Goal: Task Accomplishment & Management: Complete application form

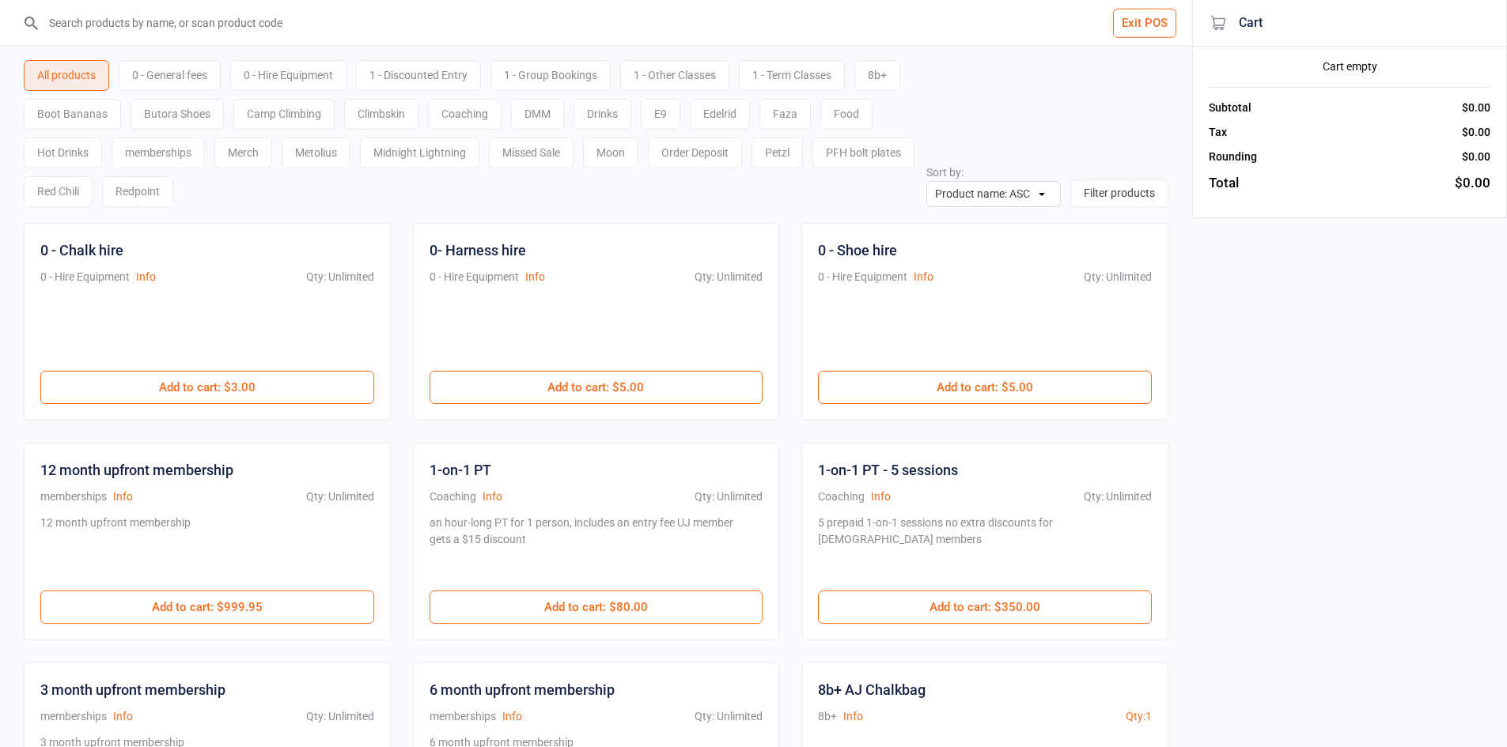
click at [176, 78] on div "0 - General fees" at bounding box center [170, 75] width 102 height 31
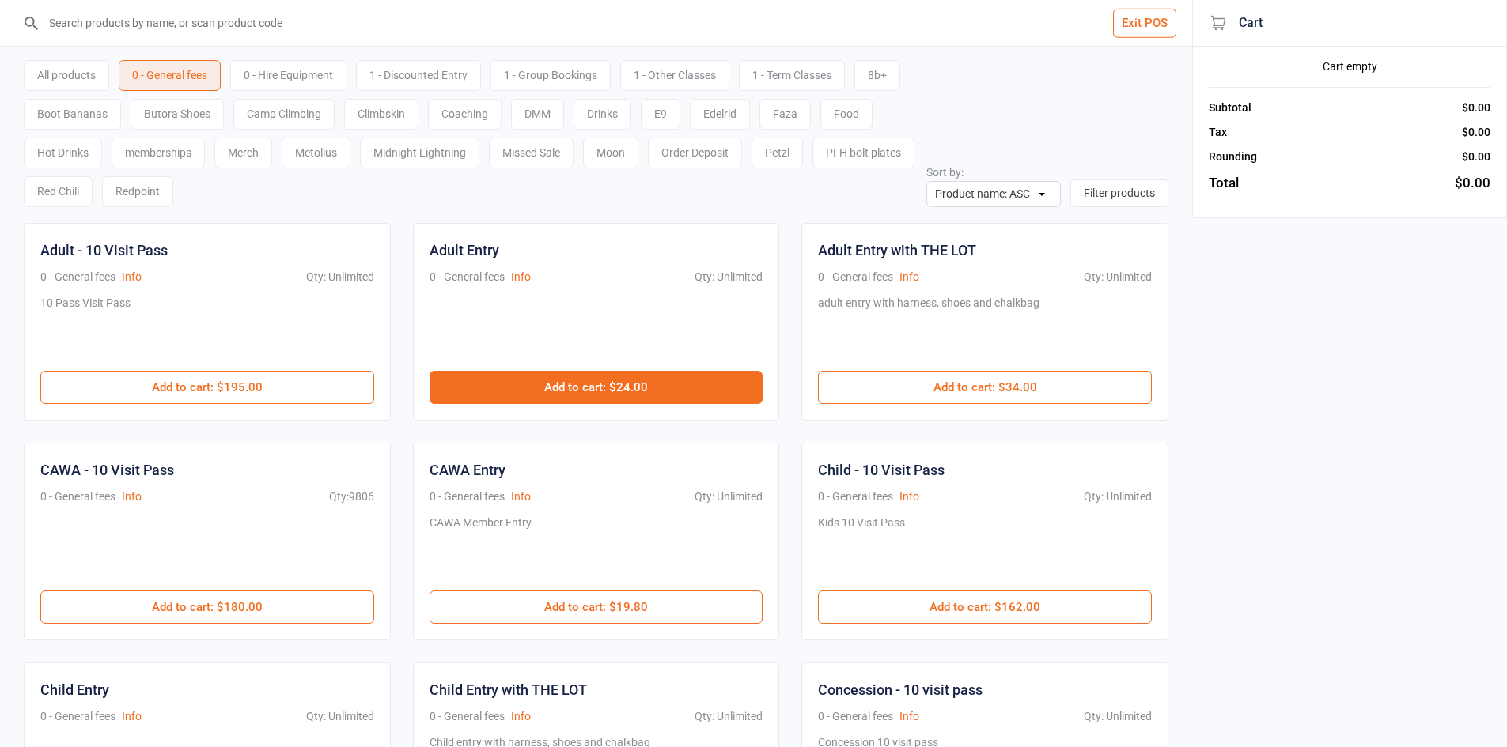
click at [611, 384] on button "Add to cart : $24.00" at bounding box center [596, 387] width 334 height 33
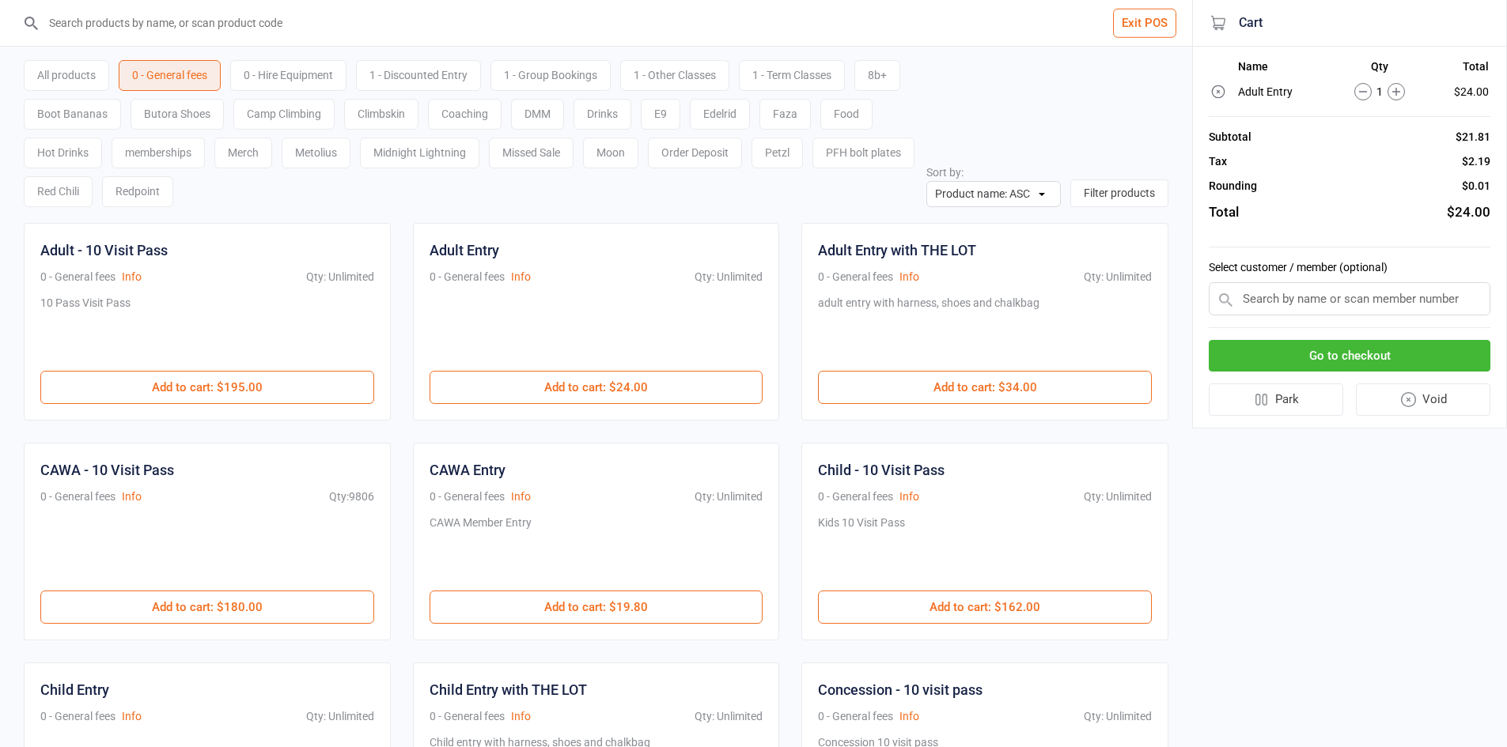
click at [1278, 363] on button "Go to checkout" at bounding box center [1350, 356] width 282 height 32
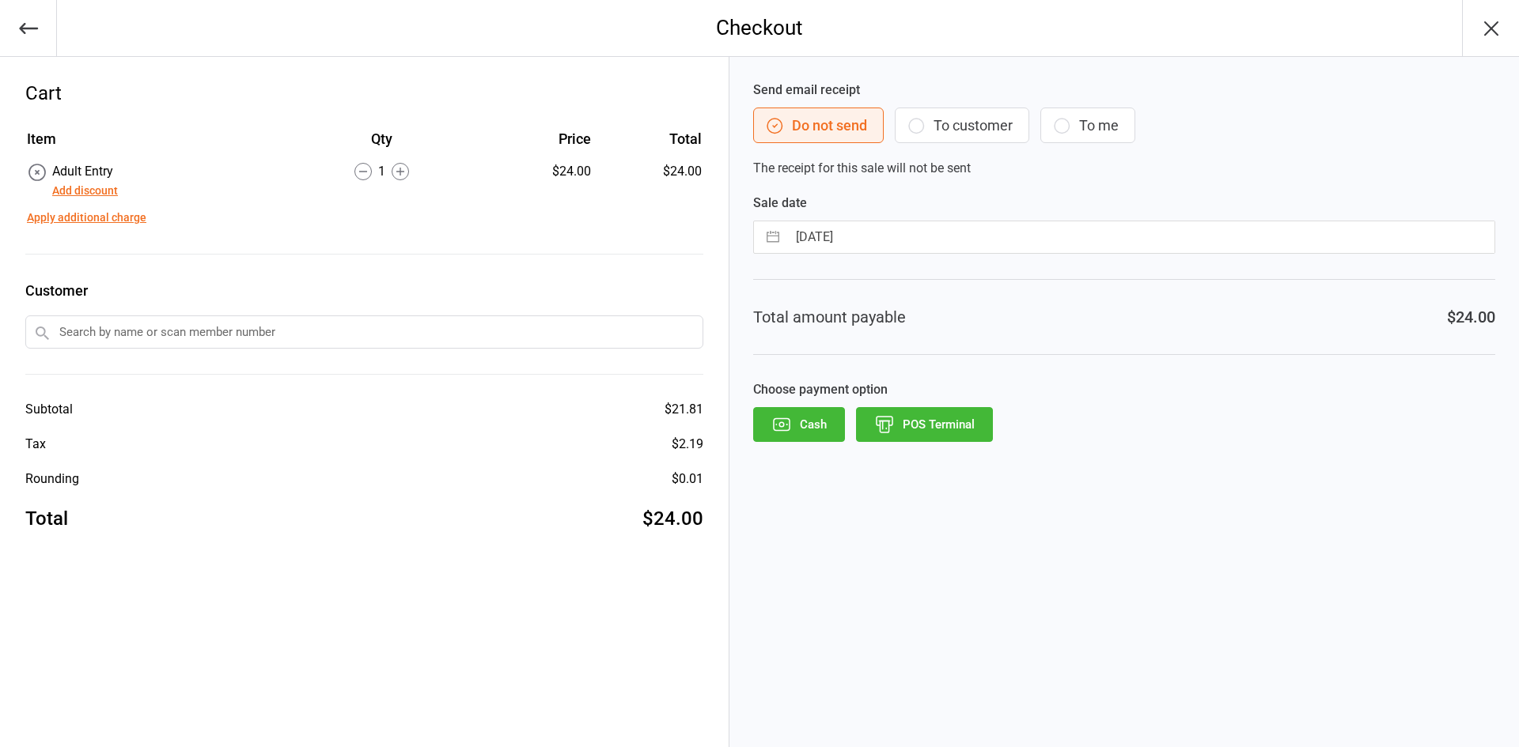
click at [977, 418] on button "POS Terminal" at bounding box center [924, 424] width 137 height 35
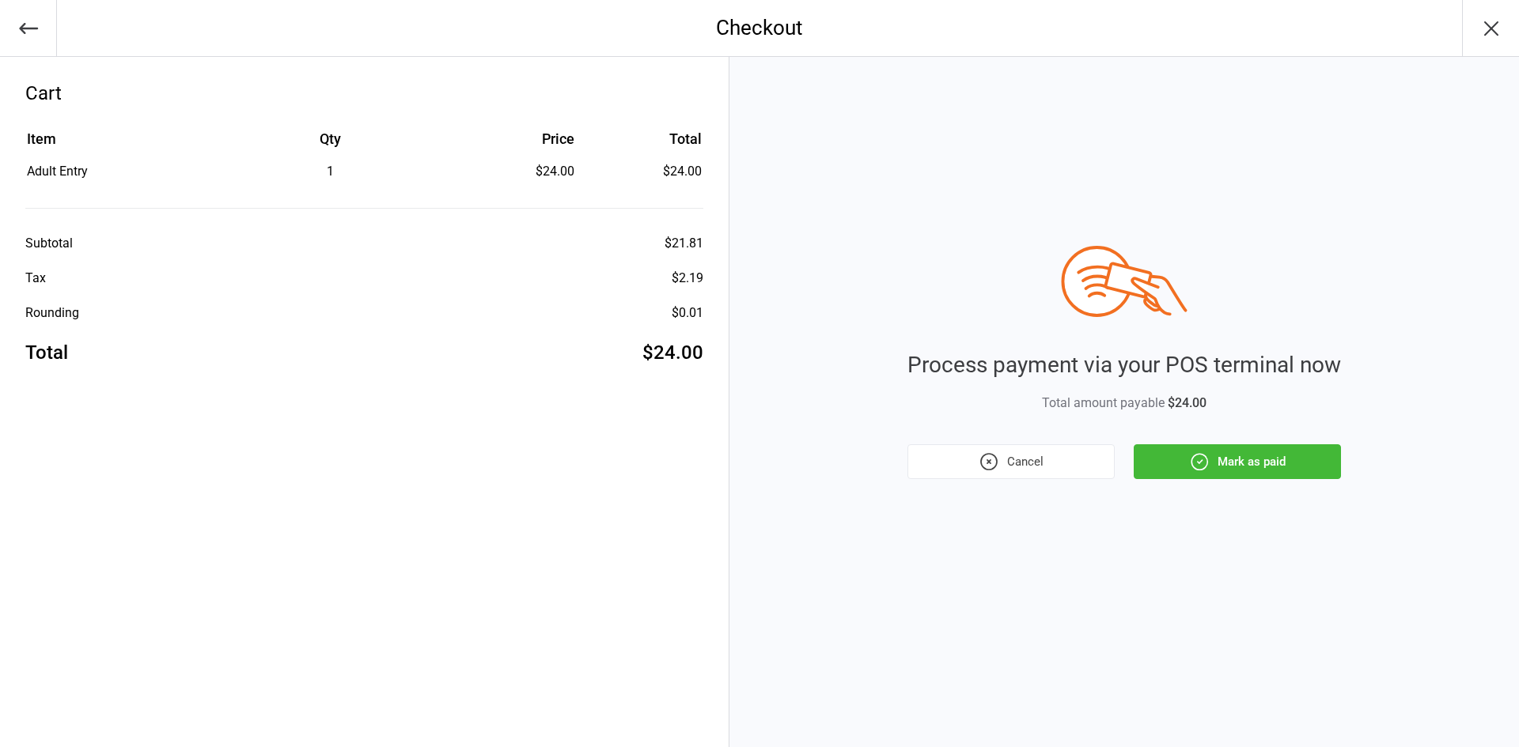
click at [1178, 461] on button "Mark as paid" at bounding box center [1236, 461] width 207 height 35
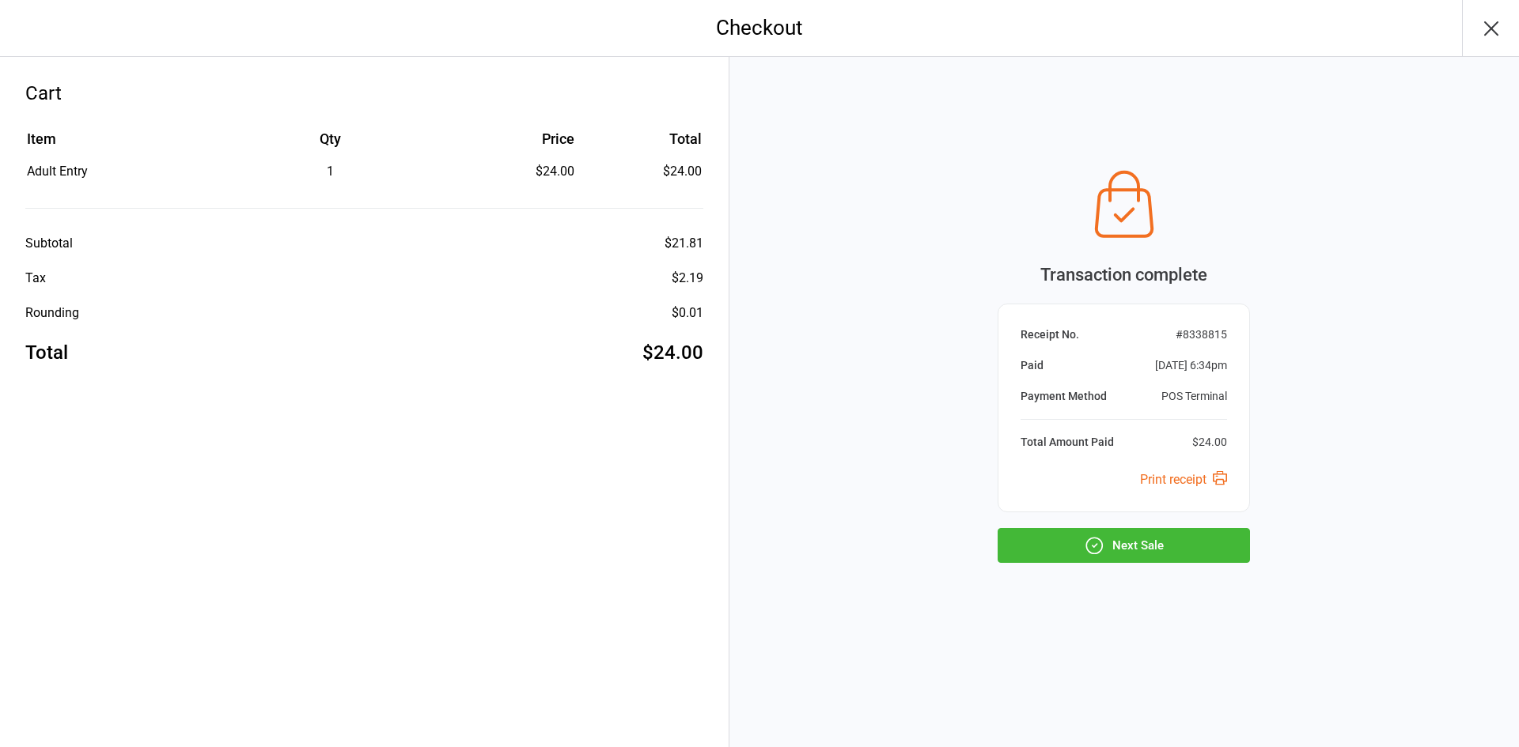
click at [1118, 547] on button "Next Sale" at bounding box center [1123, 545] width 252 height 35
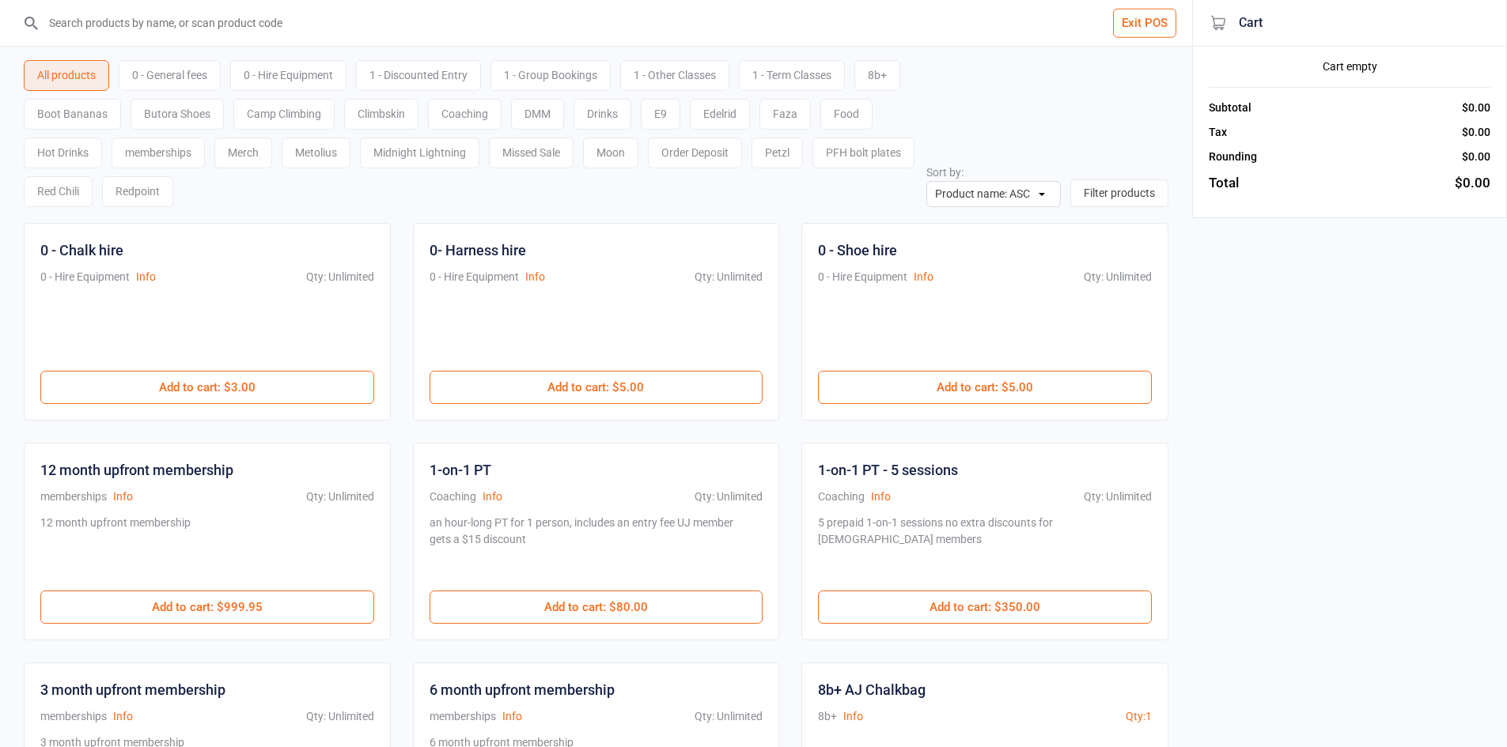
click at [352, 37] on input "search" at bounding box center [605, 23] width 1129 height 46
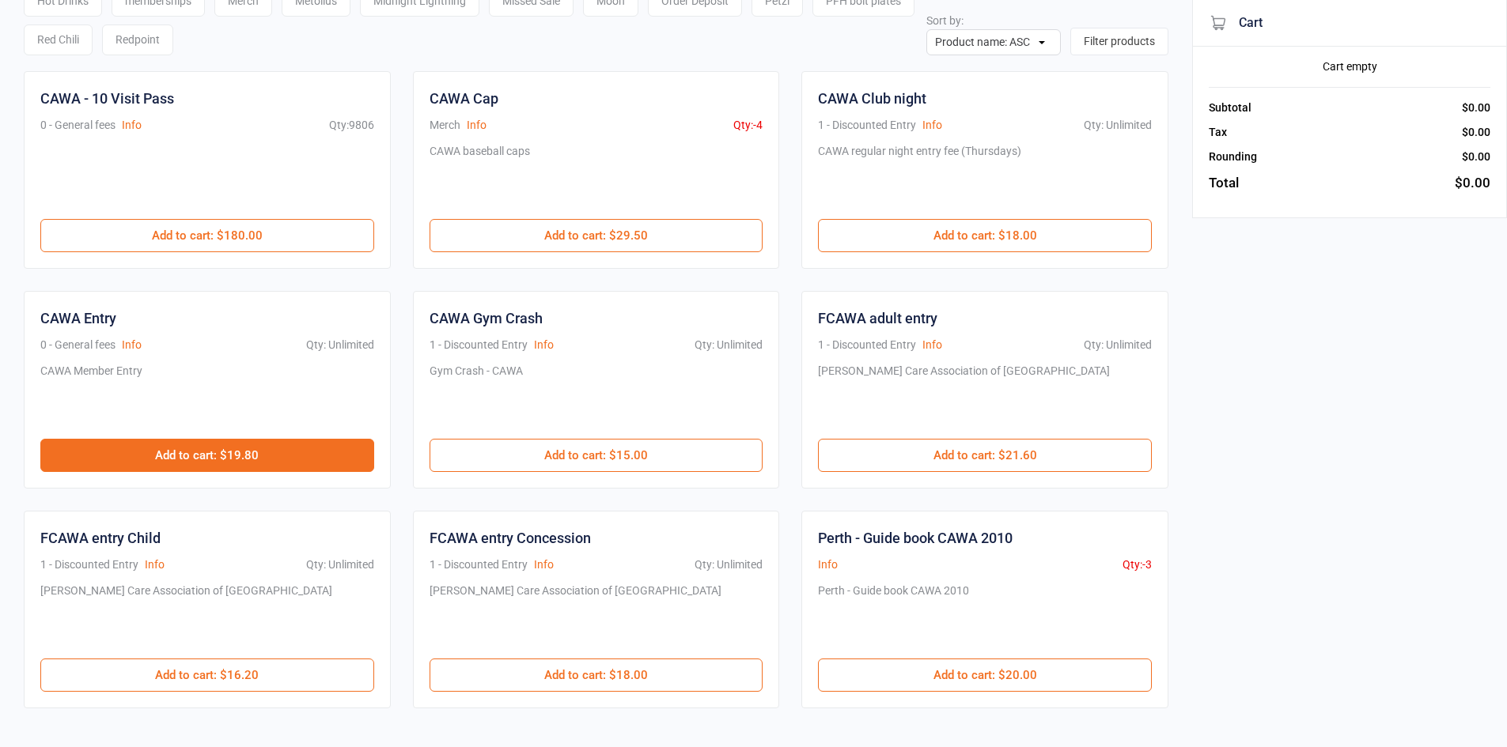
scroll to position [158, 0]
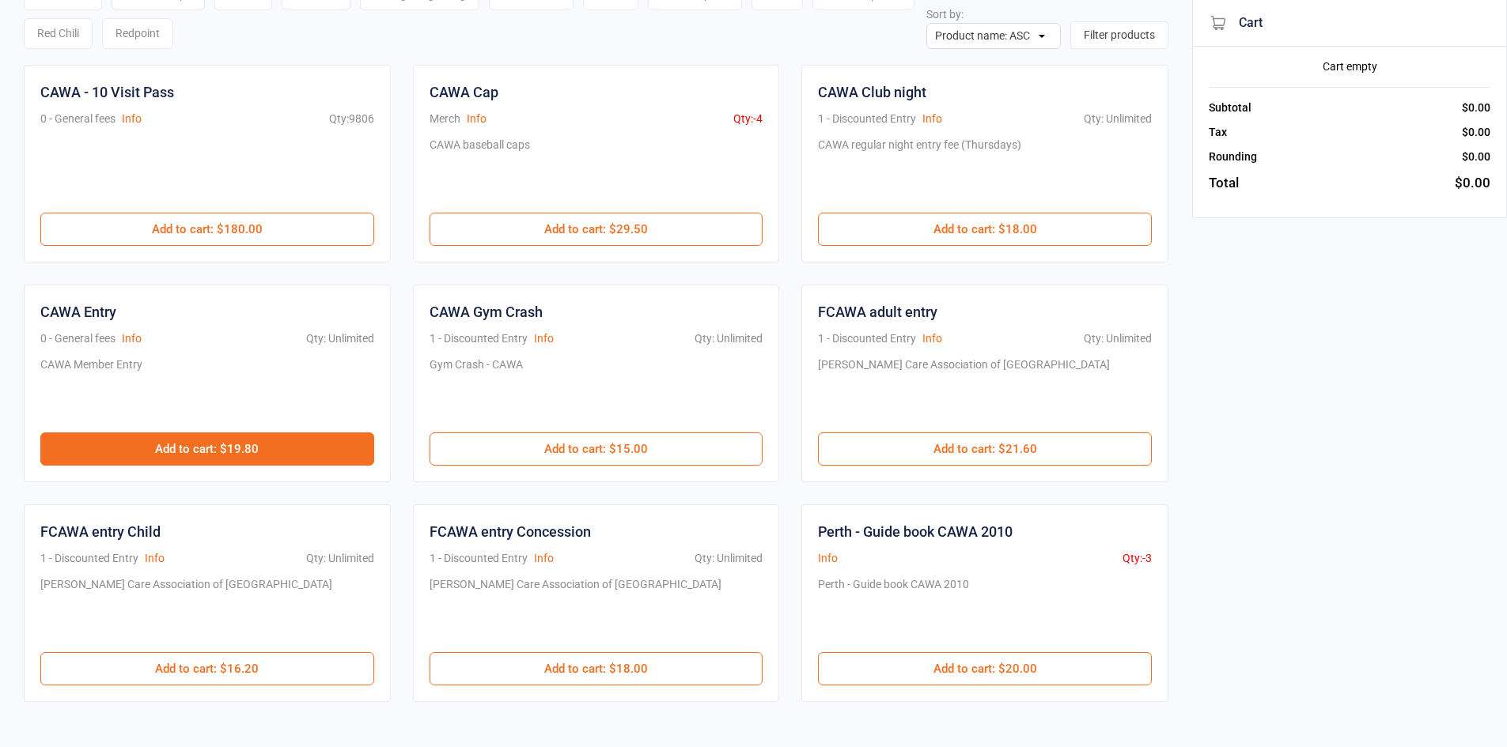
click at [312, 438] on button "Add to cart : $19.80" at bounding box center [207, 449] width 334 height 33
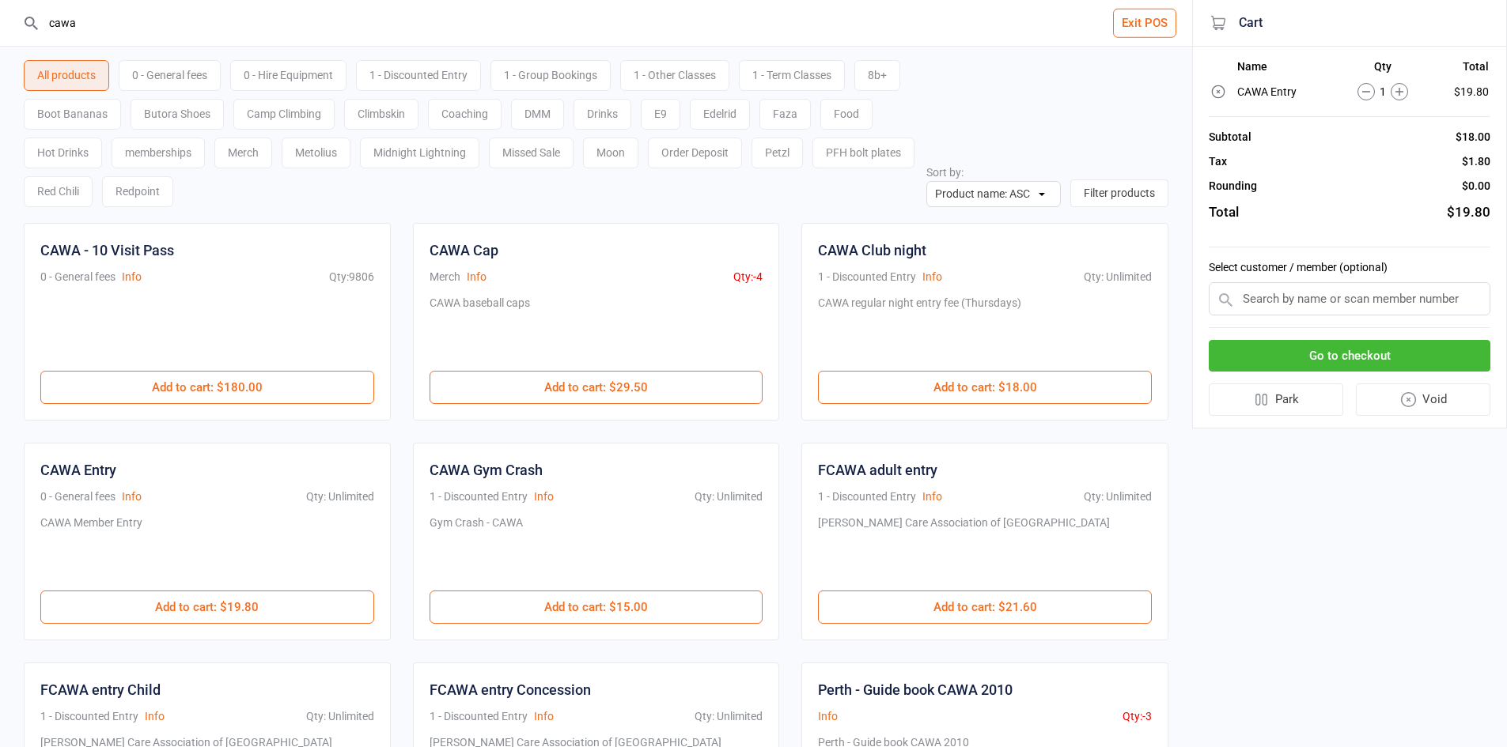
drag, startPoint x: 248, startPoint y: 41, endPoint x: 0, endPoint y: 59, distance: 248.2
click at [0, 59] on div "cawa Exit POS All products 0 - General fees 0 - Hire Equipment 1 - Discounted E…" at bounding box center [596, 453] width 1192 height 906
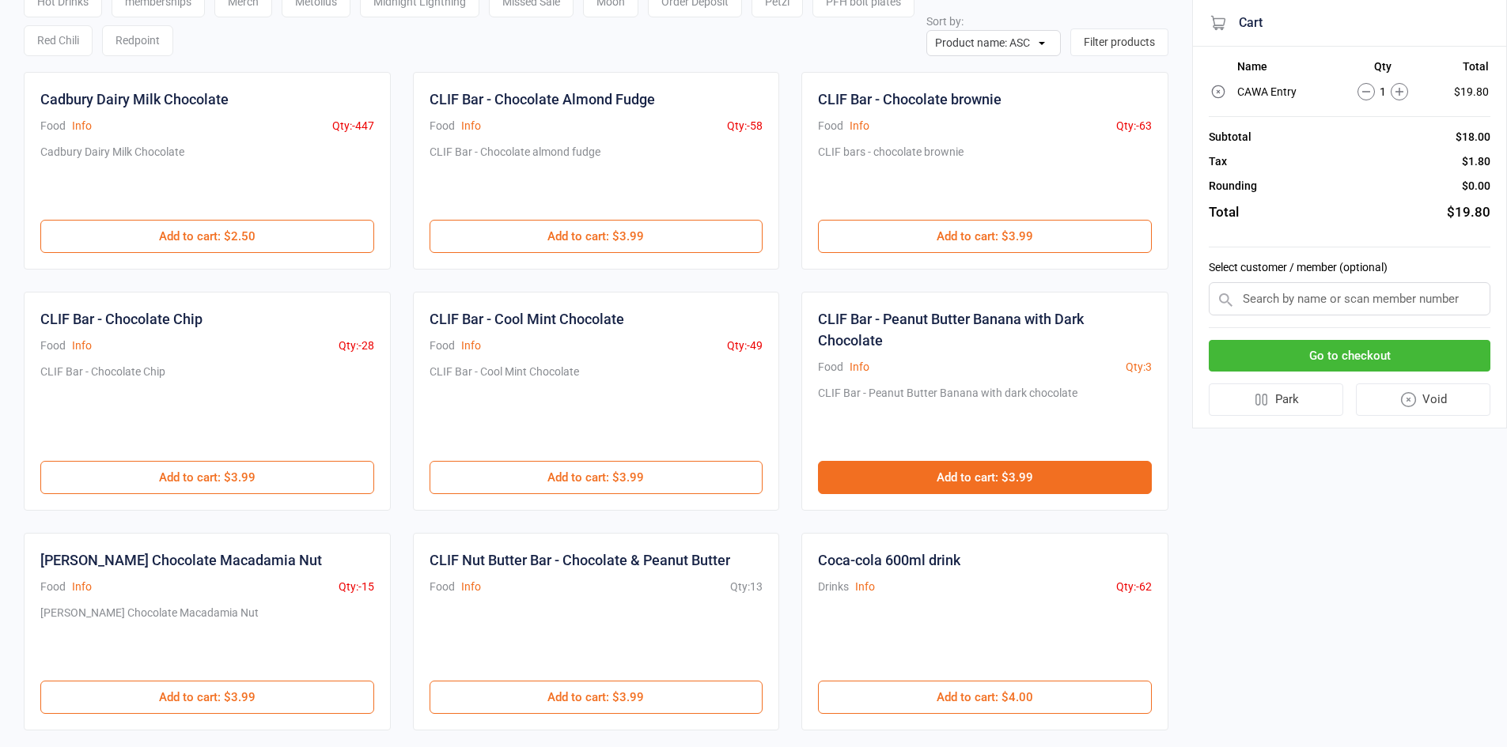
scroll to position [158, 0]
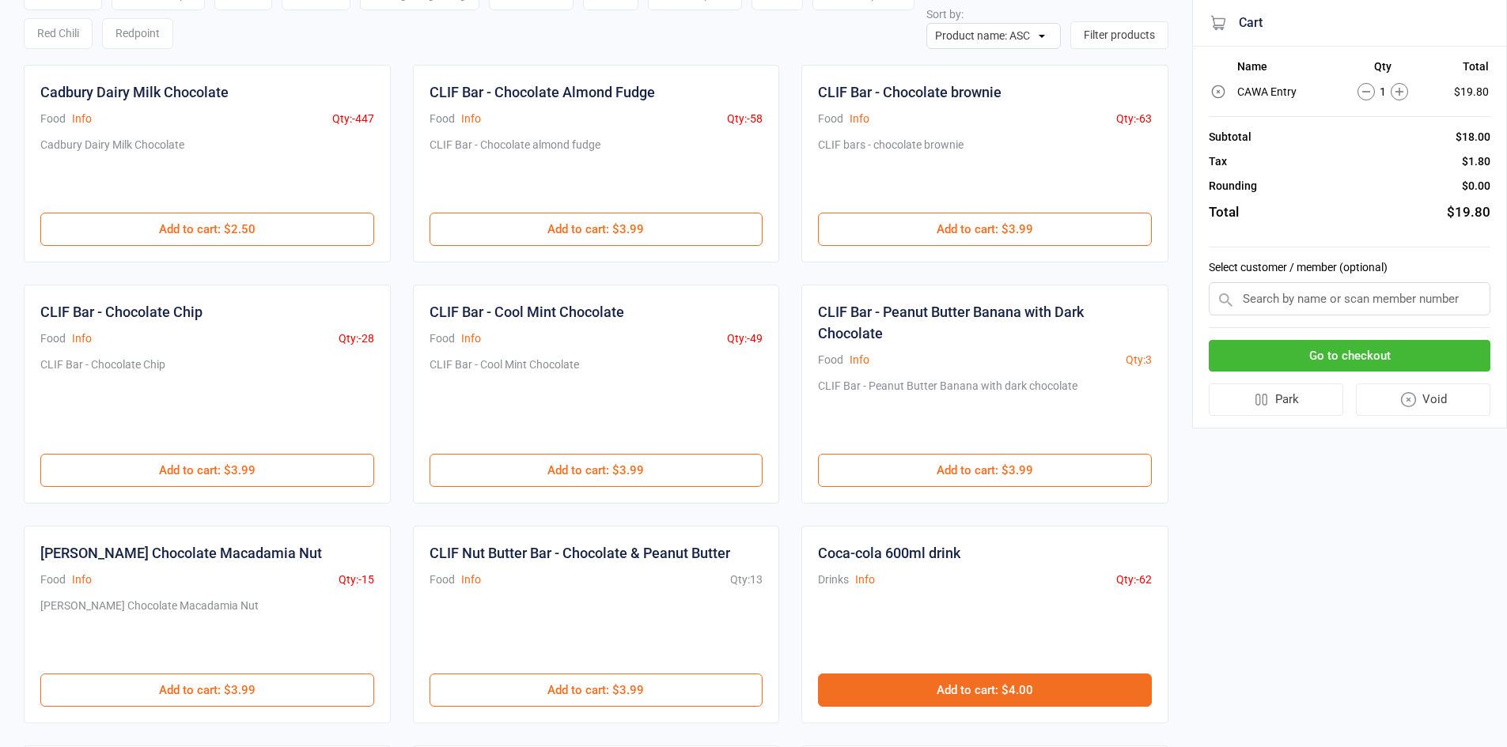
type input "cola"
click at [989, 700] on button "Add to cart : $4.00" at bounding box center [985, 690] width 334 height 33
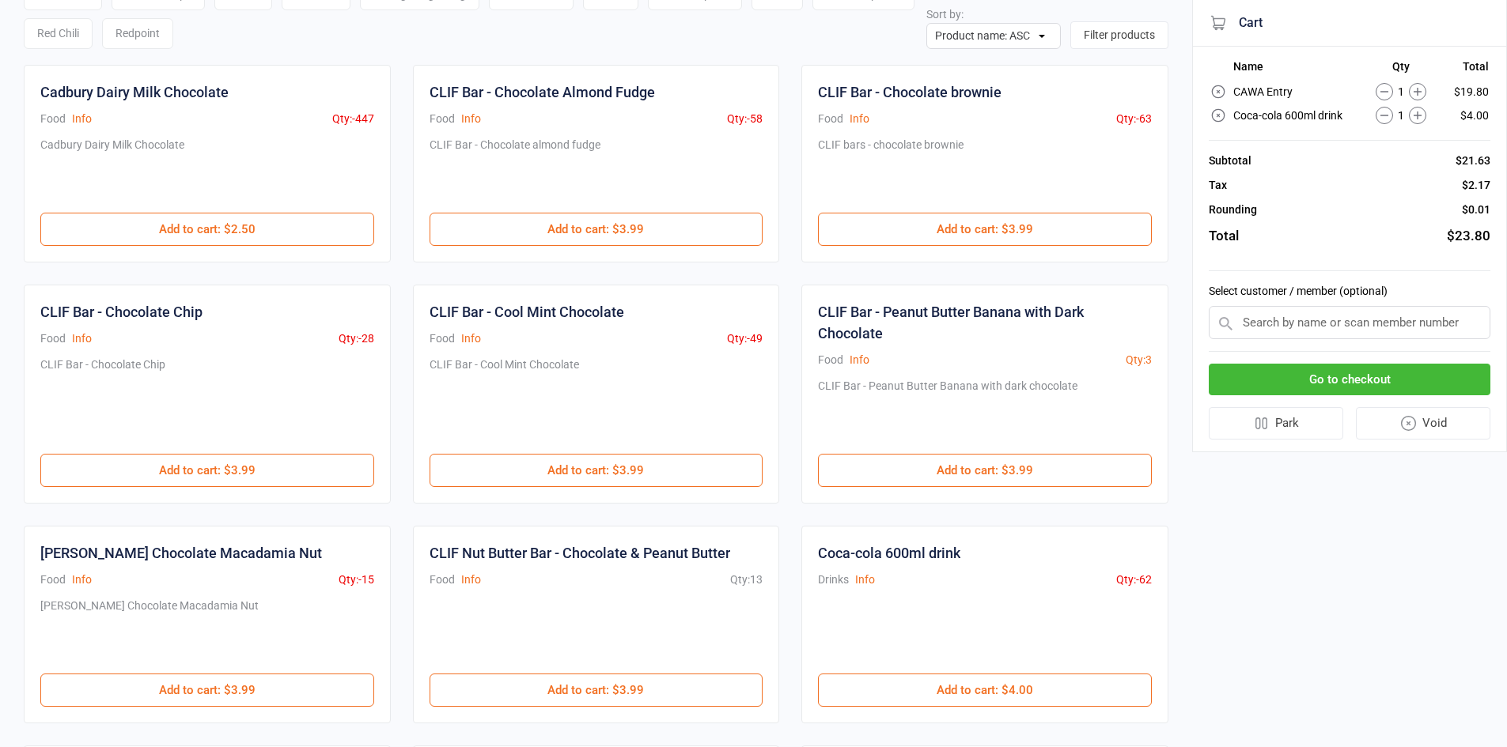
click at [1405, 368] on button "Go to checkout" at bounding box center [1350, 380] width 282 height 32
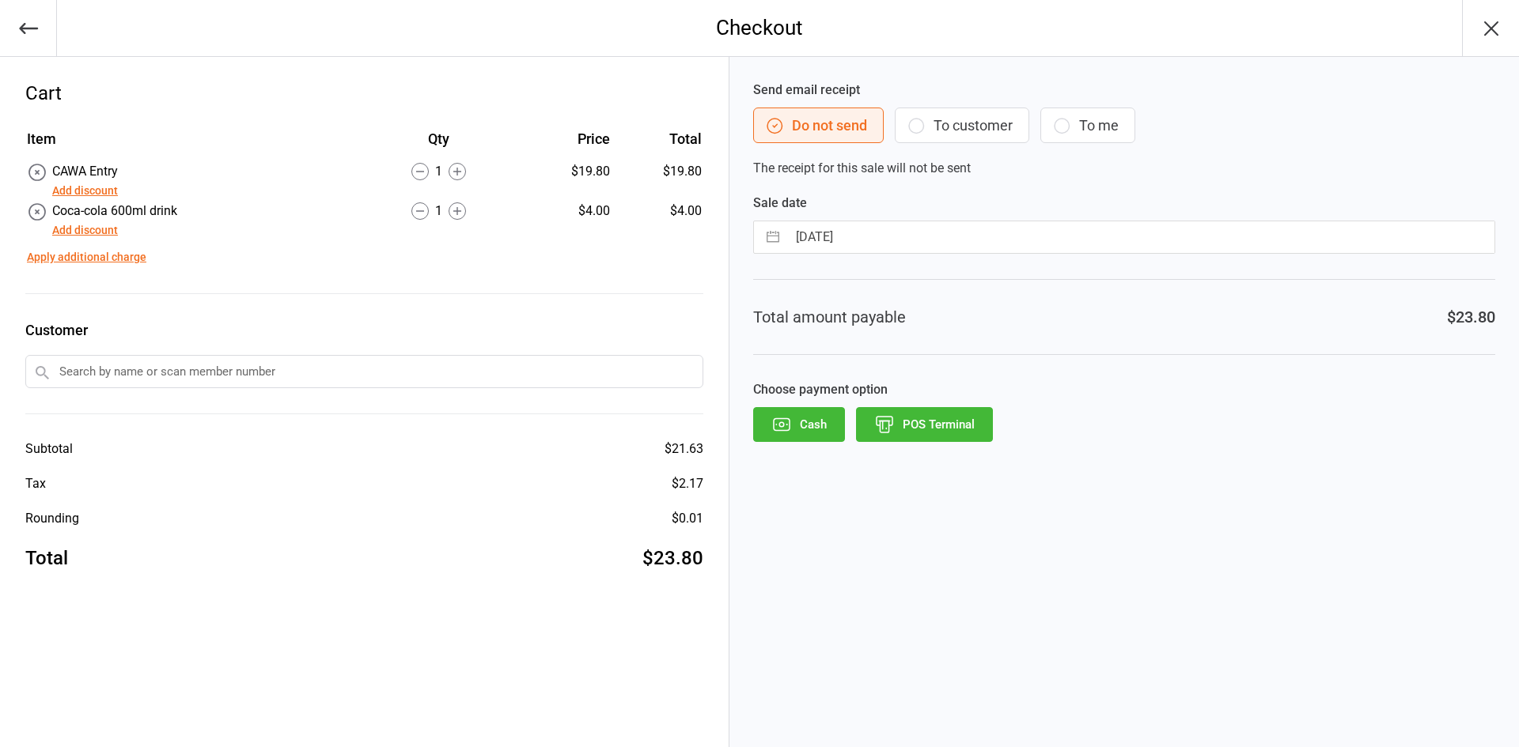
click at [921, 439] on button "POS Terminal" at bounding box center [924, 424] width 137 height 35
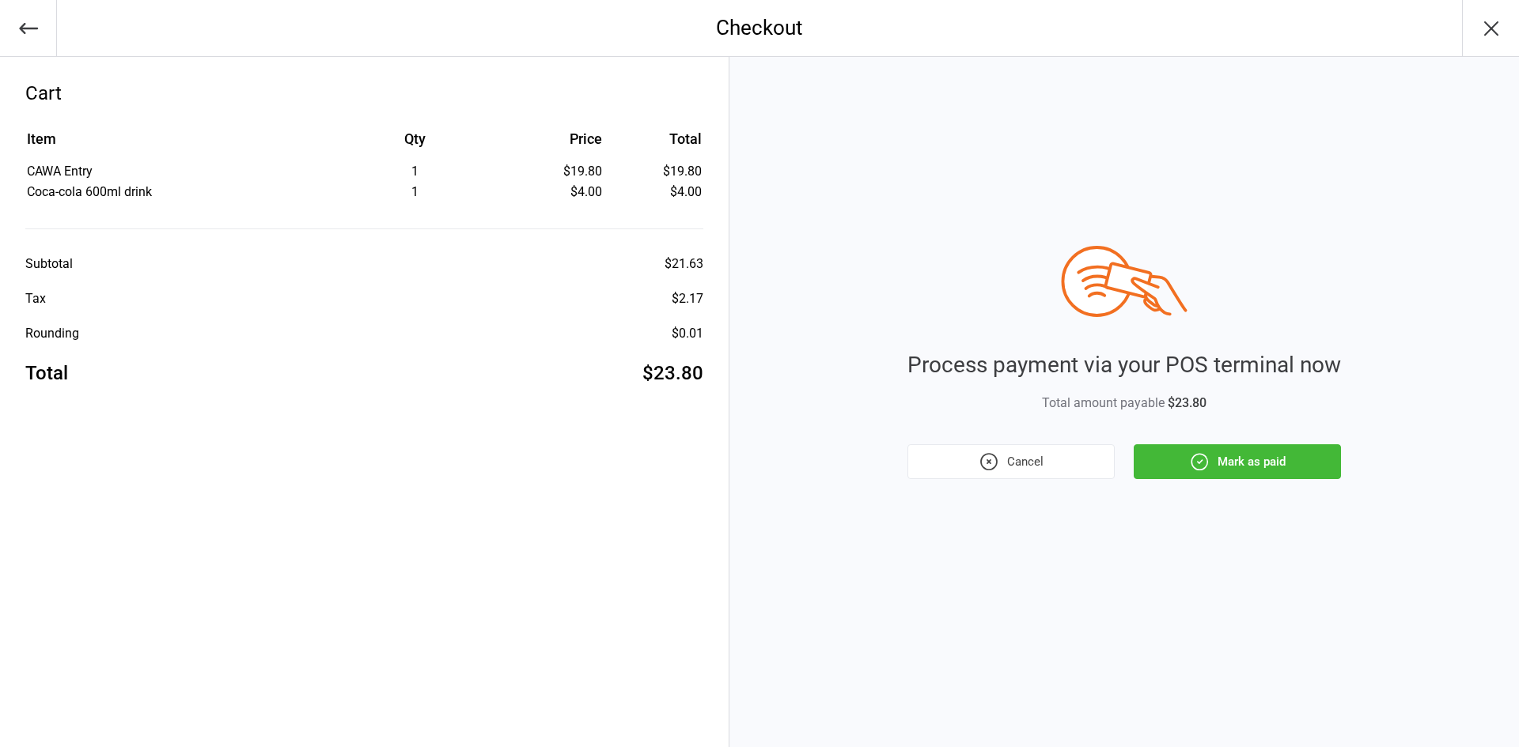
click at [1238, 471] on button "Mark as paid" at bounding box center [1236, 461] width 207 height 35
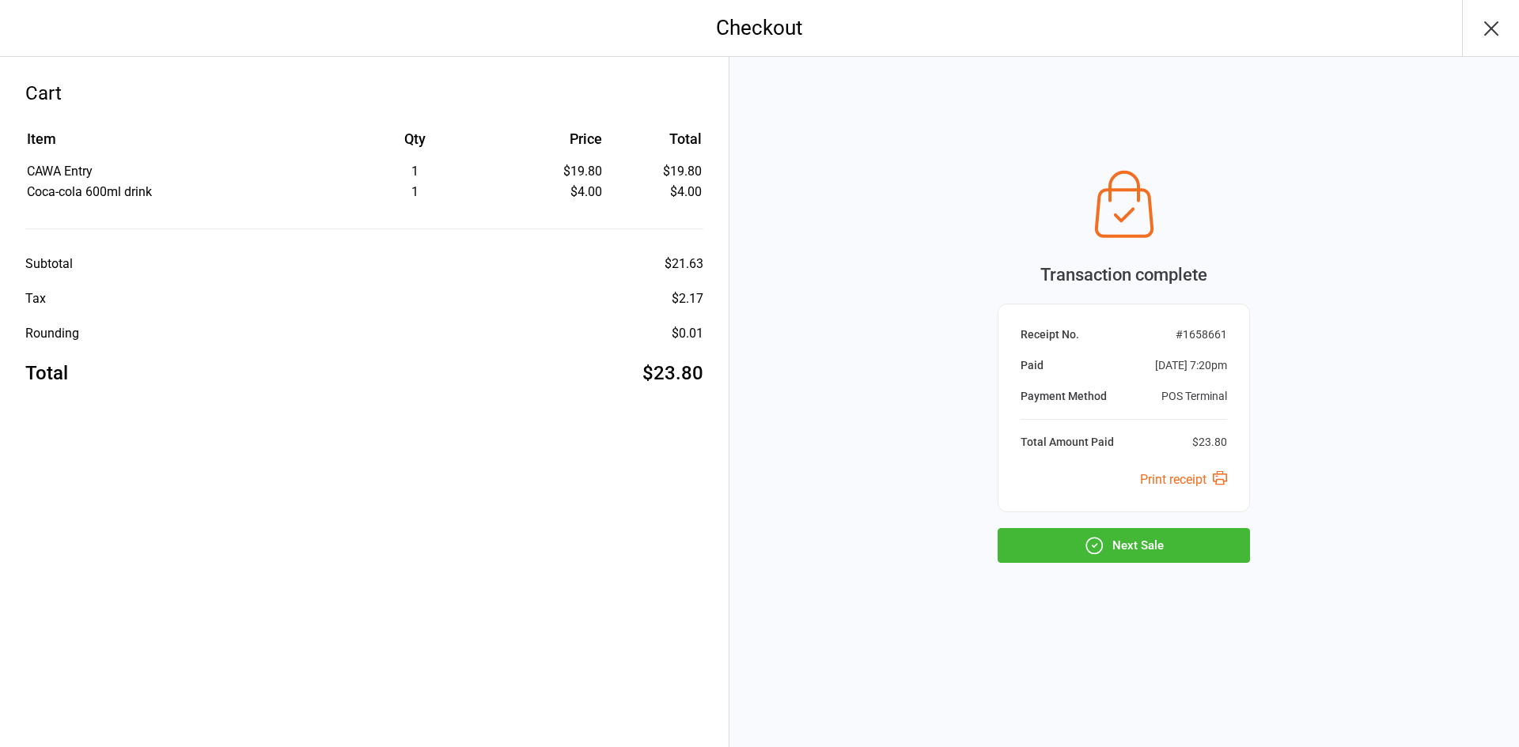
click at [1183, 552] on button "Next Sale" at bounding box center [1123, 545] width 252 height 35
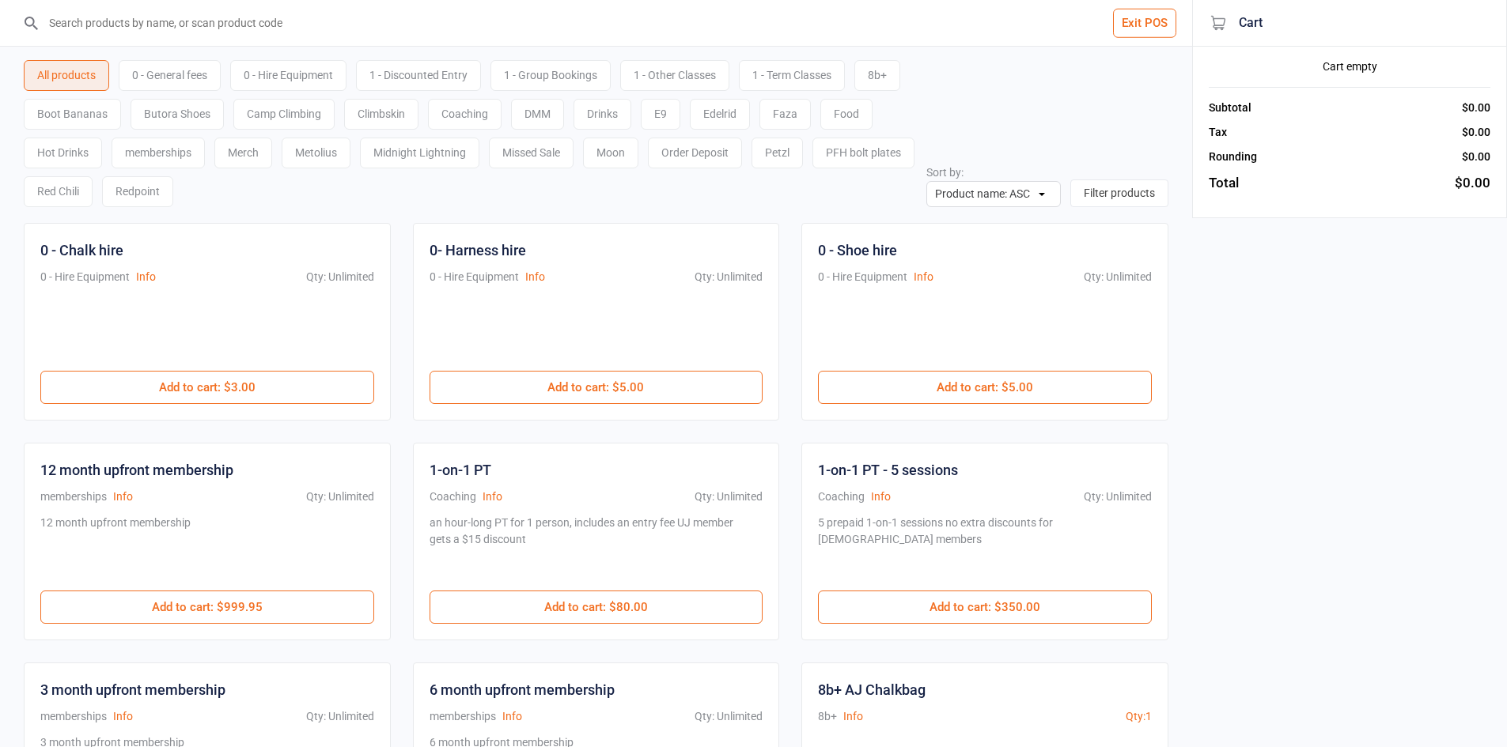
click at [463, 24] on input "search" at bounding box center [605, 23] width 1129 height 46
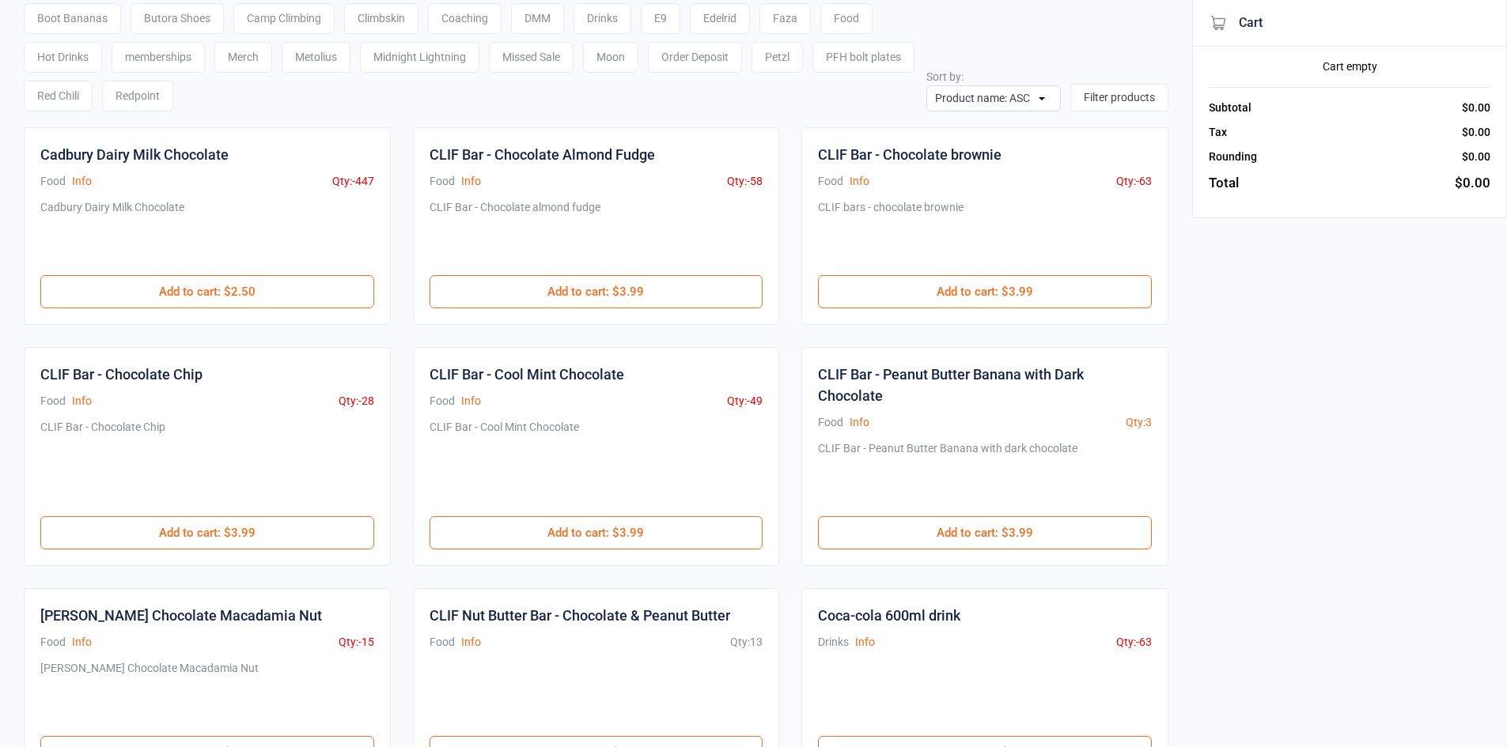
scroll to position [237, 0]
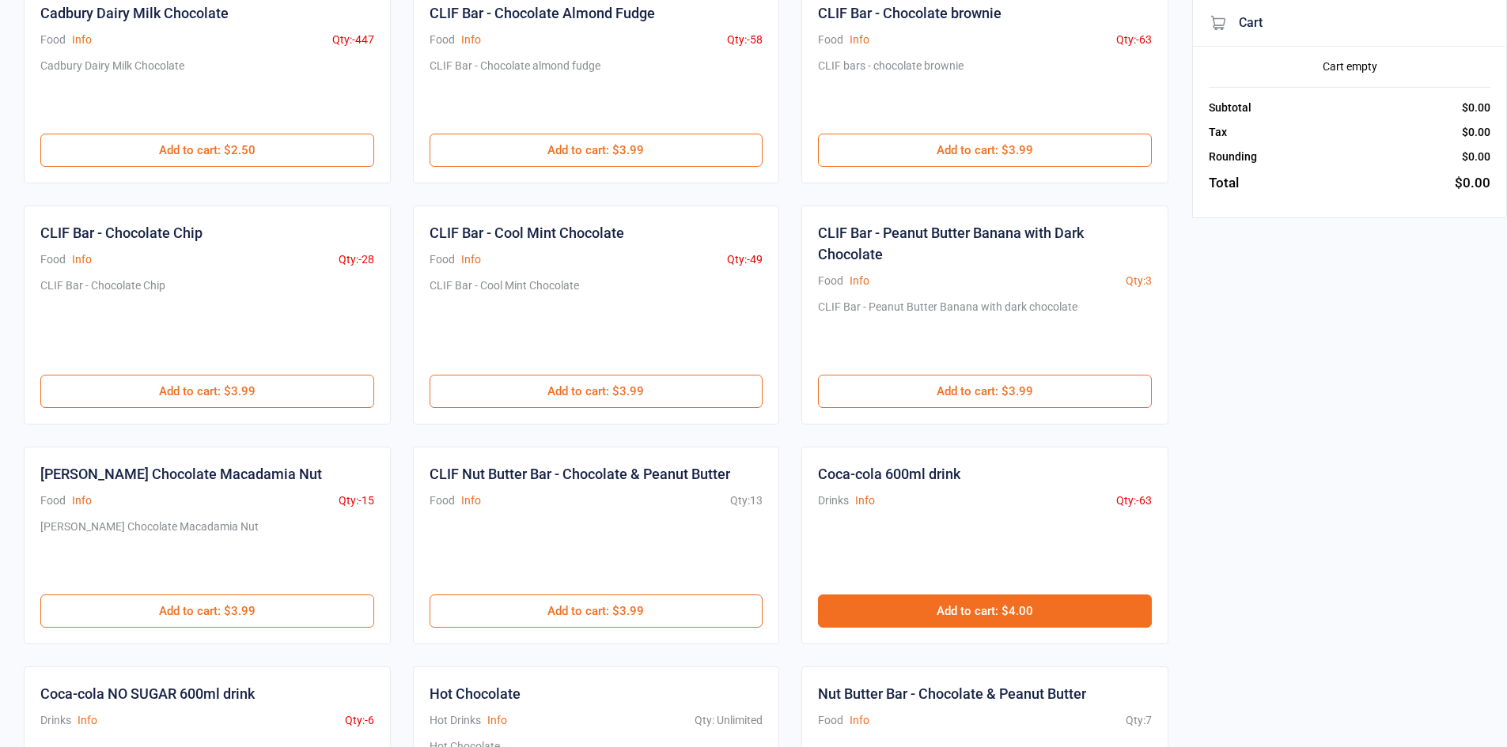
type input "cola"
click at [1049, 615] on button "Add to cart : $4.00" at bounding box center [985, 611] width 334 height 33
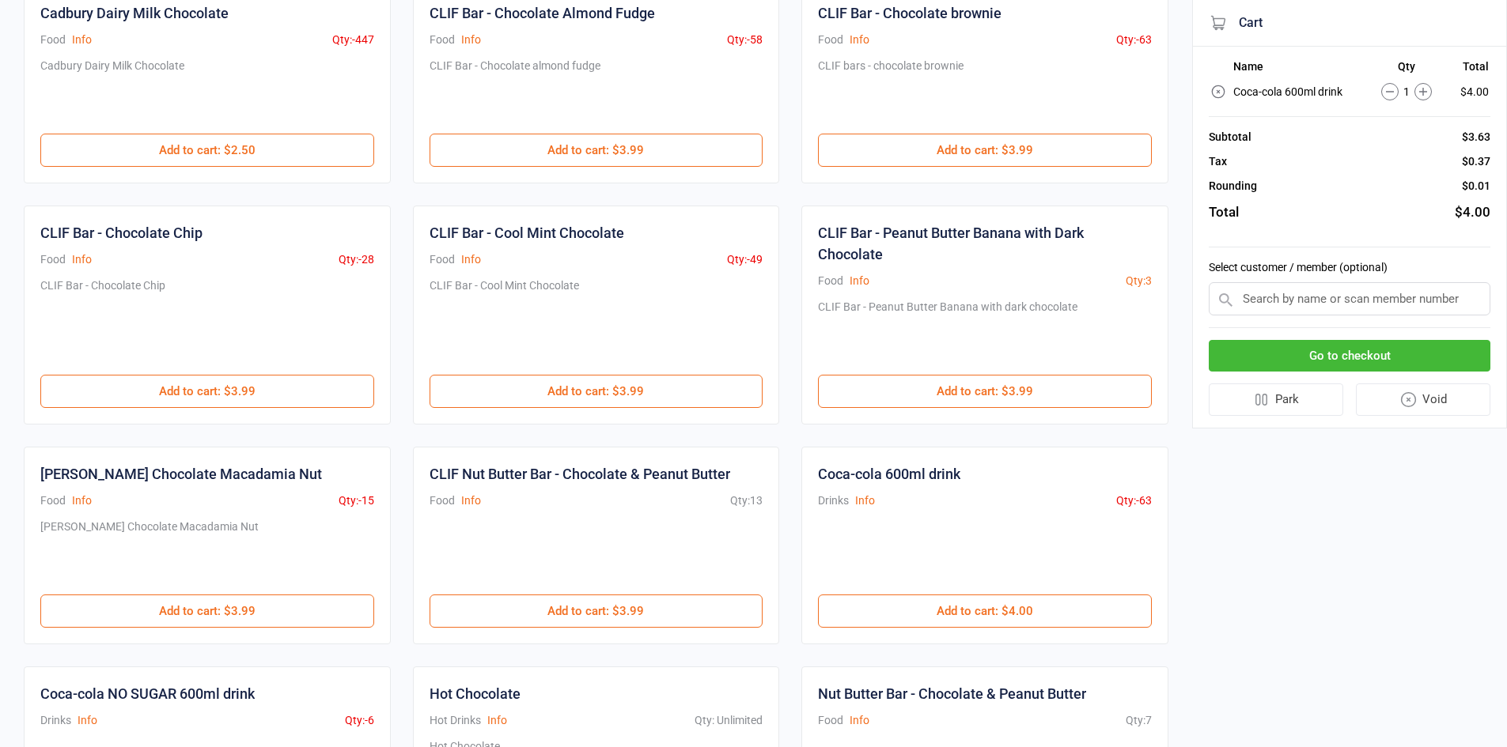
click at [1462, 353] on button "Go to checkout" at bounding box center [1350, 356] width 282 height 32
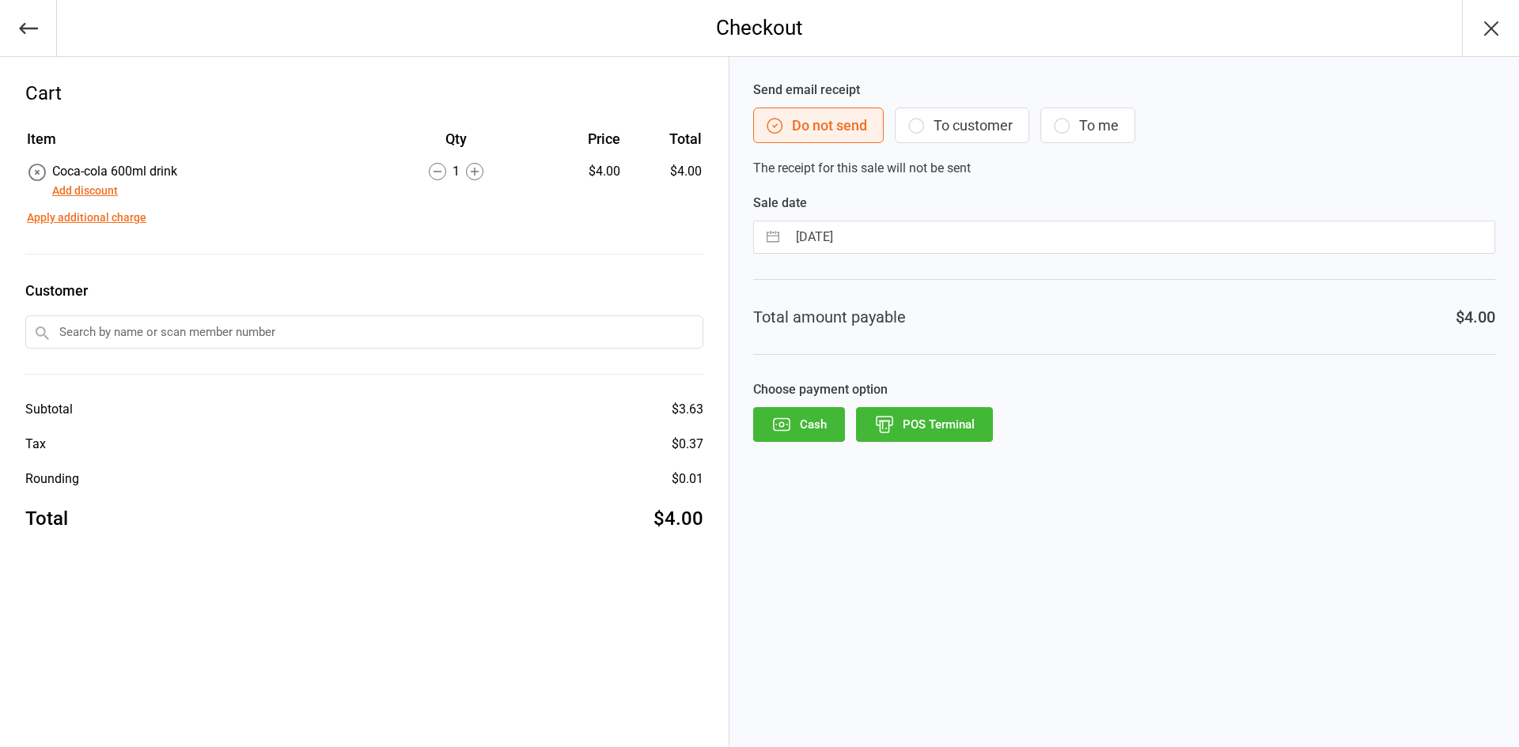
click at [70, 188] on button "Add discount" at bounding box center [85, 191] width 66 height 17
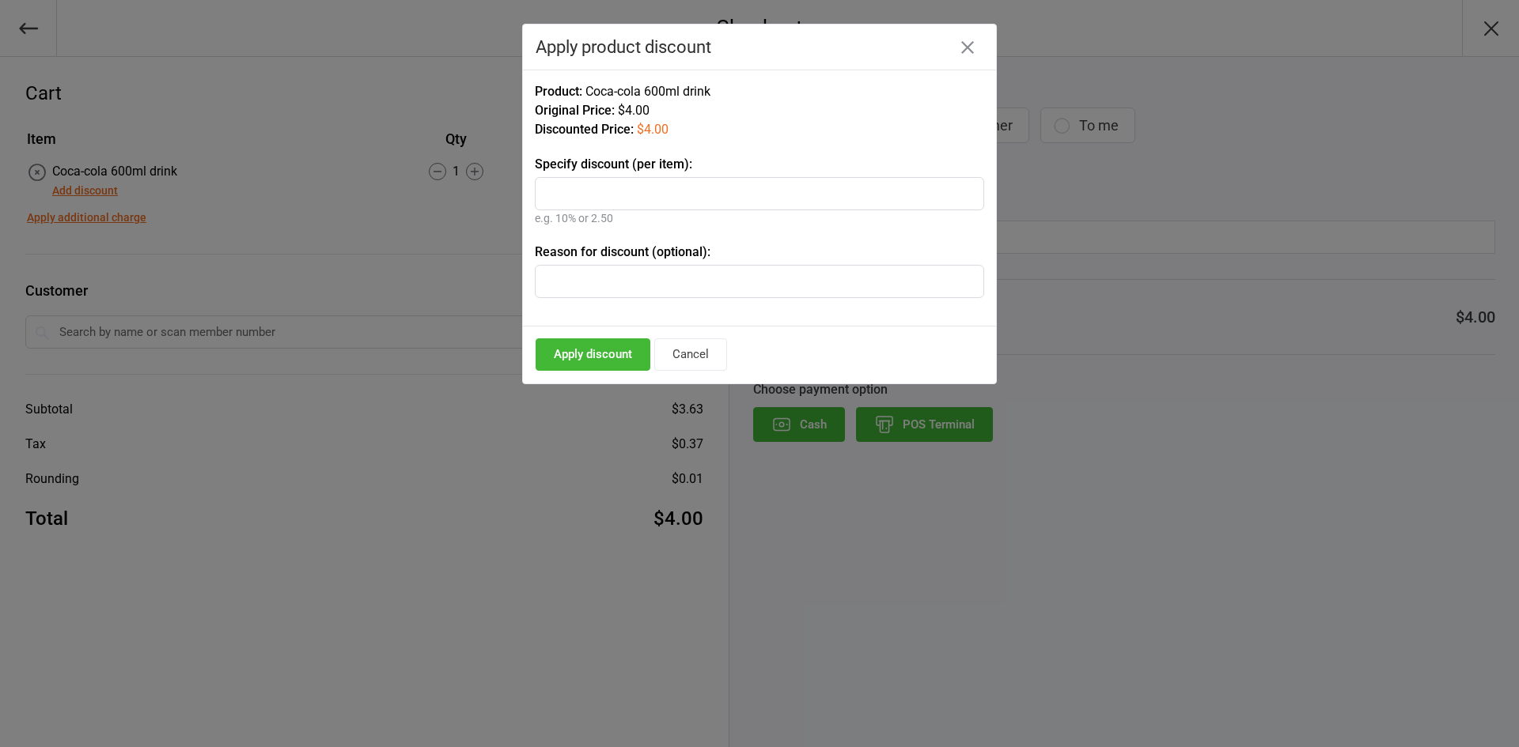
click at [634, 202] on input "text" at bounding box center [759, 193] width 449 height 33
type input "2"
type input "20%"
click at [588, 282] on input "text" at bounding box center [759, 281] width 449 height 33
type input "staff"
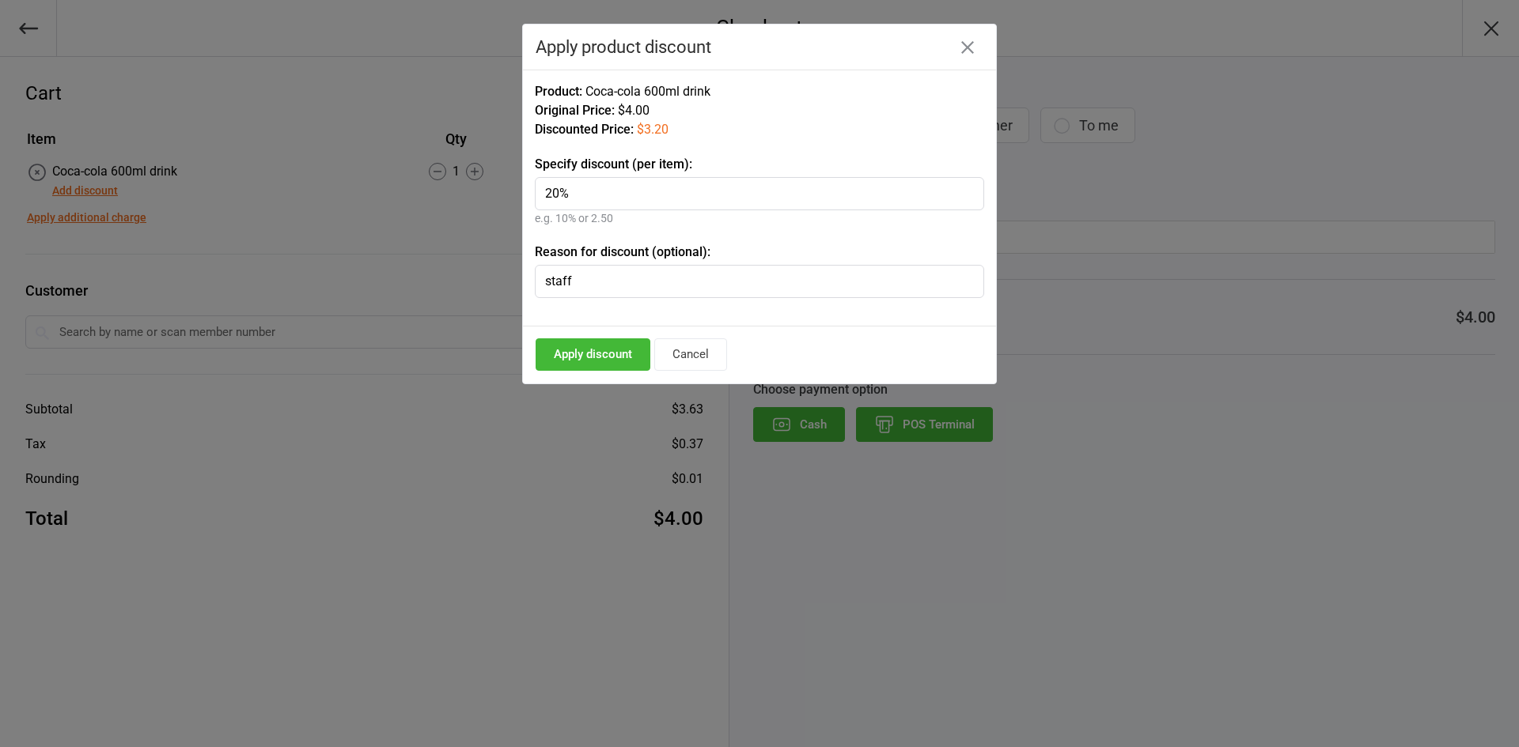
click at [624, 355] on button "Apply discount" at bounding box center [592, 355] width 115 height 32
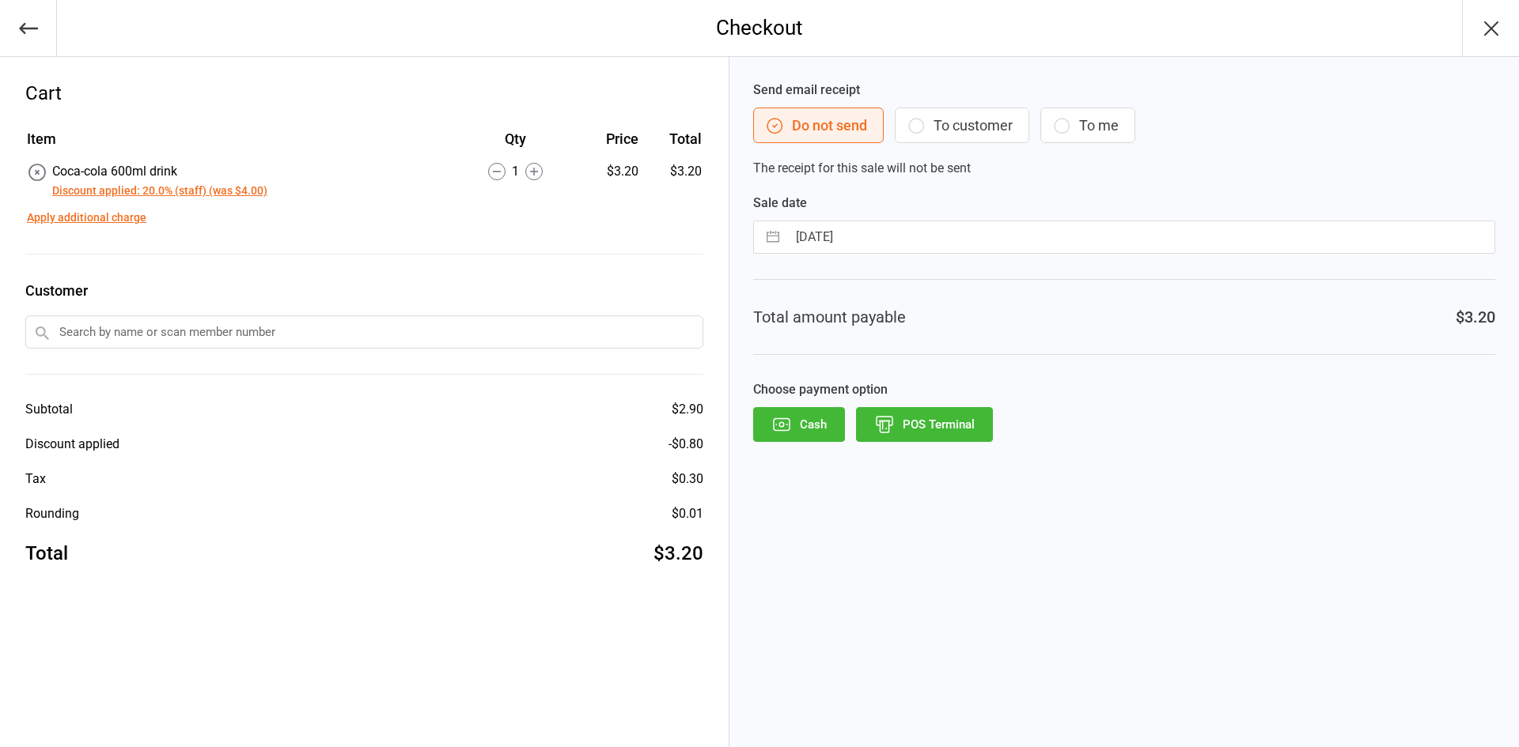
click at [965, 418] on button "POS Terminal" at bounding box center [924, 424] width 137 height 35
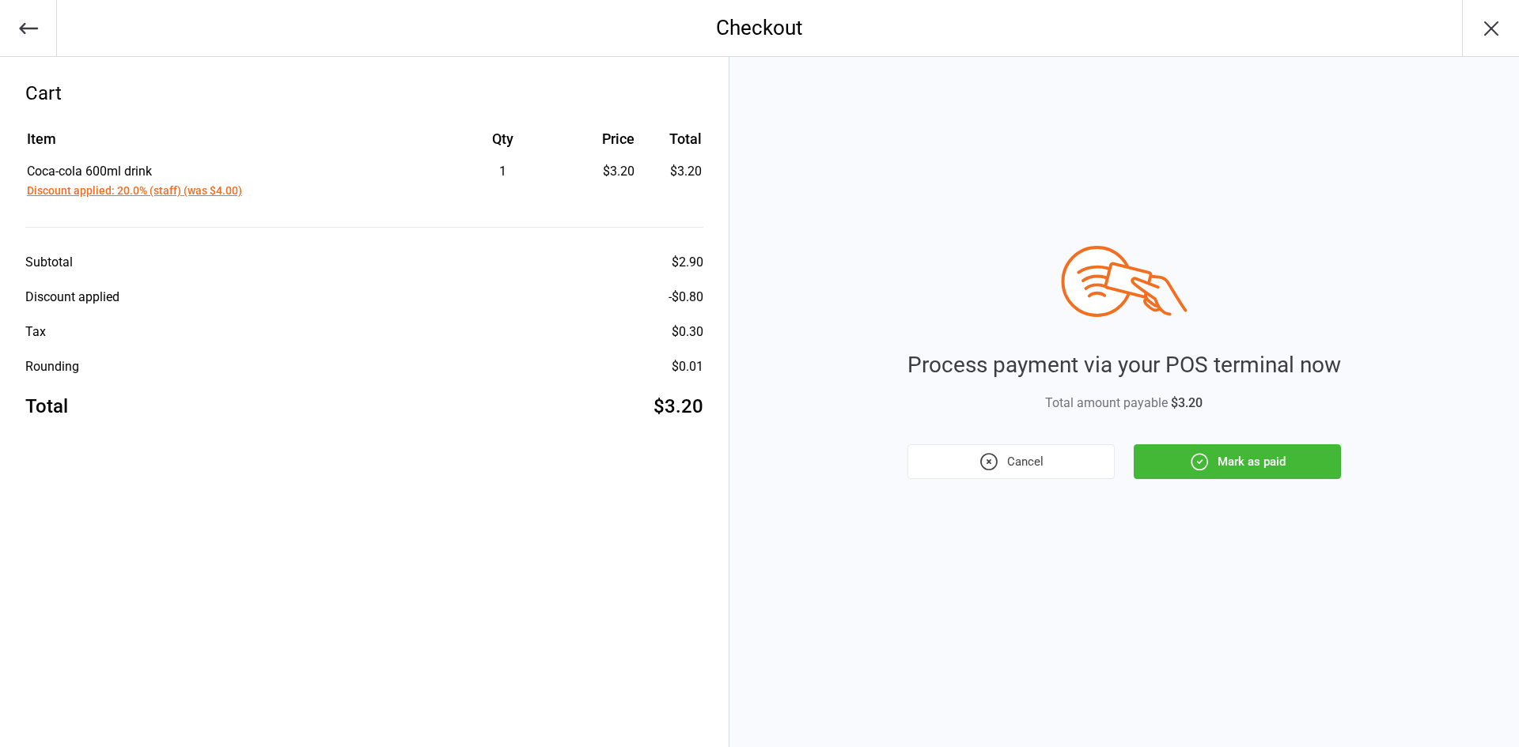
drag, startPoint x: 964, startPoint y: 474, endPoint x: 924, endPoint y: 518, distance: 59.9
click at [924, 518] on div "Process payment via your POS terminal now Total amount payable $3.20 Cancel Mar…" at bounding box center [1123, 402] width 789 height 690
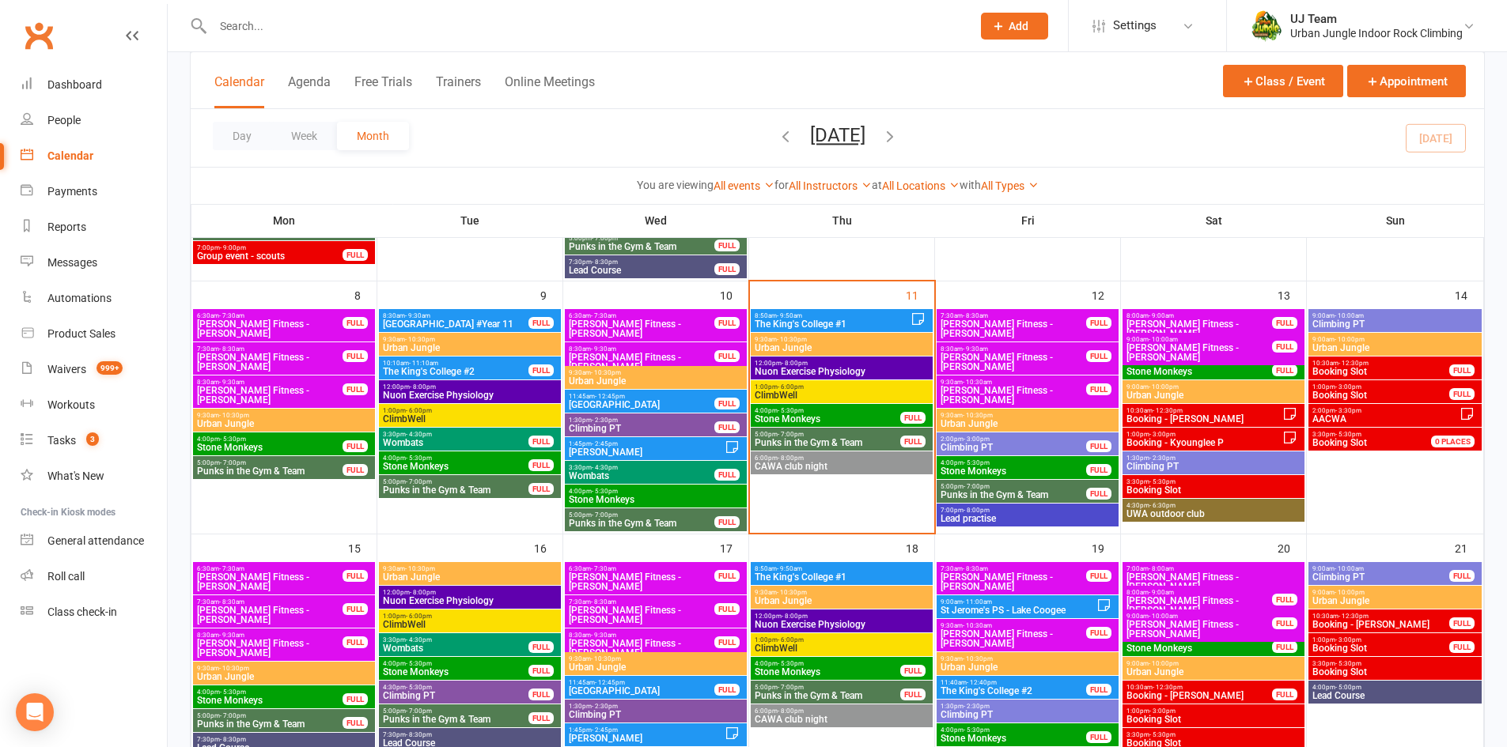
scroll to position [475, 0]
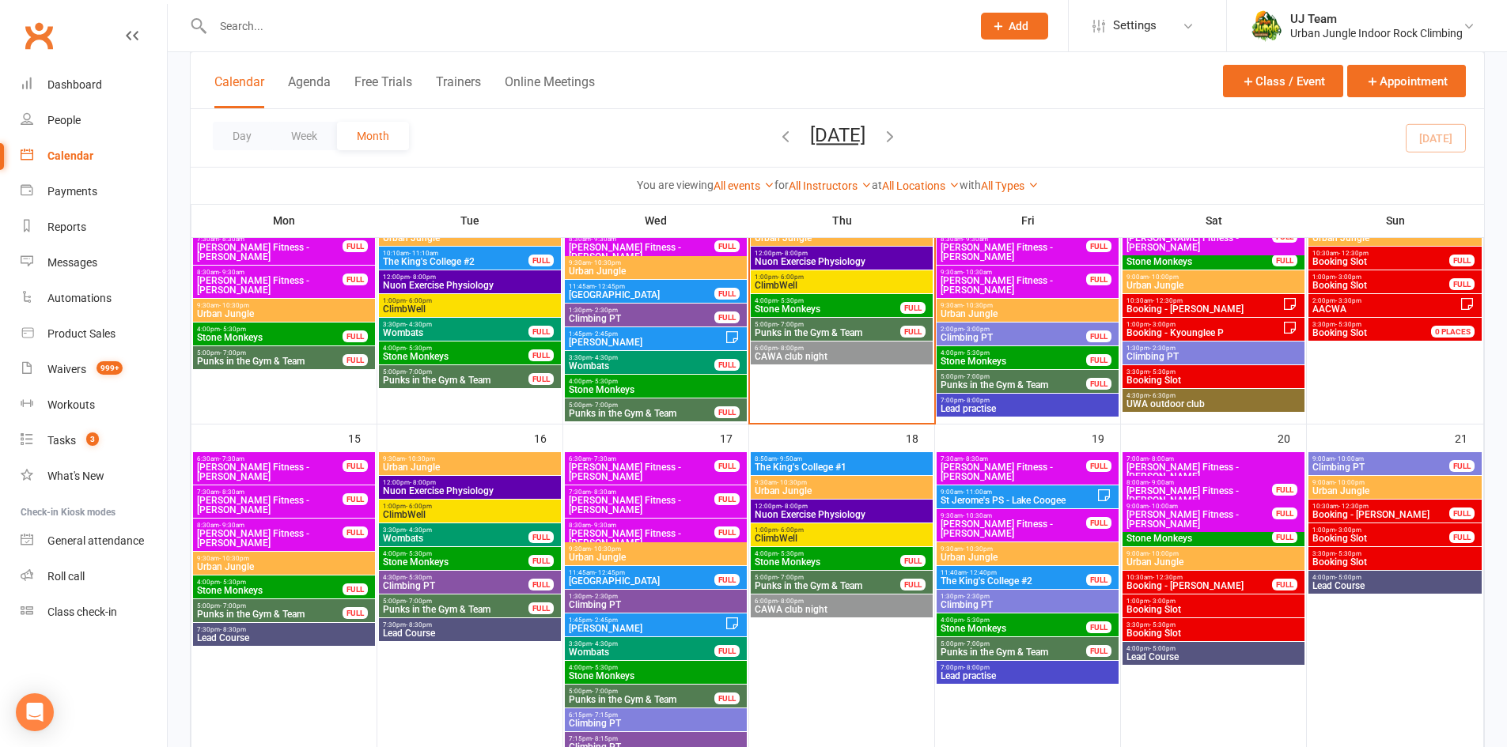
click at [994, 499] on span "St Jerome's PS ‑ Lake Coogee" at bounding box center [1018, 500] width 157 height 9
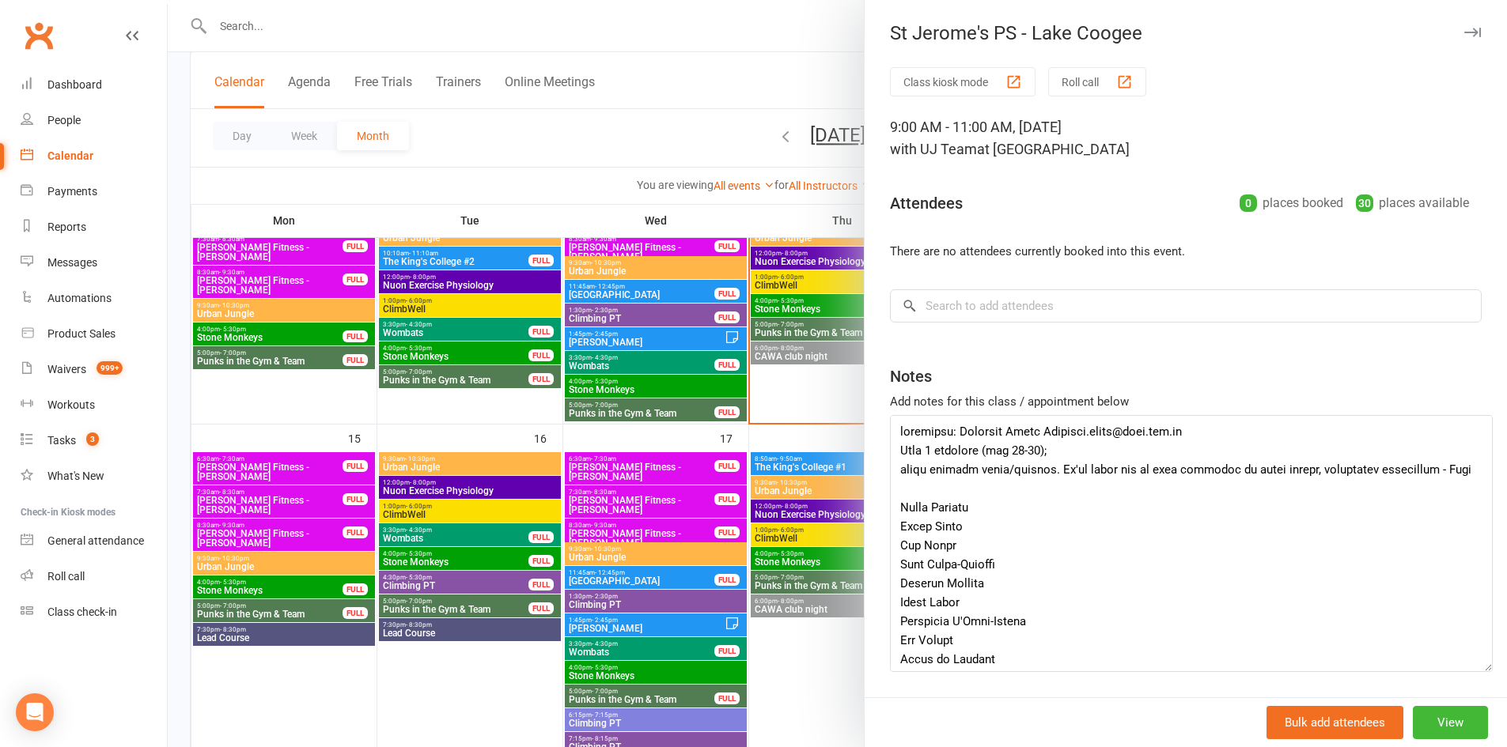
drag, startPoint x: 1461, startPoint y: 463, endPoint x: 1481, endPoint y: 713, distance: 251.5
click at [1481, 713] on div "St Jerome's PS ‑ Lake Coogee Class kiosk mode Roll call 9:00 AM - 11:00 AM, Fri…" at bounding box center [1185, 373] width 643 height 747
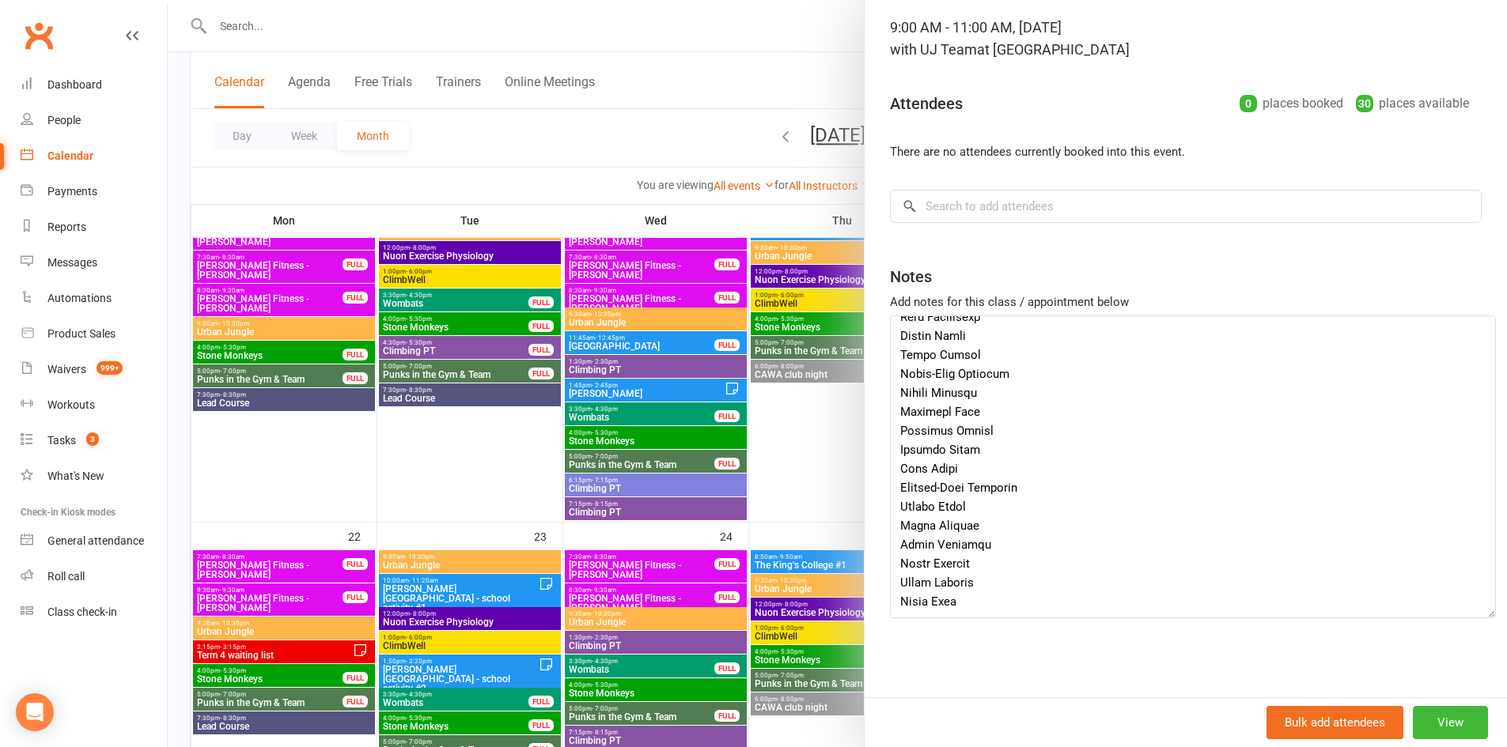
scroll to position [712, 0]
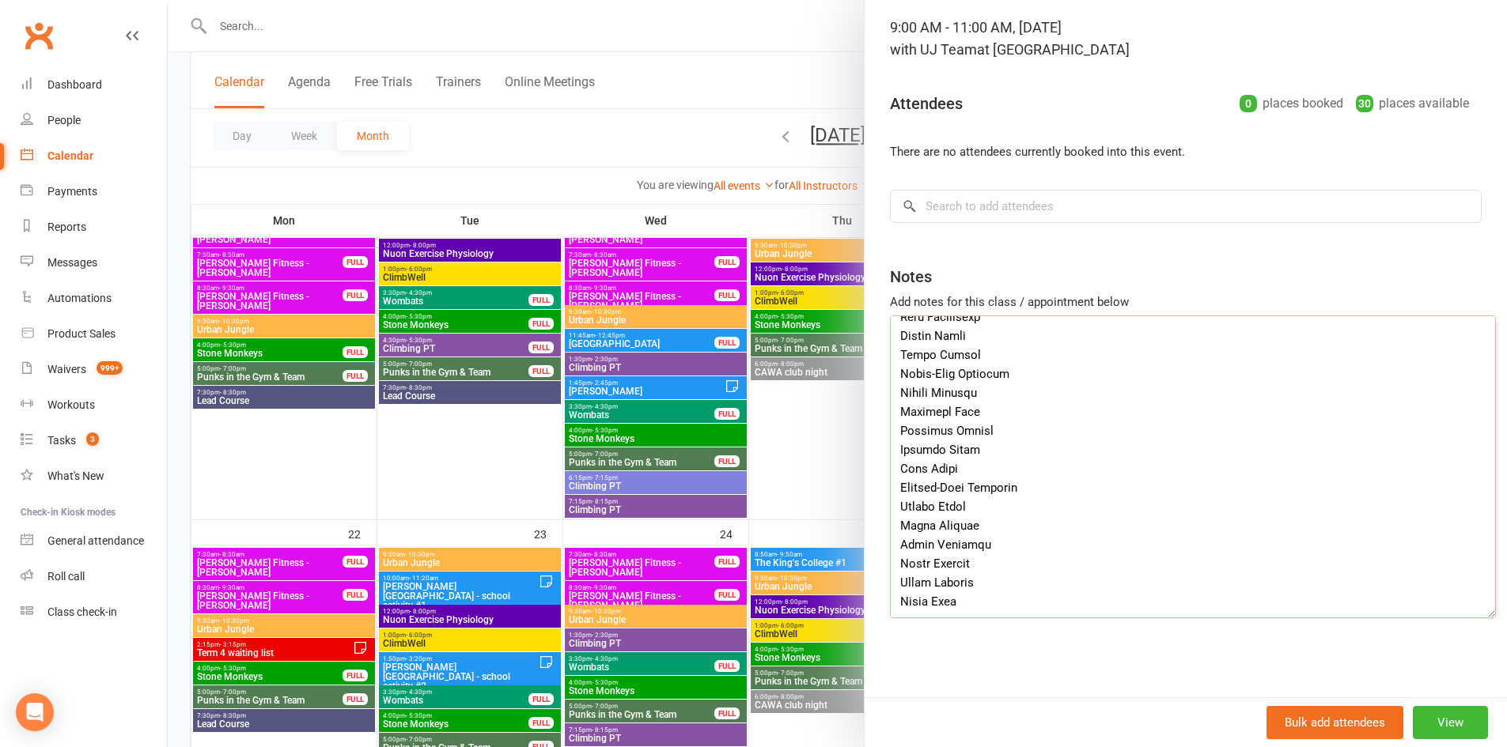
drag, startPoint x: 980, startPoint y: 592, endPoint x: 934, endPoint y: 594, distance: 45.9
click at [895, 588] on textarea at bounding box center [1193, 467] width 606 height 303
click at [967, 588] on textarea "To enrich screen reader interactions, please activate Accessibility in Grammarl…" at bounding box center [1193, 467] width 606 height 303
drag, startPoint x: 969, startPoint y: 588, endPoint x: 893, endPoint y: 591, distance: 76.0
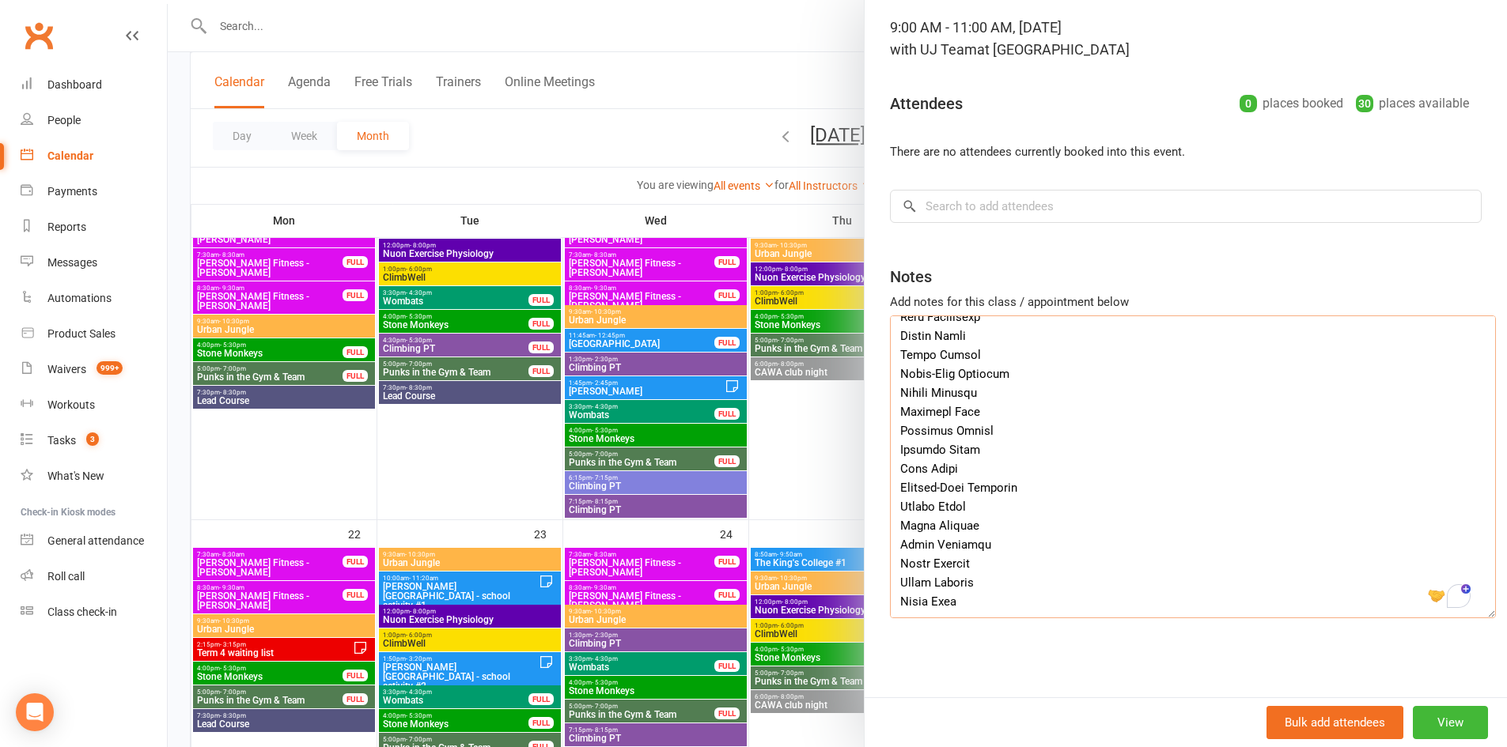
click at [893, 591] on textarea "To enrich screen reader interactions, please activate Accessibility in Grammarl…" at bounding box center [1193, 467] width 606 height 303
type textarea "organiser: Jermaine Beins Jermaine.beins@cewa.edu.au Year 6 students (age 11-12…"
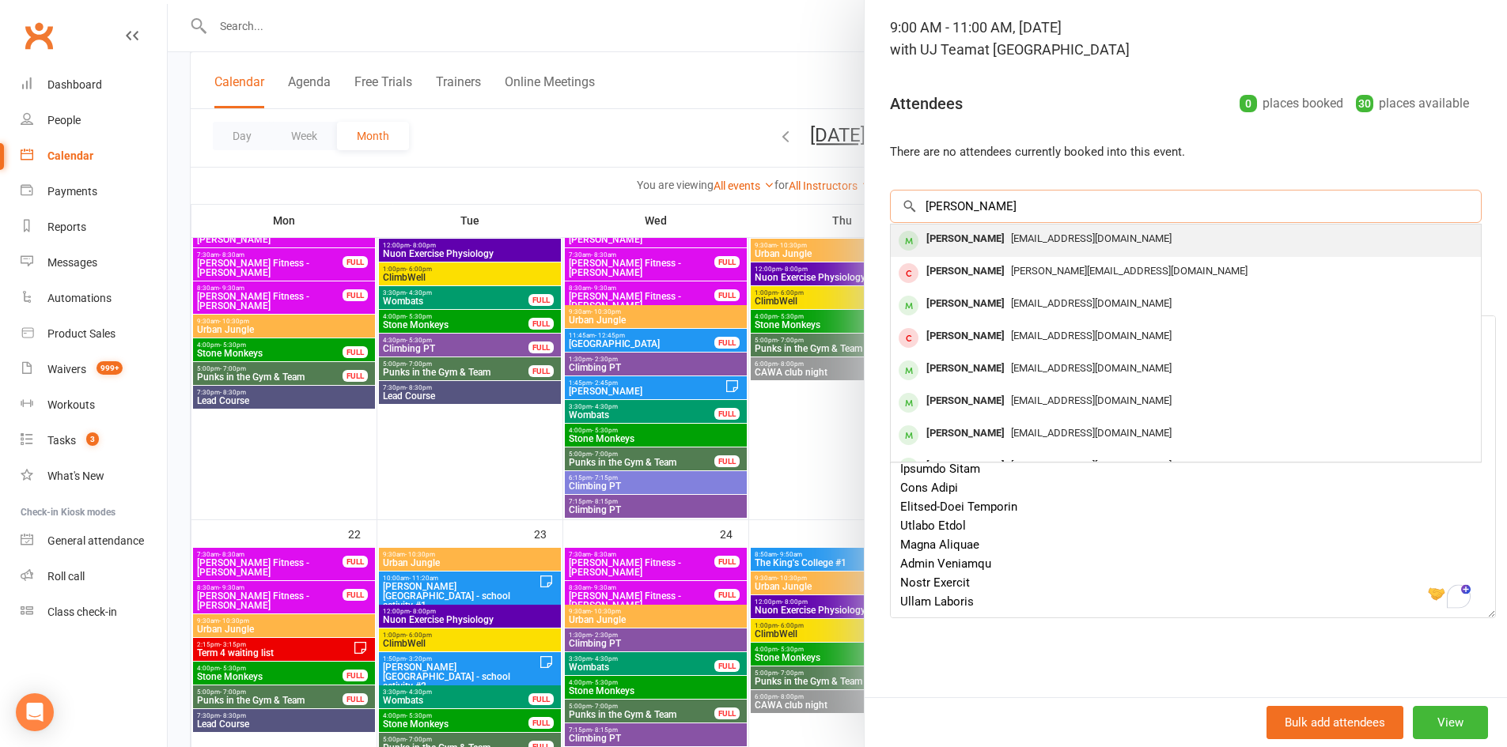
type input "Phebe Wood"
click at [1179, 235] on div "klwood82@hotmail.com" at bounding box center [1185, 239] width 577 height 23
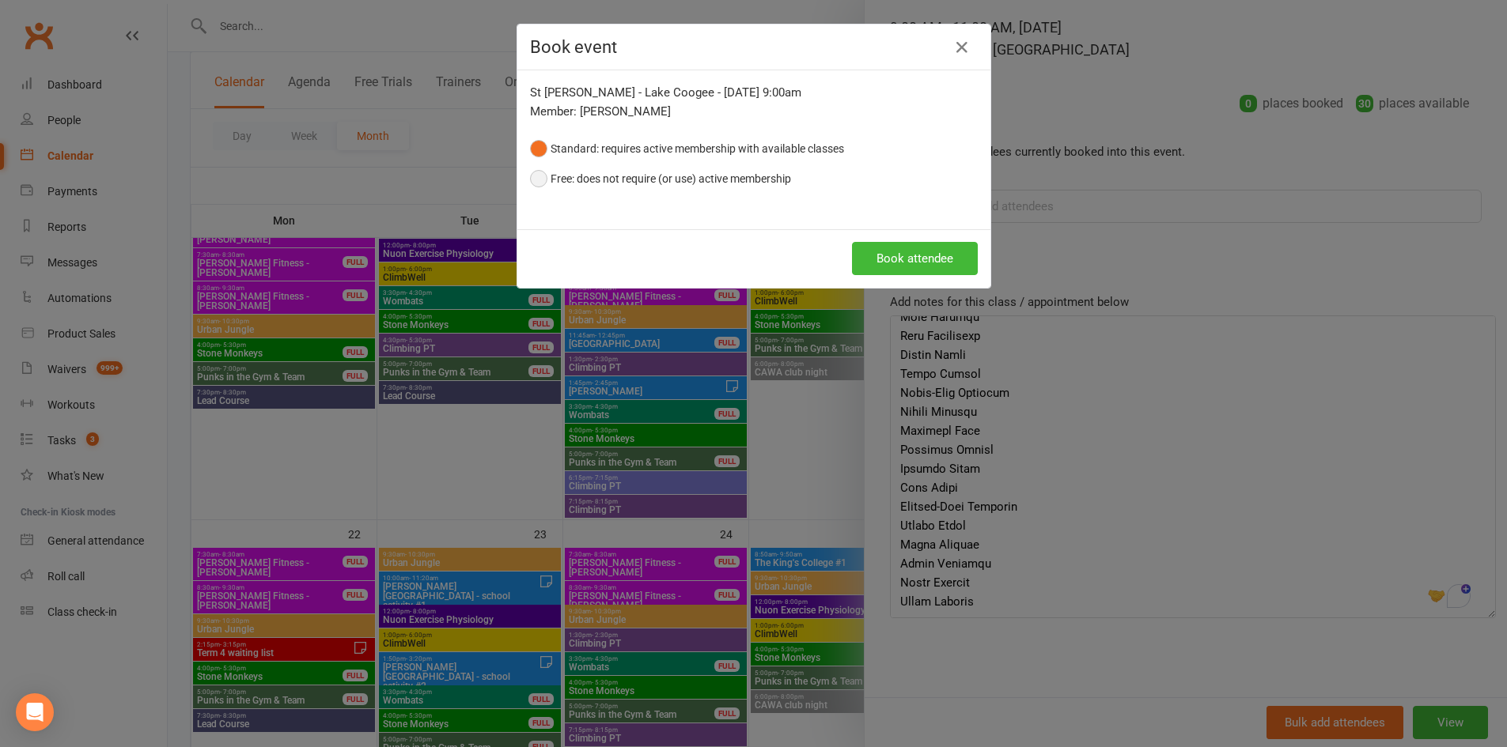
click at [730, 169] on button "Free: does not require (or use) active membership" at bounding box center [660, 179] width 261 height 30
click at [864, 258] on button "Book attendee" at bounding box center [915, 258] width 126 height 33
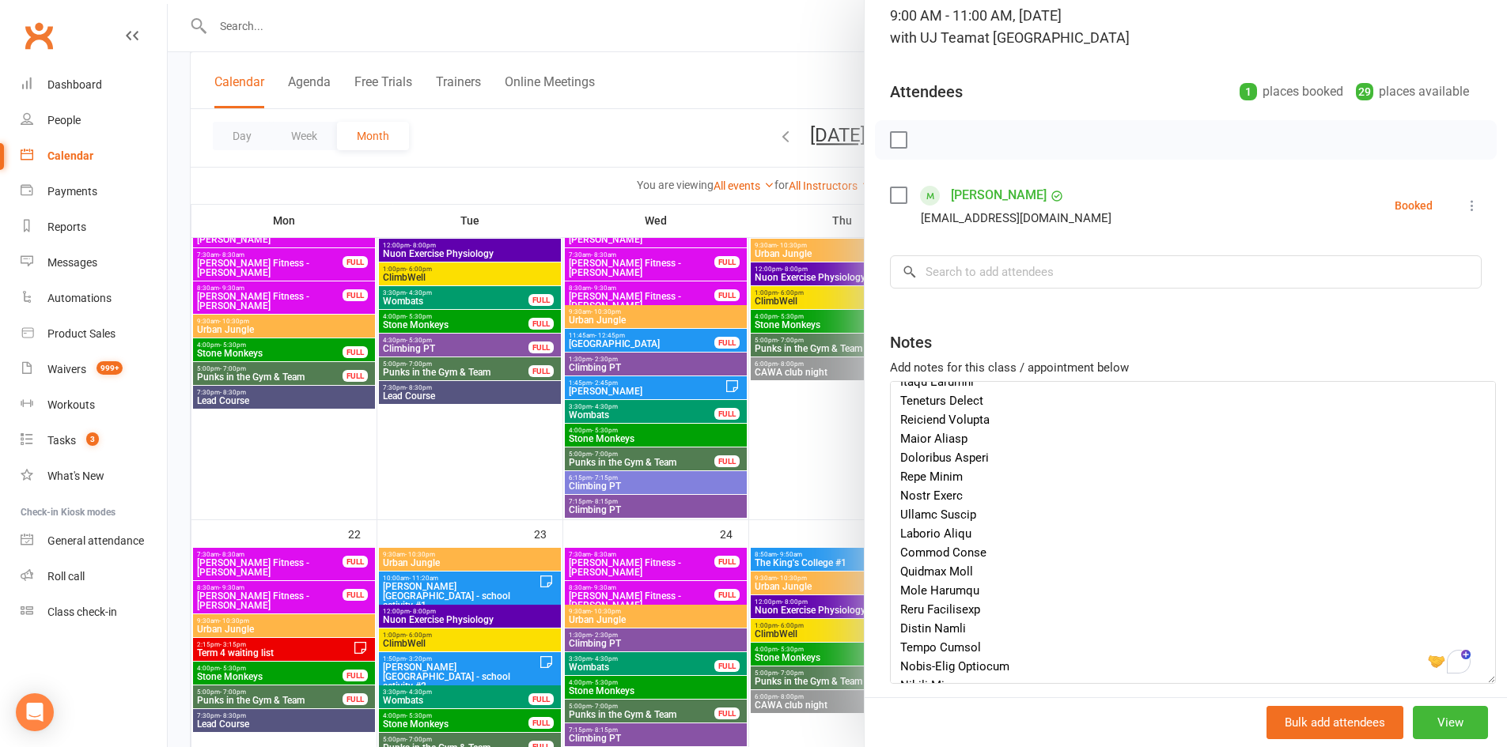
scroll to position [791, 0]
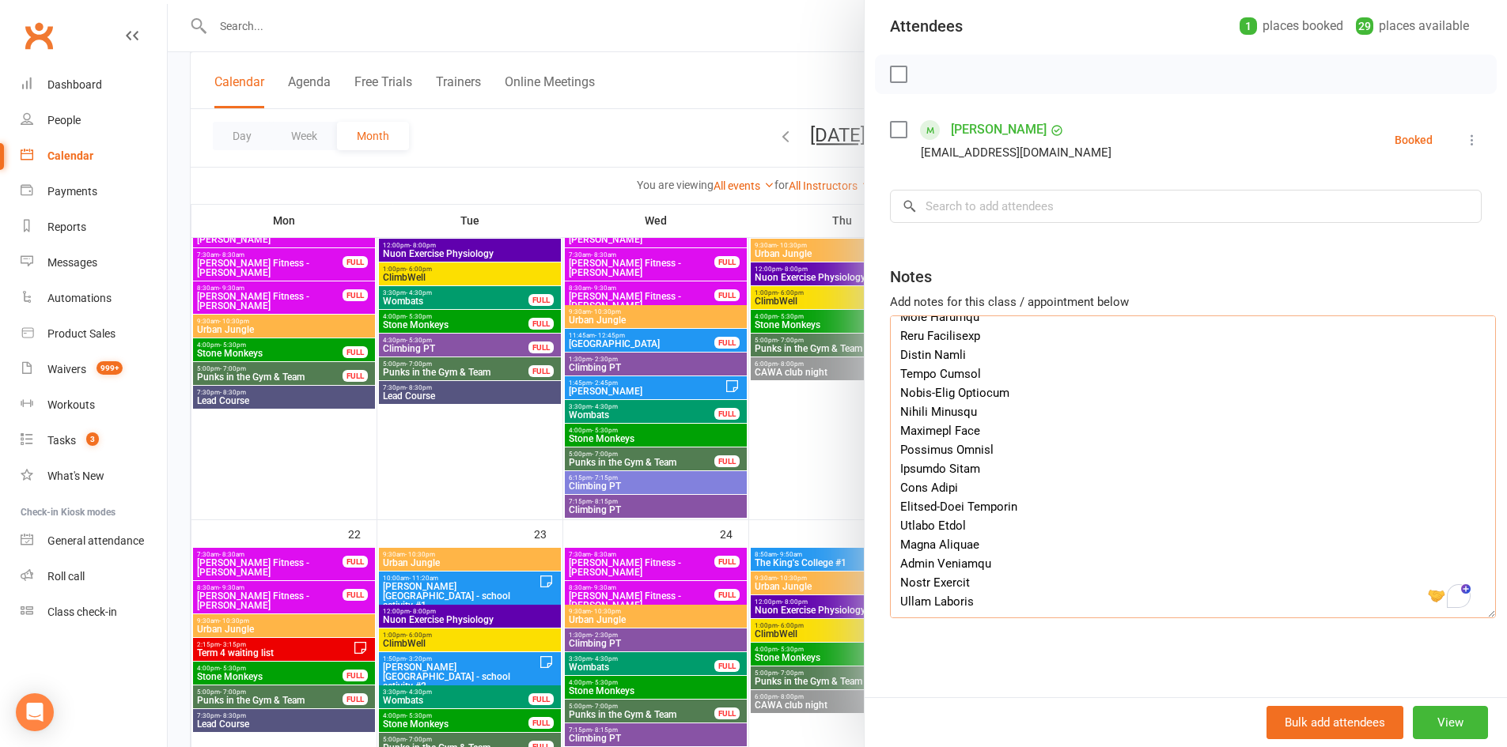
drag, startPoint x: 992, startPoint y: 571, endPoint x: 896, endPoint y: 569, distance: 95.7
click at [896, 569] on textarea "To enrich screen reader interactions, please activate Accessibility in Grammarl…" at bounding box center [1193, 467] width 606 height 303
type textarea "organiser: Jermaine Beins Jermaine.beins@cewa.edu.au Year 6 students (age 11-12…"
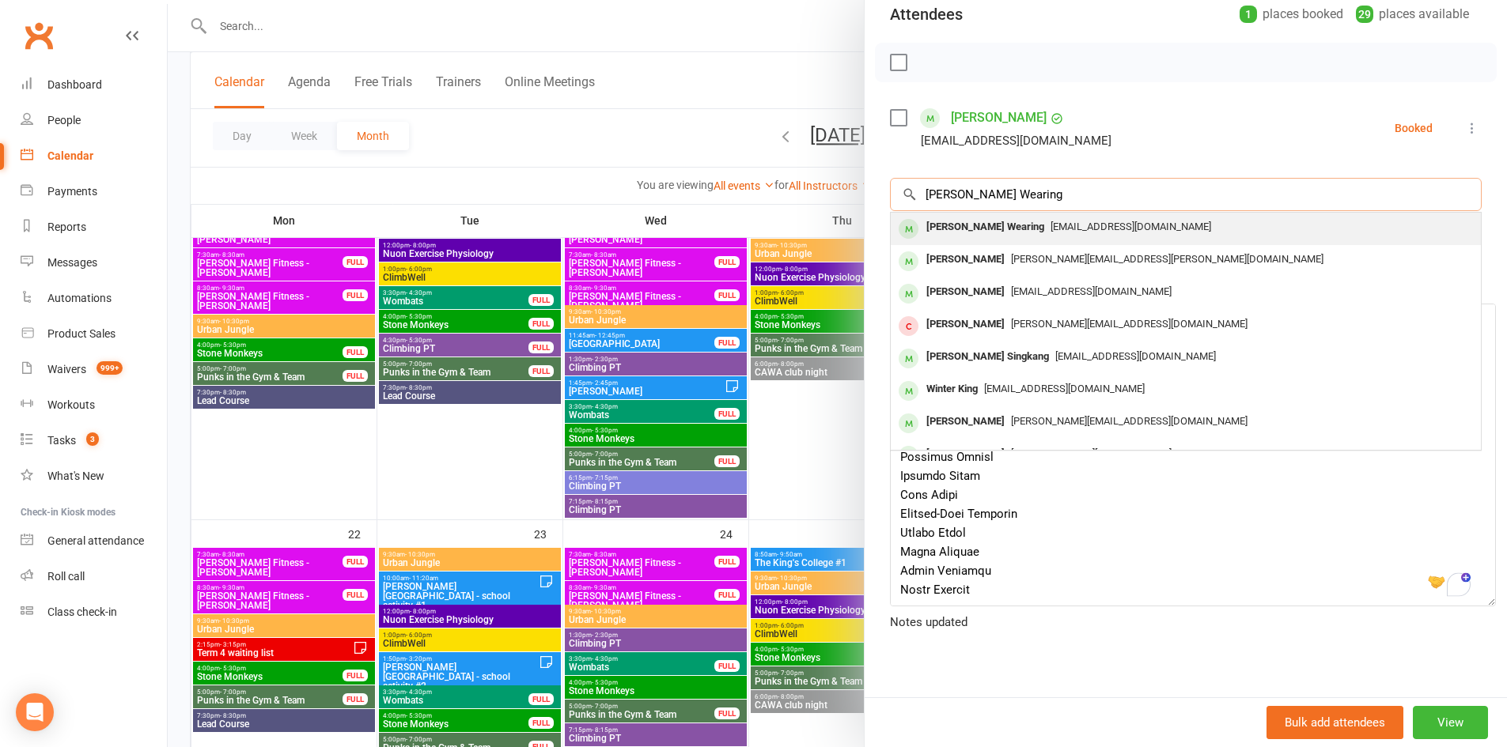
type input "Rowen Wearing"
click at [1000, 217] on div "Ellenwearing@gmail.com" at bounding box center [1185, 227] width 577 height 23
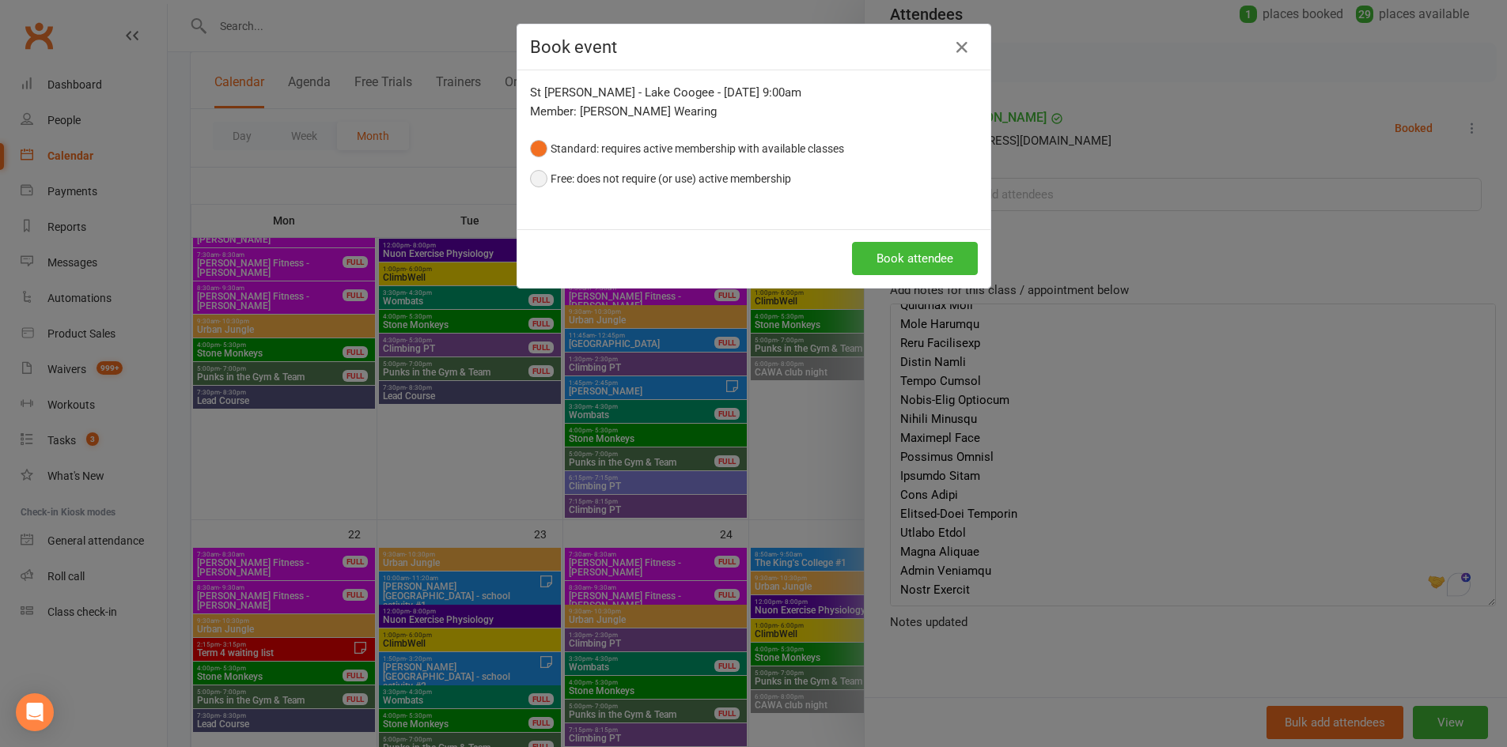
click at [622, 182] on button "Free: does not require (or use) active membership" at bounding box center [660, 179] width 261 height 30
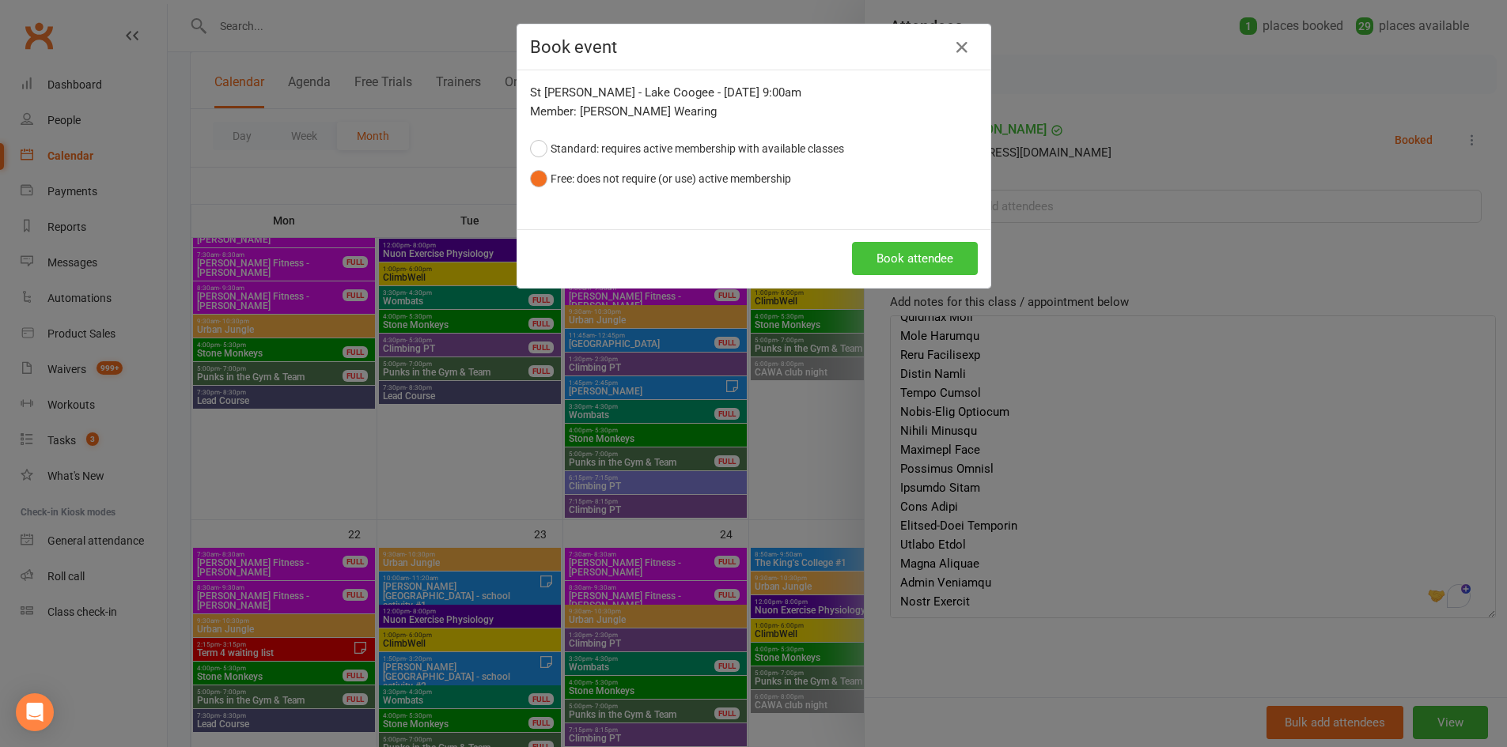
click at [906, 255] on button "Book attendee" at bounding box center [915, 258] width 126 height 33
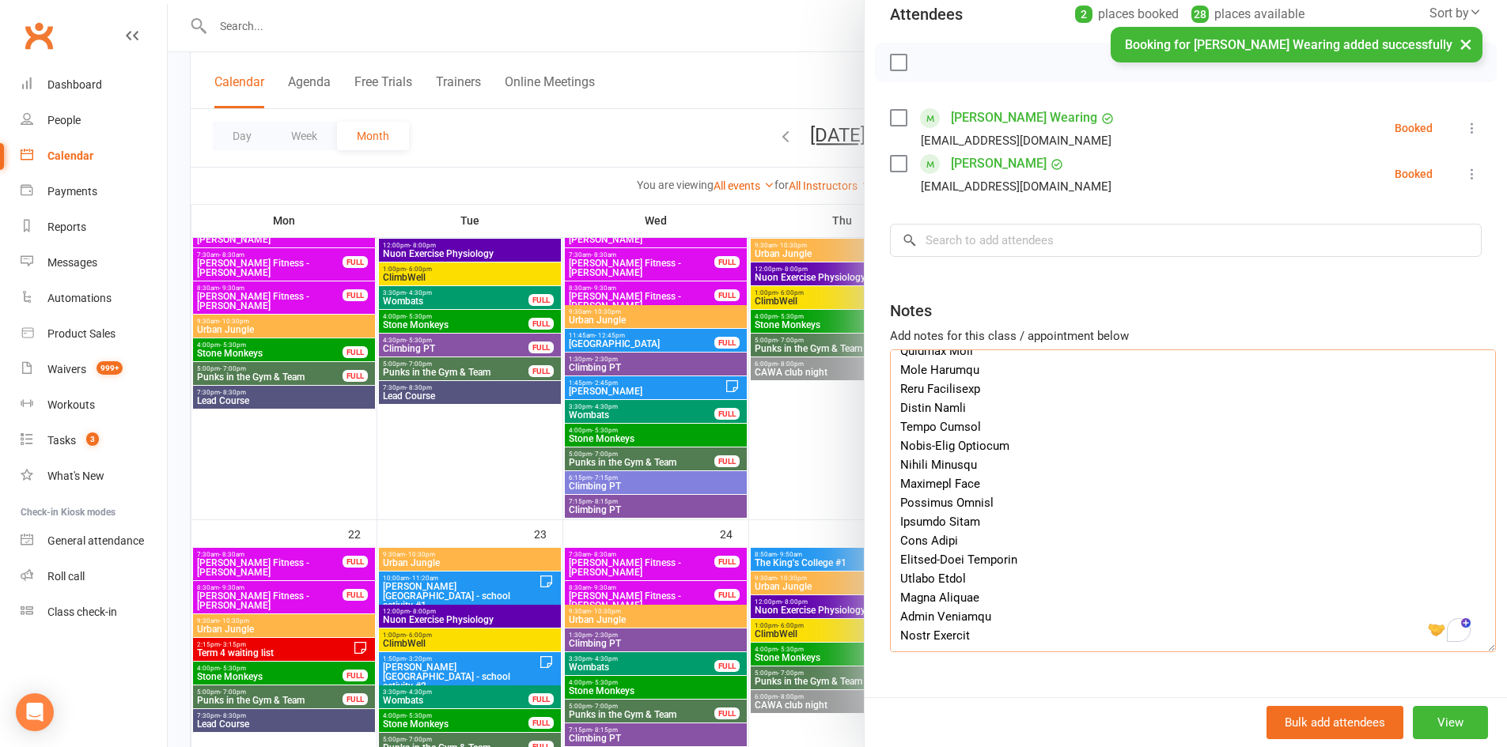
drag, startPoint x: 985, startPoint y: 618, endPoint x: 895, endPoint y: 622, distance: 90.2
click at [895, 622] on textarea "To enrich screen reader interactions, please activate Accessibility in Grammarl…" at bounding box center [1193, 501] width 606 height 303
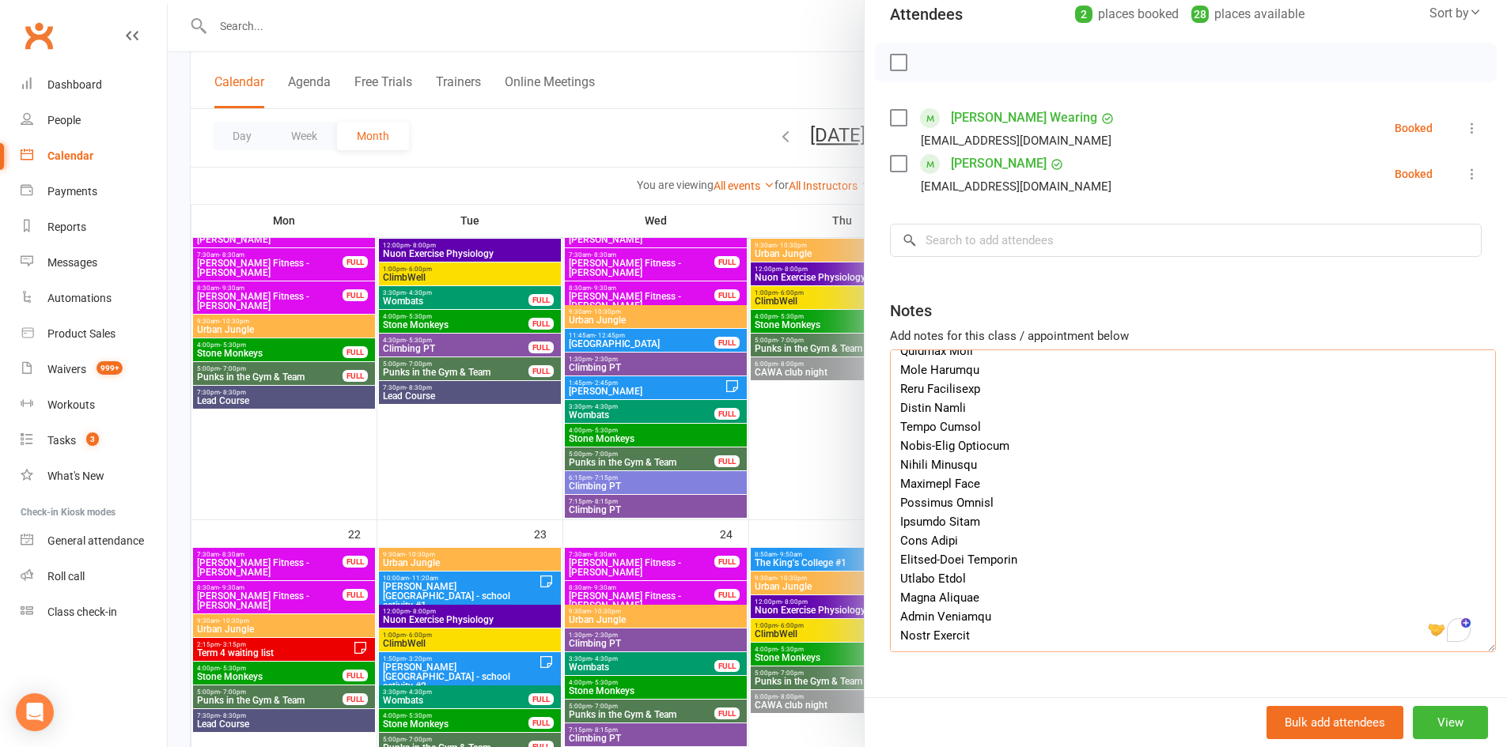
type textarea "organiser: Jermaine Beins Jermaine.beins@cewa.edu.au Year 6 students (age 11-12…"
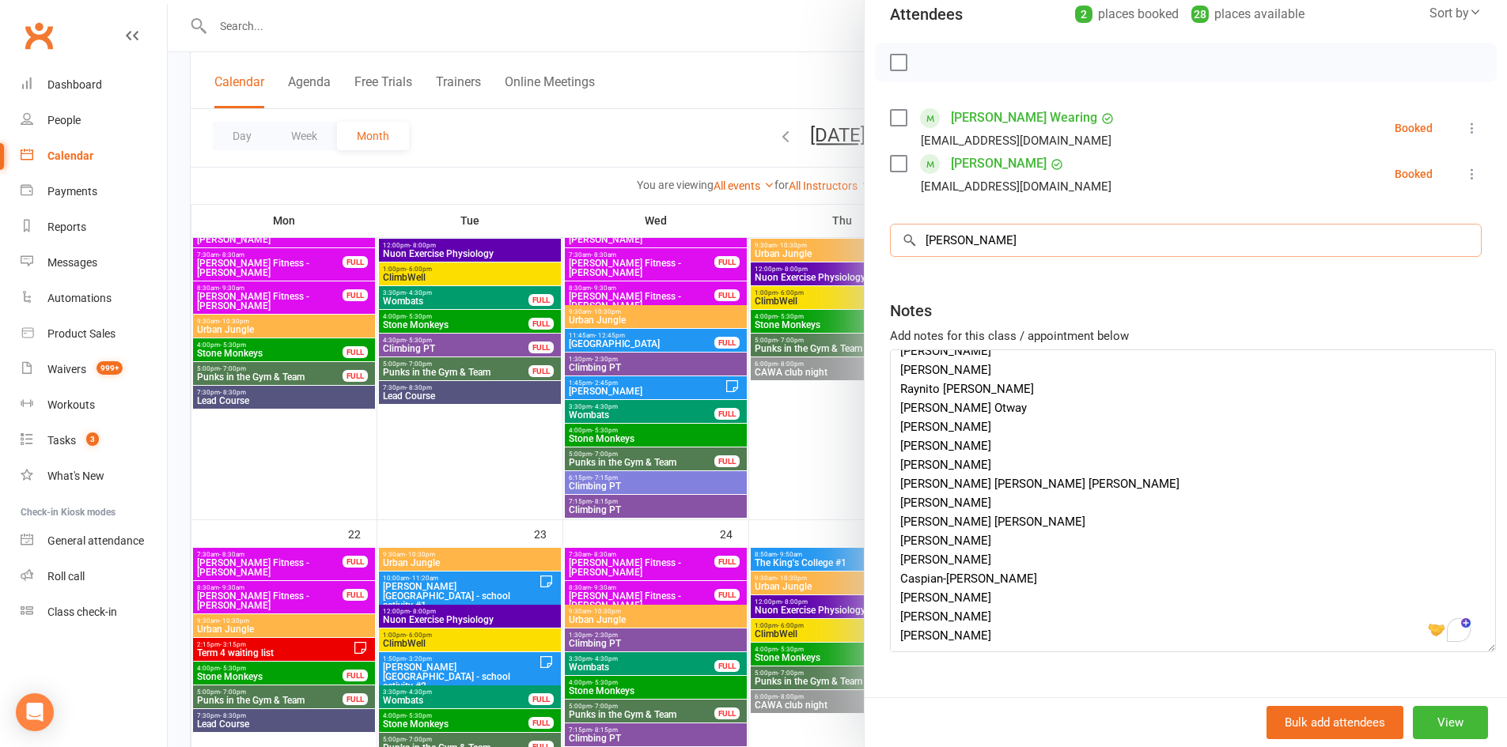
scroll to position [850, 0]
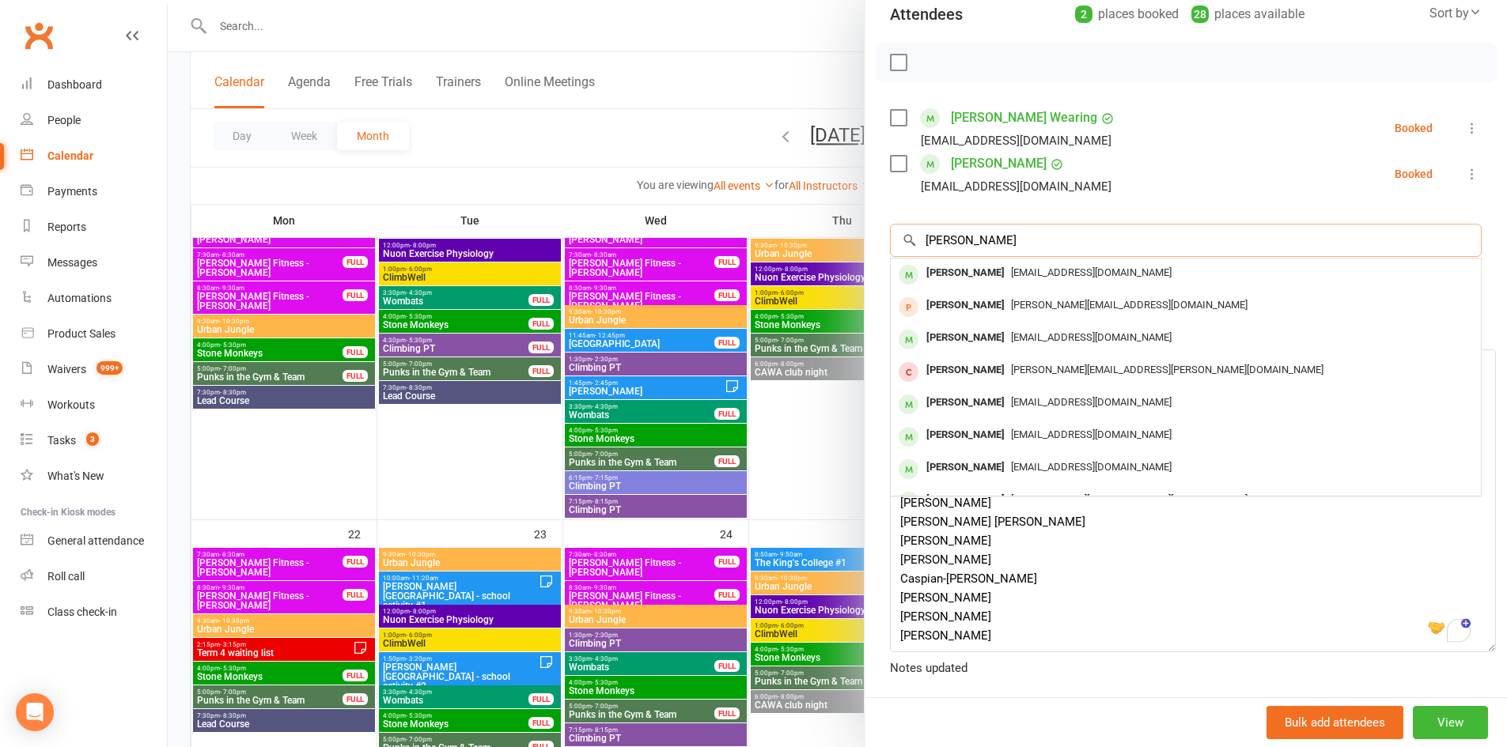
type input "James Watkins"
click at [993, 275] on div "James Watkins" at bounding box center [965, 273] width 91 height 23
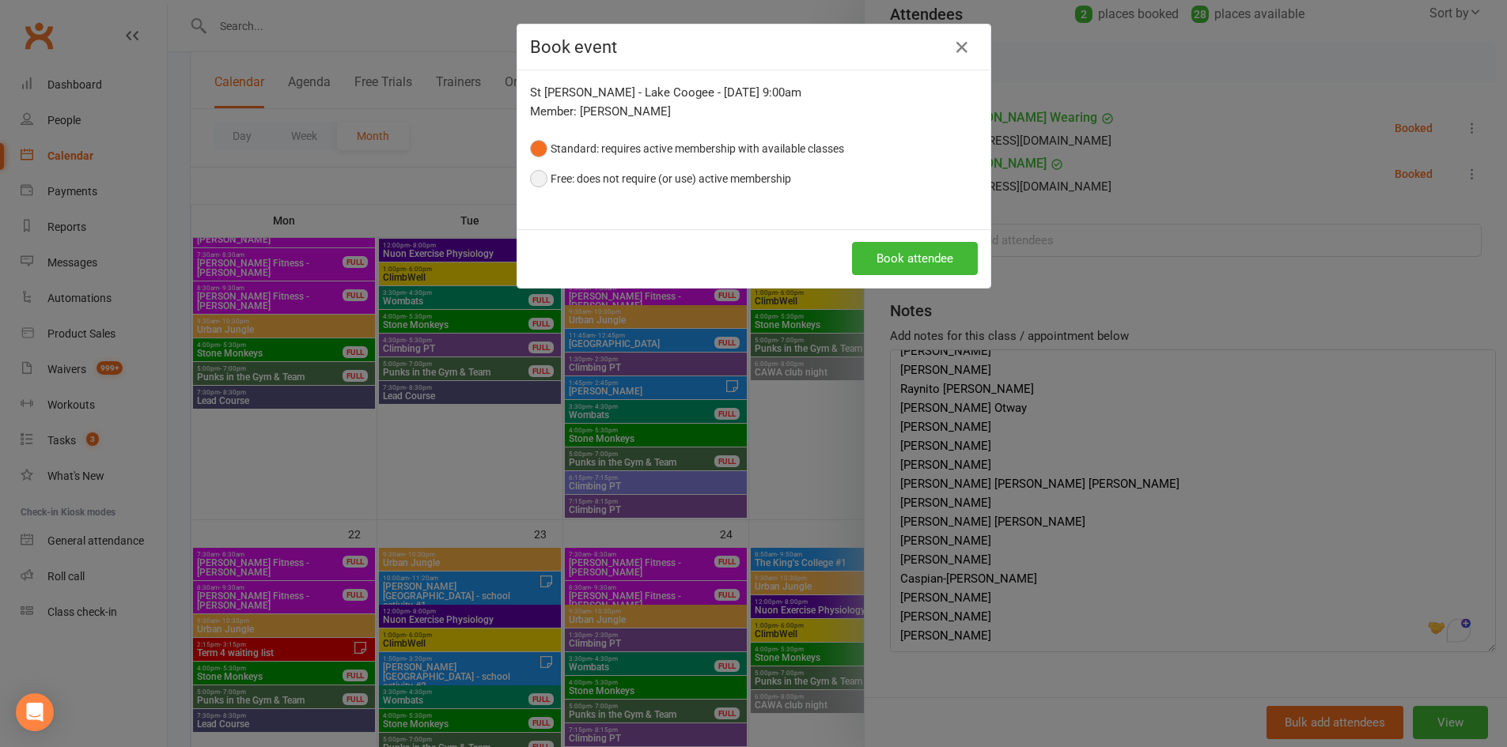
click at [624, 182] on button "Free: does not require (or use) active membership" at bounding box center [660, 179] width 261 height 30
click at [889, 275] on div "Book attendee" at bounding box center [753, 258] width 473 height 59
click at [892, 270] on button "Book attendee" at bounding box center [915, 258] width 126 height 33
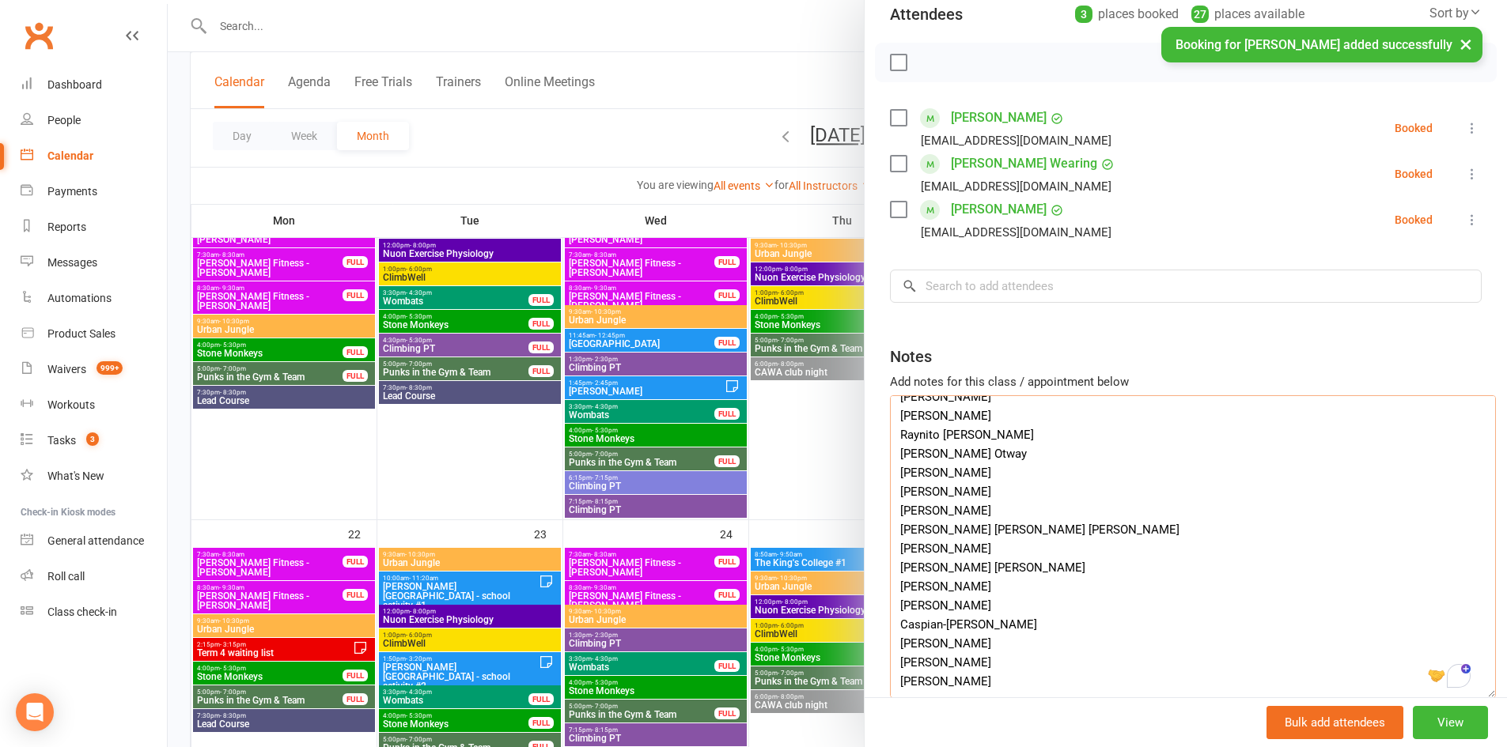
drag, startPoint x: 983, startPoint y: 662, endPoint x: 898, endPoint y: 665, distance: 85.5
click at [895, 664] on textarea "organiser: Jermaine Beins Jermaine.beins@cewa.edu.au Year 6 students (age 11-12…" at bounding box center [1193, 546] width 606 height 303
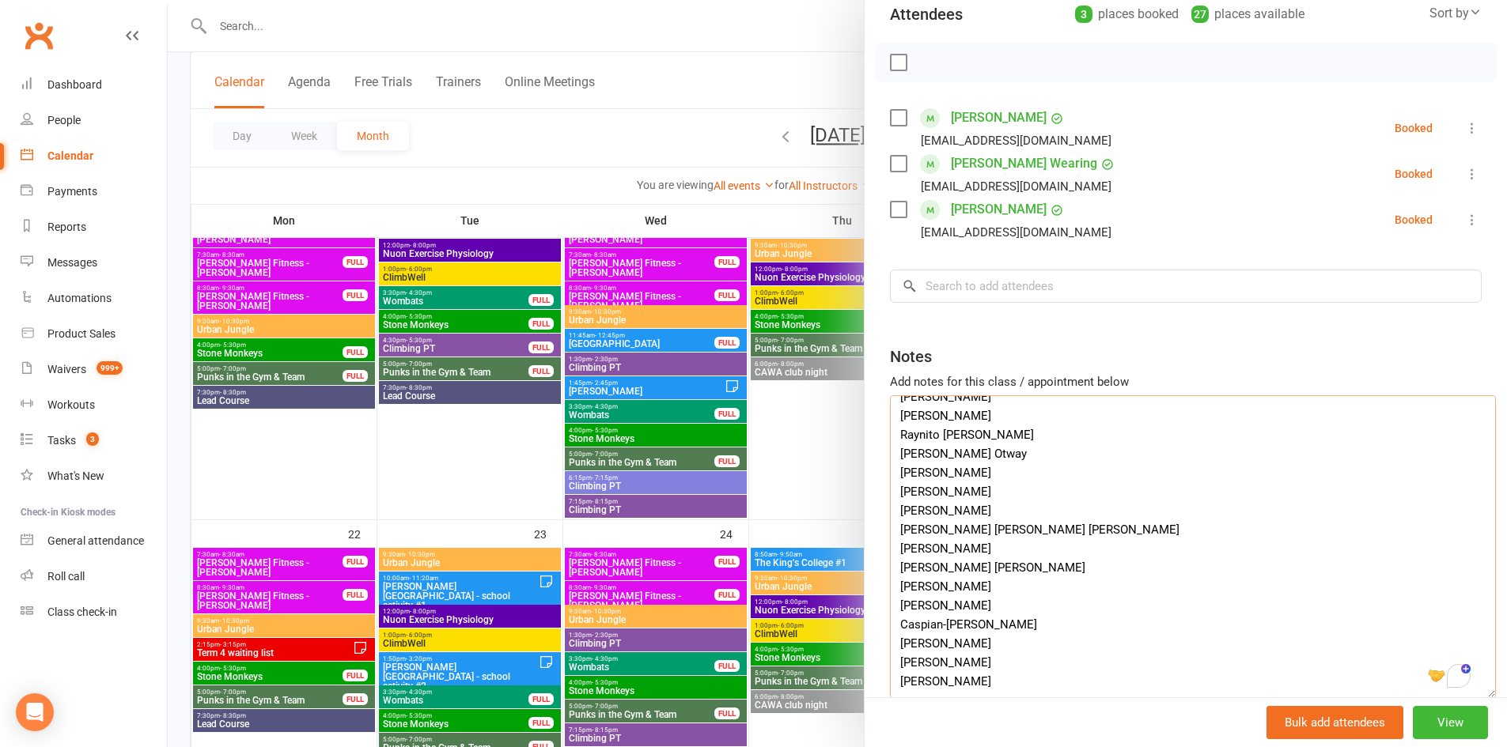
drag, startPoint x: 968, startPoint y: 645, endPoint x: 895, endPoint y: 644, distance: 73.6
click at [895, 644] on textarea "organiser: Jermaine Beins Jermaine.beins@cewa.edu.au Year 6 students (age 11-12…" at bounding box center [1193, 546] width 606 height 303
drag, startPoint x: 929, startPoint y: 626, endPoint x: 920, endPoint y: 626, distance: 9.5
click at [892, 628] on textarea "organiser: Jermaine Beins Jermaine.beins@cewa.edu.au Year 6 students (age 11-12…" at bounding box center [1193, 546] width 606 height 303
type textarea "organiser: Jermaine Beins Jermaine.beins@cewa.edu.au Year 6 students (age 11-12…"
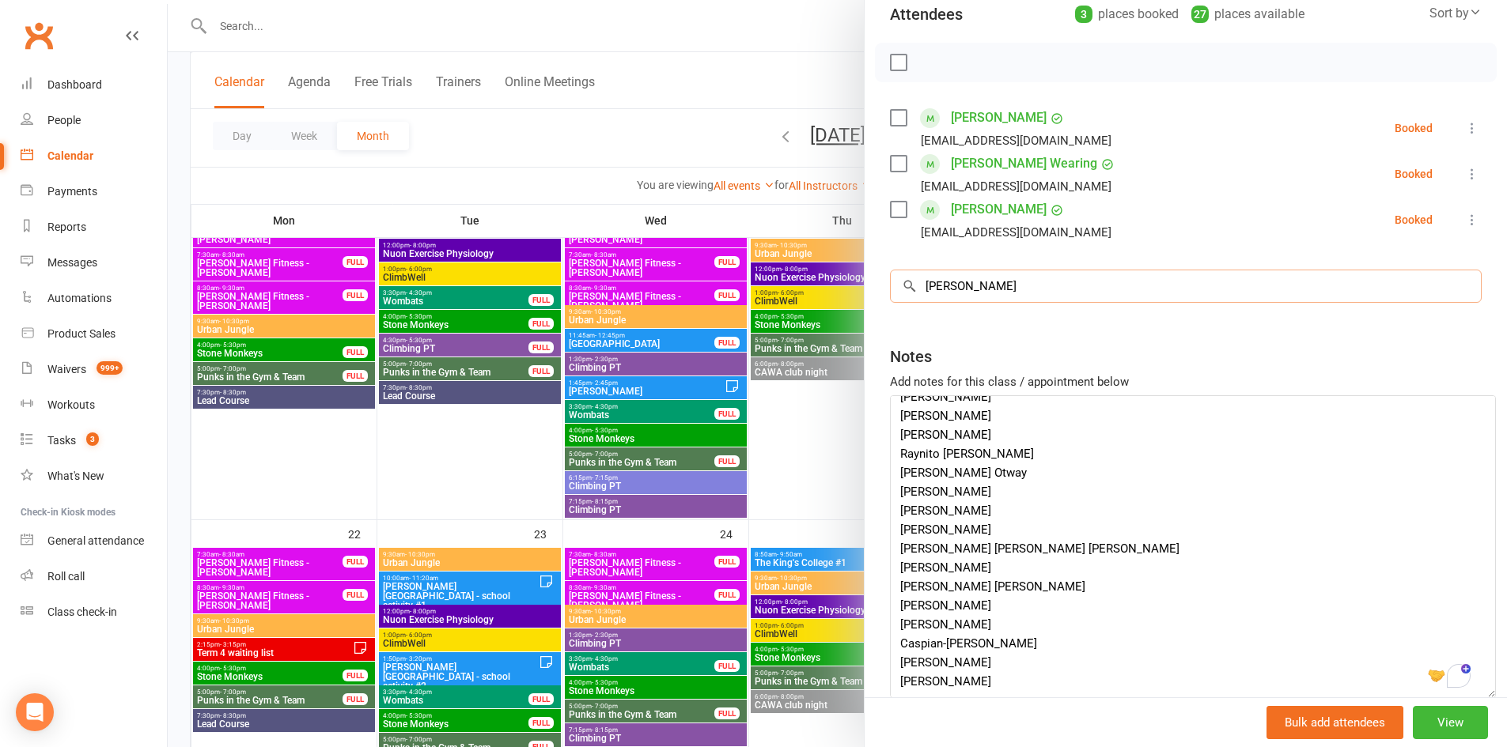
scroll to position [831, 0]
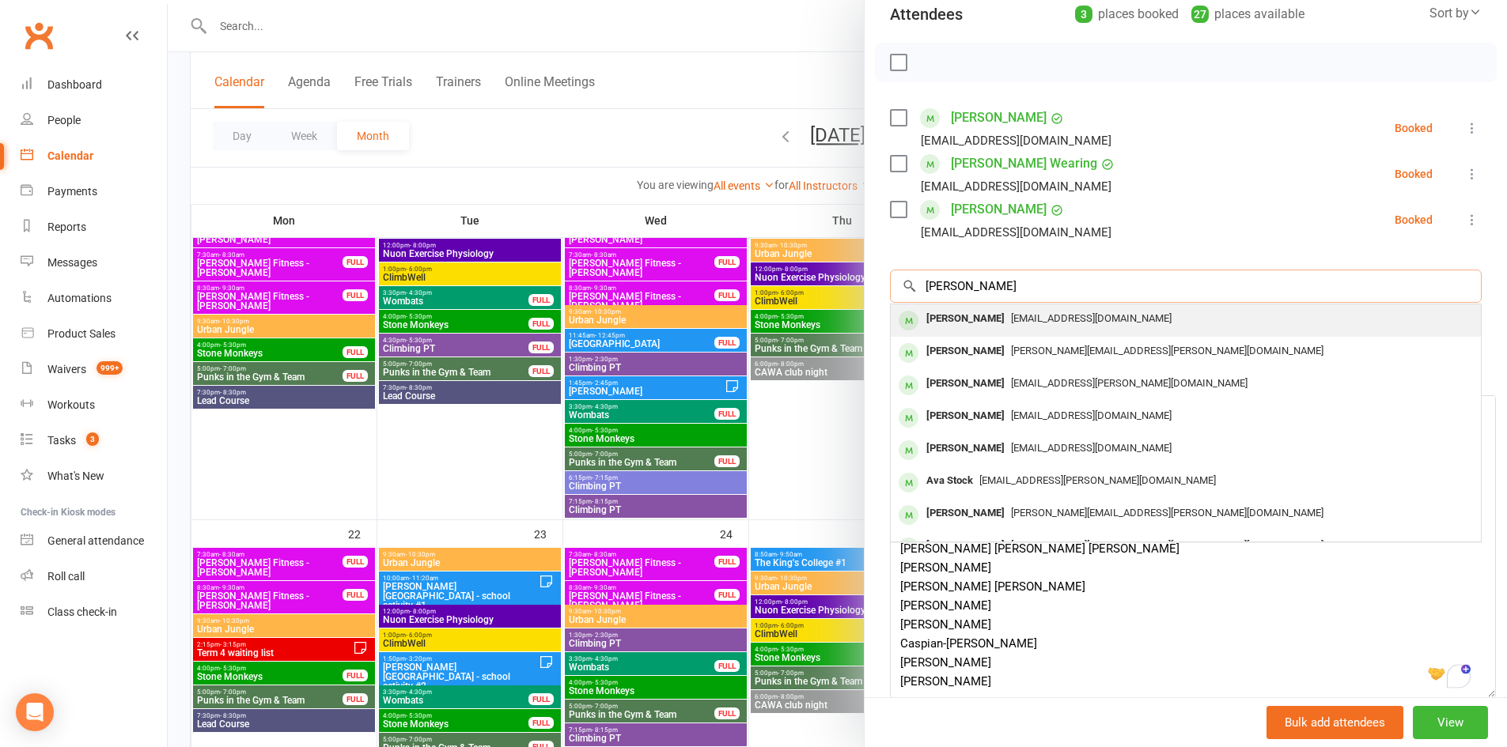
type input "Joshua Stein"
click at [984, 325] on div "Joshua Stein" at bounding box center [965, 319] width 91 height 23
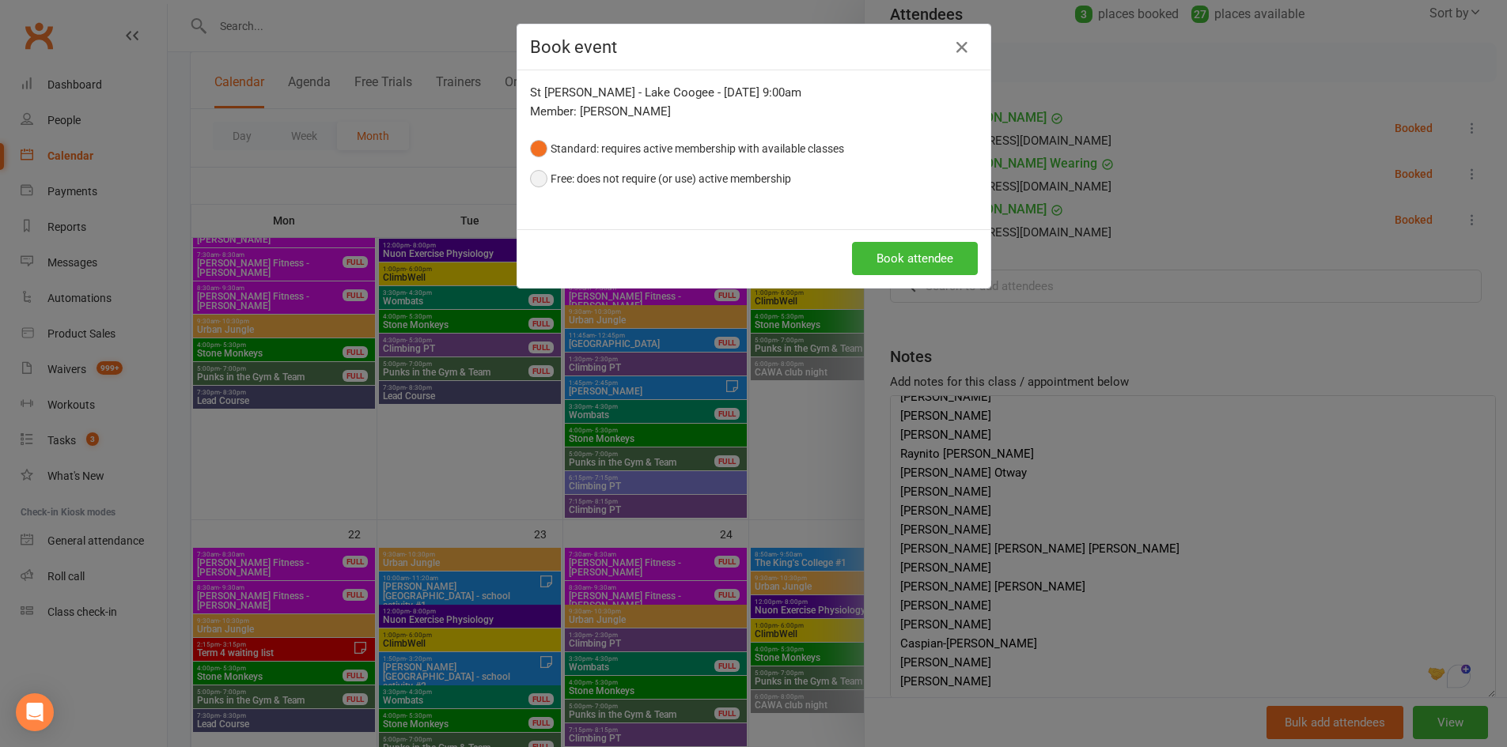
click at [627, 183] on button "Free: does not require (or use) active membership" at bounding box center [660, 179] width 261 height 30
drag, startPoint x: 861, startPoint y: 258, endPoint x: 851, endPoint y: 262, distance: 11.0
click at [859, 260] on button "Book attendee" at bounding box center [915, 258] width 126 height 33
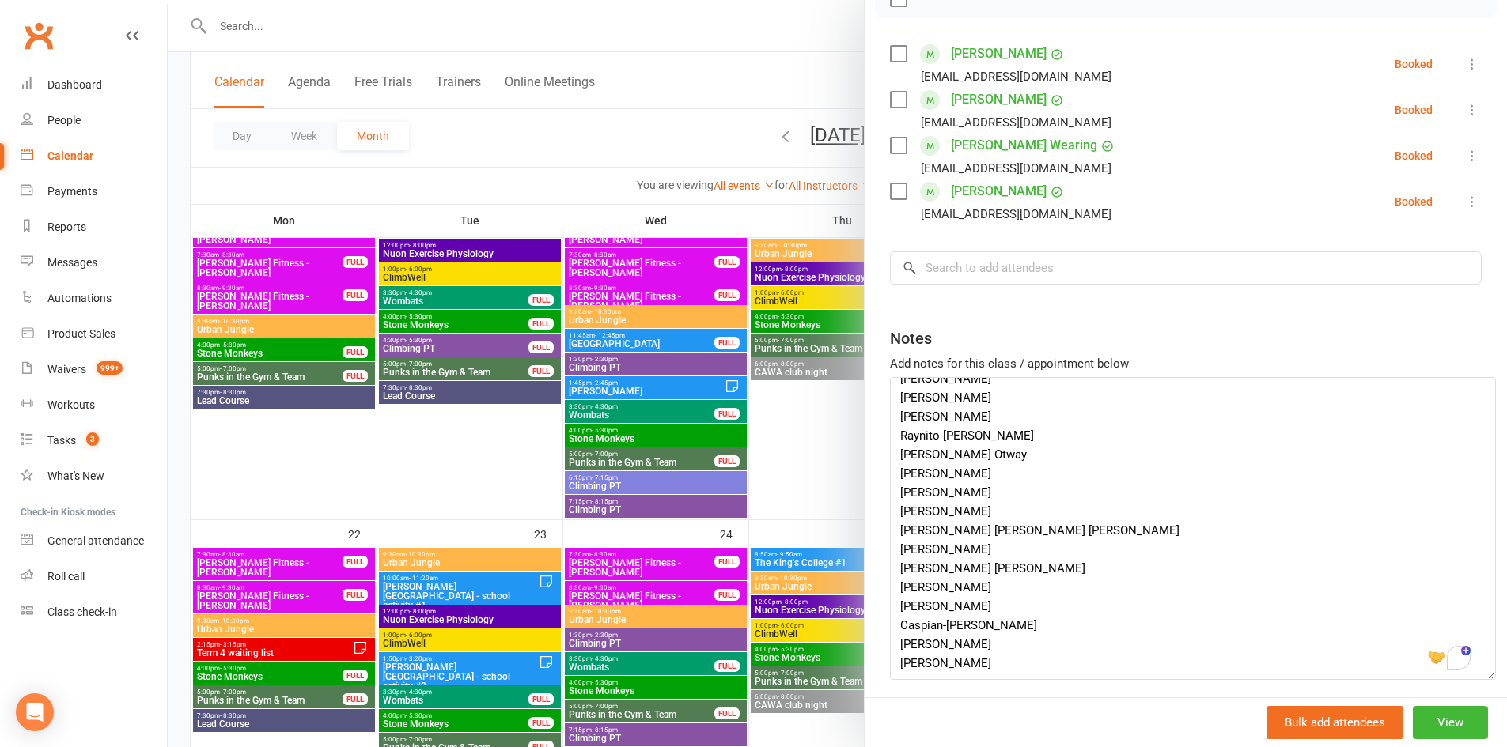
scroll to position [327, 0]
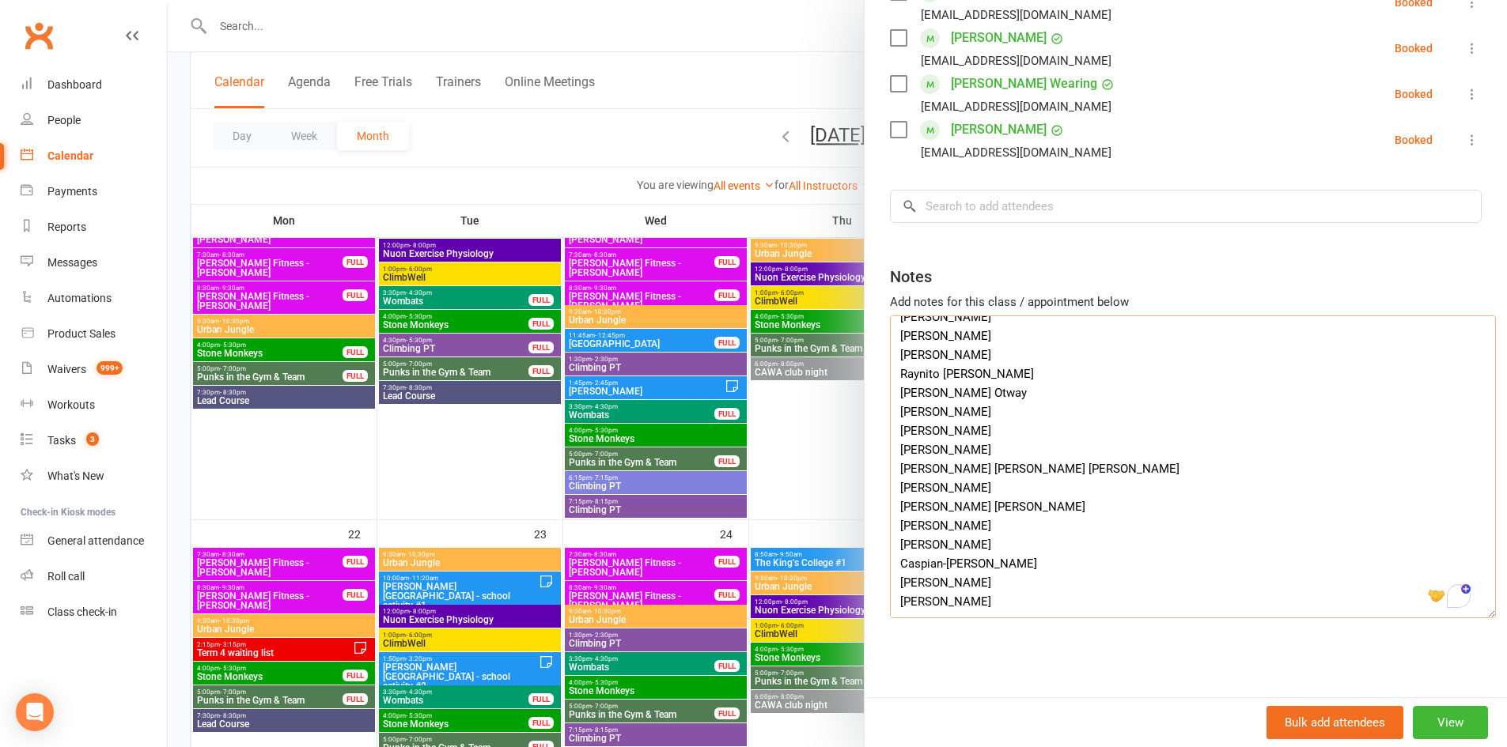
drag, startPoint x: 1020, startPoint y: 538, endPoint x: 922, endPoint y: 549, distance: 98.7
click at [914, 547] on textarea "organiser: Jermaine Beins Jermaine.beins@cewa.edu.au Year 6 students (age 11-12…" at bounding box center [1193, 467] width 606 height 303
click at [1033, 528] on textarea "organiser: Jermaine Beins Jermaine.beins@cewa.edu.au Year 6 students (age 11-12…" at bounding box center [1193, 467] width 606 height 303
drag, startPoint x: 1033, startPoint y: 528, endPoint x: 905, endPoint y: 539, distance: 128.6
click at [896, 539] on textarea "organiser: Jermaine Beins Jermaine.beins@cewa.edu.au Year 6 students (age 11-12…" at bounding box center [1193, 467] width 606 height 303
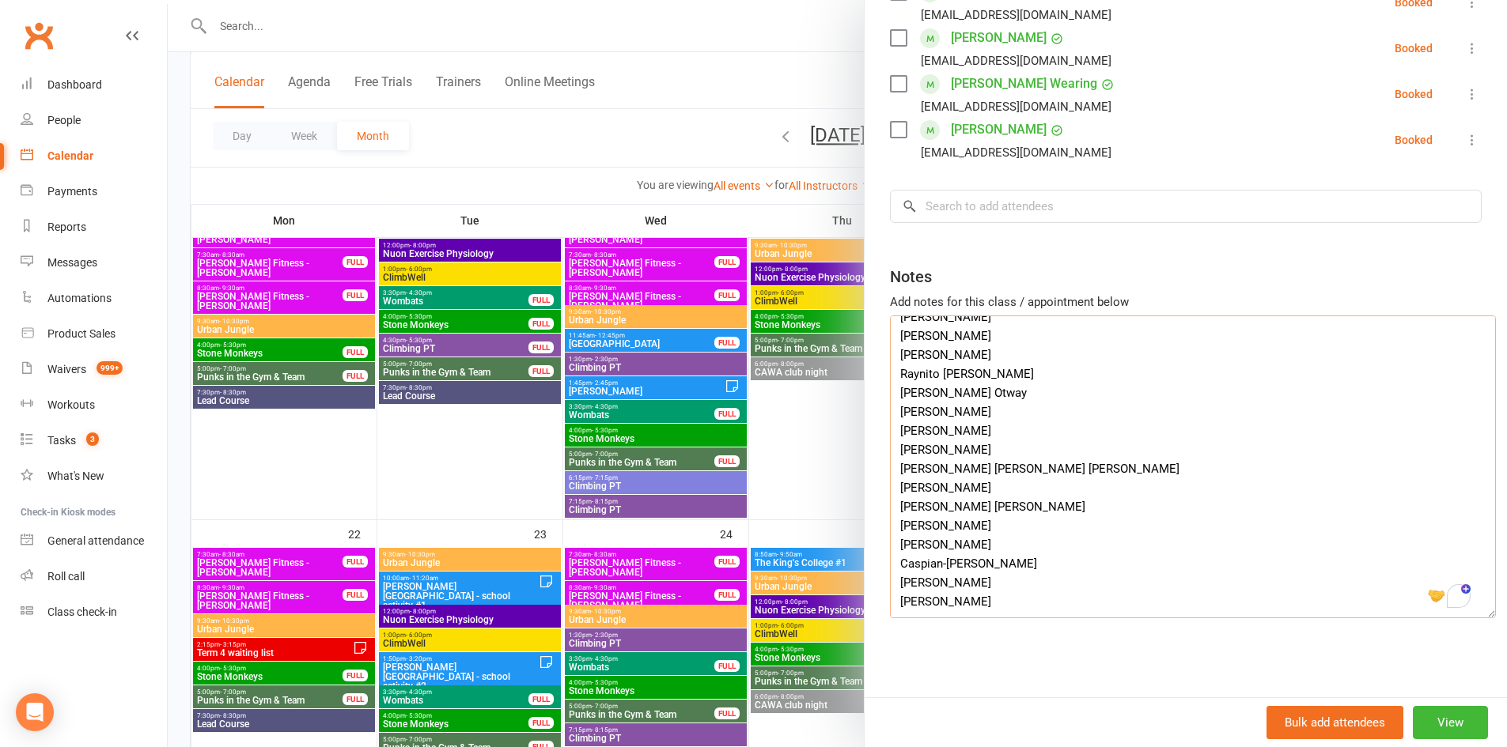
drag, startPoint x: 958, startPoint y: 514, endPoint x: 897, endPoint y: 507, distance: 61.3
click at [895, 507] on textarea "organiser: Jermaine Beins Jermaine.beins@cewa.edu.au Year 6 students (age 11-12…" at bounding box center [1193, 467] width 606 height 303
type textarea "organiser: Jermaine Beins Jermaine.beins@cewa.edu.au Year 6 students (age 11-12…"
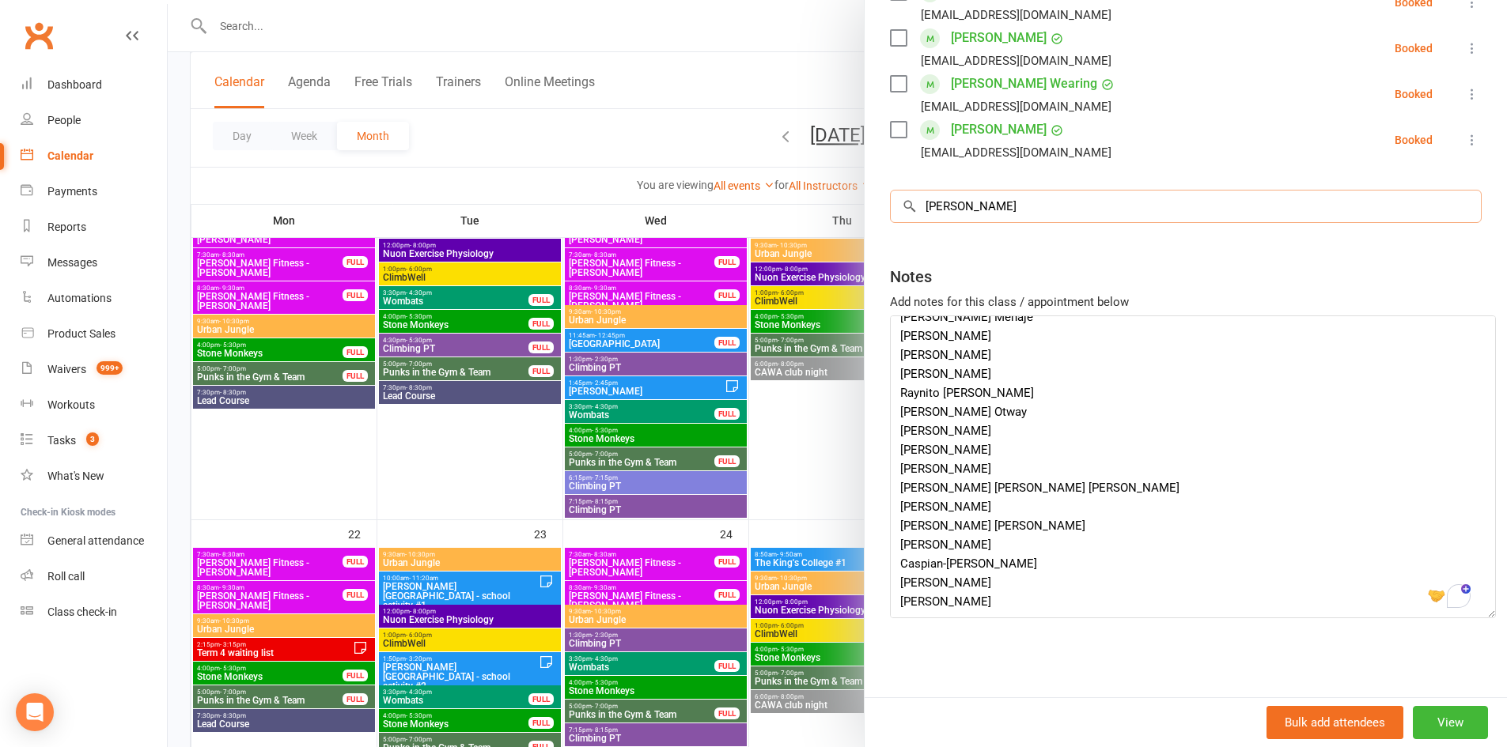
scroll to position [812, 0]
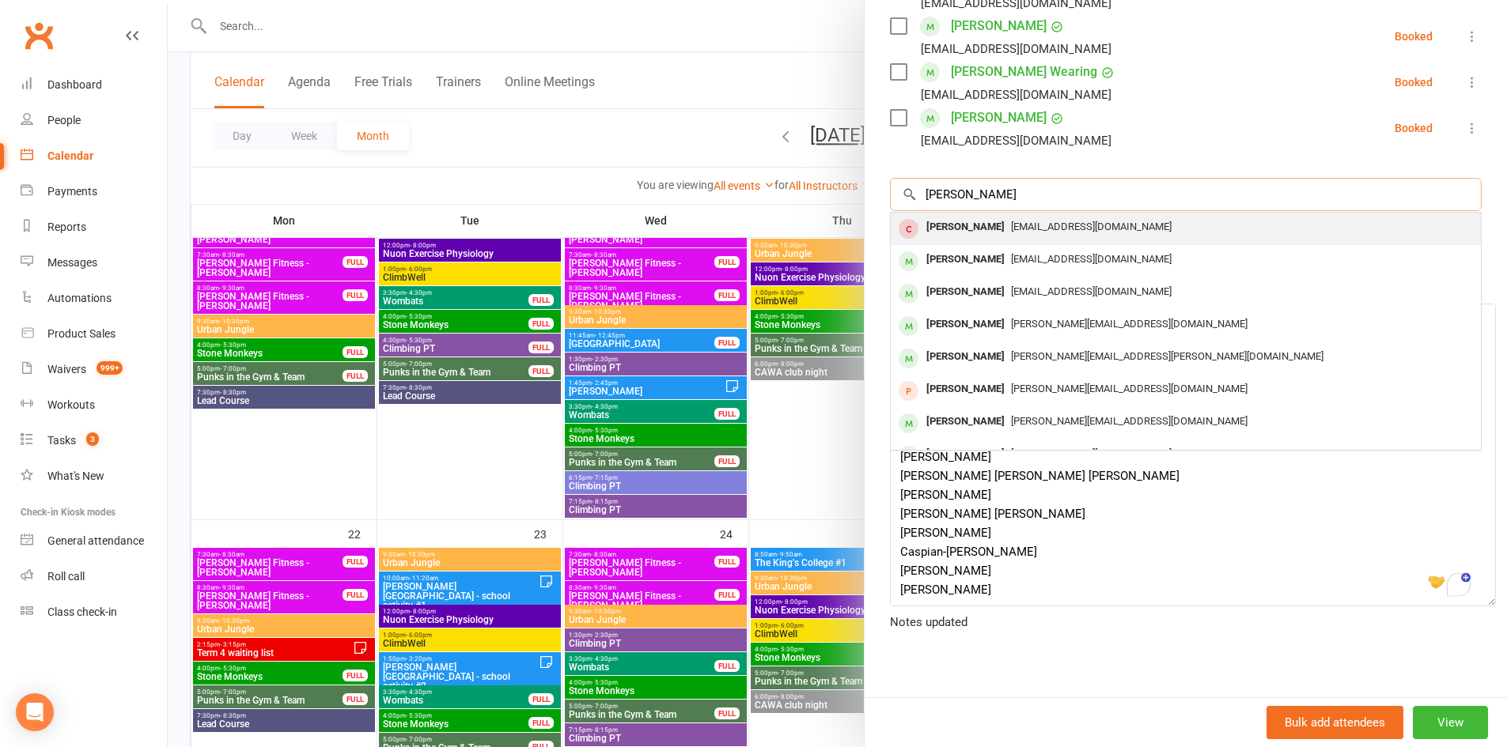
type input "Jake Smith"
click at [961, 235] on div "Jake Smith" at bounding box center [965, 227] width 91 height 23
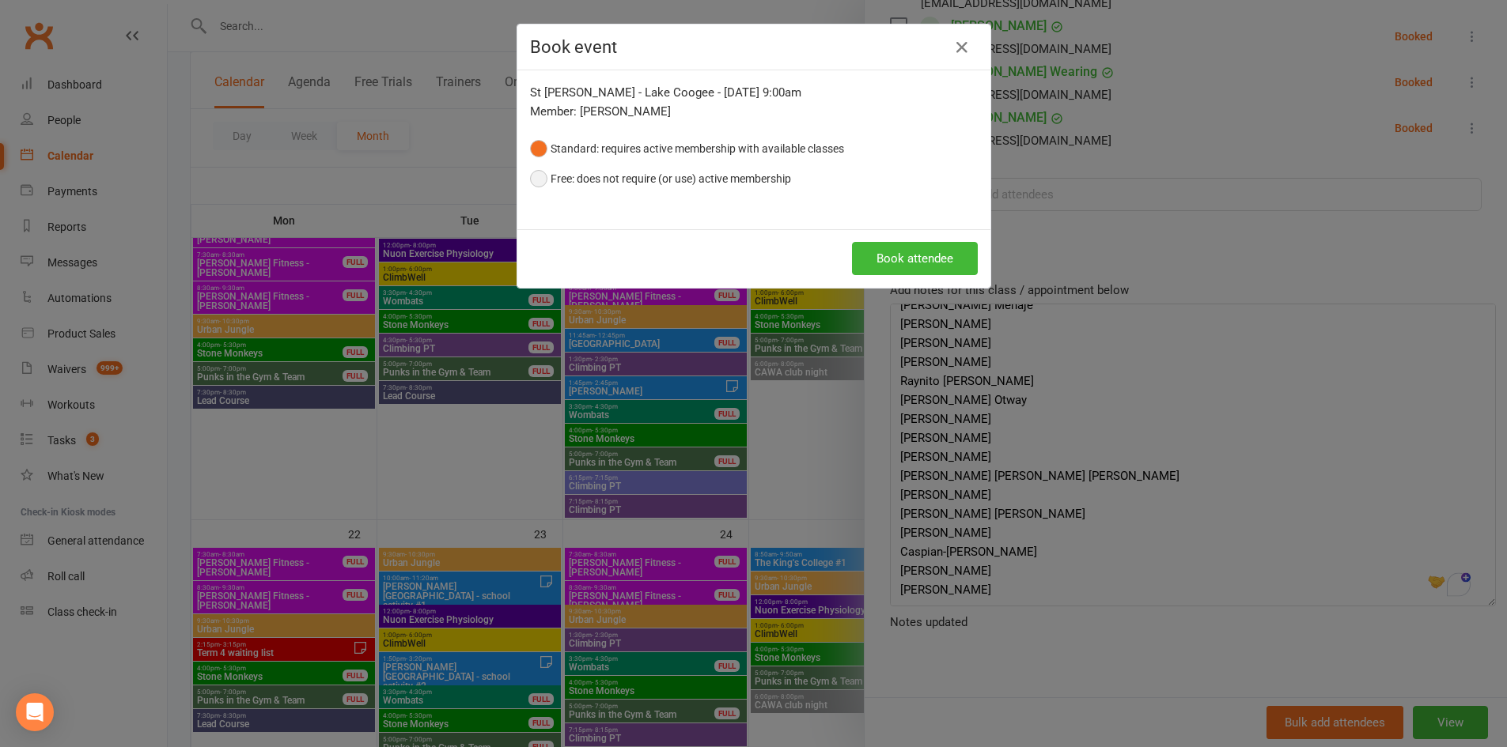
click at [719, 177] on button "Free: does not require (or use) active membership" at bounding box center [660, 179] width 261 height 30
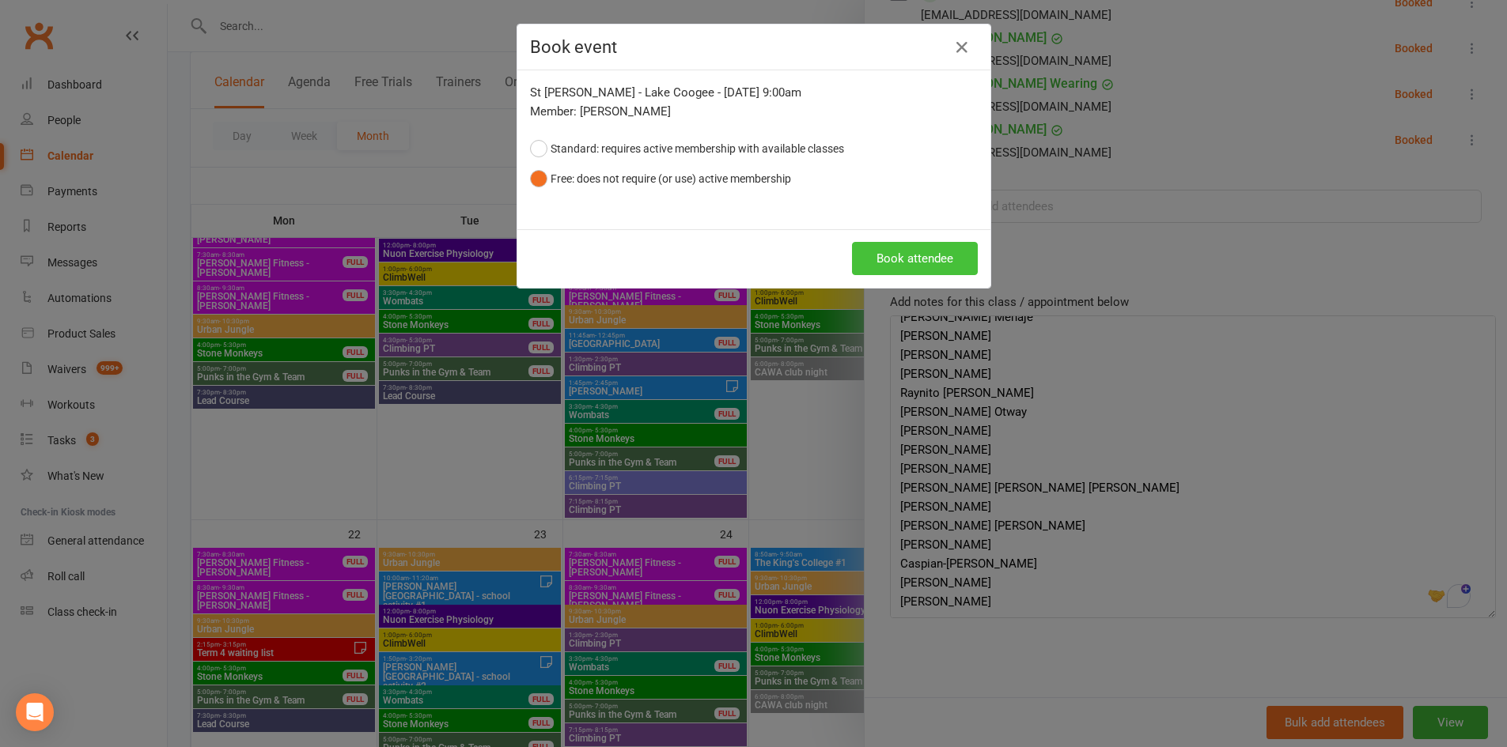
click at [931, 250] on button "Book attendee" at bounding box center [915, 258] width 126 height 33
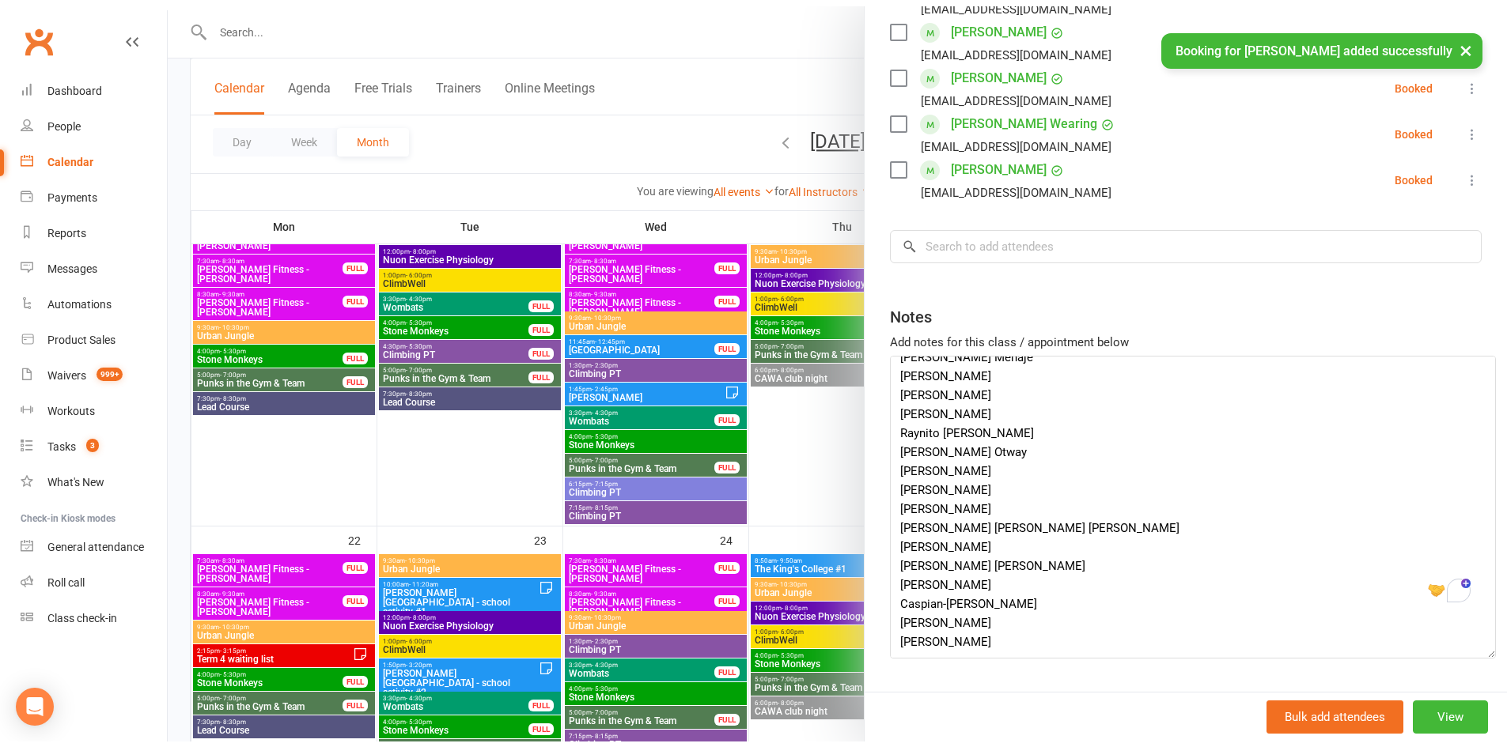
scroll to position [373, 0]
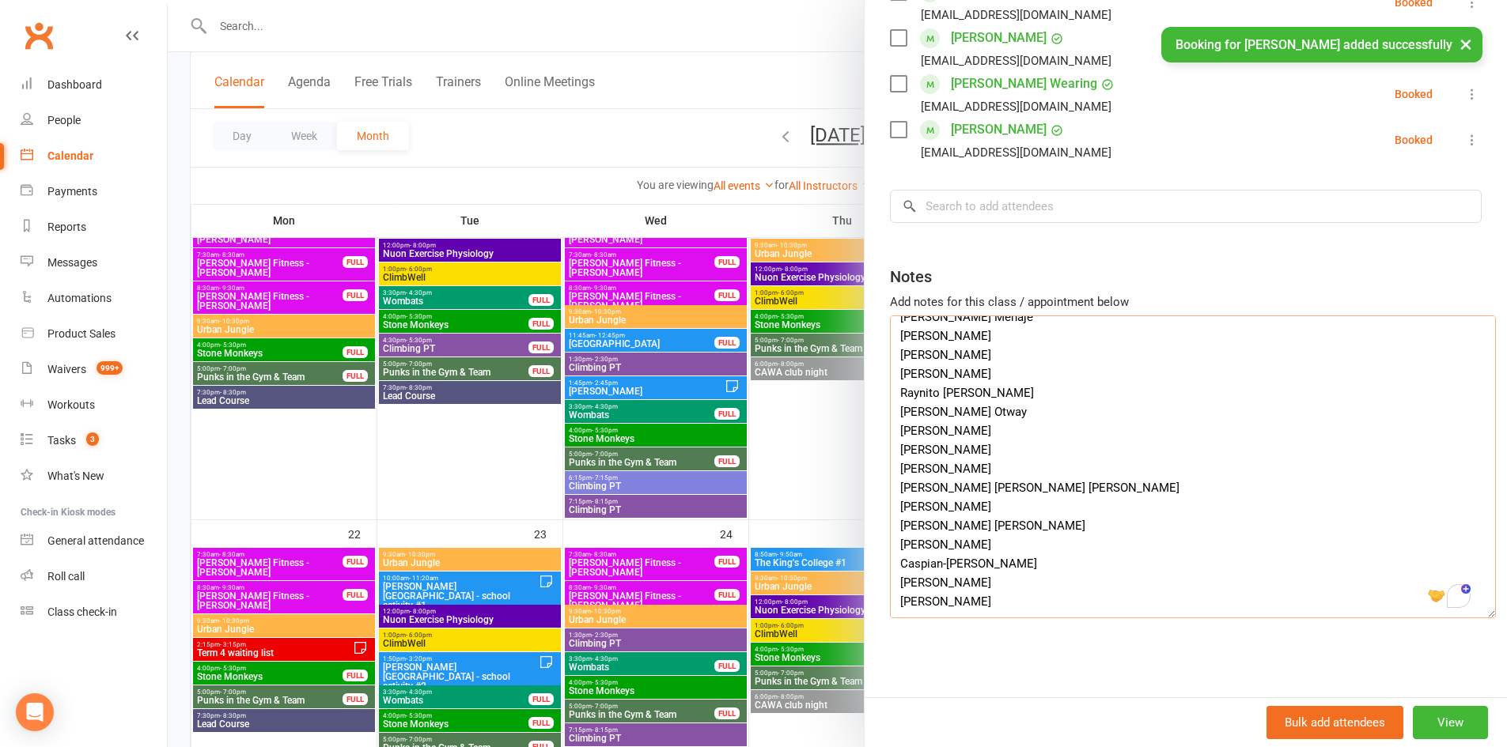
drag, startPoint x: 967, startPoint y: 509, endPoint x: 885, endPoint y: 523, distance: 83.3
click at [890, 523] on textarea "organiser: Jermaine Beins Jermaine.beins@cewa.edu.au Year 6 students (age 11-12…" at bounding box center [1193, 467] width 606 height 303
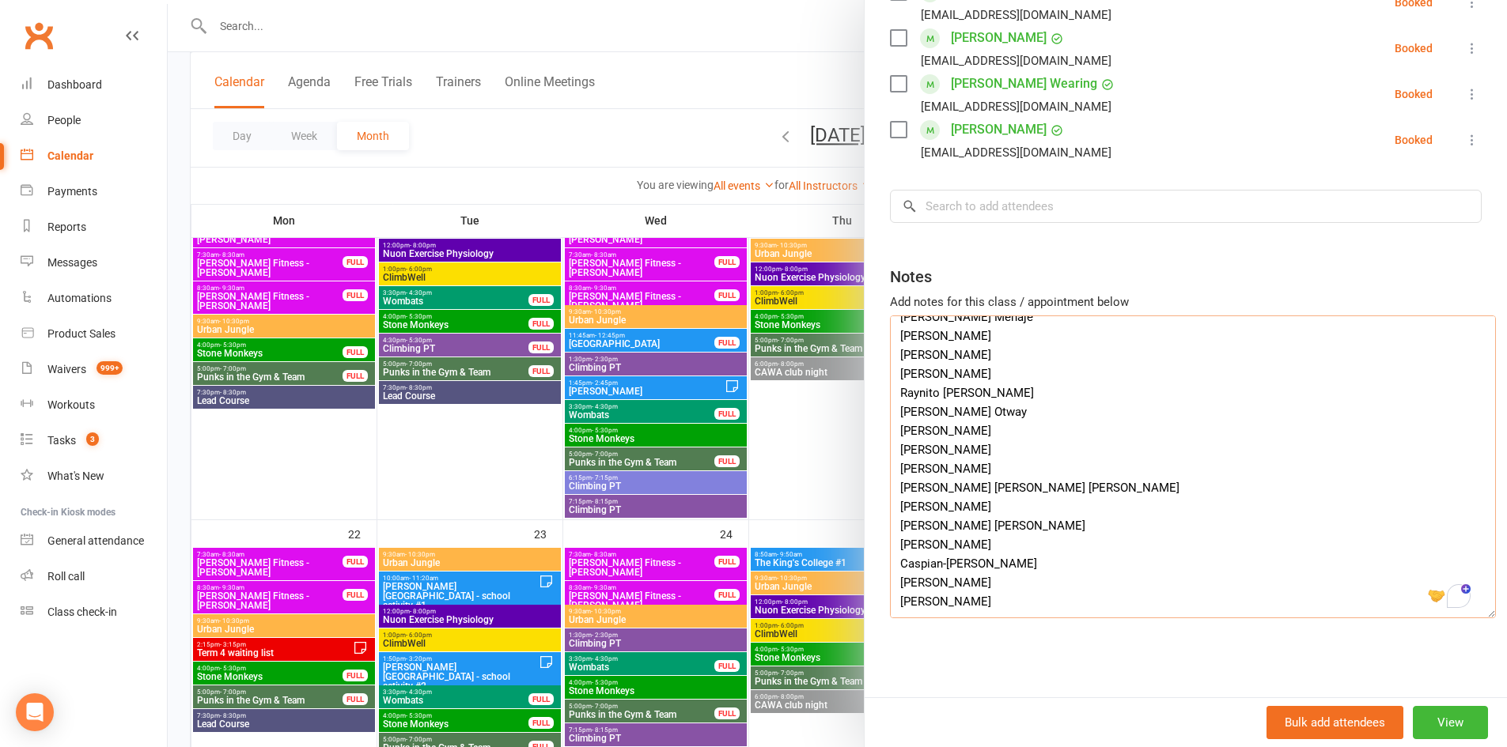
click at [992, 494] on textarea "organiser: Jermaine Beins Jermaine.beins@cewa.edu.au Year 6 students (age 11-12…" at bounding box center [1193, 467] width 606 height 303
drag, startPoint x: 992, startPoint y: 494, endPoint x: 891, endPoint y: 494, distance: 100.4
click at [891, 494] on textarea "organiser: Jermaine Beins Jermaine.beins@cewa.edu.au Year 6 students (age 11-12…" at bounding box center [1193, 467] width 606 height 303
drag, startPoint x: 987, startPoint y: 474, endPoint x: 876, endPoint y: 472, distance: 110.7
click at [876, 472] on div "Class kiosk mode Roll call 9:00 AM - 11:00 AM, Friday, September, 19, 2025 with…" at bounding box center [1185, 202] width 642 height 991
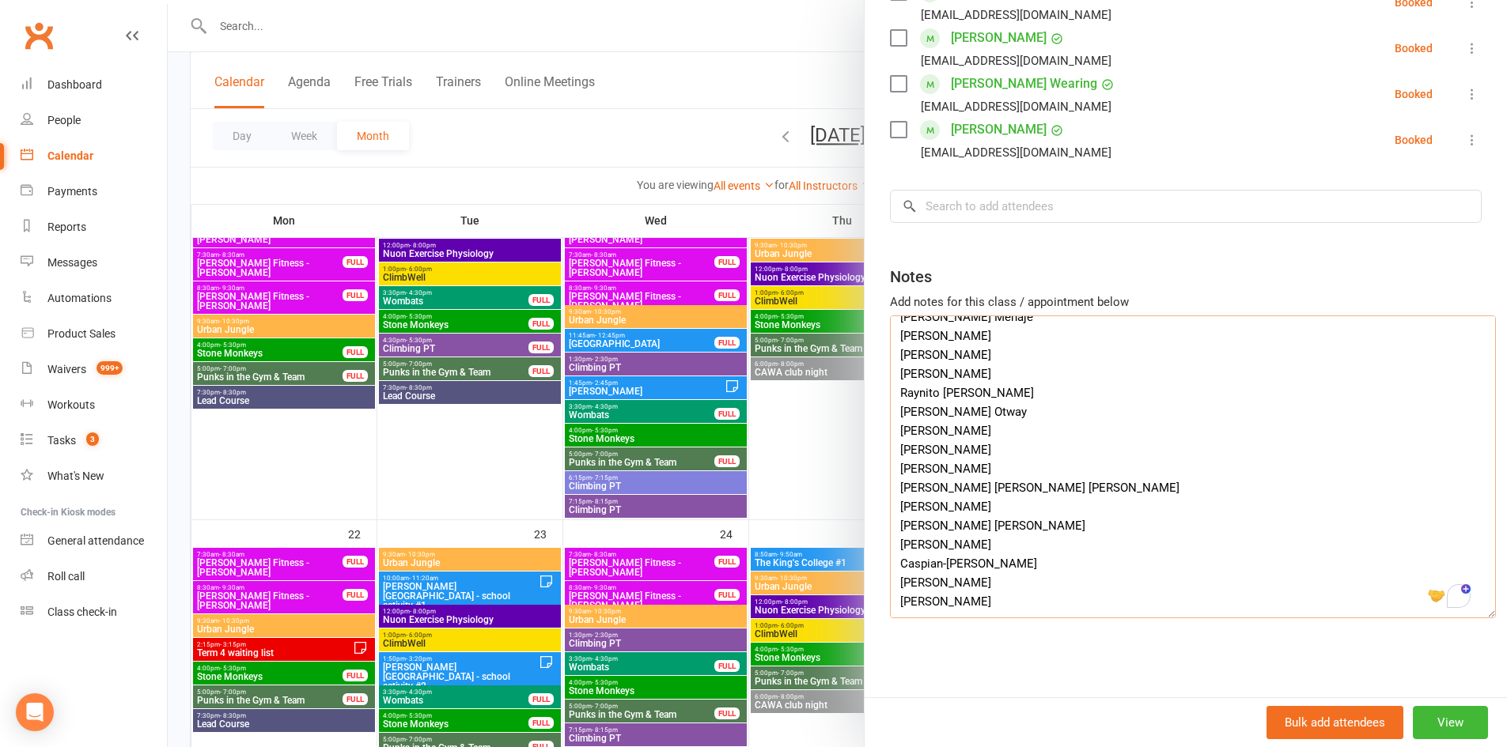
paste textarea "Sukhsant Sandhu"
drag, startPoint x: 982, startPoint y: 453, endPoint x: 890, endPoint y: 449, distance: 92.6
click at [890, 449] on textarea "organiser: Jermaine Beins Jermaine.beins@cewa.edu.au Year 6 students (age 11-12…" at bounding box center [1193, 467] width 606 height 303
drag, startPoint x: 1000, startPoint y: 440, endPoint x: 891, endPoint y: 443, distance: 109.2
click at [891, 443] on textarea "organiser: Jermaine Beins Jermaine.beins@cewa.edu.au Year 6 students (age 11-12…" at bounding box center [1193, 467] width 606 height 303
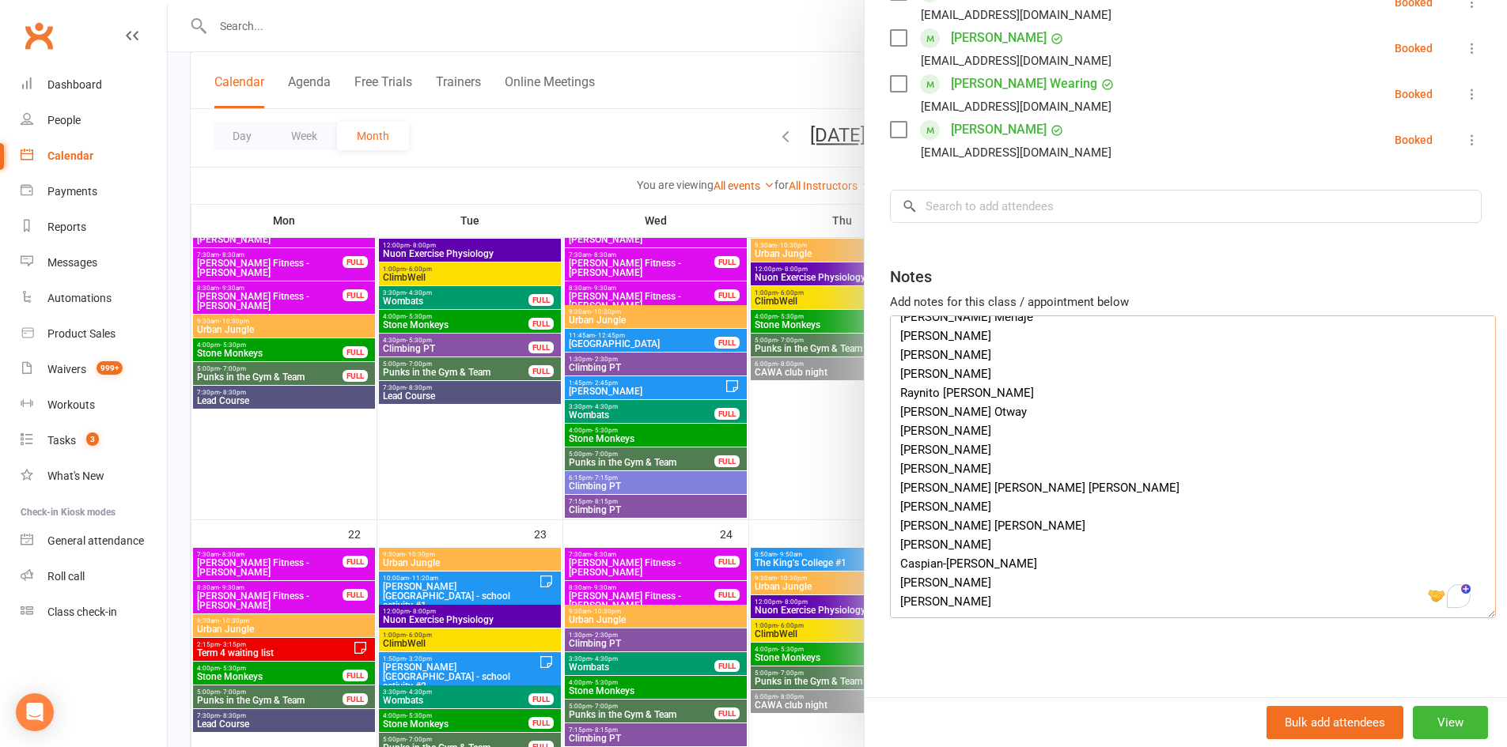
click at [963, 417] on textarea "organiser: Jermaine Beins Jermaine.beins@cewa.edu.au Year 6 students (age 11-12…" at bounding box center [1193, 467] width 606 height 303
drag, startPoint x: 963, startPoint y: 417, endPoint x: 850, endPoint y: 418, distance: 113.1
click at [850, 0] on div "St Jerome's PS ‑ Lake Coogee Class kiosk mode Roll call 9:00 AM - 11:00 AM, Fri…" at bounding box center [837, 0] width 1339 height 0
drag, startPoint x: 972, startPoint y: 402, endPoint x: 896, endPoint y: 399, distance: 76.0
click at [875, 399] on div "Class kiosk mode Roll call 9:00 AM - 11:00 AM, Friday, September, 19, 2025 with…" at bounding box center [1185, 202] width 642 height 991
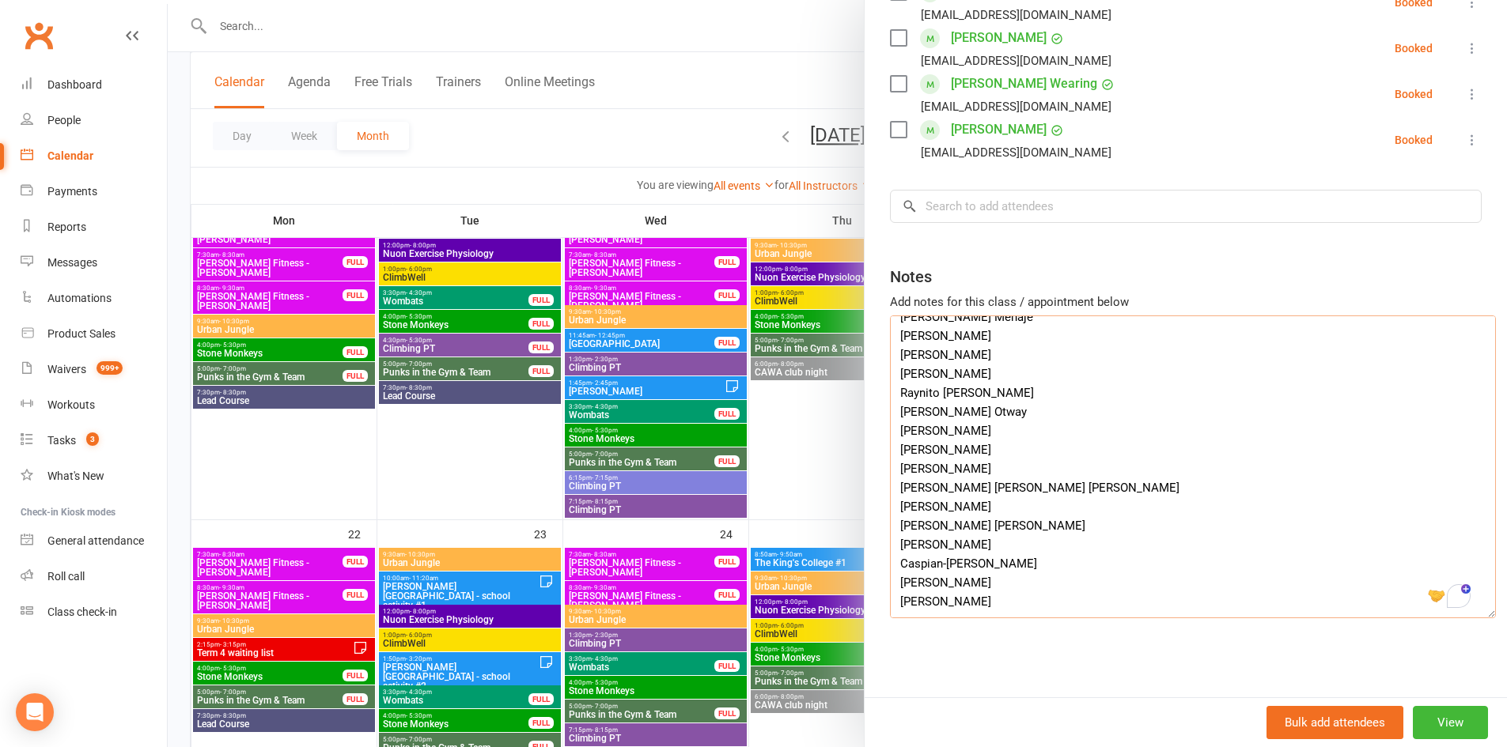
drag, startPoint x: 982, startPoint y: 381, endPoint x: 882, endPoint y: 380, distance: 99.7
click at [882, 380] on div "Class kiosk mode Roll call 9:00 AM - 11:00 AM, Friday, September, 19, 2025 with…" at bounding box center [1185, 202] width 642 height 991
drag, startPoint x: 971, startPoint y: 361, endPoint x: 917, endPoint y: 362, distance: 53.8
click at [890, 367] on textarea "organiser: Jermaine Beins Jermaine.beins@cewa.edu.au Year 6 students (age 11-12…" at bounding box center [1193, 467] width 606 height 303
drag, startPoint x: 956, startPoint y: 366, endPoint x: 895, endPoint y: 362, distance: 61.8
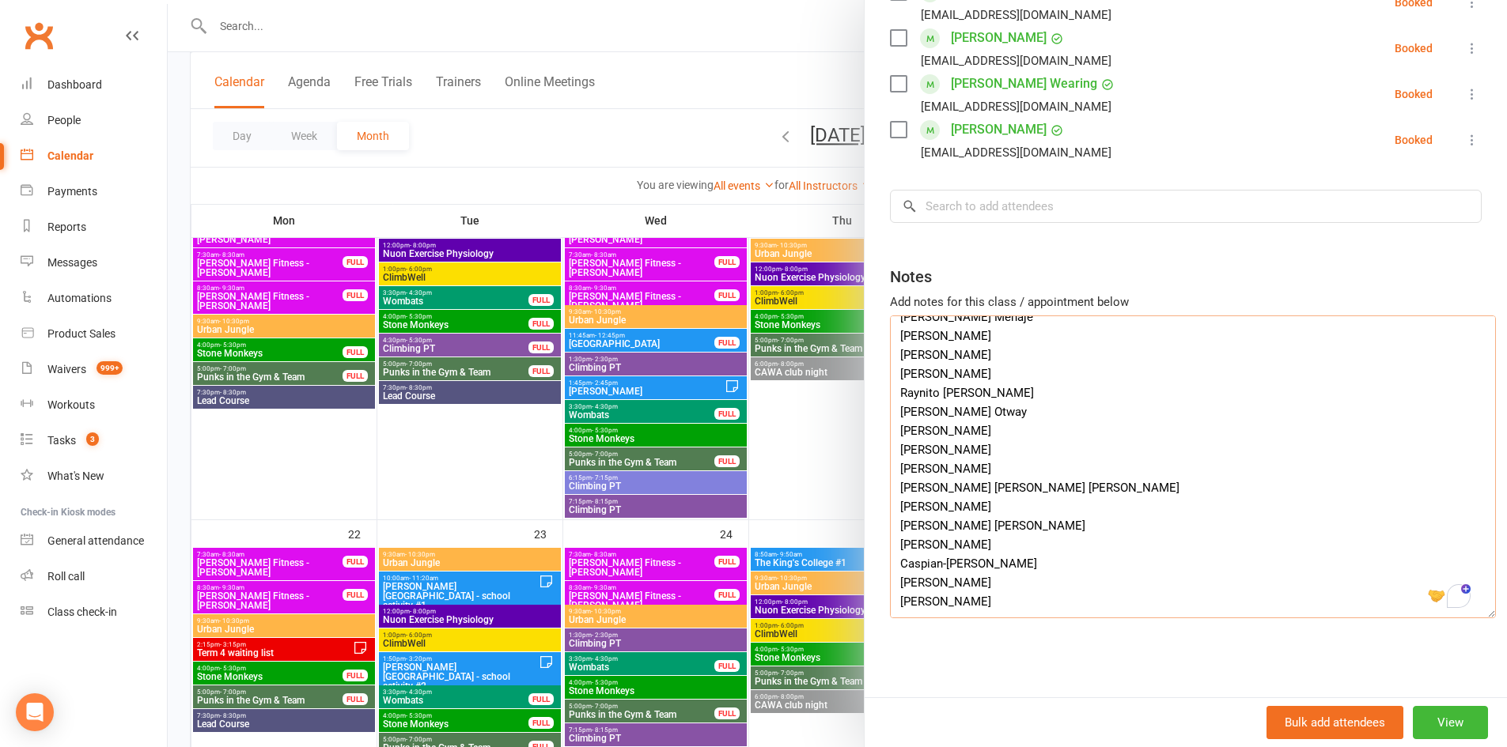
click at [890, 360] on textarea "organiser: Jermaine Beins Jermaine.beins@cewa.edu.au Year 6 students (age 11-12…" at bounding box center [1193, 467] width 606 height 303
drag, startPoint x: 975, startPoint y: 364, endPoint x: 886, endPoint y: 364, distance: 89.4
click at [890, 364] on textarea "organiser: Jermaine Beins Jermaine.beins@cewa.edu.au Year 6 students (age 11-12…" at bounding box center [1193, 467] width 606 height 303
drag, startPoint x: 974, startPoint y: 430, endPoint x: 894, endPoint y: 426, distance: 80.0
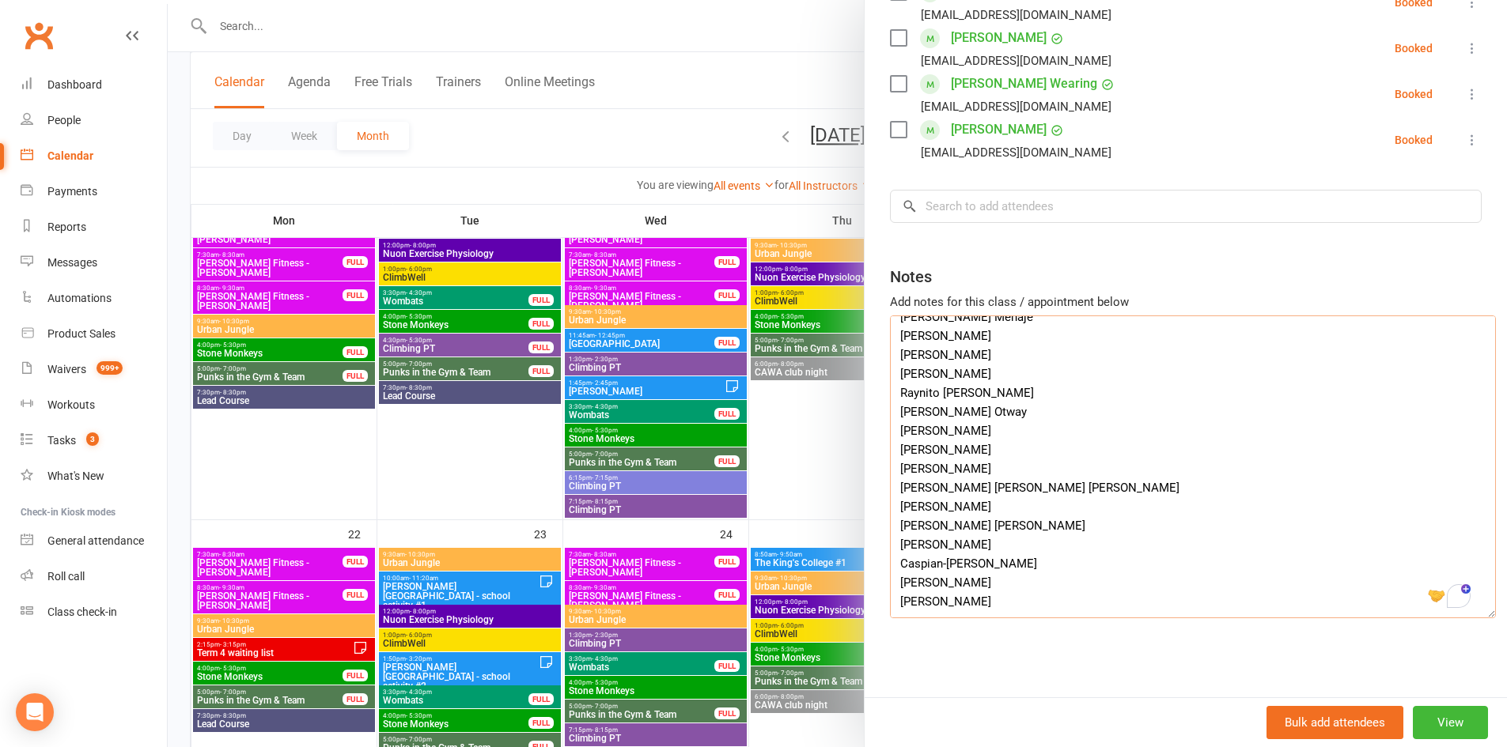
click at [894, 426] on textarea "organiser: Jermaine Beins Jermaine.beins@cewa.edu.au Year 6 students (age 11-12…" at bounding box center [1193, 467] width 606 height 303
paste textarea "Zach Palermo"
type textarea "organiser: Jermaine Beins Jermaine.beins@cewa.edu.au Year 6 students (age 11-12…"
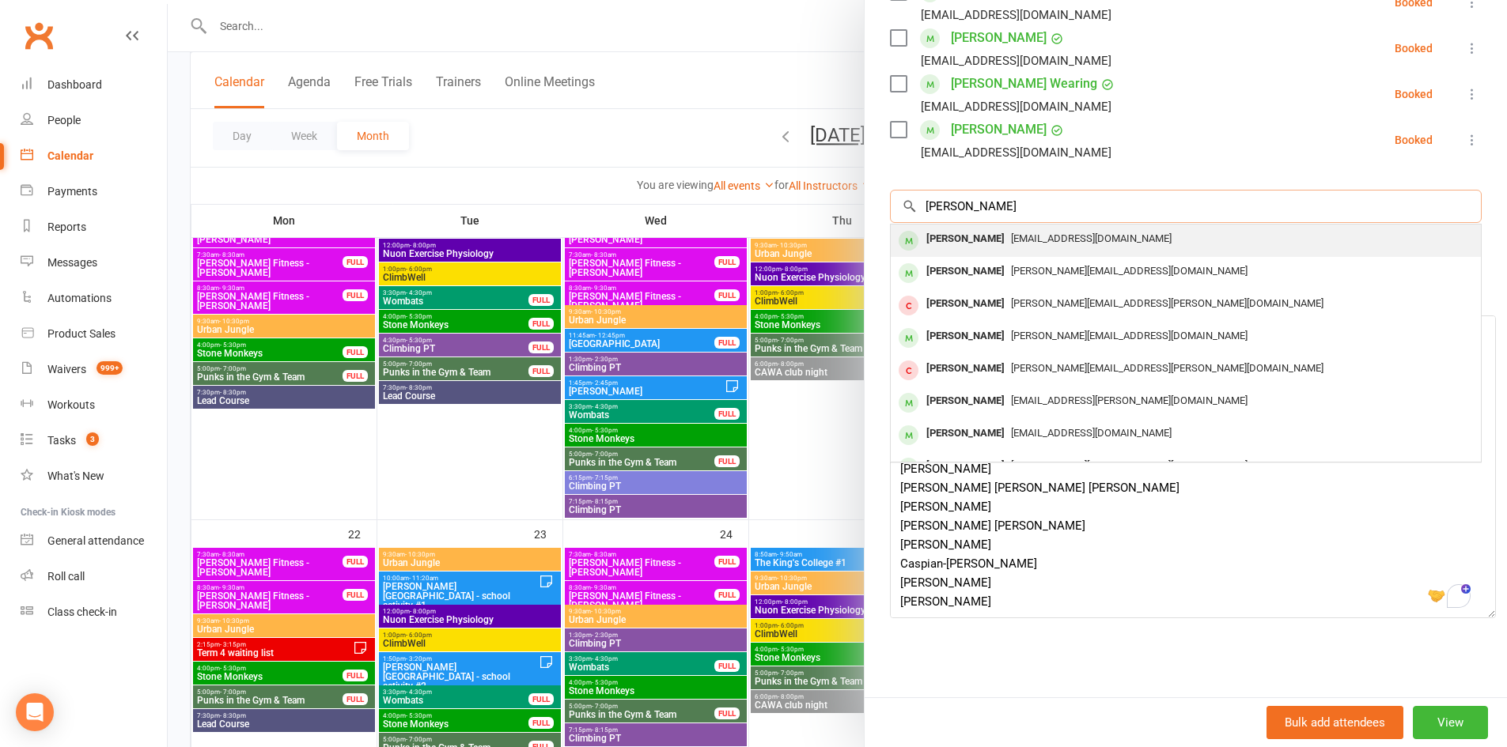
type input "William Owen"
click at [989, 228] on div "William Owen" at bounding box center [965, 239] width 91 height 23
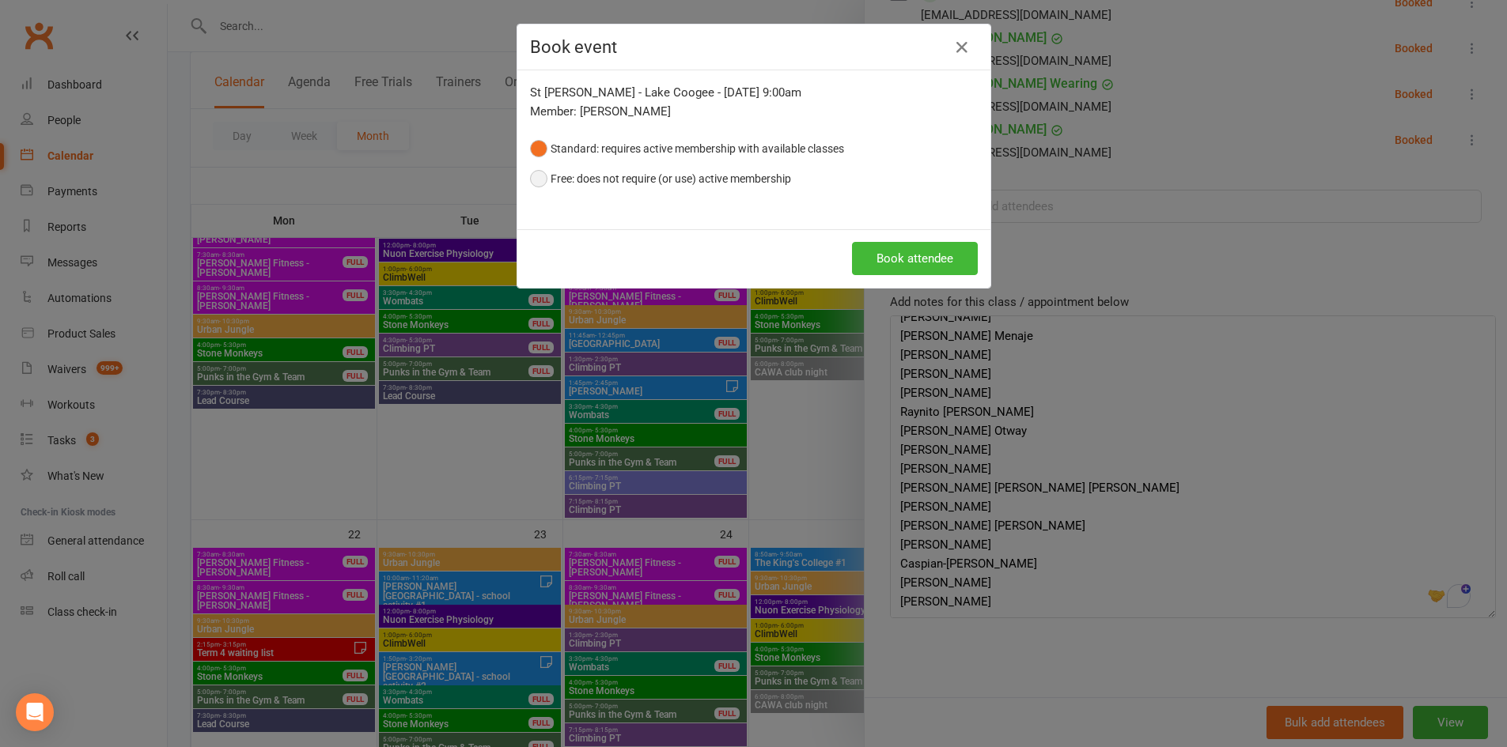
click at [617, 188] on button "Free: does not require (or use) active membership" at bounding box center [660, 179] width 261 height 30
click at [890, 264] on button "Book attendee" at bounding box center [915, 258] width 126 height 33
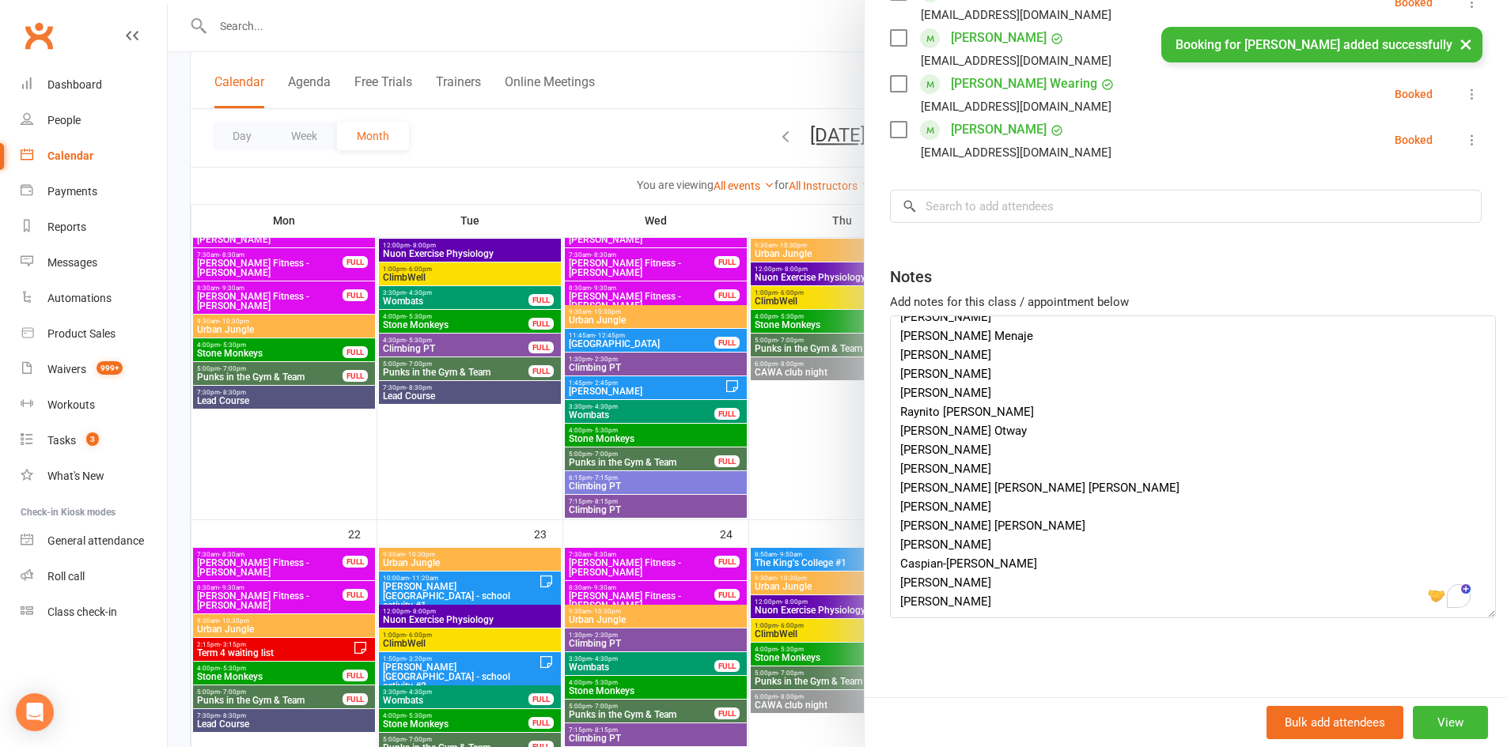
scroll to position [714, 0]
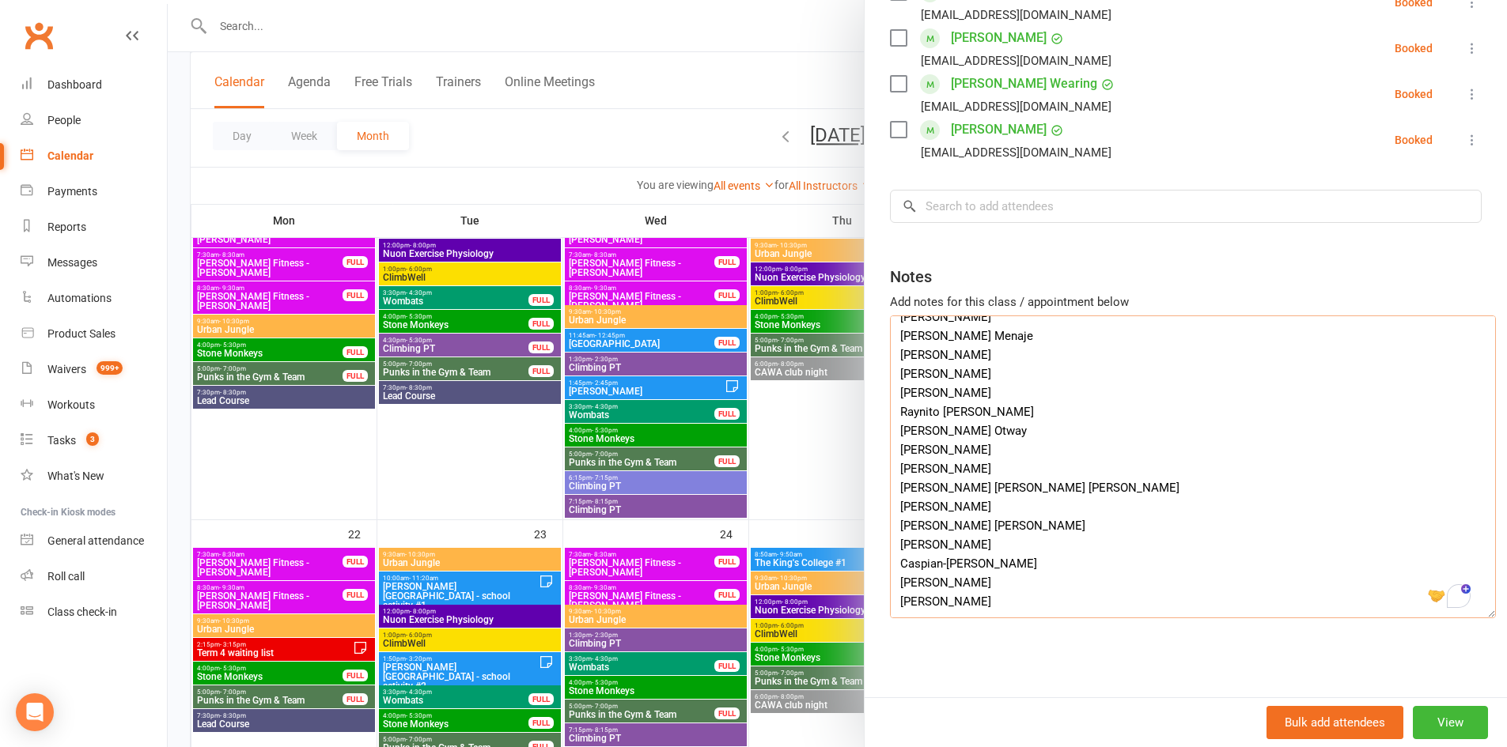
drag, startPoint x: 978, startPoint y: 424, endPoint x: 891, endPoint y: 424, distance: 87.0
click at [891, 424] on textarea "organiser: Jermaine Beins Jermaine.beins@cewa.edu.au Year 6 students (age 11-12…" at bounding box center [1193, 467] width 606 height 303
drag, startPoint x: 967, startPoint y: 406, endPoint x: 892, endPoint y: 404, distance: 75.2
click at [892, 404] on textarea "organiser: Jermaine Beins Jermaine.beins@cewa.edu.au Year 6 students (age 11-12…" at bounding box center [1193, 467] width 606 height 303
type textarea "organiser: Jermaine Beins Jermaine.beins@cewa.edu.au Year 6 students (age 11-12…"
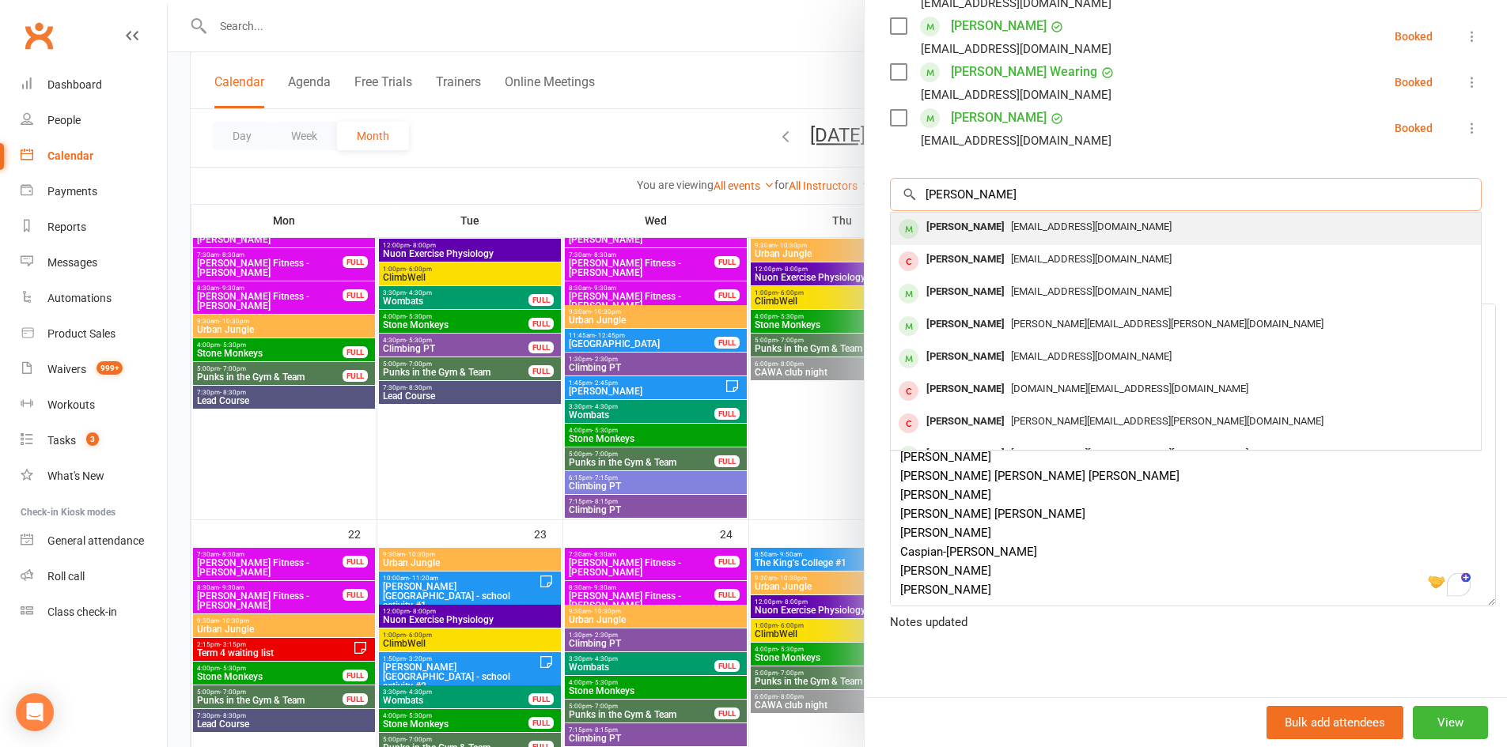
type input "Raynito Otero"
click at [997, 236] on div "oterolicel@yahoo.com" at bounding box center [1185, 227] width 577 height 23
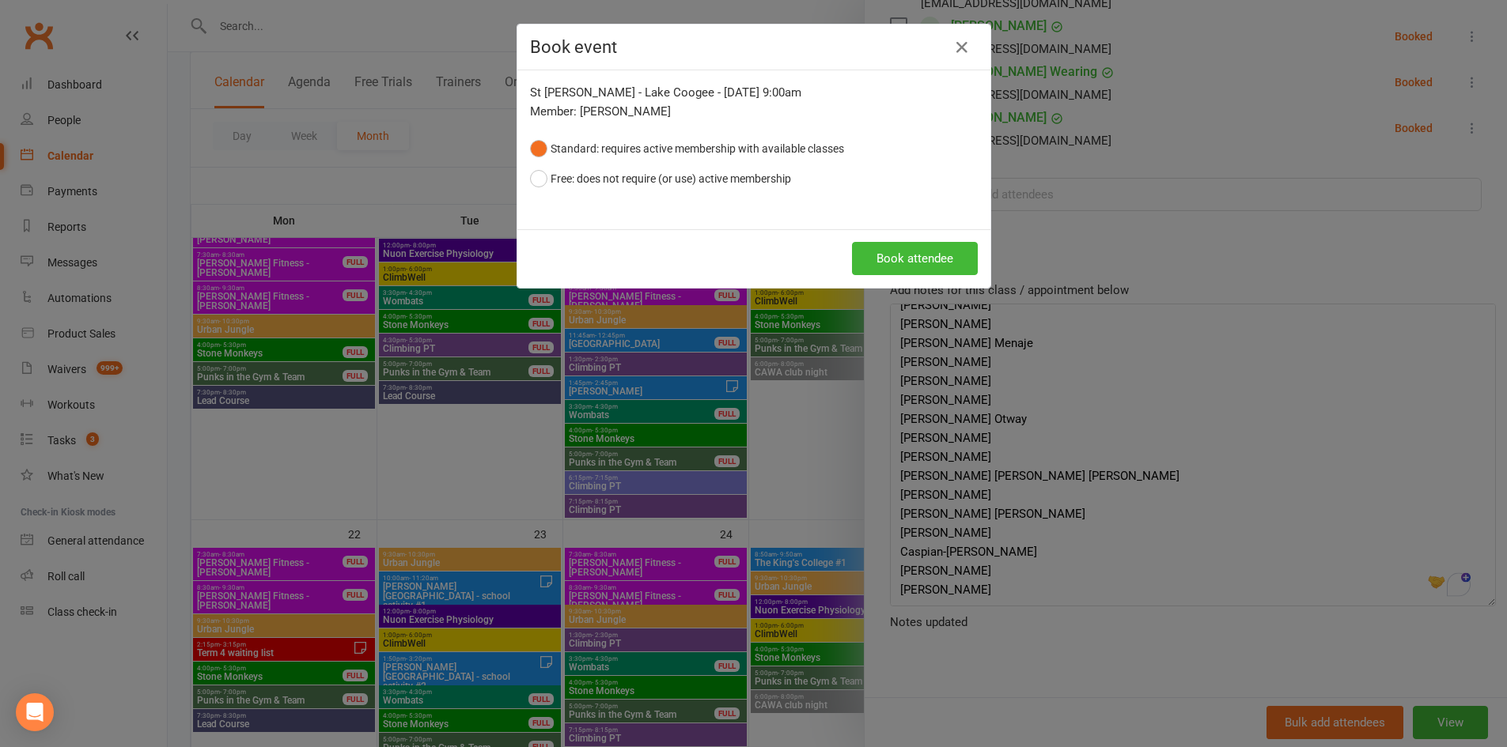
click at [588, 163] on button "Standard: requires active membership with available classes" at bounding box center [687, 149] width 314 height 30
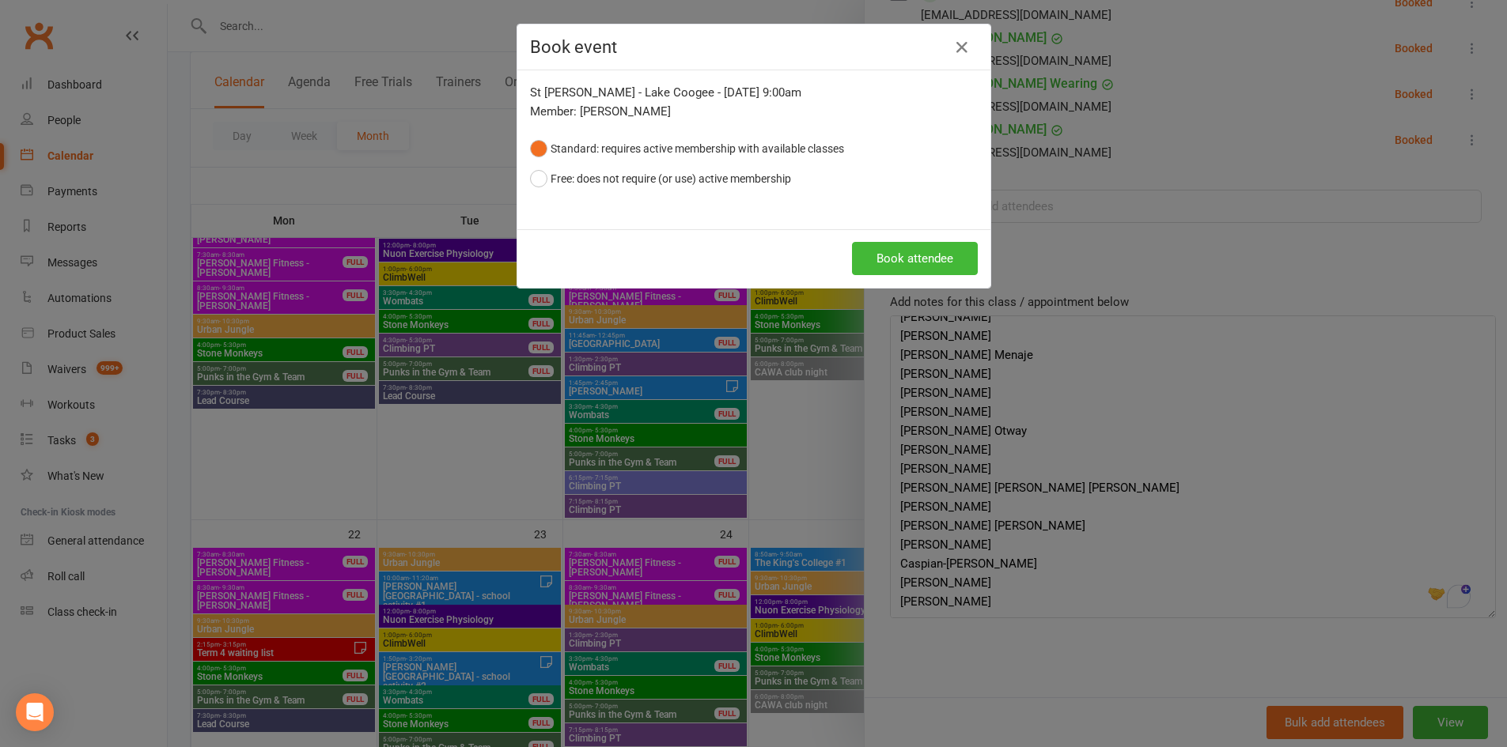
click at [702, 195] on div "St Jerome's PS ‑ Lake Coogee - Sep 19, 2025 9:00am Member: Raynito Otero Standa…" at bounding box center [753, 149] width 473 height 159
click at [711, 182] on button "Free: does not require (or use) active membership" at bounding box center [660, 179] width 261 height 30
click at [910, 248] on button "Book attendee" at bounding box center [915, 258] width 126 height 33
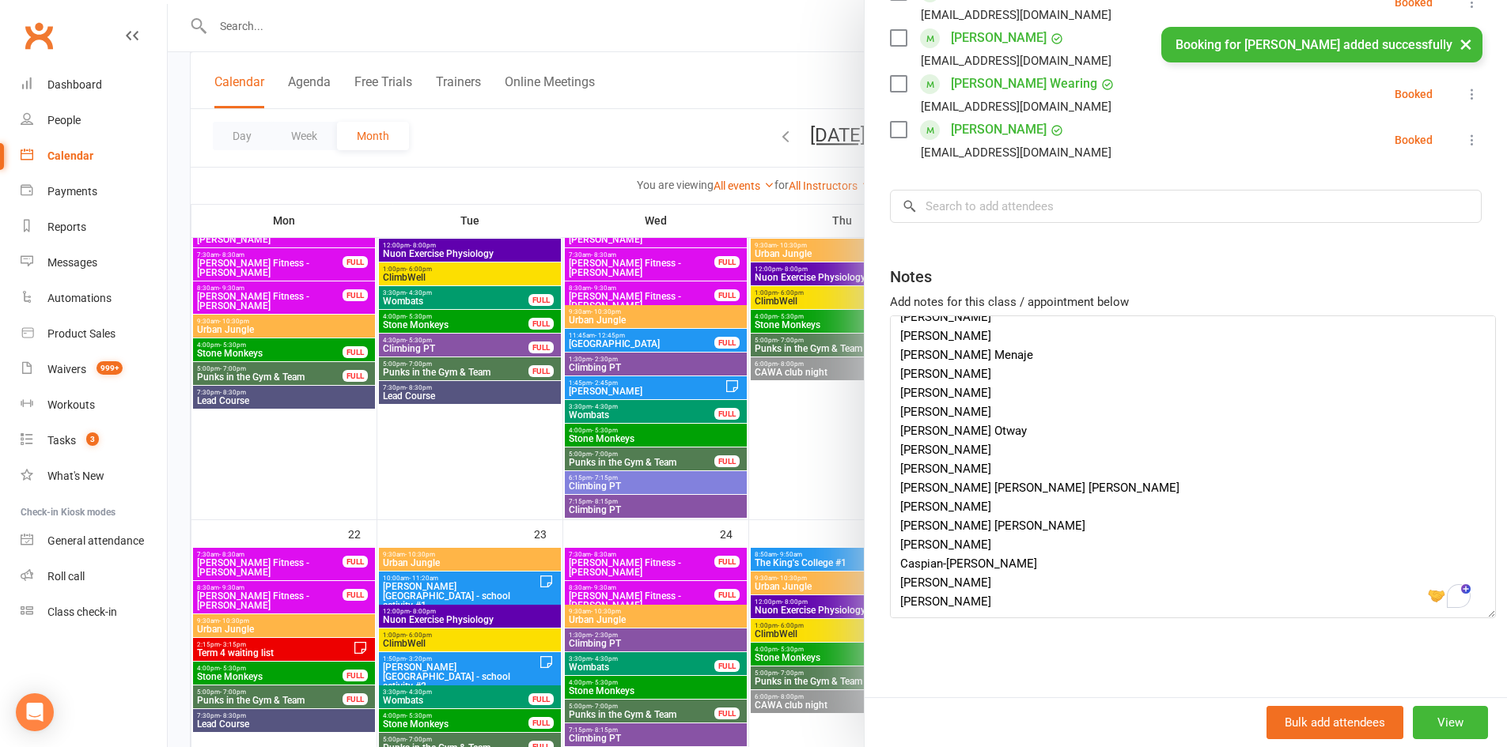
scroll to position [464, 0]
drag, startPoint x: 972, startPoint y: 380, endPoint x: 887, endPoint y: 385, distance: 85.5
click at [890, 385] on textarea "organiser: Jermaine Beins Jermaine.beins@cewa.edu.au Year 6 students (age 11-12…" at bounding box center [1193, 467] width 606 height 303
paste textarea "Raynito Otero"
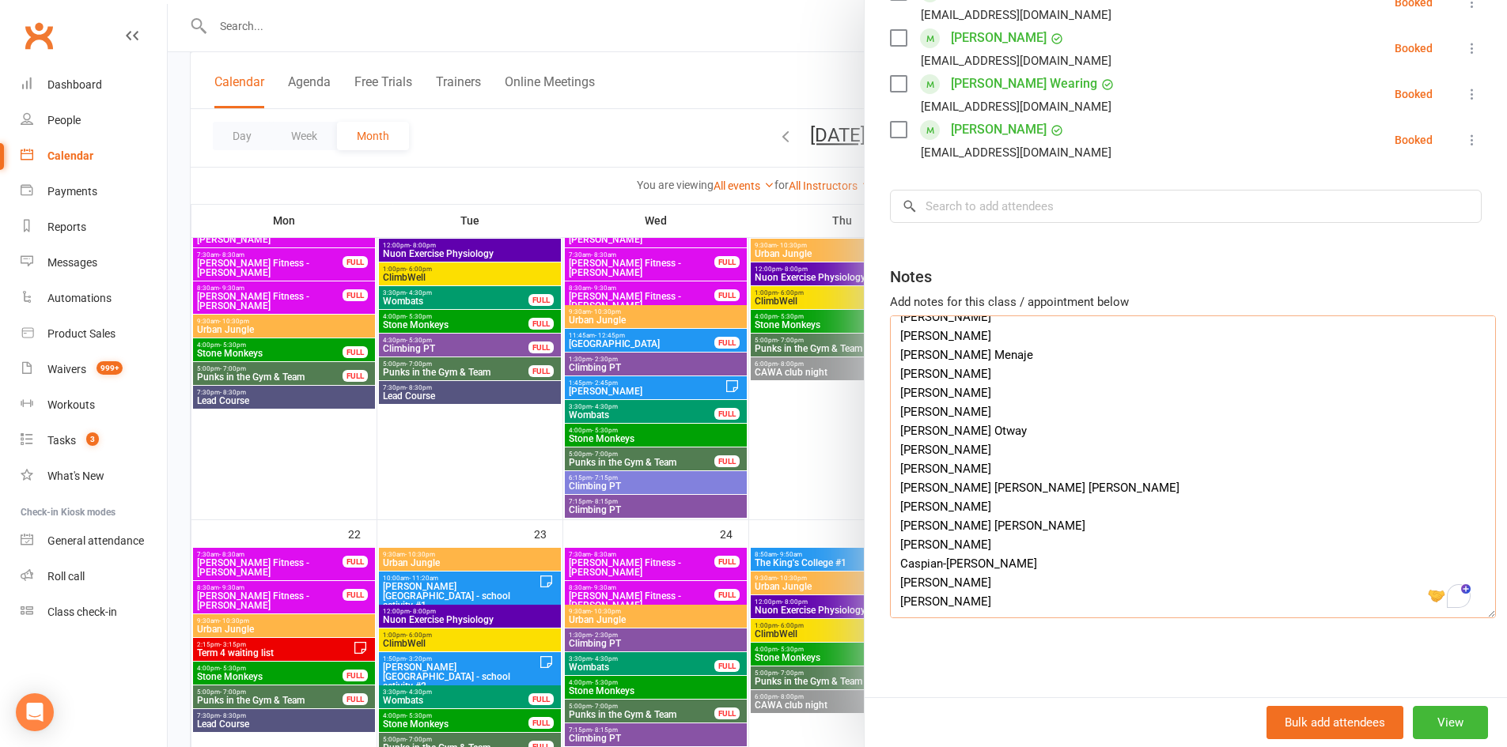
click at [972, 364] on textarea "organiser: Jermaine Beins Jermaine.beins@cewa.edu.au Year 6 students (age 11-12…" at bounding box center [1193, 467] width 606 height 303
drag, startPoint x: 972, startPoint y: 364, endPoint x: 883, endPoint y: 369, distance: 89.5
click at [883, 369] on div "Class kiosk mode Roll call 9:00 AM - 11:00 AM, Friday, September, 19, 2025 with…" at bounding box center [1185, 156] width 642 height 1083
type textarea "organiser: Jermaine Beins Jermaine.beins@cewa.edu.au Year 6 students (age 11-12…"
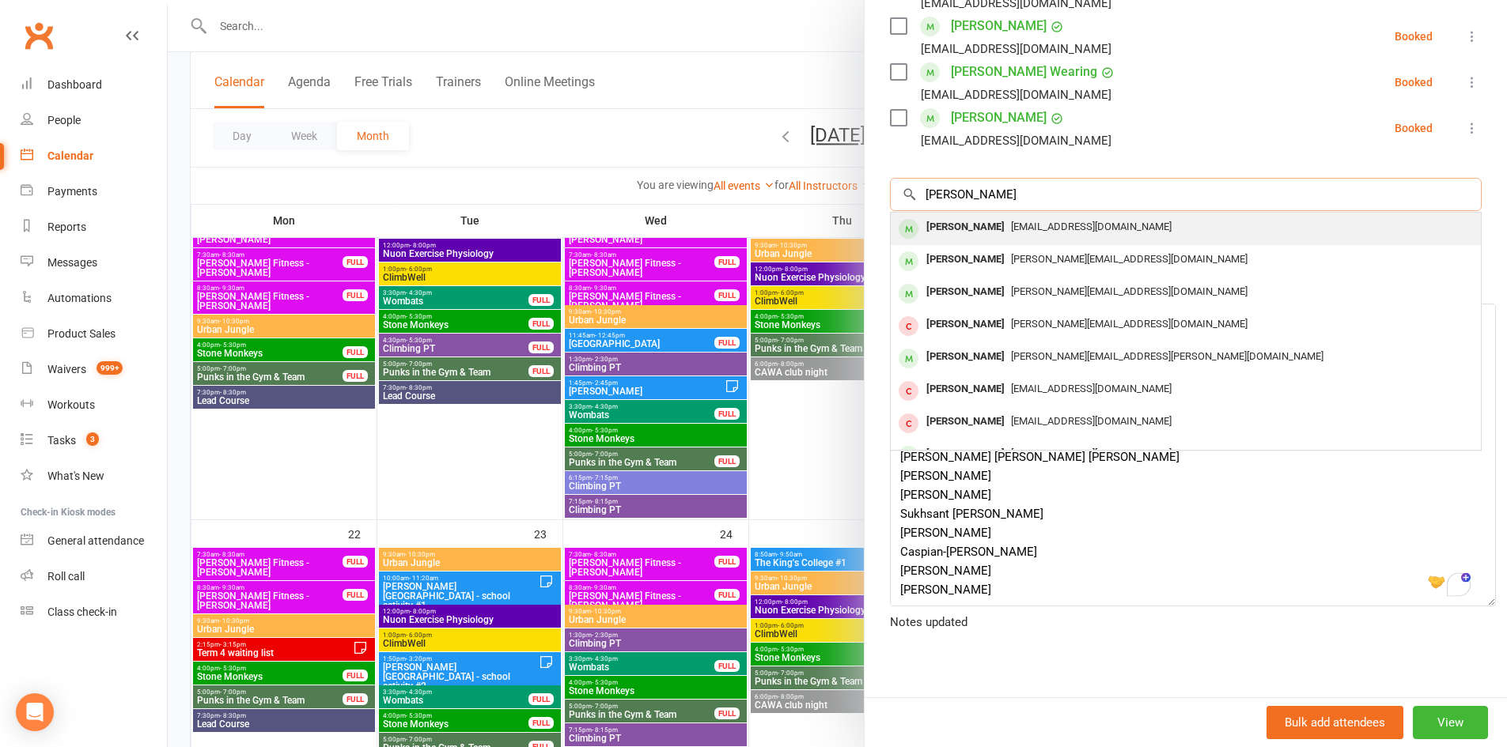
type input "Chloe Mondi"
click at [967, 228] on div "Chloe Mondi" at bounding box center [965, 227] width 91 height 23
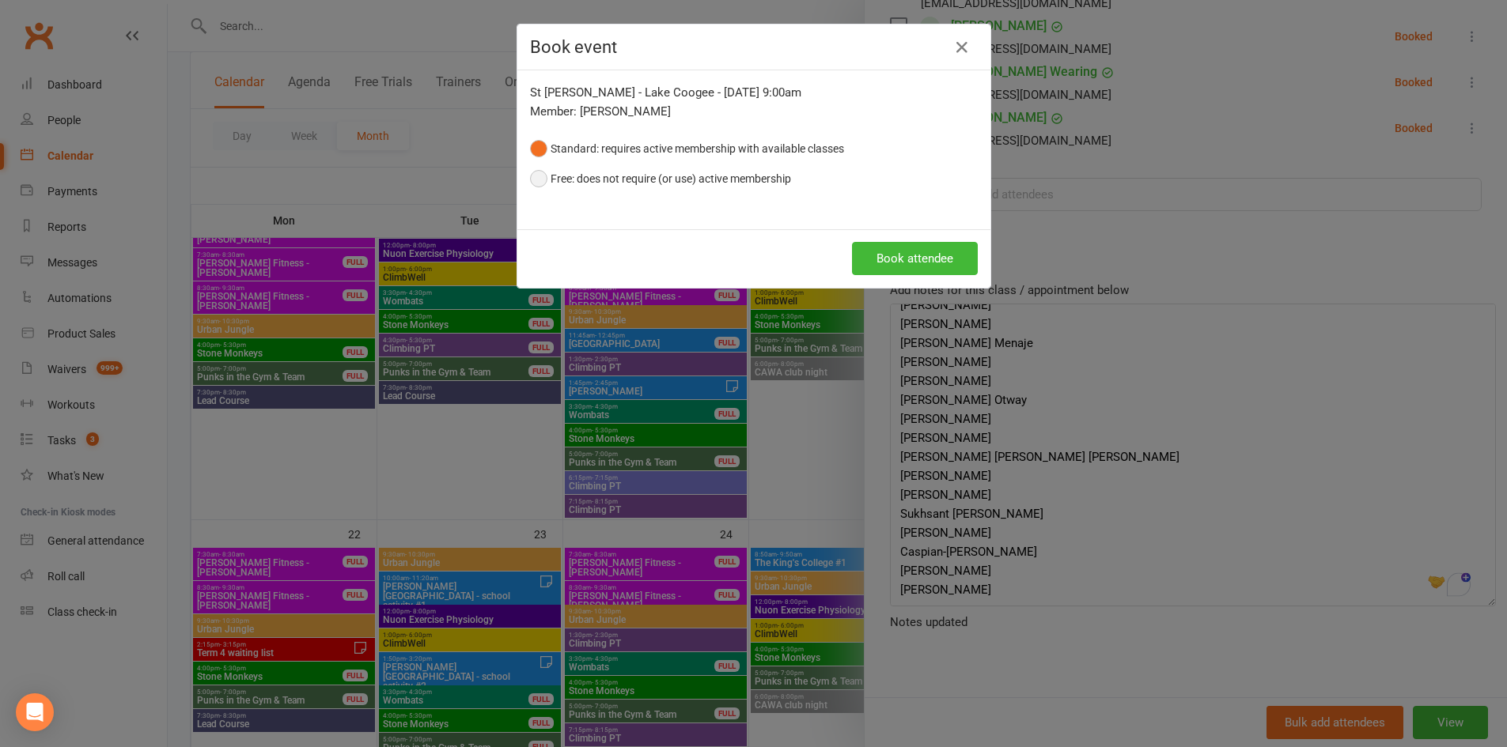
click at [637, 179] on button "Free: does not require (or use) active membership" at bounding box center [660, 179] width 261 height 30
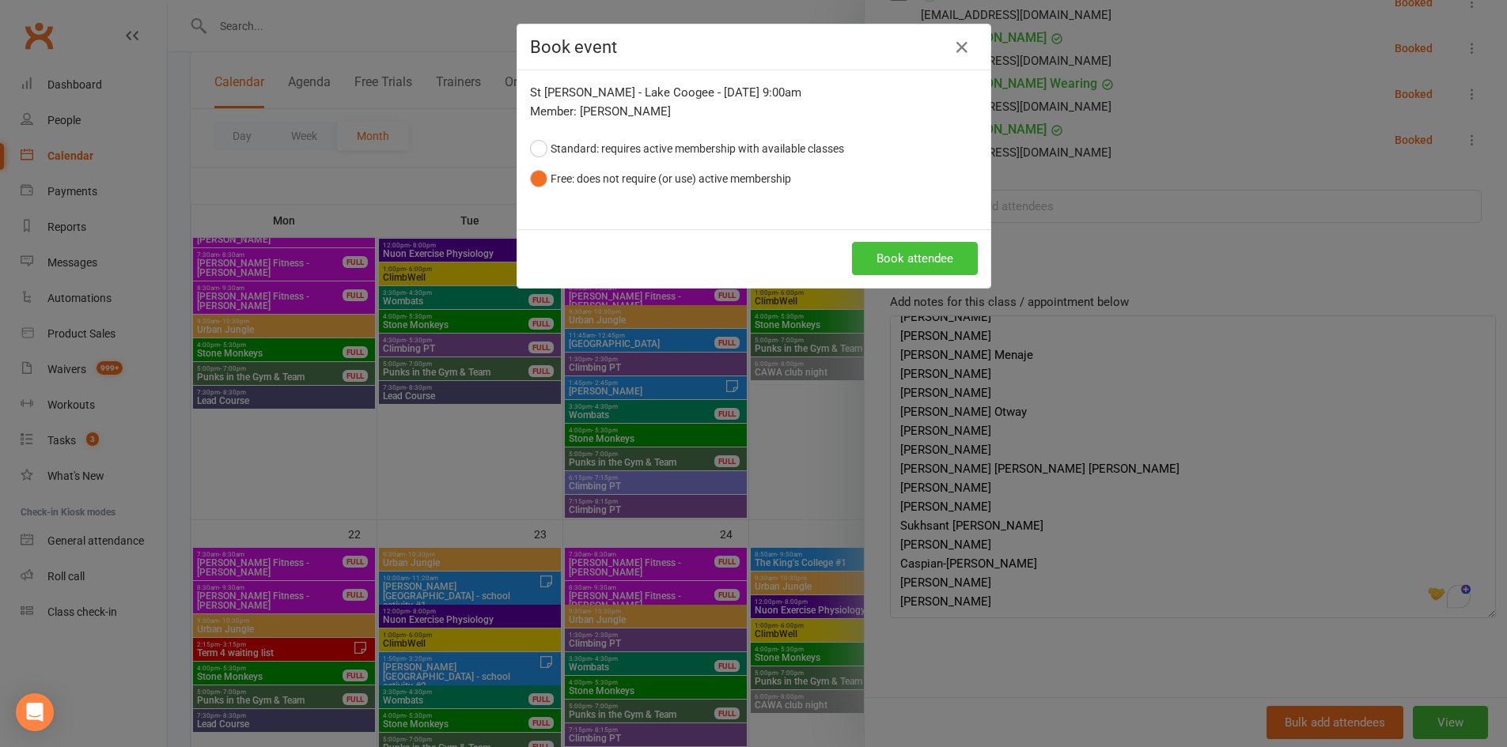
click at [936, 259] on button "Book attendee" at bounding box center [915, 258] width 126 height 33
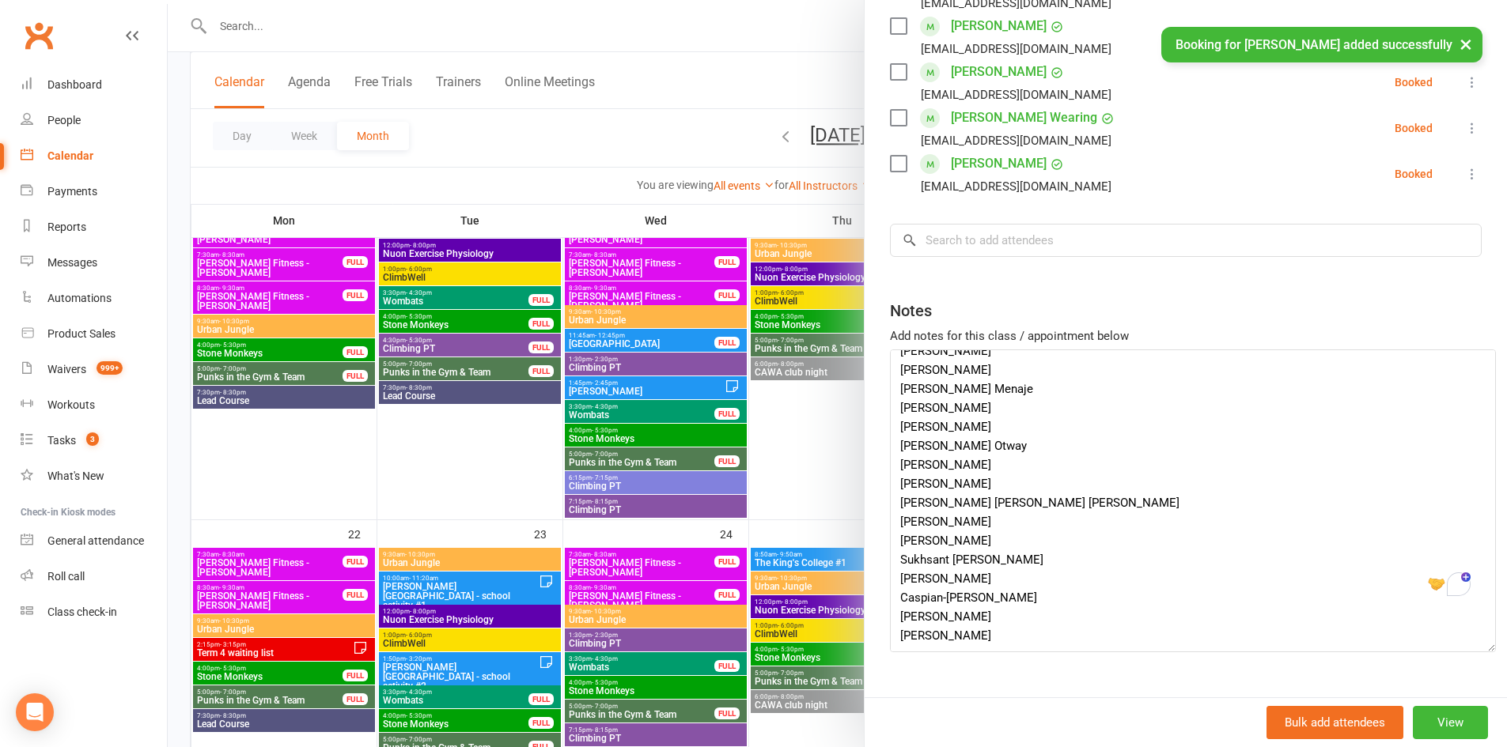
scroll to position [510, 0]
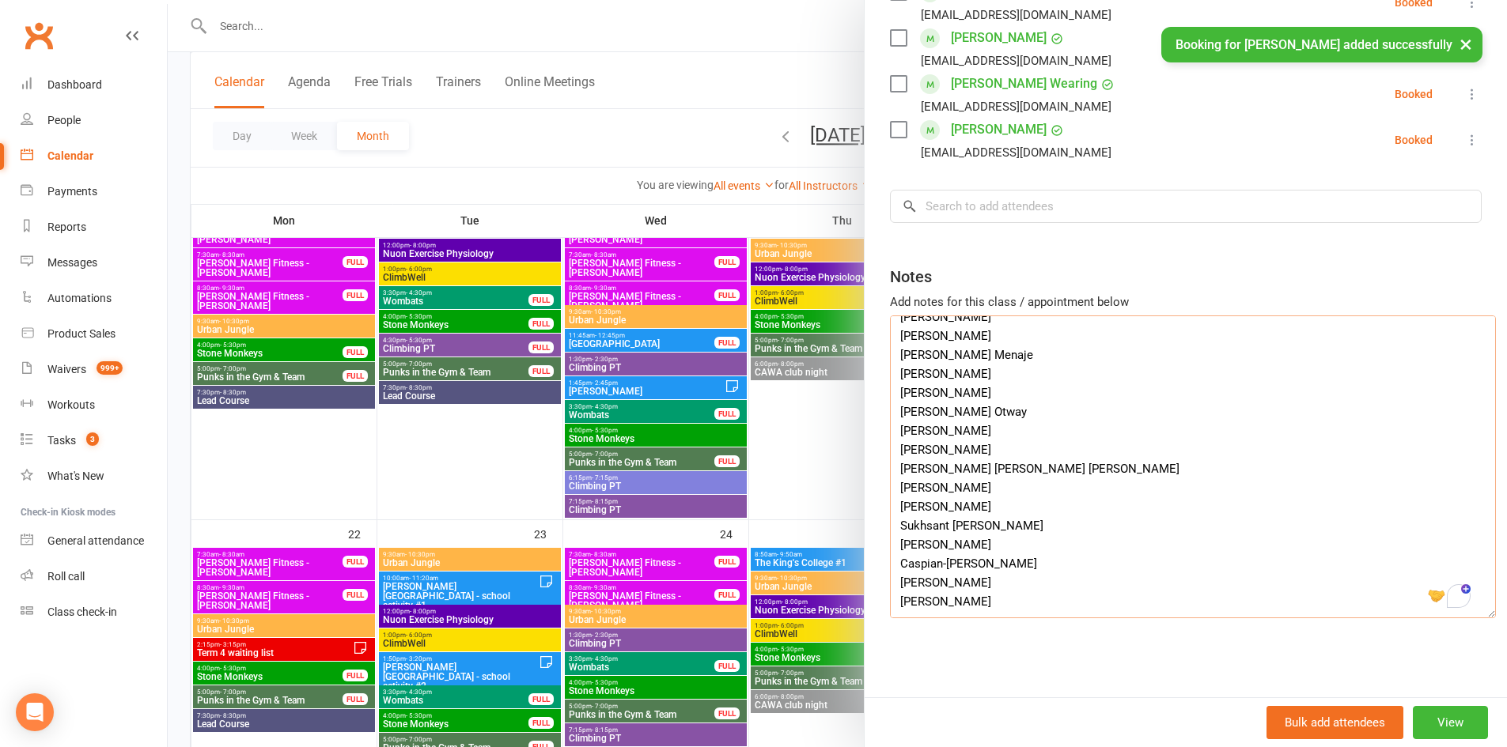
drag, startPoint x: 970, startPoint y: 349, endPoint x: 888, endPoint y: 345, distance: 82.3
click at [890, 345] on textarea "organiser: Jermaine Beins Jermaine.beins@cewa.edu.au Year 6 students (age 11-12…" at bounding box center [1193, 467] width 606 height 303
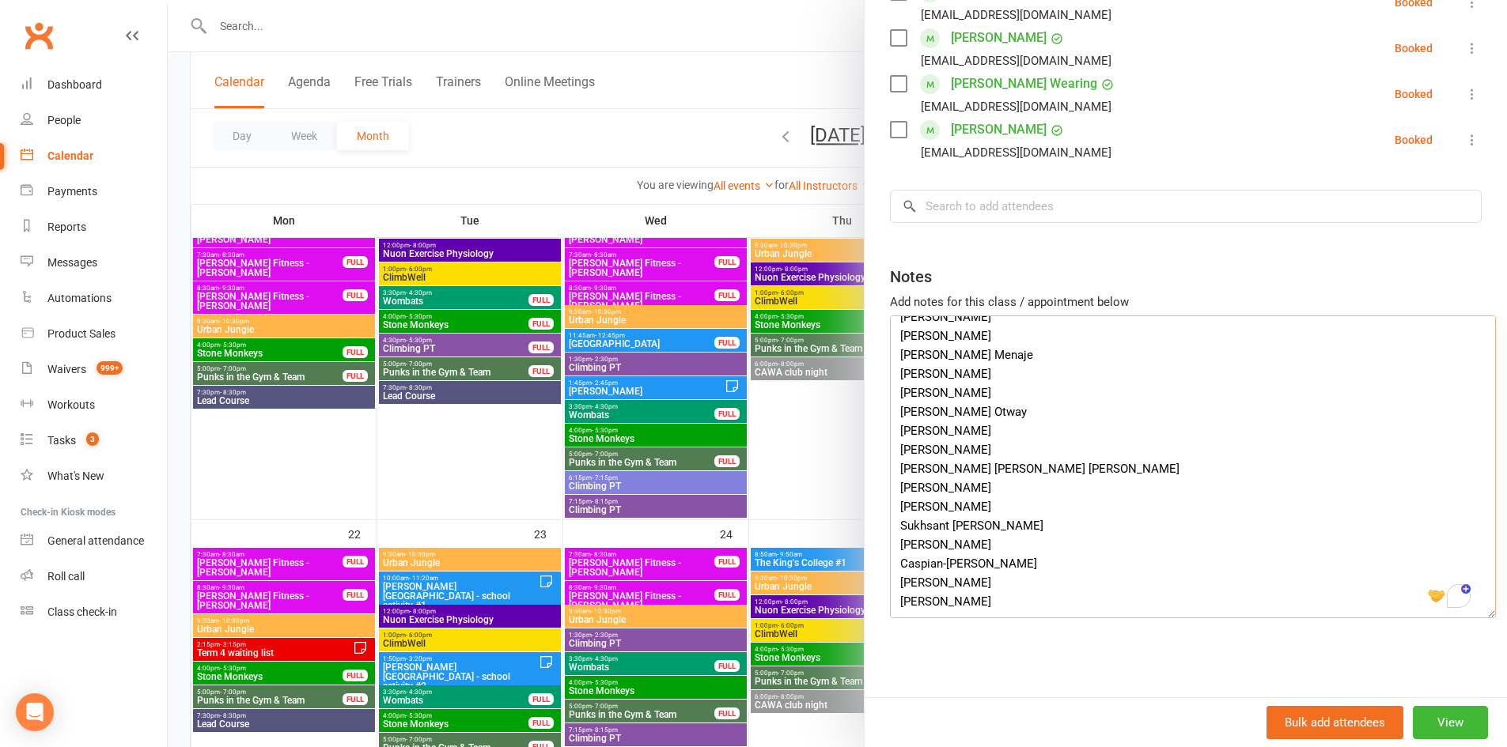
type textarea "organiser: Jermaine Beins Jermaine.beins@cewa.edu.au Year 6 students (age 11-12…"
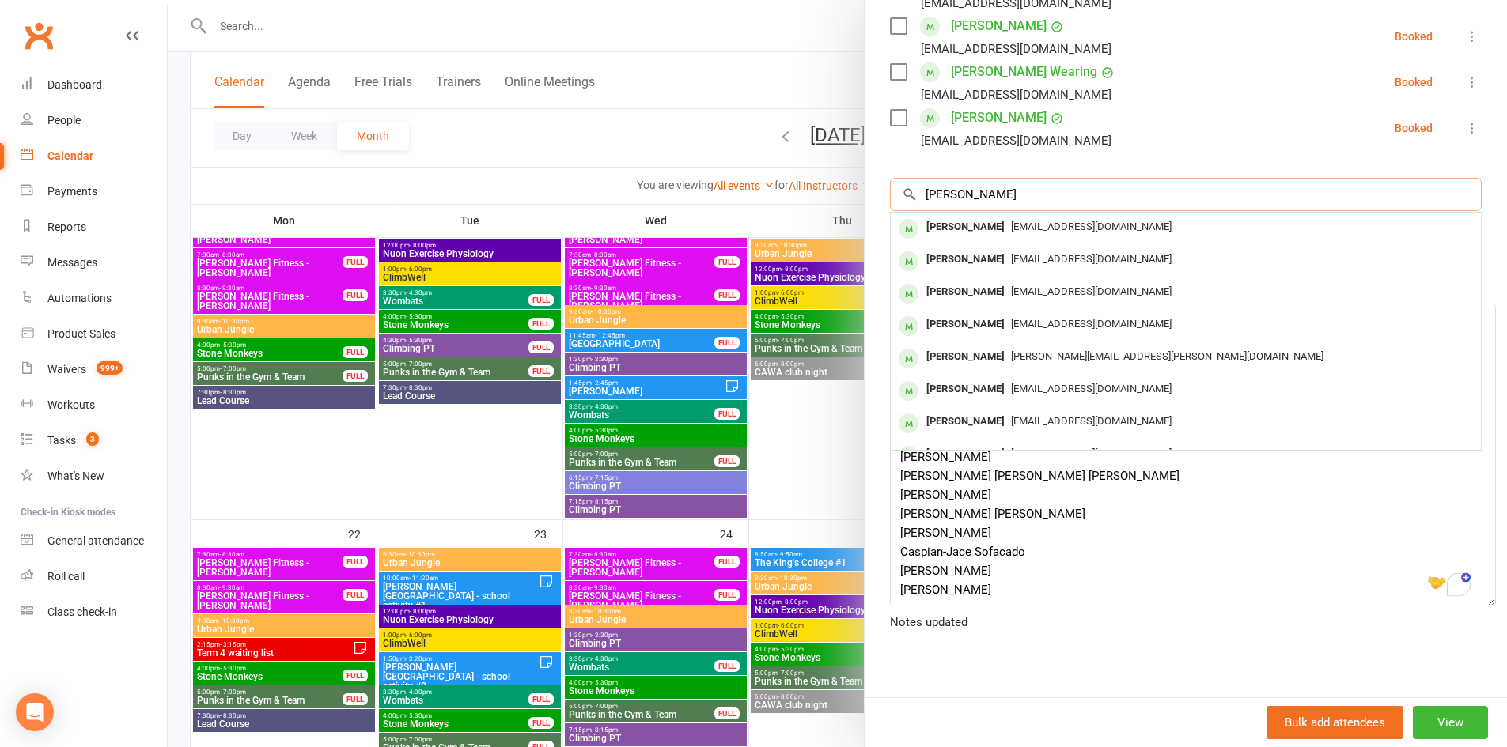
type input "Ruby Mills"
click at [954, 229] on div "Ruby Mills" at bounding box center [965, 227] width 91 height 23
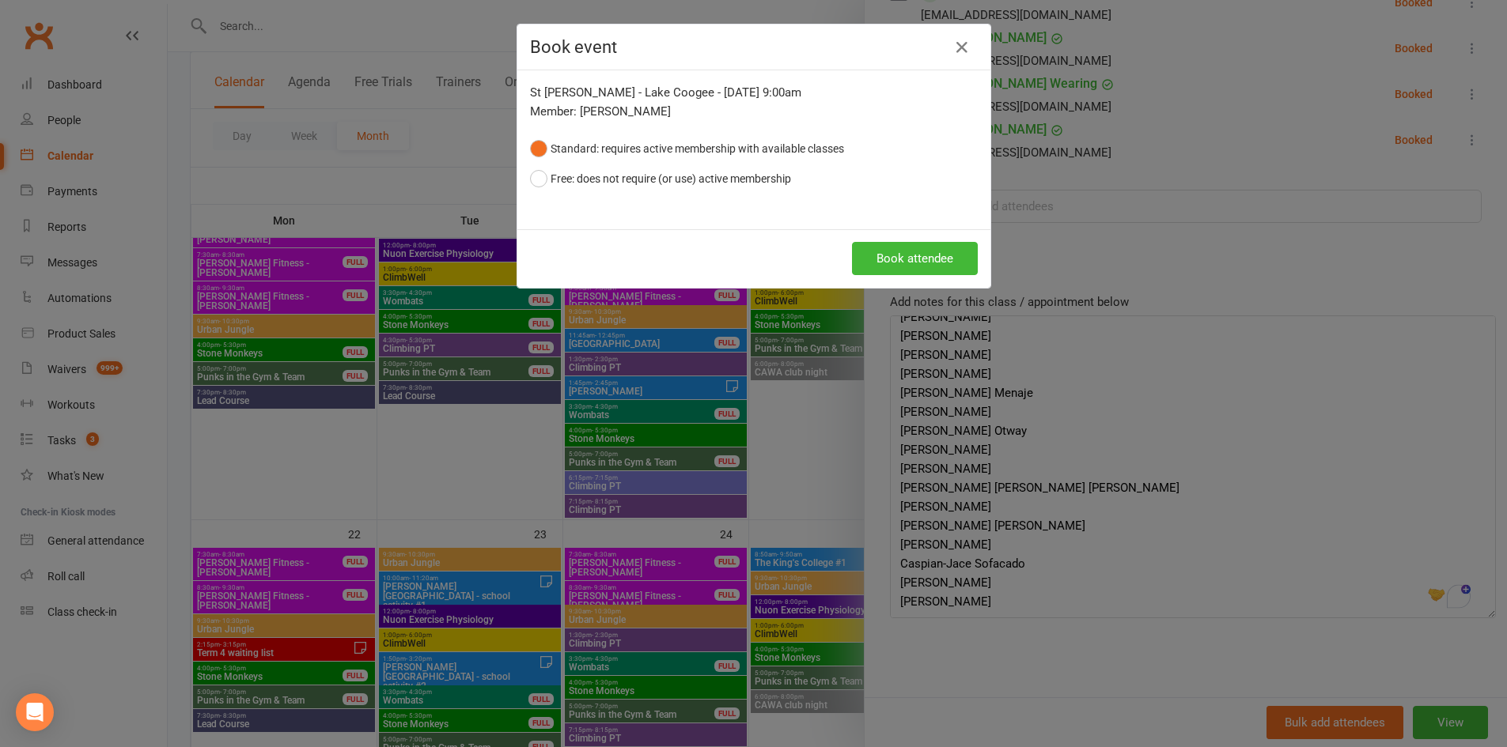
click at [656, 163] on button "Standard: requires active membership with available classes" at bounding box center [687, 149] width 314 height 30
click at [689, 162] on button "Standard: requires active membership with available classes" at bounding box center [687, 149] width 314 height 30
click at [718, 183] on button "Free: does not require (or use) active membership" at bounding box center [660, 179] width 261 height 30
drag, startPoint x: 889, startPoint y: 259, endPoint x: 900, endPoint y: 264, distance: 12.0
click at [899, 263] on button "Book attendee" at bounding box center [915, 258] width 126 height 33
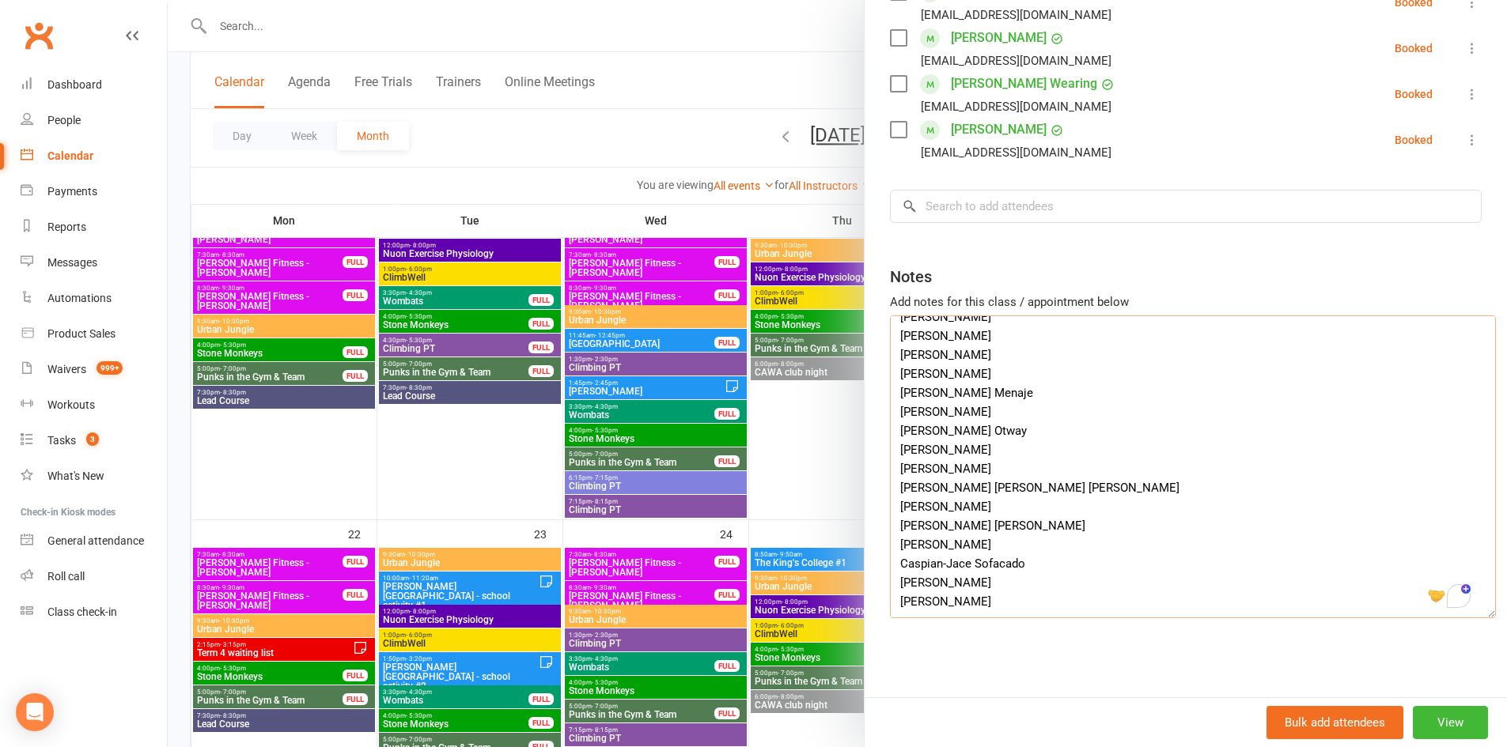
drag, startPoint x: 1000, startPoint y: 414, endPoint x: 868, endPoint y: 405, distance: 132.4
click at [868, 405] on div "Class kiosk mode Roll call 9:00 AM - 11:00 AM, Friday, September, 19, 2025 with…" at bounding box center [1185, 110] width 642 height 1174
click at [984, 385] on textarea "organiser: Jermaine Beins Jermaine.beins@cewa.edu.au Year 6 students (age 11-12…" at bounding box center [1193, 467] width 606 height 303
drag, startPoint x: 981, startPoint y: 388, endPoint x: 883, endPoint y: 387, distance: 98.1
click at [883, 387] on div "Class kiosk mode Roll call 9:00 AM - 11:00 AM, Friday, September, 19, 2025 with…" at bounding box center [1185, 110] width 642 height 1174
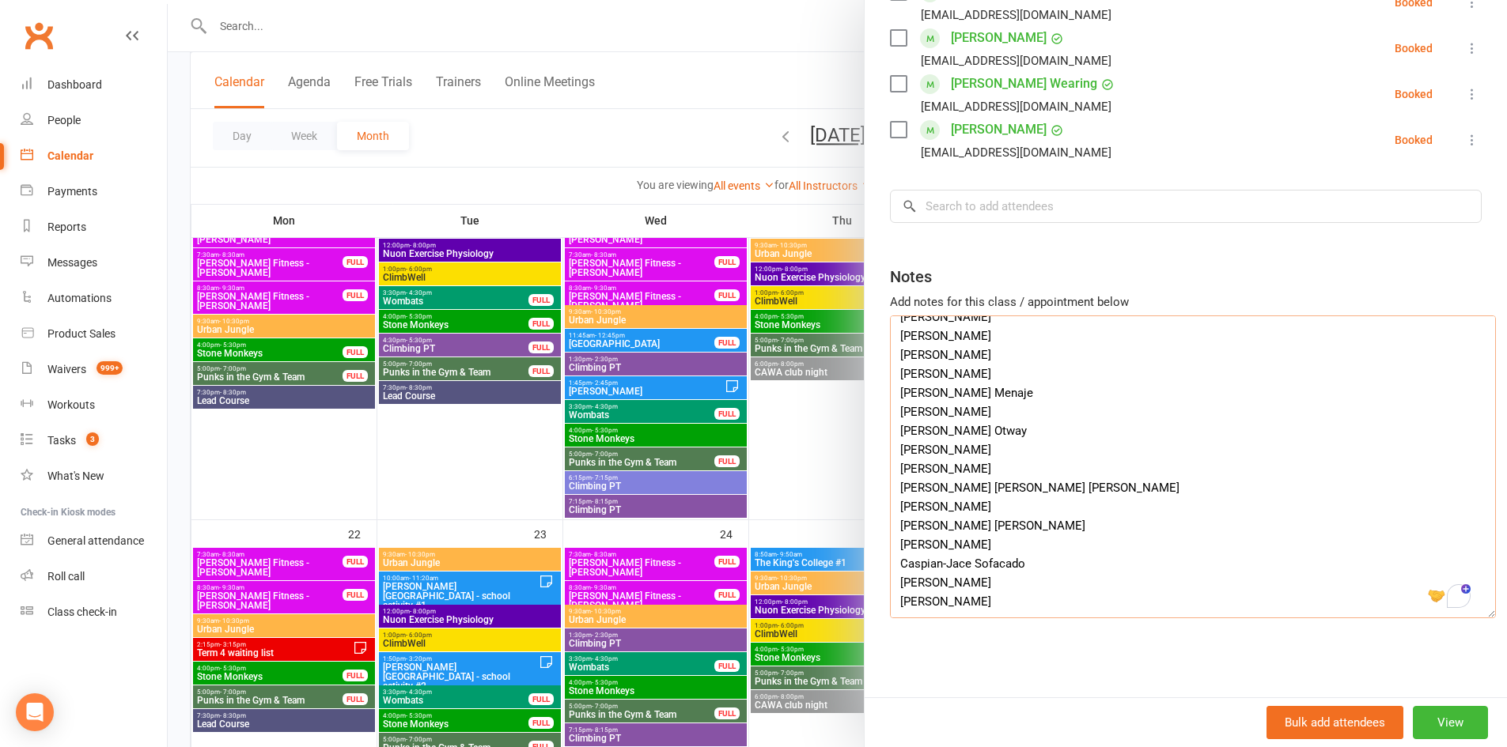
type textarea "organiser: Jermaine Beins Jermaine.beins@cewa.edu.au Year 6 students (age 11-12…"
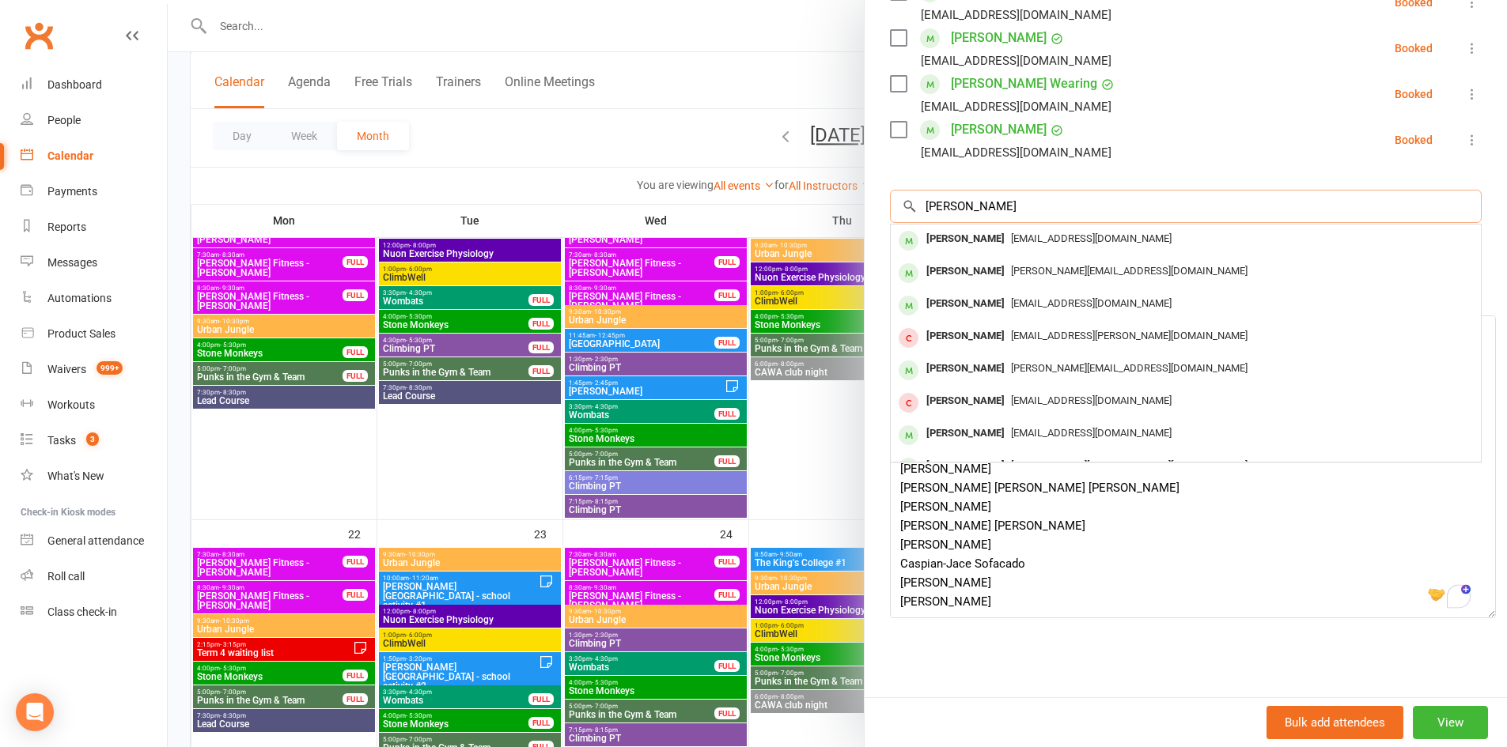
type input "Jacob Melkus"
click at [1011, 233] on span "Krislee77melling@gmail.com" at bounding box center [1091, 239] width 161 height 12
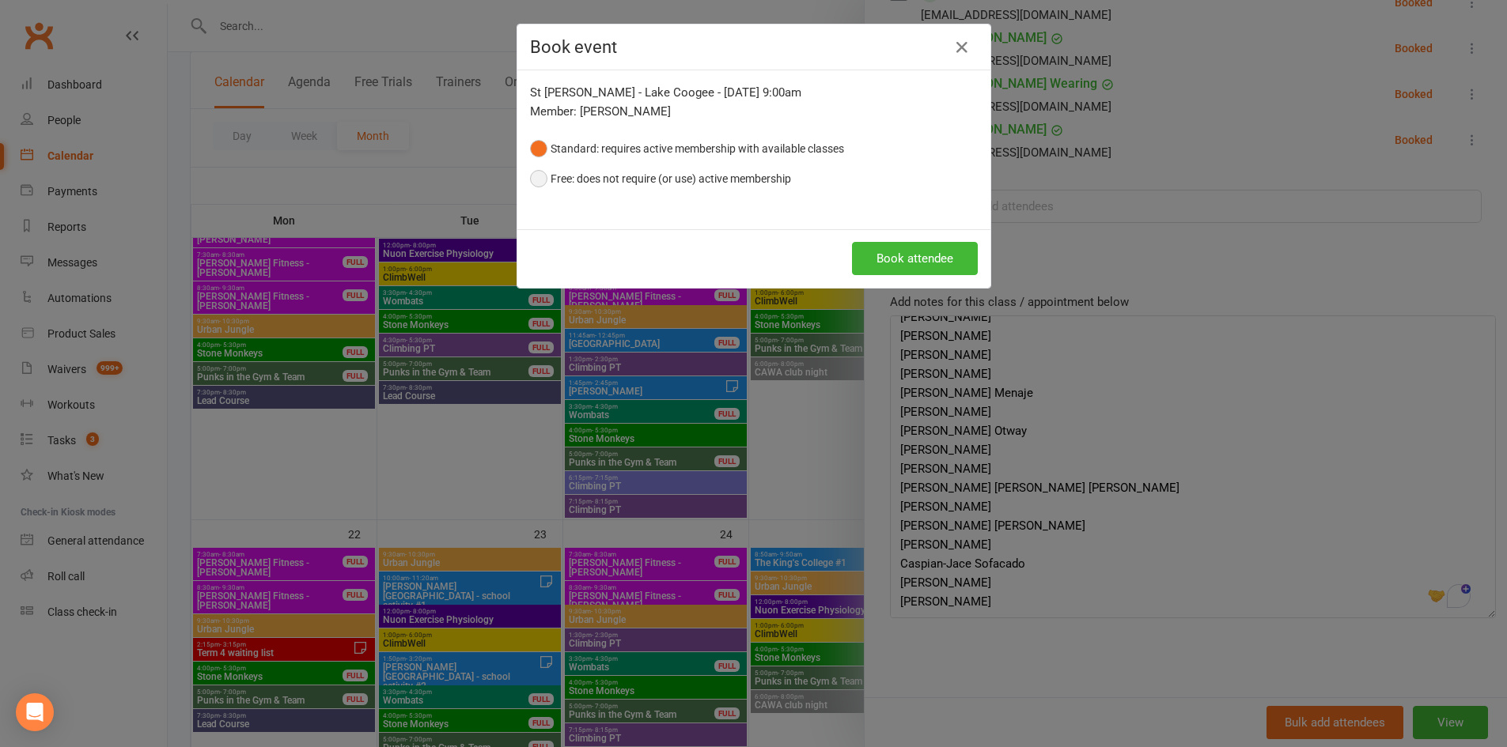
click at [631, 185] on button "Free: does not require (or use) active membership" at bounding box center [660, 179] width 261 height 30
drag, startPoint x: 876, startPoint y: 248, endPoint x: 913, endPoint y: 259, distance: 39.5
click at [876, 249] on button "Book attendee" at bounding box center [915, 258] width 126 height 33
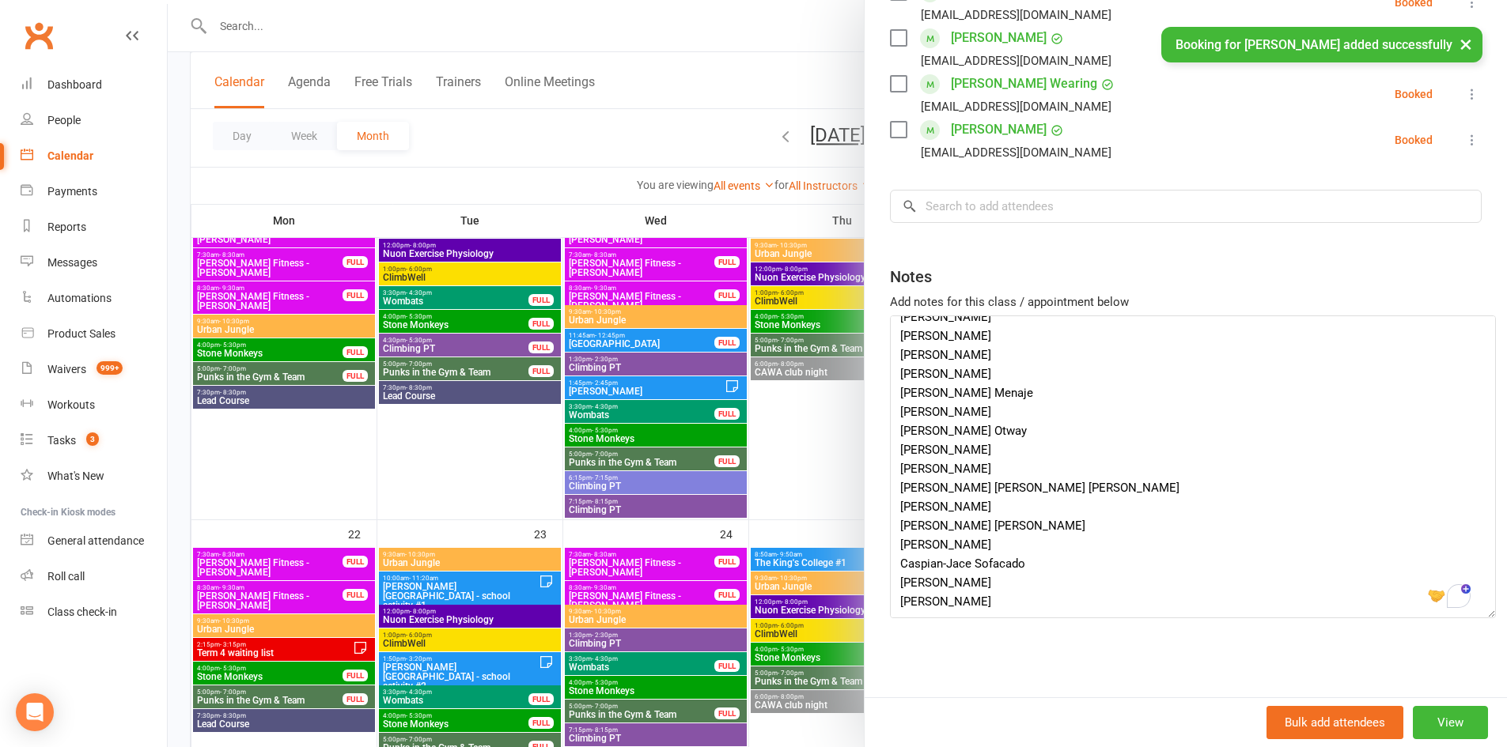
scroll to position [602, 0]
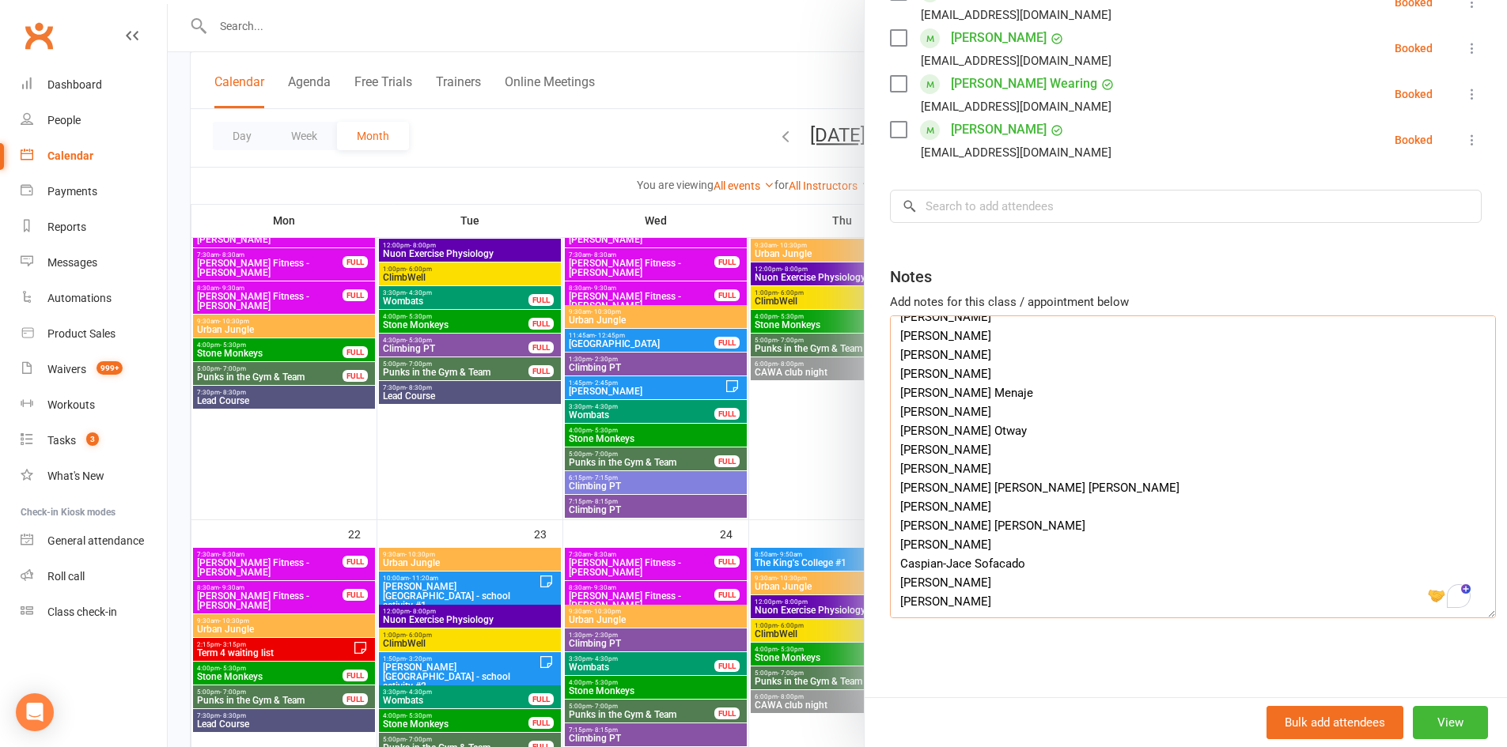
drag, startPoint x: 1001, startPoint y: 375, endPoint x: 887, endPoint y: 374, distance: 113.9
click at [890, 374] on textarea "organiser: Jermaine Beins Jermaine.beins@cewa.edu.au Year 6 students (age 11-12…" at bounding box center [1193, 467] width 606 height 303
drag, startPoint x: 985, startPoint y: 356, endPoint x: 891, endPoint y: 354, distance: 94.1
click at [891, 354] on textarea "organiser: Jermaine Beins Jermaine.beins@cewa.edu.au Year 6 students (age 11-12…" at bounding box center [1193, 467] width 606 height 303
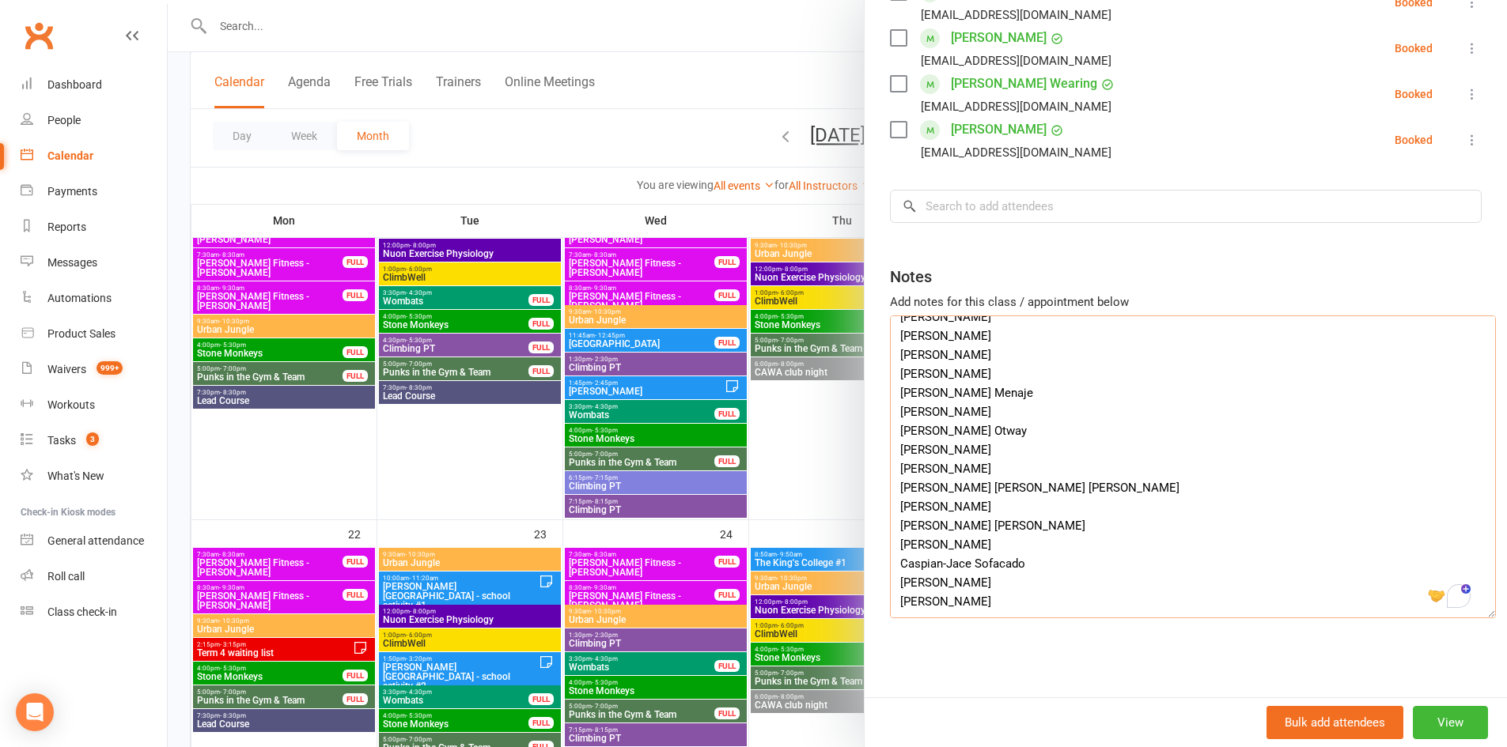
click at [991, 494] on textarea "organiser: Jermaine Beins Jermaine.beins@cewa.edu.au Year 6 students (age 11-12…" at bounding box center [1193, 467] width 606 height 303
drag, startPoint x: 990, startPoint y: 494, endPoint x: 898, endPoint y: 491, distance: 92.6
click at [898, 491] on textarea "organiser: Jermaine Beins Jermaine.beins@cewa.edu.au Year 6 students (age 11-12…" at bounding box center [1193, 467] width 606 height 303
type textarea "organiser: Jermaine Beins Jermaine.beins@cewa.edu.au Year 6 students (age 11-12…"
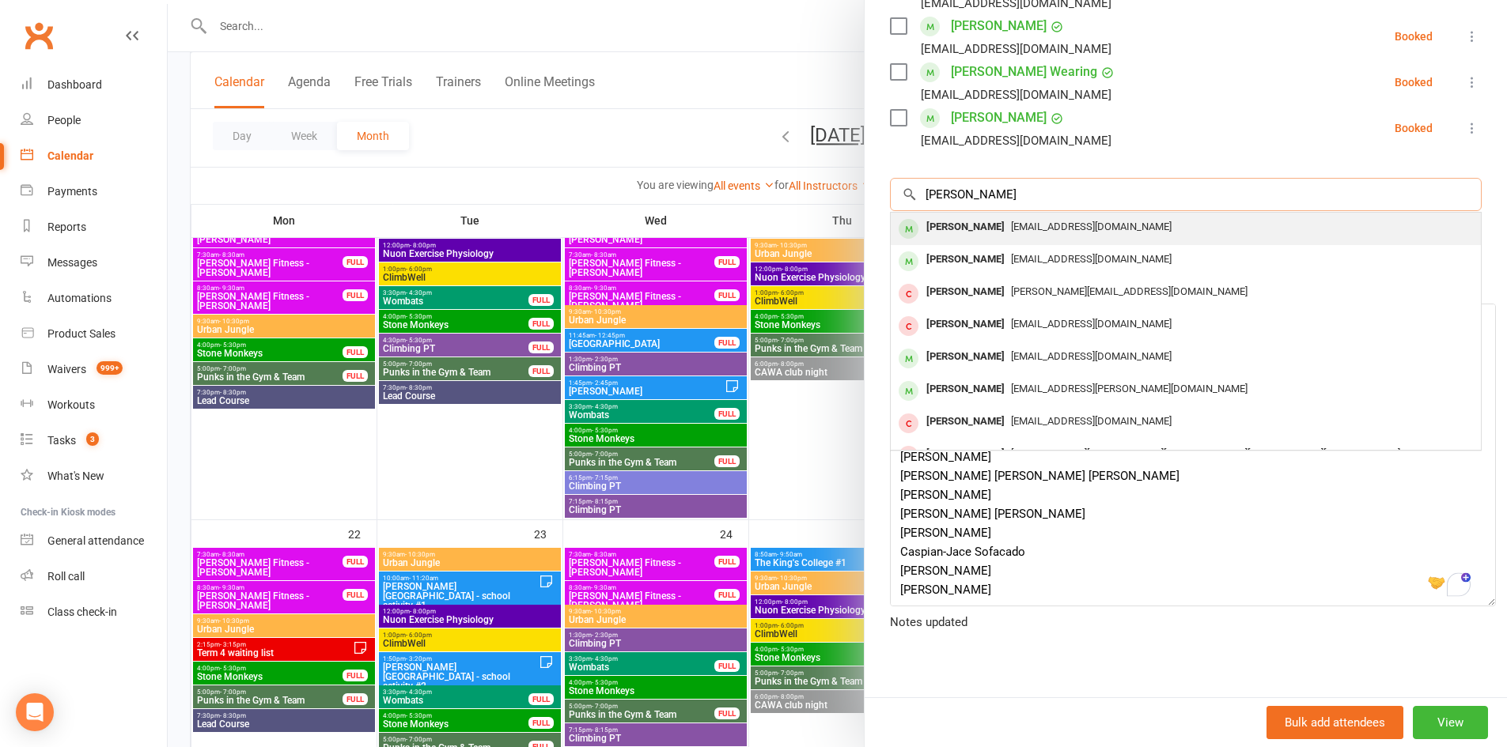
type input "Chloe Mancuso"
click at [990, 227] on div "Chloe Mancuso" at bounding box center [965, 227] width 91 height 23
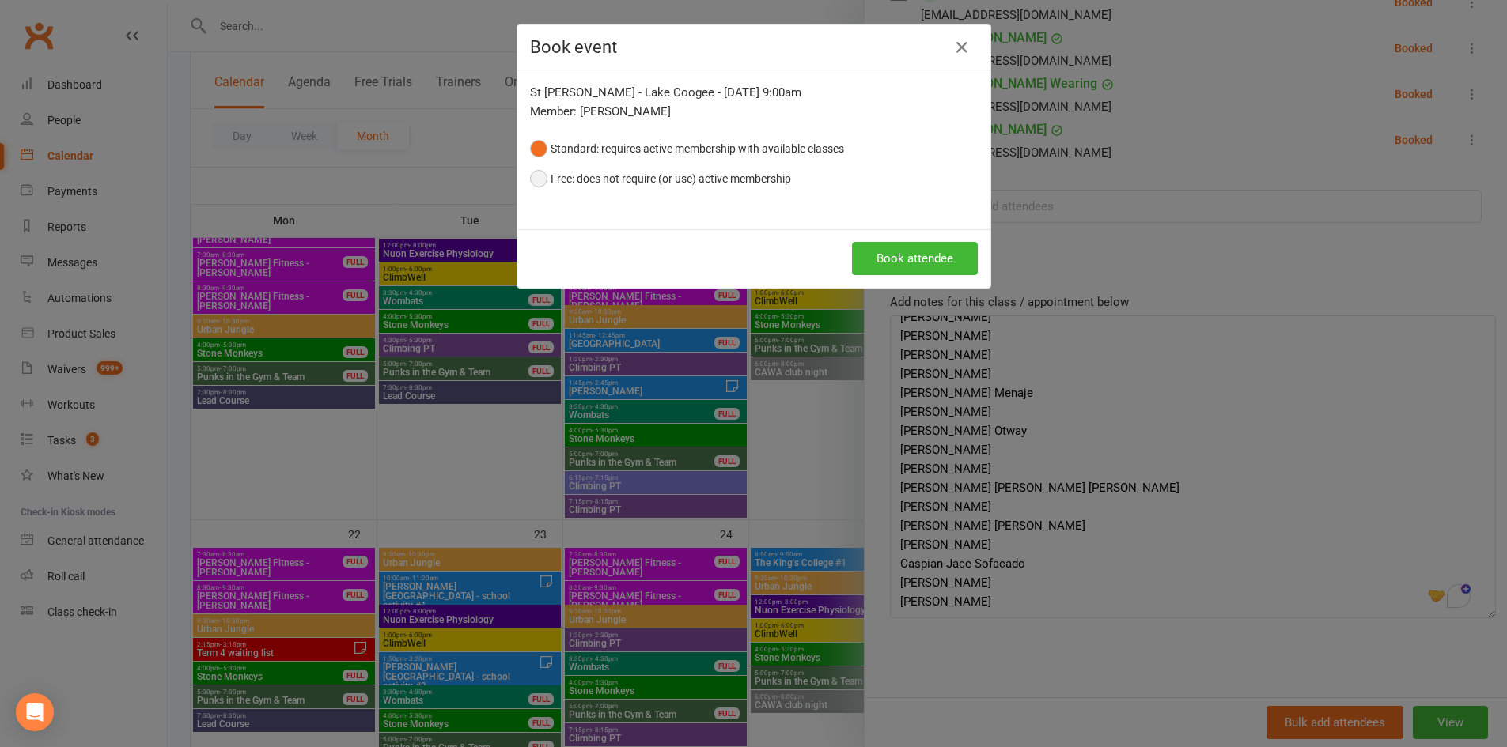
click at [661, 183] on button "Free: does not require (or use) active membership" at bounding box center [660, 179] width 261 height 30
click at [864, 263] on button "Book attendee" at bounding box center [915, 258] width 126 height 33
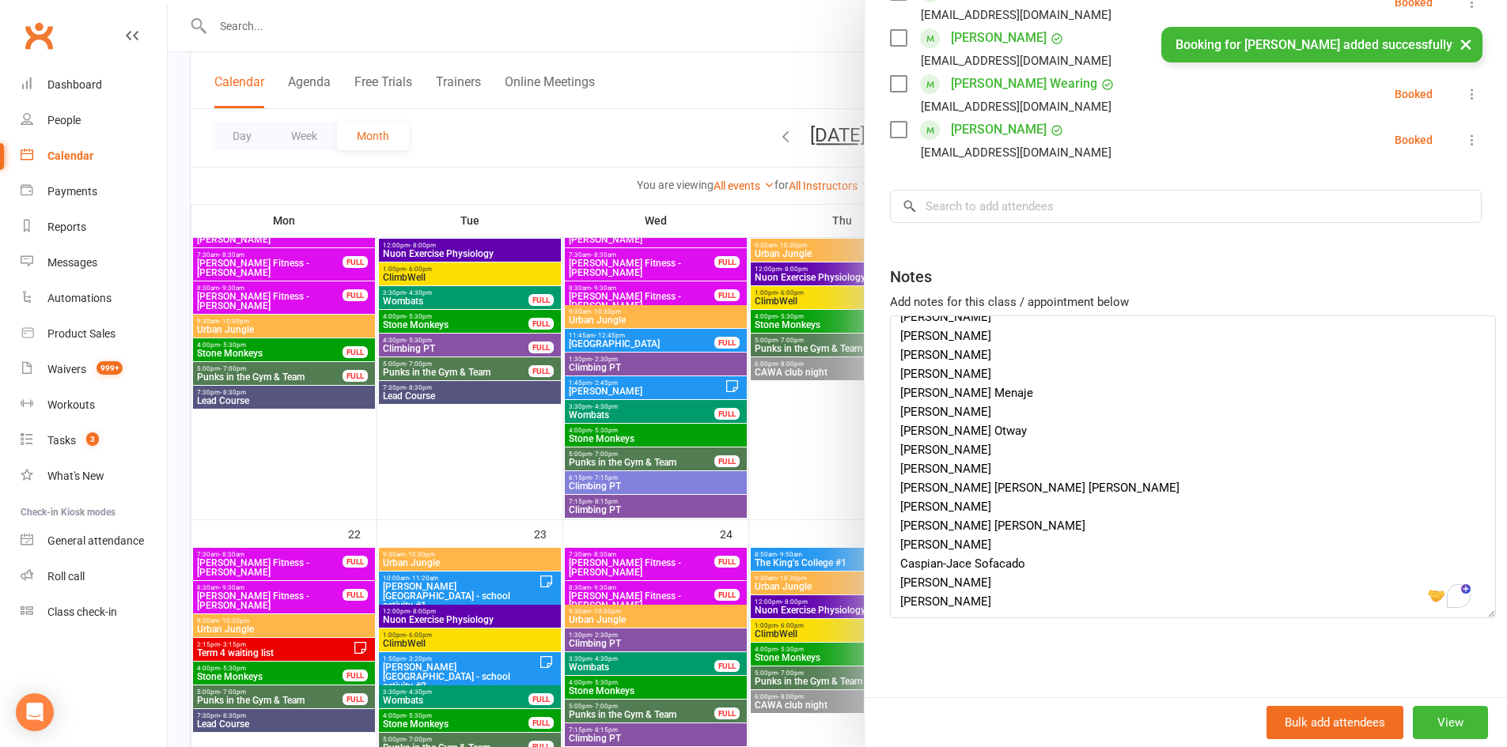
scroll to position [648, 0]
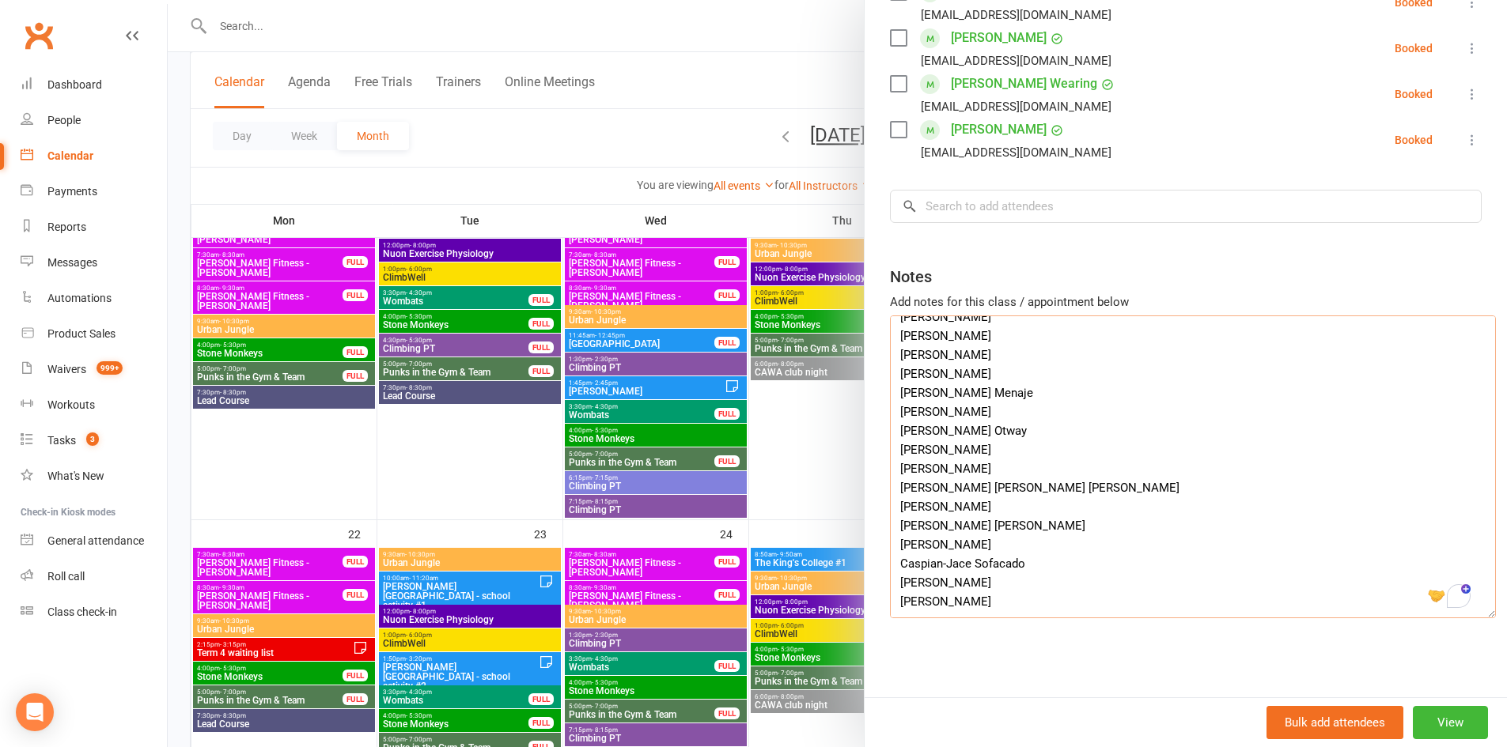
drag, startPoint x: 978, startPoint y: 456, endPoint x: 886, endPoint y: 452, distance: 92.7
click at [890, 452] on textarea "organiser: Jermaine Beins Jermaine.beins@cewa.edu.au Year 6 students (age 11-12…" at bounding box center [1193, 467] width 606 height 303
type textarea "organiser: Jermaine Beins Jermaine.beins@cewa.edu.au Year 6 students (age 11-12…"
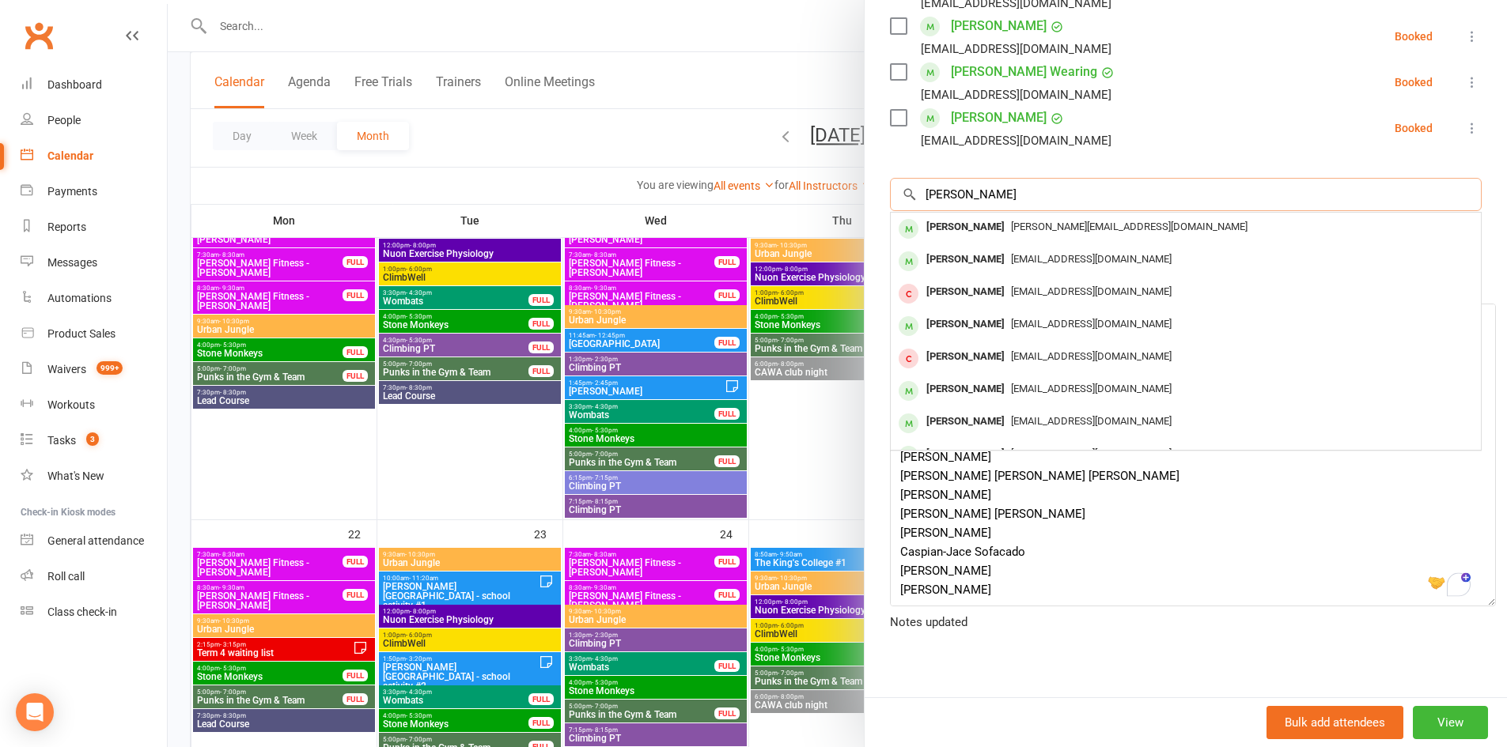
type input "Stella Lomma"
click at [974, 230] on div "Stella Lomma" at bounding box center [965, 227] width 91 height 23
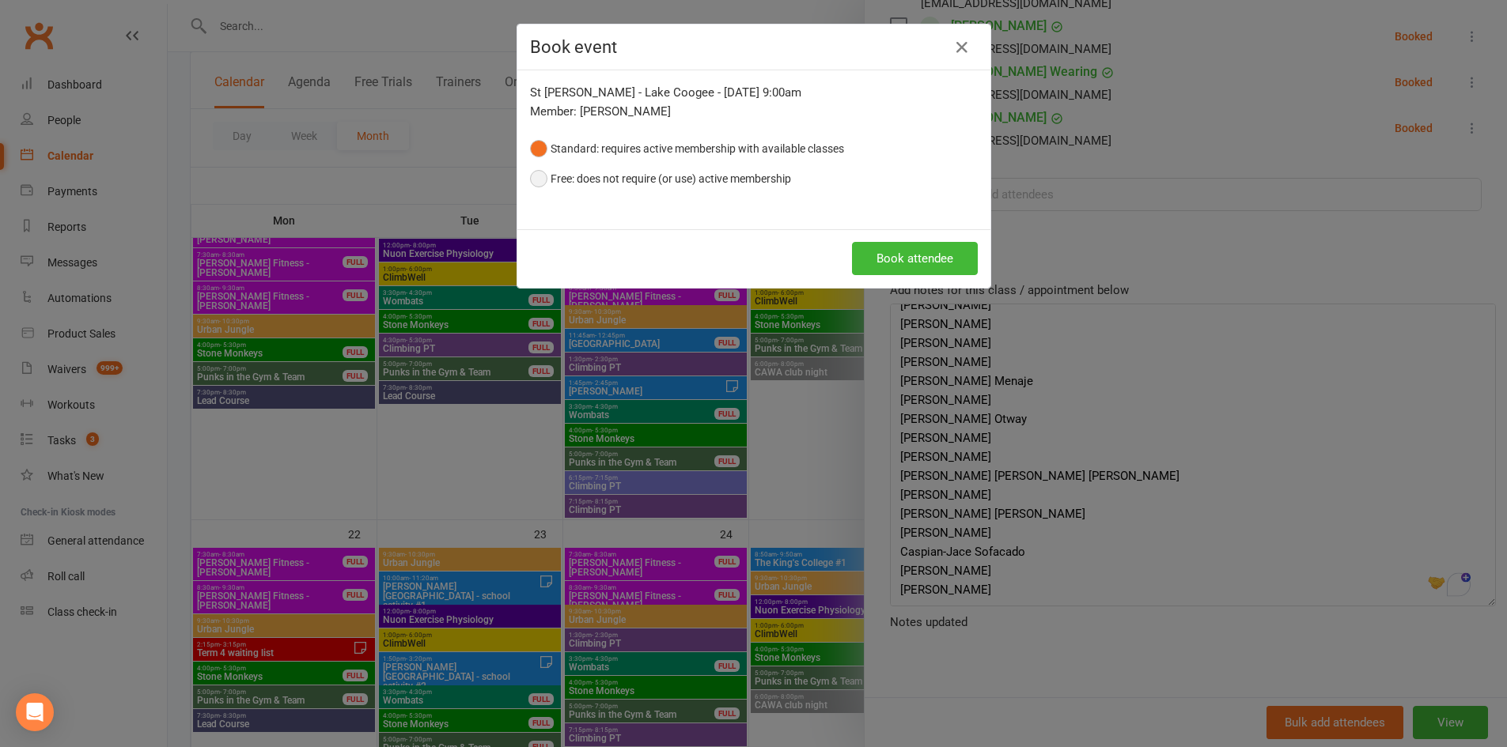
click at [592, 173] on button "Free: does not require (or use) active membership" at bounding box center [660, 179] width 261 height 30
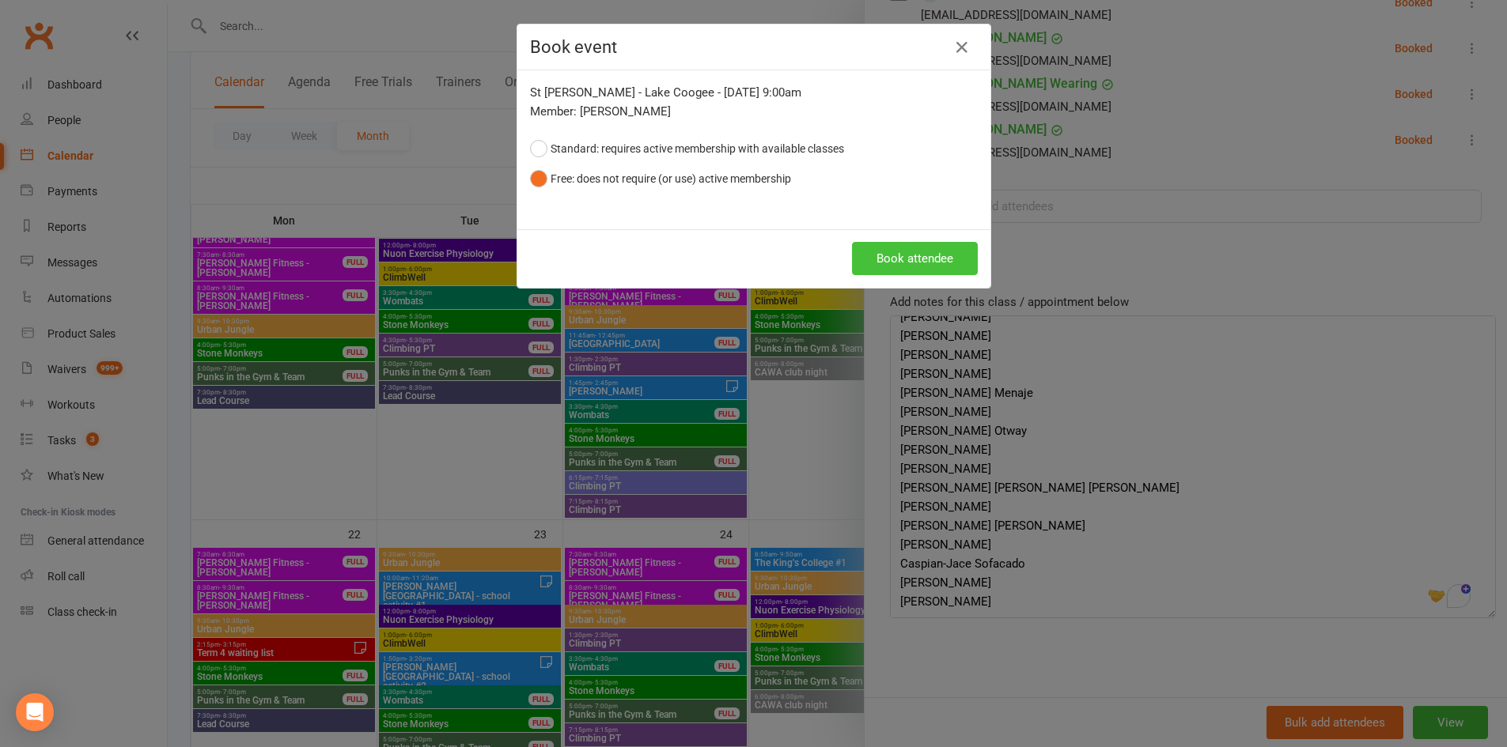
click at [914, 248] on button "Book attendee" at bounding box center [915, 258] width 126 height 33
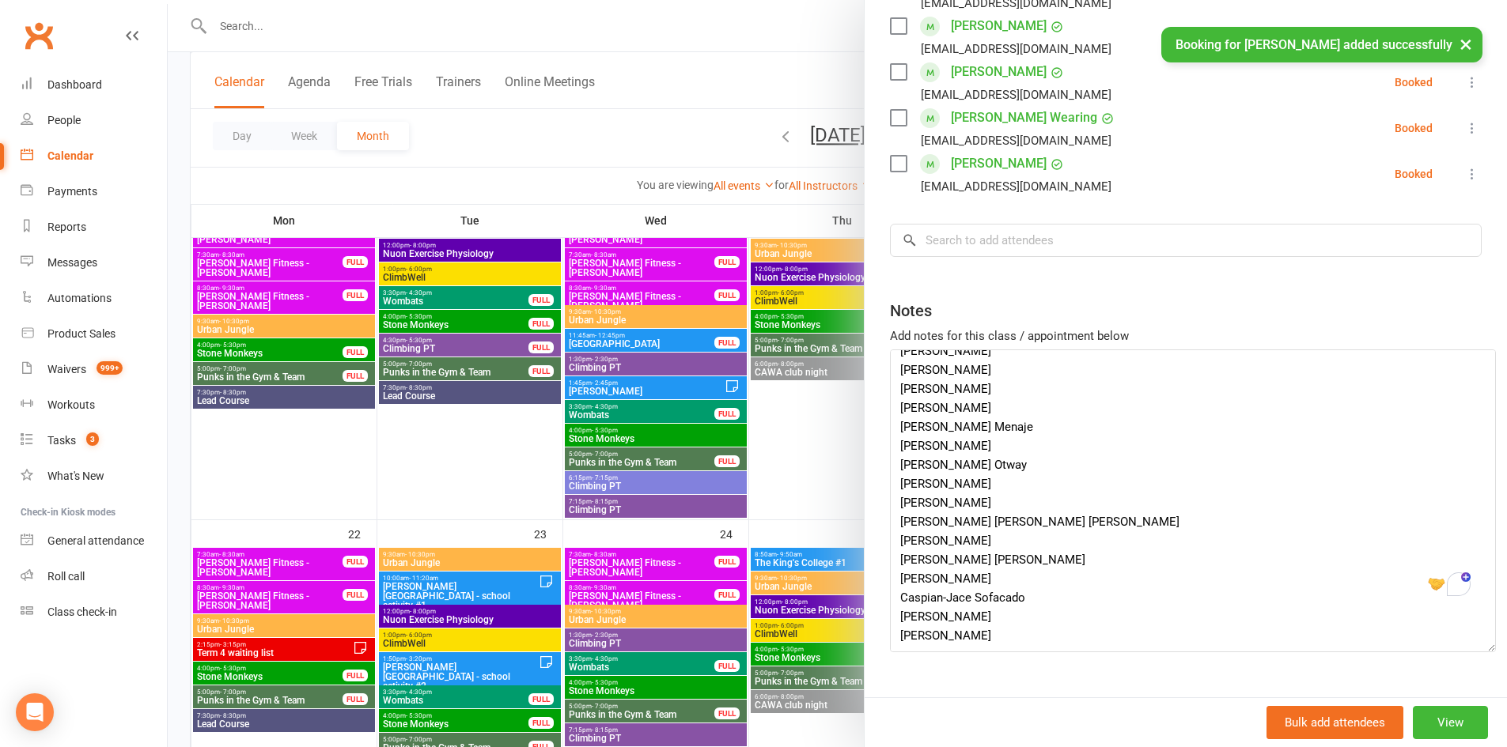
scroll to position [694, 0]
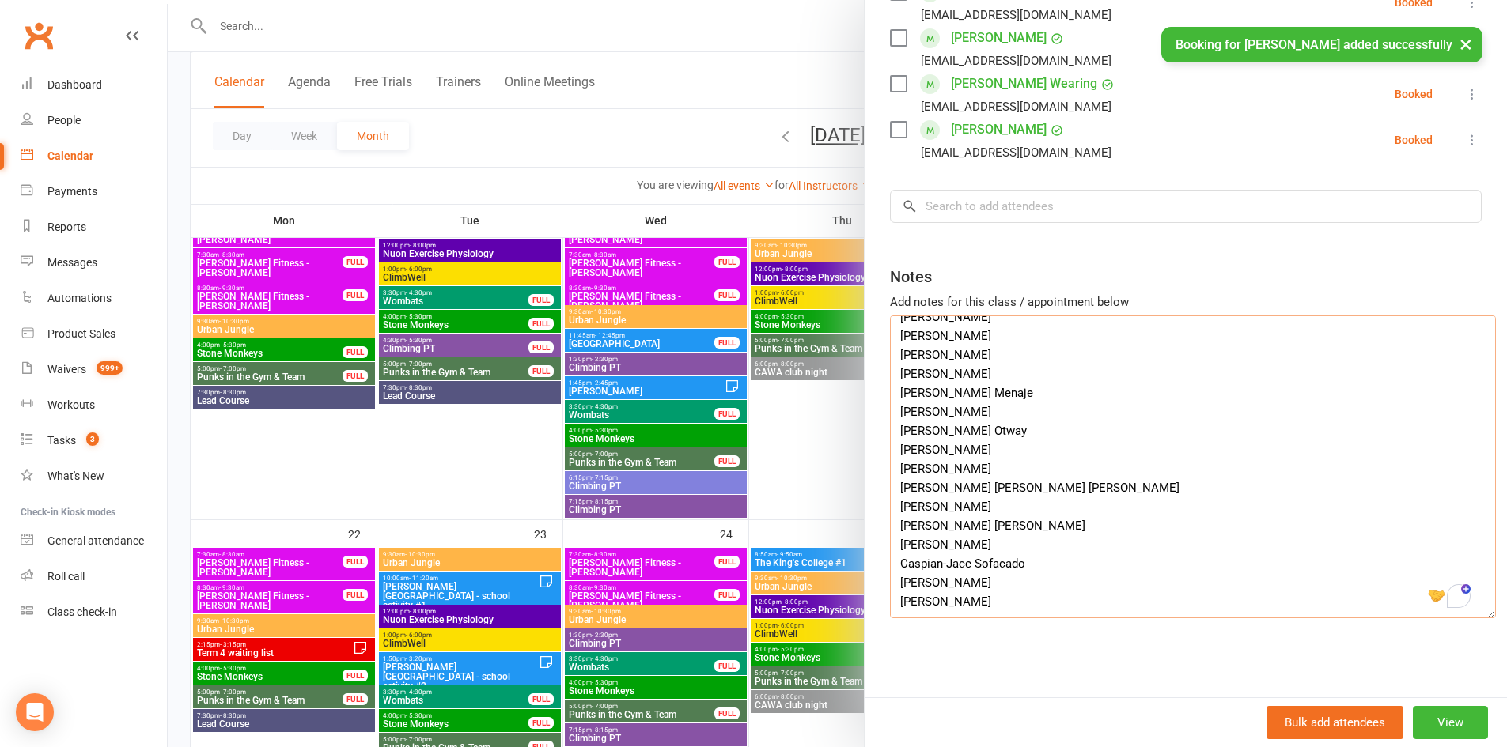
drag, startPoint x: 1016, startPoint y: 440, endPoint x: 873, endPoint y: 439, distance: 143.2
click at [873, 439] on div "Class kiosk mode Roll call 9:00 AM - 11:00 AM, Friday, September, 19, 2025 with…" at bounding box center [1185, 41] width 642 height 1312
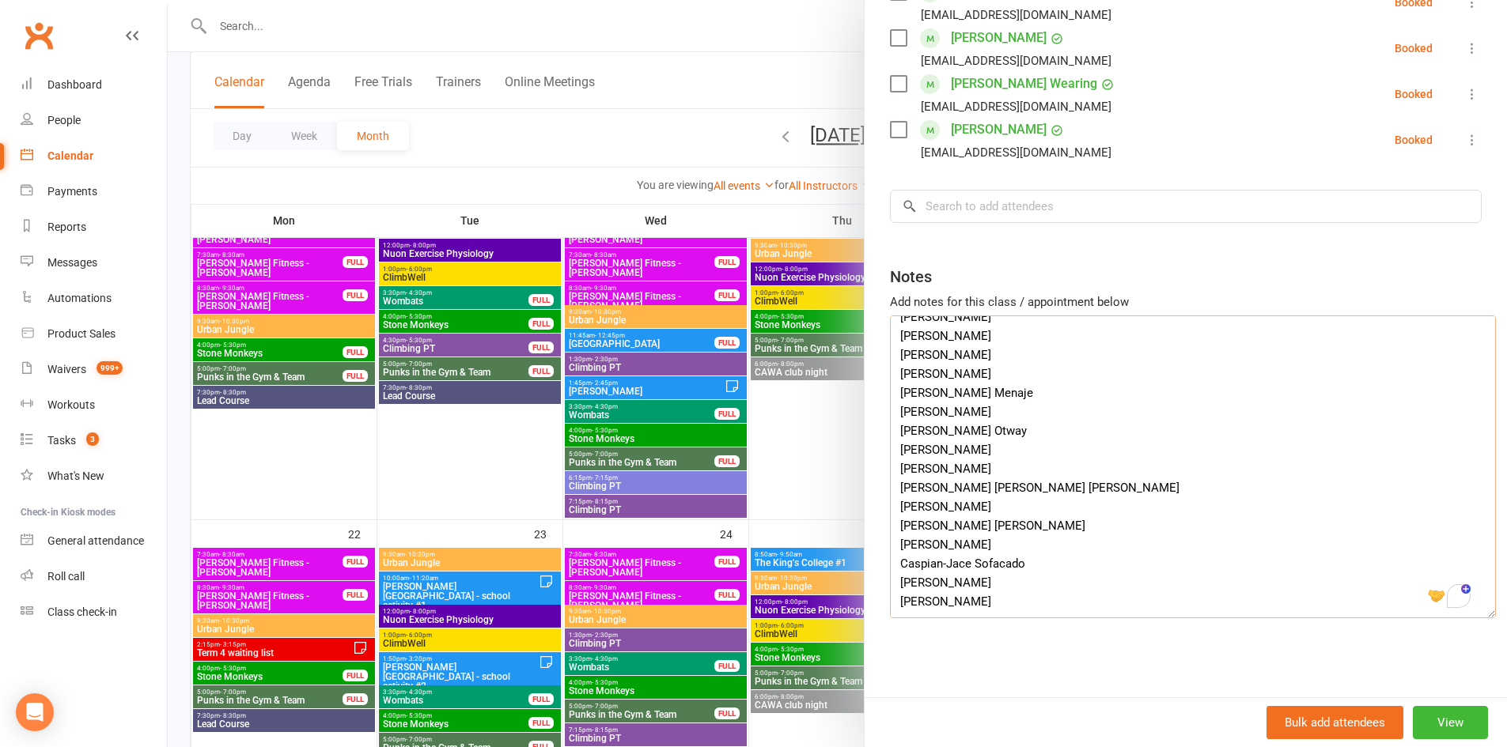
drag, startPoint x: 976, startPoint y: 414, endPoint x: 897, endPoint y: 419, distance: 79.3
click at [897, 419] on textarea "organiser: Jermaine Beins Jermaine.beins@cewa.edu.au Year 6 students (age 11-12…" at bounding box center [1193, 467] width 606 height 303
drag, startPoint x: 979, startPoint y: 395, endPoint x: 879, endPoint y: 394, distance: 100.4
click at [879, 394] on div "Class kiosk mode Roll call 9:00 AM - 11:00 AM, Friday, September, 19, 2025 with…" at bounding box center [1185, 41] width 642 height 1312
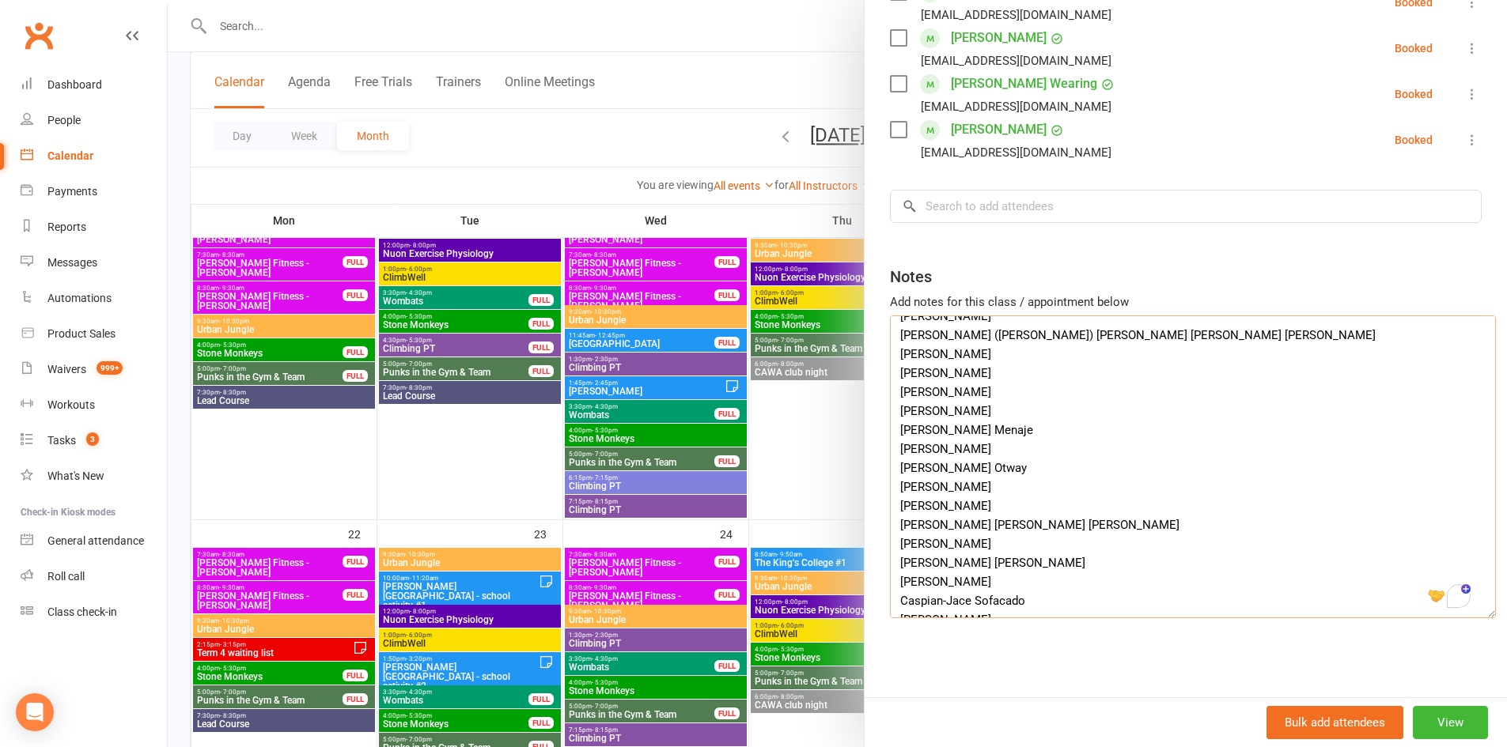
drag, startPoint x: 982, startPoint y: 452, endPoint x: 893, endPoint y: 457, distance: 88.7
click at [893, 457] on textarea "organiser: Jermaine Beins Jermaine.beins@cewa.edu.au Year 6 students (age 11-12…" at bounding box center [1193, 467] width 606 height 303
type textarea "organiser: Jermaine Beins Jermaine.beins@cewa.edu.au Year 6 students (age 11-12…"
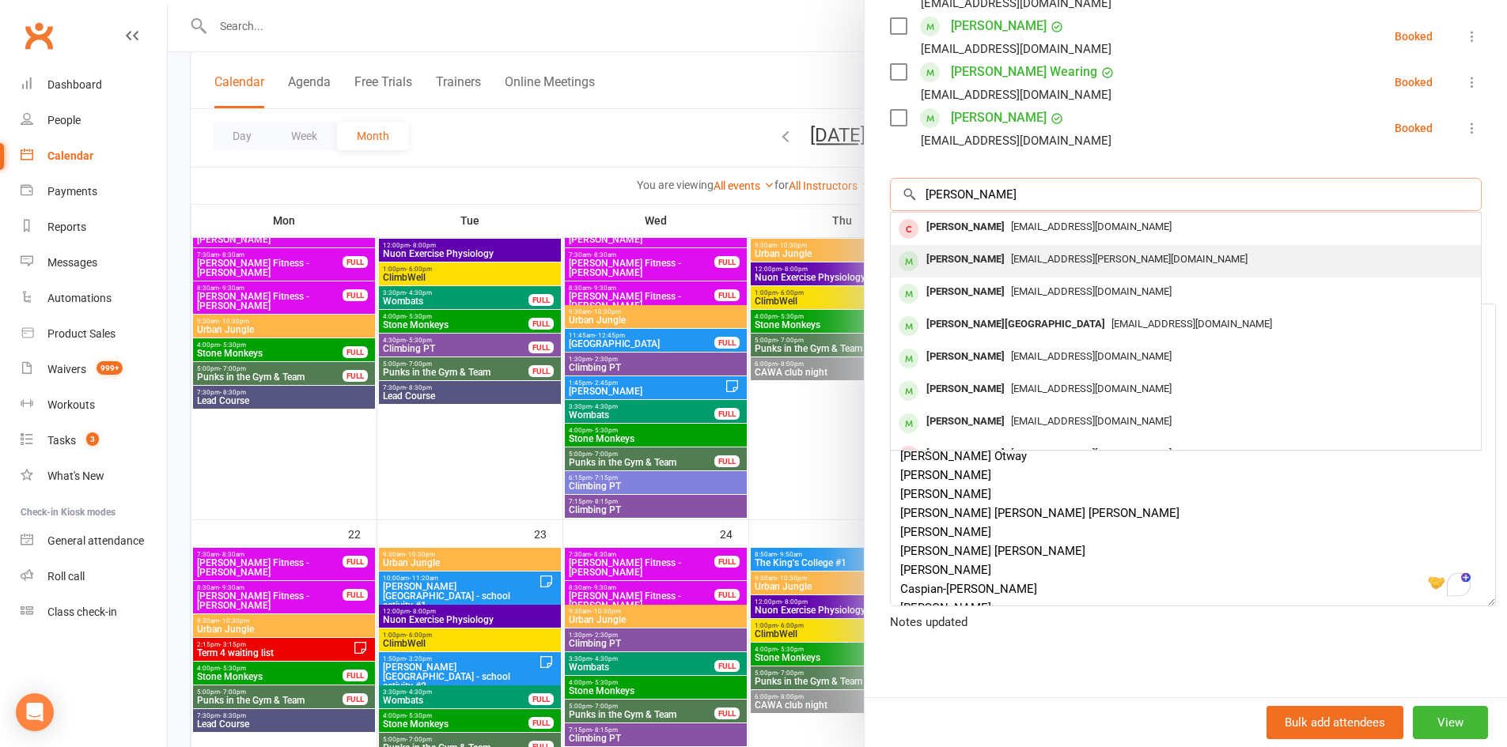
type input "Xander Hosie"
click at [1018, 255] on span "Christie.hosie@gmail.com" at bounding box center [1129, 259] width 236 height 12
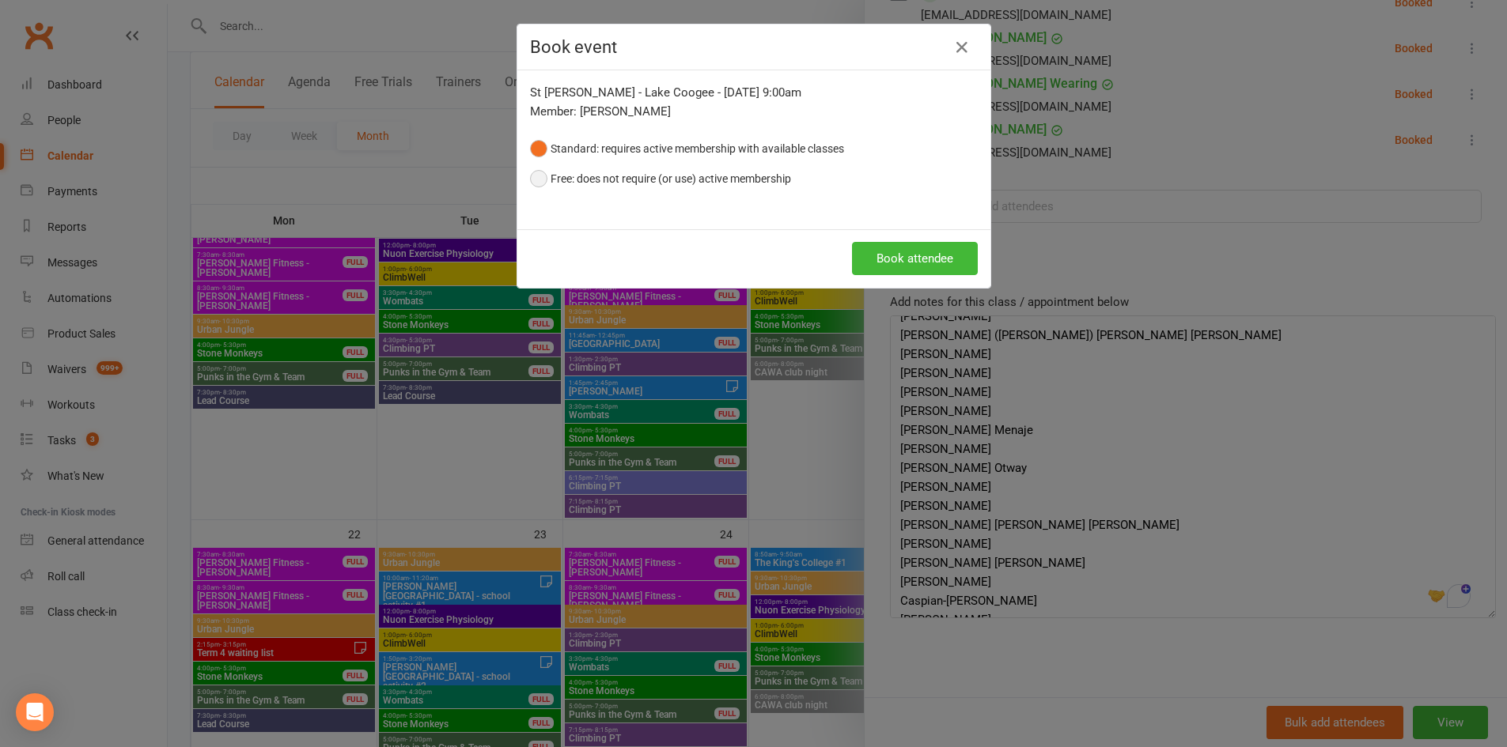
click at [664, 176] on button "Free: does not require (or use) active membership" at bounding box center [660, 179] width 261 height 30
click at [889, 254] on button "Book attendee" at bounding box center [915, 258] width 126 height 33
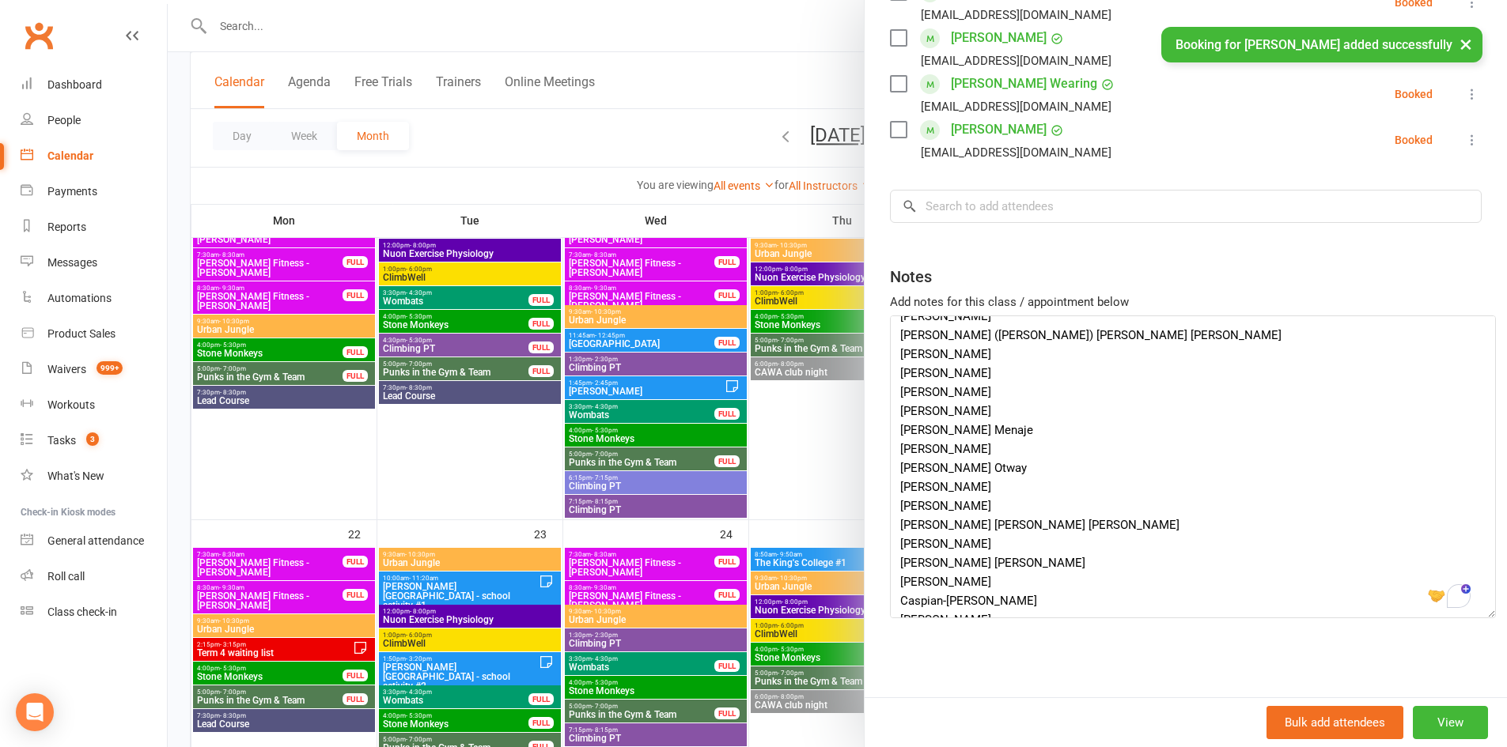
scroll to position [739, 0]
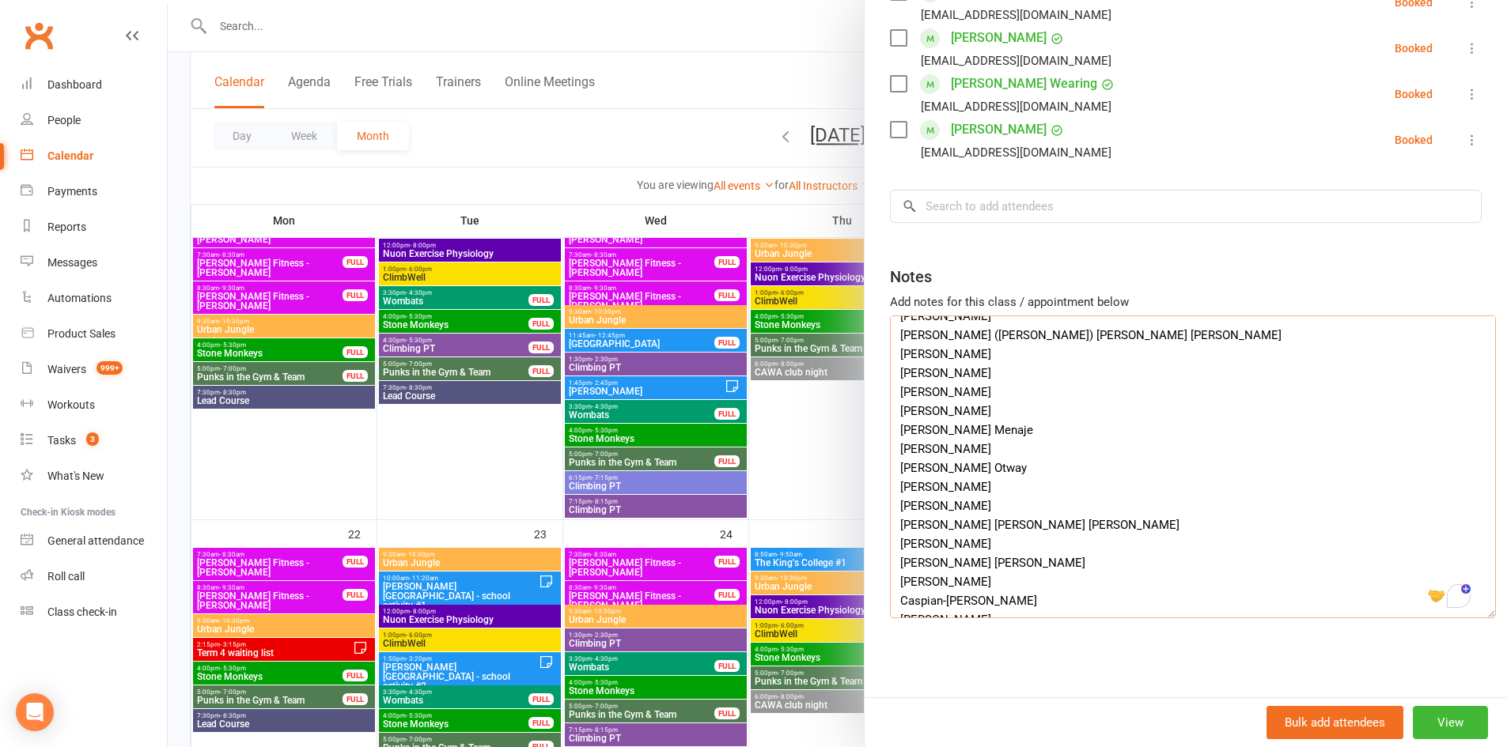
drag, startPoint x: 1012, startPoint y: 494, endPoint x: 948, endPoint y: 504, distance: 65.5
click at [871, 494] on div "Class kiosk mode Roll call 9:00 AM - 11:00 AM, Friday, September, 19, 2025 with…" at bounding box center [1185, 19] width 642 height 1358
drag, startPoint x: 978, startPoint y: 482, endPoint x: 896, endPoint y: 478, distance: 81.6
click at [896, 478] on textarea "organiser: Jermaine Beins Jermaine.beins@cewa.edu.au Year 6 students (age 11-12…" at bounding box center [1193, 467] width 606 height 303
drag, startPoint x: 976, startPoint y: 453, endPoint x: 895, endPoint y: 452, distance: 81.5
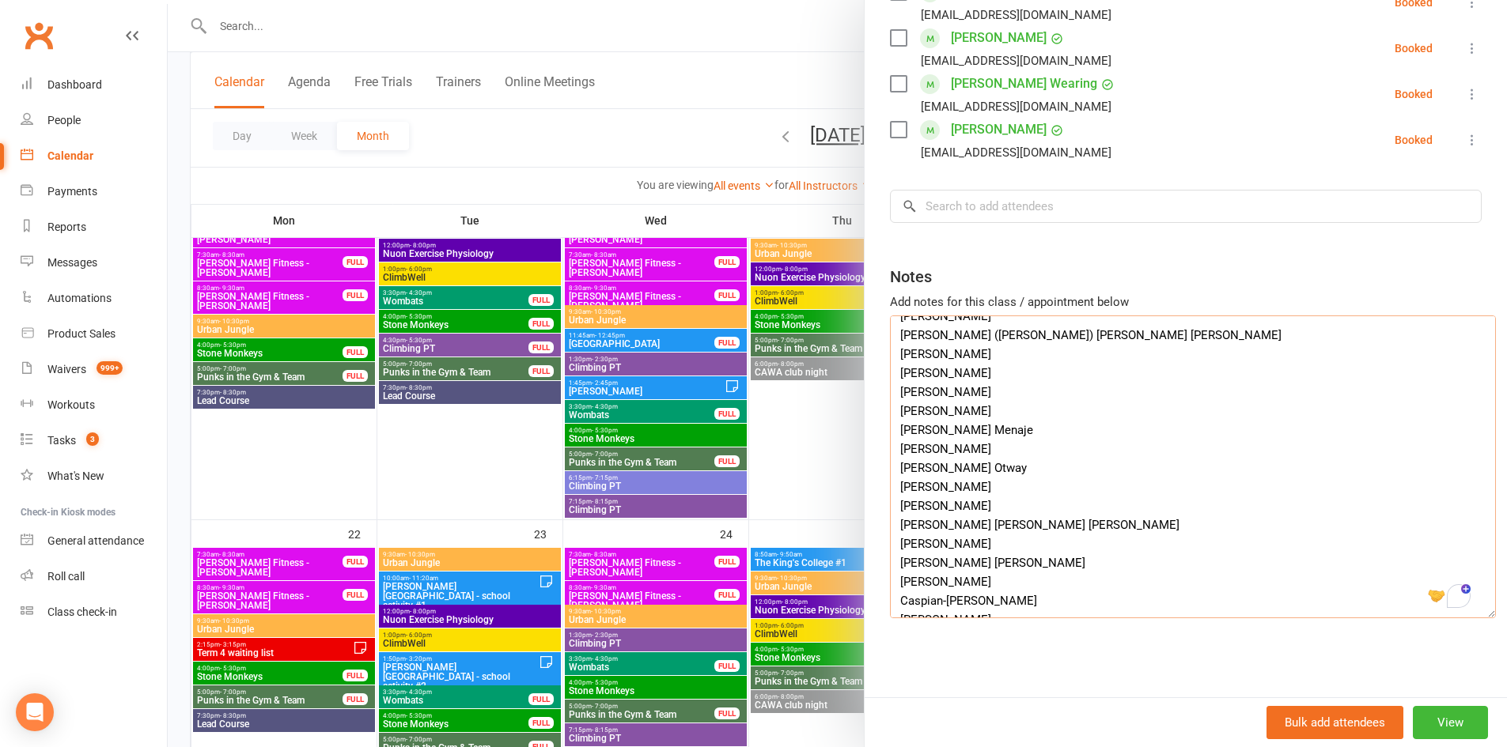
click at [895, 452] on textarea "organiser: Jermaine Beins Jermaine.beins@cewa.edu.au Year 6 students (age 11-12…" at bounding box center [1193, 467] width 606 height 303
drag, startPoint x: 999, startPoint y: 443, endPoint x: 894, endPoint y: 430, distance: 105.9
click at [894, 430] on textarea "organiser: Jermaine Beins Jermaine.beins@cewa.edu.au Year 6 students (age 11-12…" at bounding box center [1193, 467] width 606 height 303
drag, startPoint x: 1036, startPoint y: 420, endPoint x: 898, endPoint y: 418, distance: 137.6
click at [898, 418] on textarea "organiser: Jermaine Beins Jermaine.beins@cewa.edu.au Year 6 students (age 11-12…" at bounding box center [1193, 467] width 606 height 303
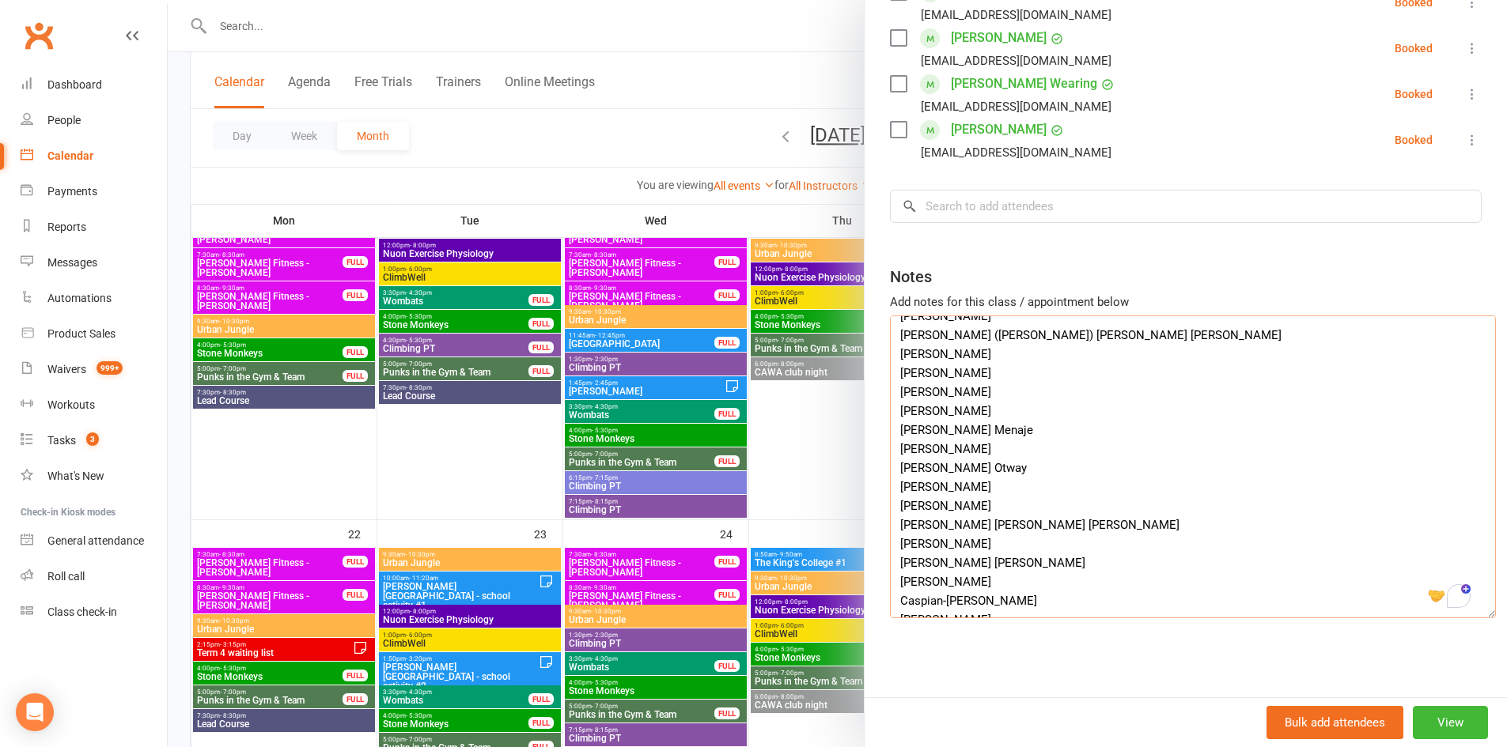
type textarea "organiser: Jermaine Beins Jermaine.beins@cewa.edu.au Year 6 students (age 11-12…"
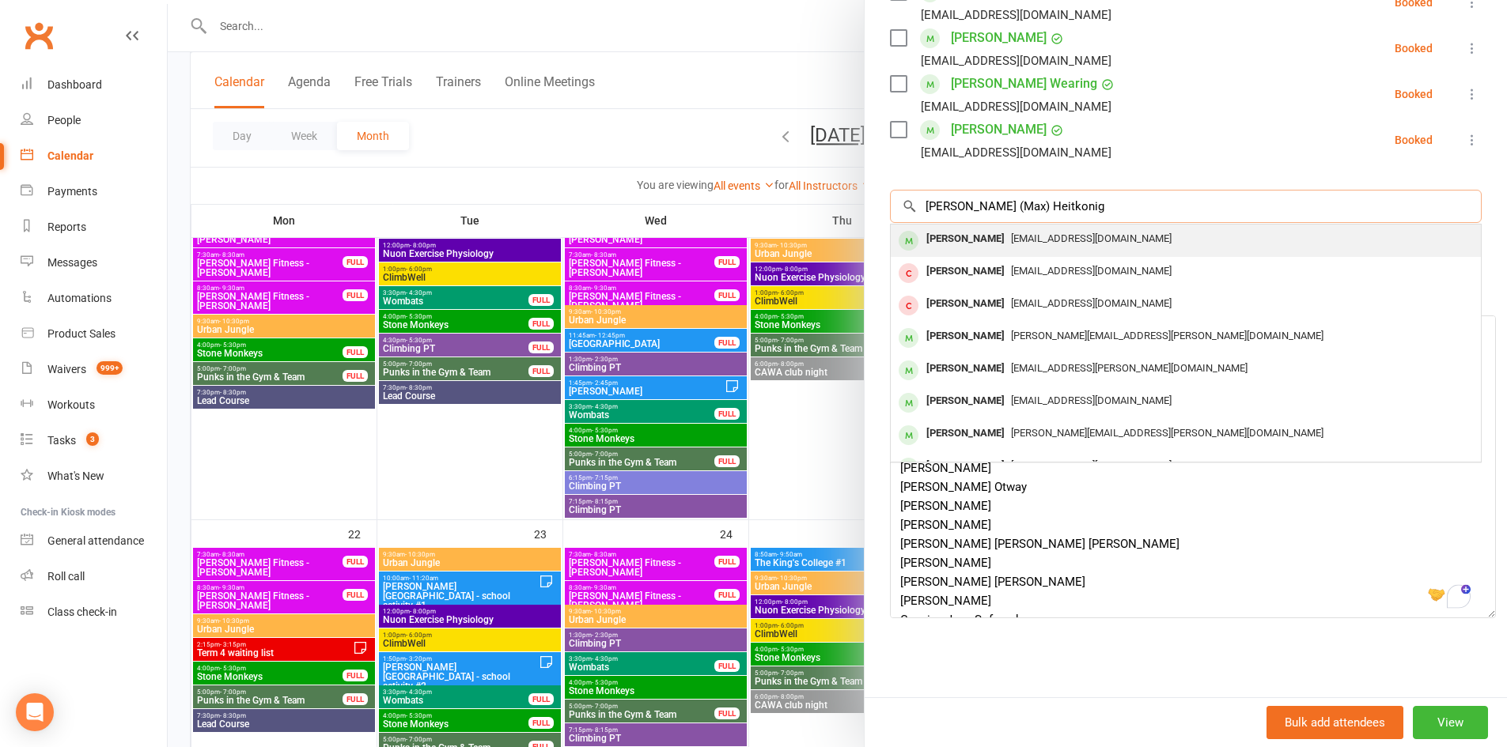
type input "Maxwell (Max) Heitkonig"
click at [1049, 238] on div "Suzie.ewan@outlook.com" at bounding box center [1185, 239] width 577 height 23
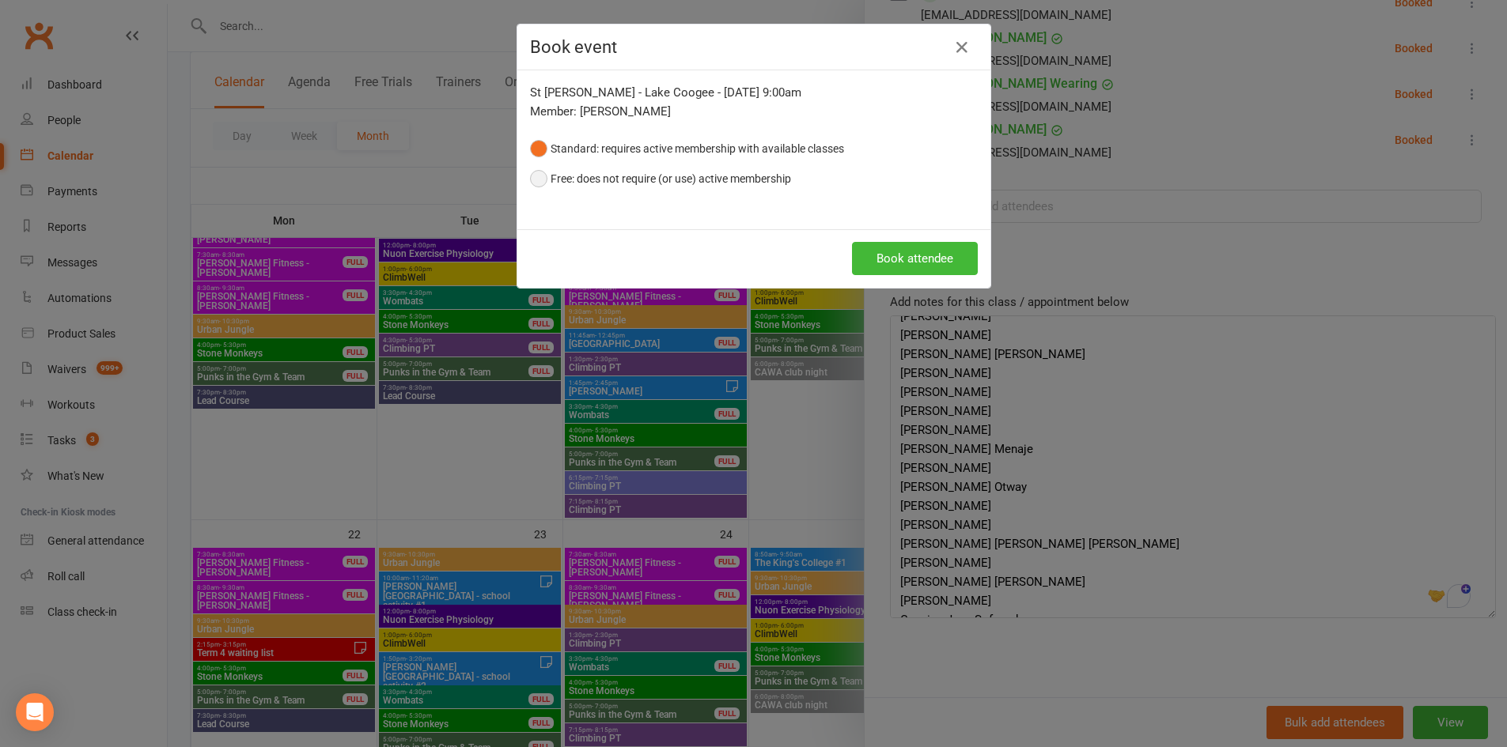
click at [581, 168] on button "Free: does not require (or use) active membership" at bounding box center [660, 179] width 261 height 30
click at [903, 249] on button "Book attendee" at bounding box center [915, 258] width 126 height 33
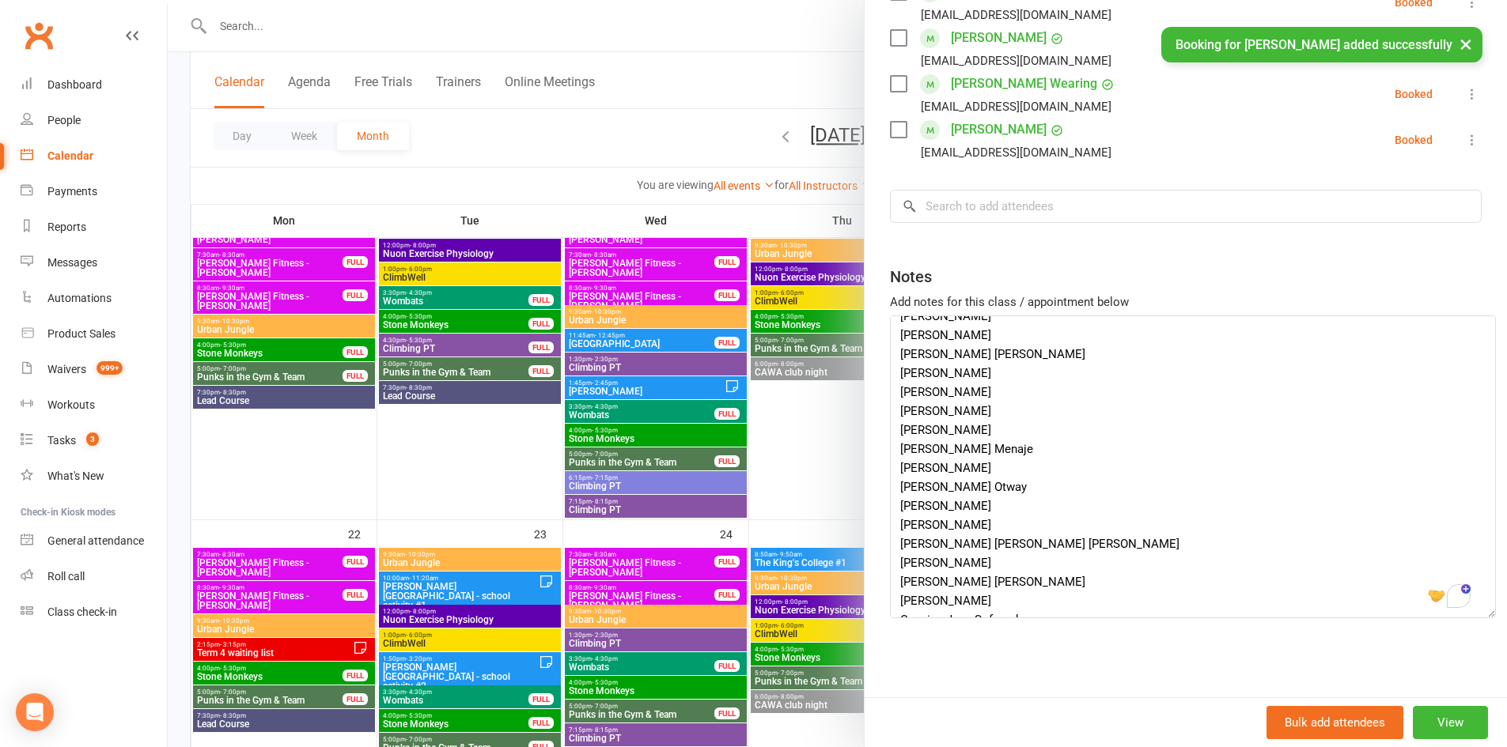
scroll to position [785, 0]
drag, startPoint x: 969, startPoint y: 442, endPoint x: 895, endPoint y: 435, distance: 73.9
click at [895, 435] on textarea "organiser: Jermaine Beins Jermaine.beins@cewa.edu.au Year 6 students (age 11-12…" at bounding box center [1193, 467] width 606 height 303
click at [1012, 390] on textarea "organiser: Jermaine Beins Jermaine.beins@cewa.edu.au Year 6 students (age 11-12…" at bounding box center [1193, 467] width 606 height 303
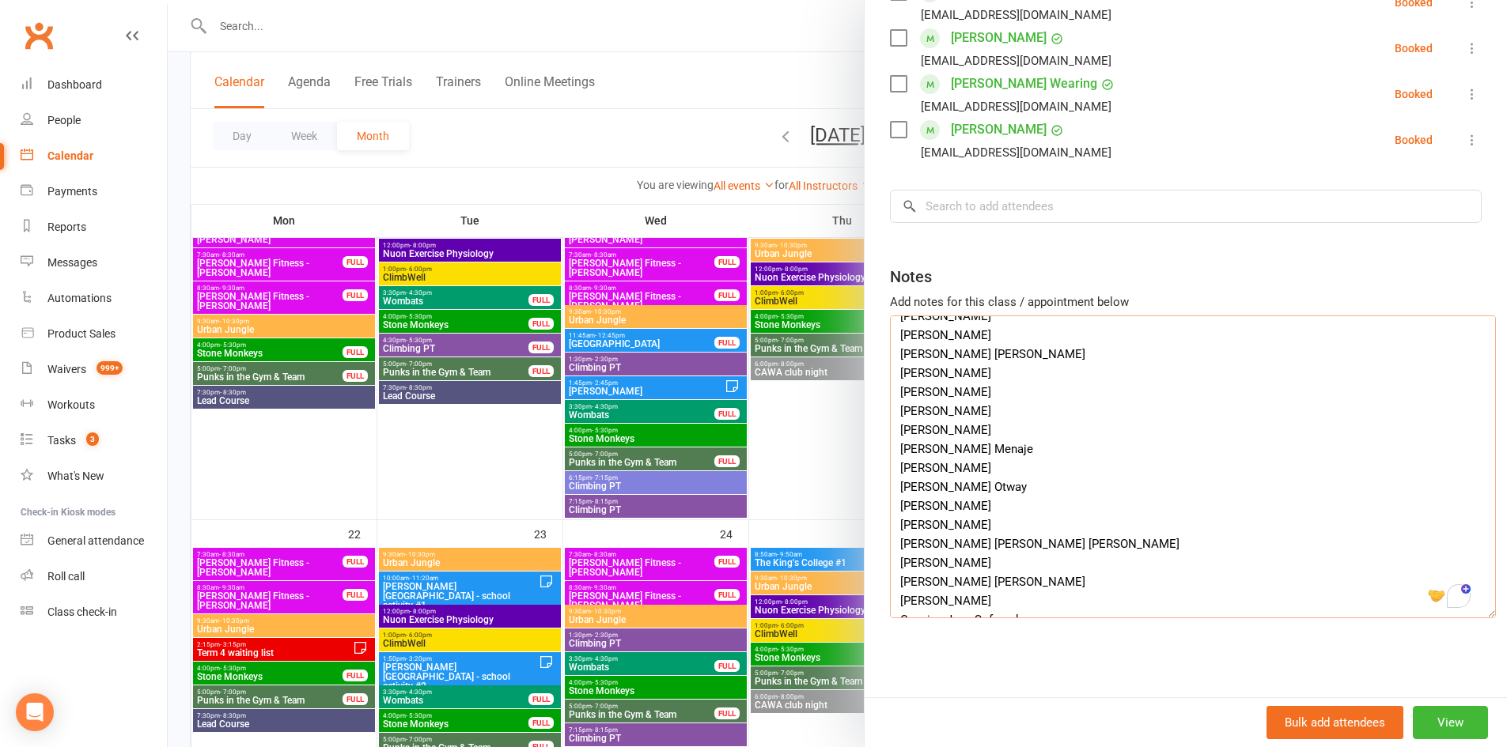
click at [985, 398] on textarea "organiser: Jermaine Beins Jermaine.beins@cewa.edu.au Year 6 students (age 11-12…" at bounding box center [1193, 467] width 606 height 303
drag, startPoint x: 989, startPoint y: 401, endPoint x: 894, endPoint y: 403, distance: 95.7
click at [894, 403] on textarea "organiser: Jermaine Beins Jermaine.beins@cewa.edu.au Year 6 students (age 11-12…" at bounding box center [1193, 467] width 606 height 303
type textarea "organiser: Jermaine Beins Jermaine.beins@cewa.edu.au Year 6 students (age 11-12…"
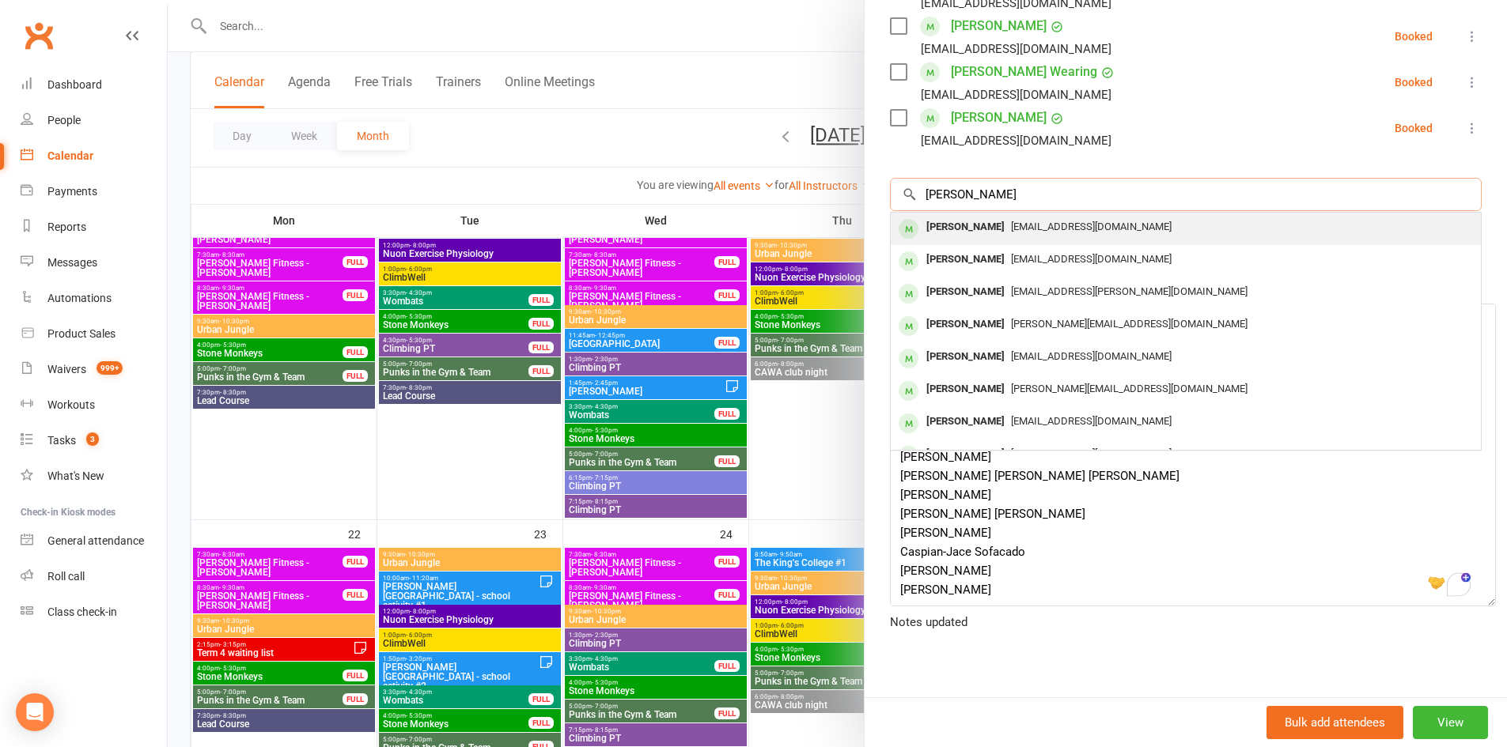
type input "Charli Hawkins"
click at [960, 226] on div "Charli Hawkins" at bounding box center [965, 227] width 91 height 23
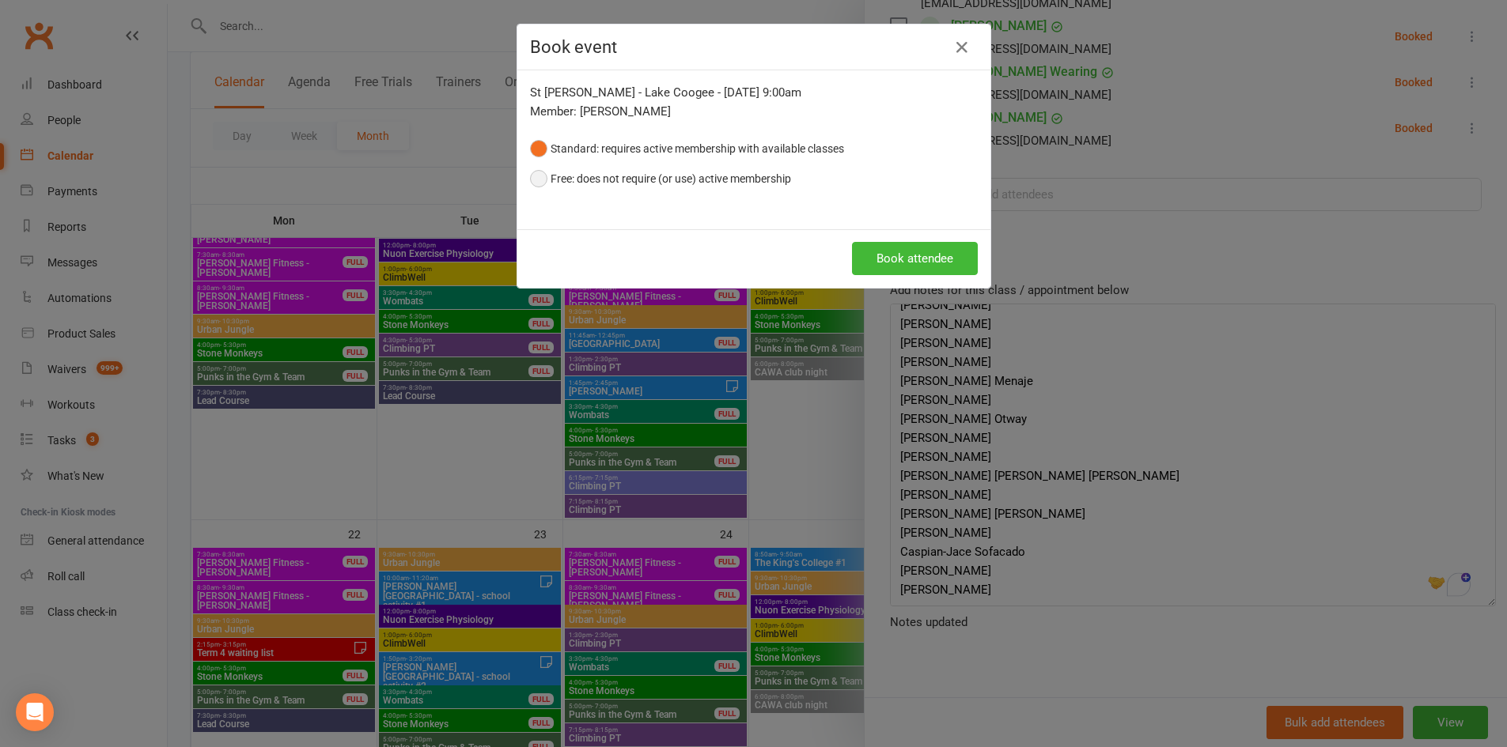
click at [554, 189] on button "Free: does not require (or use) active membership" at bounding box center [660, 179] width 261 height 30
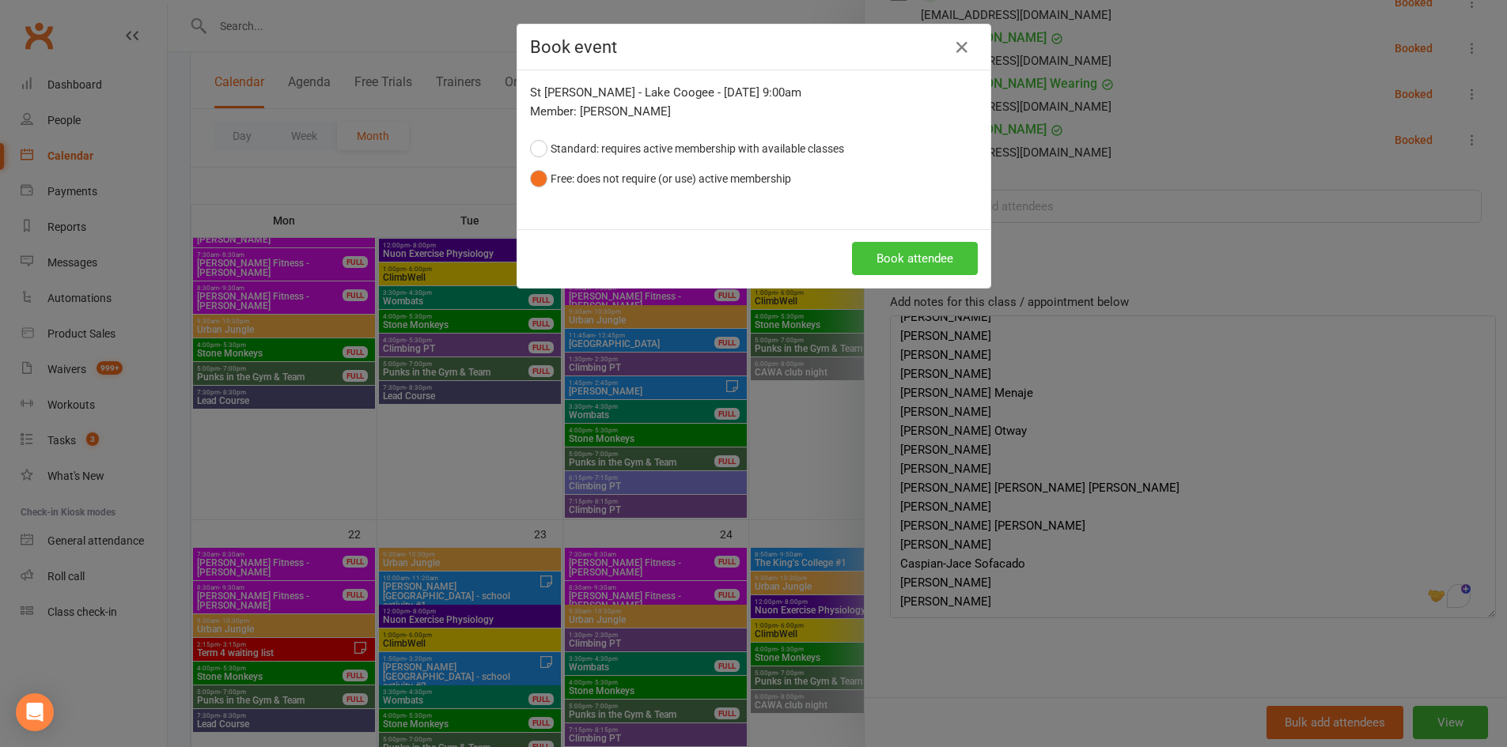
click at [905, 265] on button "Book attendee" at bounding box center [915, 258] width 126 height 33
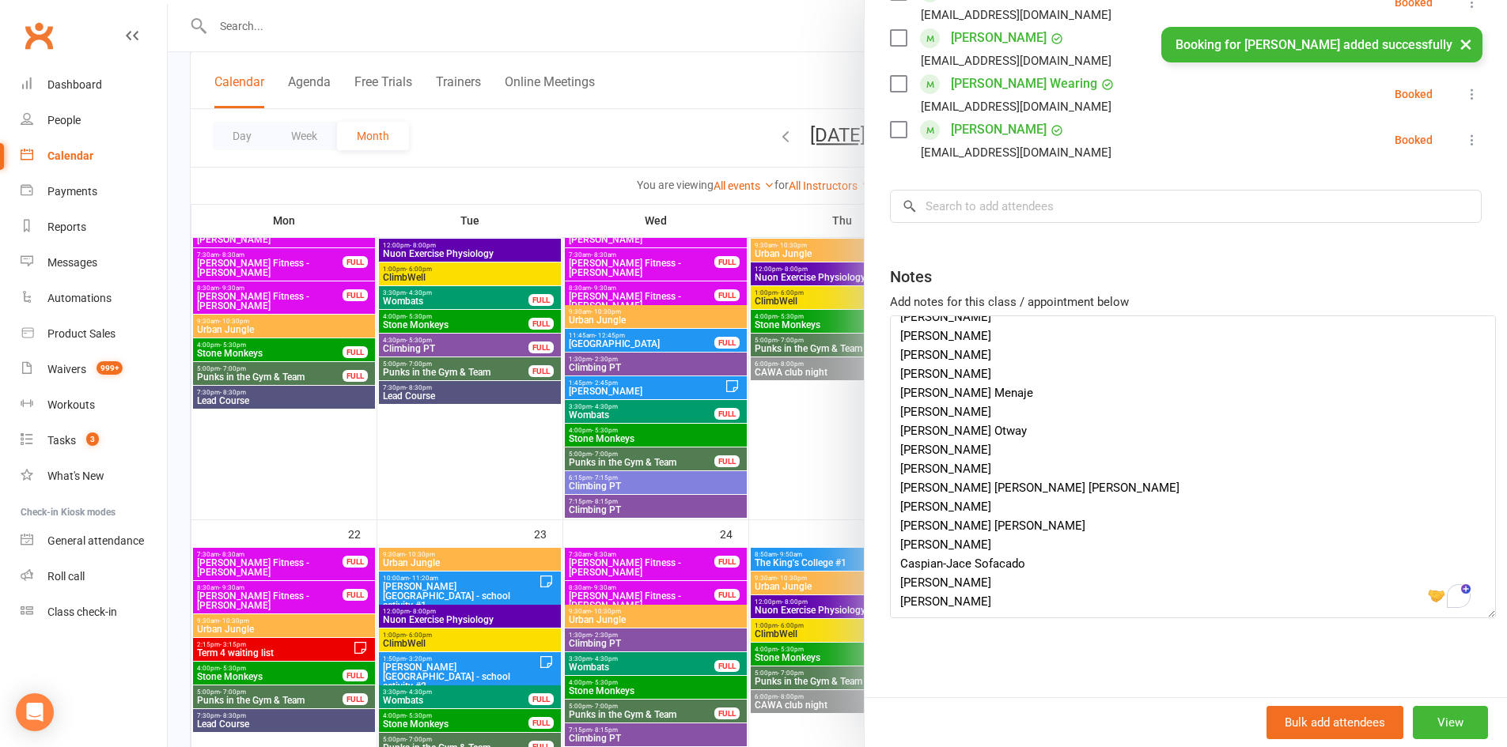
scroll to position [831, 0]
drag, startPoint x: 979, startPoint y: 374, endPoint x: 891, endPoint y: 370, distance: 88.7
click at [891, 370] on textarea "organiser: Jermaine Beins Jermaine.beins@cewa.edu.au Year 6 students (age 11-12…" at bounding box center [1193, 467] width 606 height 303
click at [1040, 367] on textarea "organiser: Jermaine Beins Jermaine.beins@cewa.edu.au Year 6 students (age 11-12…" at bounding box center [1193, 467] width 606 height 303
drag, startPoint x: 1008, startPoint y: 385, endPoint x: 887, endPoint y: 383, distance: 121.0
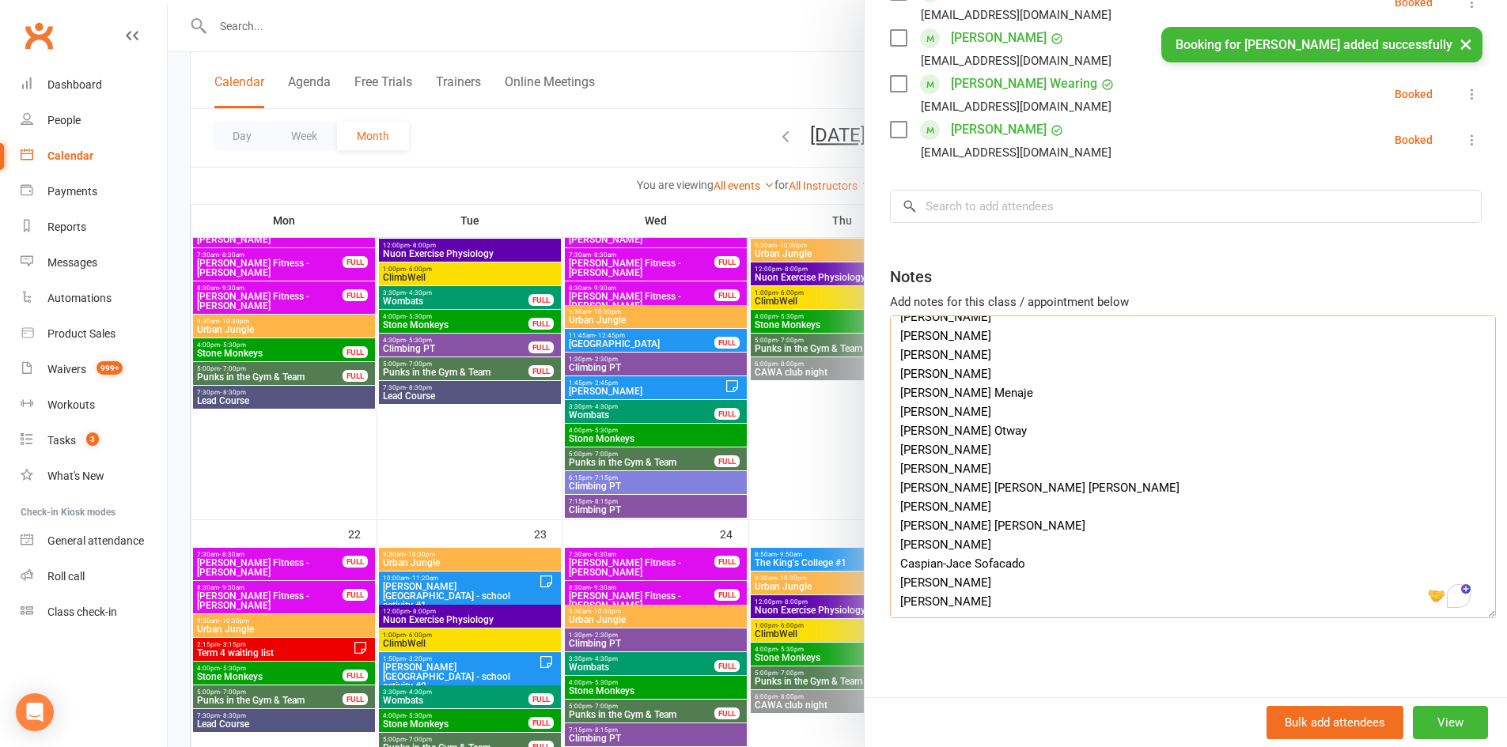
click at [890, 383] on textarea "organiser: Jermaine Beins Jermaine.beins@cewa.edu.au Year 6 students (age 11-12…" at bounding box center [1193, 467] width 606 height 303
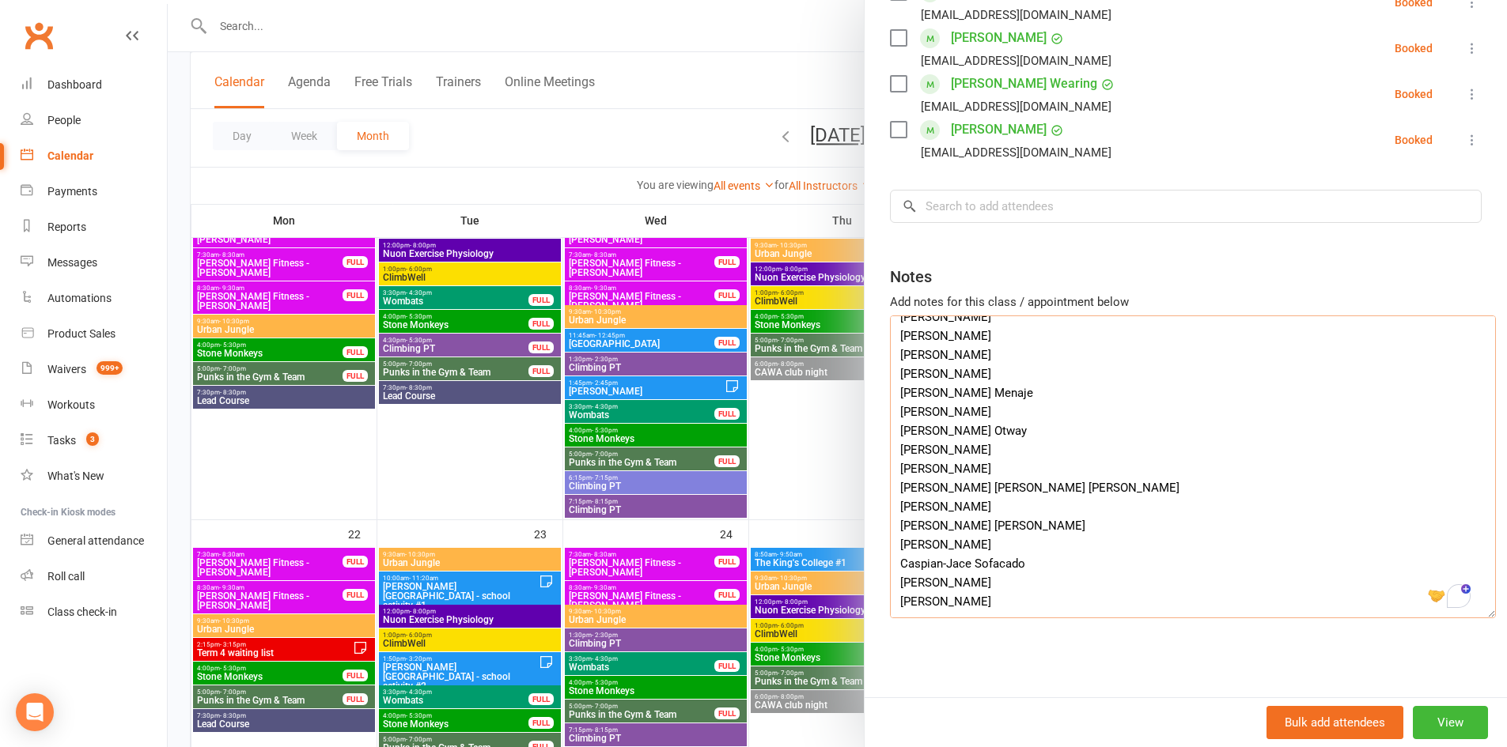
drag, startPoint x: 989, startPoint y: 360, endPoint x: 889, endPoint y: 360, distance: 100.4
click at [890, 360] on textarea "organiser: Jermaine Beins Jermaine.beins@cewa.edu.au Year 6 students (age 11-12…" at bounding box center [1193, 467] width 606 height 303
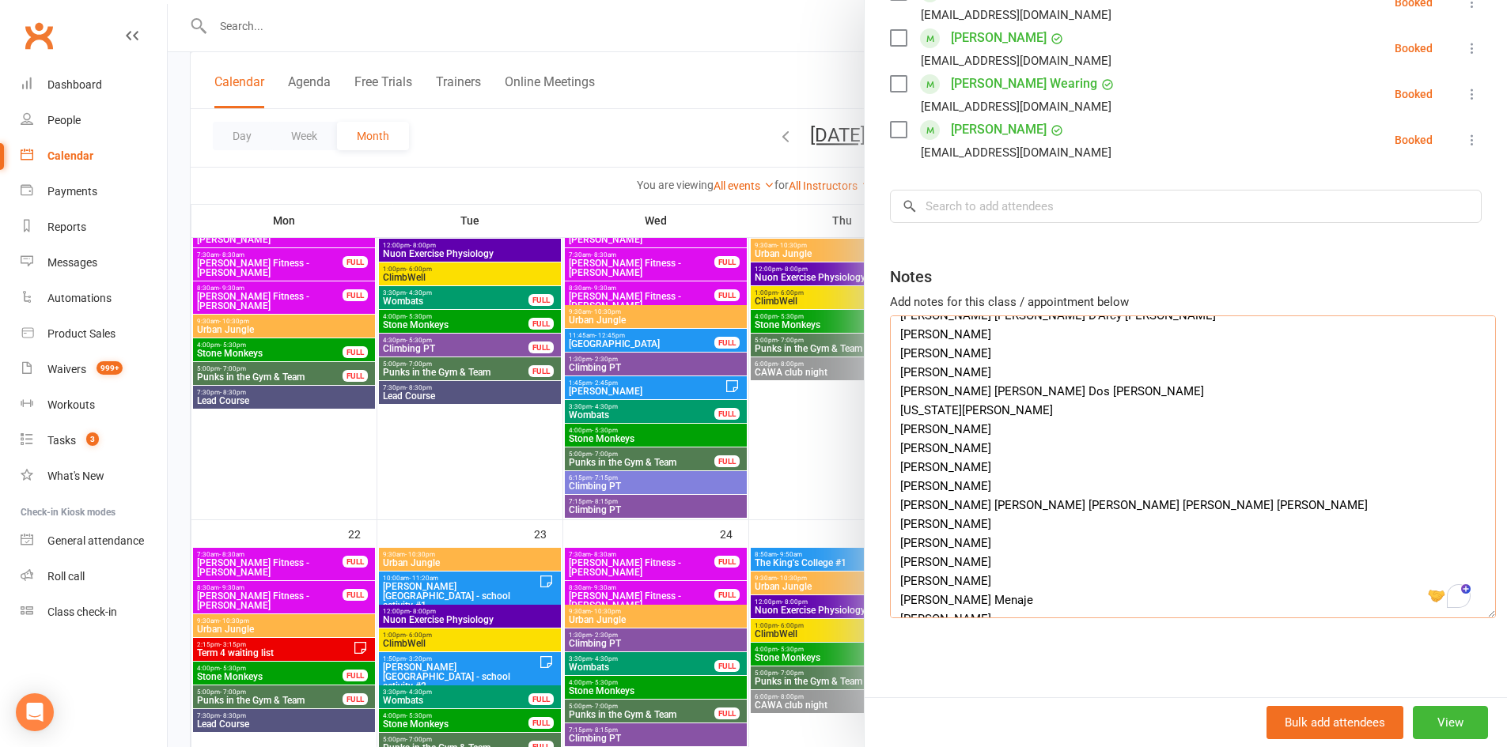
scroll to position [96, 0]
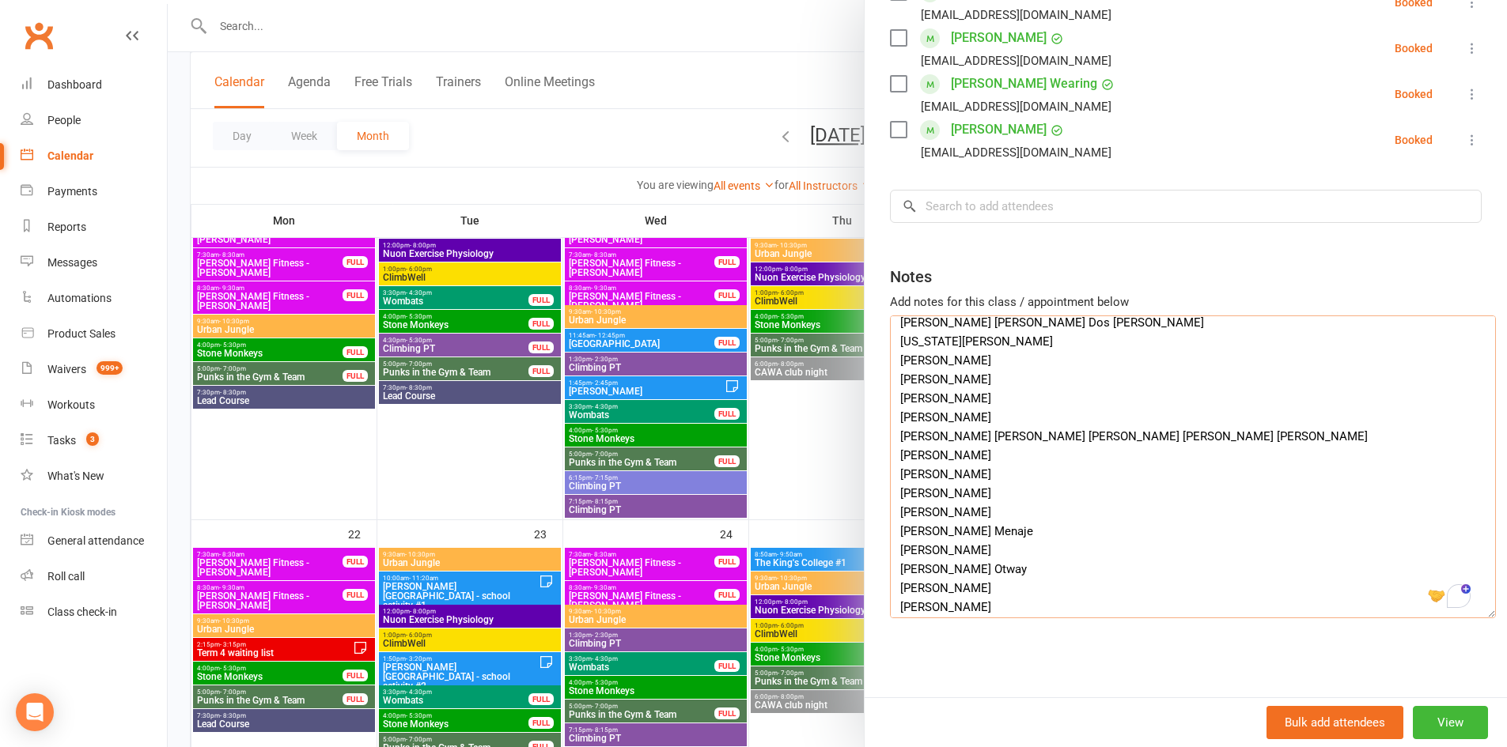
drag, startPoint x: 989, startPoint y: 506, endPoint x: 876, endPoint y: 508, distance: 113.1
type textarea "organiser: Jermaine Beins Jermaine.beins@cewa.edu.au Year 6 students (age 11-12…"
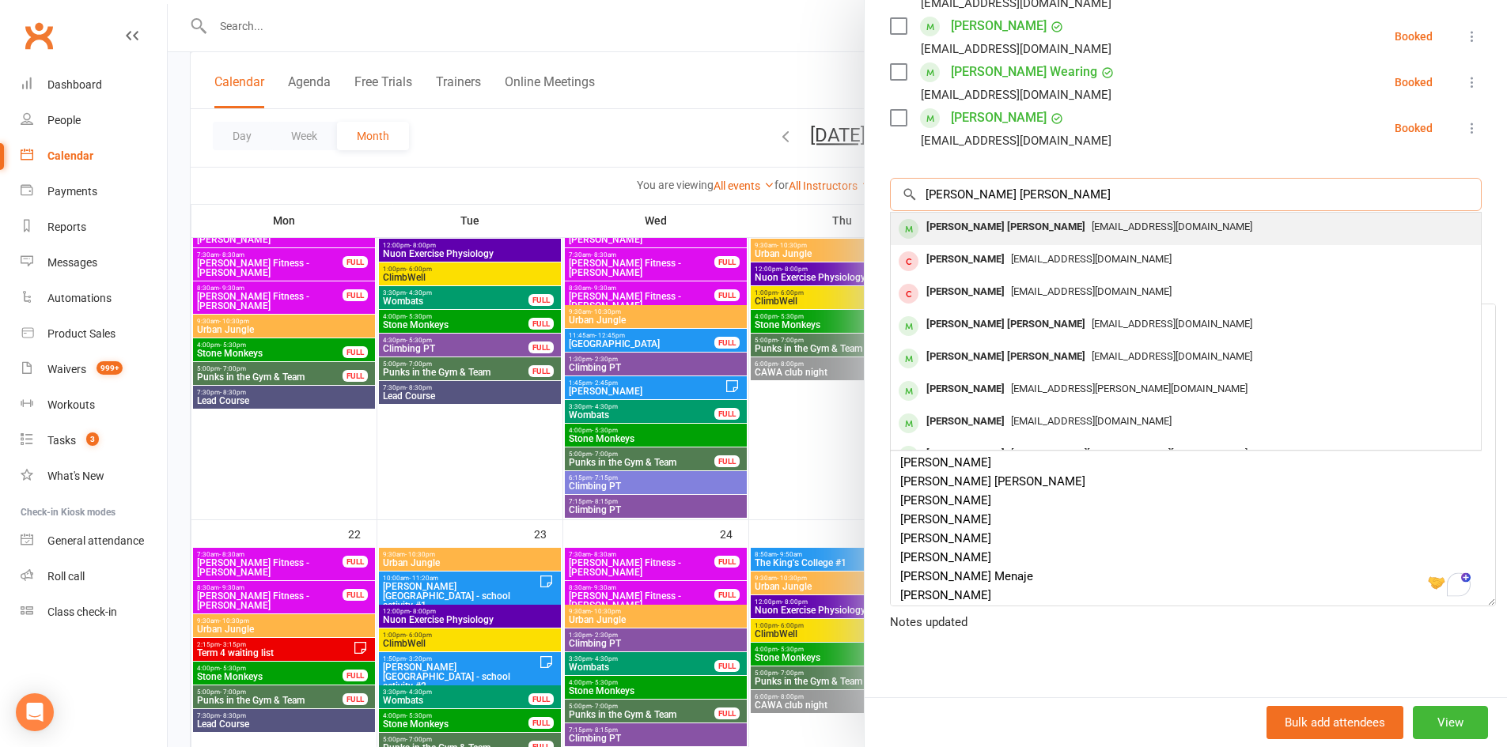
type input "Hudson Greaves"
click at [965, 227] on div "Hudson Greaves" at bounding box center [1006, 227] width 172 height 23
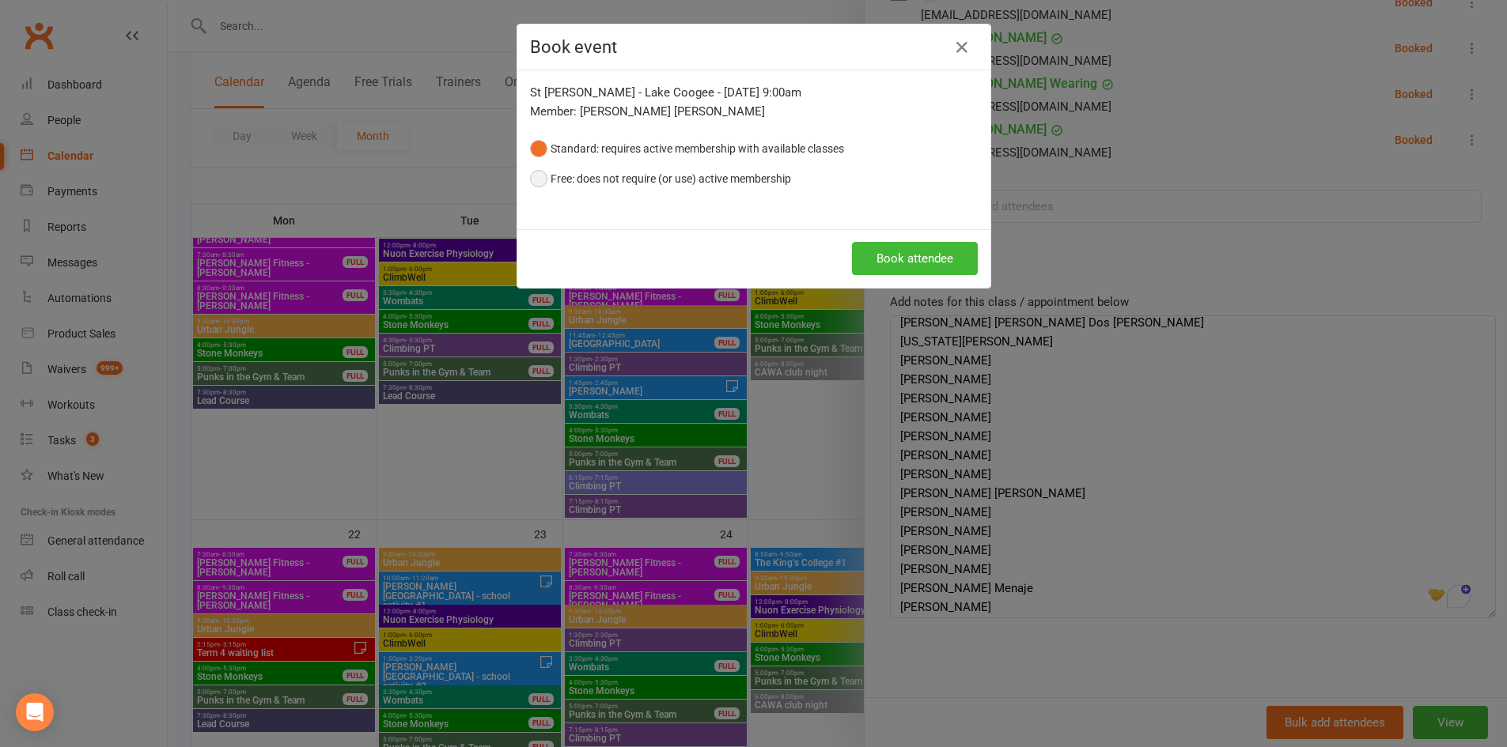
click at [626, 170] on button "Free: does not require (or use) active membership" at bounding box center [660, 179] width 261 height 30
click at [910, 267] on button "Book attendee" at bounding box center [915, 258] width 126 height 33
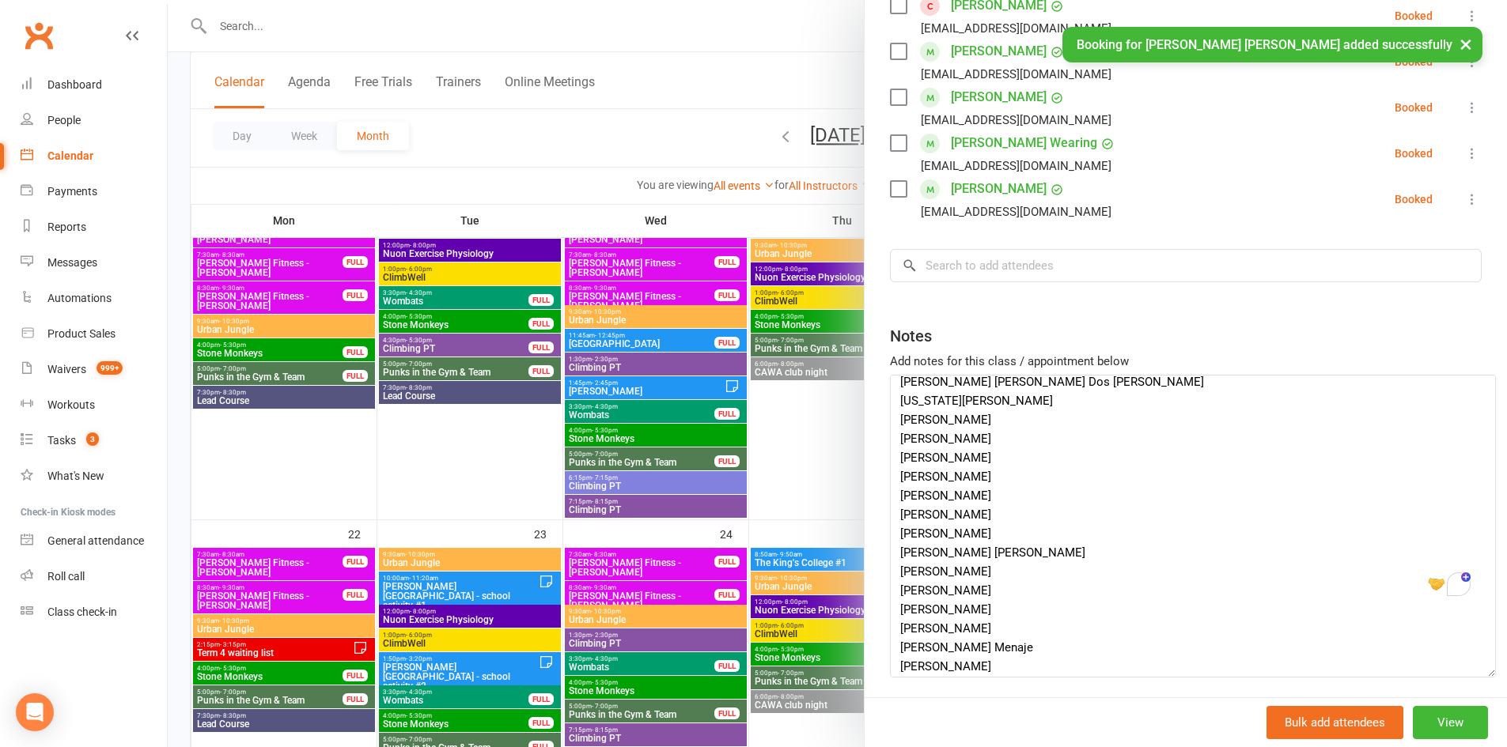
scroll to position [877, 0]
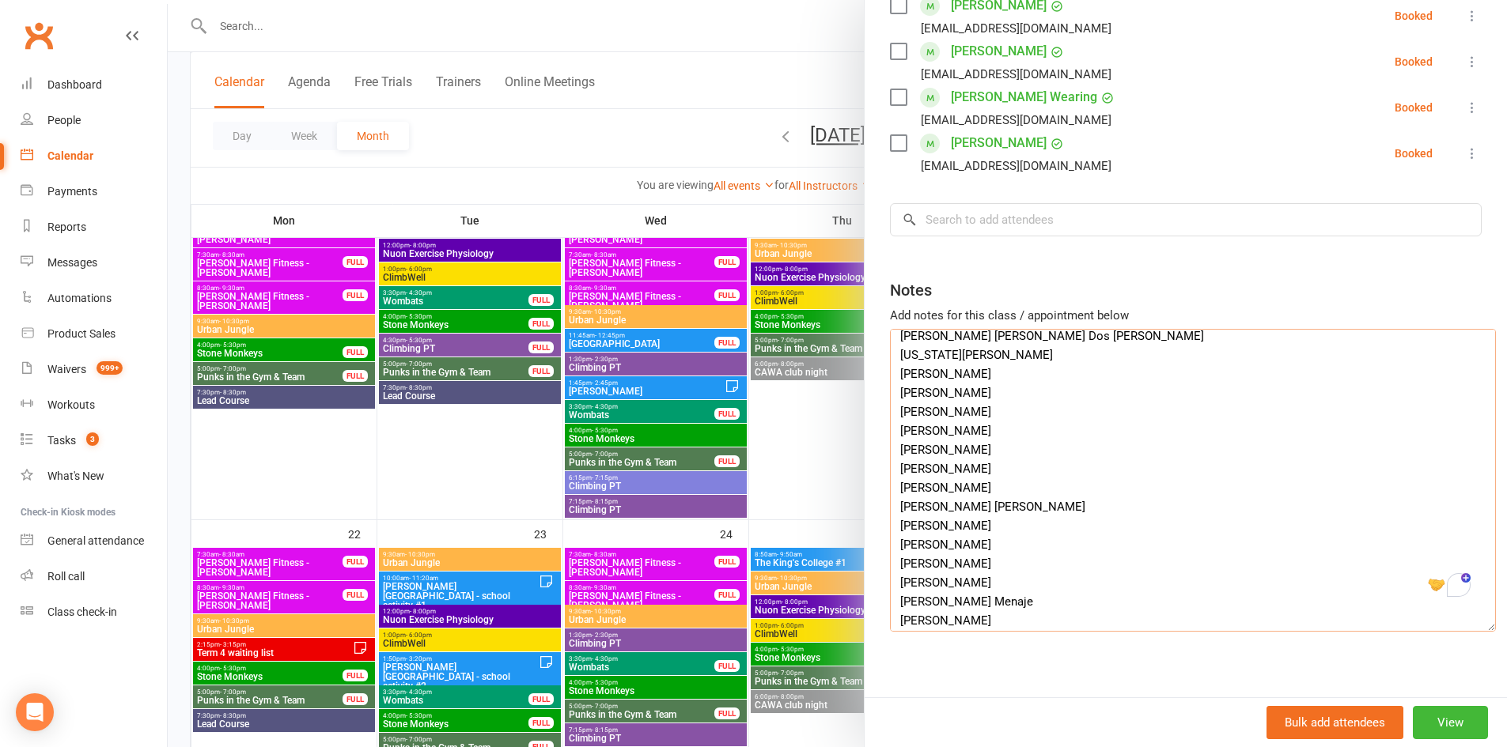
drag, startPoint x: 977, startPoint y: 520, endPoint x: 872, endPoint y: 522, distance: 104.4
drag, startPoint x: 1004, startPoint y: 501, endPoint x: 890, endPoint y: 505, distance: 114.0
click at [890, 505] on textarea "organiser: Jermaine Beins Jermaine.beins@cewa.edu.au Year 6 students (age 11-12…" at bounding box center [1193, 480] width 606 height 303
drag, startPoint x: 1009, startPoint y: 479, endPoint x: 883, endPoint y: 490, distance: 126.2
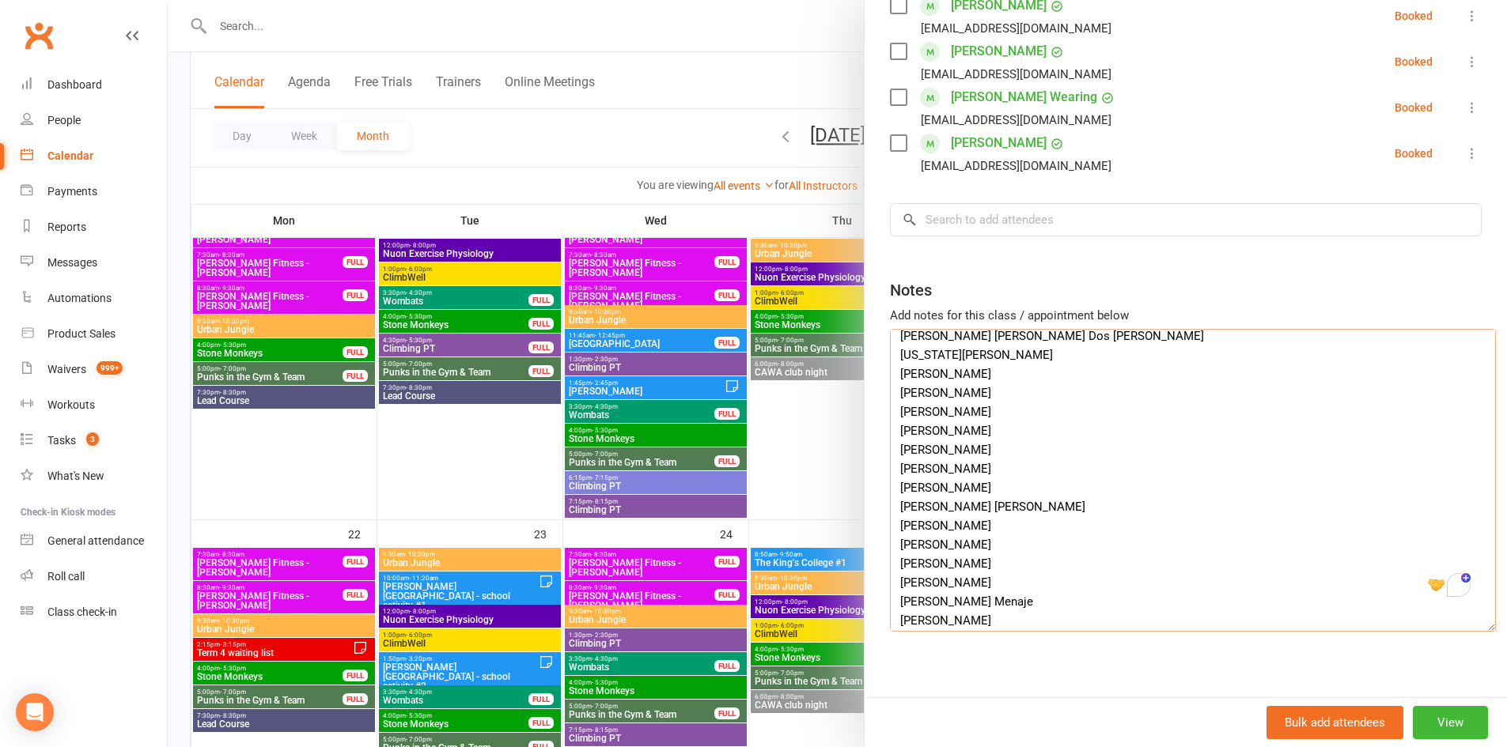
click at [890, 490] on textarea "organiser: Jermaine Beins Jermaine.beins@cewa.edu.au Year 6 students (age 11-12…" at bounding box center [1193, 480] width 606 height 303
drag, startPoint x: 969, startPoint y: 463, endPoint x: 874, endPoint y: 460, distance: 94.9
type textarea "organiser: Jermaine Beins Jermaine.beins@cewa.edu.au Year 6 students (age 11-12…"
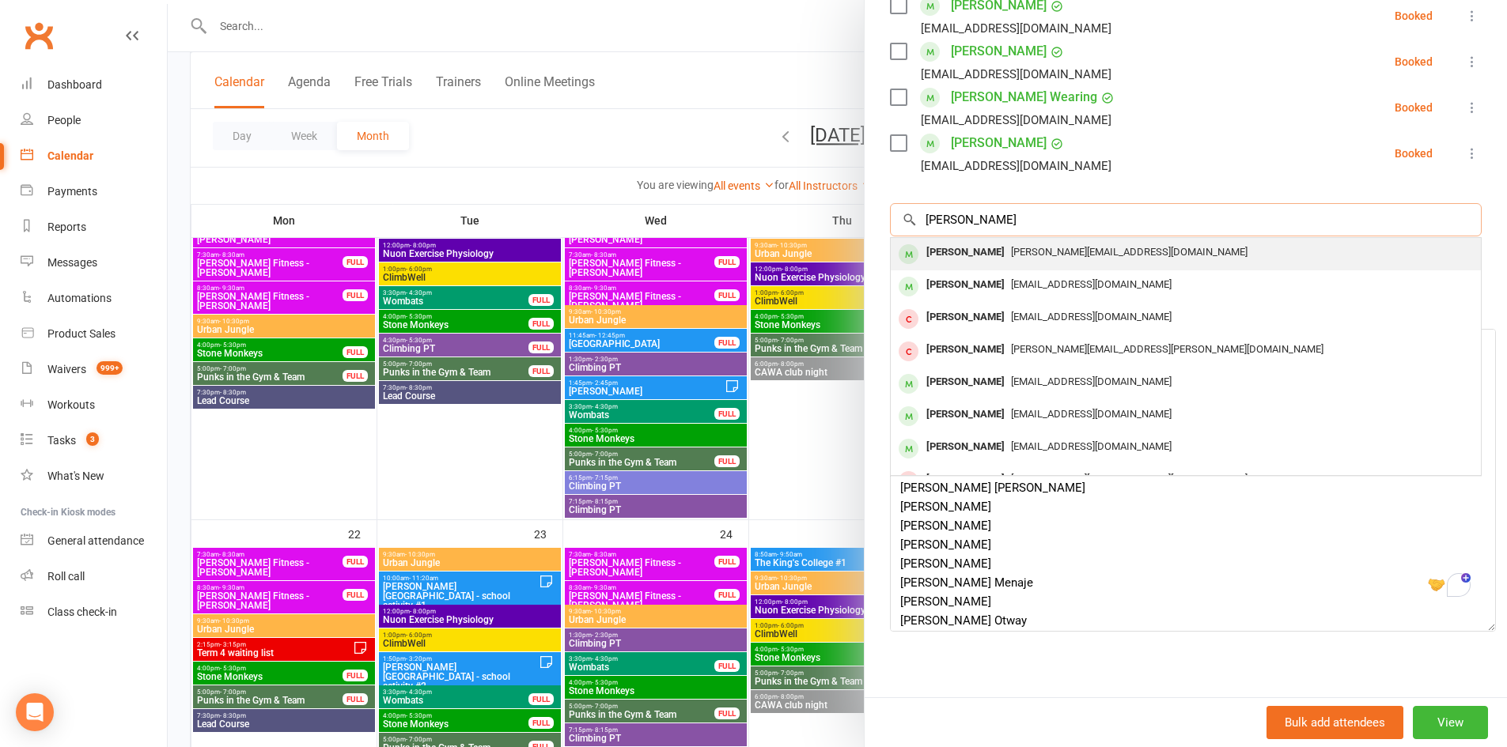
type input "Lyla Gentile"
click at [977, 241] on div "Lyla Gentile" at bounding box center [965, 252] width 91 height 23
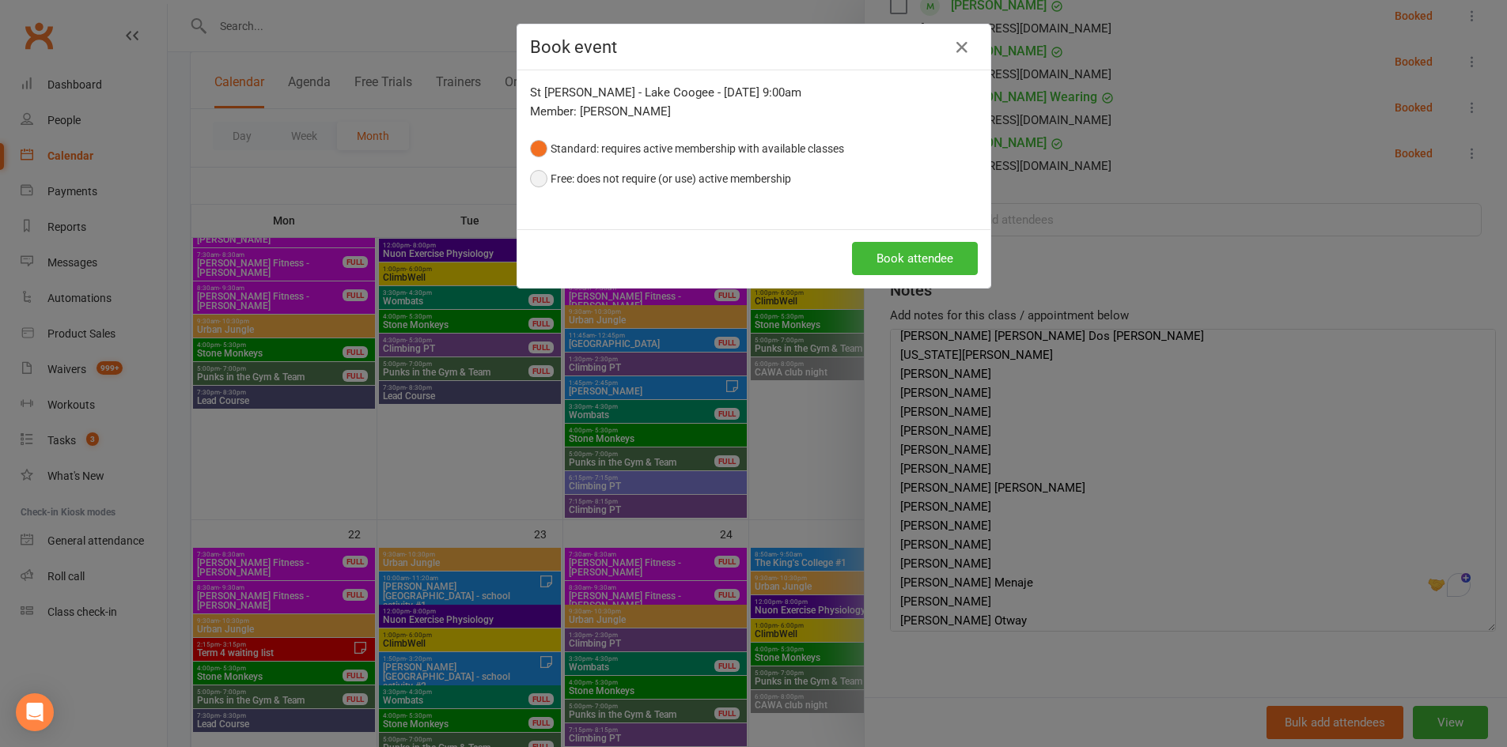
click at [581, 172] on button "Free: does not require (or use) active membership" at bounding box center [660, 179] width 261 height 30
click at [933, 256] on button "Book attendee" at bounding box center [915, 258] width 126 height 33
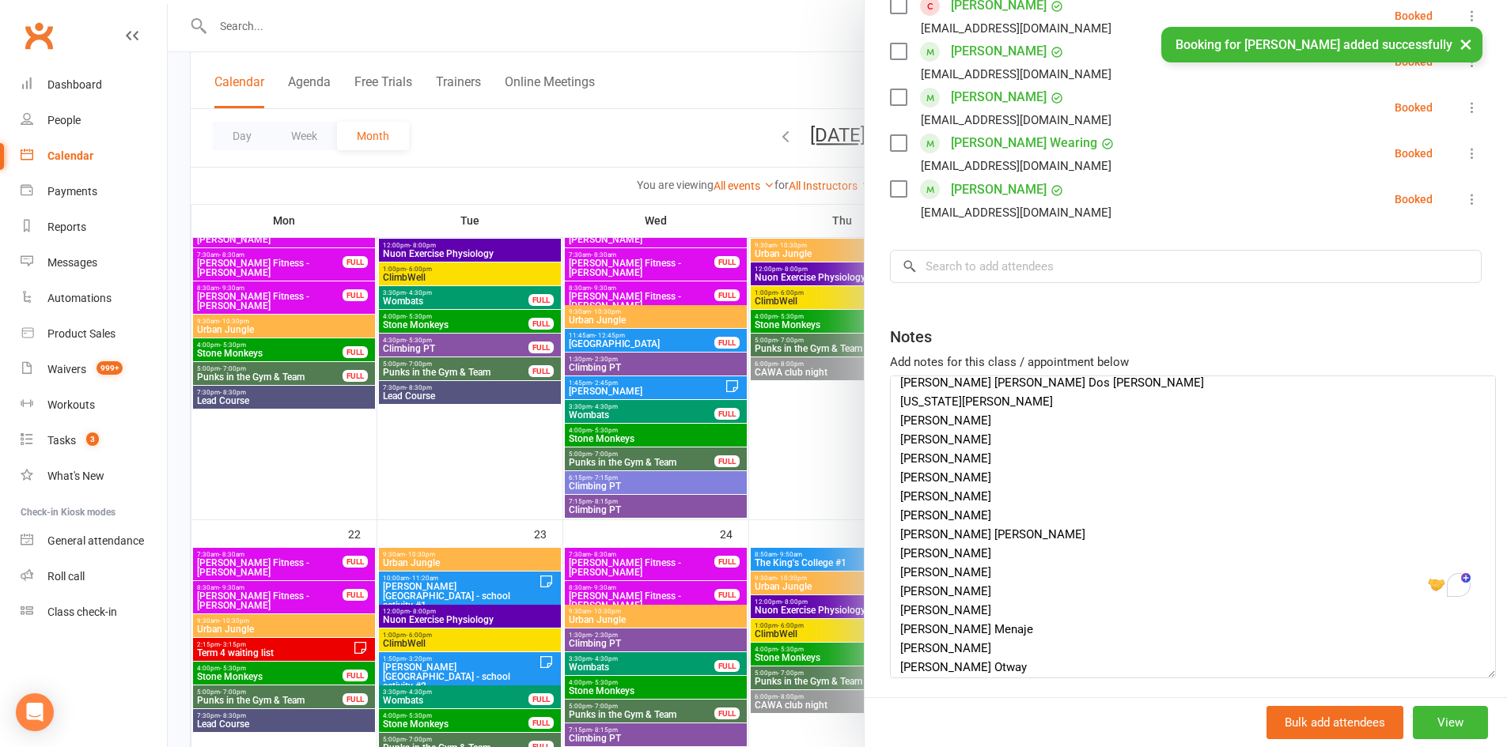
scroll to position [923, 0]
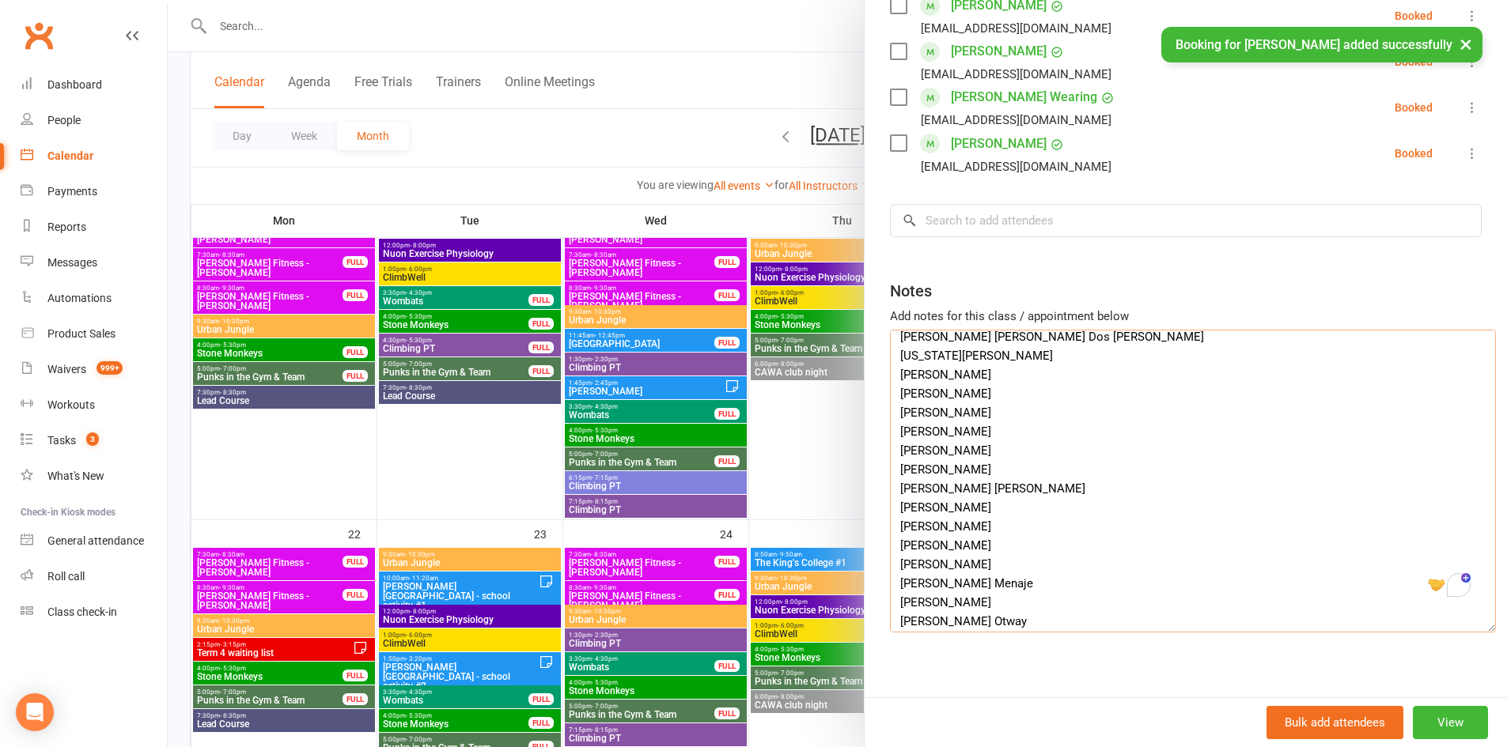
drag, startPoint x: 989, startPoint y: 445, endPoint x: 890, endPoint y: 441, distance: 98.9
click at [890, 441] on textarea "organiser: Jermaine Beins Jermaine.beins@cewa.edu.au Year 6 students (age 11-12…" at bounding box center [1193, 481] width 606 height 303
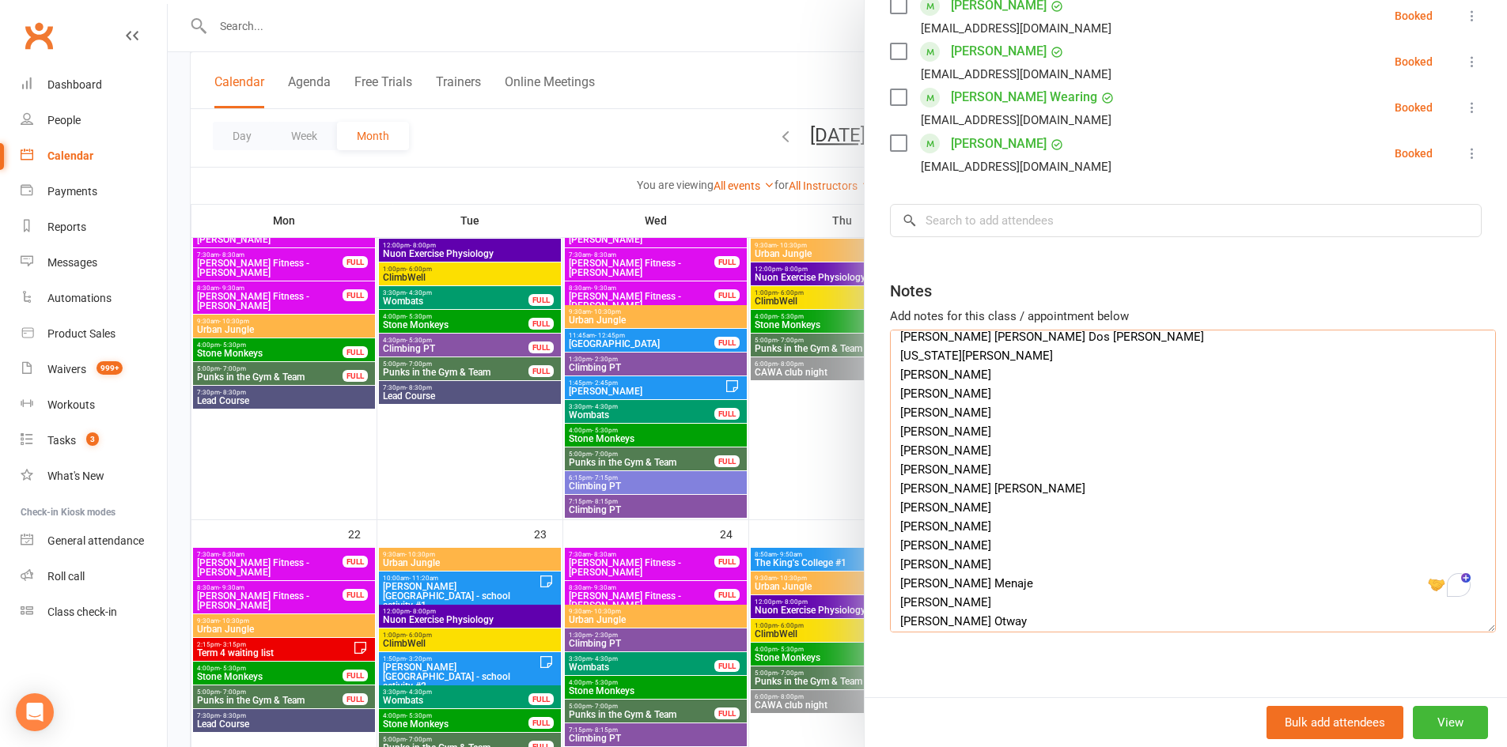
drag, startPoint x: 974, startPoint y: 422, endPoint x: 897, endPoint y: 422, distance: 76.7
click at [897, 422] on textarea "organiser: Jermaine Beins Jermaine.beins@cewa.edu.au Year 6 students (age 11-12…" at bounding box center [1193, 481] width 606 height 303
drag, startPoint x: 1000, startPoint y: 409, endPoint x: 892, endPoint y: 407, distance: 107.6
click at [892, 407] on textarea "organiser: Jermaine Beins Jermaine.beins@cewa.edu.au Year 6 students (age 11-12…" at bounding box center [1193, 481] width 606 height 303
drag, startPoint x: 989, startPoint y: 392, endPoint x: 856, endPoint y: 384, distance: 133.1
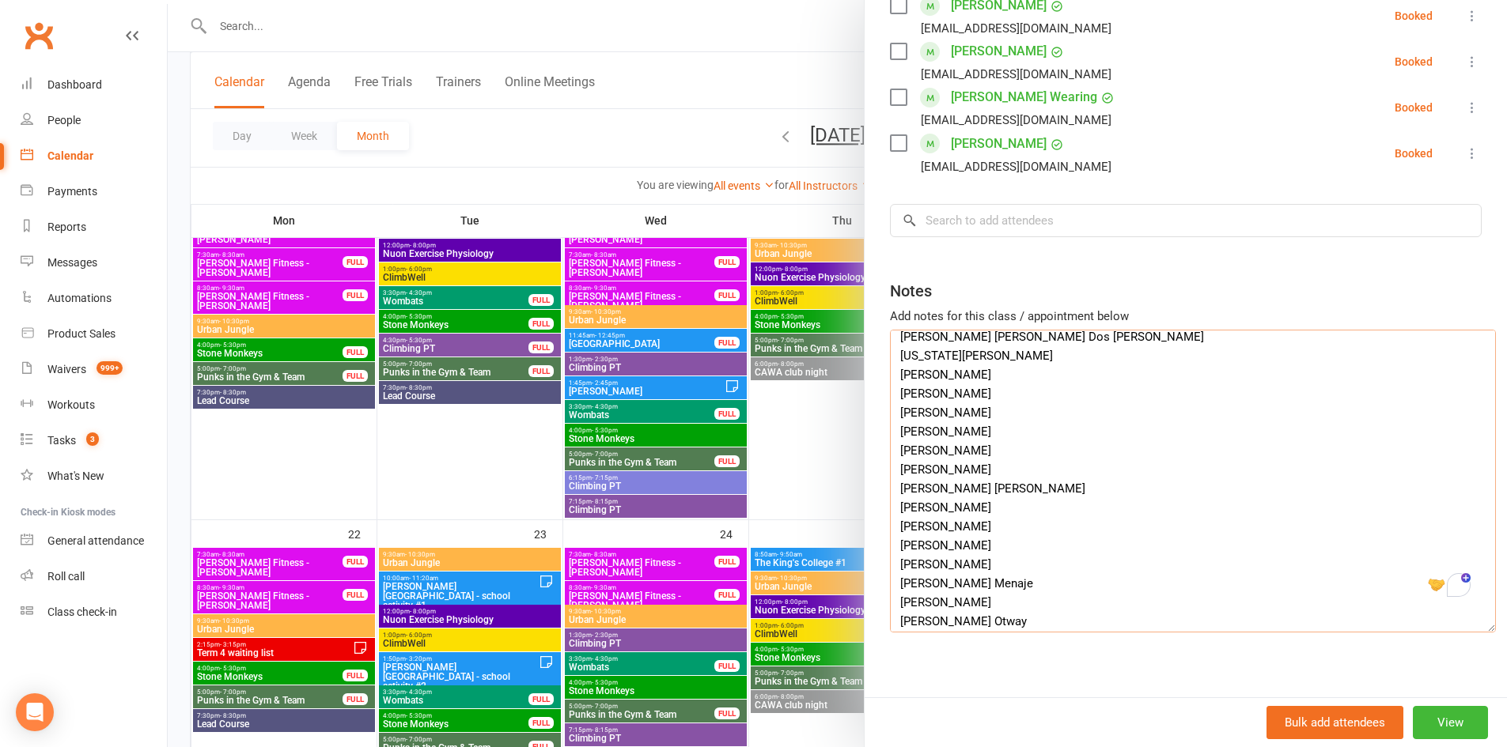
click at [856, 0] on div "St Jerome's PS ‑ Lake Coogee Class kiosk mode Roll call 9:00 AM - 11:00 AM, Fri…" at bounding box center [837, 0] width 1339 height 0
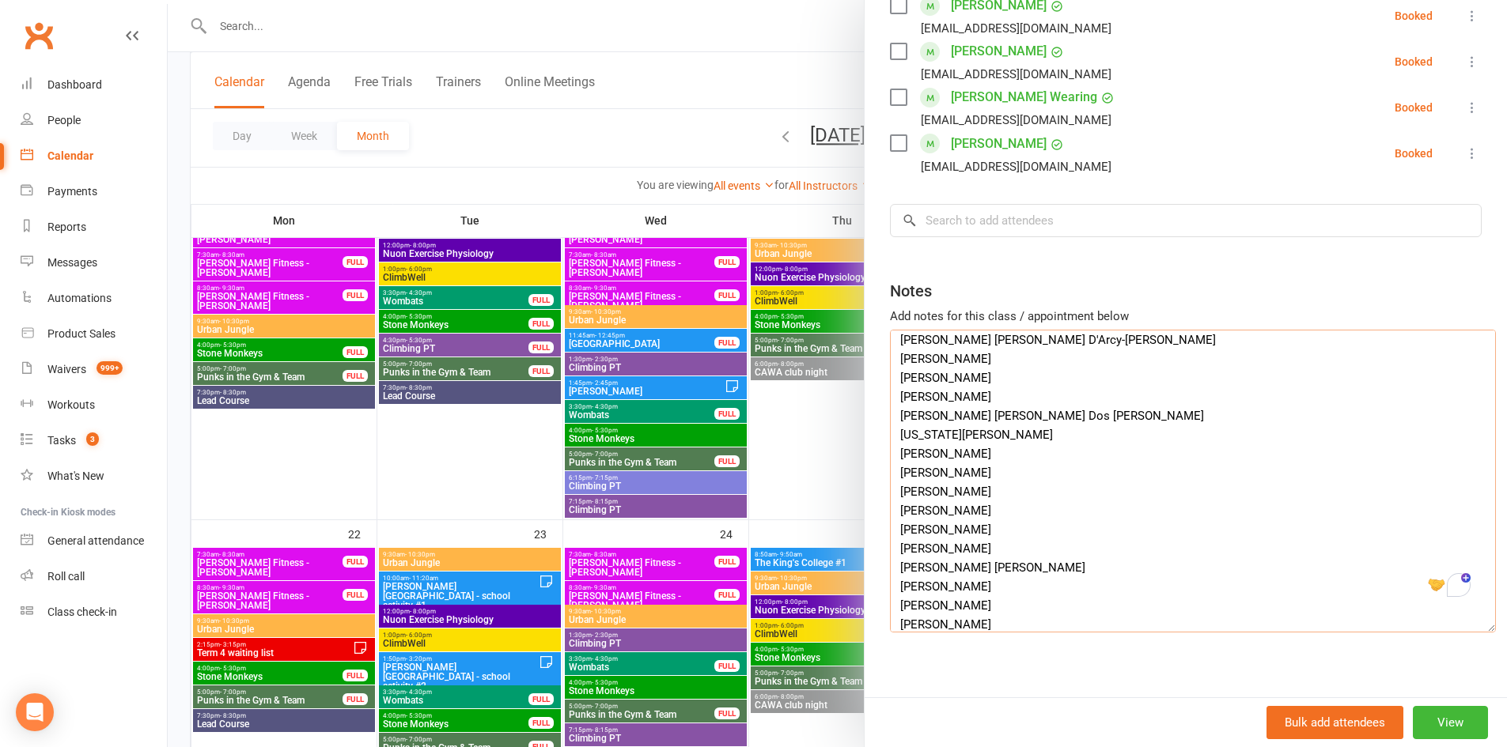
drag, startPoint x: 982, startPoint y: 446, endPoint x: 892, endPoint y: 448, distance: 89.4
click at [892, 448] on textarea "organiser: Jermaine Beins Jermaine.beins@cewa.edu.au Year 6 students (age 11-12…" at bounding box center [1193, 481] width 606 height 303
drag, startPoint x: 999, startPoint y: 426, endPoint x: 892, endPoint y: 425, distance: 106.8
click at [892, 425] on textarea "organiser: Jermaine Beins Jermaine.beins@cewa.edu.au Year 6 students (age 11-12…" at bounding box center [1193, 481] width 606 height 303
type textarea "organiser: Jermaine Beins Jermaine.beins@cewa.edu.au Year 6 students (age 11-12…"
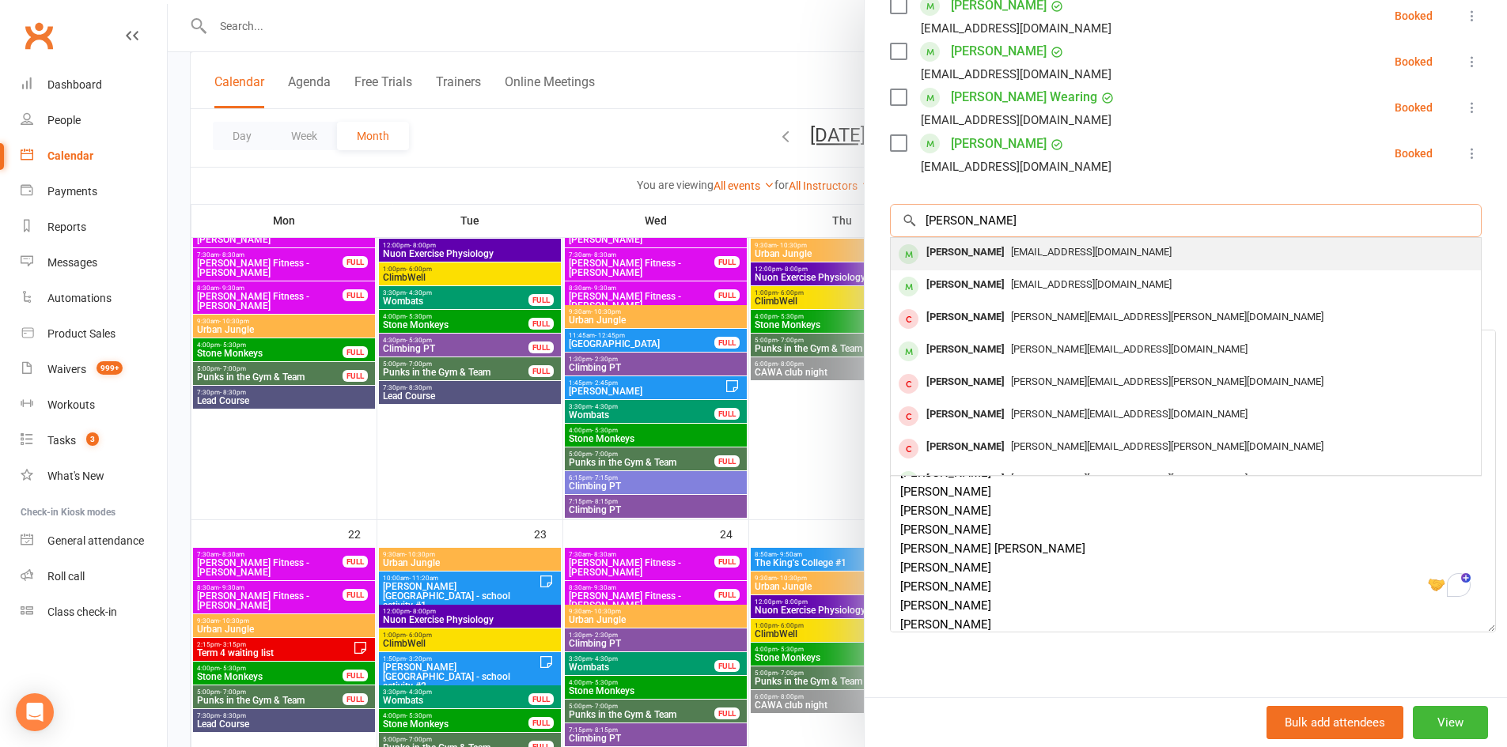
type input "Parker Deas"
click at [987, 241] on div "lidiadeas@outlook.com" at bounding box center [1185, 252] width 577 height 23
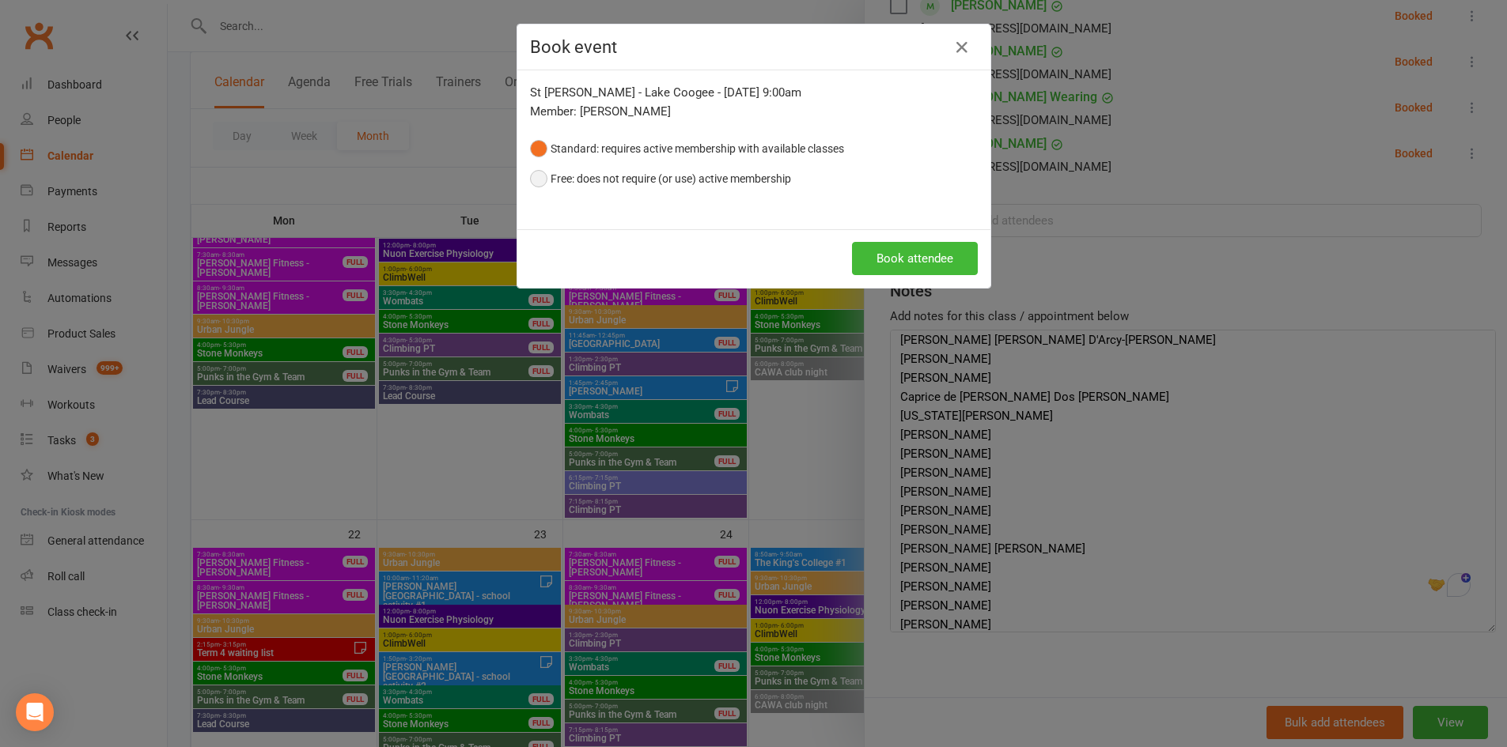
click at [683, 183] on button "Free: does not require (or use) active membership" at bounding box center [660, 179] width 261 height 30
click at [892, 255] on button "Book attendee" at bounding box center [915, 258] width 126 height 33
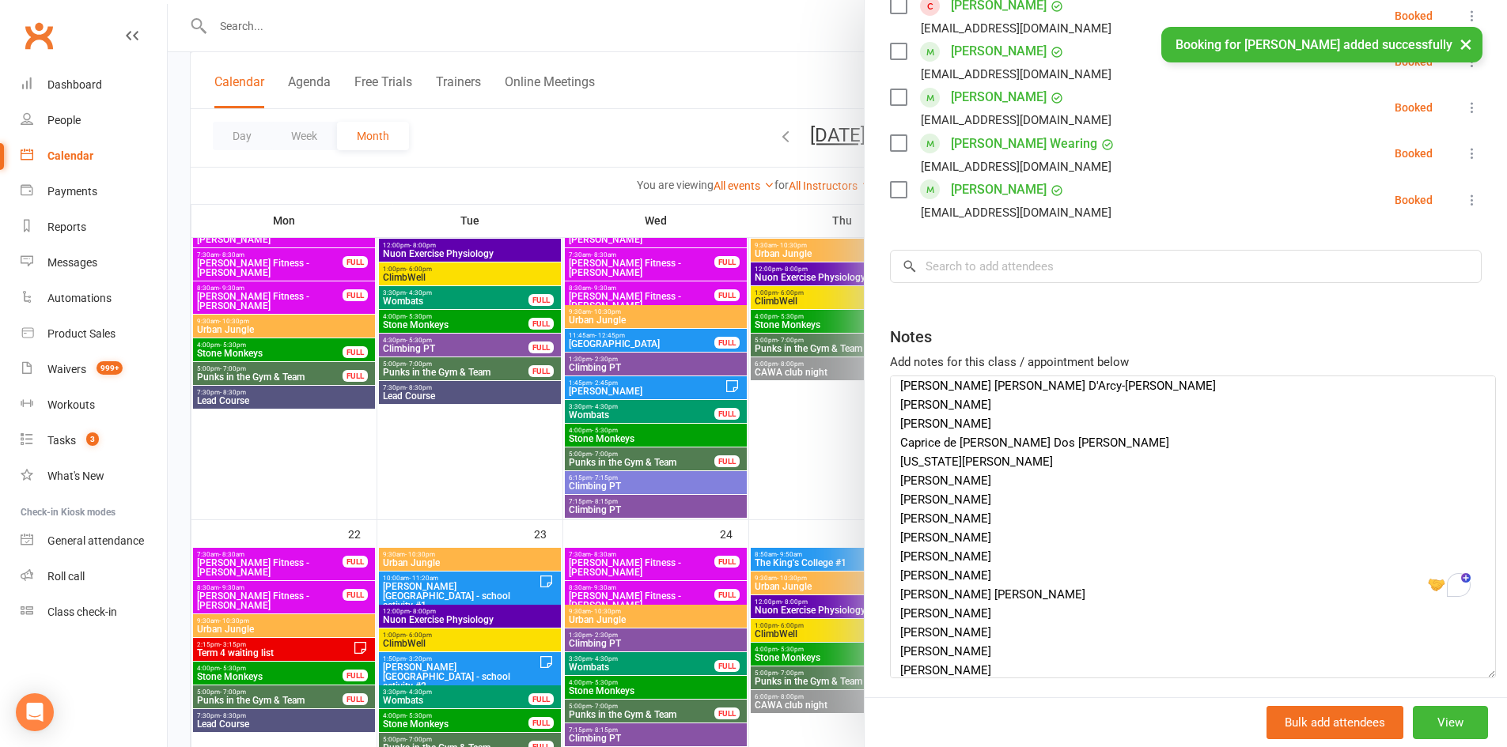
scroll to position [969, 0]
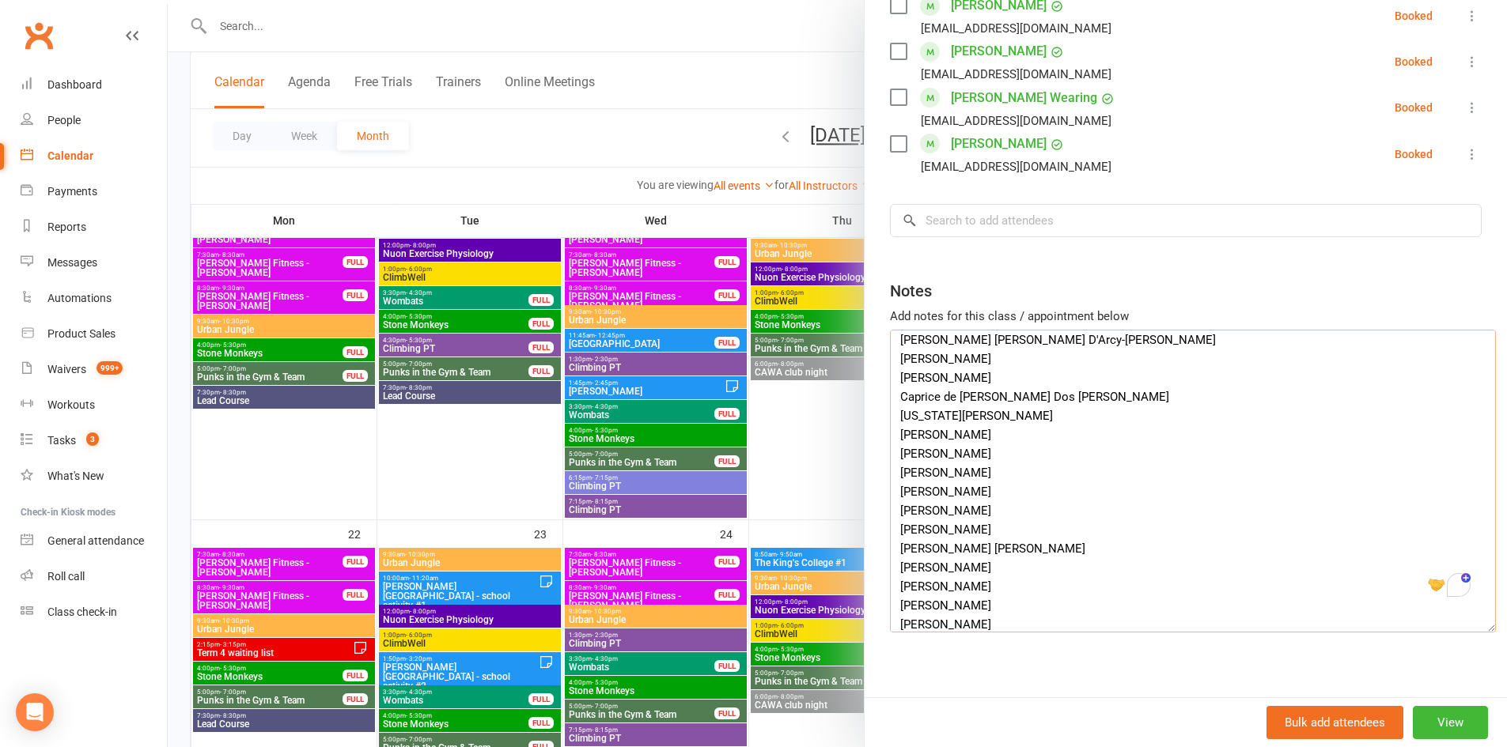
drag, startPoint x: 965, startPoint y: 375, endPoint x: 851, endPoint y: 363, distance: 114.5
click at [851, 0] on div "St Jerome's PS ‑ Lake Coogee Class kiosk mode Roll call 9:00 AM - 11:00 AM, Fri…" at bounding box center [837, 0] width 1339 height 0
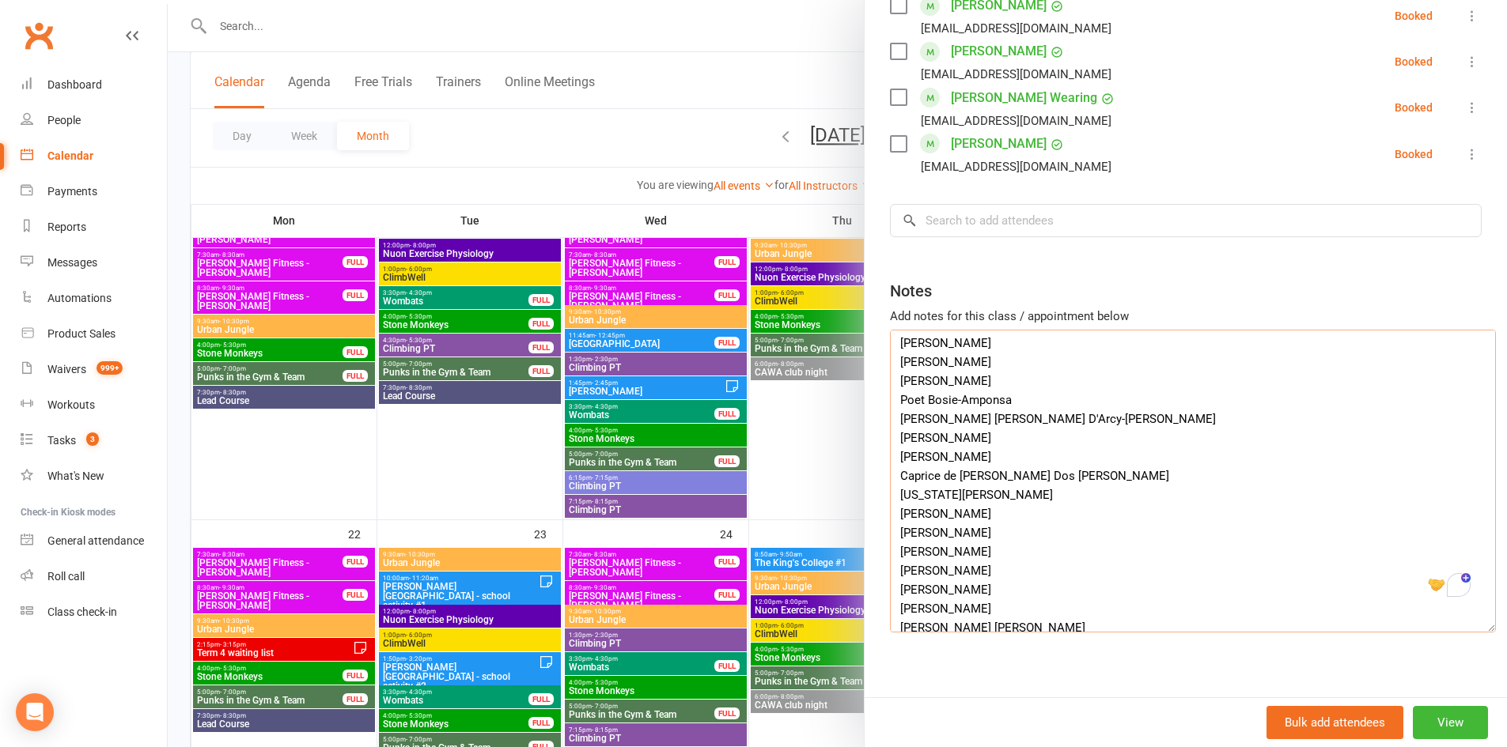
scroll to position [0, 0]
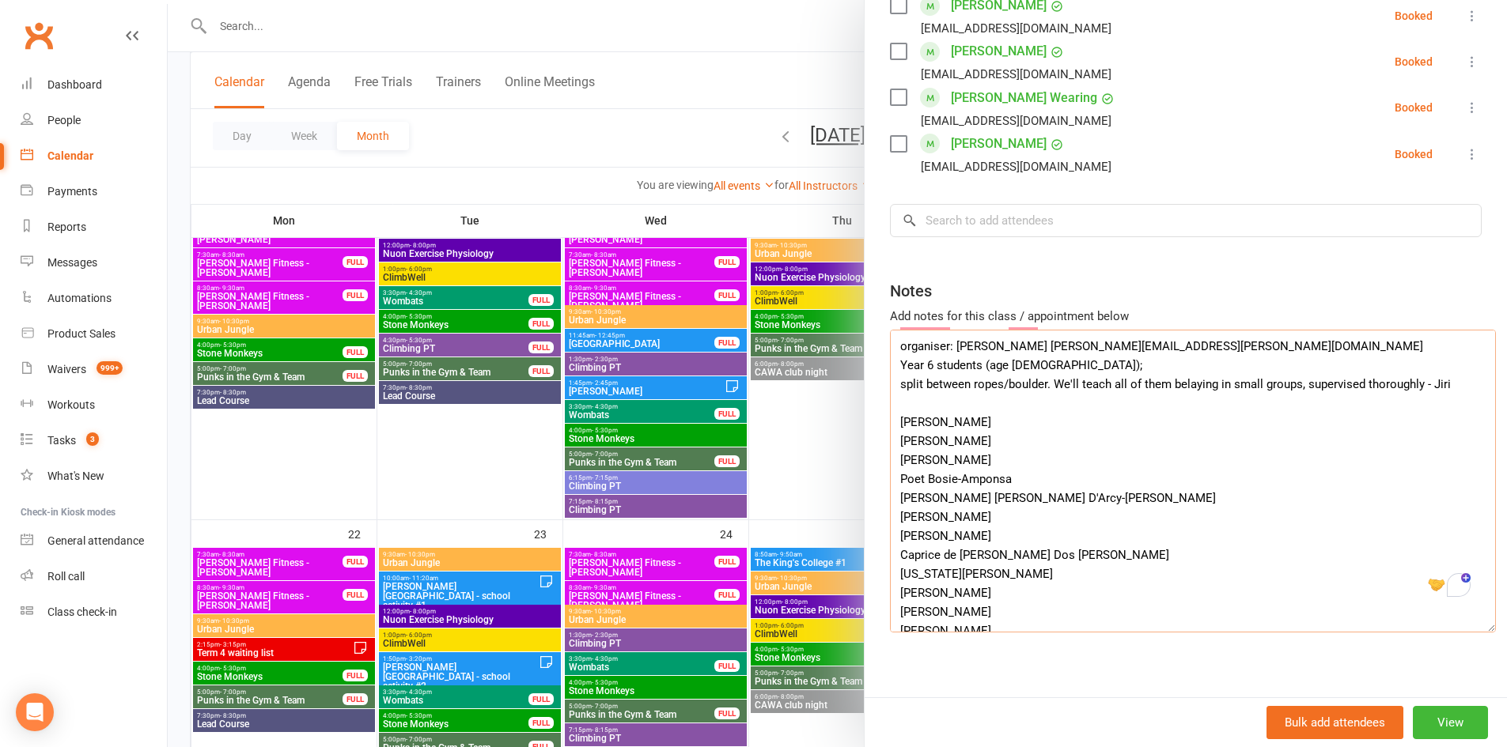
type textarea "organiser: Jermaine Beins Jermaine.beins@cewa.edu.au Year 6 students (age 11-12…"
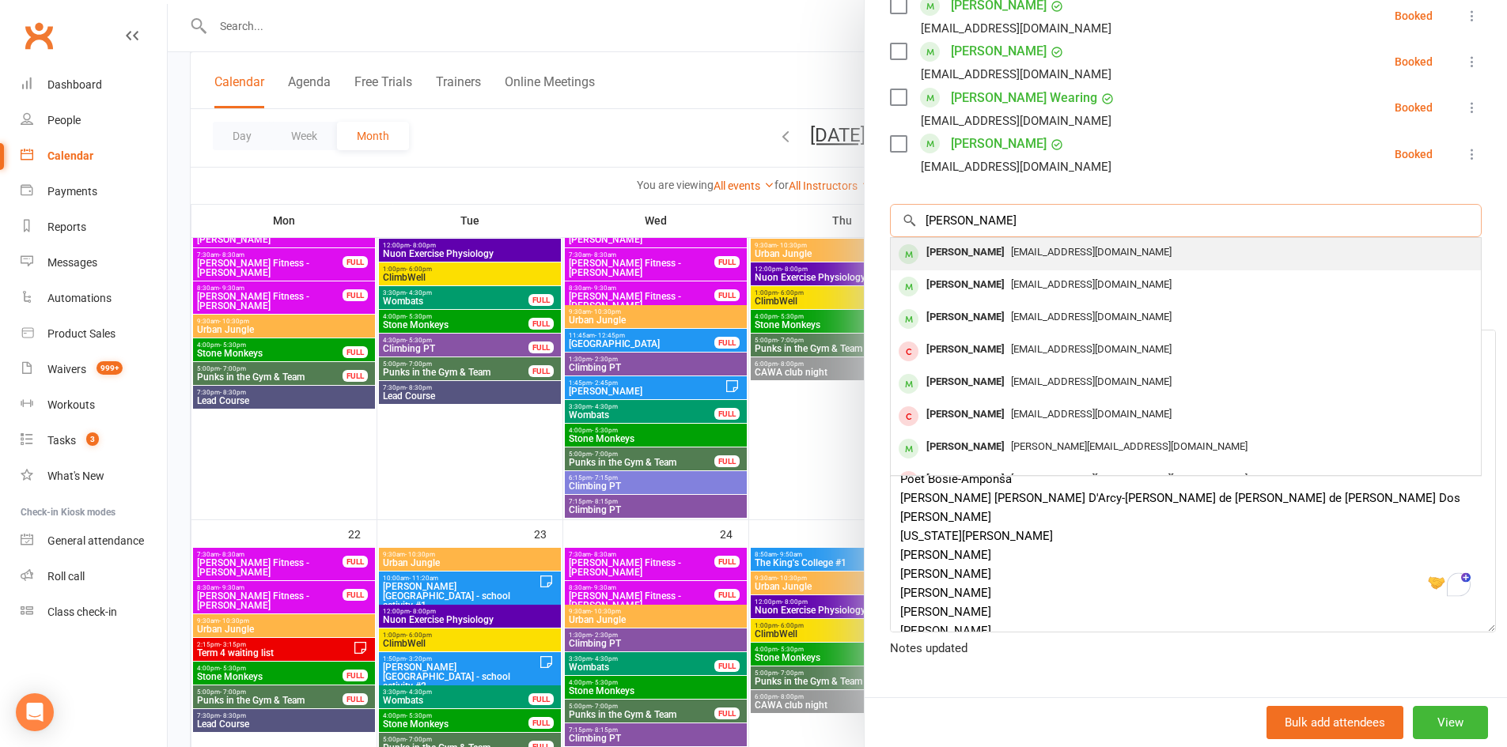
type input "Kai Dawson"
click at [1011, 246] on span "gavin.dawson01@gmail.com" at bounding box center [1091, 252] width 161 height 12
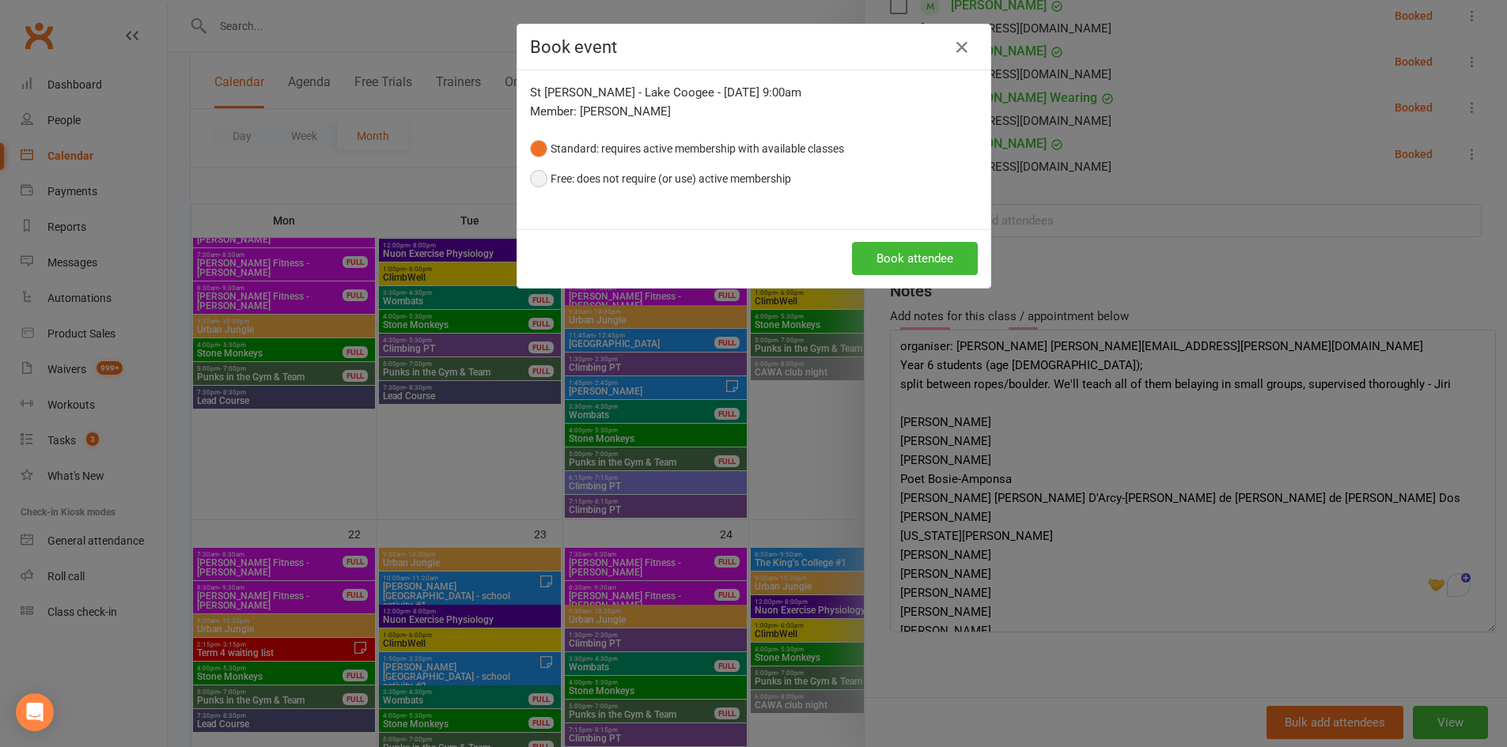
click at [661, 187] on button "Free: does not require (or use) active membership" at bounding box center [660, 179] width 261 height 30
click at [929, 255] on button "Book attendee" at bounding box center [915, 258] width 126 height 33
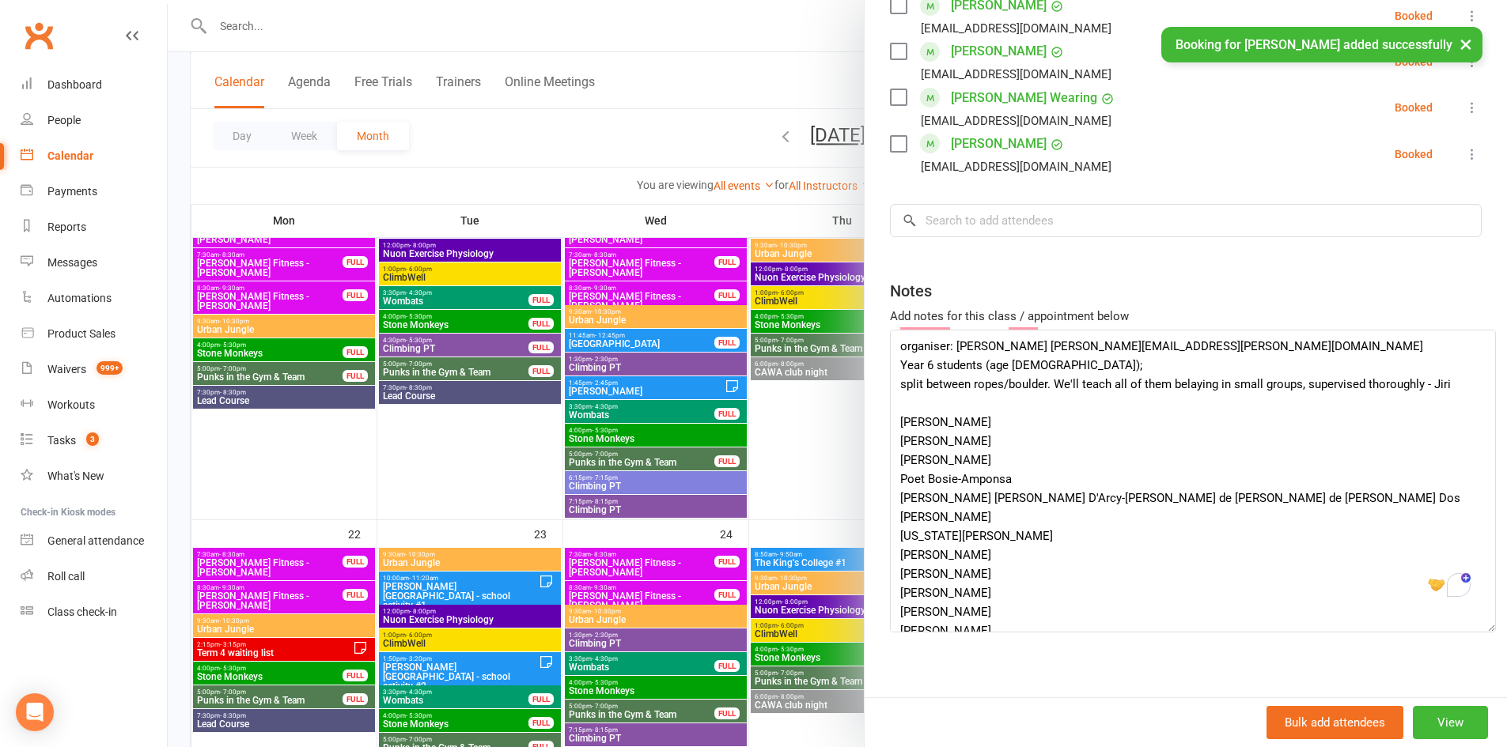
scroll to position [1016, 0]
drag, startPoint x: 1003, startPoint y: 514, endPoint x: 887, endPoint y: 510, distance: 115.5
click at [890, 510] on textarea "organiser: Jermaine Beins Jermaine.beins@cewa.edu.au Year 6 students (age 11-12…" at bounding box center [1193, 480] width 606 height 303
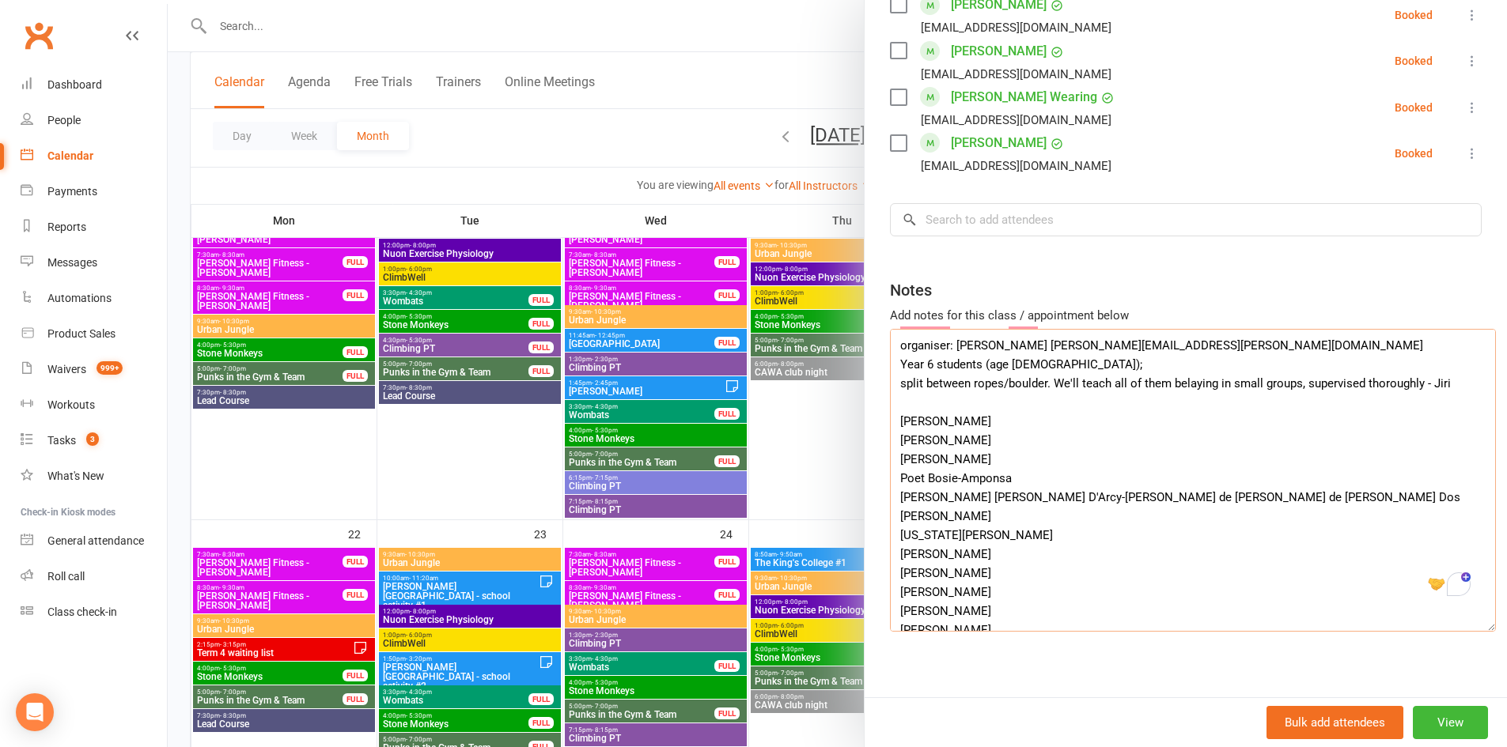
drag, startPoint x: 962, startPoint y: 483, endPoint x: 880, endPoint y: 485, distance: 81.5
drag, startPoint x: 989, startPoint y: 475, endPoint x: 883, endPoint y: 478, distance: 106.0
click at [890, 478] on textarea "organiser: Jermaine Beins Jermaine.beins@cewa.edu.au Year 6 students (age 11-12…" at bounding box center [1193, 480] width 606 height 303
type textarea "organiser: Jermaine Beins Jermaine.beins@cewa.edu.au Year 6 students (age 11-12…"
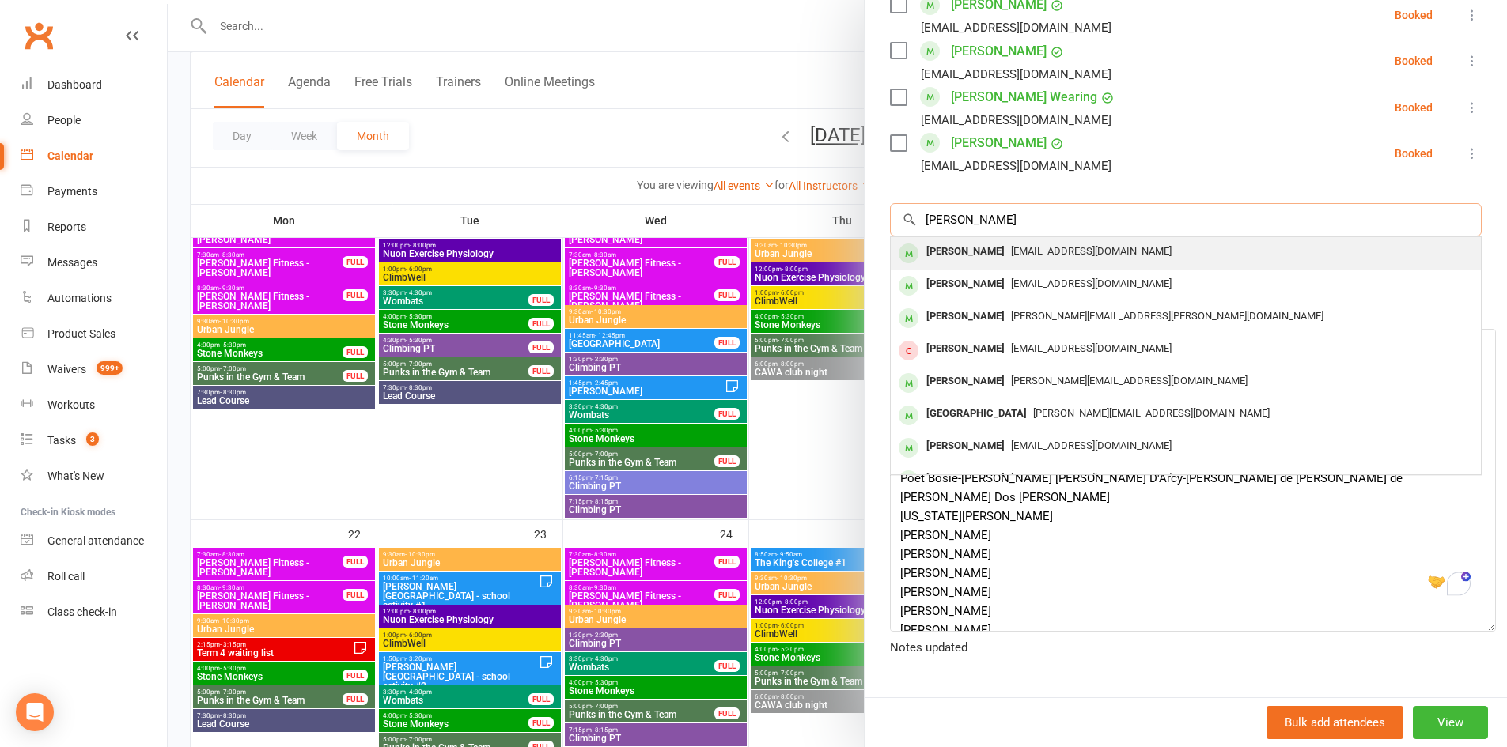
type input "Desiree Bozanic"
click at [927, 240] on div "Desiree Bozanic" at bounding box center [965, 251] width 91 height 23
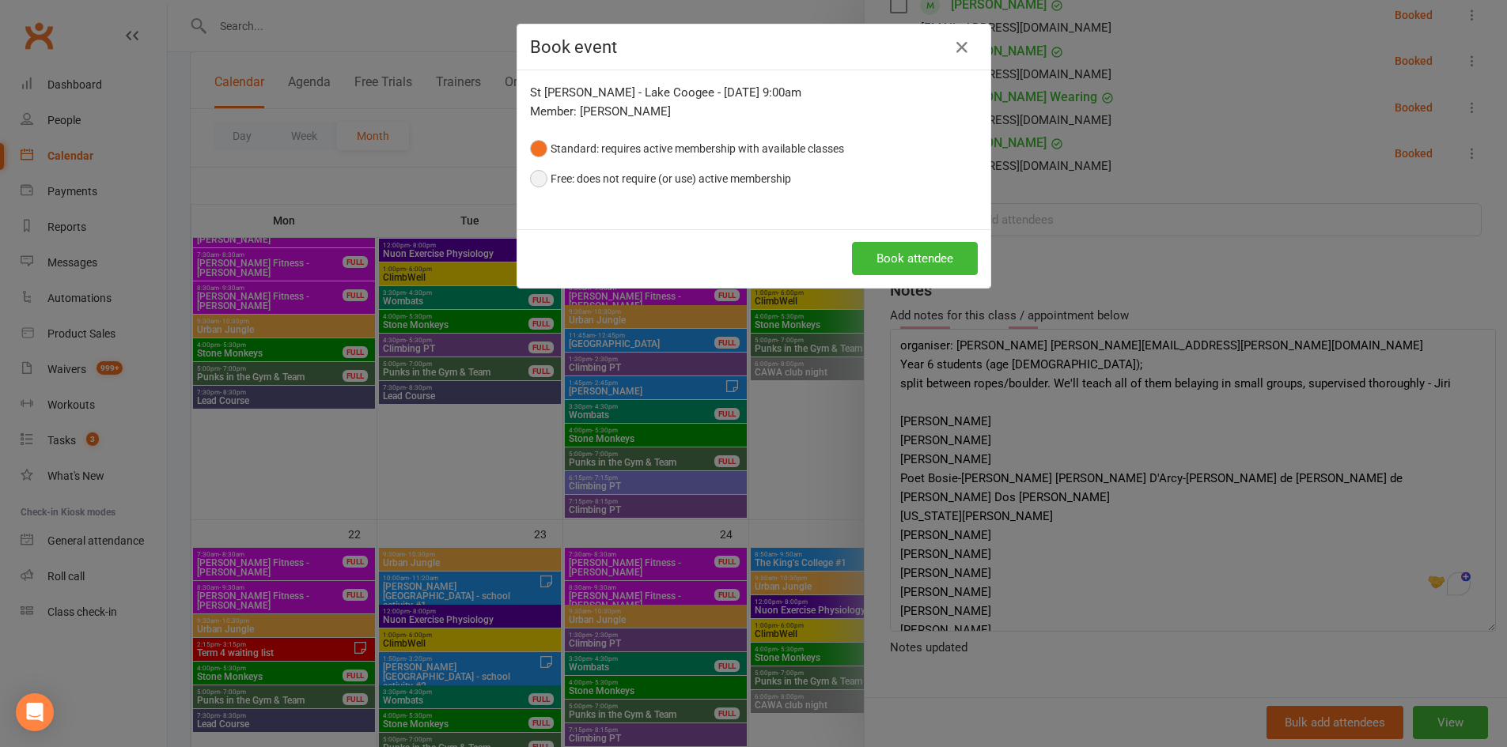
click at [640, 187] on button "Free: does not require (or use) active membership" at bounding box center [660, 179] width 261 height 30
click at [887, 255] on button "Book attendee" at bounding box center [915, 258] width 126 height 33
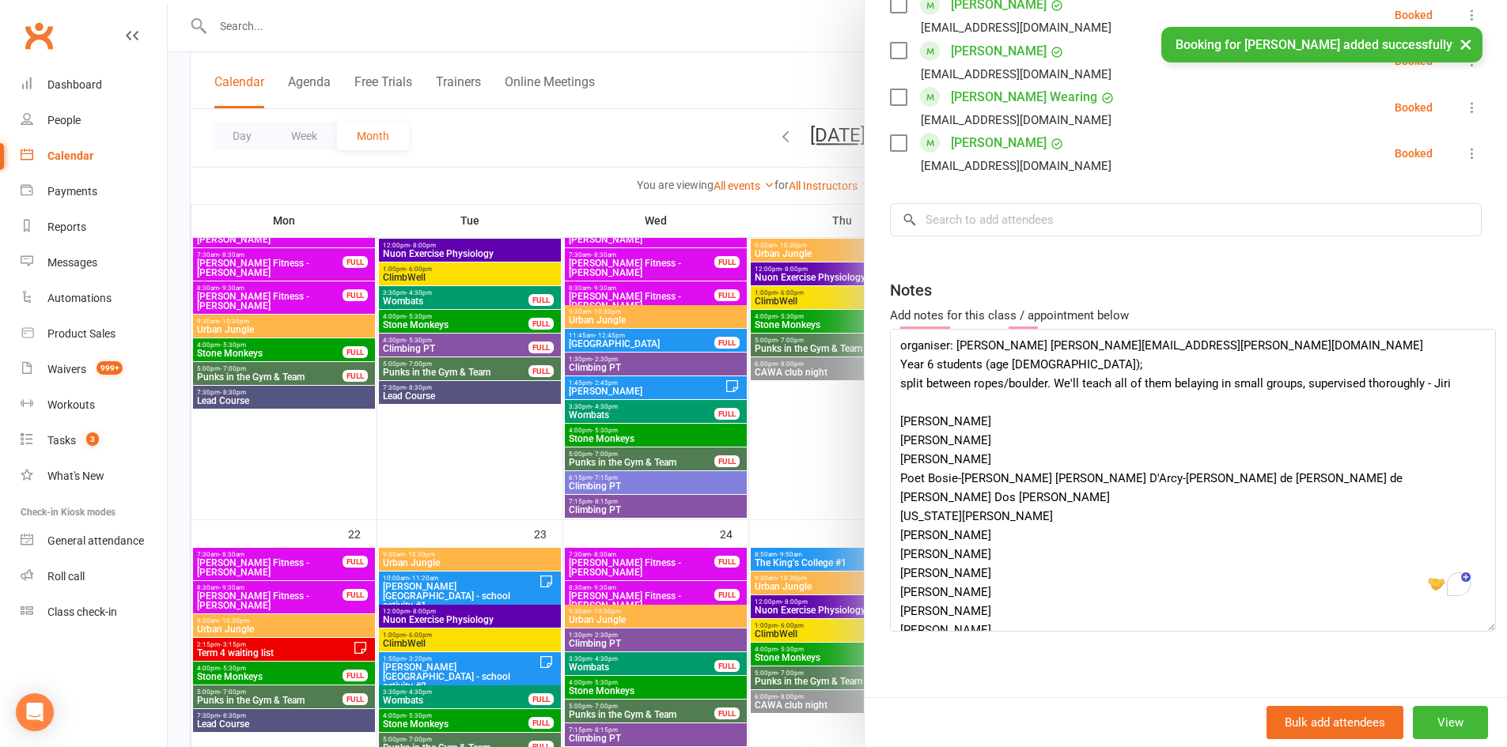
scroll to position [1061, 0]
drag, startPoint x: 963, startPoint y: 471, endPoint x: 842, endPoint y: 476, distance: 120.3
click at [842, 0] on div "St Jerome's PS ‑ Lake Coogee Class kiosk mode Roll call 9:00 AM - 11:00 AM, Fri…" at bounding box center [837, 0] width 1339 height 0
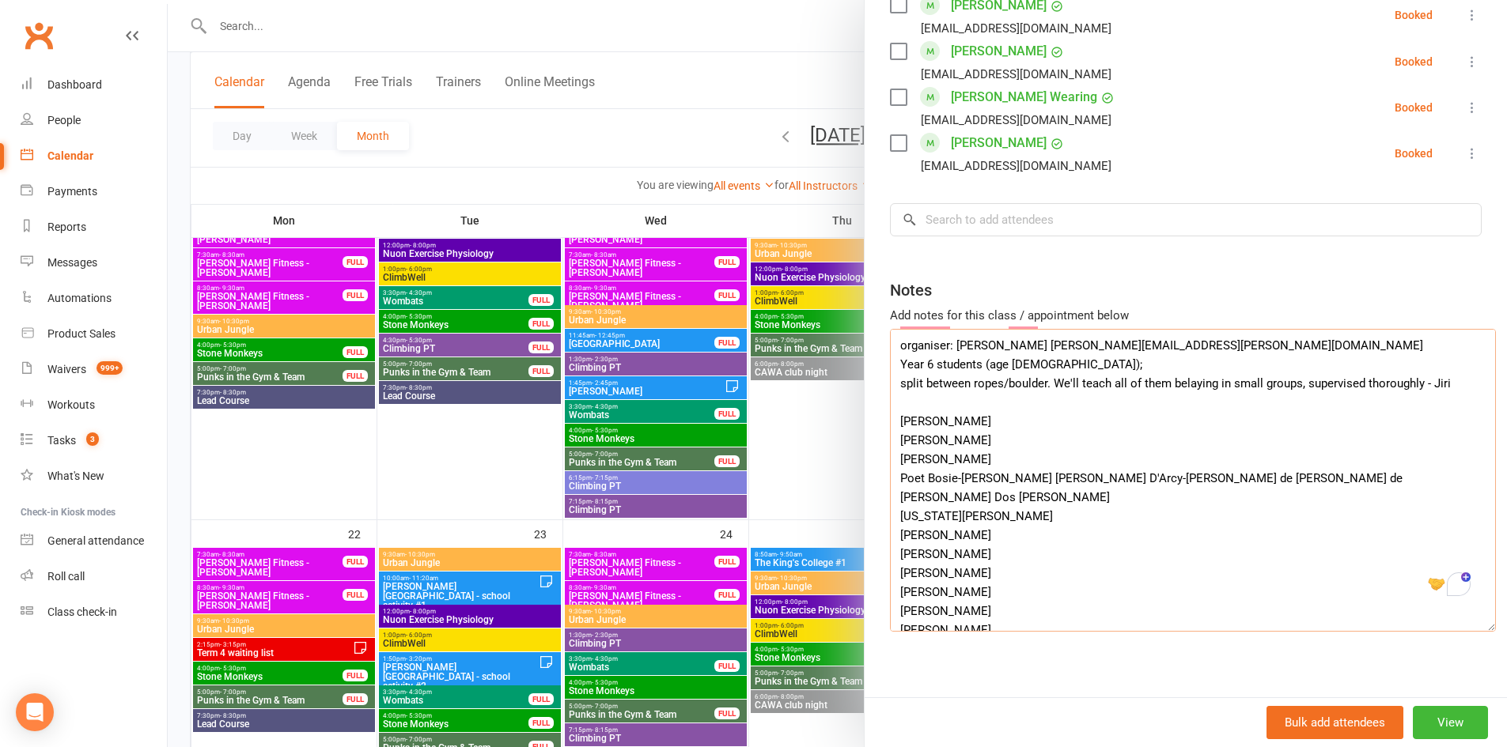
drag, startPoint x: 1026, startPoint y: 452, endPoint x: 891, endPoint y: 450, distance: 134.5
drag, startPoint x: 926, startPoint y: 445, endPoint x: 989, endPoint y: 482, distance: 72.7
click at [989, 482] on textarea "organiser: Jermaine Beins Jermaine.beins@cewa.edu.au Year 6 students (age 11-12…" at bounding box center [1193, 480] width 606 height 303
drag, startPoint x: 1003, startPoint y: 454, endPoint x: 887, endPoint y: 451, distance: 115.5
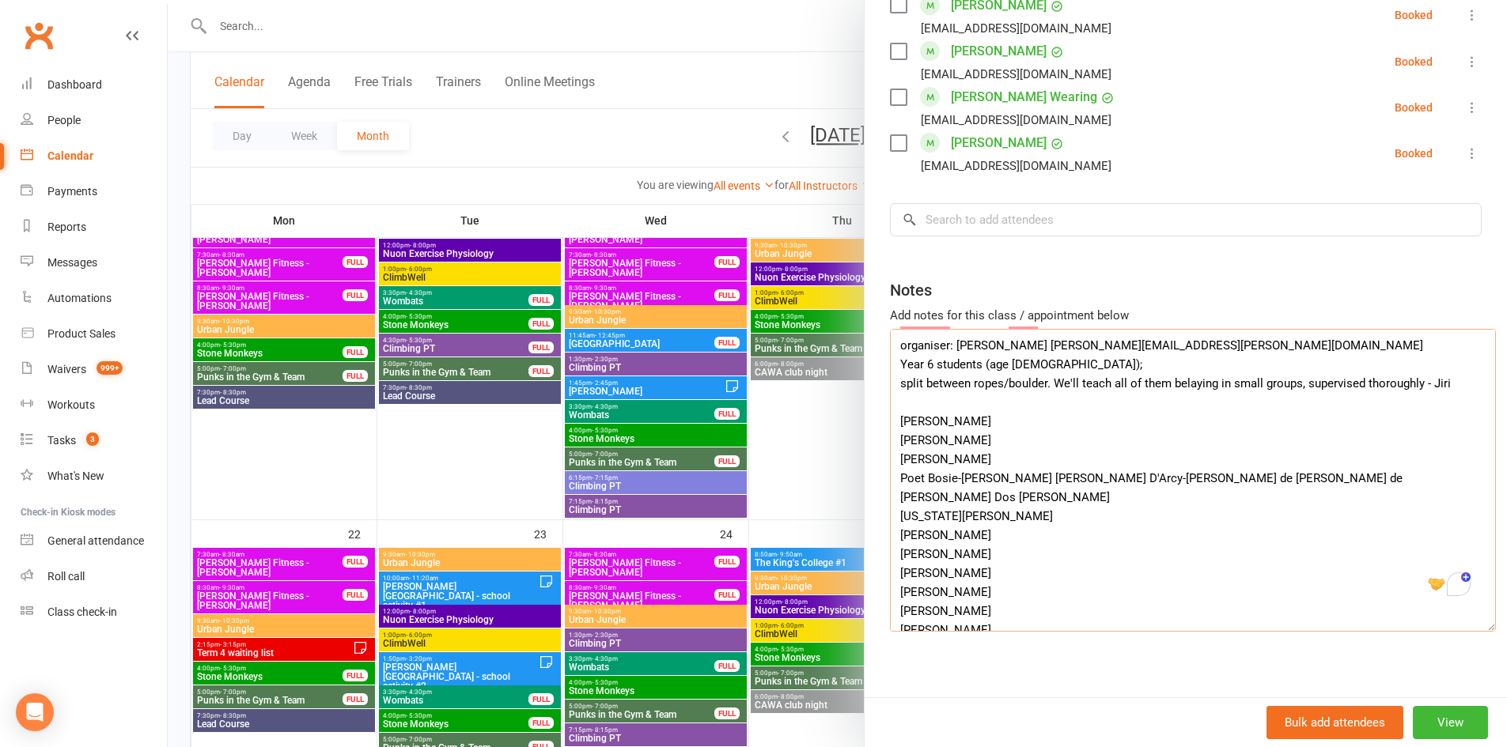
click at [890, 451] on textarea "organiser: Jermaine Beins Jermaine.beins@cewa.edu.au Year 6 students (age 11-12…" at bounding box center [1193, 480] width 606 height 303
drag, startPoint x: 970, startPoint y: 429, endPoint x: 893, endPoint y: 430, distance: 76.7
click at [893, 430] on textarea "organiser: Jermaine Beins Jermaine.beins@cewa.edu.au Year 6 students (age 11-12…" at bounding box center [1193, 480] width 606 height 303
click at [973, 409] on textarea "organiser: Jermaine Beins Jermaine.beins@cewa.edu.au Year 6 students (age 11-12…" at bounding box center [1193, 480] width 606 height 303
drag, startPoint x: 973, startPoint y: 411, endPoint x: 893, endPoint y: 411, distance: 79.9
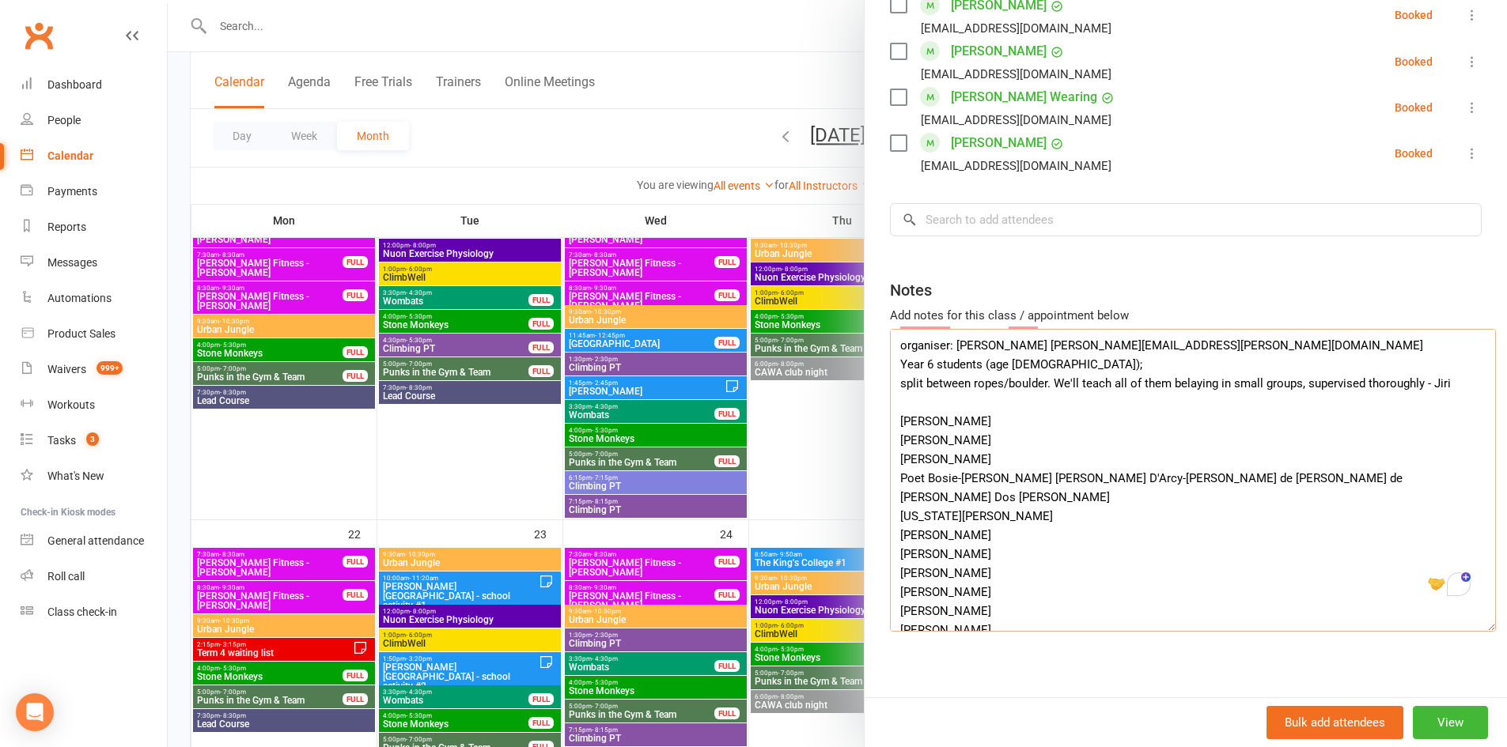
click at [893, 411] on textarea "organiser: Jermaine Beins Jermaine.beins@cewa.edu.au Year 6 students (age 11-12…" at bounding box center [1193, 480] width 606 height 303
click at [989, 399] on textarea "organiser: Jermaine Beins Jermaine.beins@cewa.edu.au Year 6 students (age 11-12…" at bounding box center [1193, 480] width 606 height 303
drag, startPoint x: 989, startPoint y: 399, endPoint x: 895, endPoint y: 404, distance: 94.2
click at [895, 404] on textarea "organiser: Jermaine Beins Jermaine.beins@cewa.edu.au Year 6 students (age 11-12…" at bounding box center [1193, 480] width 606 height 303
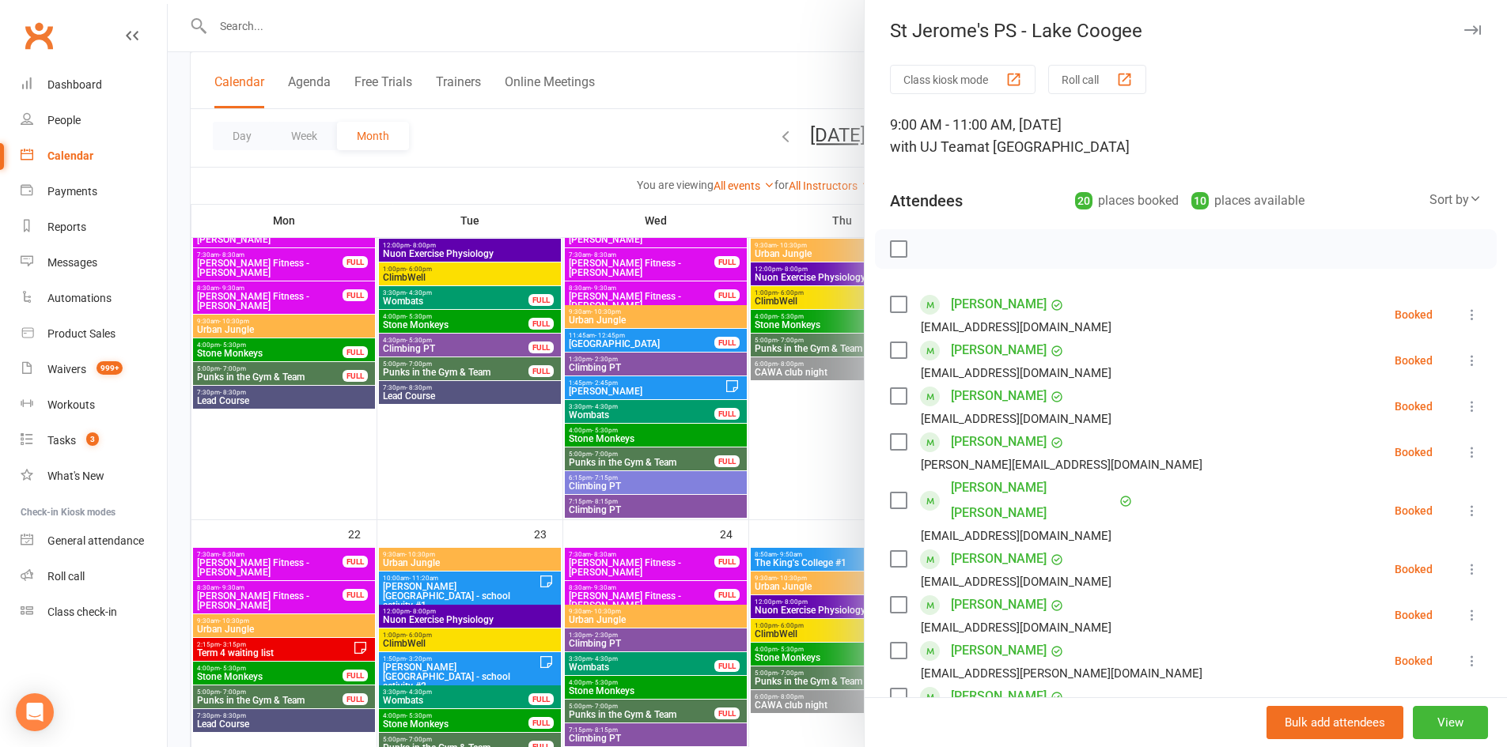
scroll to position [0, 0]
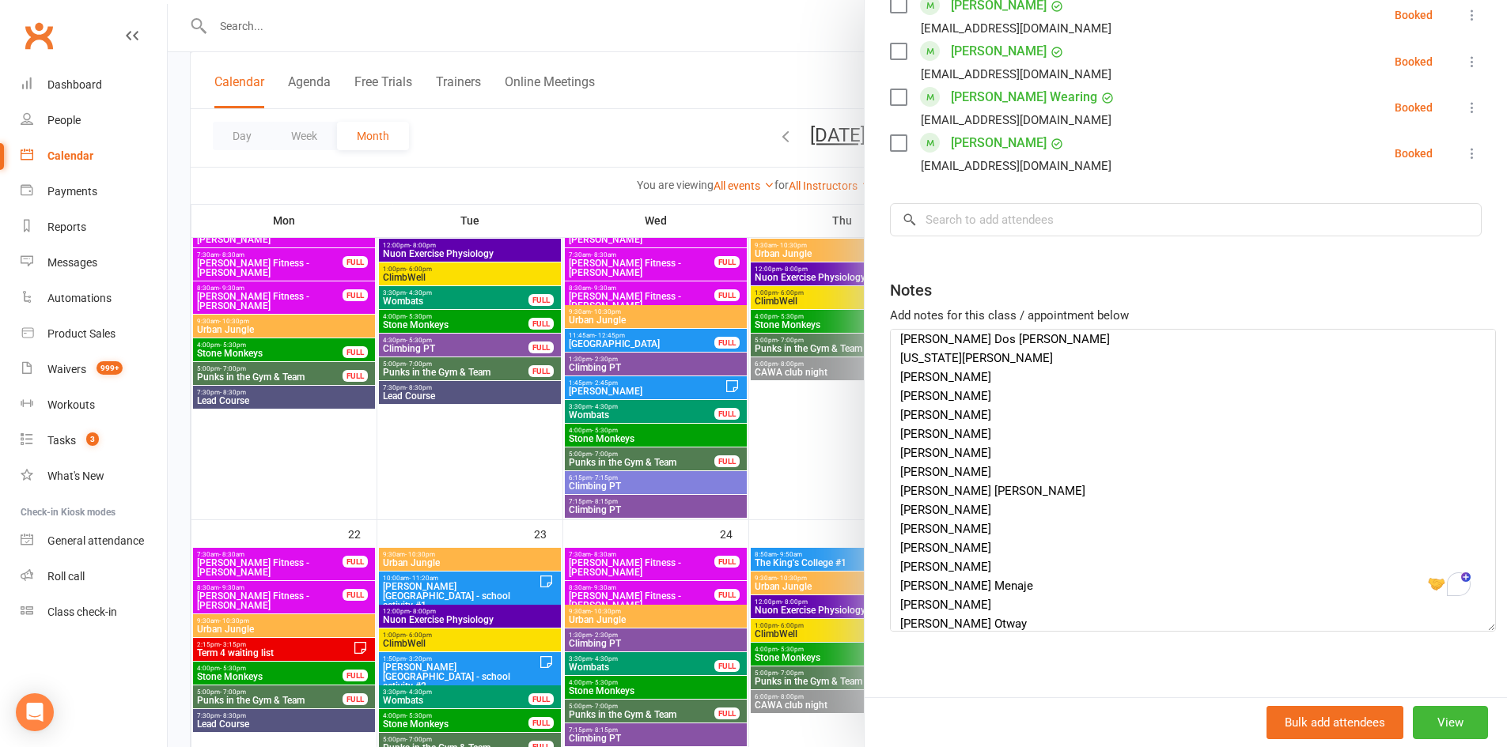
scroll to position [473, 0]
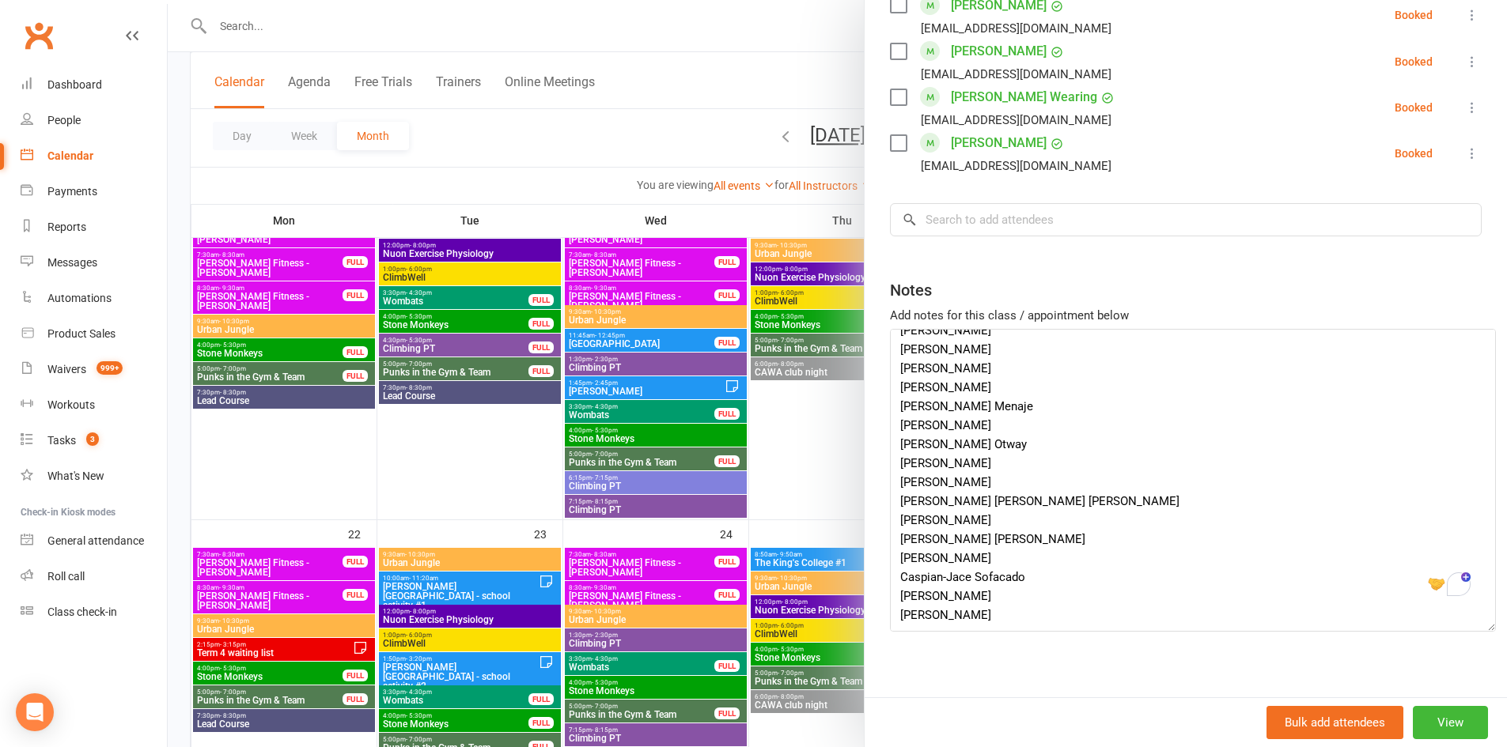
click at [802, 460] on div at bounding box center [837, 373] width 1339 height 747
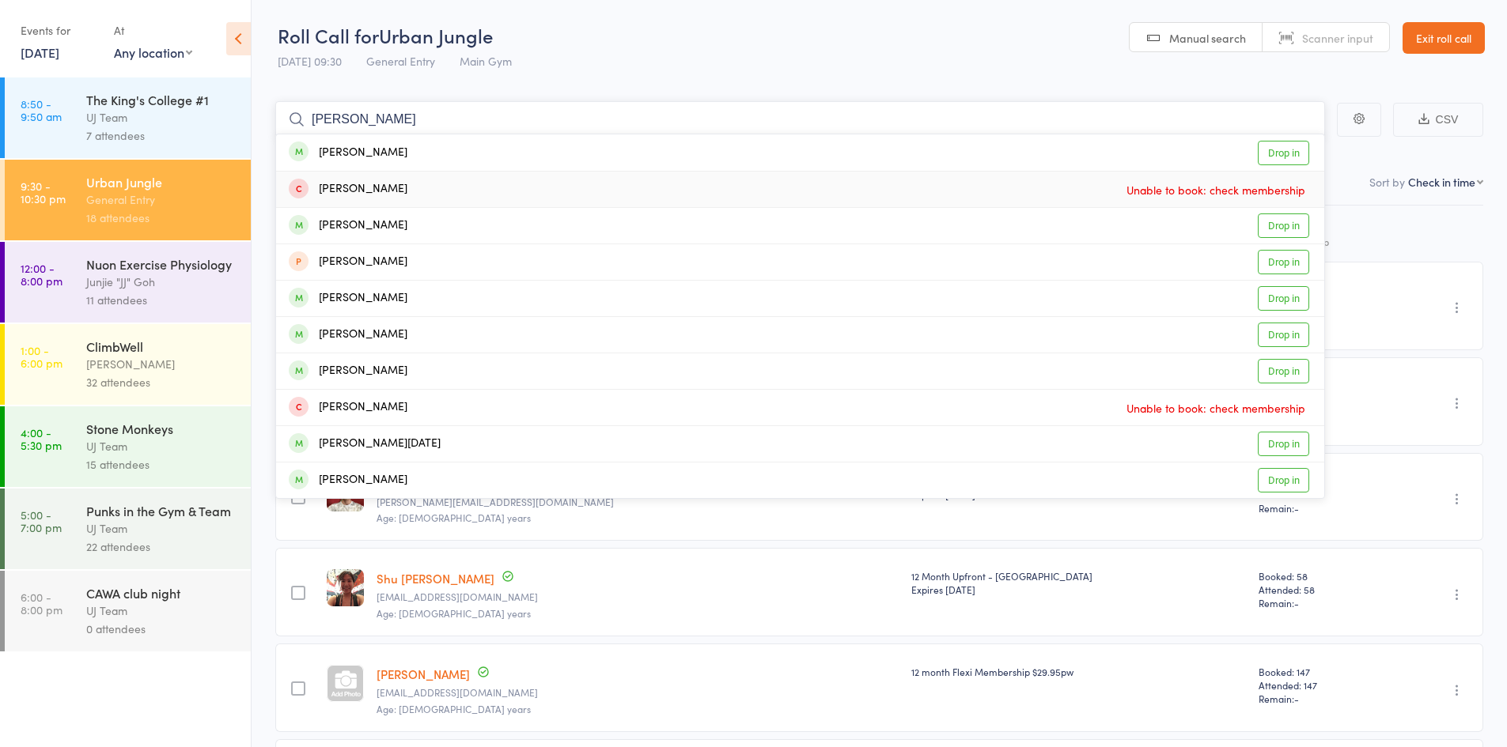
type input "barbara"
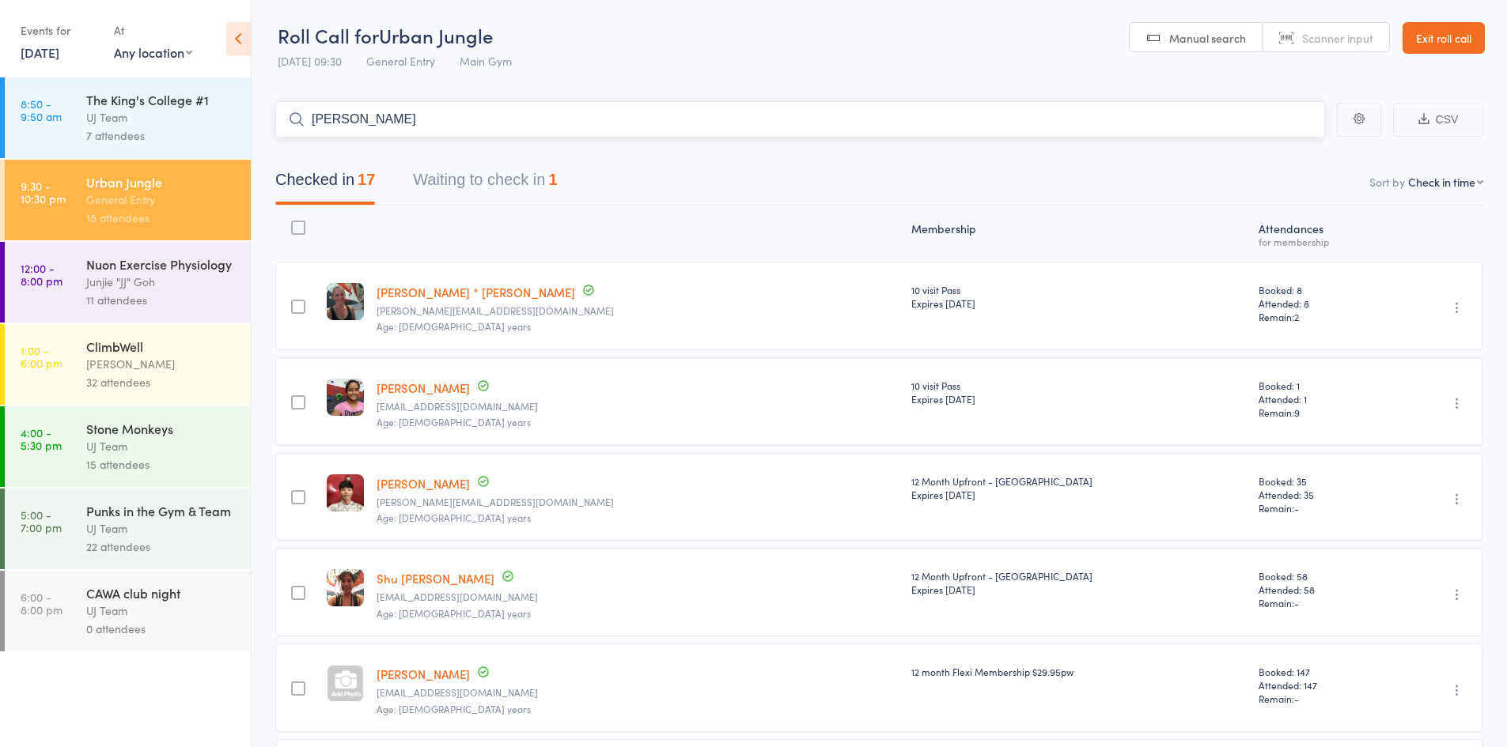
drag, startPoint x: 415, startPoint y: 124, endPoint x: 0, endPoint y: 119, distance: 415.3
click at [0, 120] on div "Roll Call for Urban Jungle 11 Sep 09:30 General Entry Main Gym Manual search Sc…" at bounding box center [753, 373] width 1507 height 747
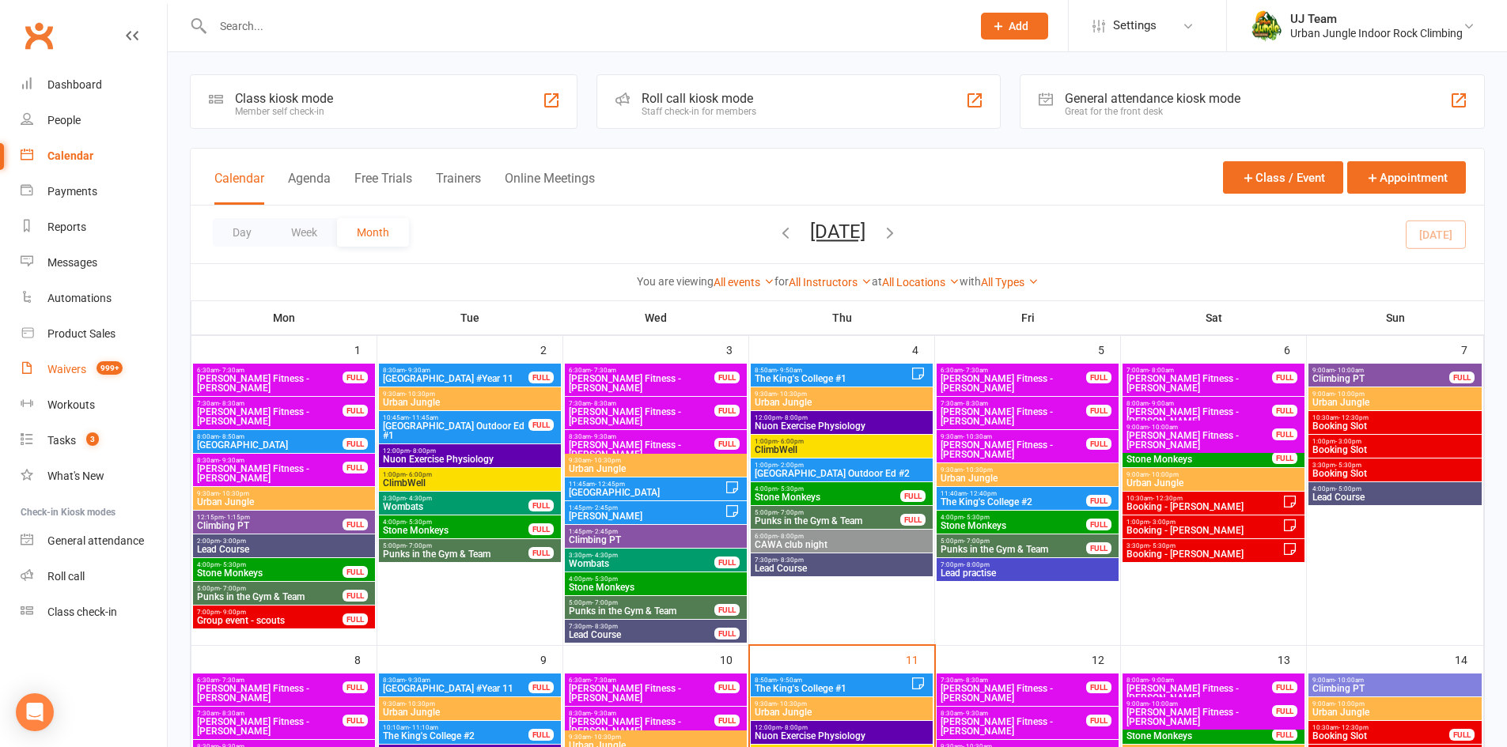
click at [81, 376] on div "Waivers" at bounding box center [66, 369] width 39 height 13
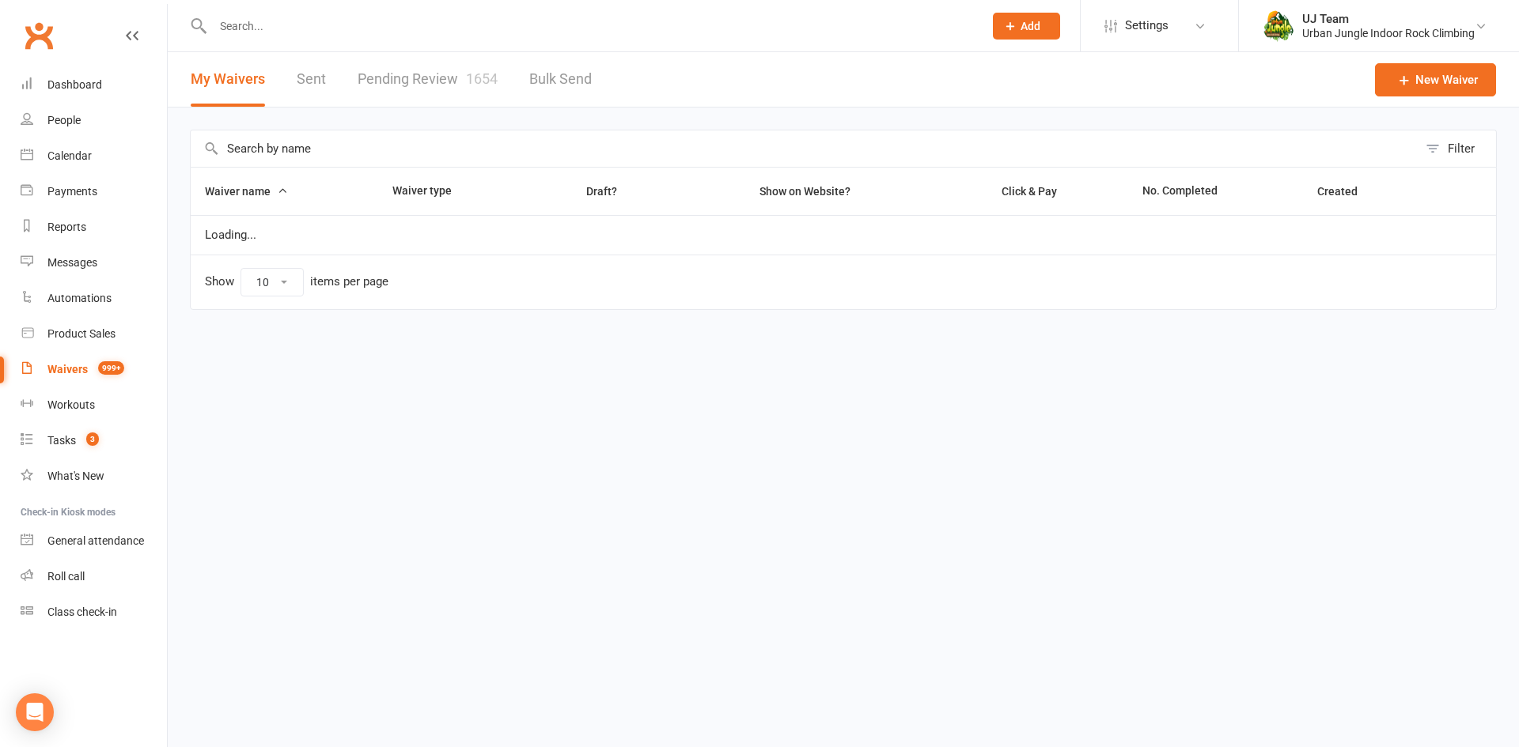
click at [475, 62] on link "Pending Review 1654" at bounding box center [427, 79] width 140 height 55
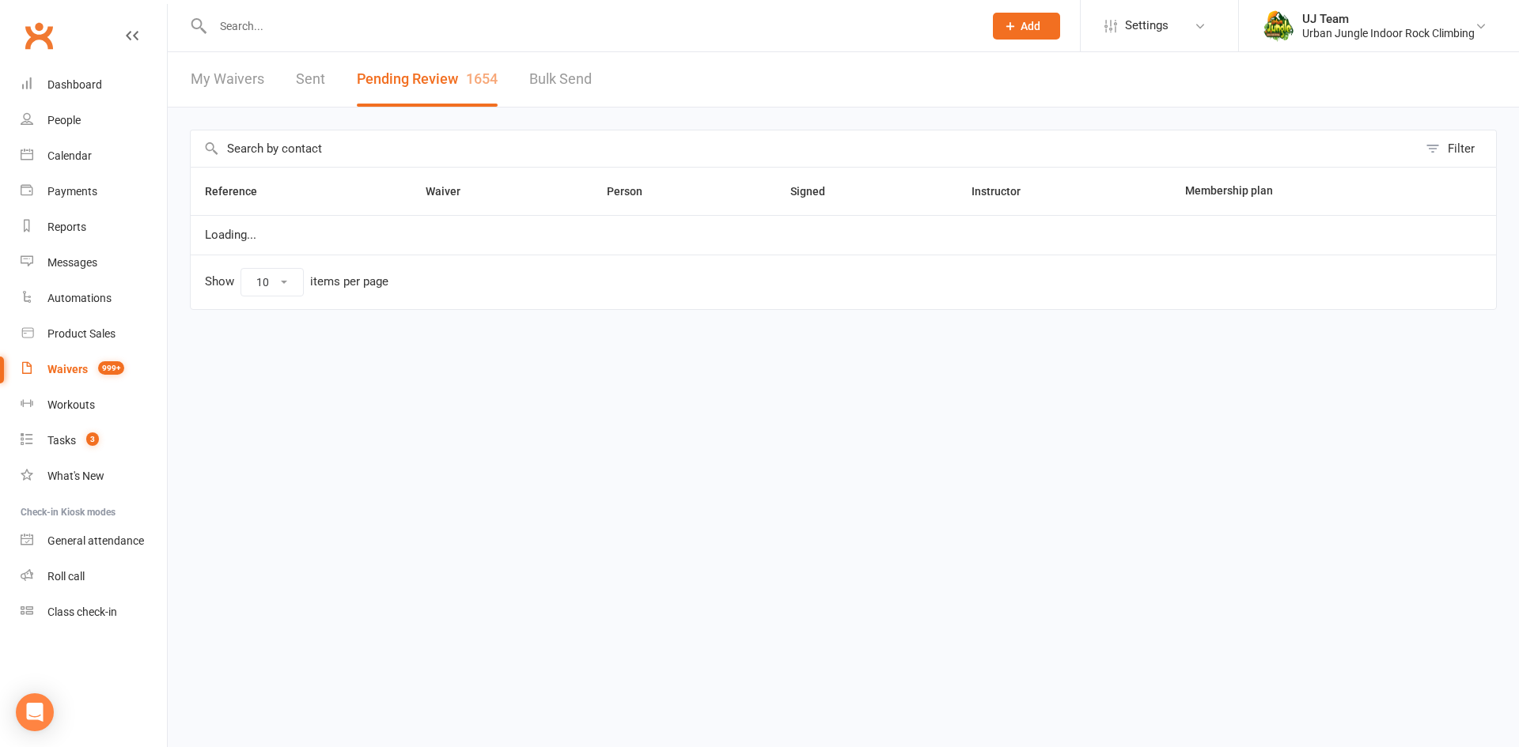
select select "25"
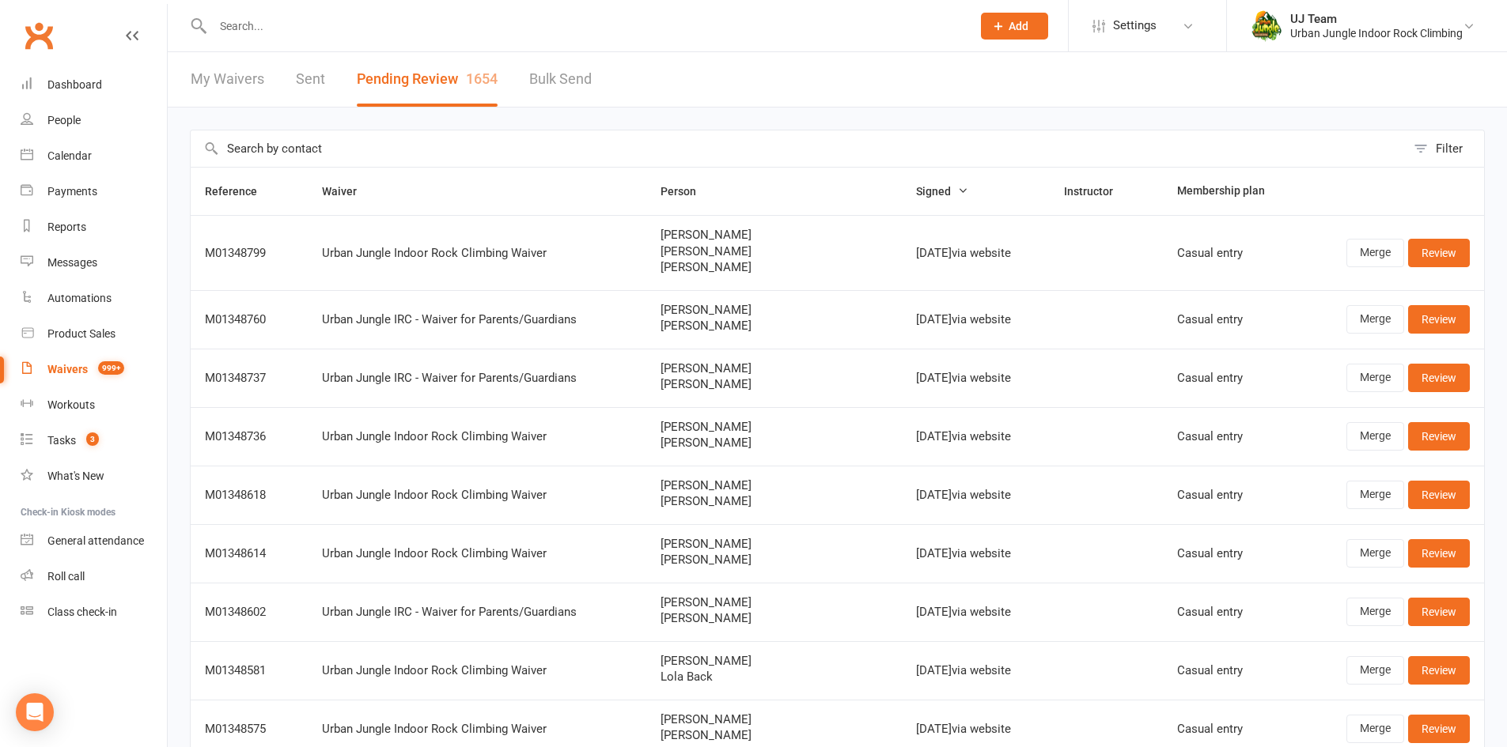
paste input "Phebe Wood"
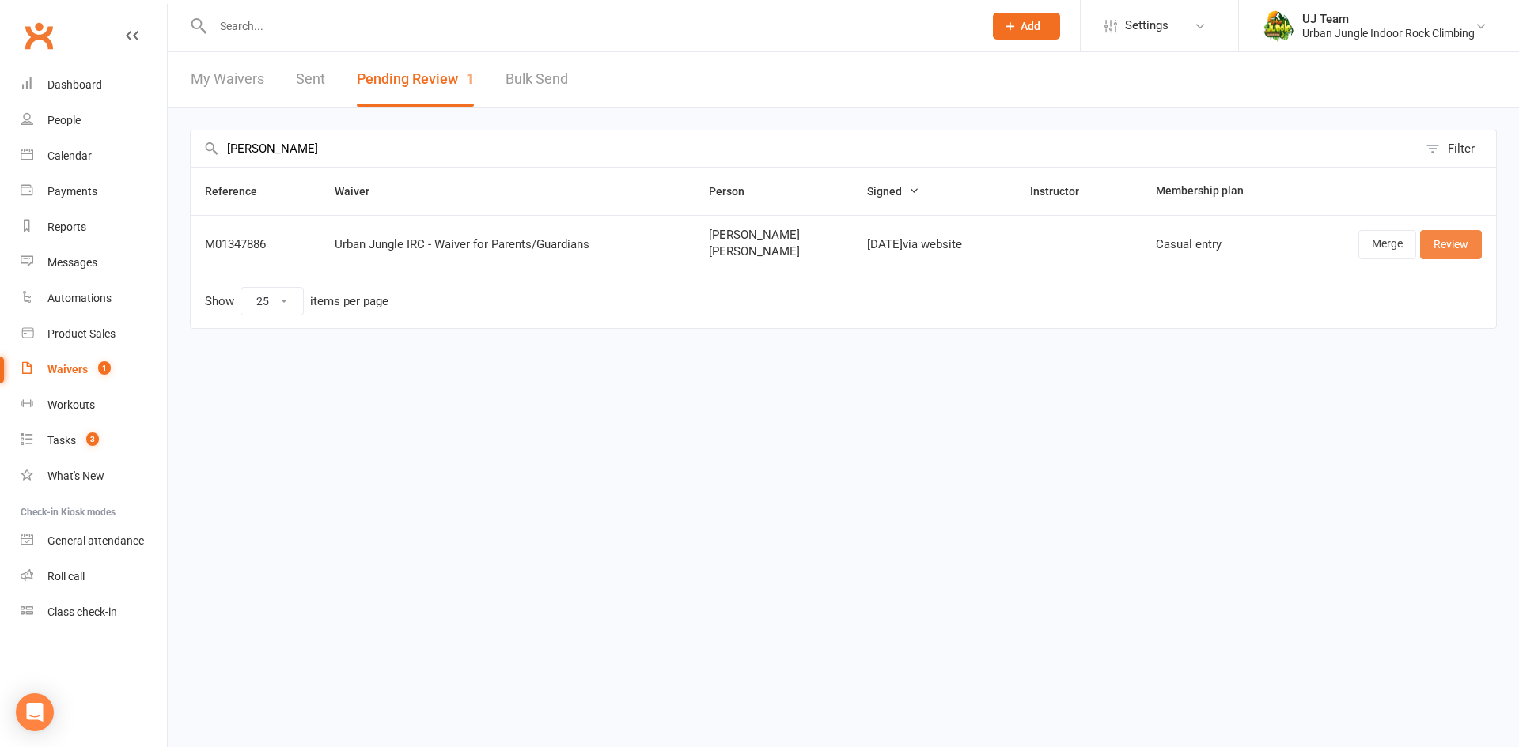
type input "Phebe Wood"
click at [1440, 246] on link "Review" at bounding box center [1451, 244] width 62 height 28
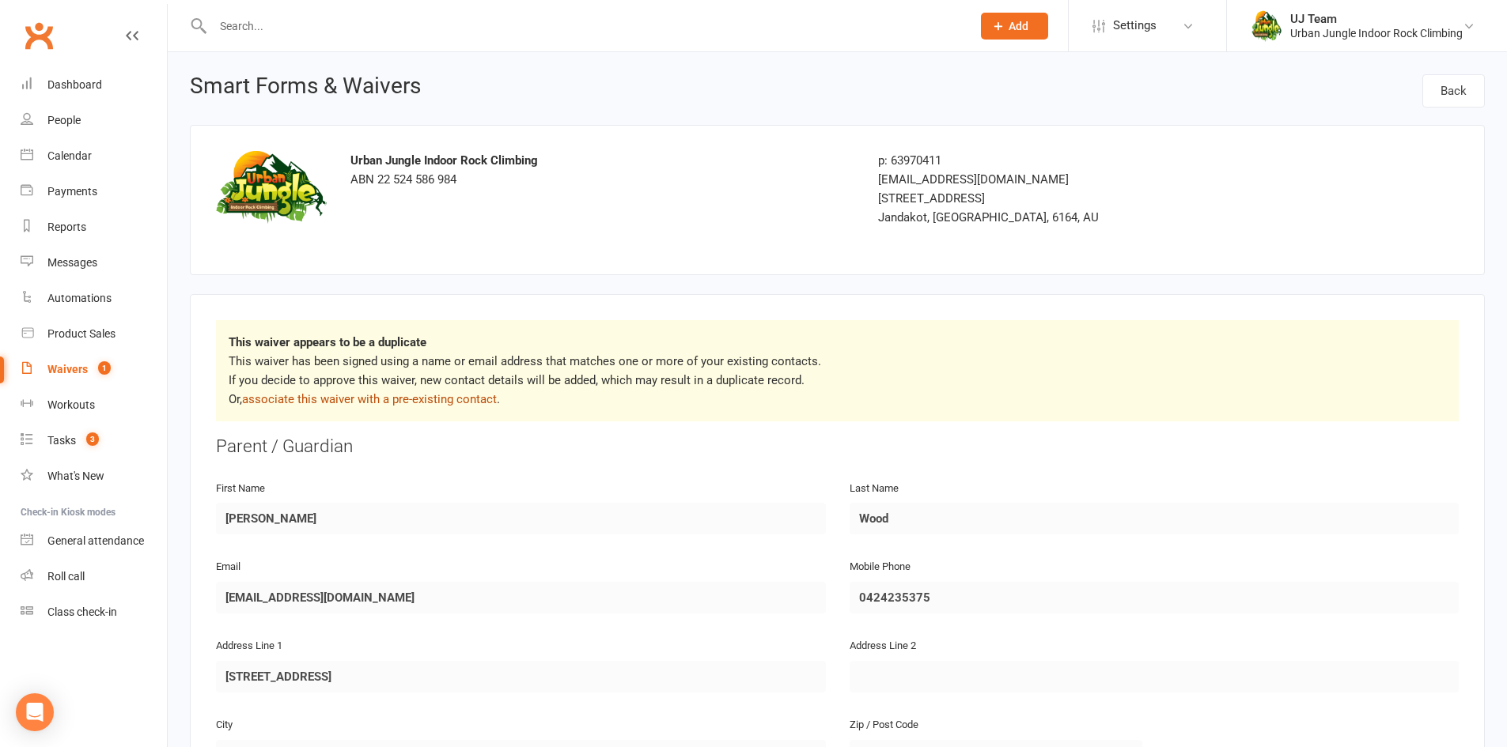
click at [407, 403] on link "associate this waiver with a pre-existing contact" at bounding box center [369, 399] width 255 height 14
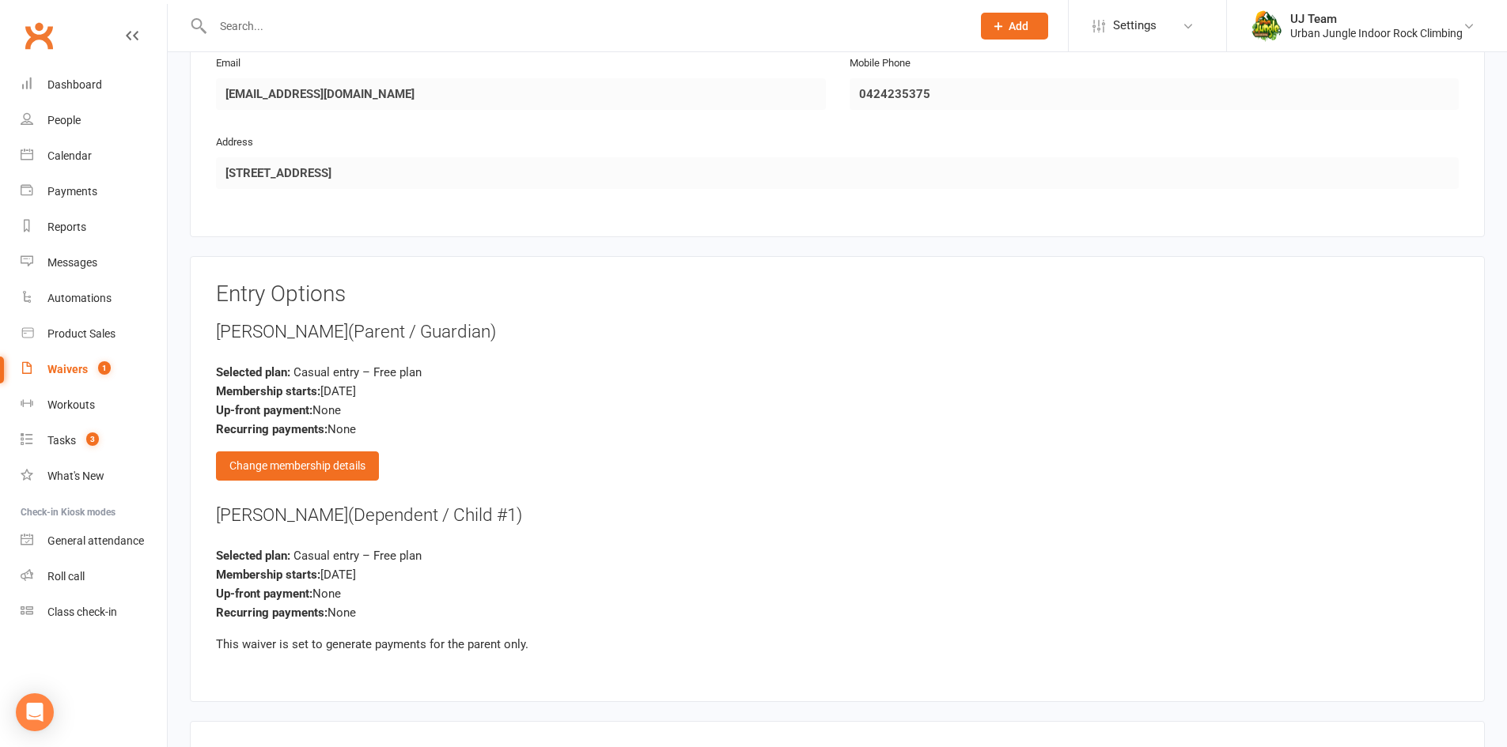
scroll to position [1844, 0]
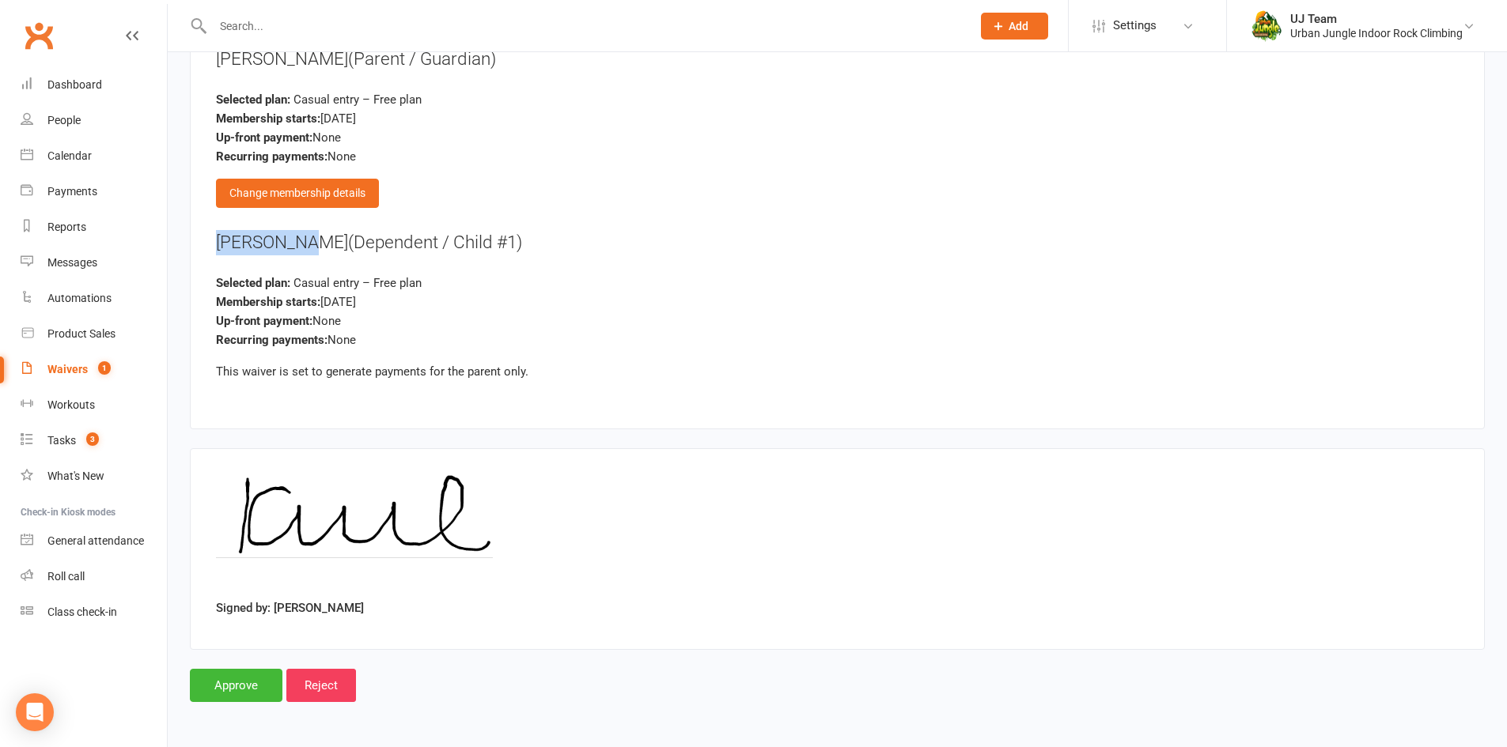
drag, startPoint x: 311, startPoint y: 244, endPoint x: 214, endPoint y: 229, distance: 97.7
click at [214, 229] on div "Entry Options Kristy Wood (Parent / Guardian) Selected plan: Casual entry – Fre…" at bounding box center [837, 206] width 1295 height 446
copy div "Phebe Wood"
click at [210, 674] on input "Approve" at bounding box center [236, 685] width 93 height 33
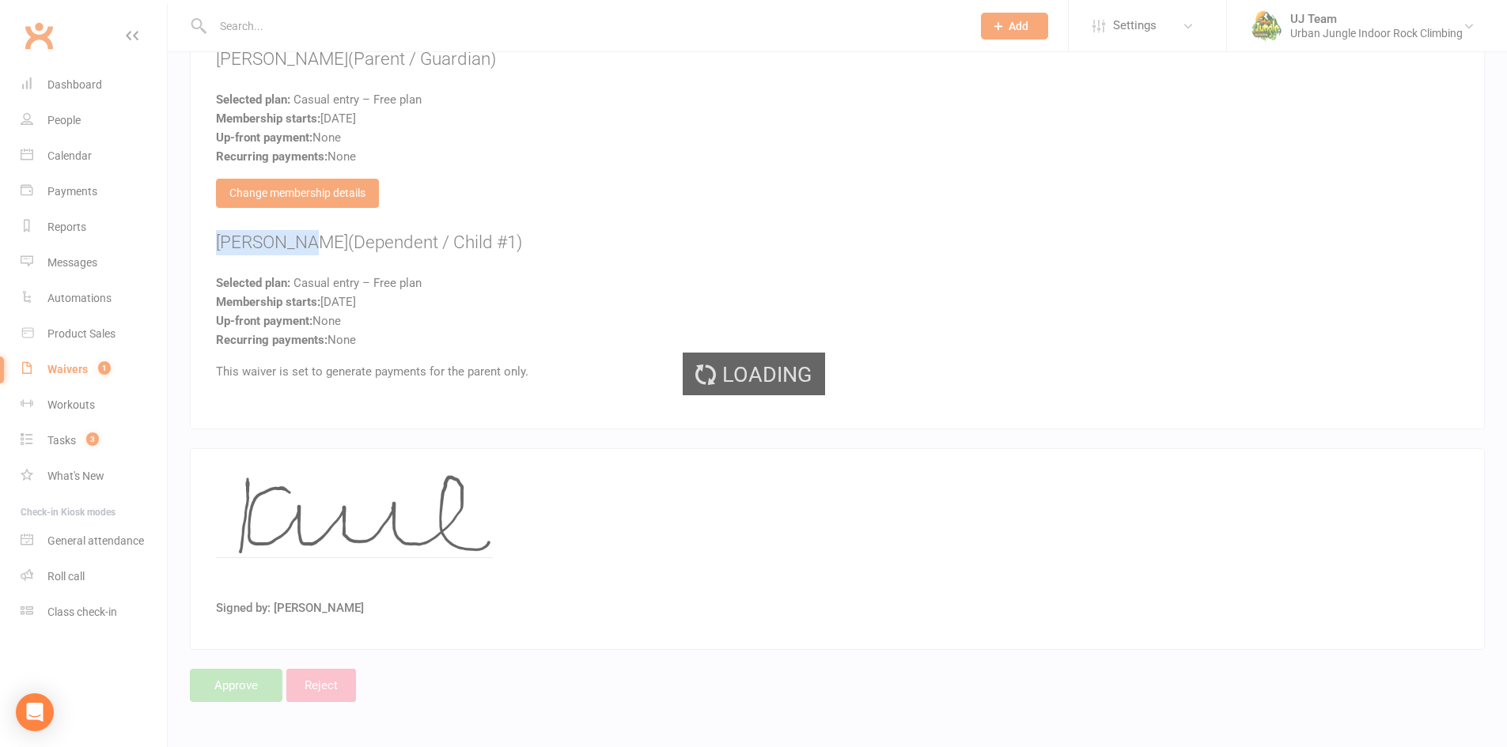
select select "25"
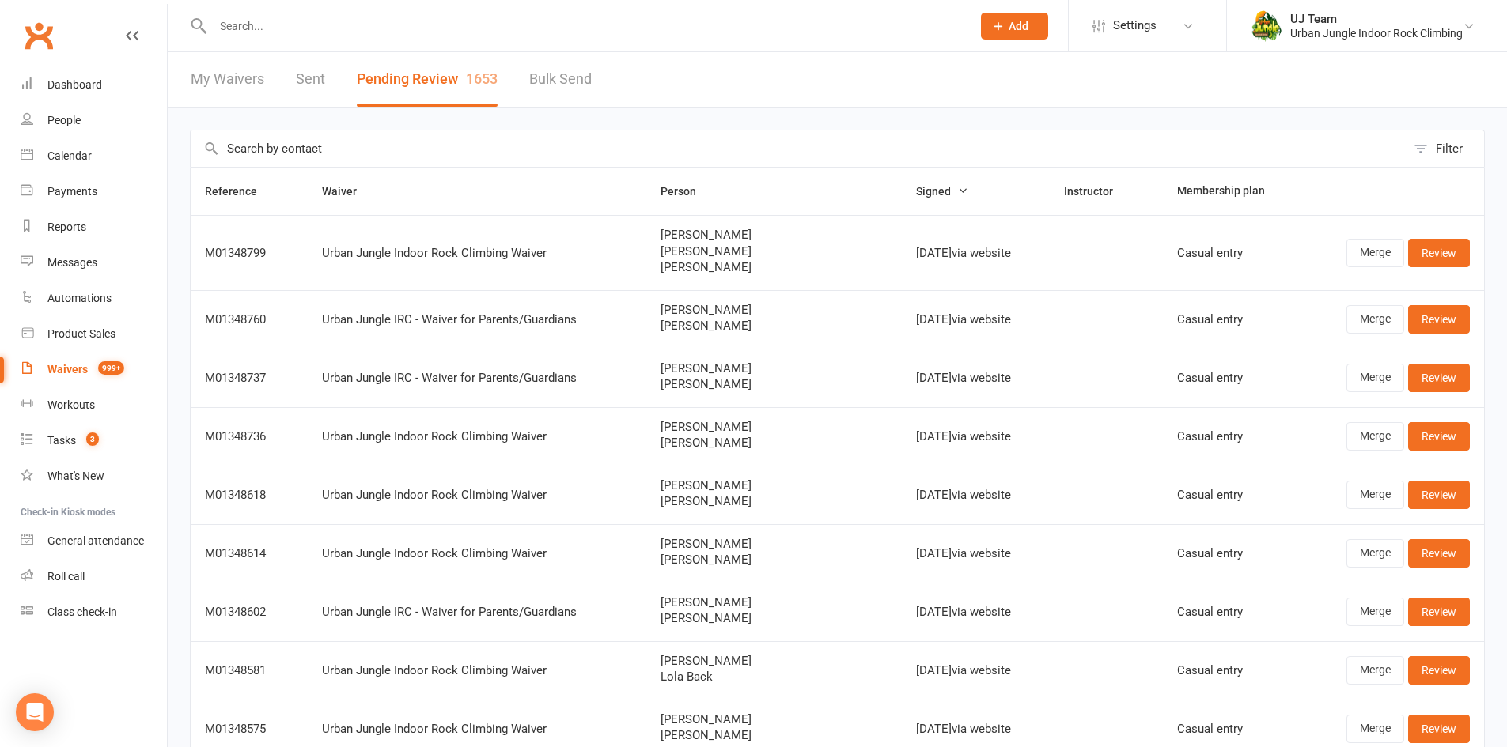
click at [331, 149] on input "text" at bounding box center [798, 148] width 1215 height 36
paste input "Rowen Wearing"
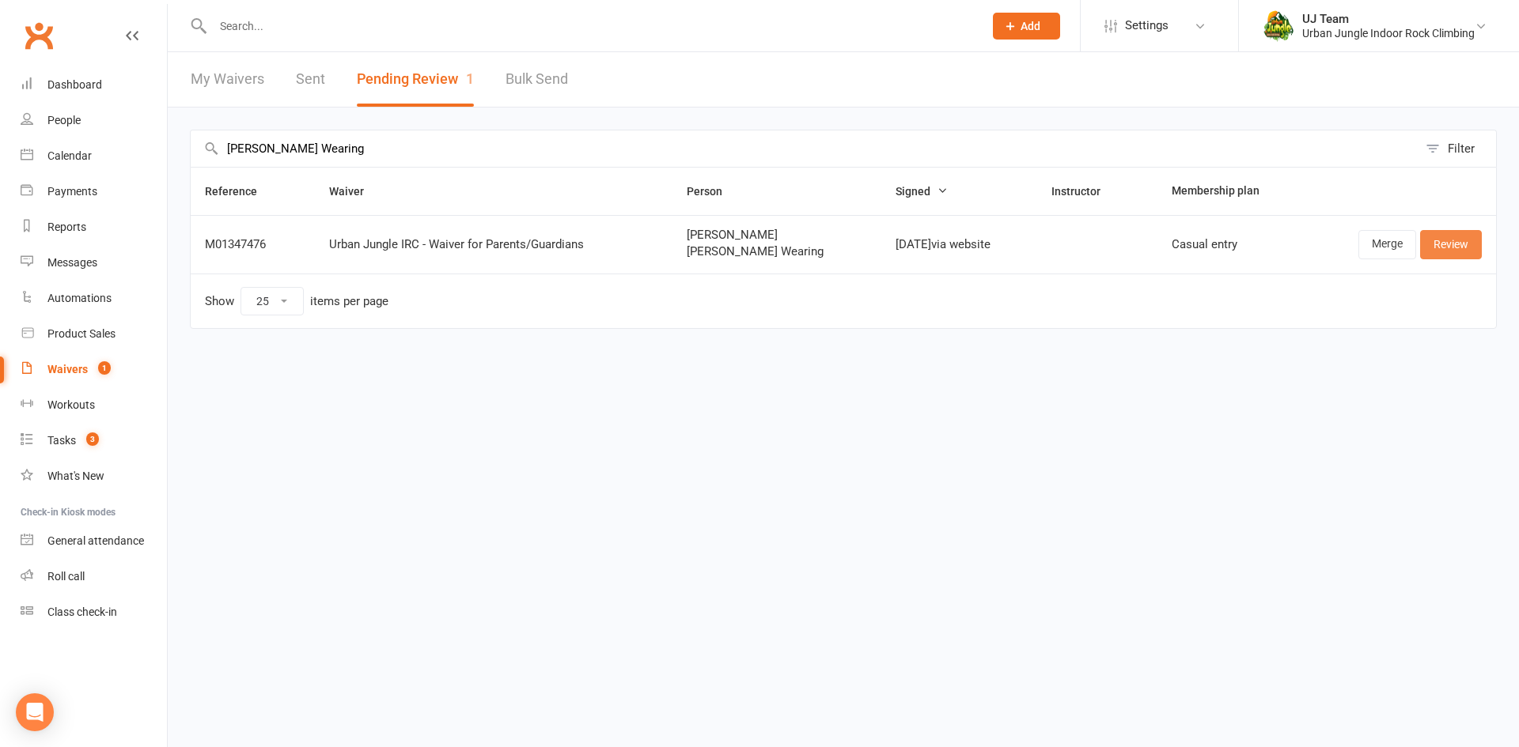
type input "Rowen Wearing"
click at [1466, 252] on link "Review" at bounding box center [1451, 244] width 62 height 28
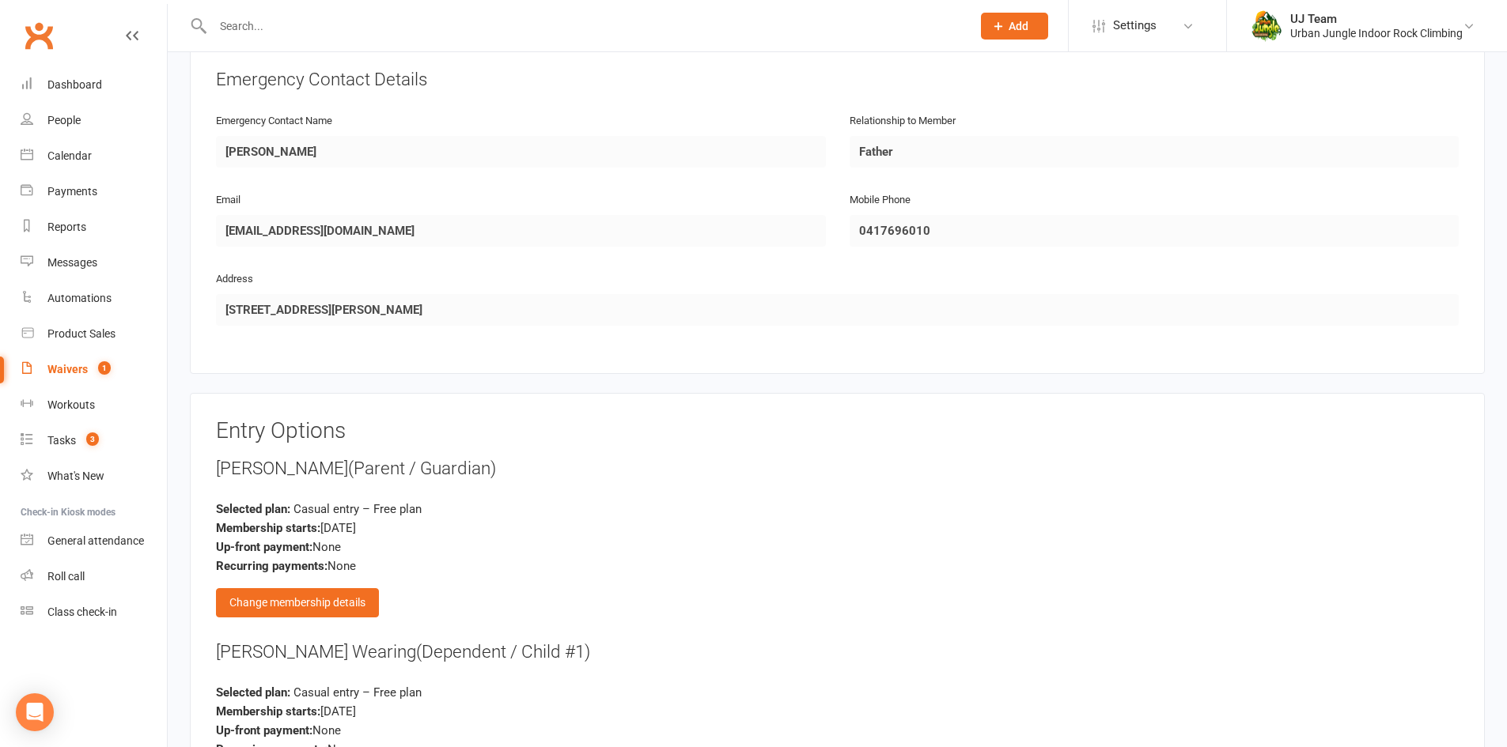
scroll to position [1730, 0]
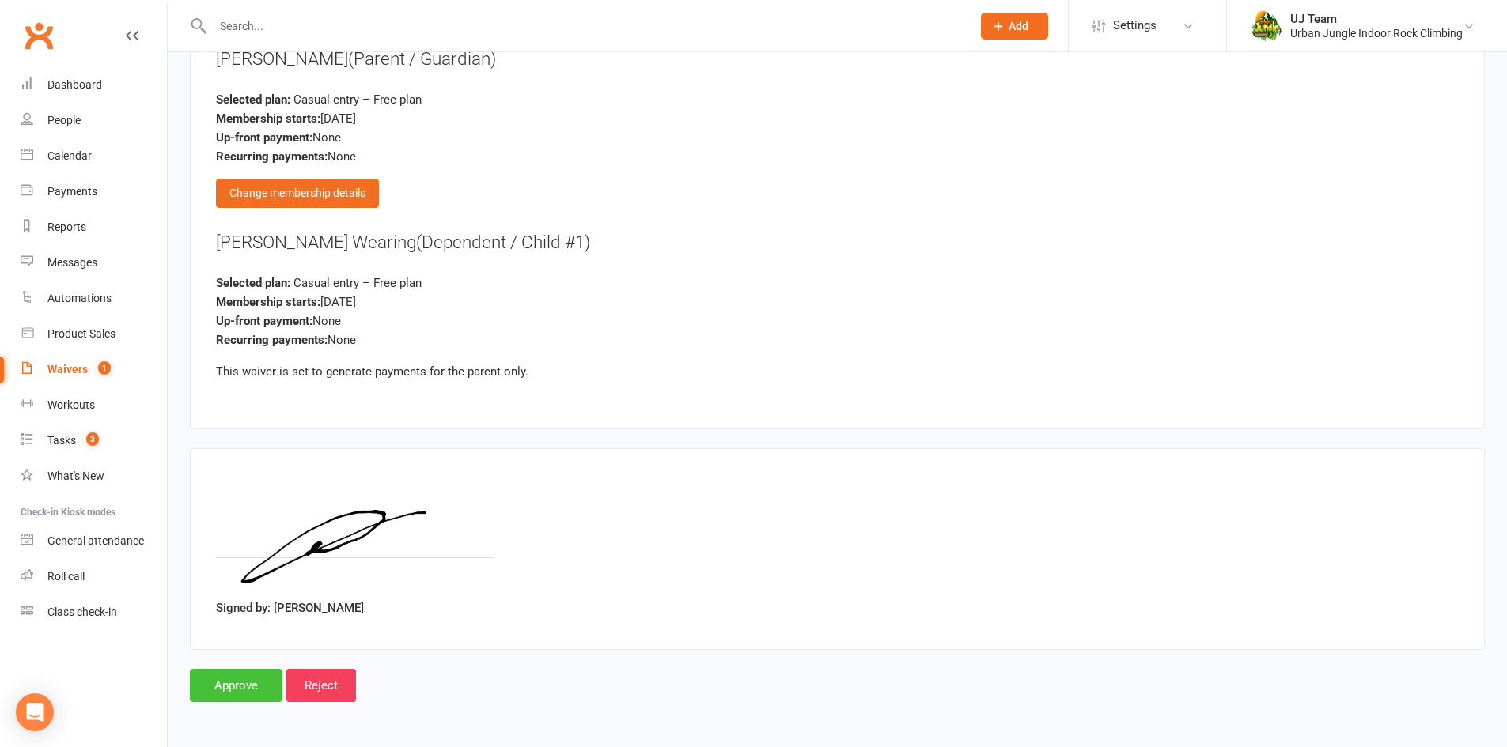
click at [247, 686] on input "Approve" at bounding box center [236, 685] width 93 height 33
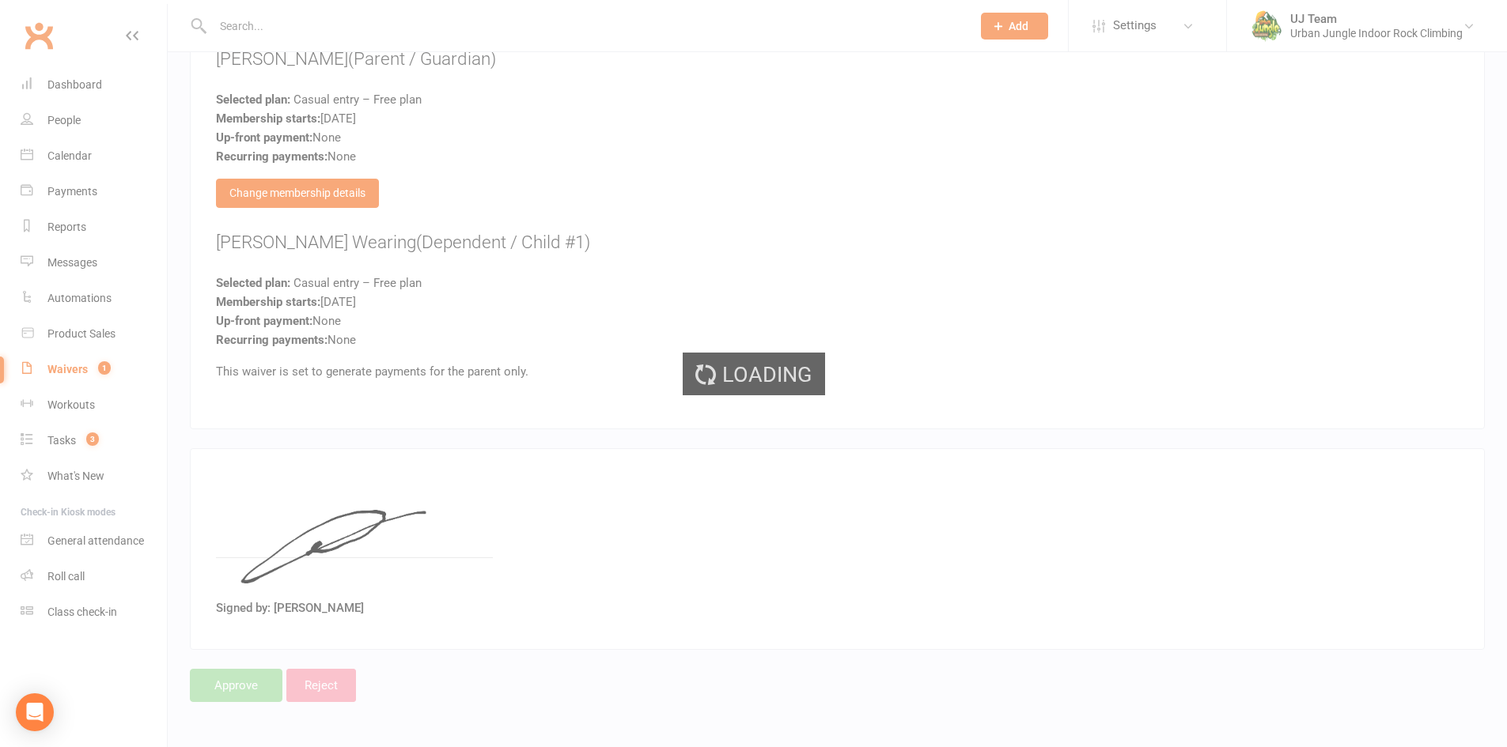
select select "25"
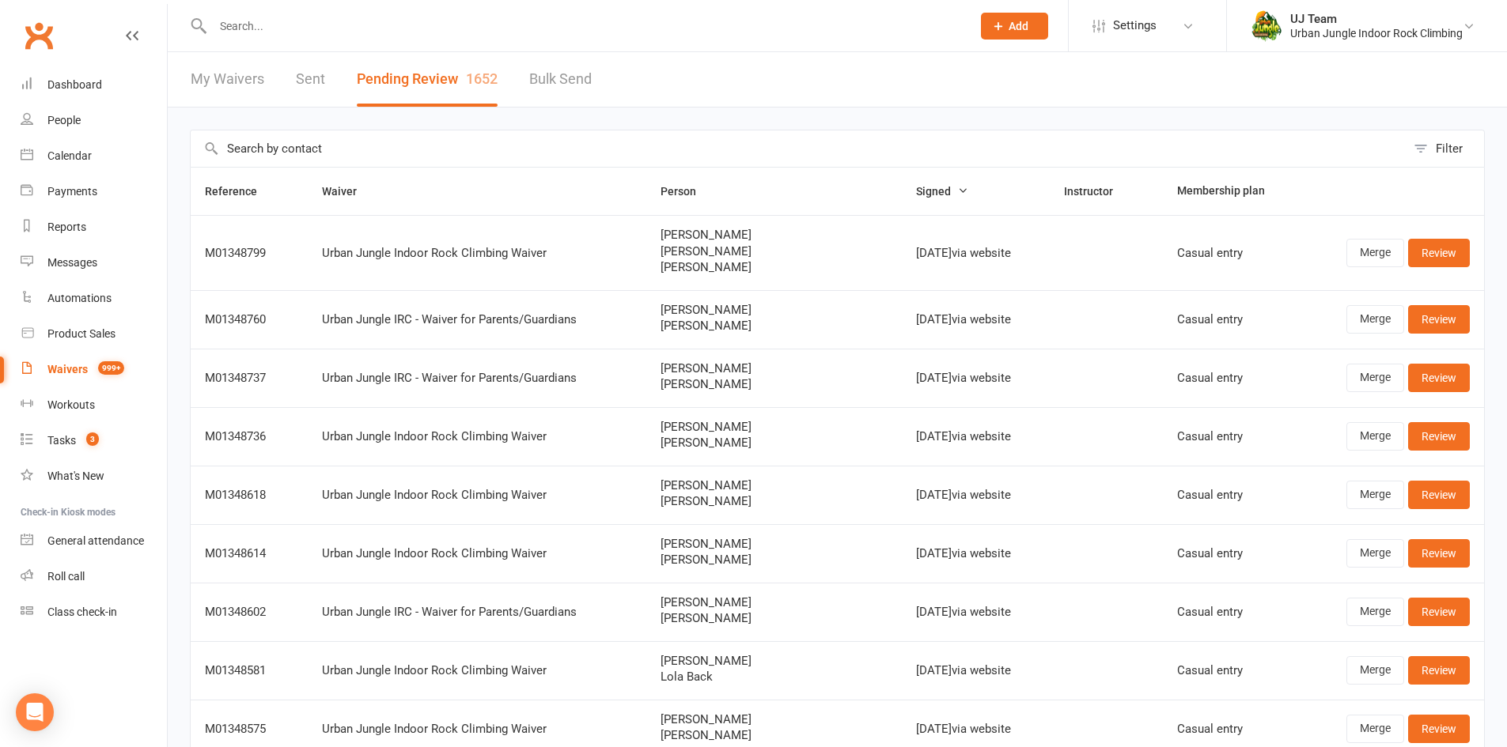
click at [254, 153] on input "text" at bounding box center [798, 148] width 1215 height 36
paste input "James Watkins"
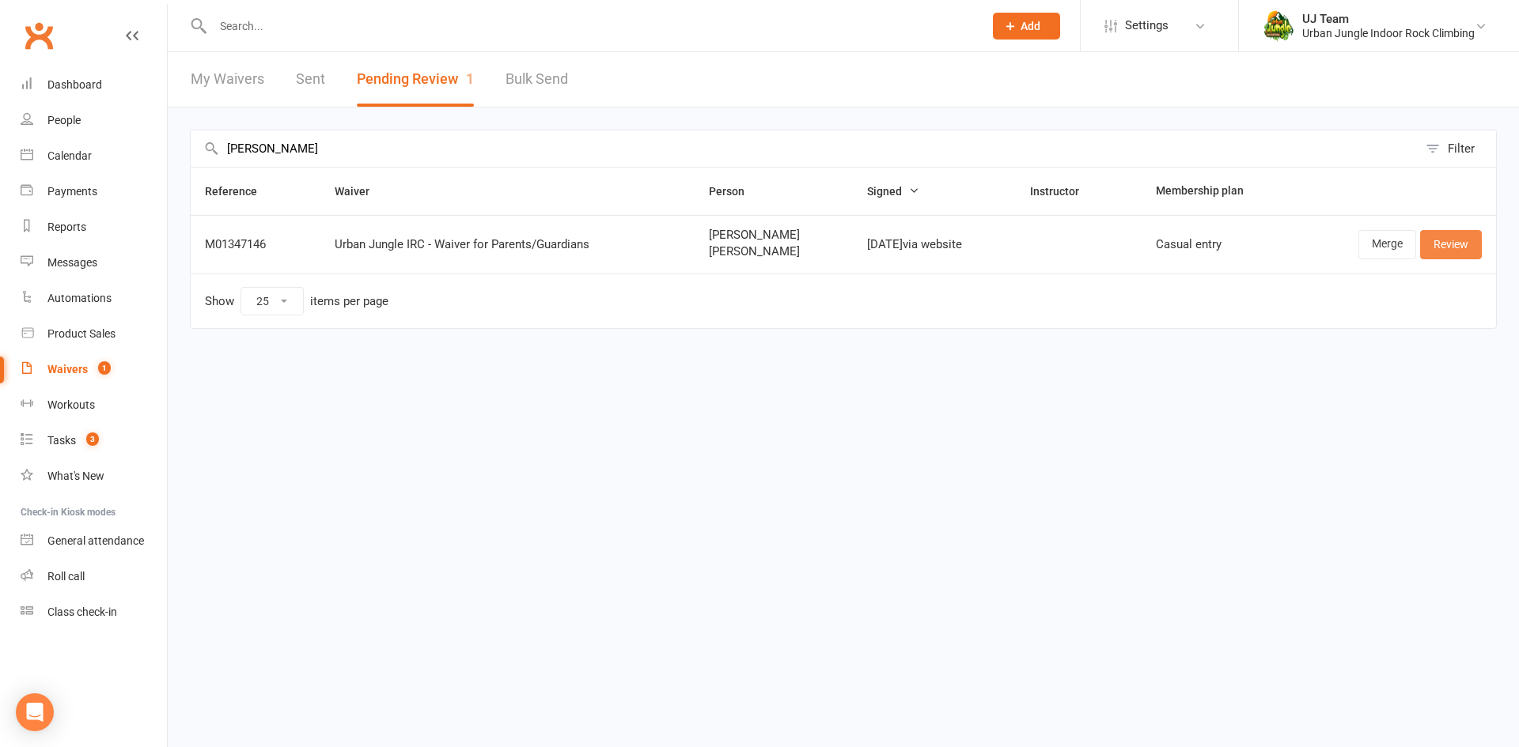
type input "James Watkins"
click at [1464, 256] on link "Review" at bounding box center [1451, 244] width 62 height 28
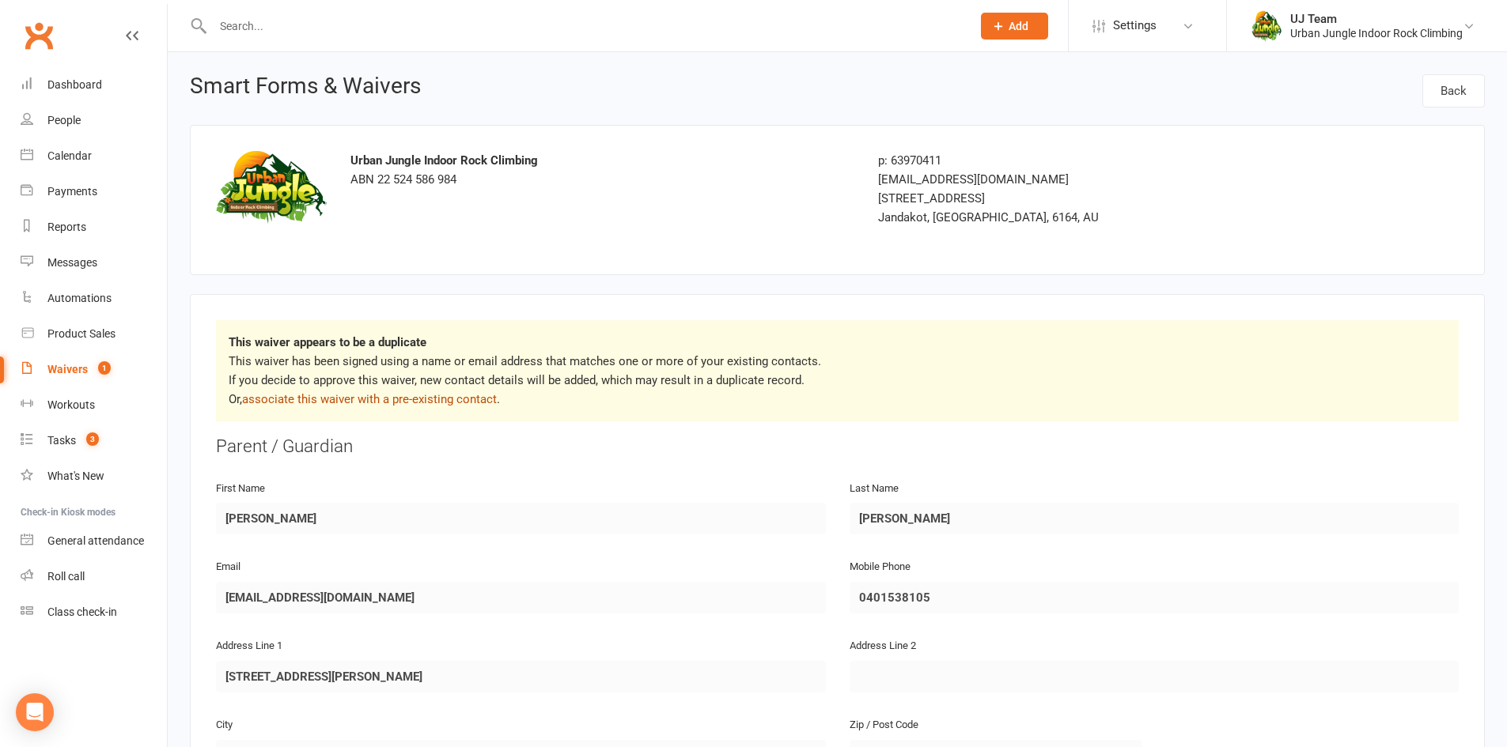
click at [407, 406] on link "associate this waiver with a pre-existing contact" at bounding box center [369, 399] width 255 height 14
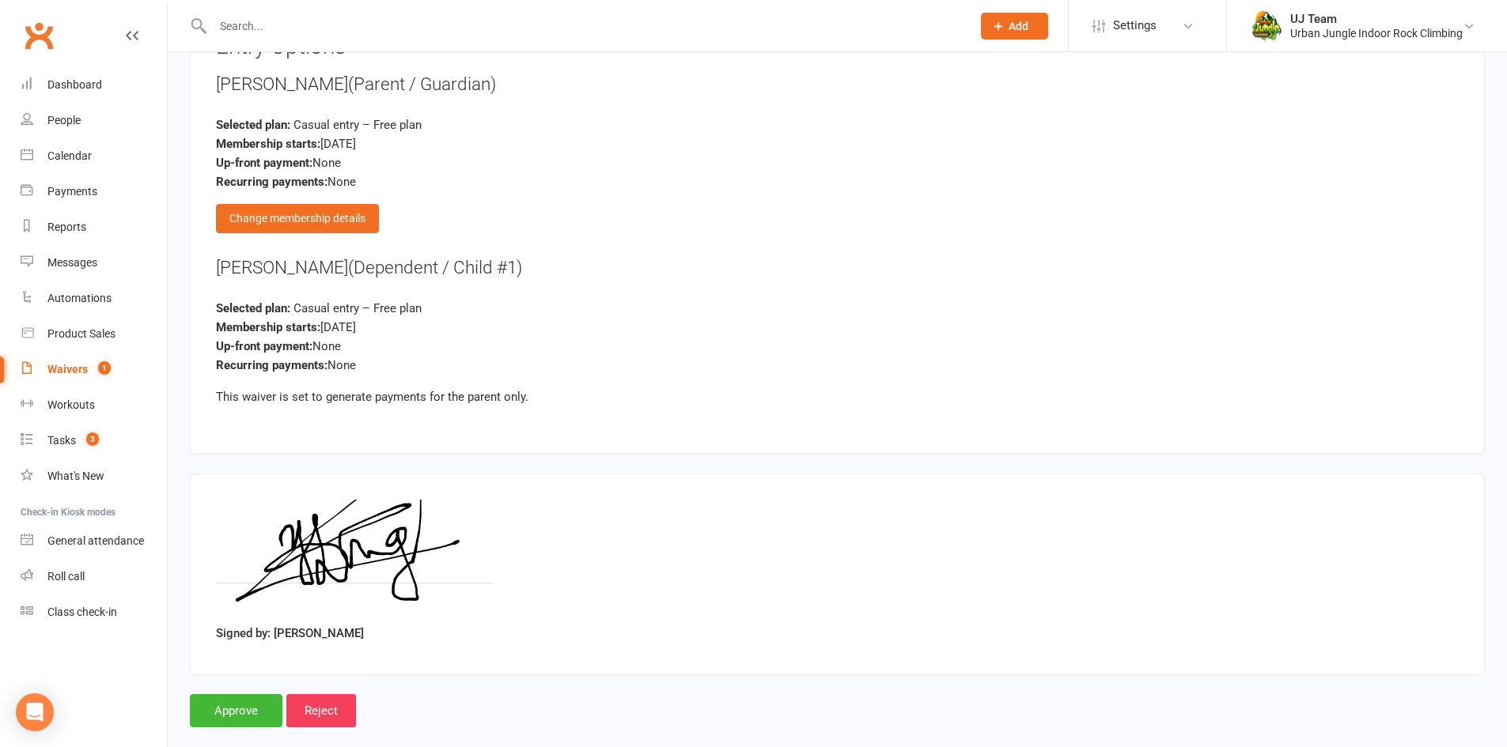
scroll to position [1819, 0]
click at [245, 706] on input "Approve" at bounding box center [236, 710] width 93 height 33
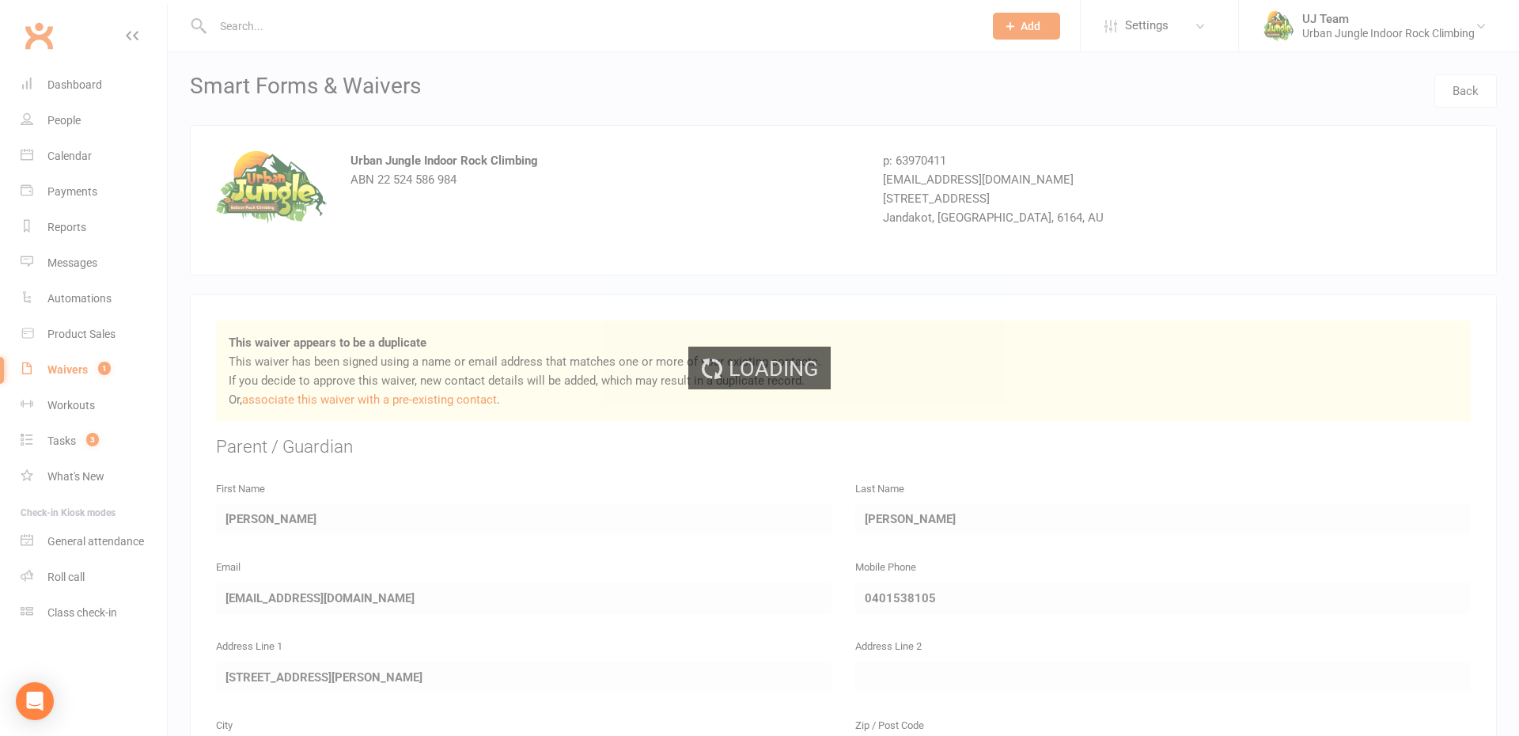
select select "25"
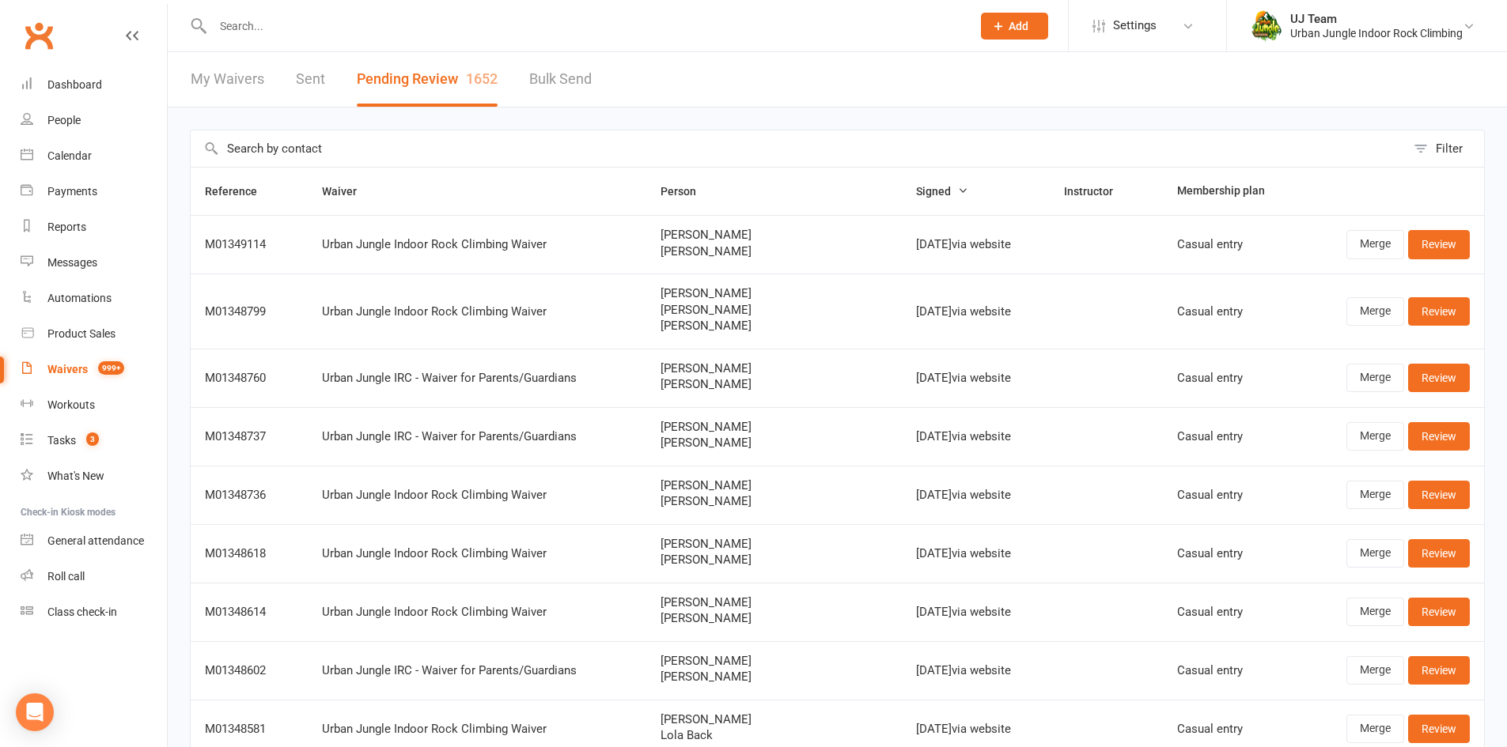
click at [314, 141] on input "text" at bounding box center [798, 148] width 1215 height 36
paste input "Marco Tessarin"
type input "Marco Tessarin"
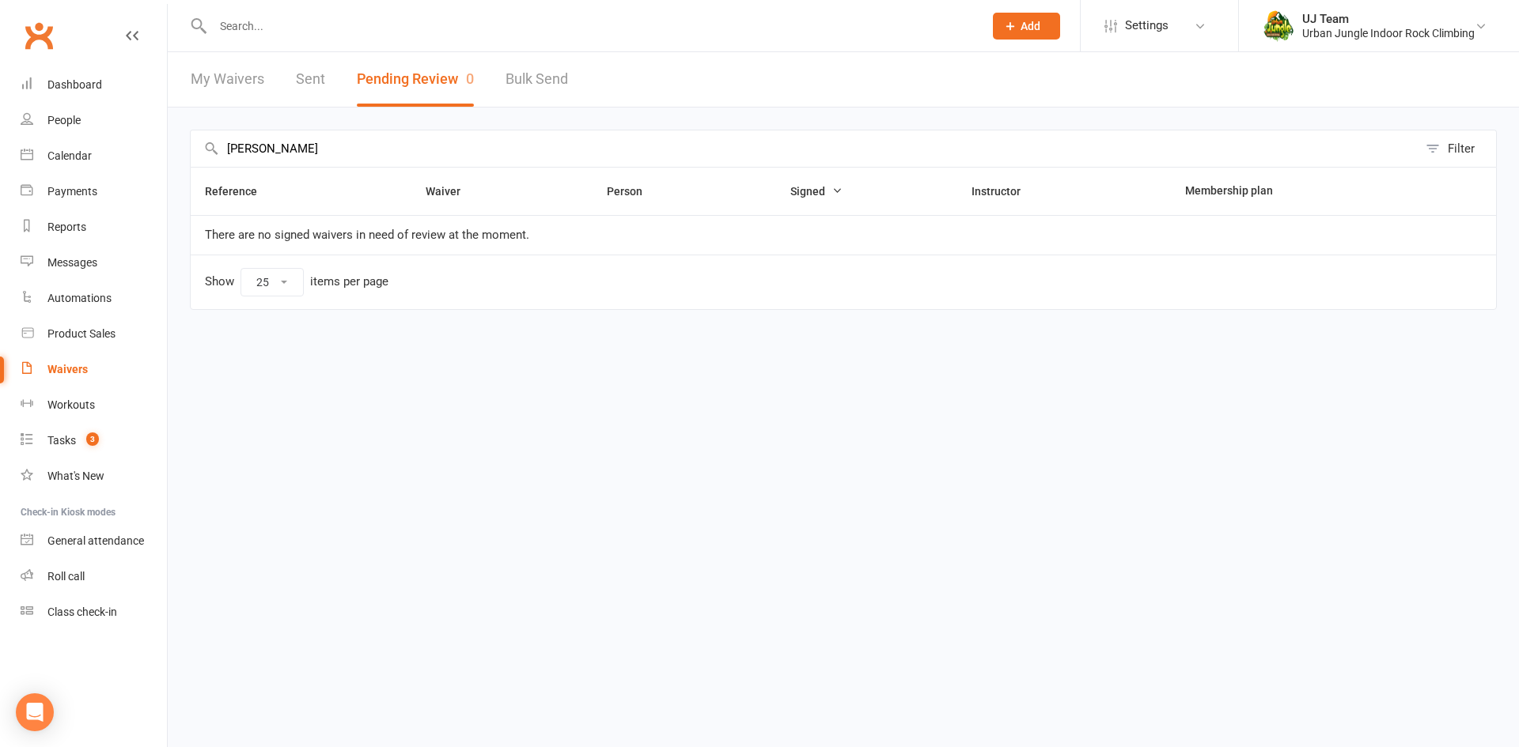
drag, startPoint x: 362, startPoint y: 152, endPoint x: 0, endPoint y: 169, distance: 362.7
click at [0, 169] on ui-view "Prospect Member Non-attending contact Class / event Appointment Task Membership…" at bounding box center [759, 179] width 1519 height 350
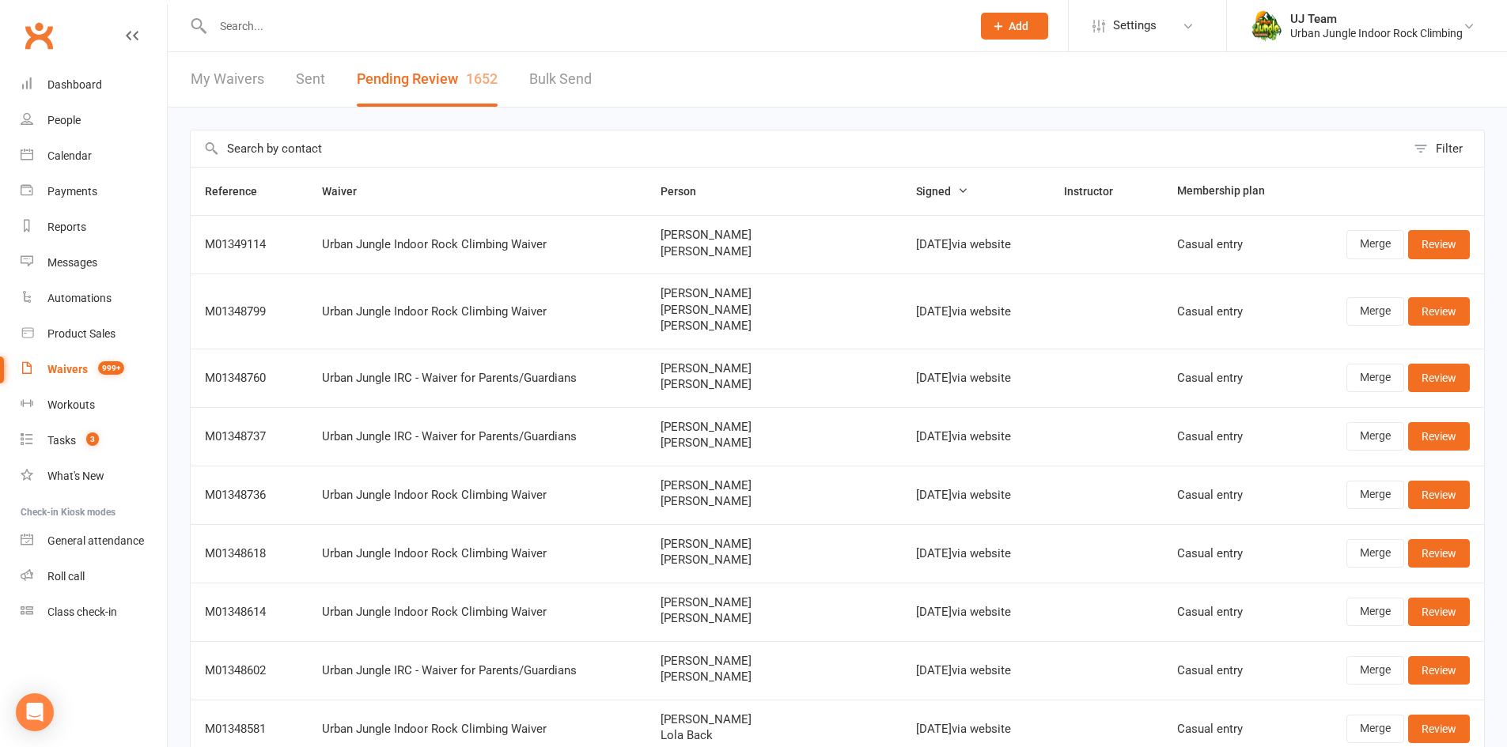
click at [316, 153] on input "text" at bounding box center [798, 148] width 1215 height 36
paste input "Marko Stulich"
type input "Marko Stulich"
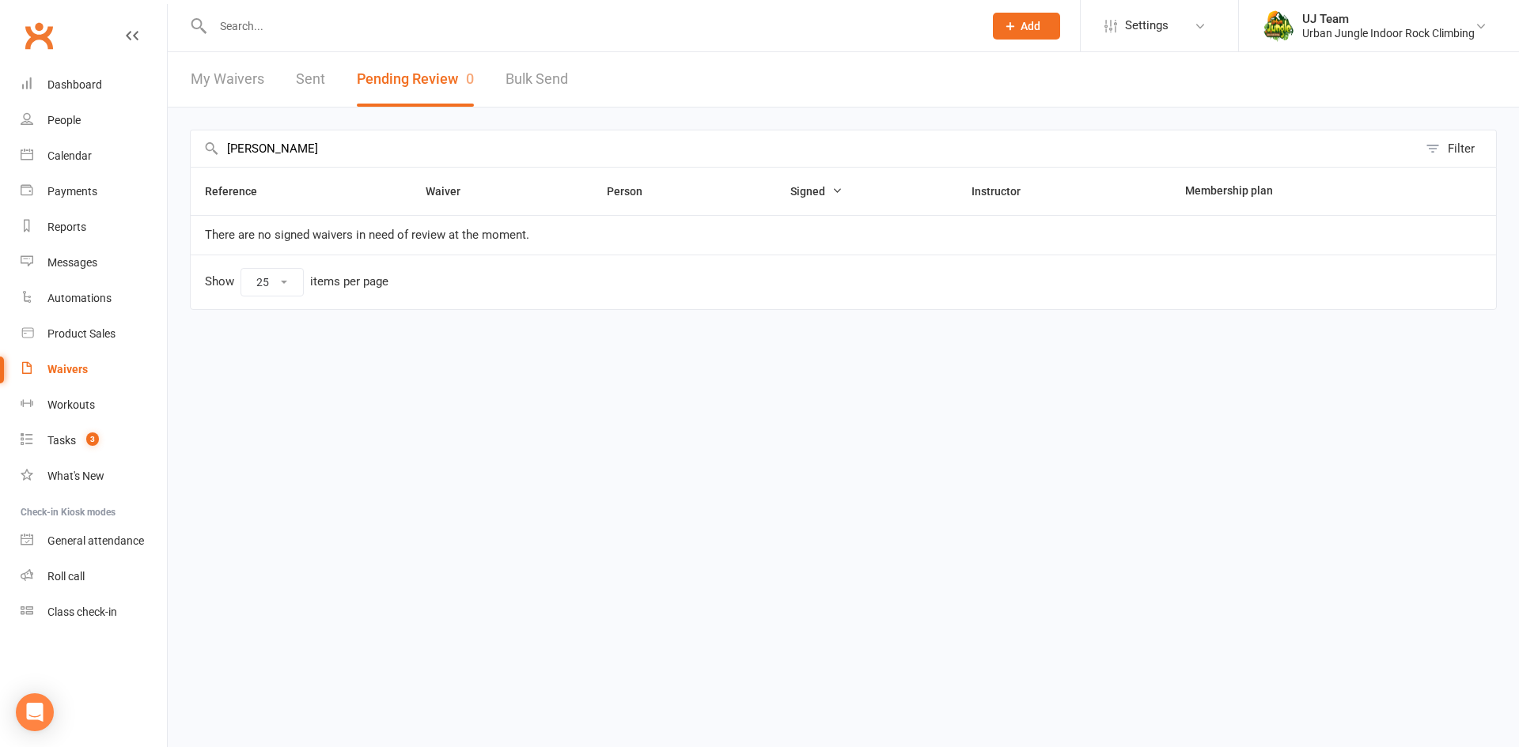
drag, startPoint x: 379, startPoint y: 144, endPoint x: 0, endPoint y: 146, distance: 378.9
click at [0, 146] on ui-view "Prospect Member Non-attending contact Class / event Appointment Task Membership…" at bounding box center [759, 179] width 1519 height 350
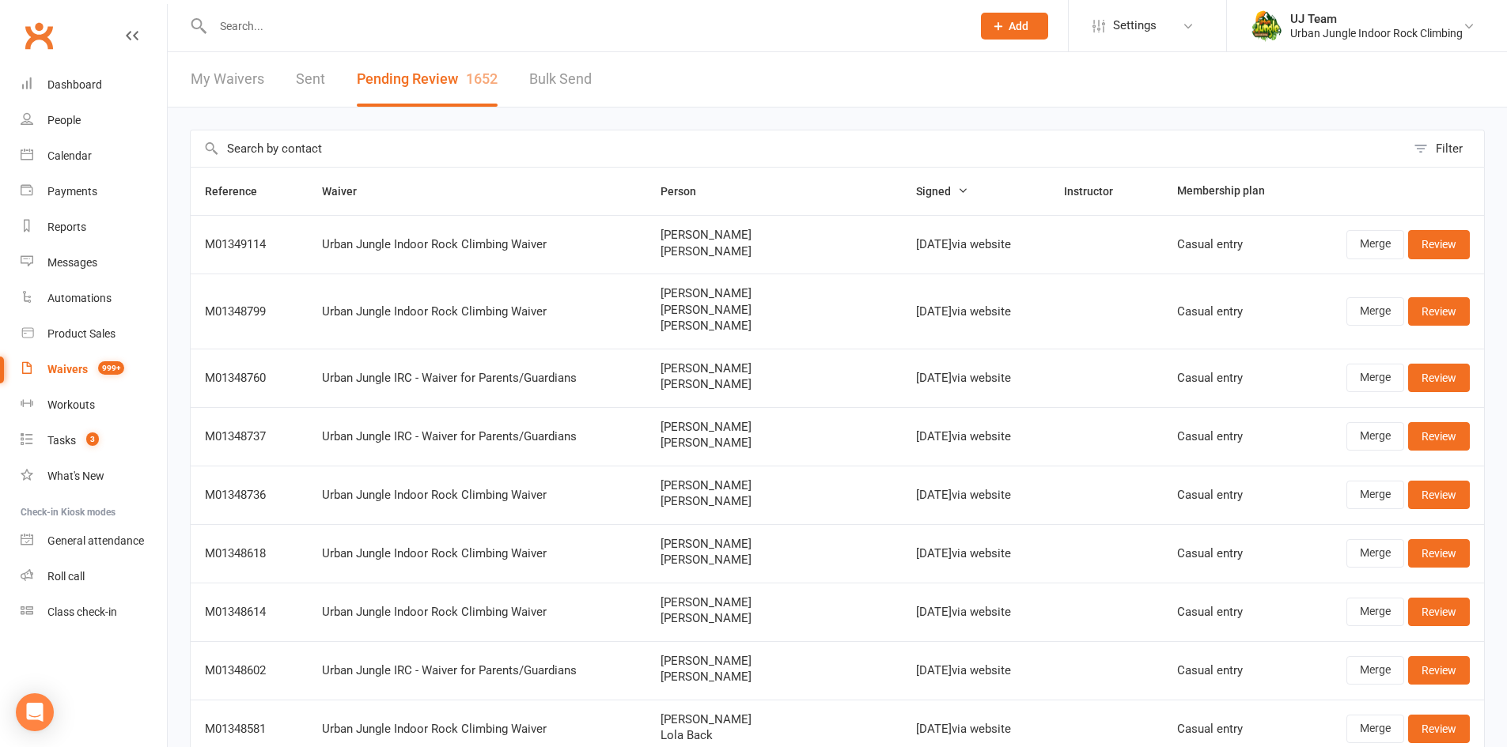
paste input "Marko Stulich"
type input "Marko Stulich"
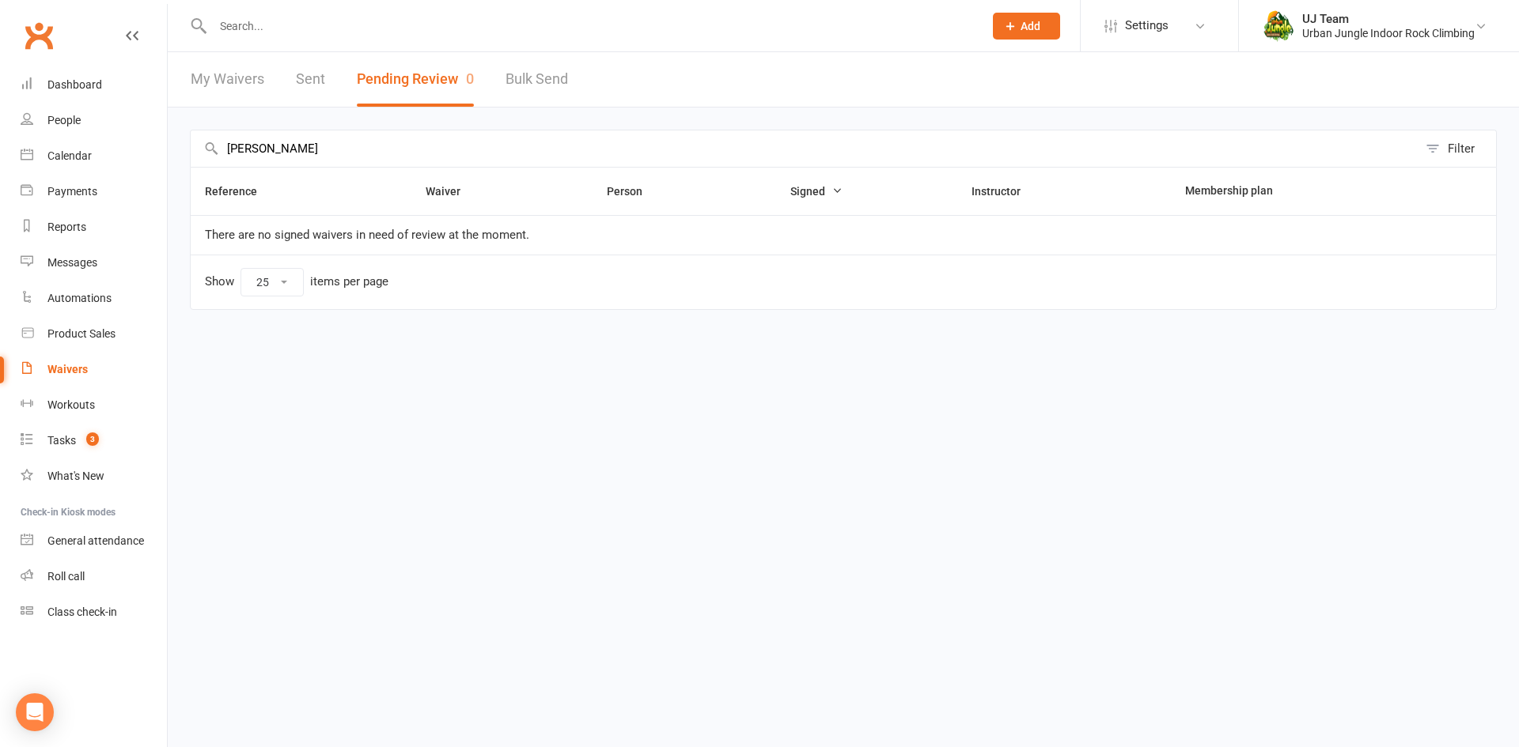
drag, startPoint x: 334, startPoint y: 161, endPoint x: 17, endPoint y: 137, distance: 317.3
click at [17, 137] on ui-view "Prospect Member Non-attending contact Class / event Appointment Task Membership…" at bounding box center [759, 179] width 1519 height 350
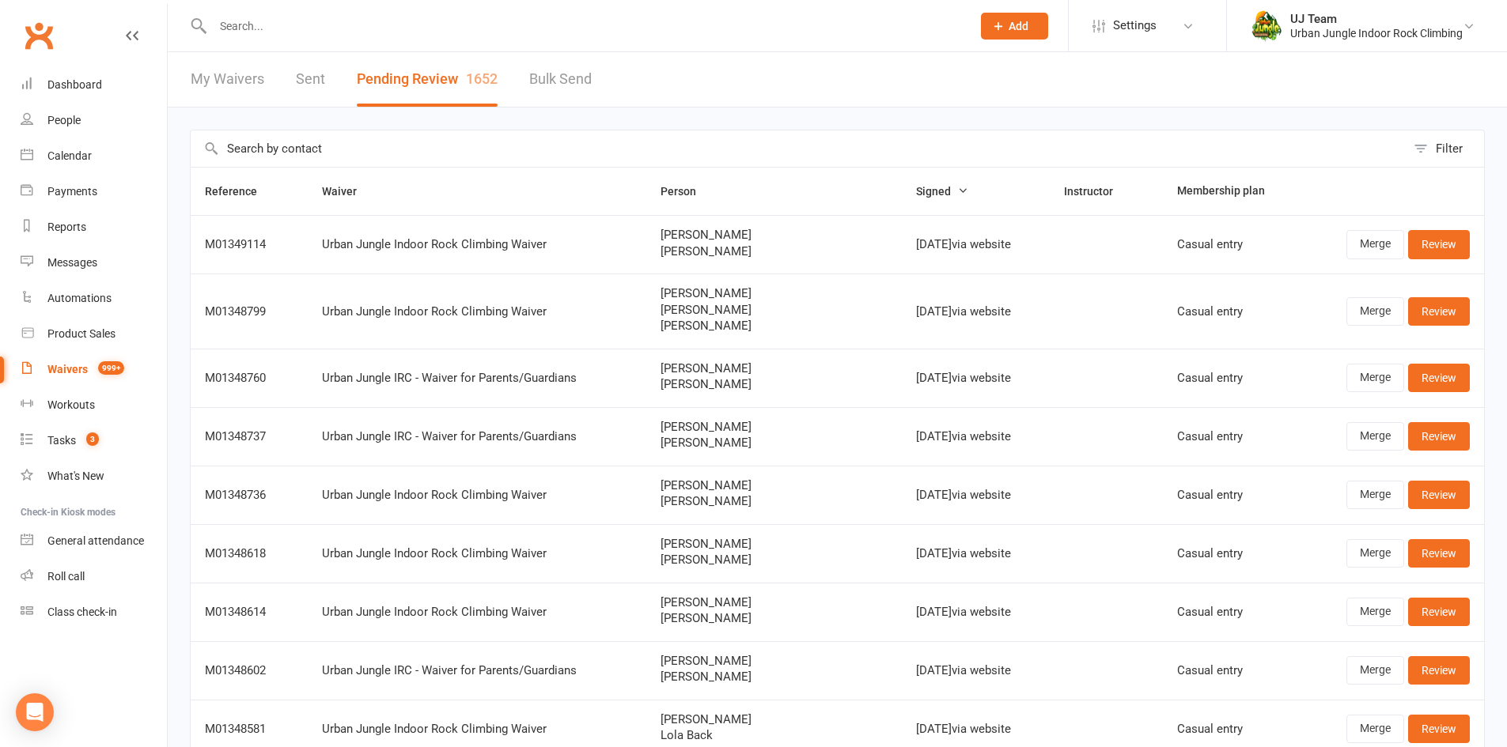
click at [309, 144] on input "text" at bounding box center [798, 148] width 1215 height 36
paste input "Joshua Stein"
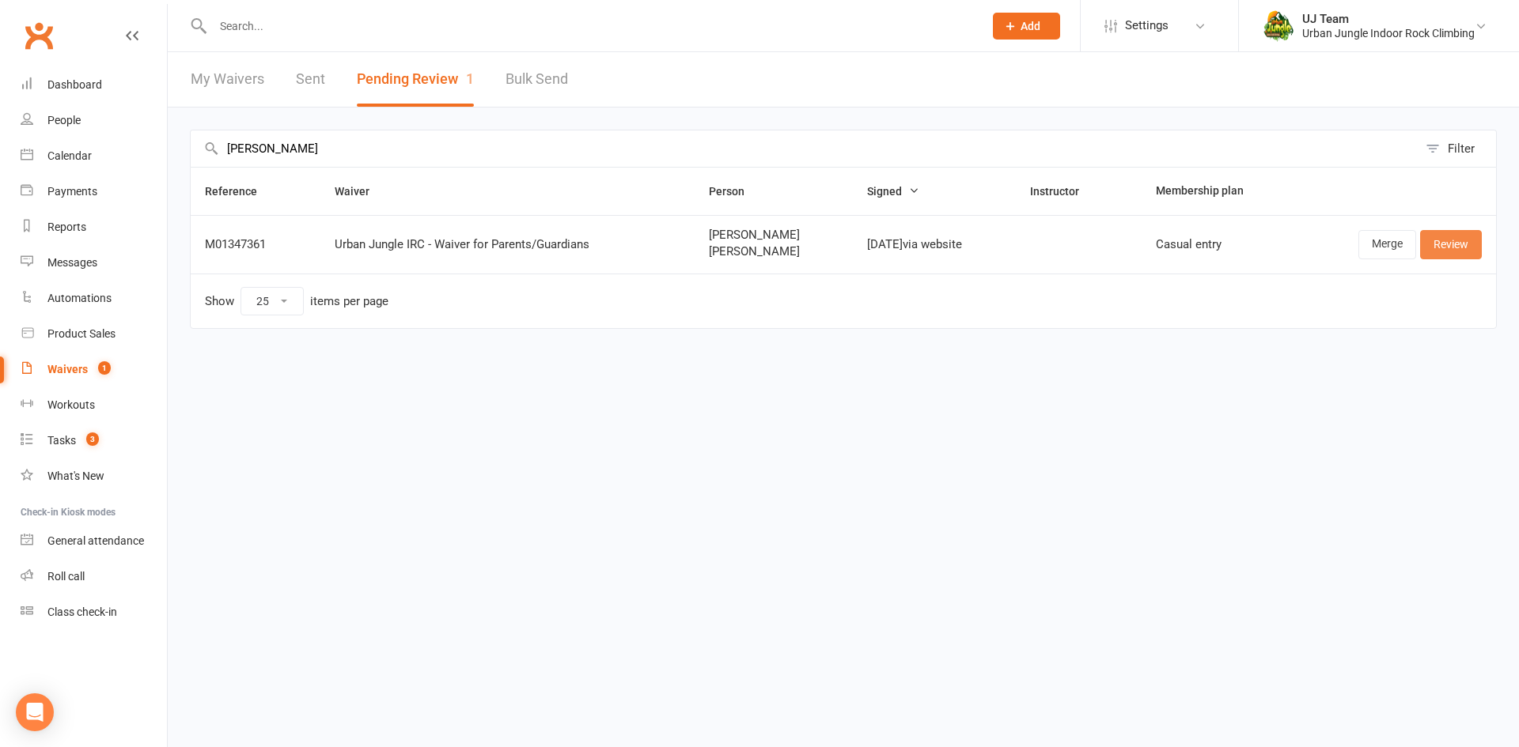
type input "Joshua Stein"
click at [1473, 245] on link "Review" at bounding box center [1451, 244] width 62 height 28
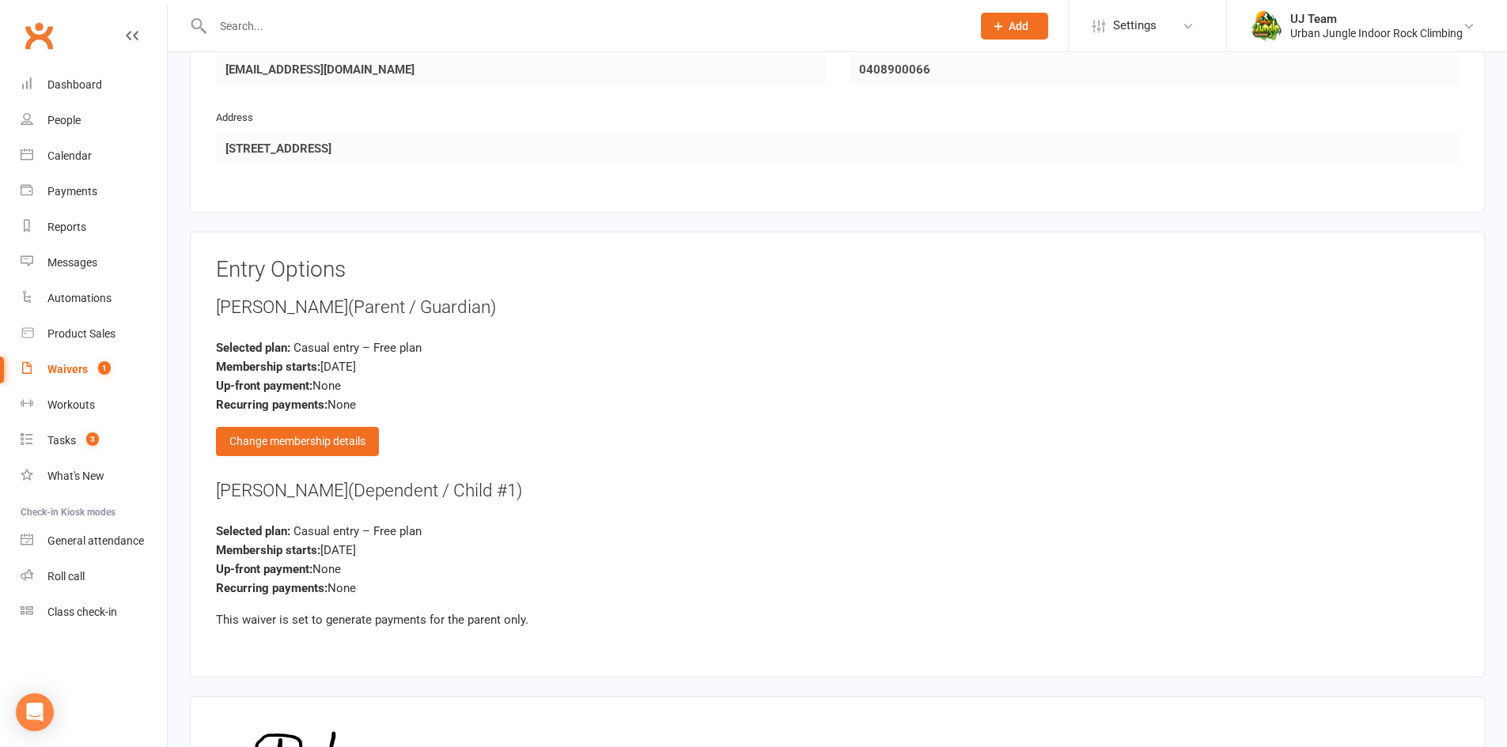
scroll to position [1844, 0]
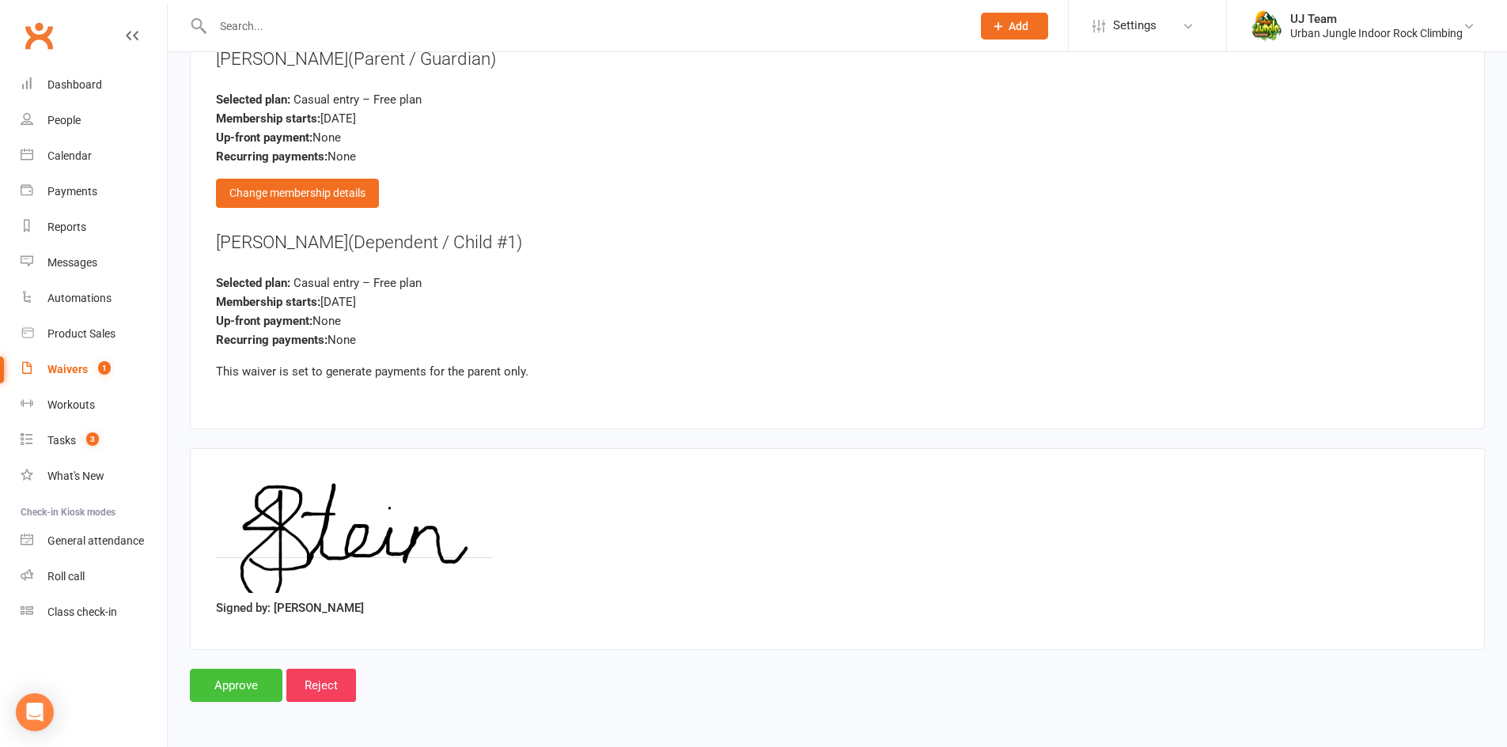
drag, startPoint x: 237, startPoint y: 693, endPoint x: 244, endPoint y: 683, distance: 11.9
click at [238, 693] on input "Approve" at bounding box center [236, 685] width 93 height 33
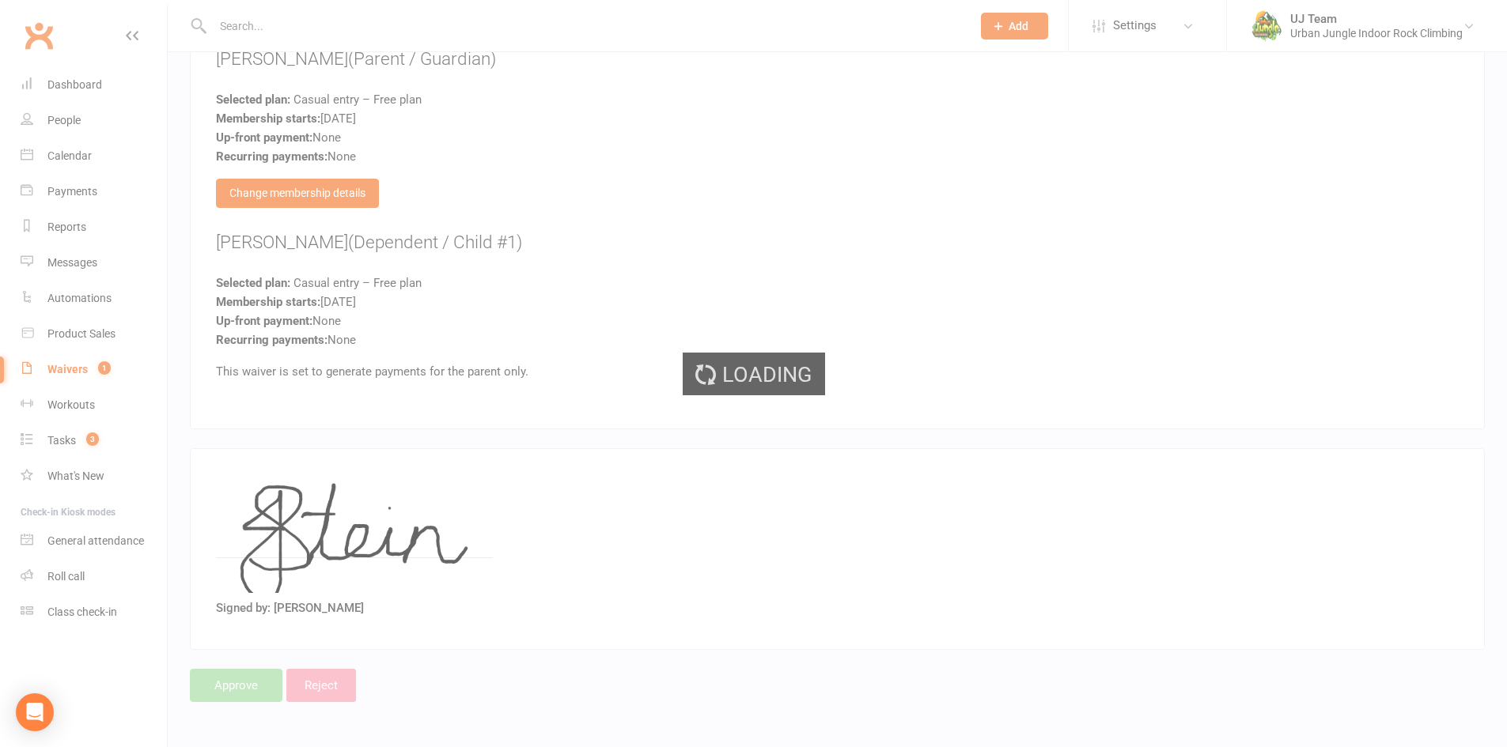
select select "25"
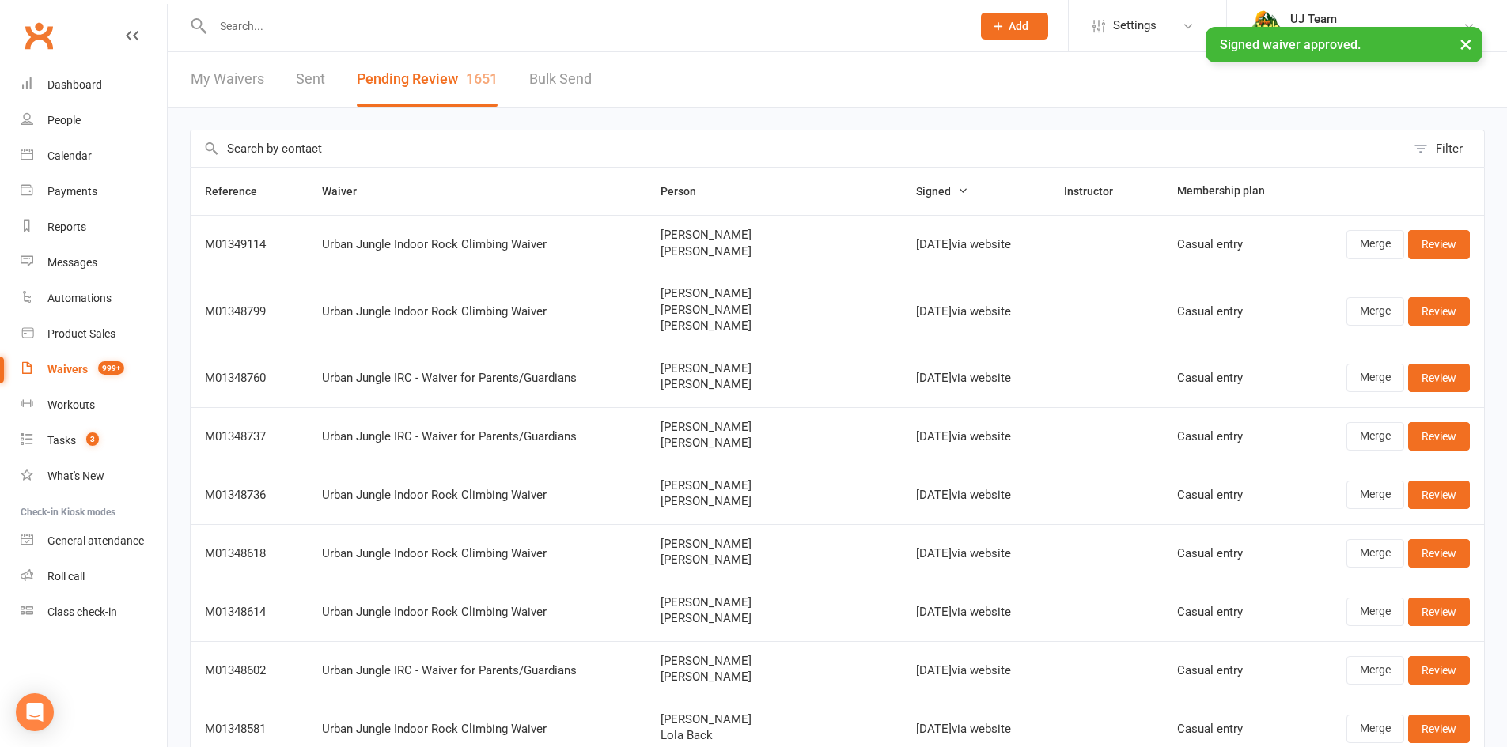
click at [304, 157] on input "text" at bounding box center [798, 148] width 1215 height 36
paste input "Caspian-Jace Sofacado"
type input "Caspian-Jace Sofacado"
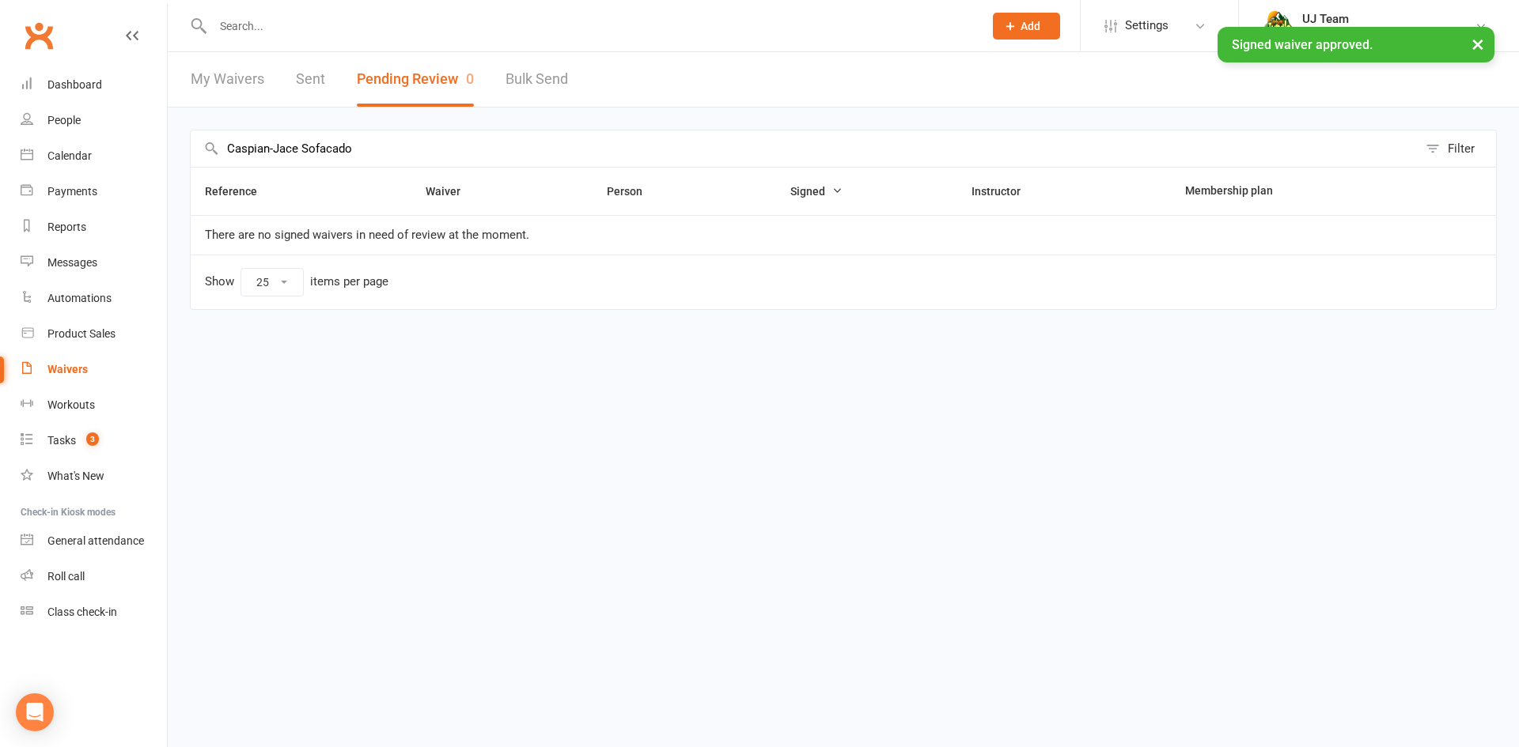
drag, startPoint x: 387, startPoint y: 150, endPoint x: 11, endPoint y: 139, distance: 375.8
click at [0, 149] on ui-view "Prospect Member Non-attending contact Class / event Appointment Task Membership…" at bounding box center [759, 179] width 1519 height 350
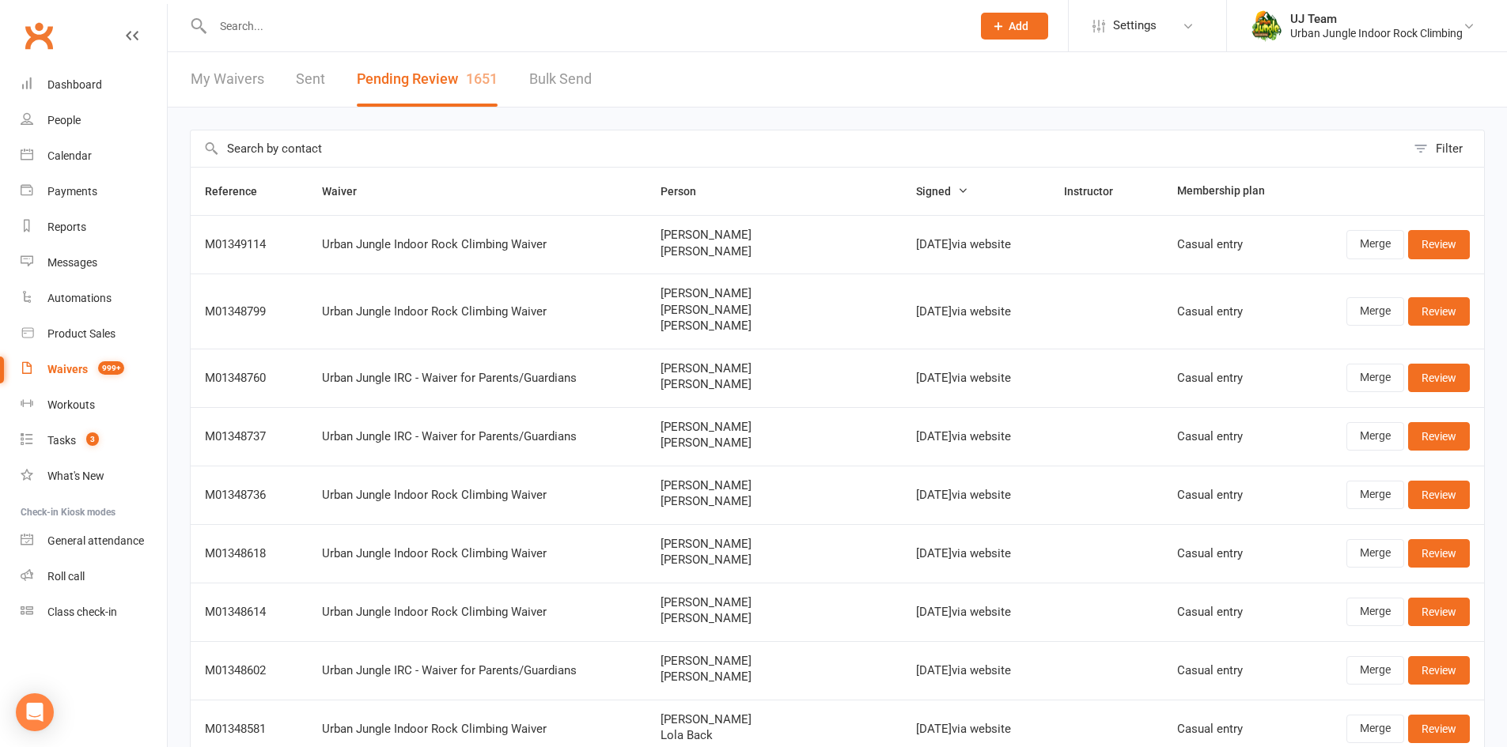
click at [255, 142] on input "text" at bounding box center [798, 148] width 1215 height 36
paste input "Jake Smith"
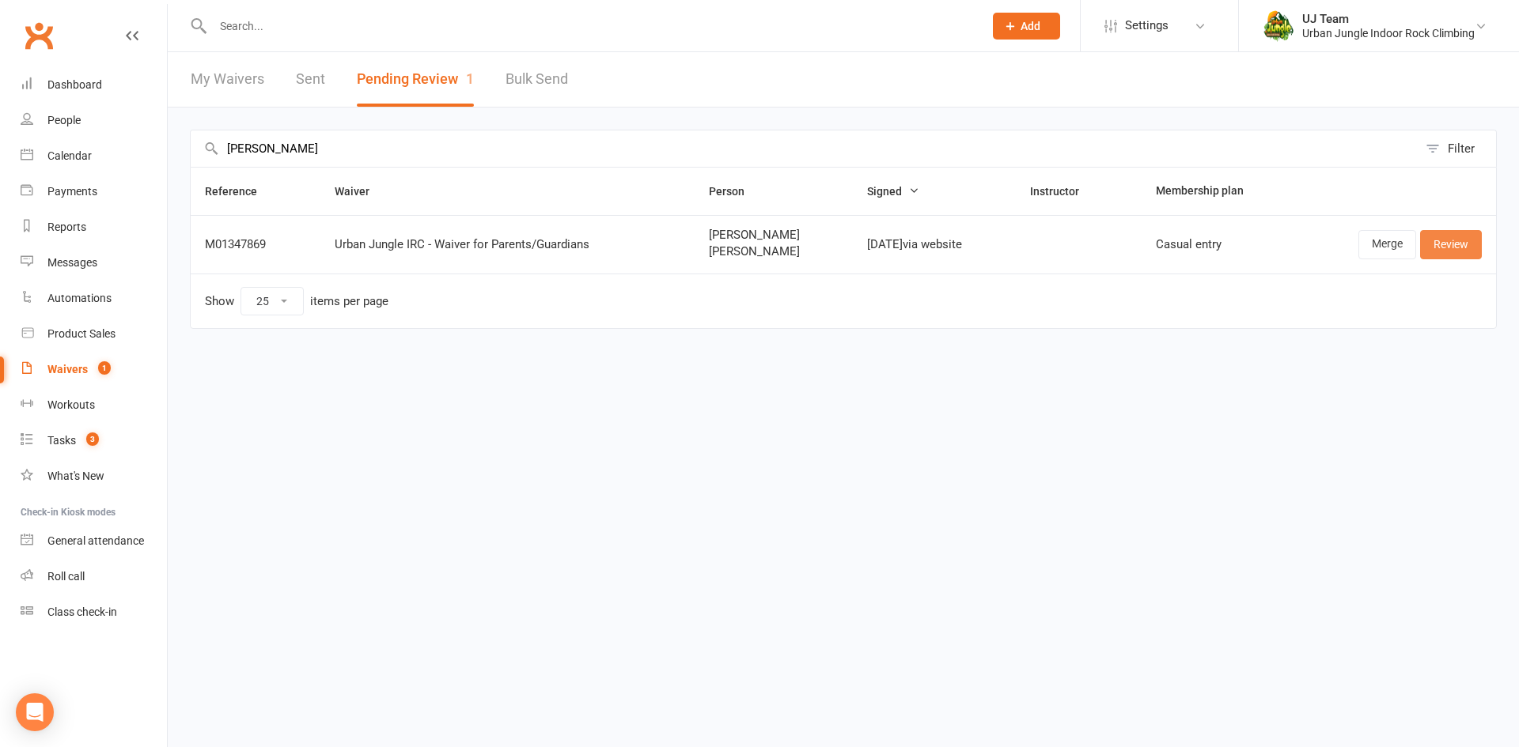
type input "Jake Smith"
click at [1438, 248] on link "Review" at bounding box center [1451, 244] width 62 height 28
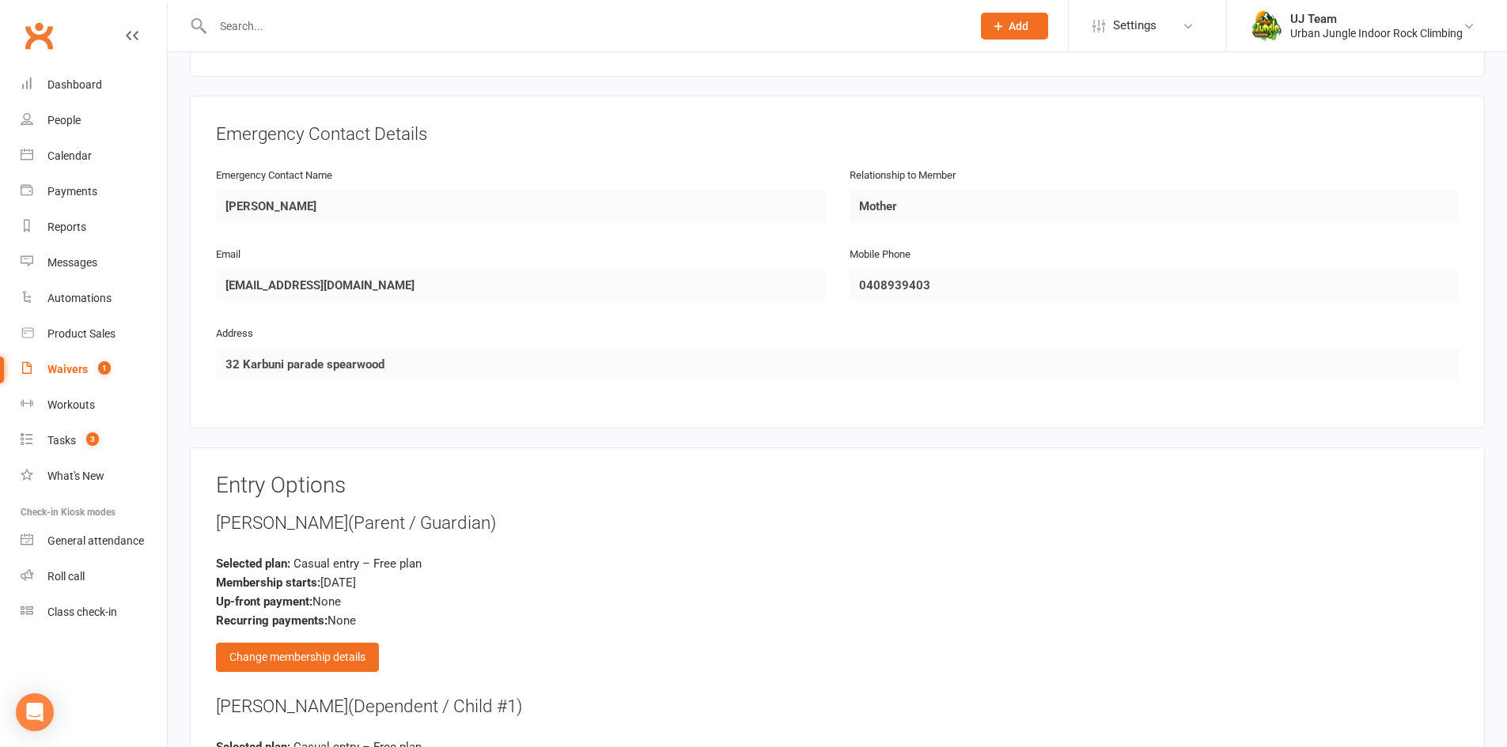
scroll to position [1730, 0]
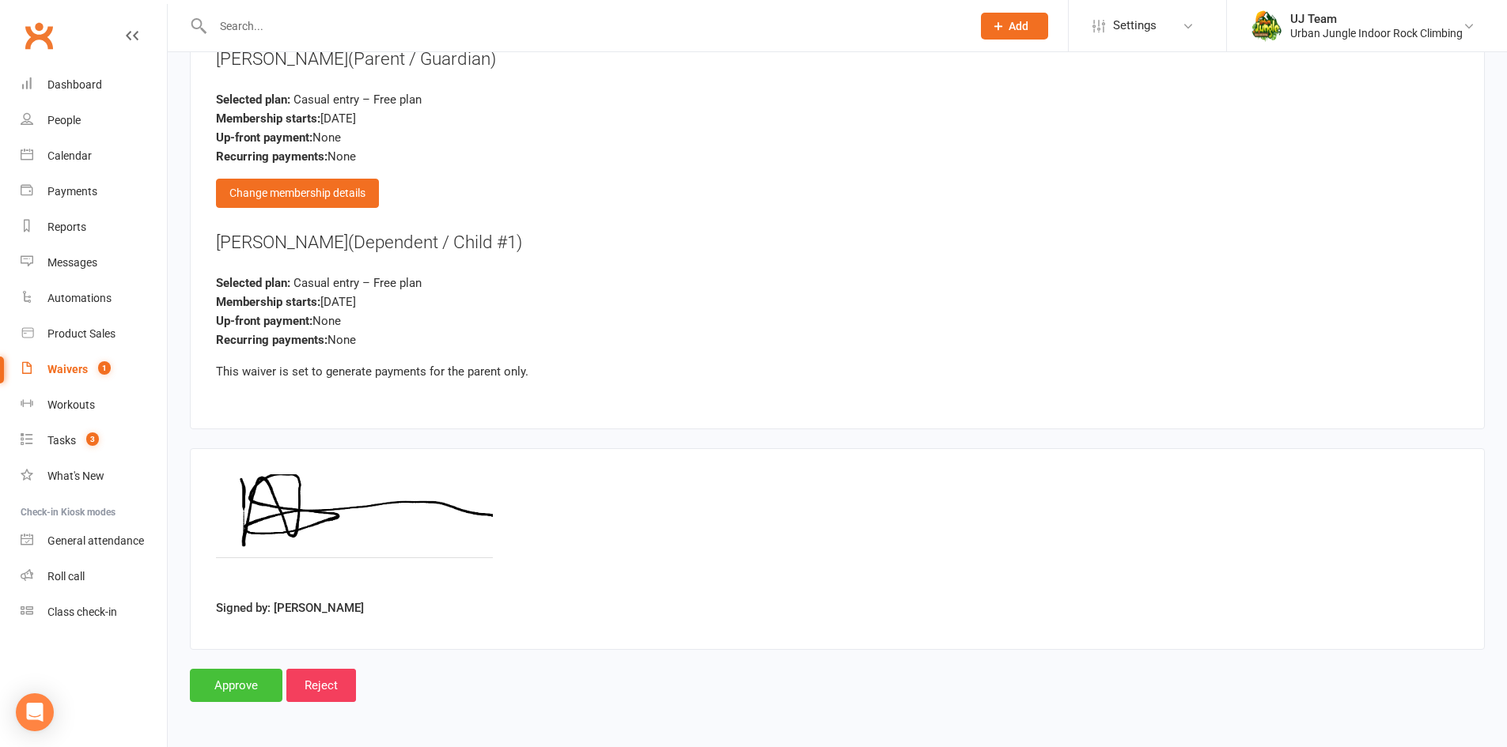
click at [268, 675] on input "Approve" at bounding box center [236, 685] width 93 height 33
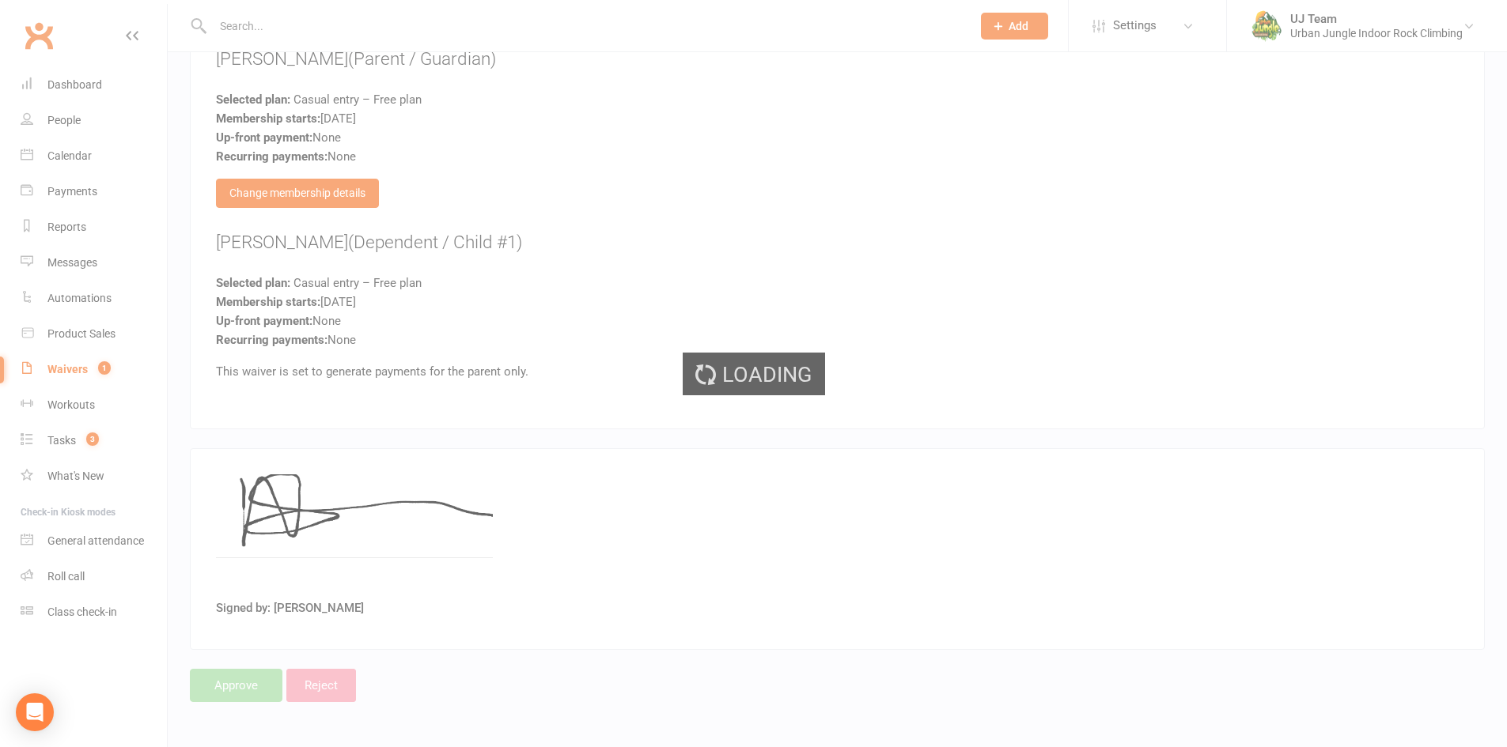
select select "25"
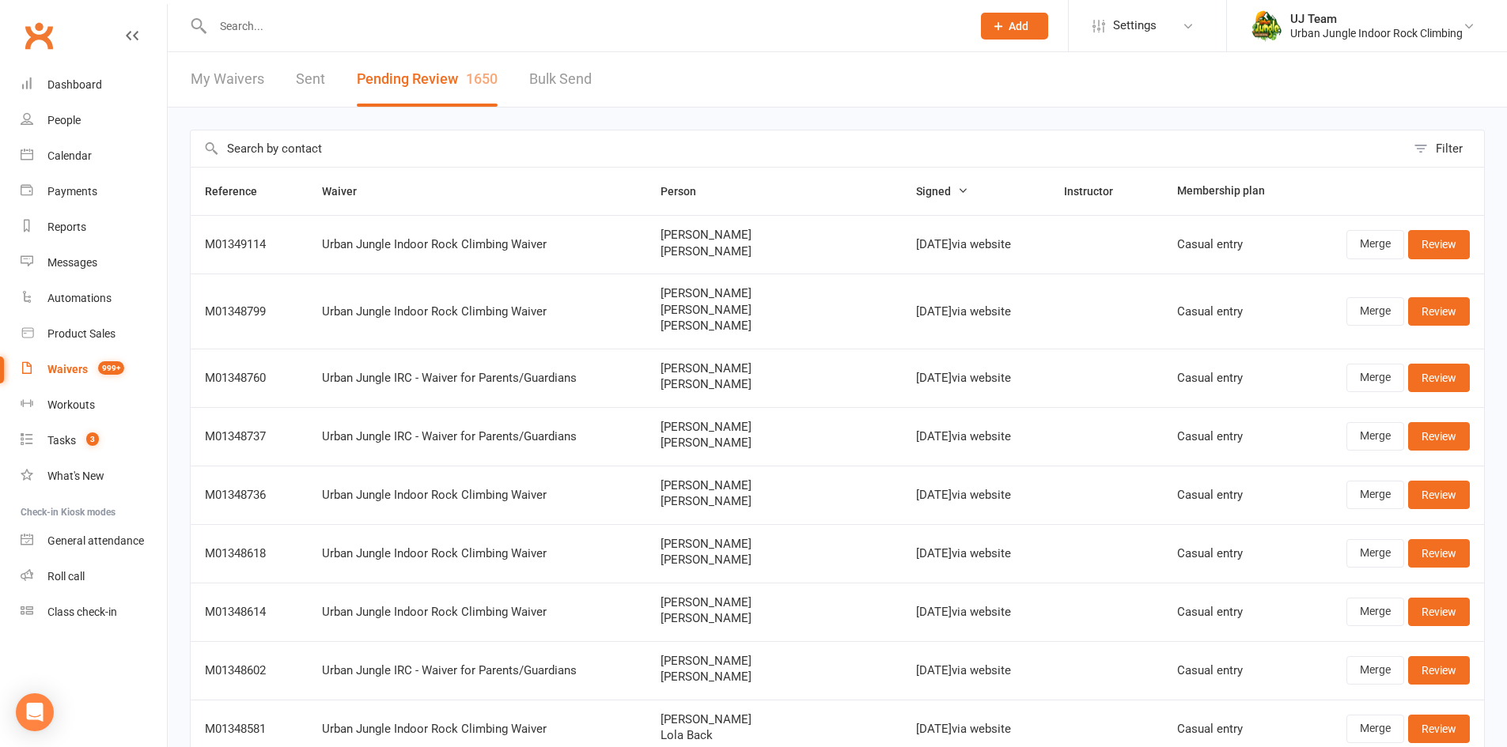
click at [419, 136] on input "text" at bounding box center [798, 148] width 1215 height 36
paste input "Garrick Singh"
type input "Garrick Singh"
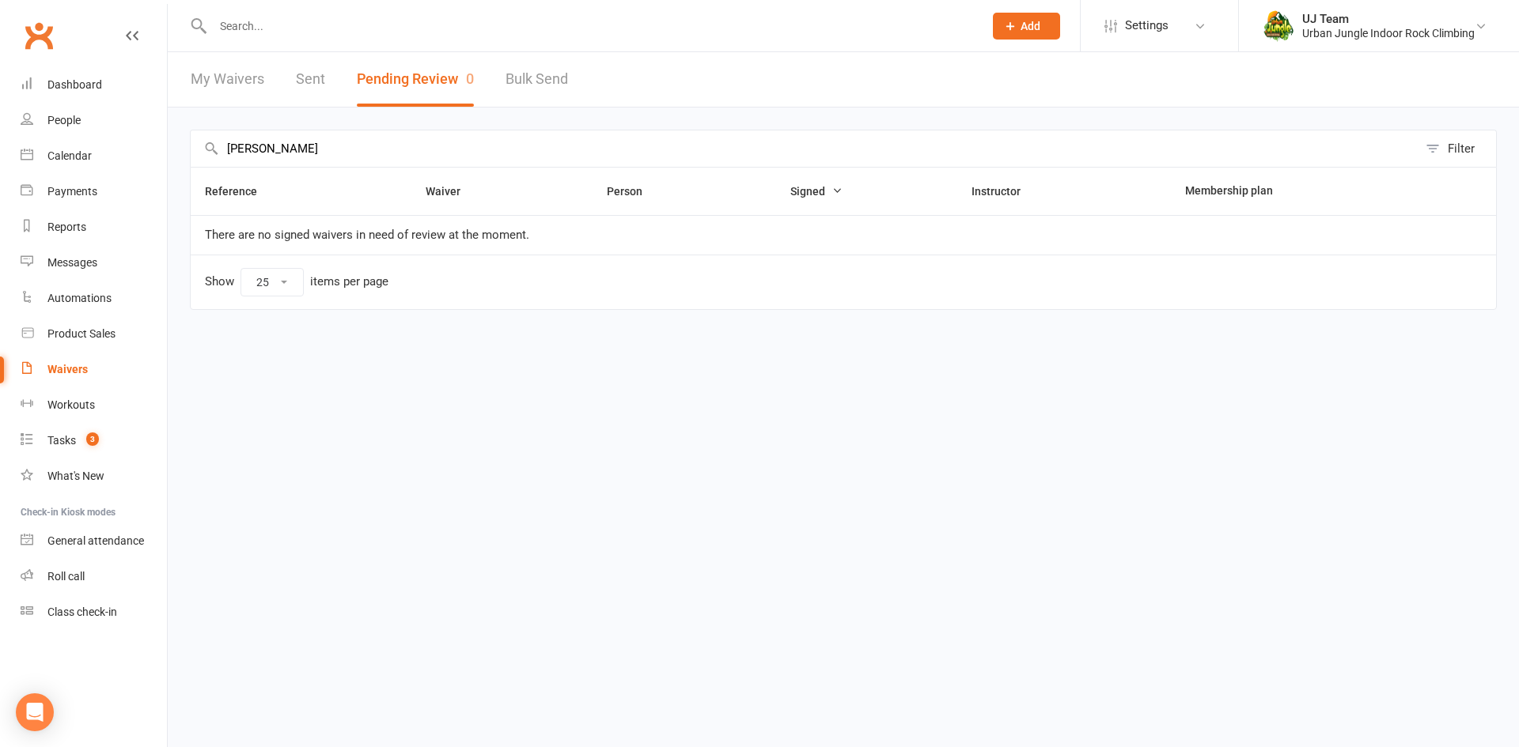
drag, startPoint x: 438, startPoint y: 147, endPoint x: 0, endPoint y: 99, distance: 440.8
click at [0, 99] on ui-view "Prospect Member Non-attending contact Class / event Appointment Task Membership…" at bounding box center [759, 179] width 1519 height 350
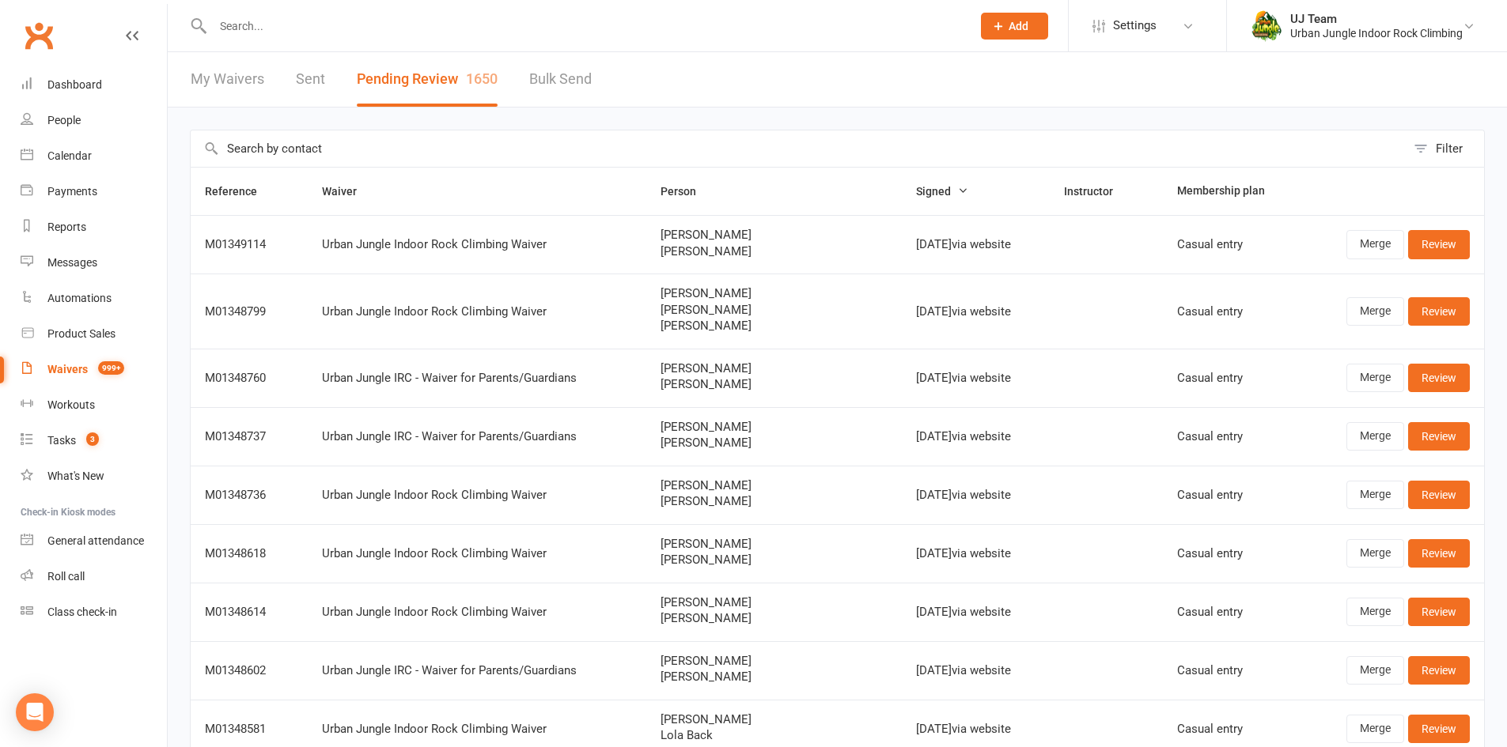
click at [308, 147] on input "text" at bounding box center [798, 148] width 1215 height 36
paste input "Sukhsant Sandhu"
type input "Sukhsant Sandhu"
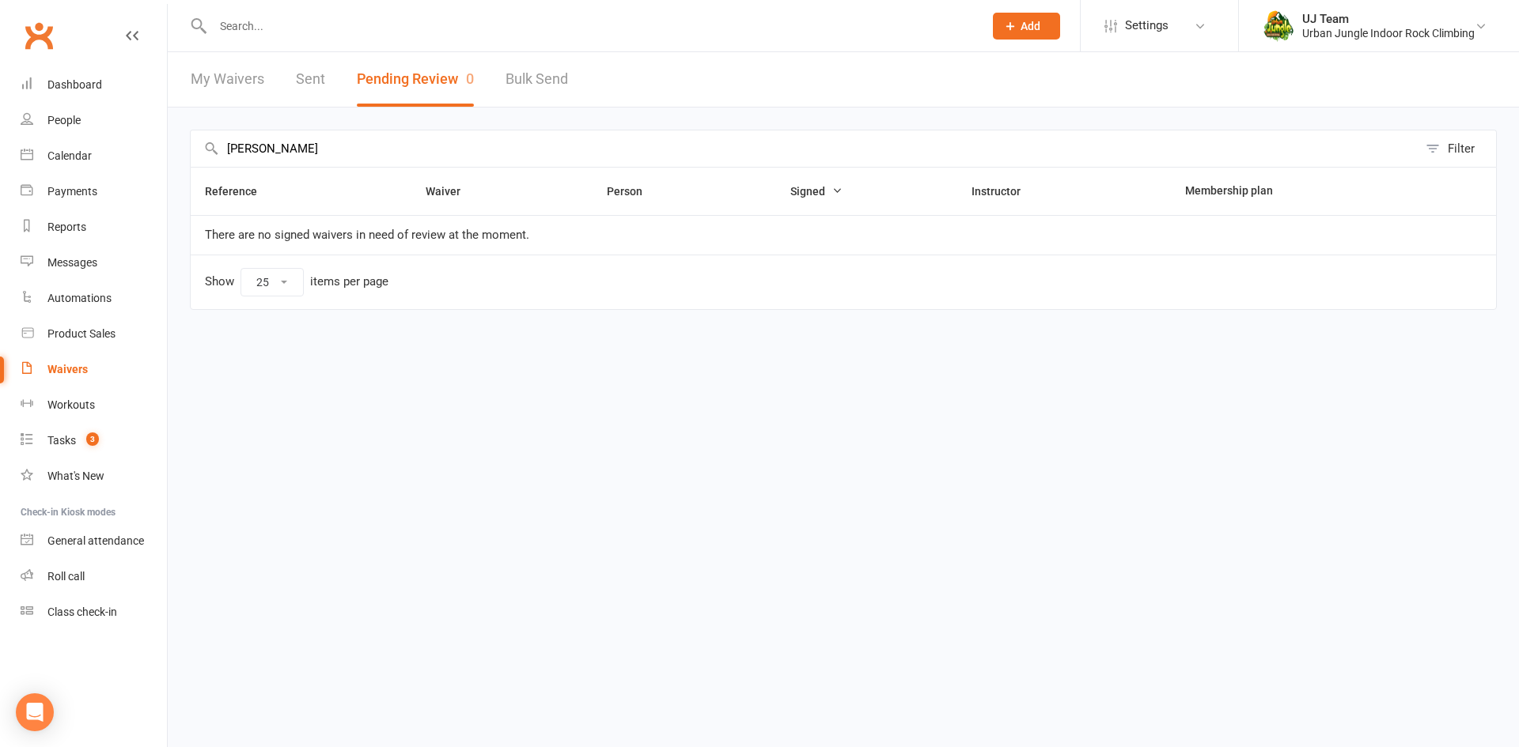
drag, startPoint x: 326, startPoint y: 146, endPoint x: 0, endPoint y: 123, distance: 326.7
click at [0, 123] on ui-view "Prospect Member Non-attending contact Class / event Appointment Task Membership…" at bounding box center [759, 179] width 1519 height 350
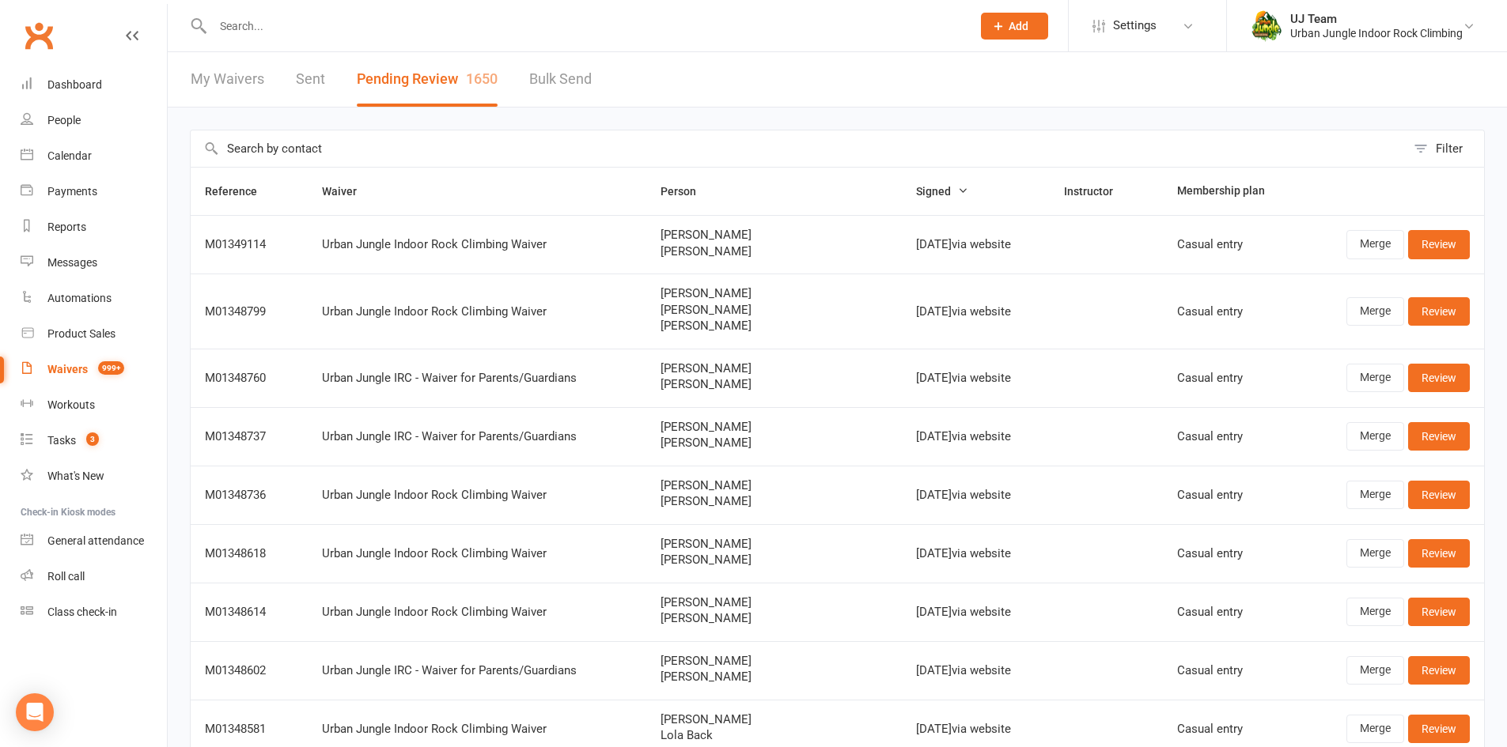
click at [245, 146] on input "text" at bounding box center [798, 148] width 1215 height 36
paste input "Leonardo Sain"
type input "Leonardo Sain"
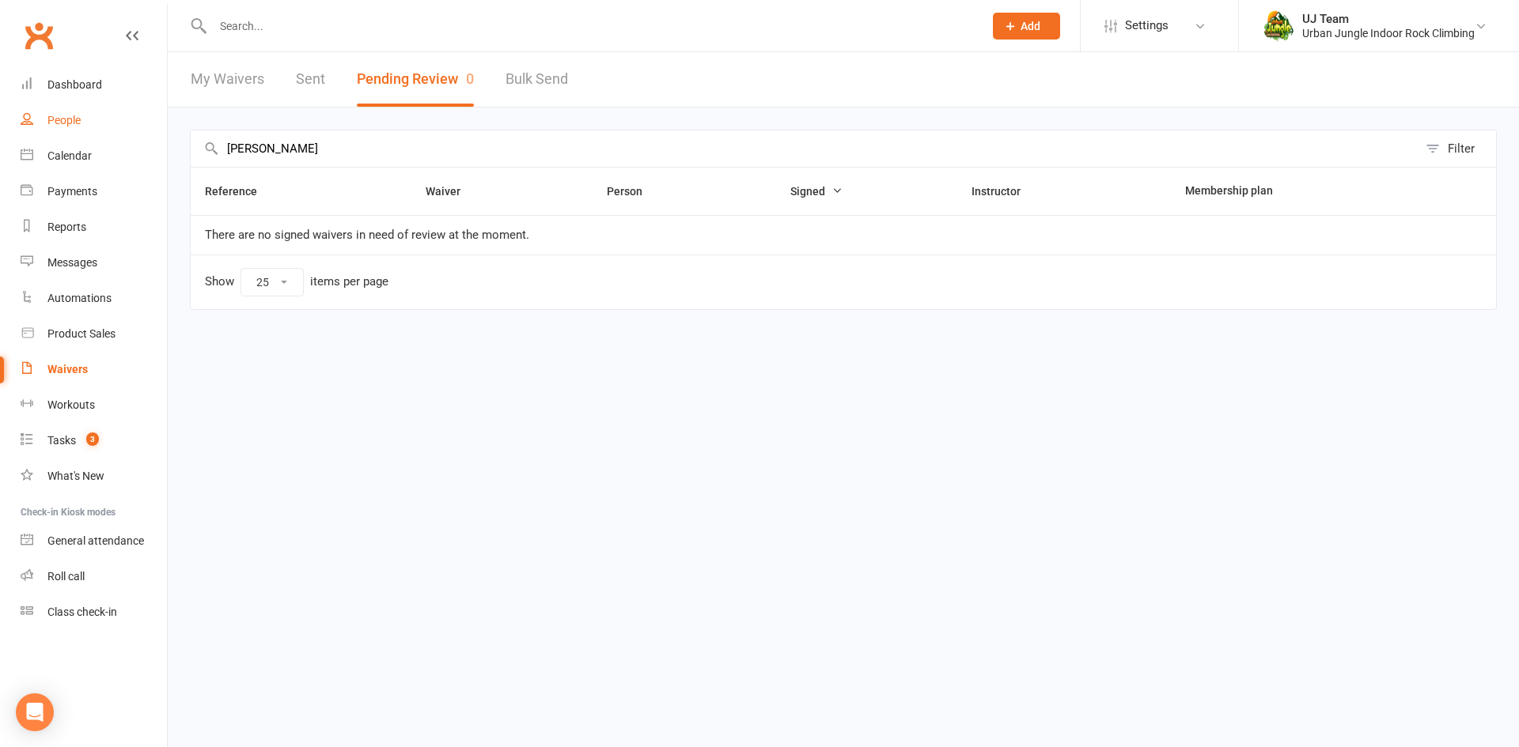
drag, startPoint x: 148, startPoint y: 146, endPoint x: 85, endPoint y: 119, distance: 68.7
click at [2, 119] on ui-view "Prospect Member Non-attending contact Class / event Appointment Task Membership…" at bounding box center [759, 179] width 1519 height 350
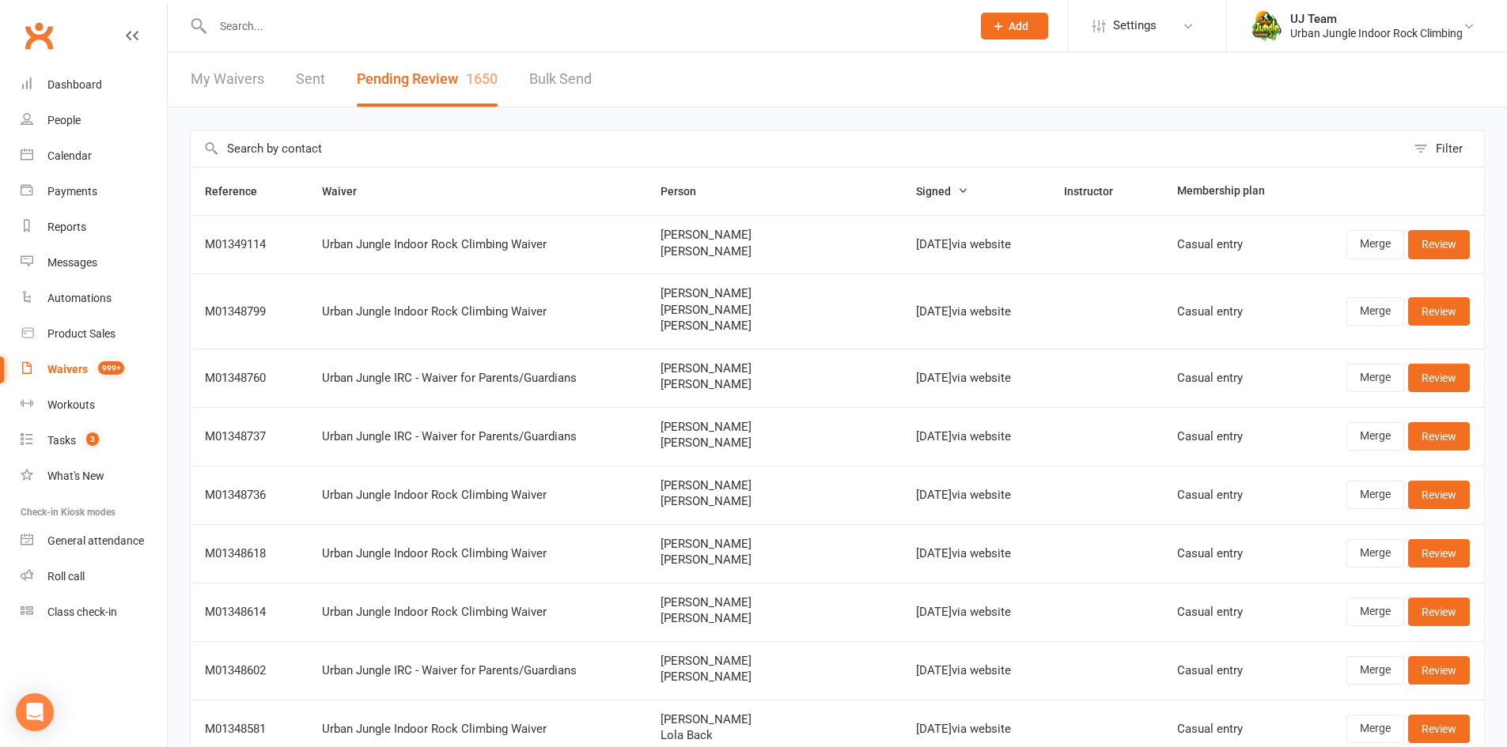
click at [269, 148] on input "text" at bounding box center [798, 148] width 1215 height 36
paste input "Elisha Rozario"
type input "Elisha Rozario"
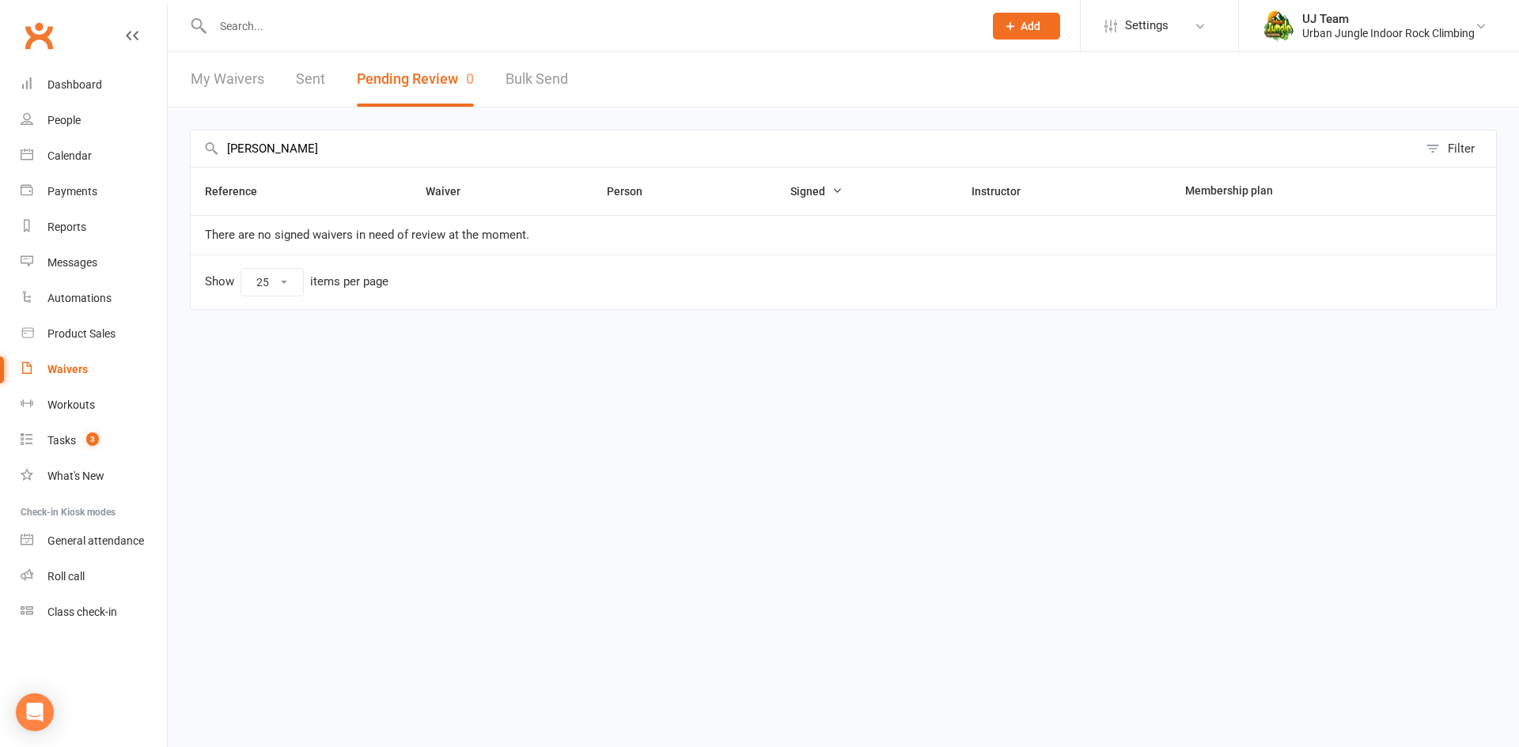
drag, startPoint x: 347, startPoint y: 150, endPoint x: 17, endPoint y: 66, distance: 341.3
click at [0, 93] on ui-view "Prospect Member Non-attending contact Class / event Appointment Task Membership…" at bounding box center [759, 179] width 1519 height 350
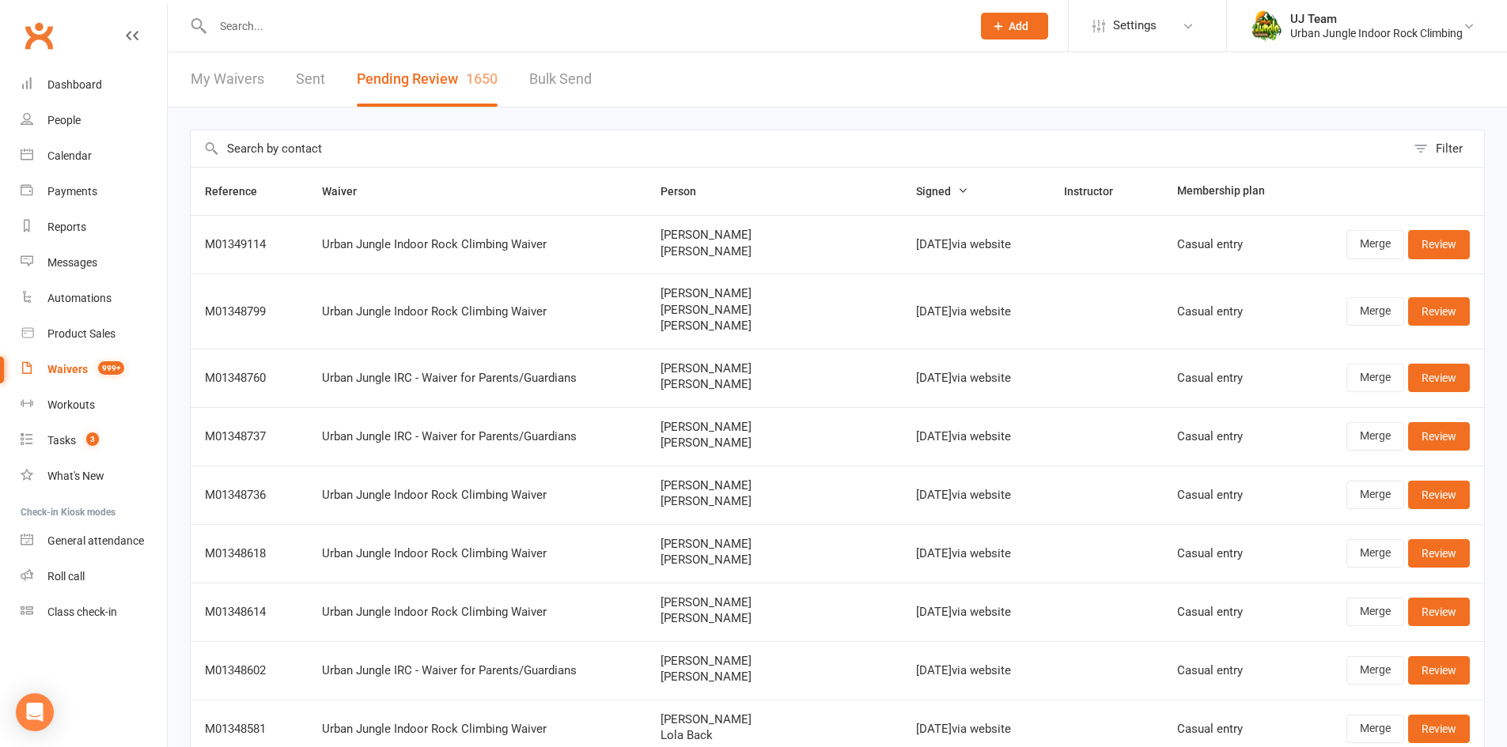
click at [254, 150] on input "text" at bounding box center [798, 148] width 1215 height 36
paste input "Ellie-Anne Poultney"
type input "Ellie-Anne Poultney"
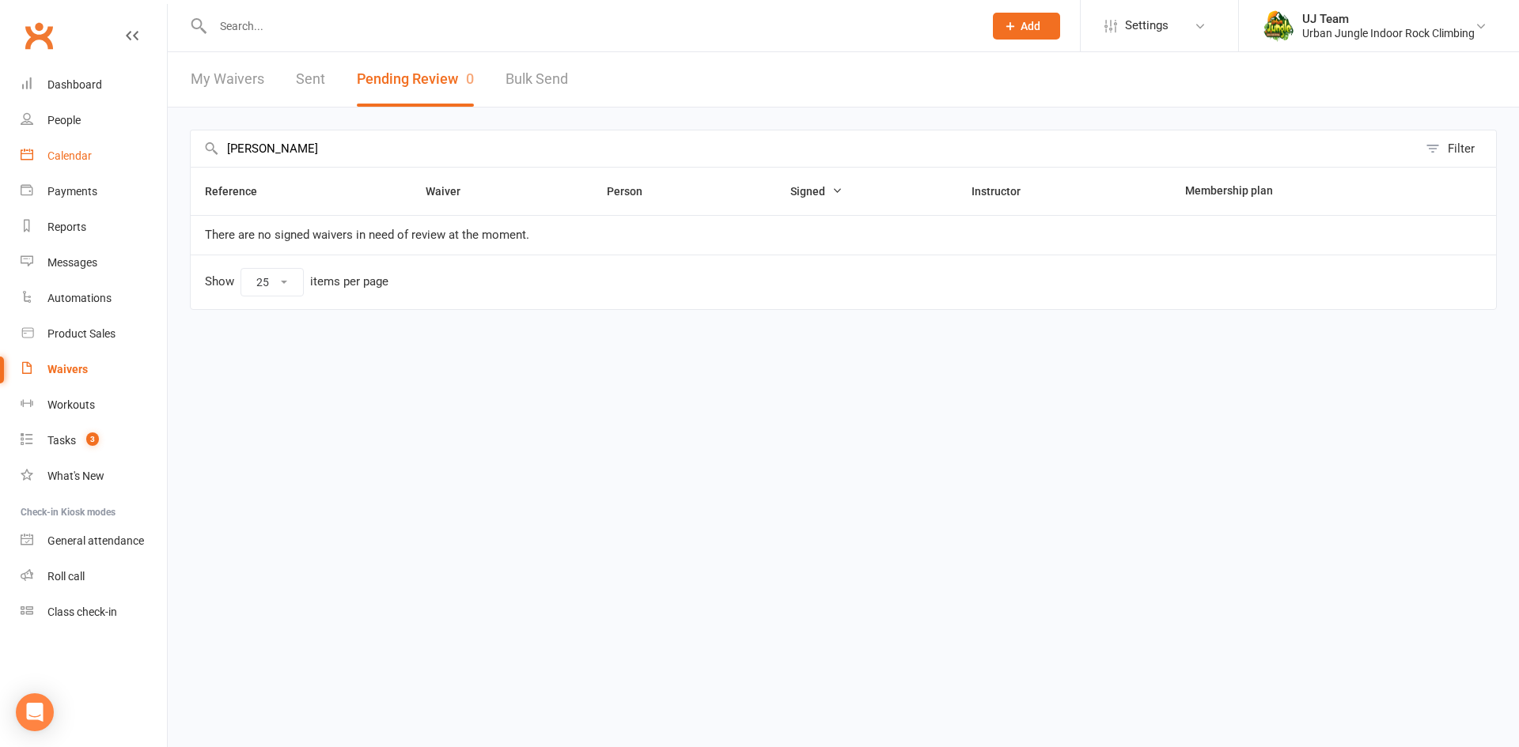
drag, startPoint x: 377, startPoint y: 142, endPoint x: 93, endPoint y: 146, distance: 284.0
click at [93, 146] on ui-view "Prospect Member Non-attending contact Class / event Appointment Task Membership…" at bounding box center [759, 179] width 1519 height 350
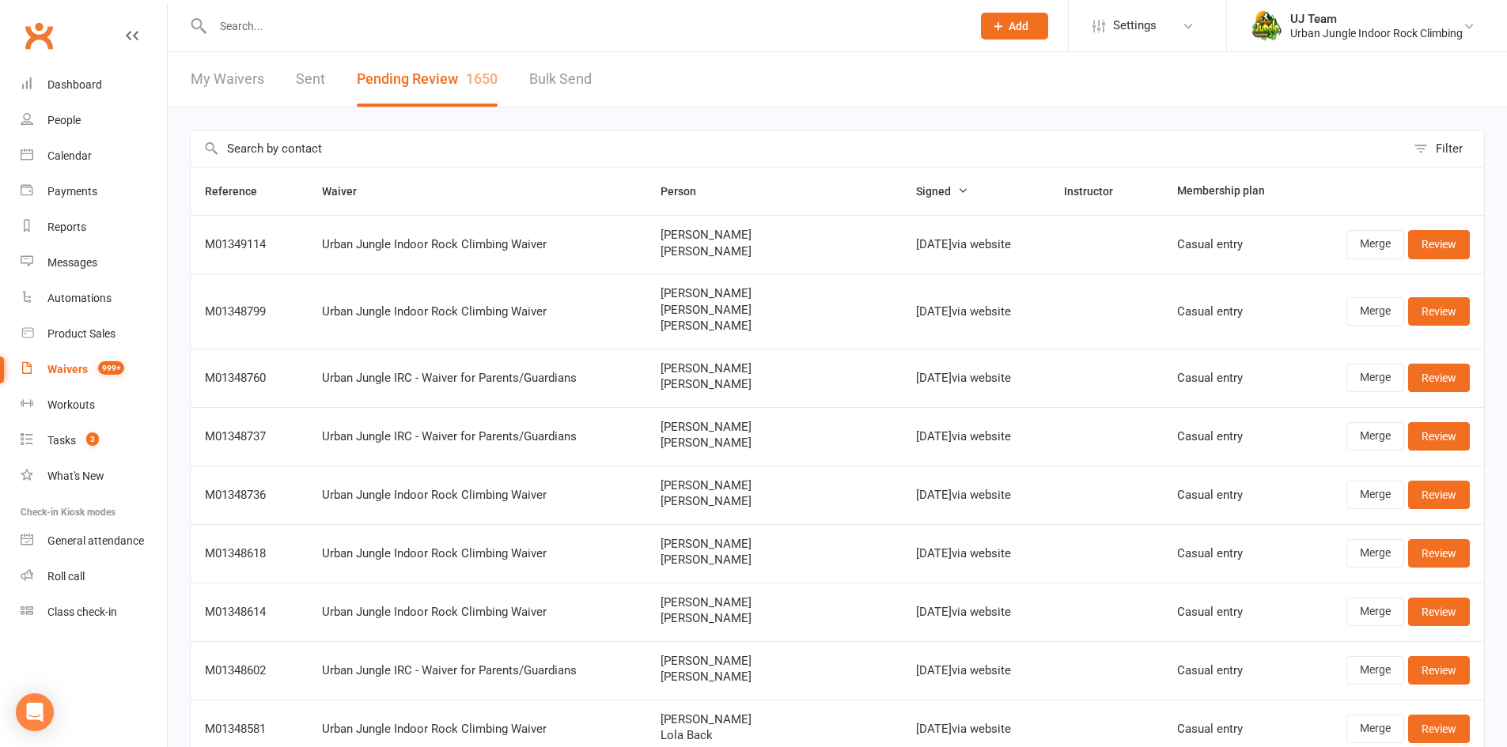
click at [273, 158] on input "text" at bounding box center [798, 148] width 1215 height 36
paste input "Lucas Parker"
type input "Lucas Parker"
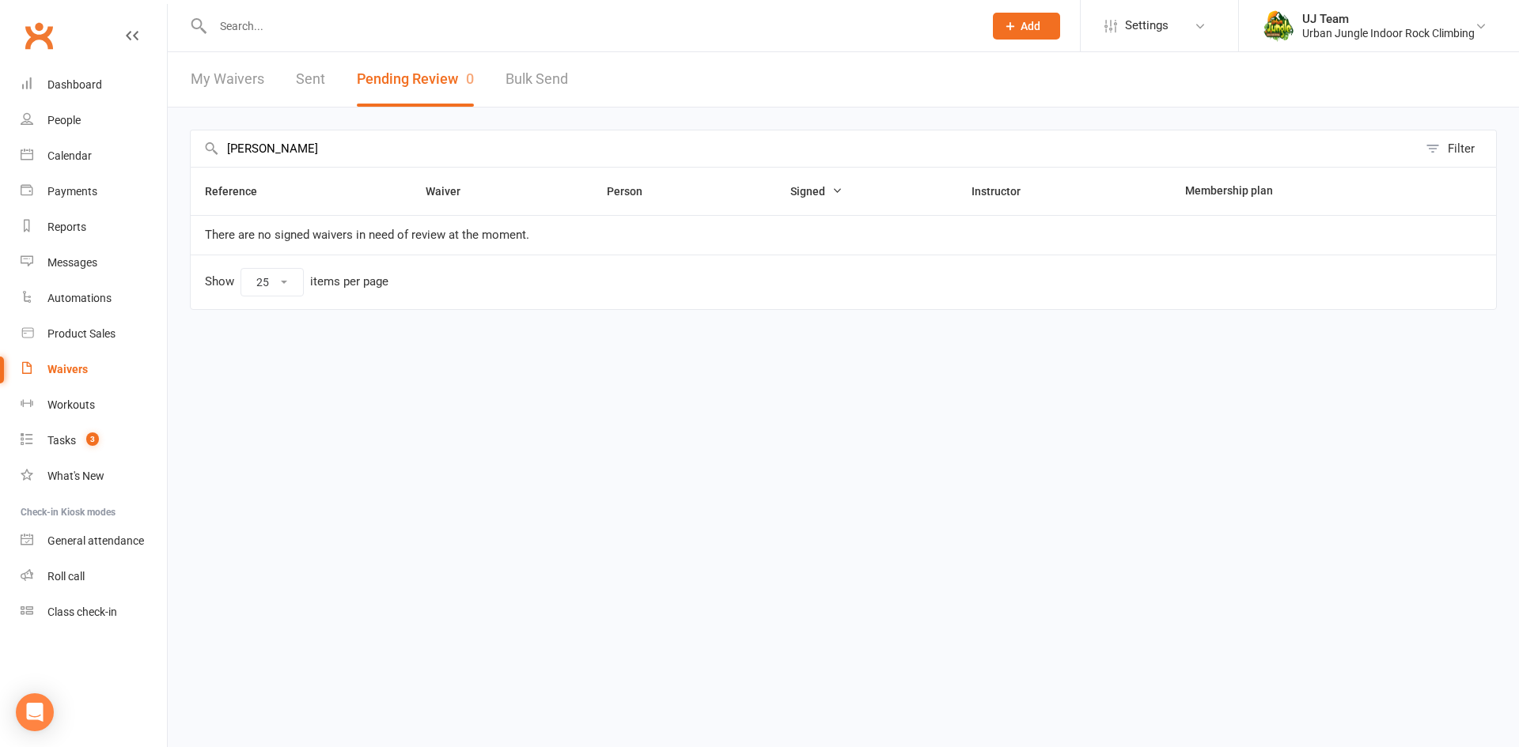
drag, startPoint x: 316, startPoint y: 148, endPoint x: 0, endPoint y: 138, distance: 315.7
click at [0, 138] on ui-view "Prospect Member Non-attending contact Class / event Appointment Task Membership…" at bounding box center [759, 179] width 1519 height 350
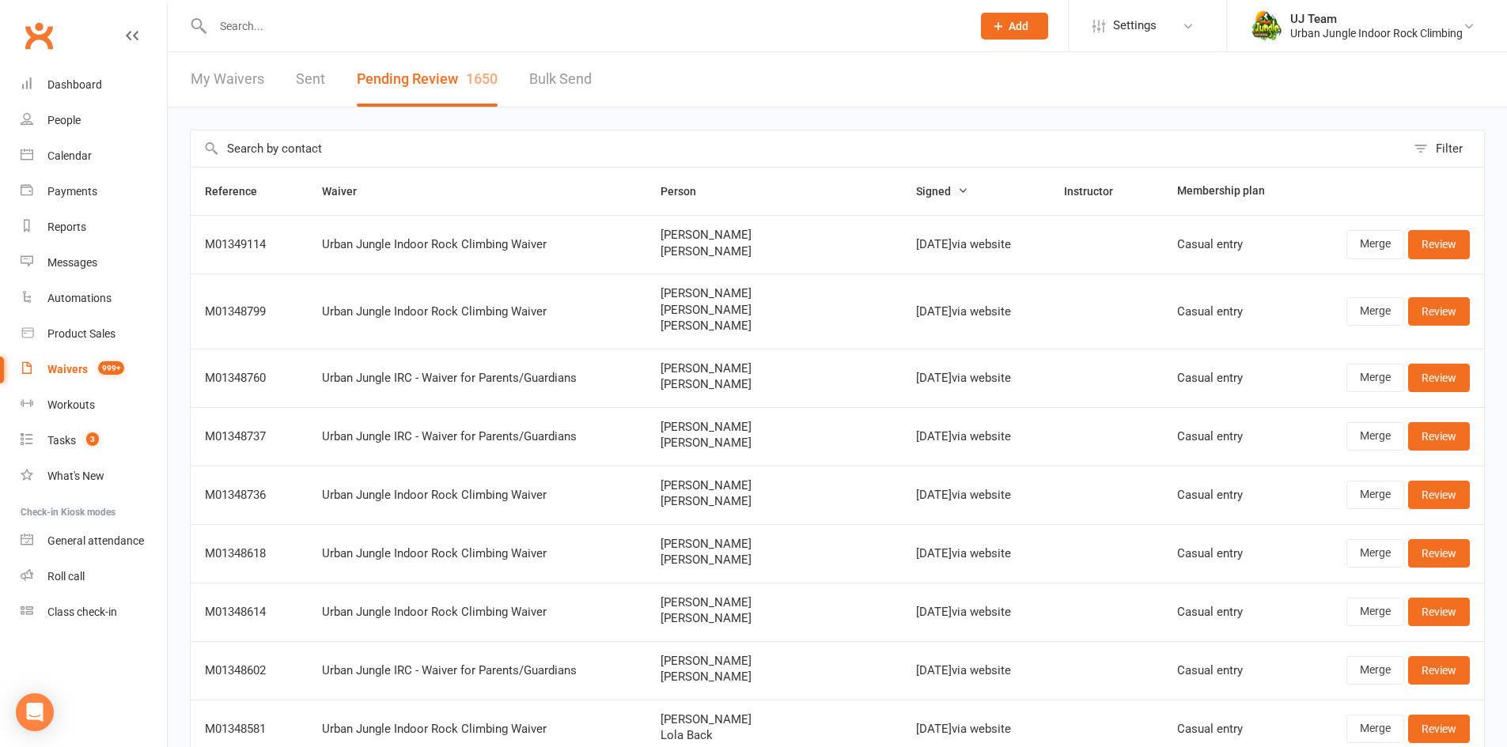
paste input "Melina Paris"
type input "Melina Paris"
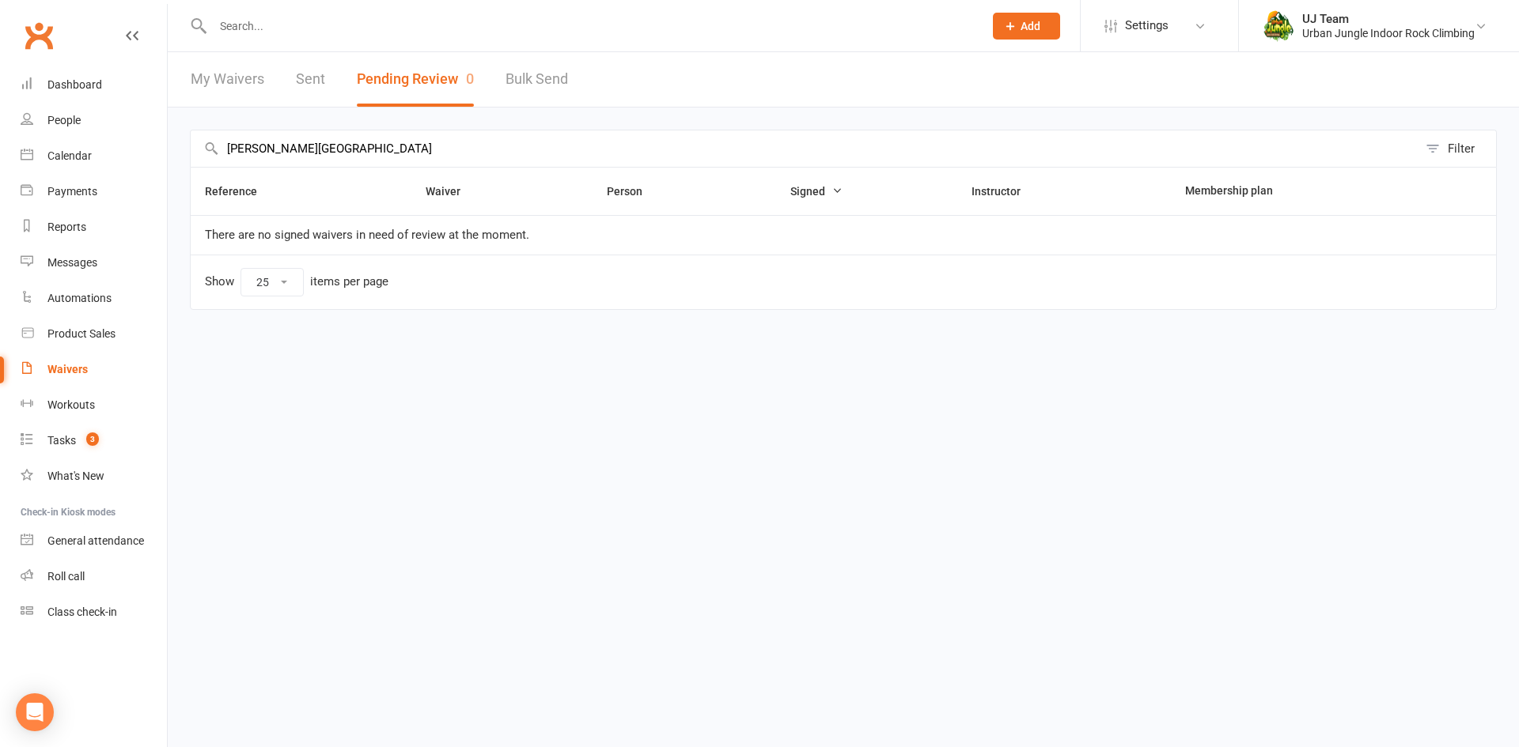
drag, startPoint x: 300, startPoint y: 150, endPoint x: 11, endPoint y: 119, distance: 290.4
click at [0, 119] on ui-view "Prospect Member Non-attending contact Class / event Appointment Task Membership…" at bounding box center [759, 179] width 1519 height 350
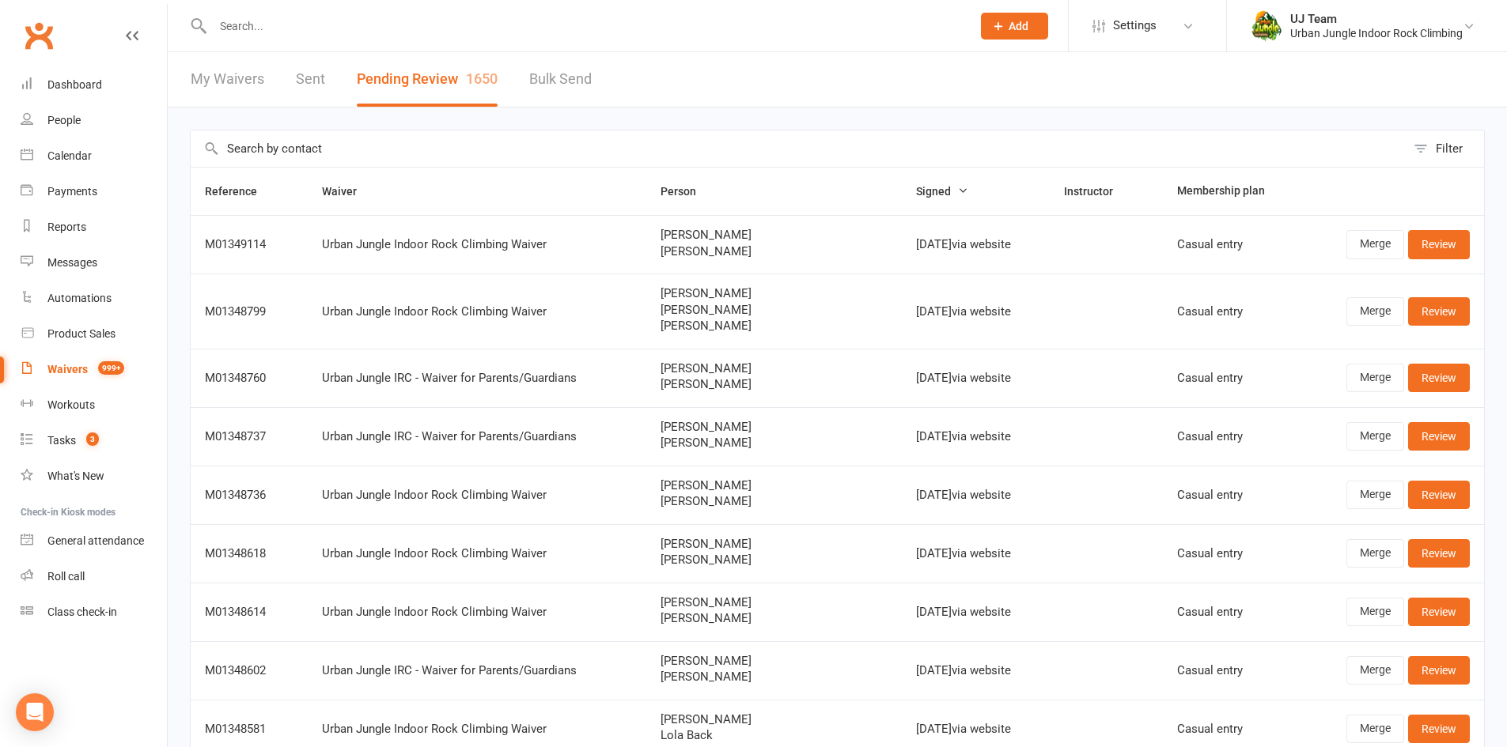
click at [258, 151] on input "text" at bounding box center [798, 148] width 1215 height 36
paste input "Judd Papasergio"
type input "Judd Papasergio"
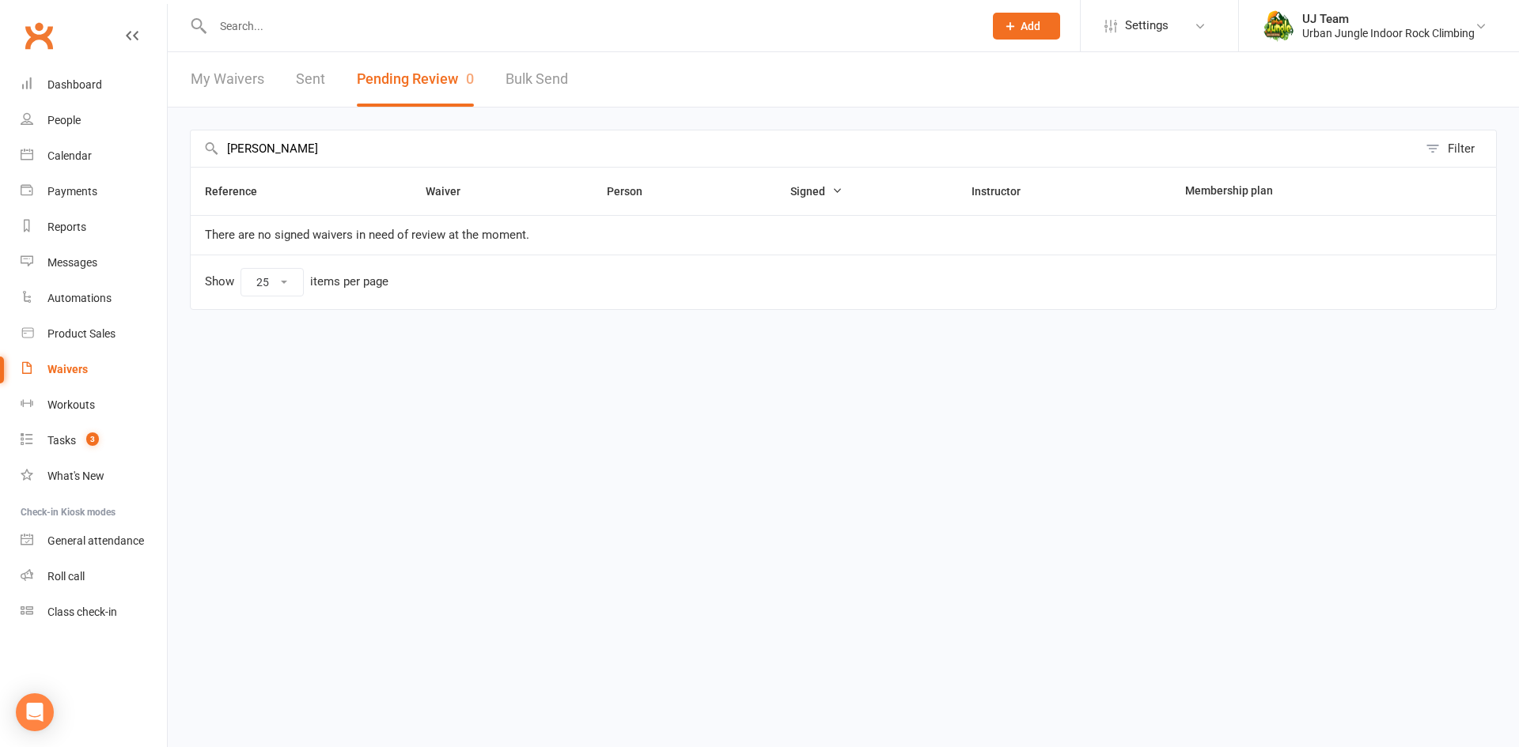
drag, startPoint x: 350, startPoint y: 149, endPoint x: 0, endPoint y: 89, distance: 355.6
click at [0, 89] on ui-view "Prospect Member Non-attending contact Class / event Appointment Task Membership…" at bounding box center [759, 179] width 1519 height 350
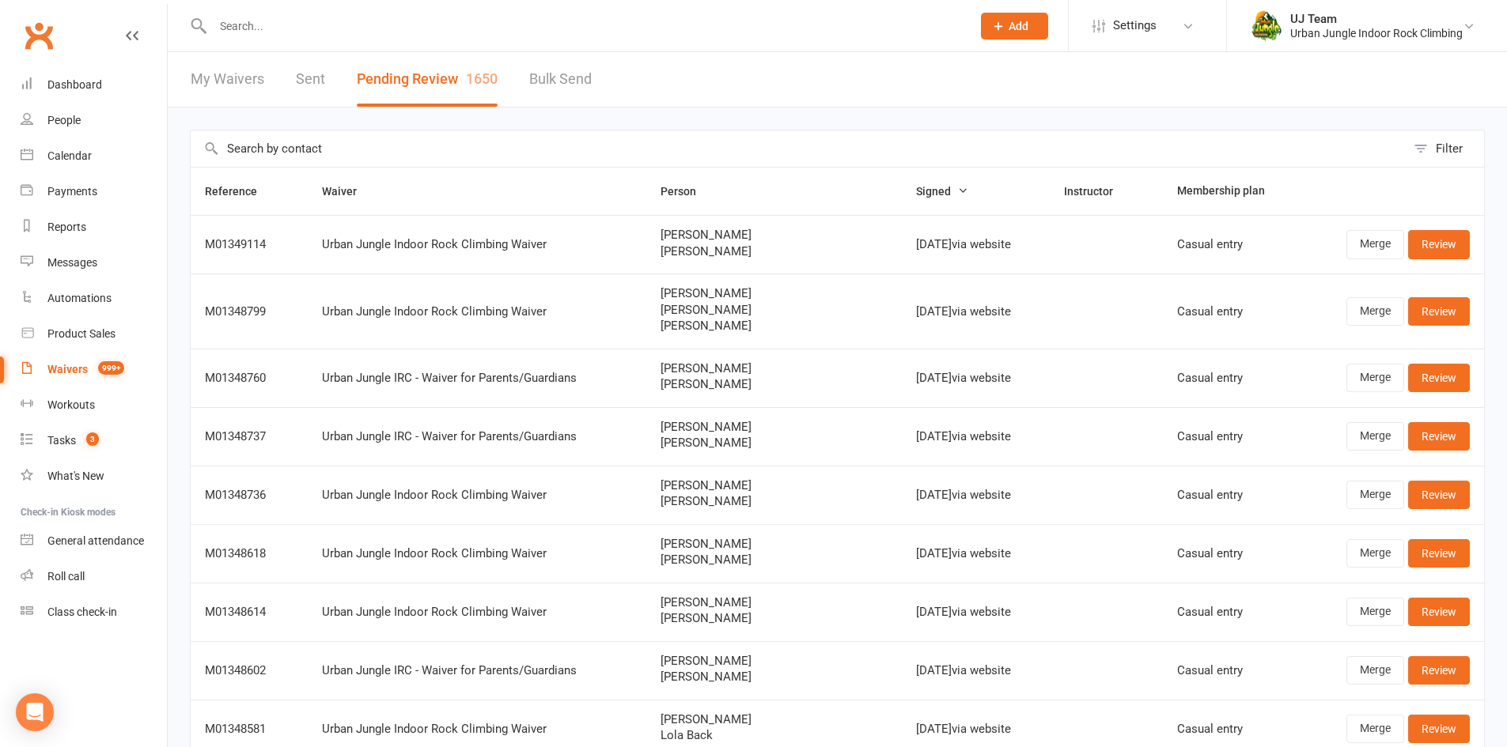
click at [264, 140] on input "text" at bounding box center [798, 148] width 1215 height 36
paste input "Zach Palermo"
type input "Zach Palermo"
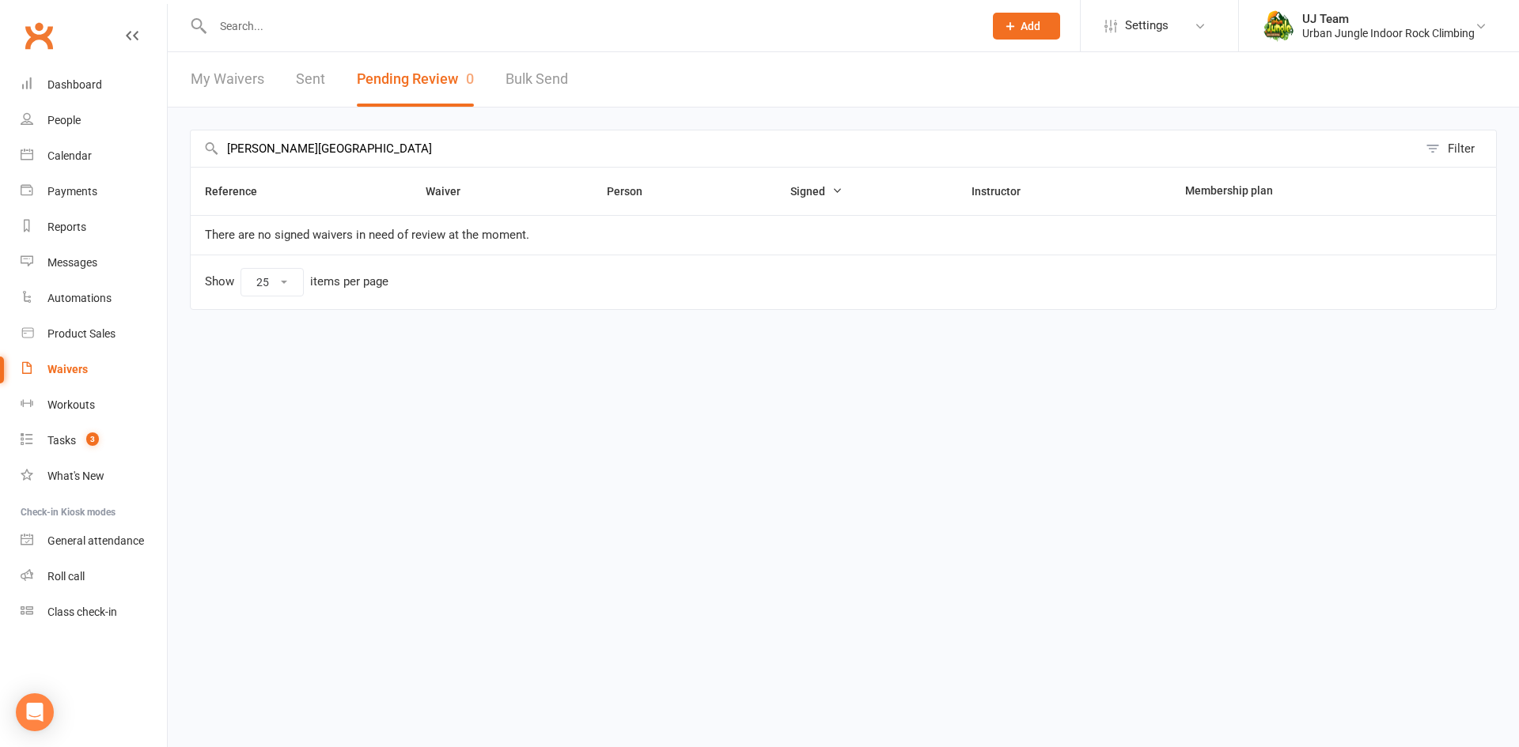
drag, startPoint x: 348, startPoint y: 146, endPoint x: 6, endPoint y: 139, distance: 341.7
click at [6, 139] on ui-view "Prospect Member Non-attending contact Class / event Appointment Task Membership…" at bounding box center [759, 179] width 1519 height 350
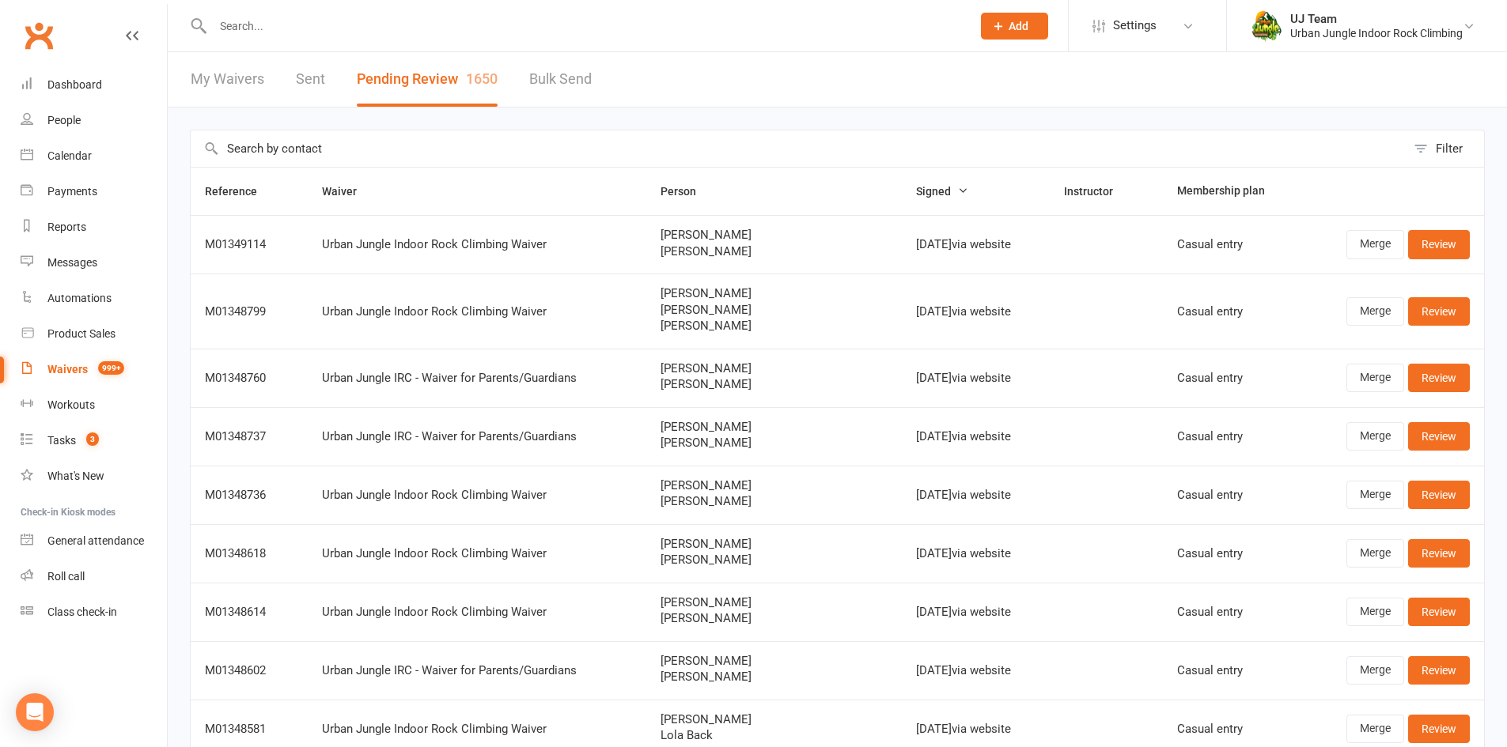
click at [306, 143] on input "text" at bounding box center [798, 148] width 1215 height 36
paste input "Zach Palermo"
type input "Zach Palermo"
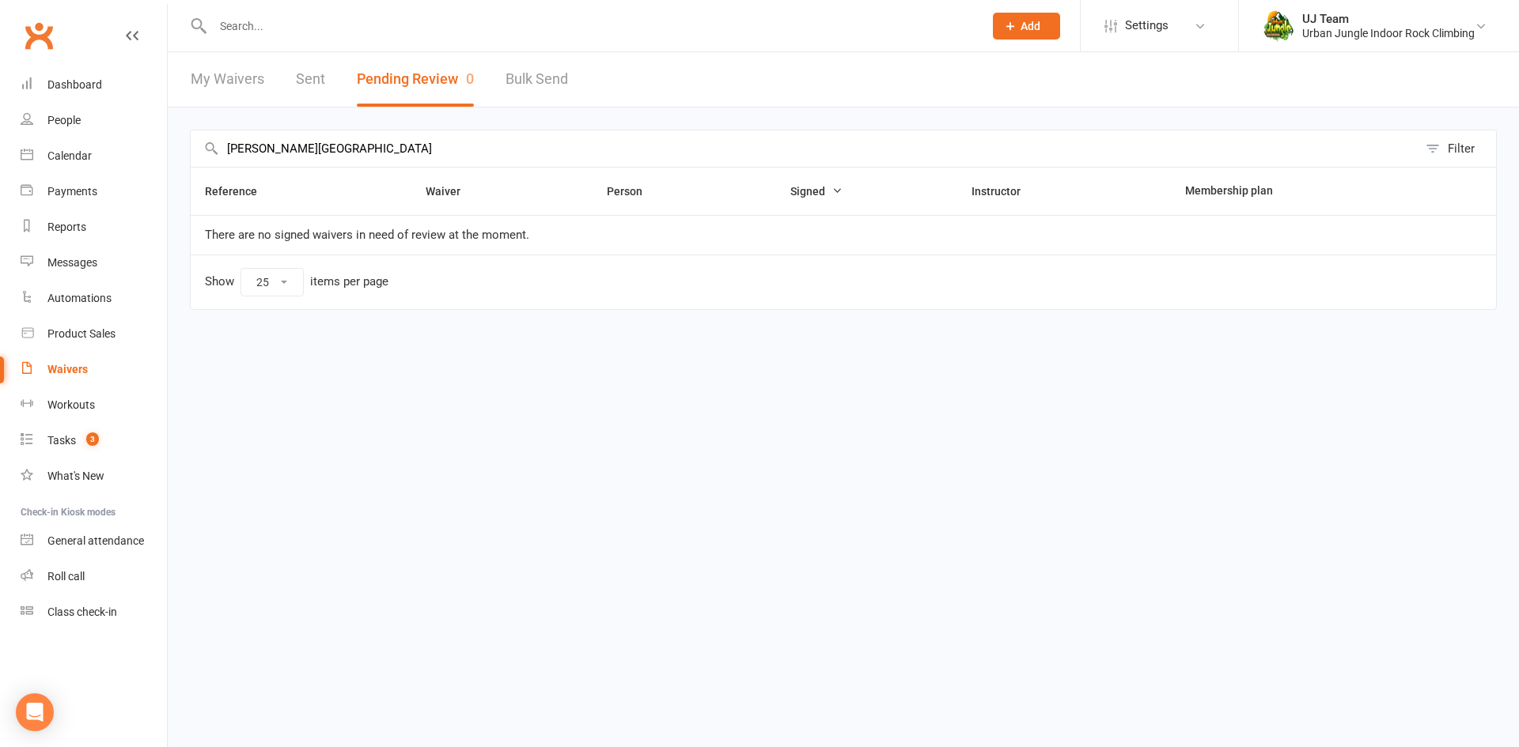
drag, startPoint x: 354, startPoint y: 146, endPoint x: 123, endPoint y: 42, distance: 253.1
click at [0, 91] on ui-view "Prospect Member Non-attending contact Class / event Appointment Task Membership…" at bounding box center [759, 179] width 1519 height 350
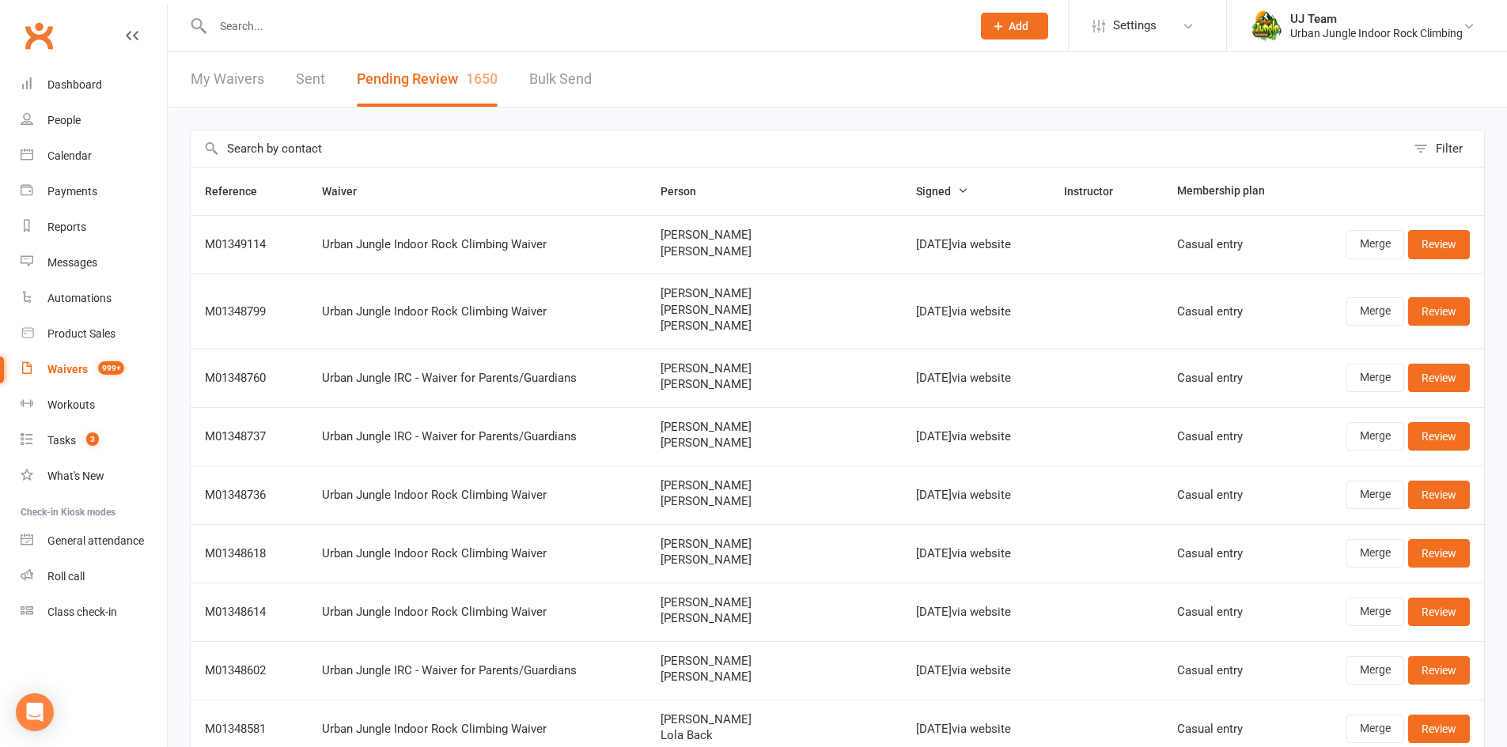
click at [304, 143] on input "text" at bounding box center [798, 148] width 1215 height 36
paste input "William Owen"
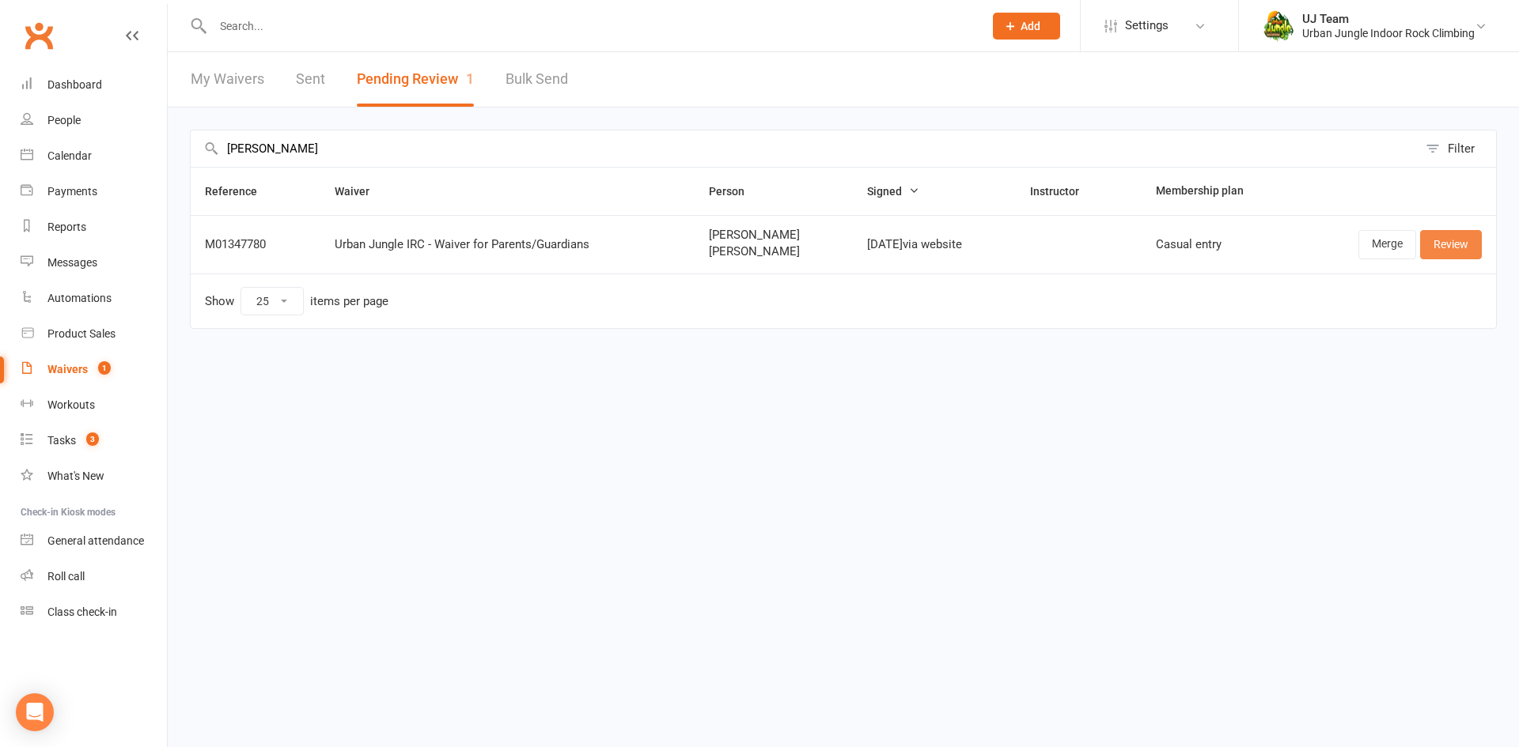
type input "William Owen"
click at [1473, 234] on link "Review" at bounding box center [1451, 244] width 62 height 28
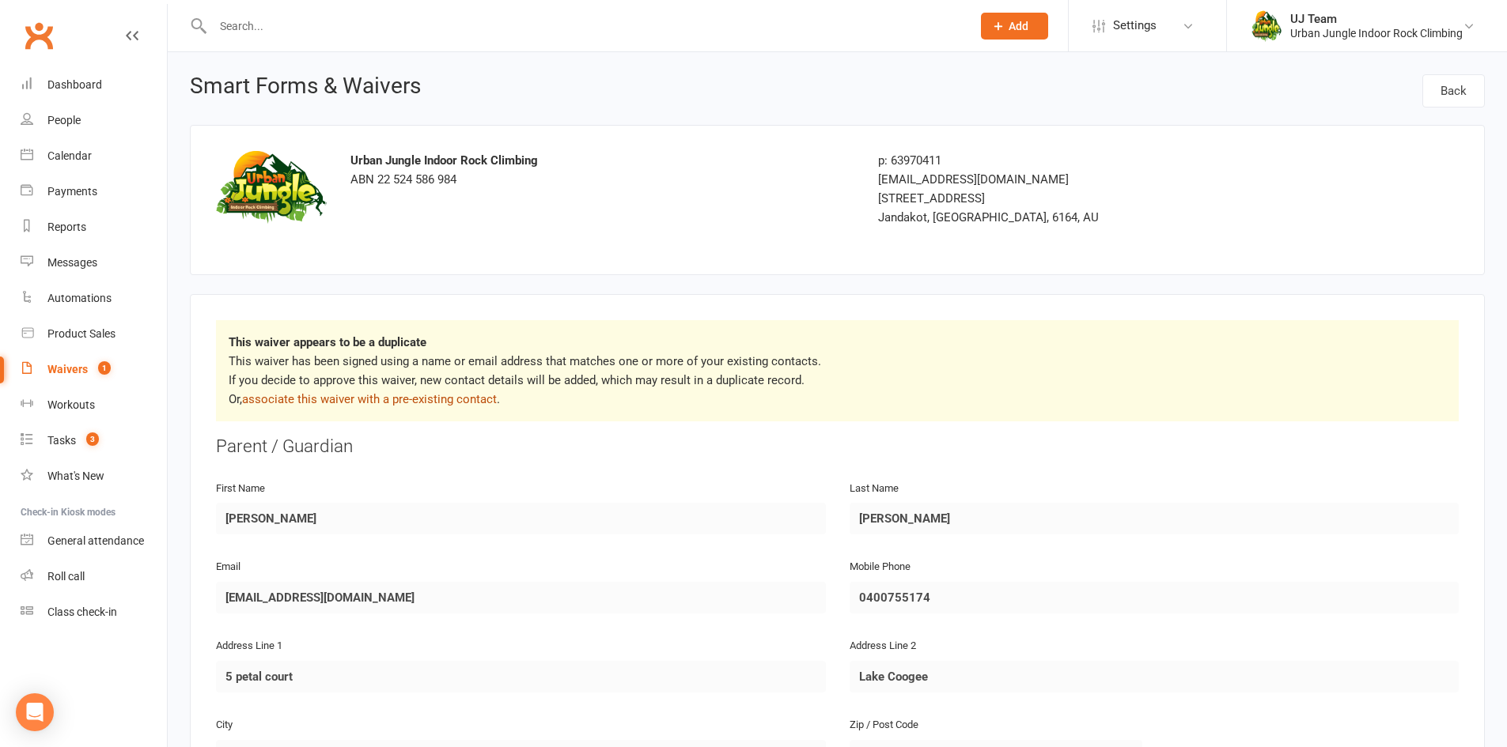
click at [311, 398] on link "associate this waiver with a pre-existing contact" at bounding box center [369, 399] width 255 height 14
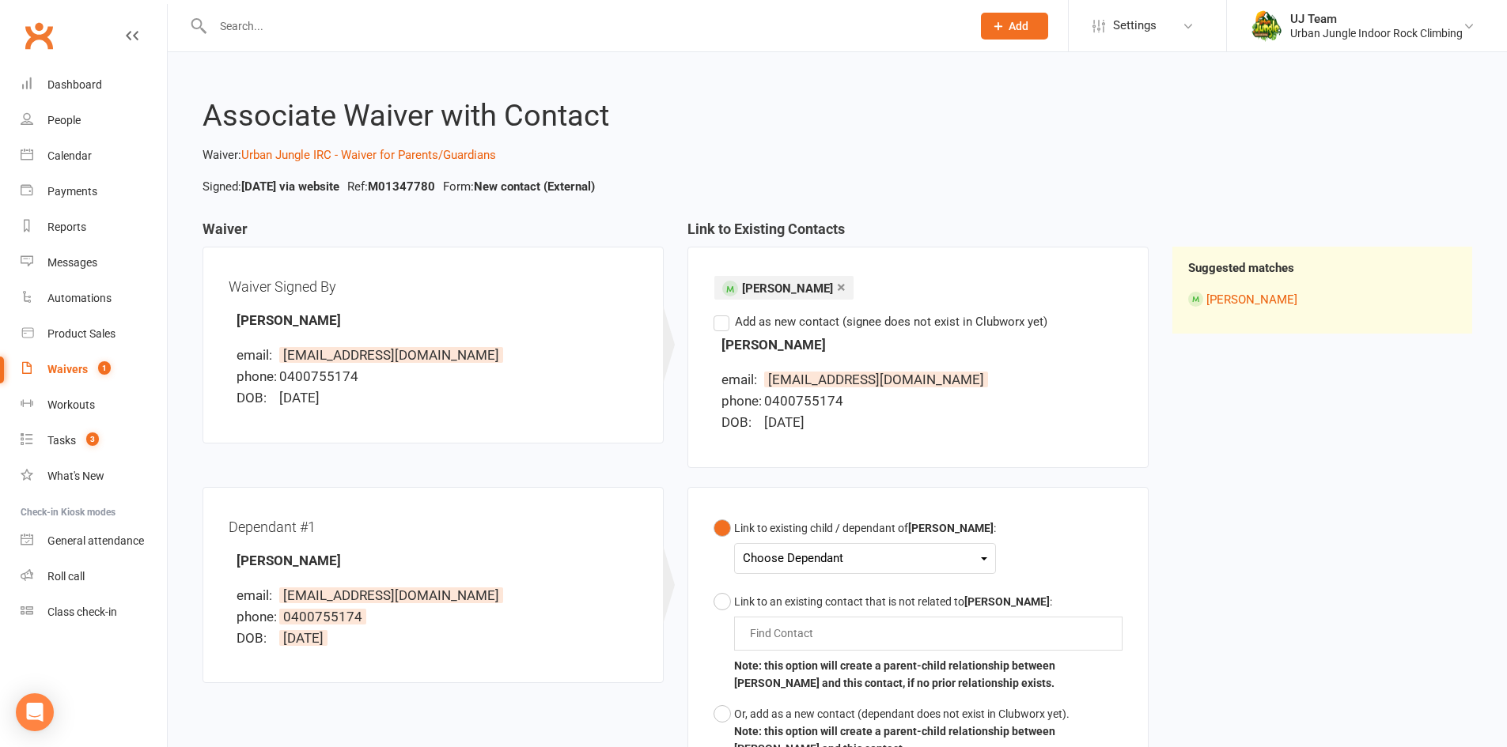
click at [800, 558] on div "Choose Dependant" at bounding box center [865, 558] width 244 height 21
click at [694, 598] on div "Link to existing child / dependant of Holly Owen : Choose Dependant Jacob Owen …" at bounding box center [917, 639] width 461 height 304
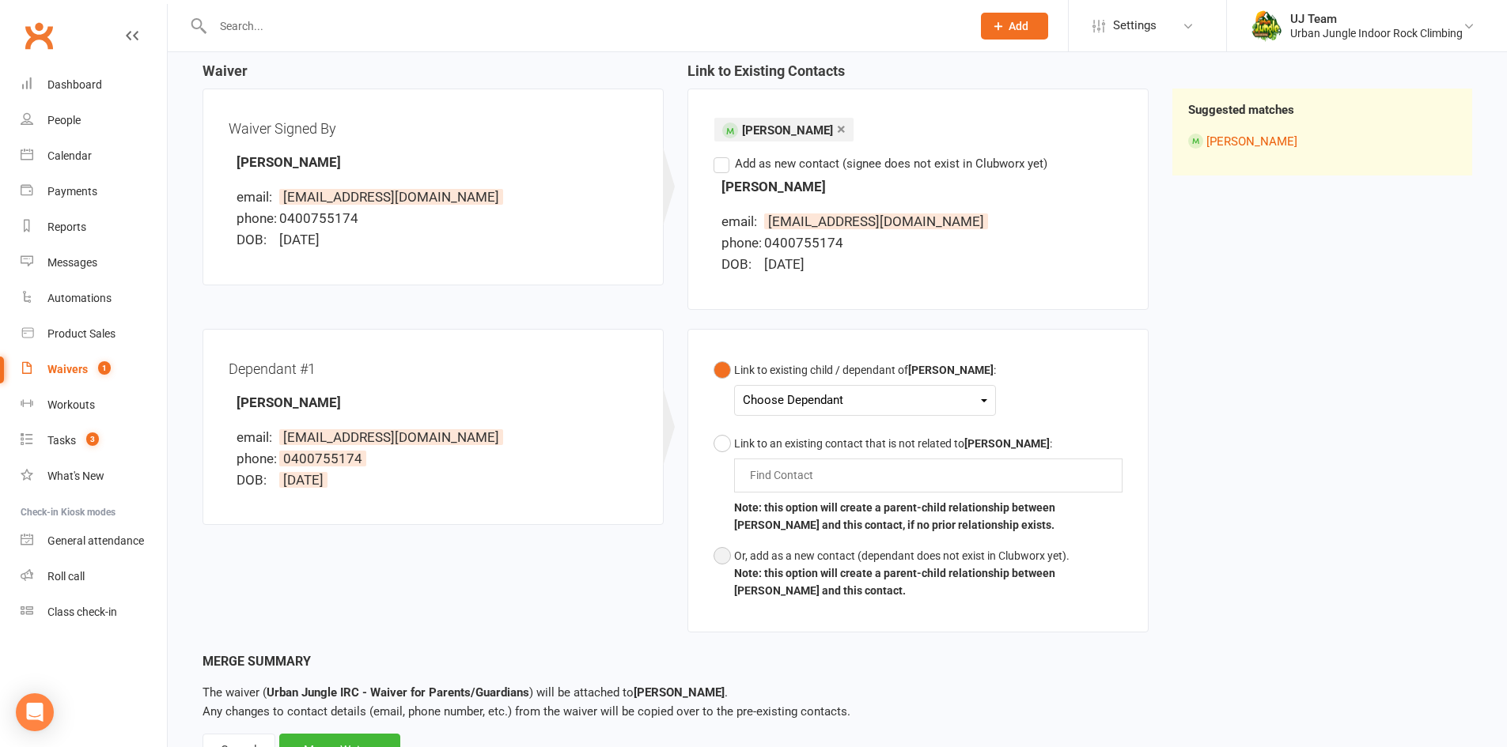
click at [806, 541] on button "Or, add as a new contact (dependant does not exist in Clubworx yet). Note: this…" at bounding box center [917, 574] width 409 height 66
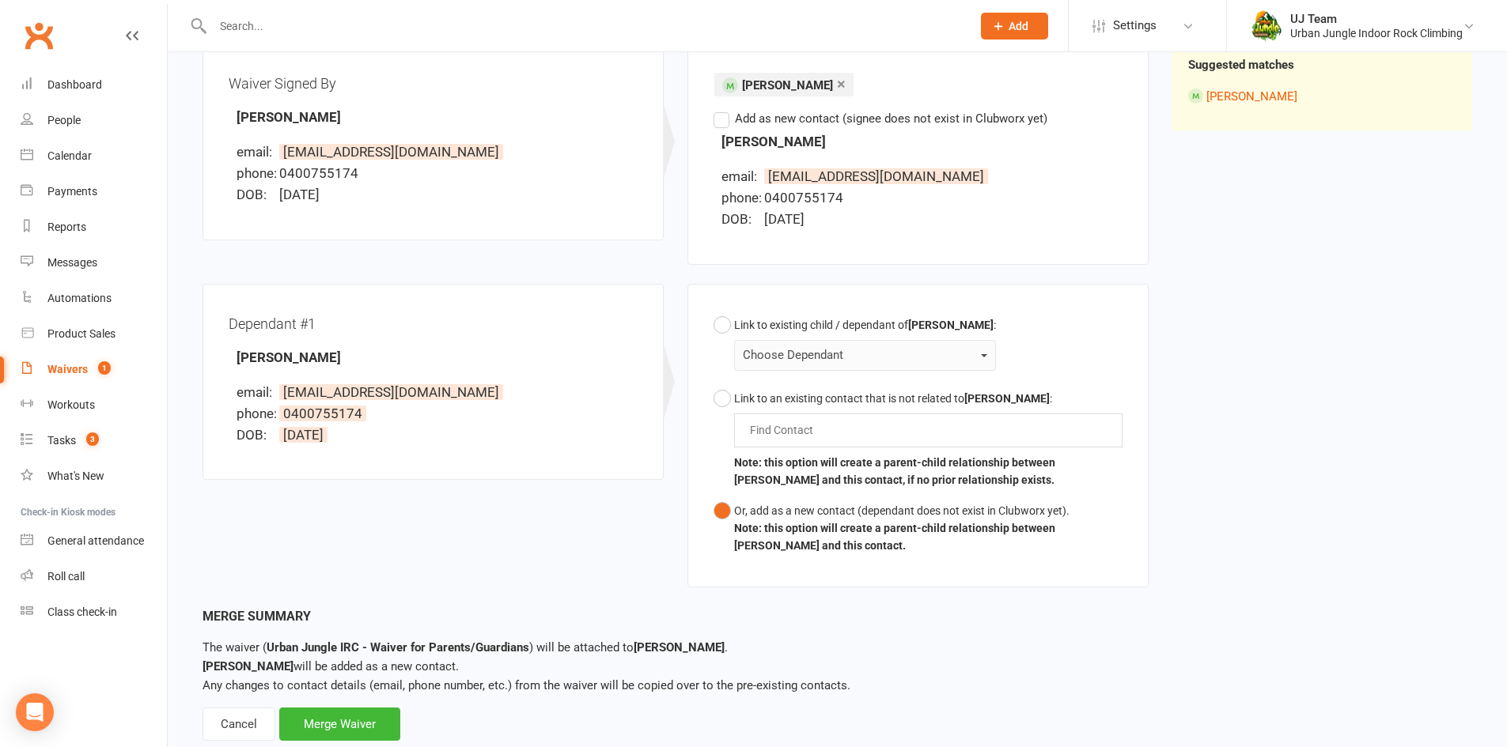
scroll to position [245, 0]
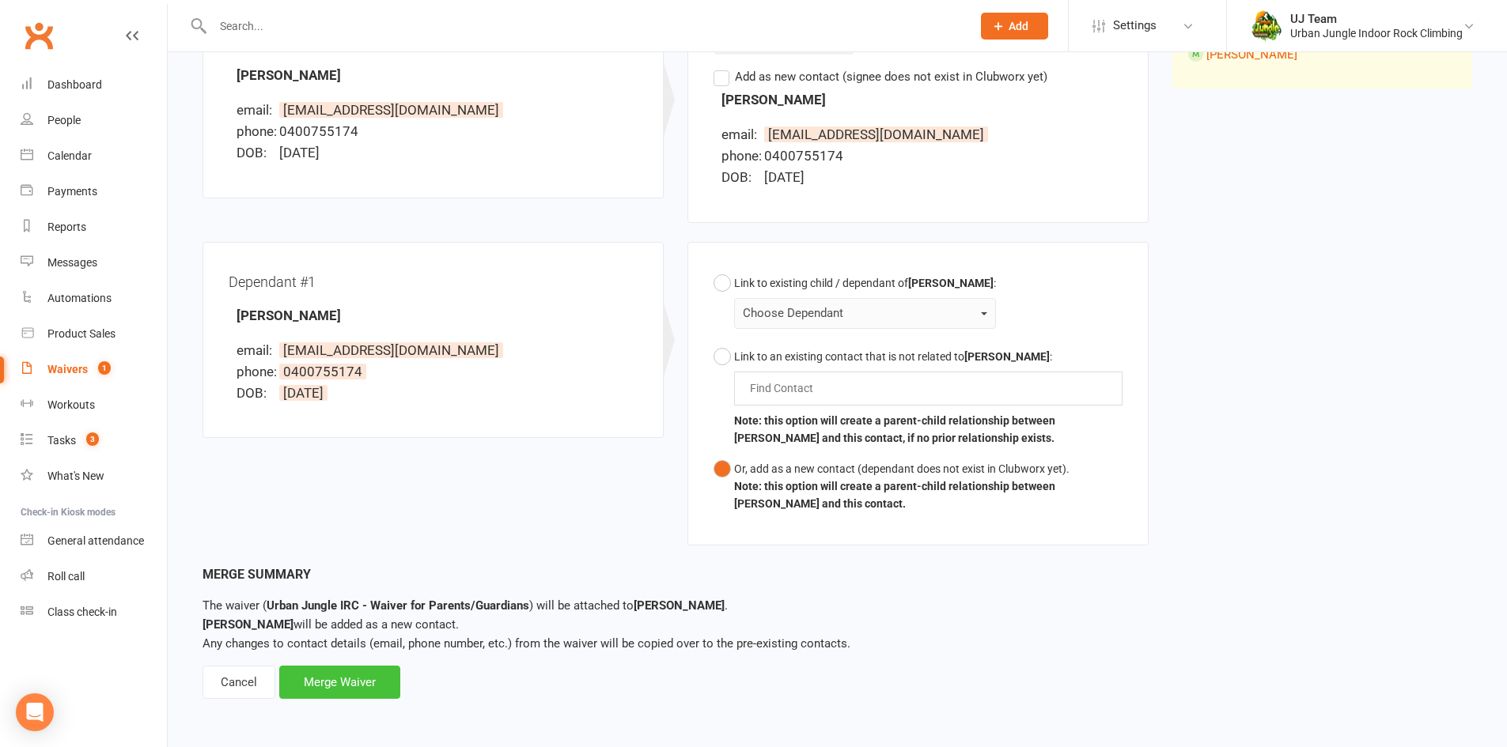
click at [375, 668] on div "Merge Waiver" at bounding box center [339, 682] width 121 height 33
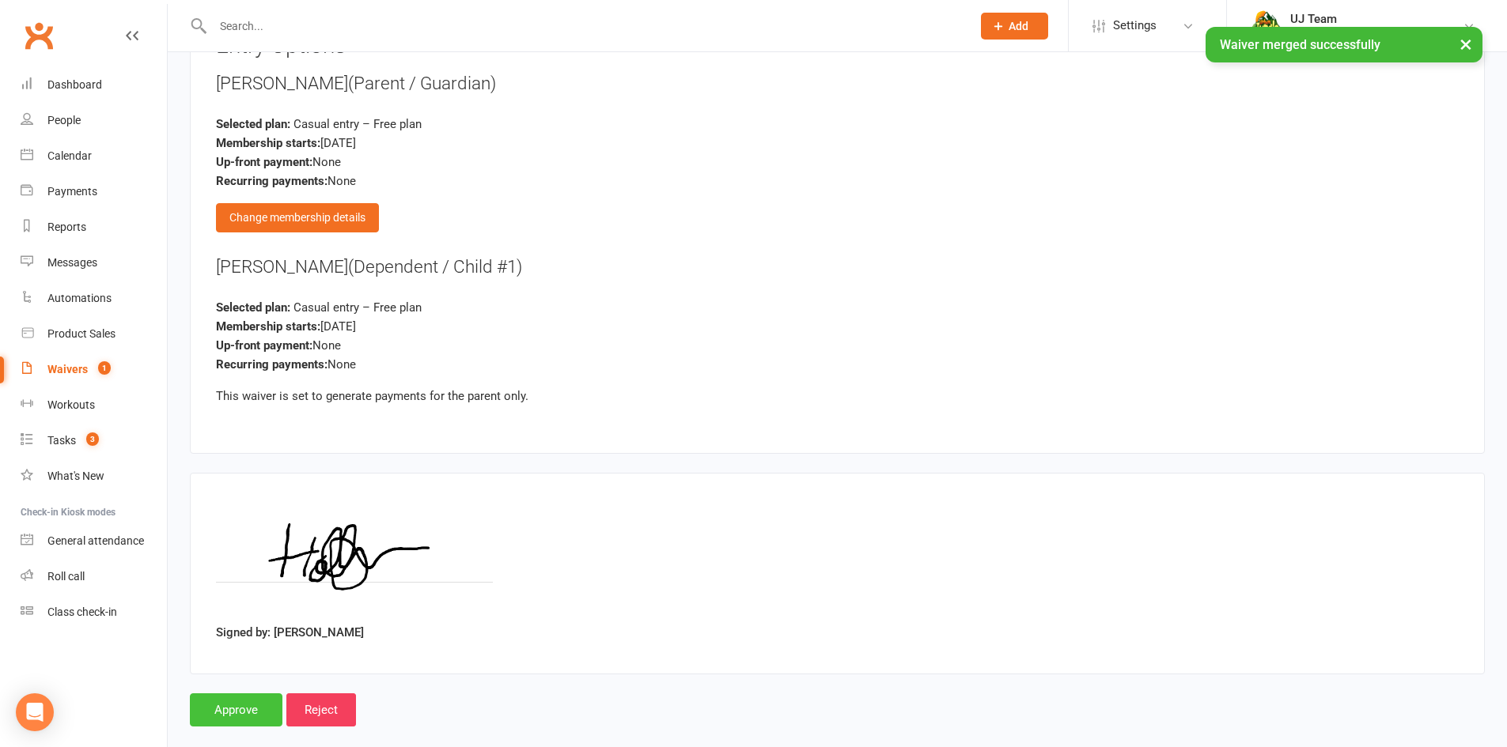
scroll to position [1730, 0]
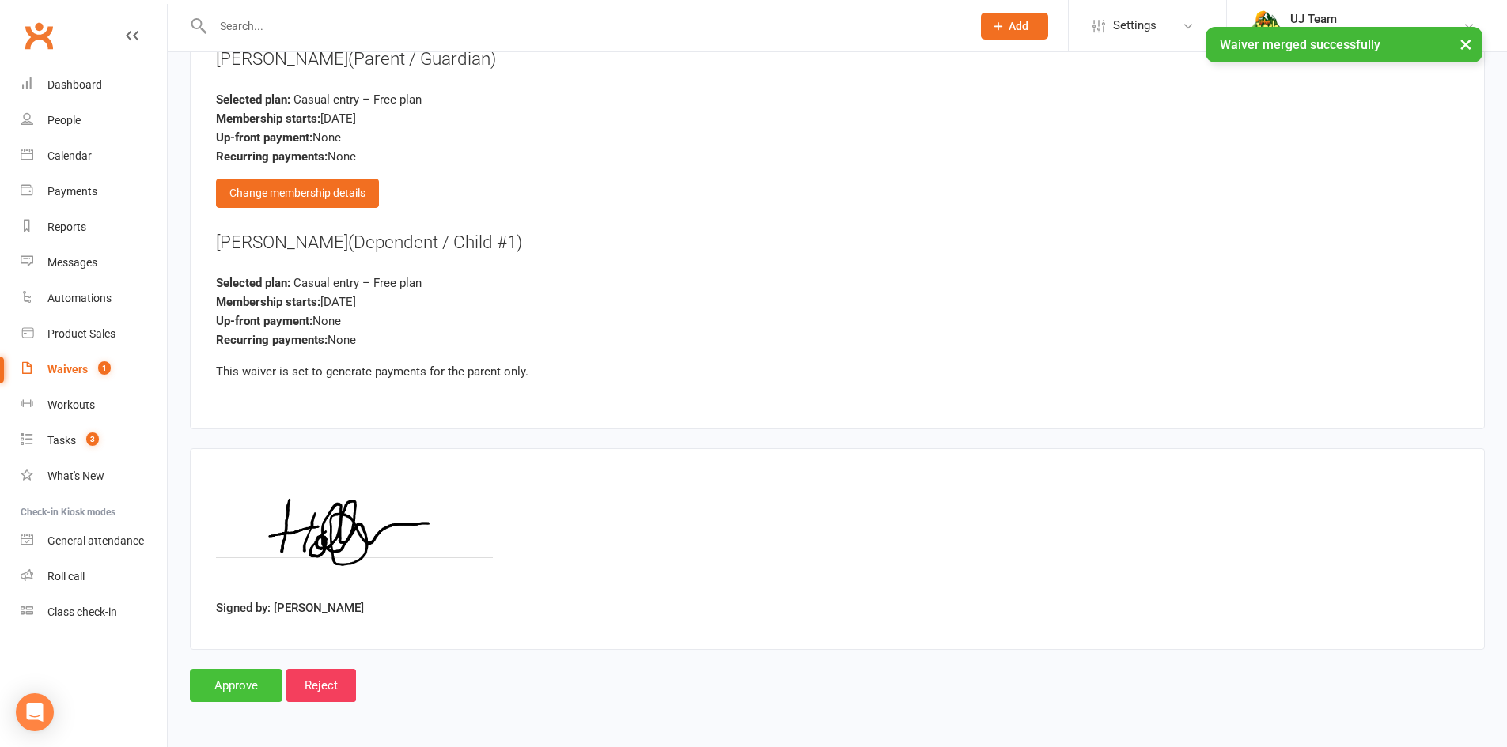
click at [264, 675] on input "Approve" at bounding box center [236, 685] width 93 height 33
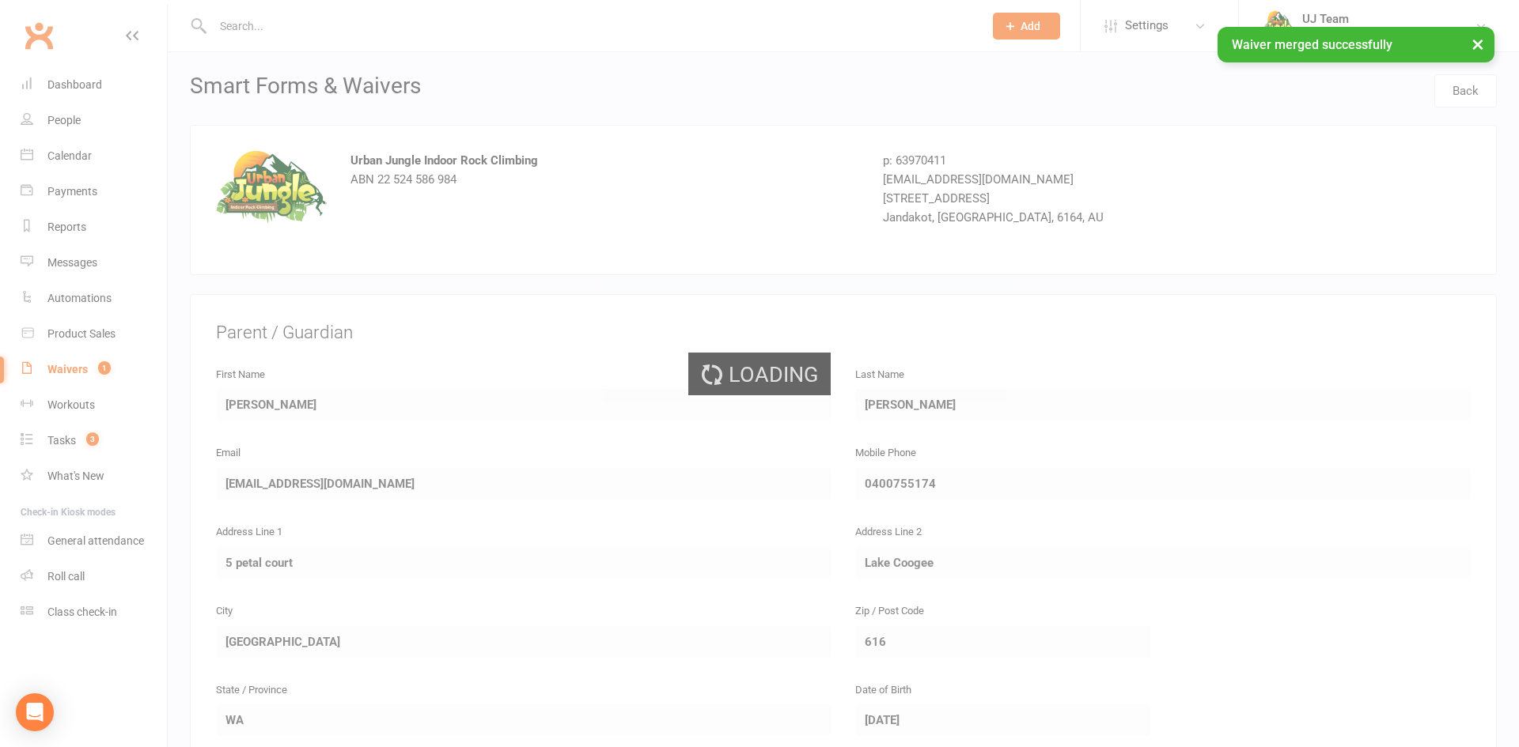
select select "25"
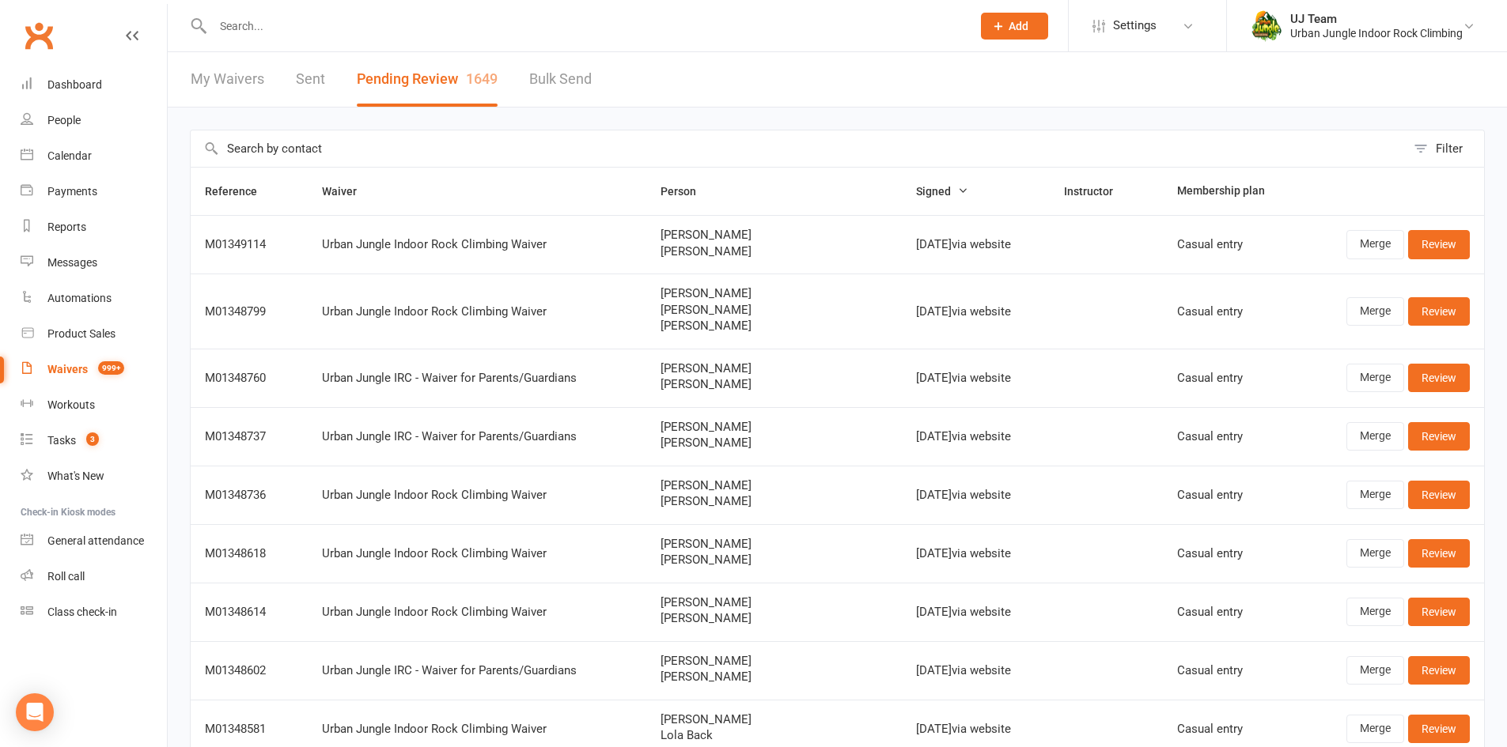
click at [435, 150] on input "text" at bounding box center [798, 148] width 1215 height 36
paste input "Cooper Otway"
type input "Cooper Otway"
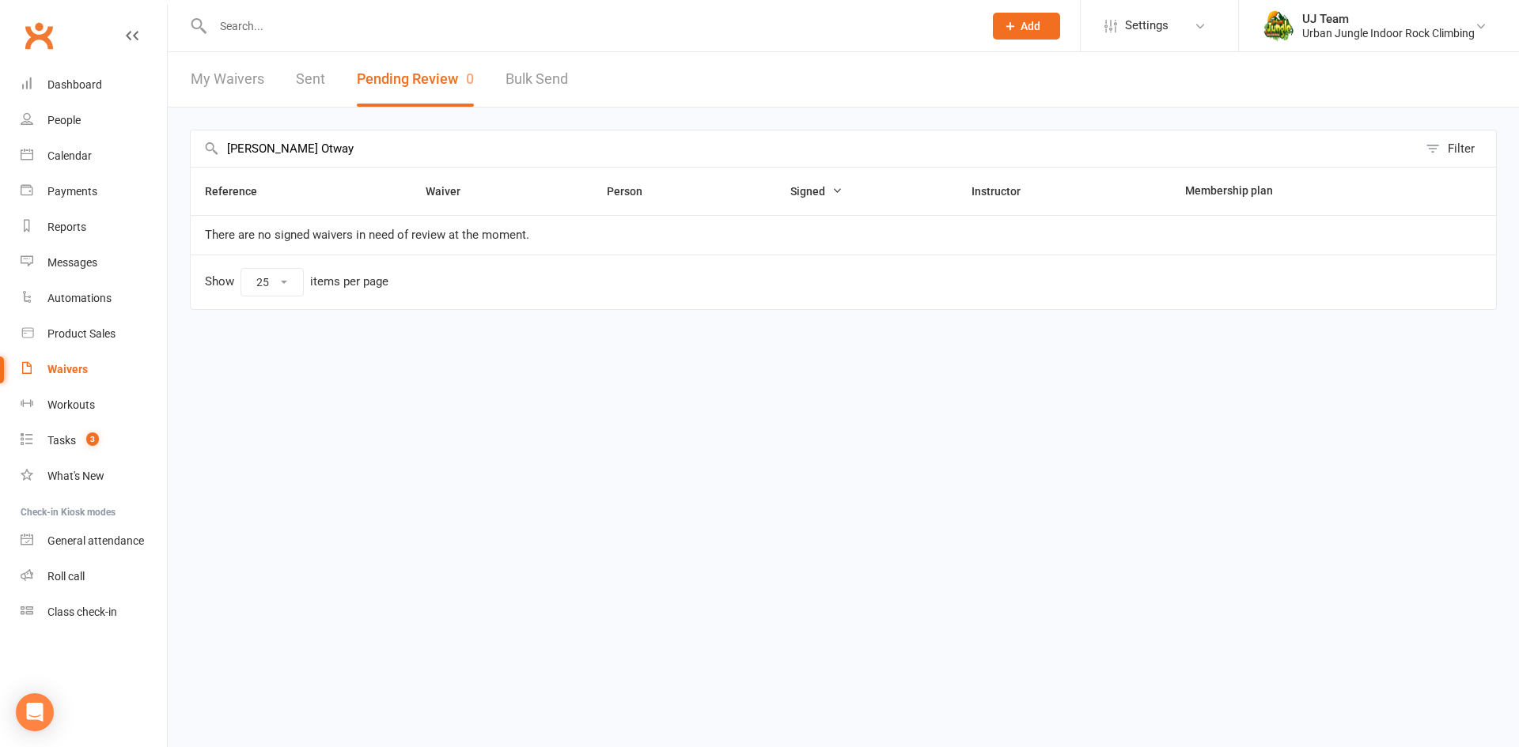
drag, startPoint x: 328, startPoint y: 155, endPoint x: 0, endPoint y: 155, distance: 328.2
click at [0, 155] on ui-view "Prospect Member Non-attending contact Class / event Appointment Task Membership…" at bounding box center [759, 179] width 1519 height 350
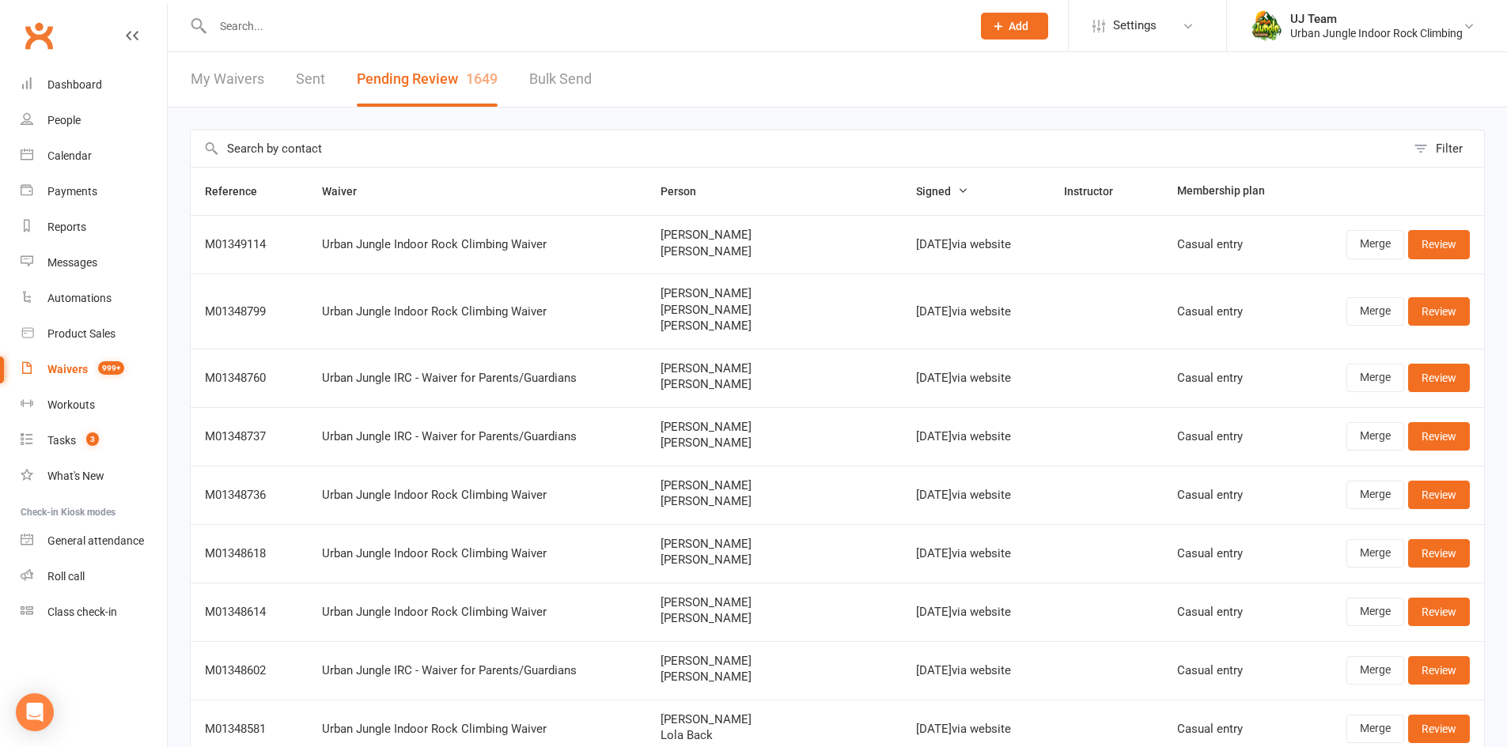
click at [274, 161] on input "text" at bounding box center [798, 148] width 1215 height 36
paste input "Raynito Otero"
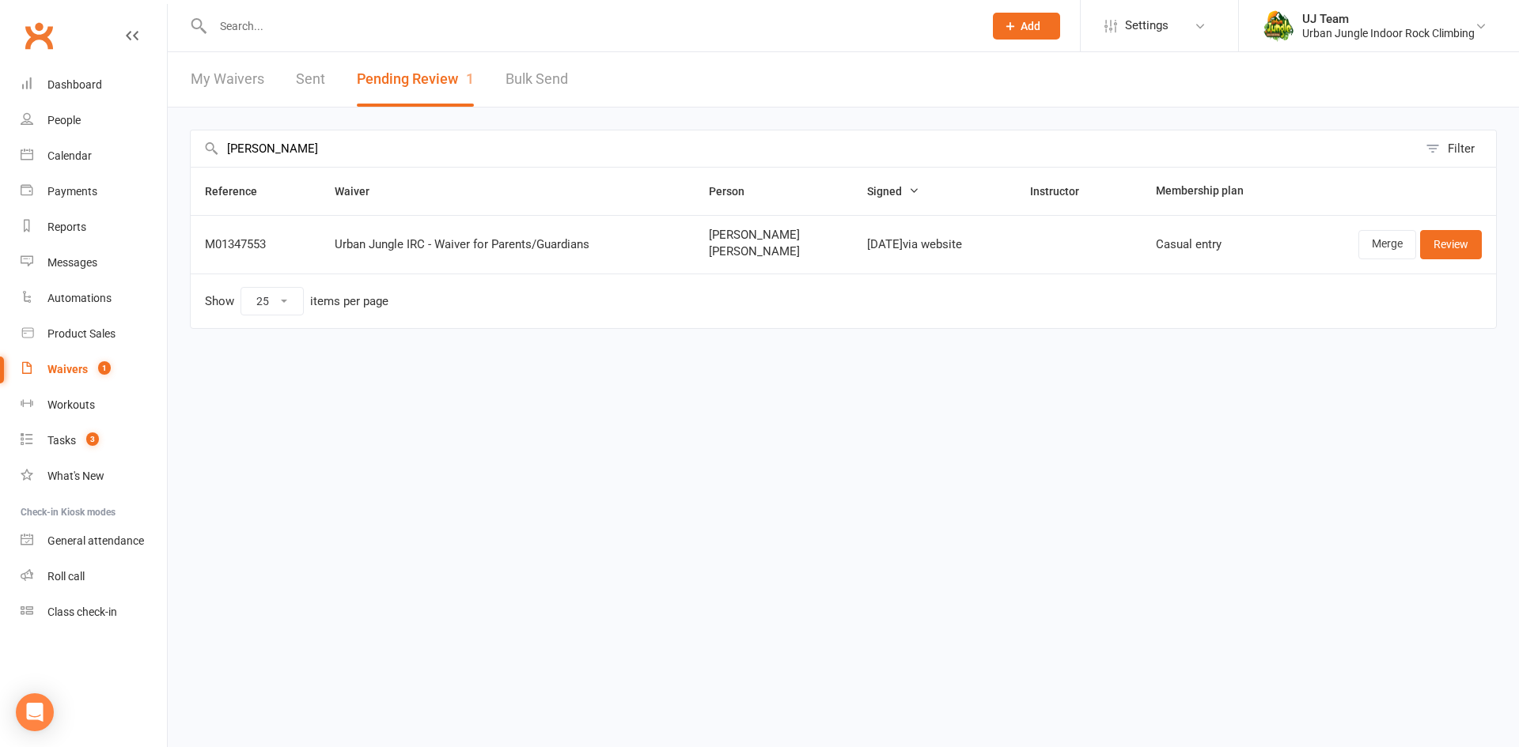
type input "Raynito Otero"
click at [1442, 241] on link "Review" at bounding box center [1451, 244] width 62 height 28
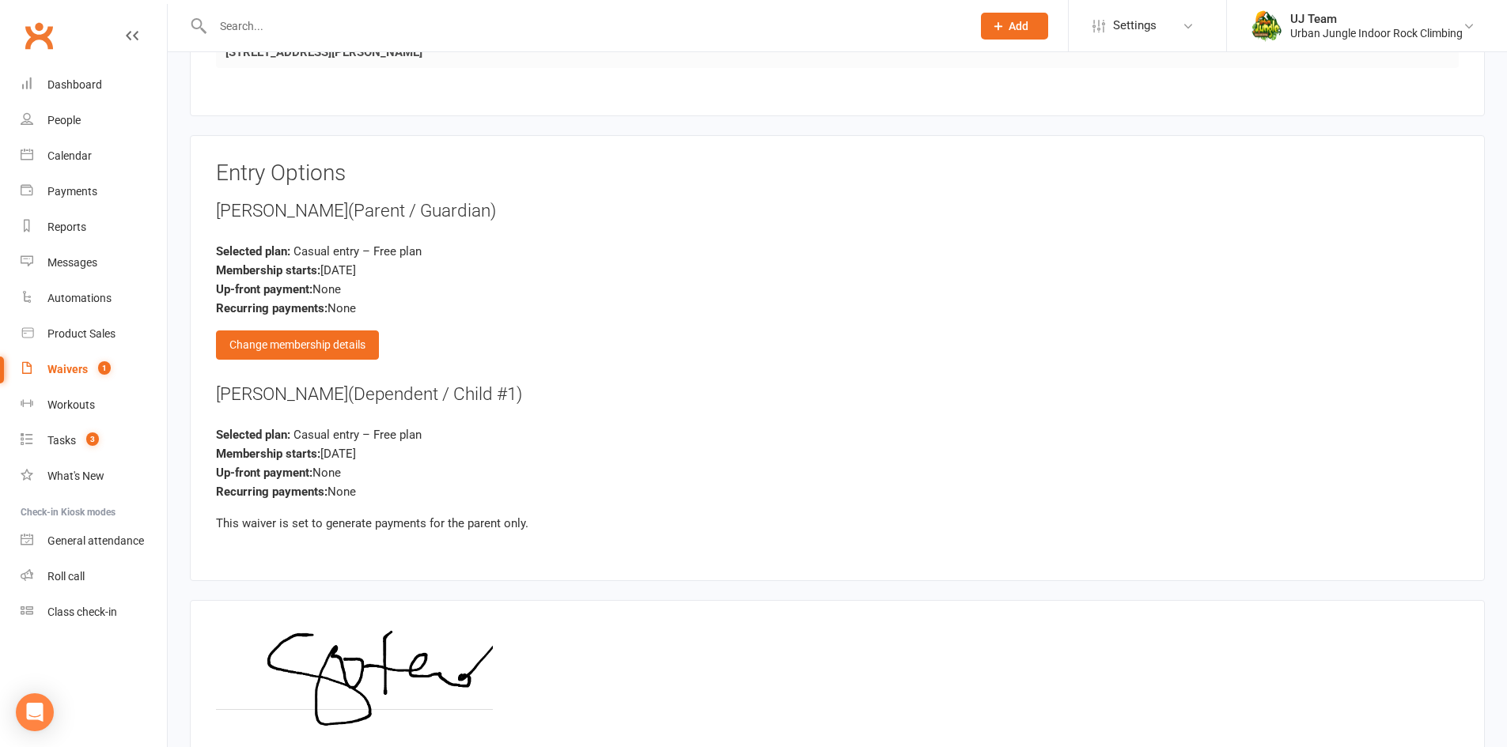
scroll to position [1730, 0]
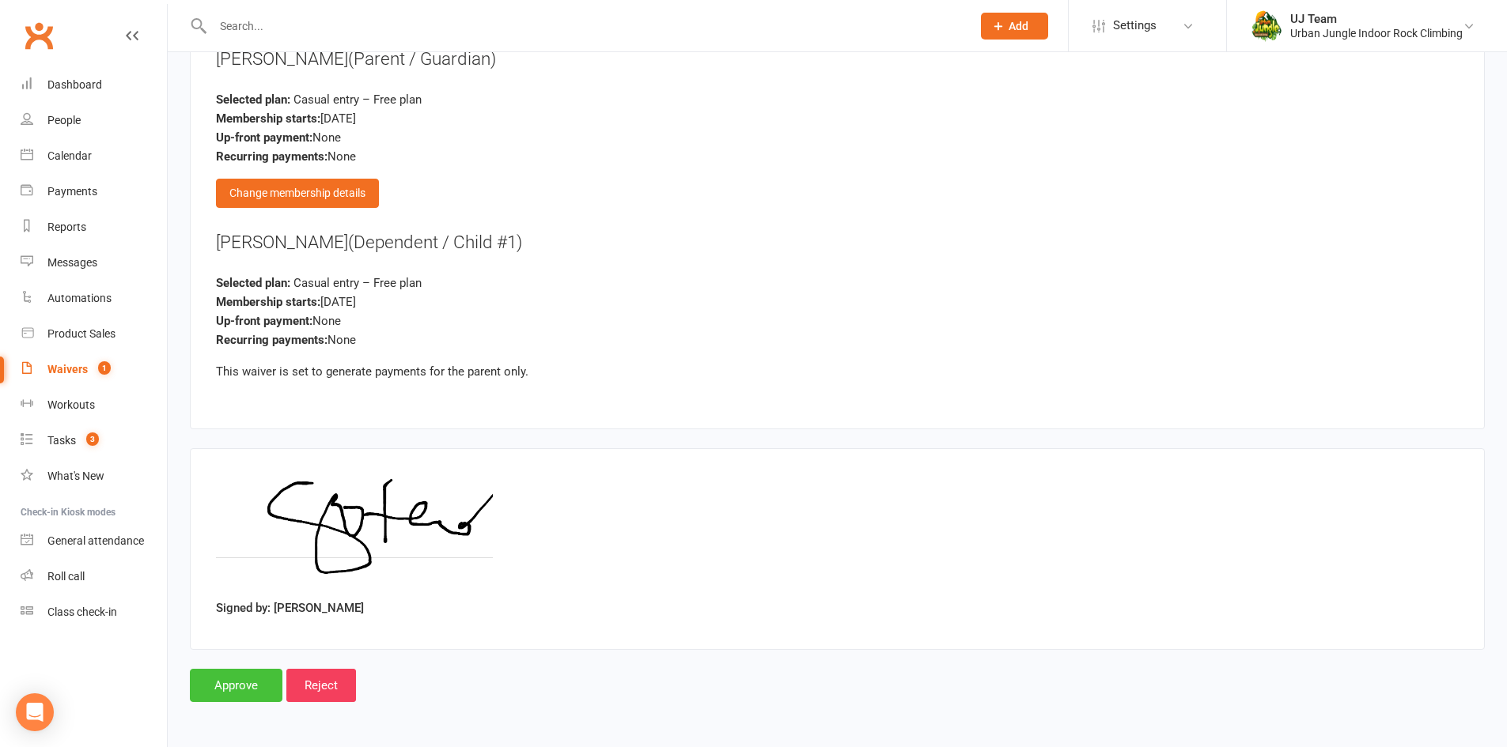
click at [240, 678] on input "Approve" at bounding box center [236, 685] width 93 height 33
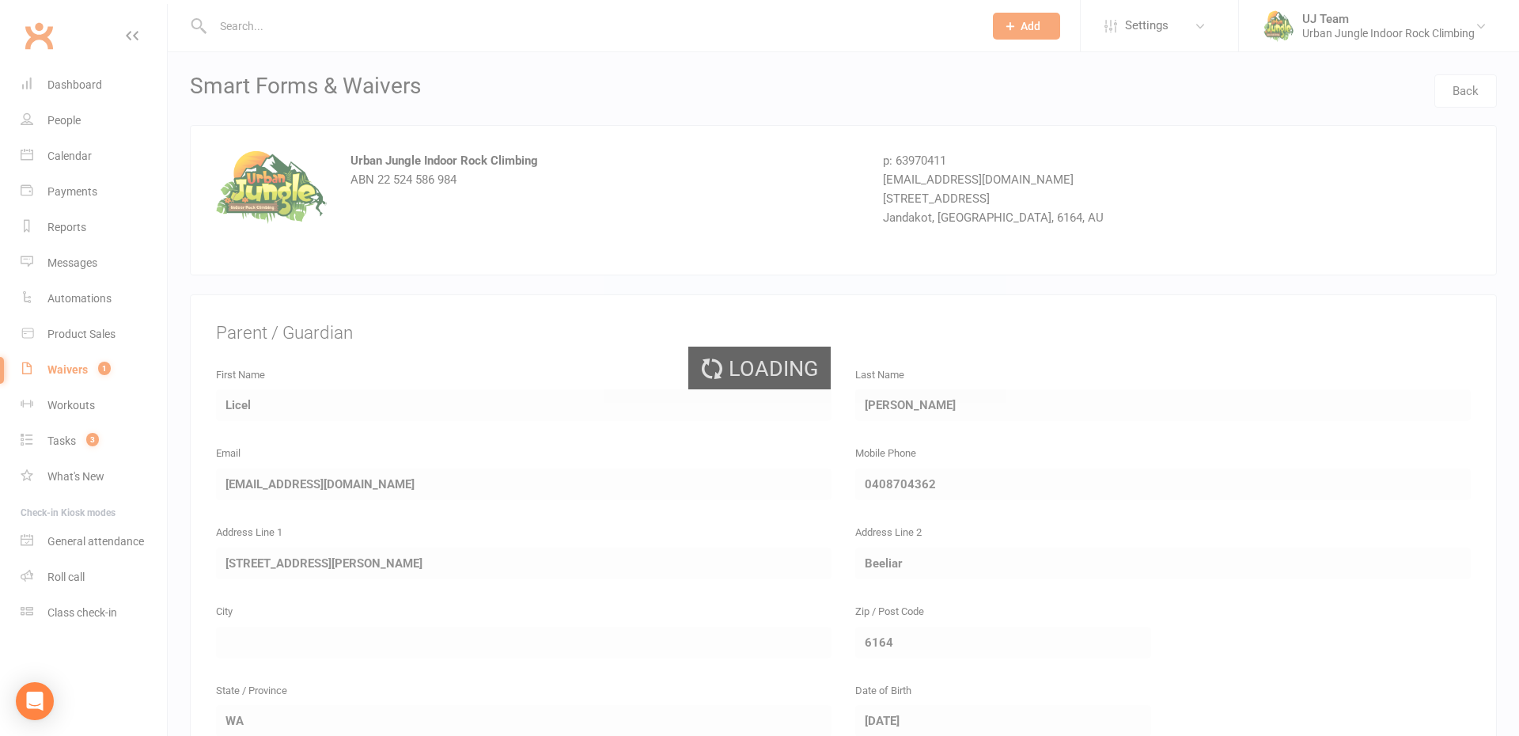
select select "25"
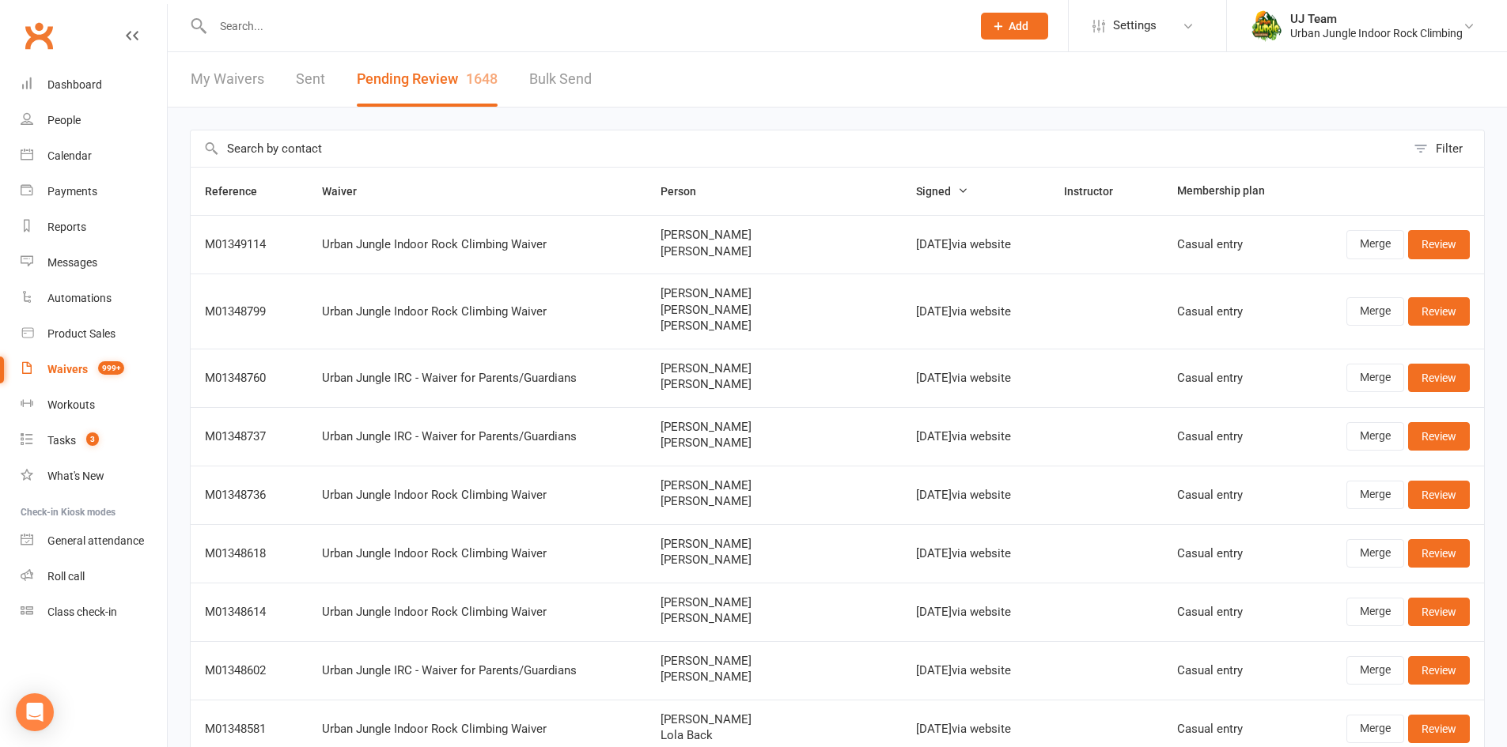
paste input "Xavier Napoli"
type input "Xavier Napoli"
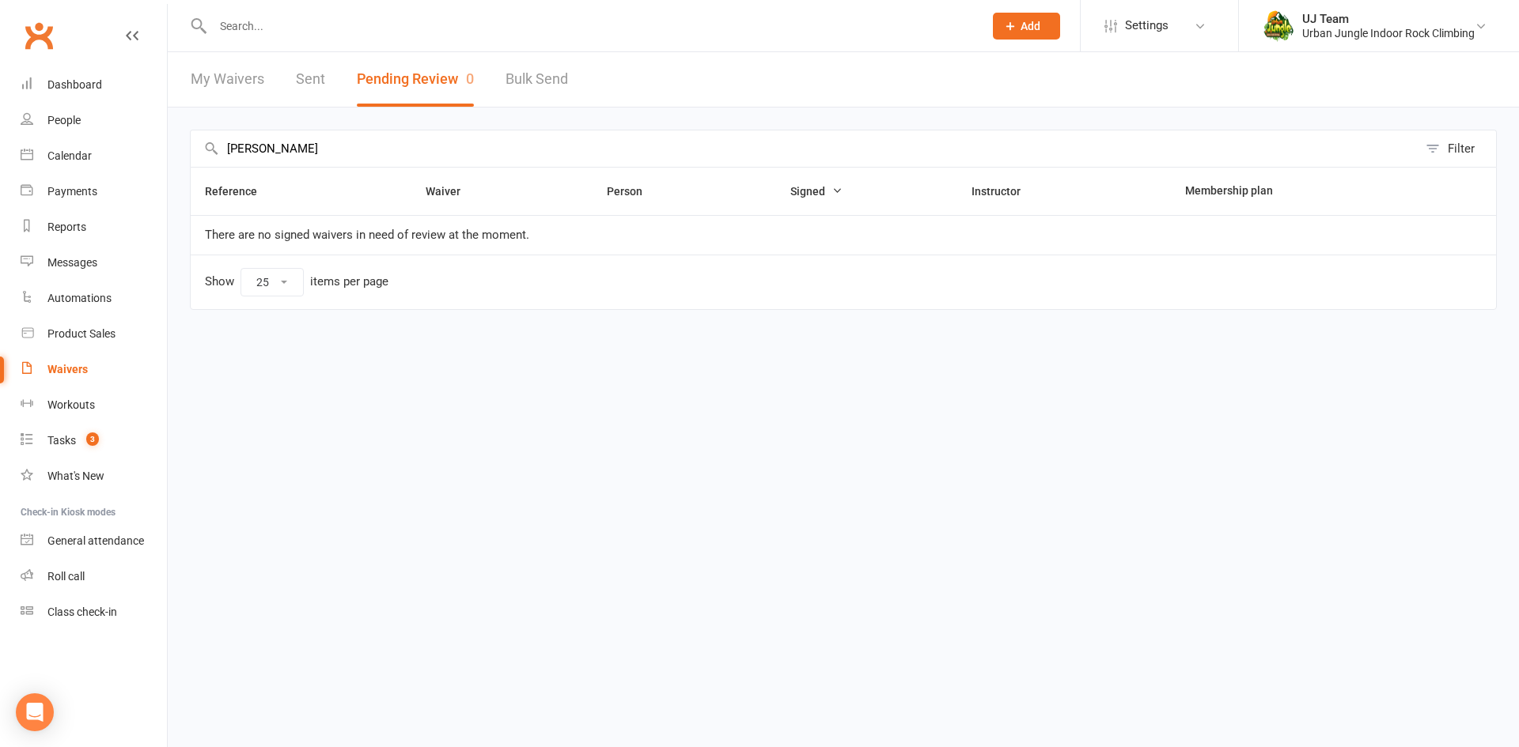
drag, startPoint x: 327, startPoint y: 149, endPoint x: 358, endPoint y: 115, distance: 45.9
click at [0, 102] on ui-view "Prospect Member Non-attending contact Class / event Appointment Task Membership…" at bounding box center [759, 179] width 1519 height 350
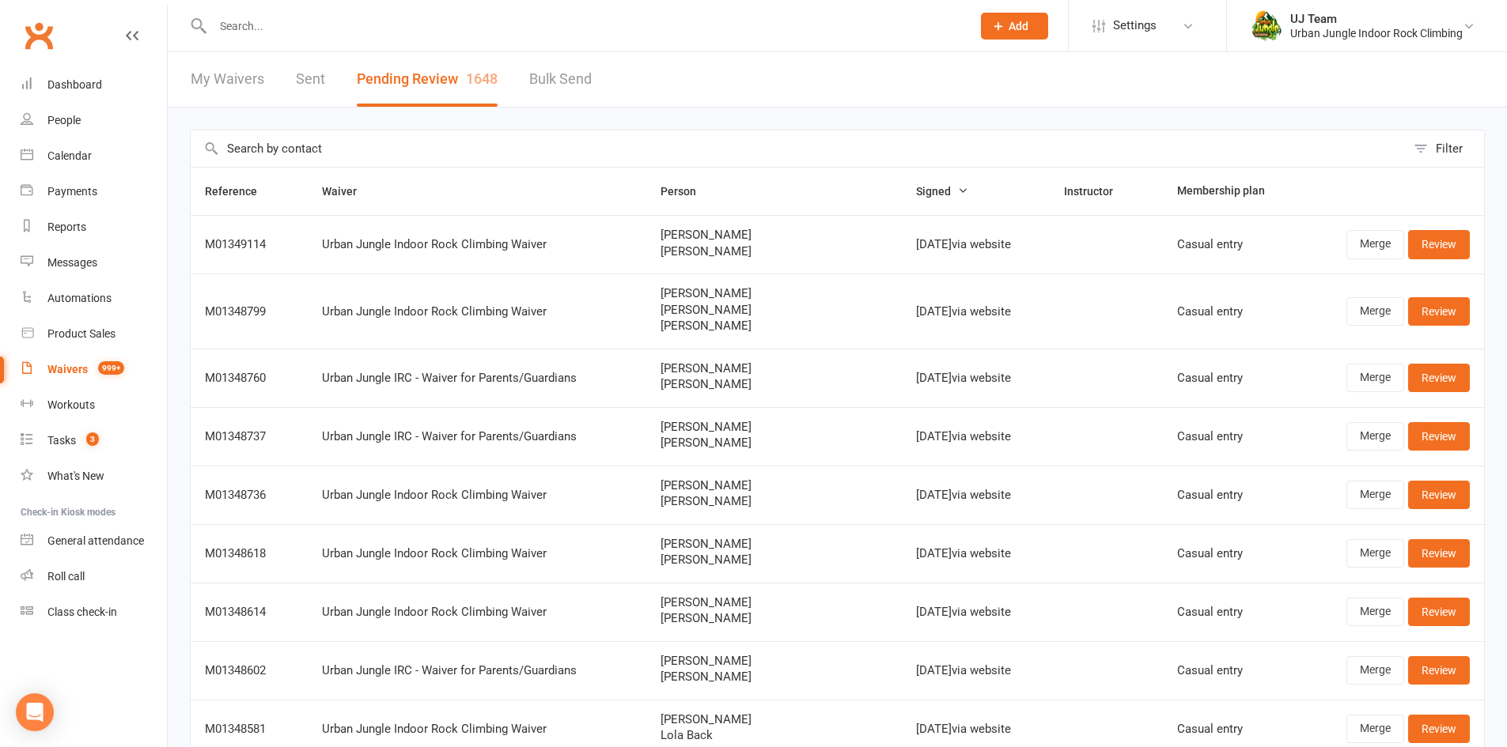
click at [313, 137] on input "text" at bounding box center [798, 148] width 1215 height 36
paste input "Chloe Mondi"
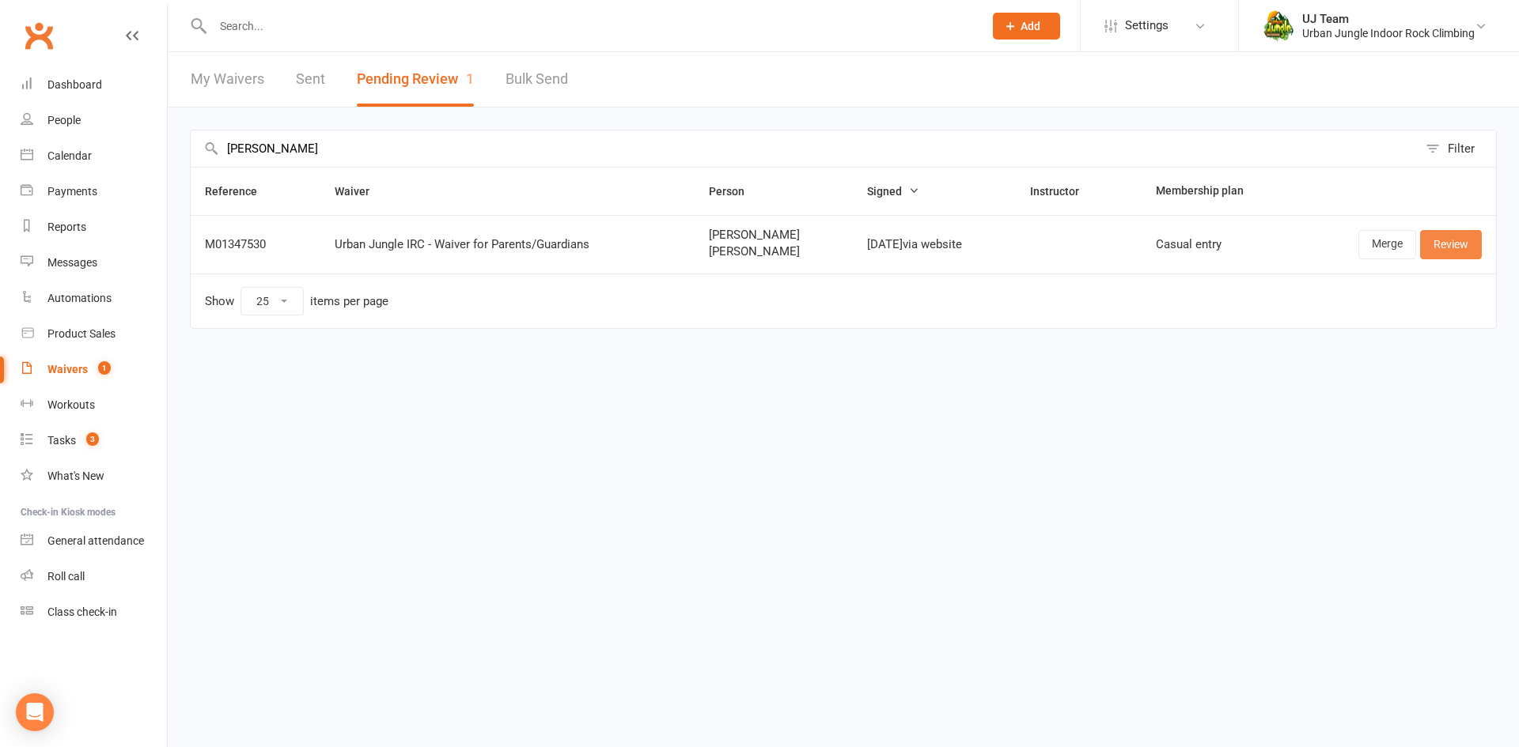
type input "Chloe Mondi"
click at [1437, 242] on link "Review" at bounding box center [1451, 244] width 62 height 28
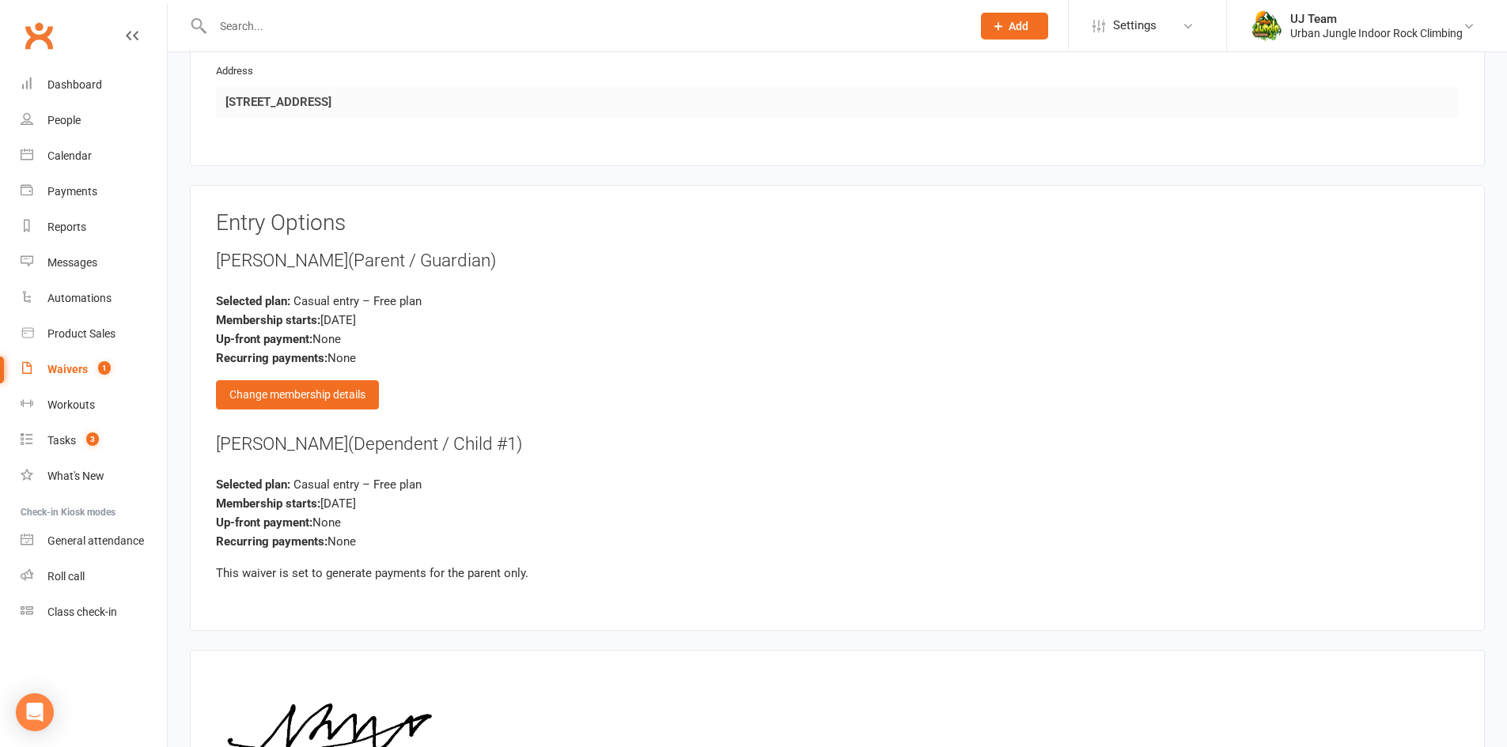
scroll to position [1730, 0]
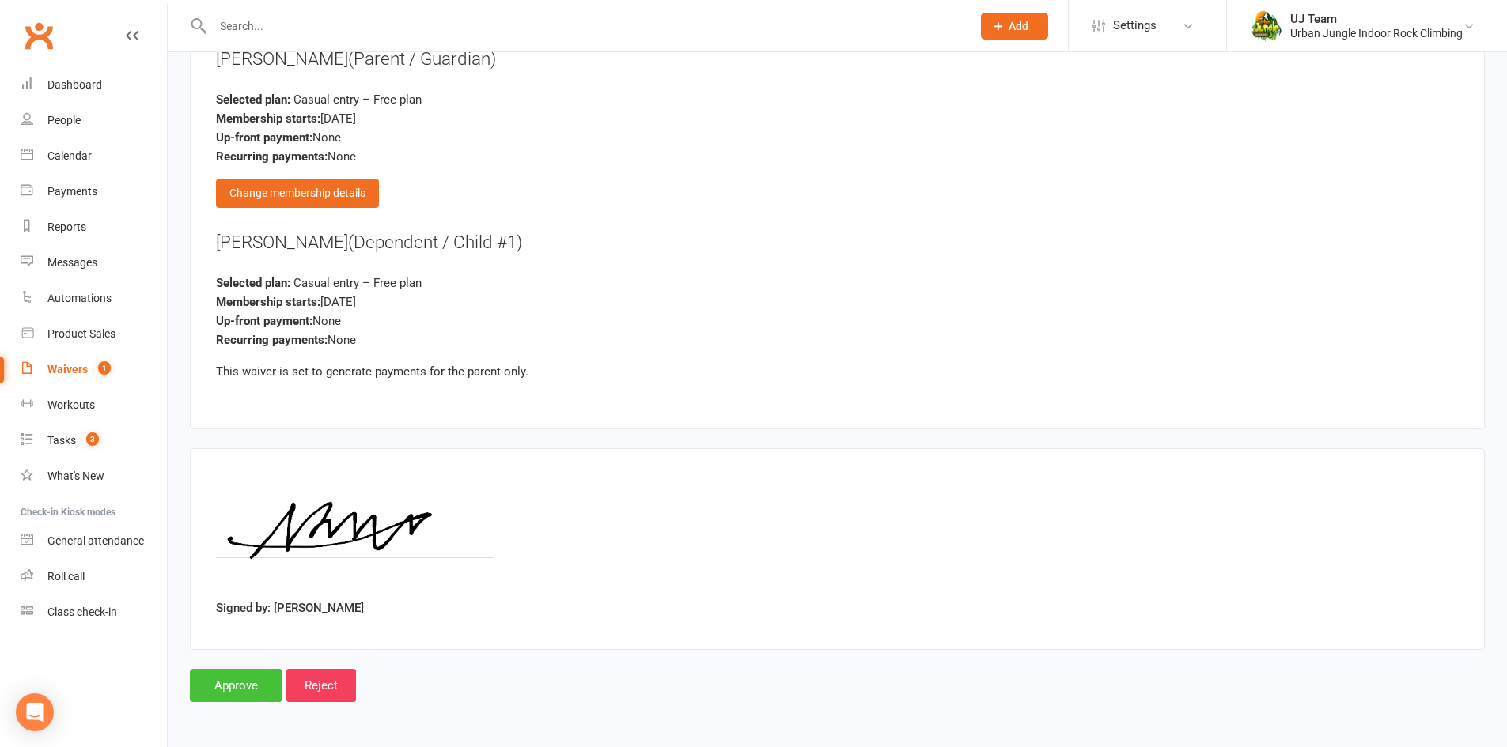
drag, startPoint x: 252, startPoint y: 690, endPoint x: 252, endPoint y: 653, distance: 37.2
click at [252, 683] on input "Approve" at bounding box center [236, 685] width 93 height 33
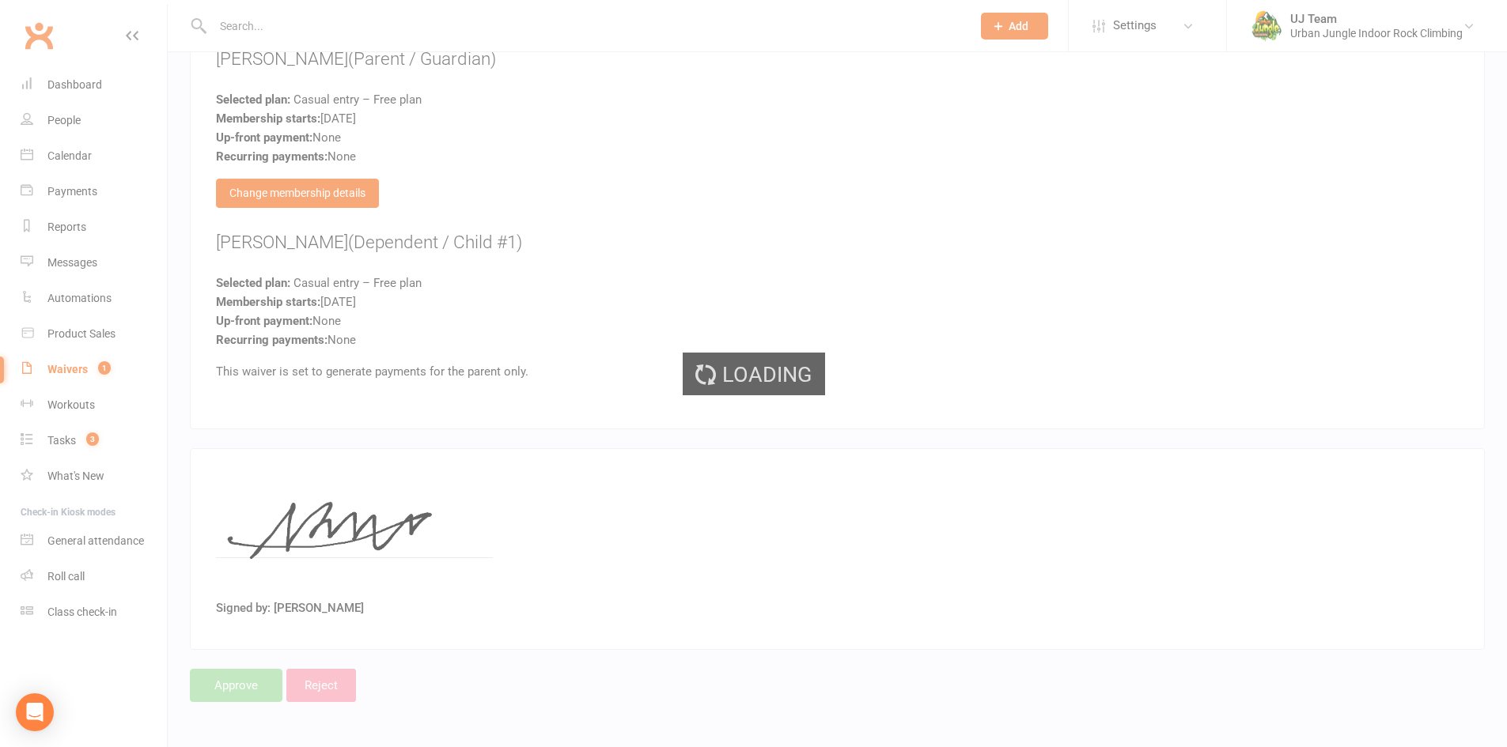
select select "25"
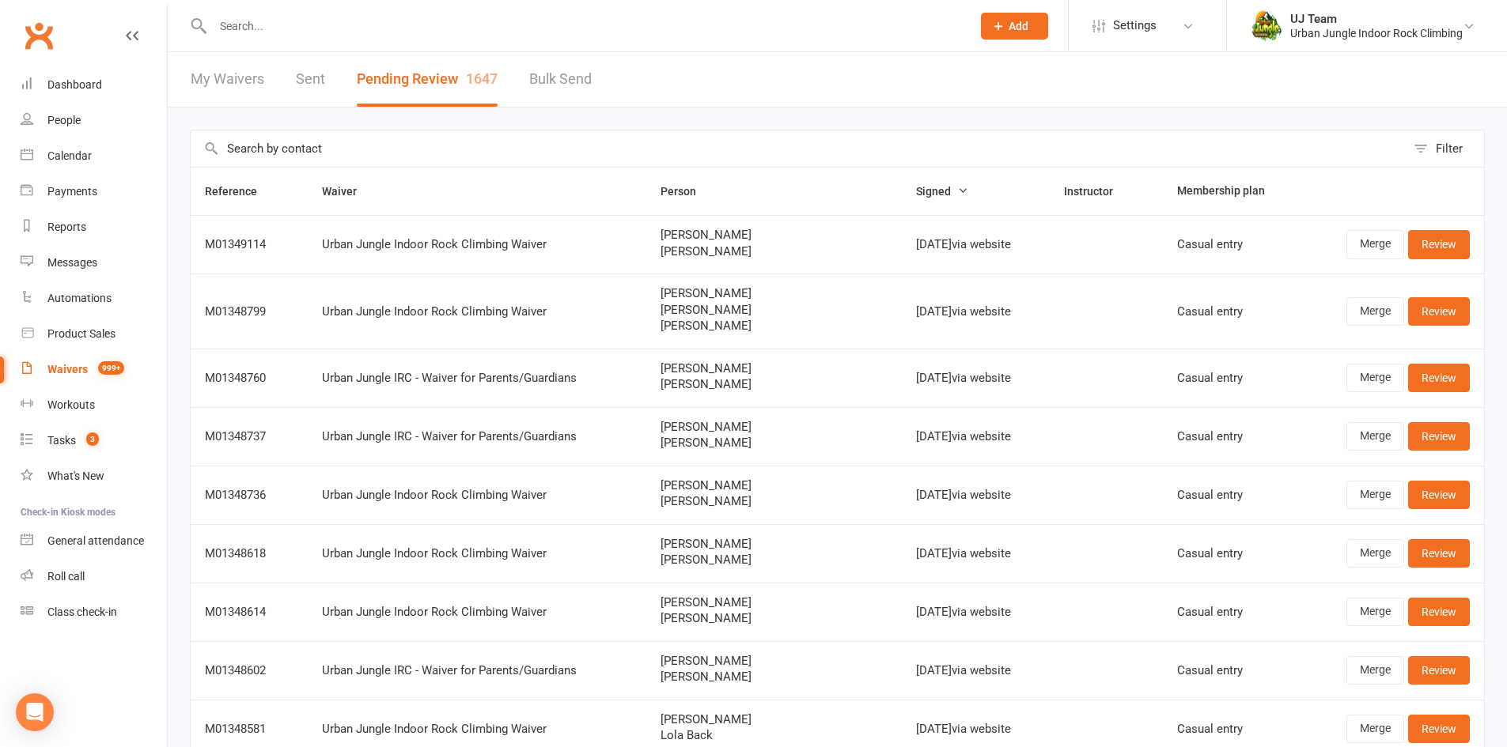
click at [425, 140] on input "text" at bounding box center [798, 148] width 1215 height 36
paste input "Ruby Mills"
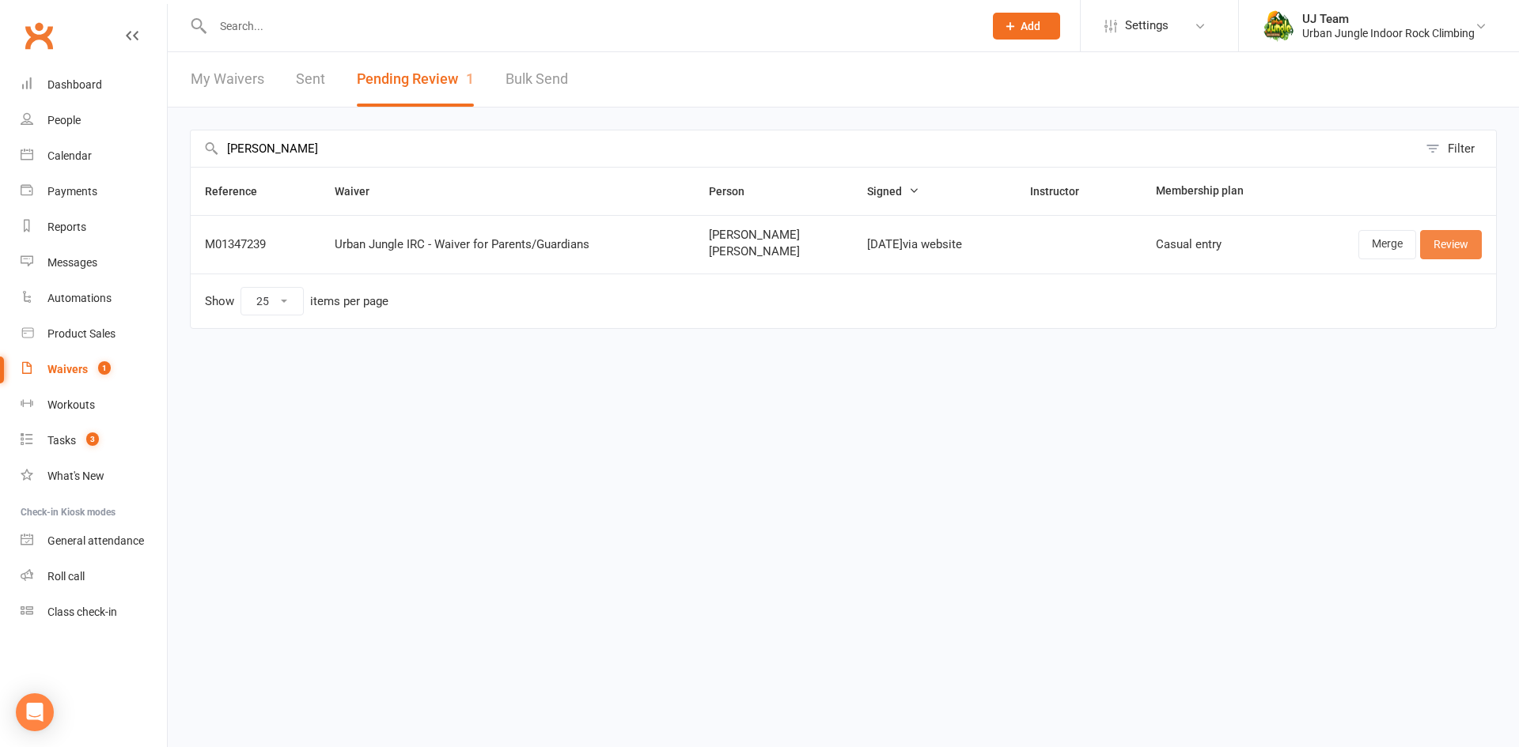
type input "Ruby Mills"
click at [1456, 244] on link "Review" at bounding box center [1451, 244] width 62 height 28
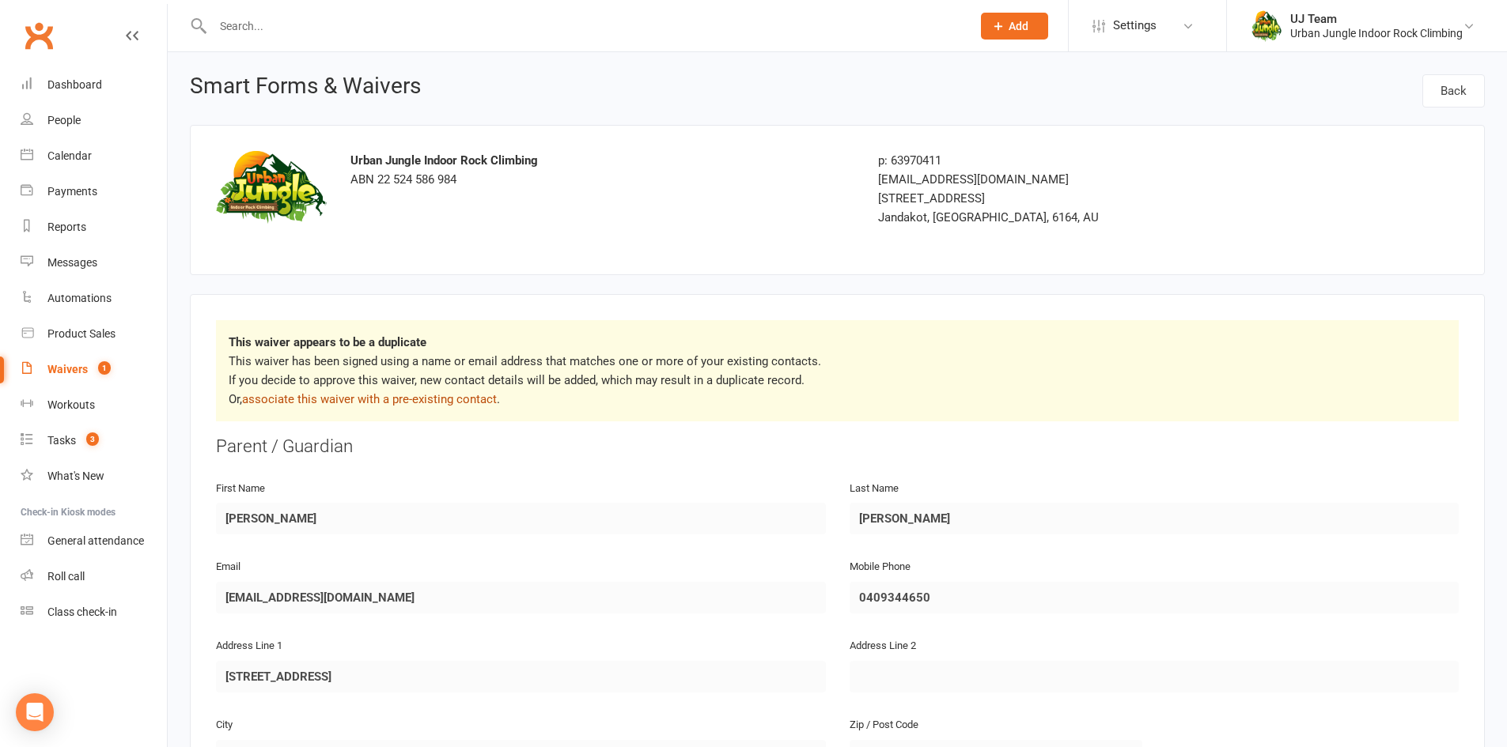
click at [461, 396] on link "associate this waiver with a pre-existing contact" at bounding box center [369, 399] width 255 height 14
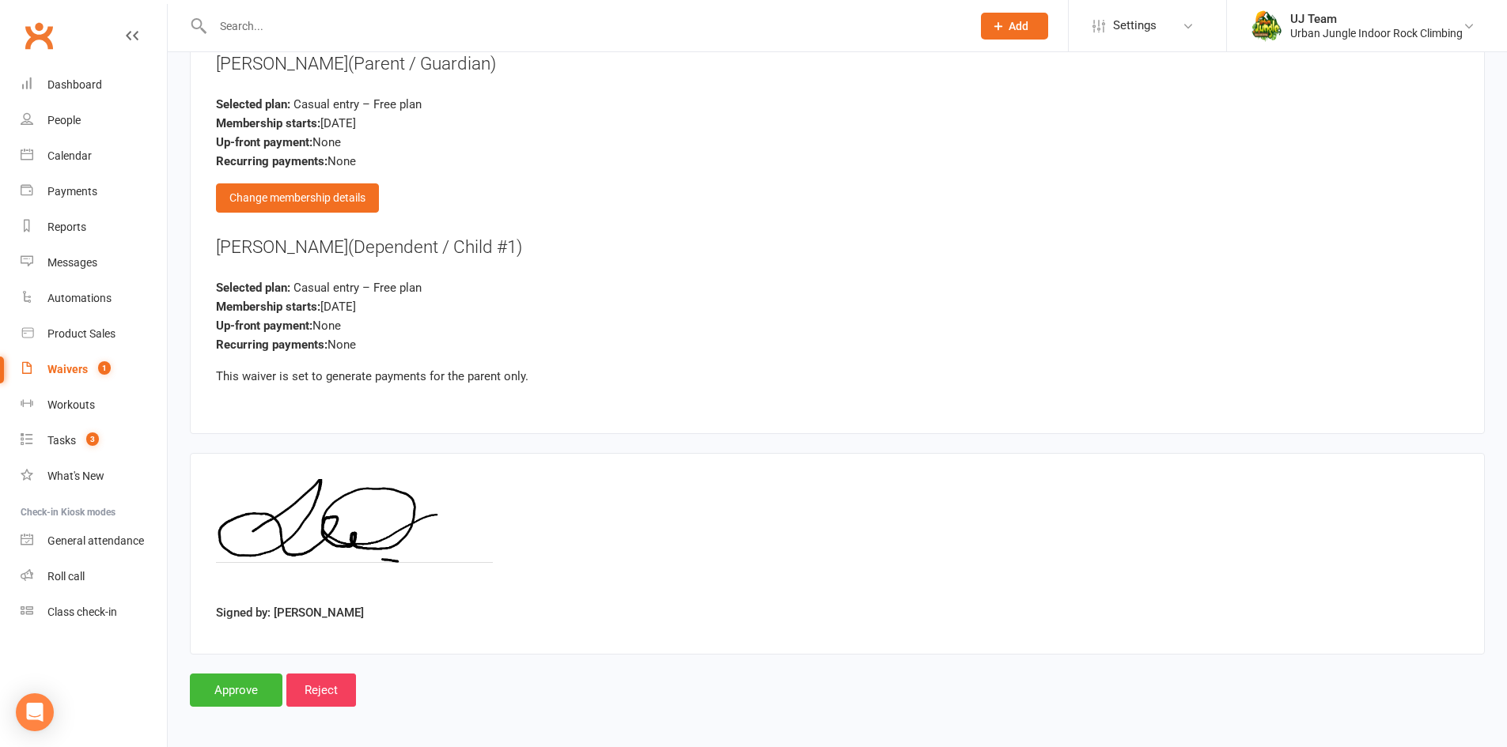
scroll to position [1844, 0]
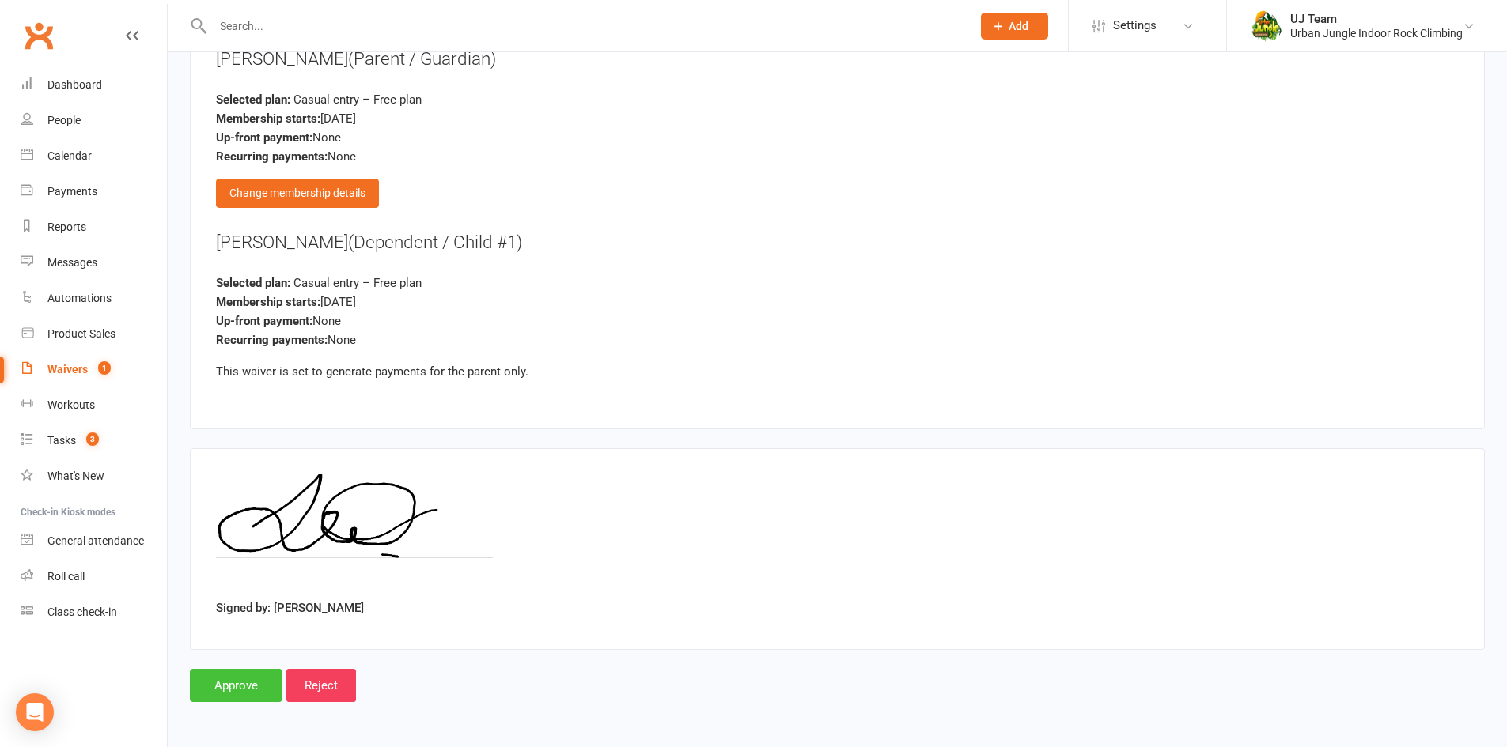
click at [252, 678] on input "Approve" at bounding box center [236, 685] width 93 height 33
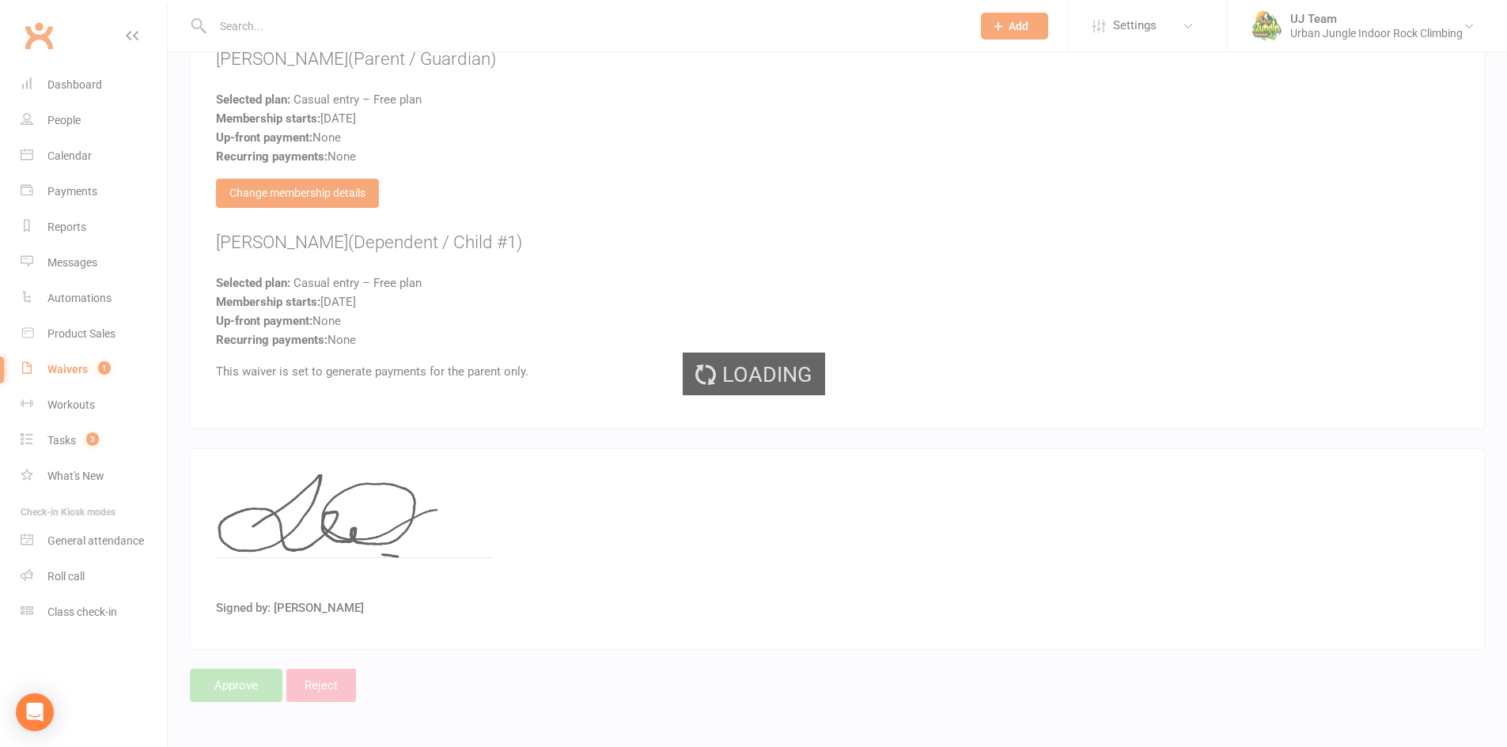
select select "25"
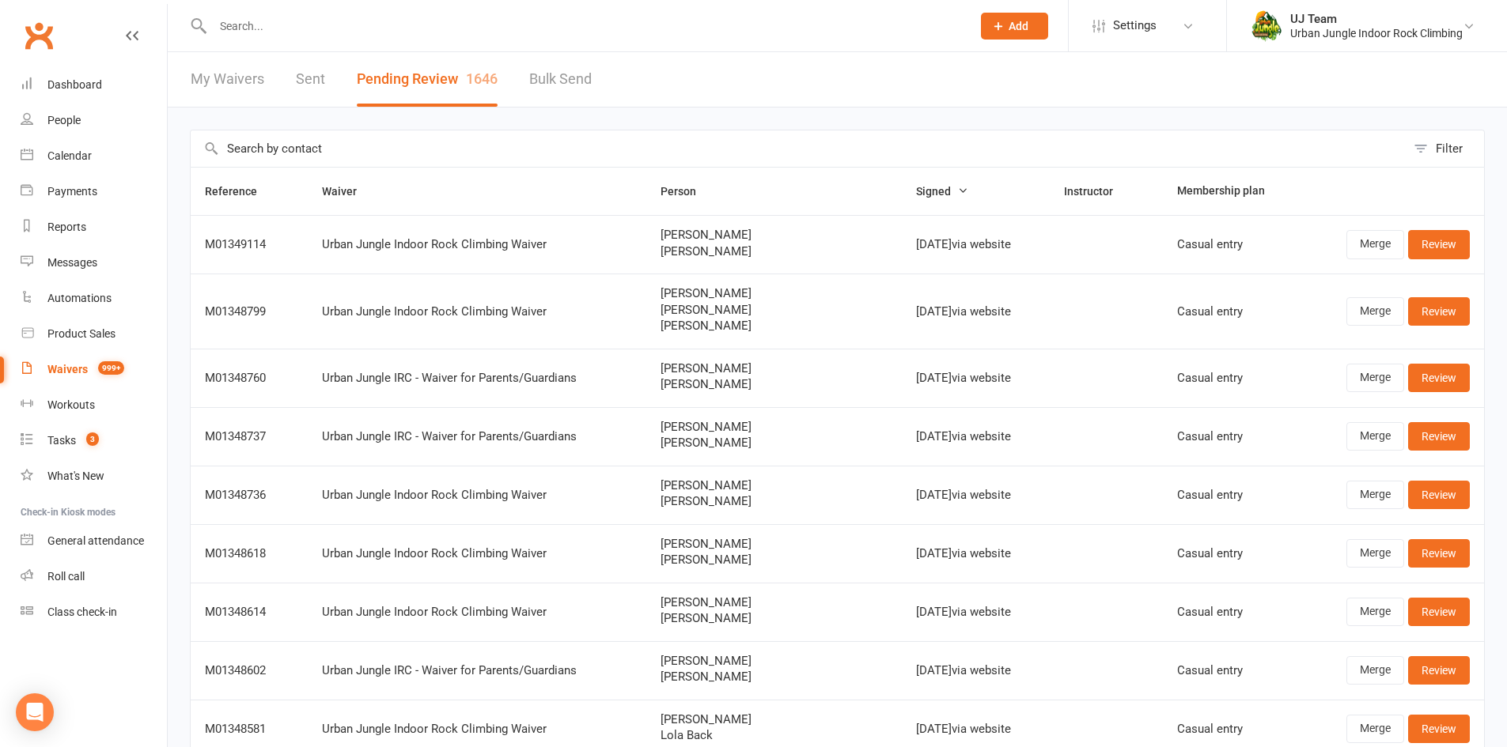
click at [350, 146] on input "text" at bounding box center [798, 148] width 1215 height 36
paste input "Johansson Menaje"
type input "Johansson Menaje"
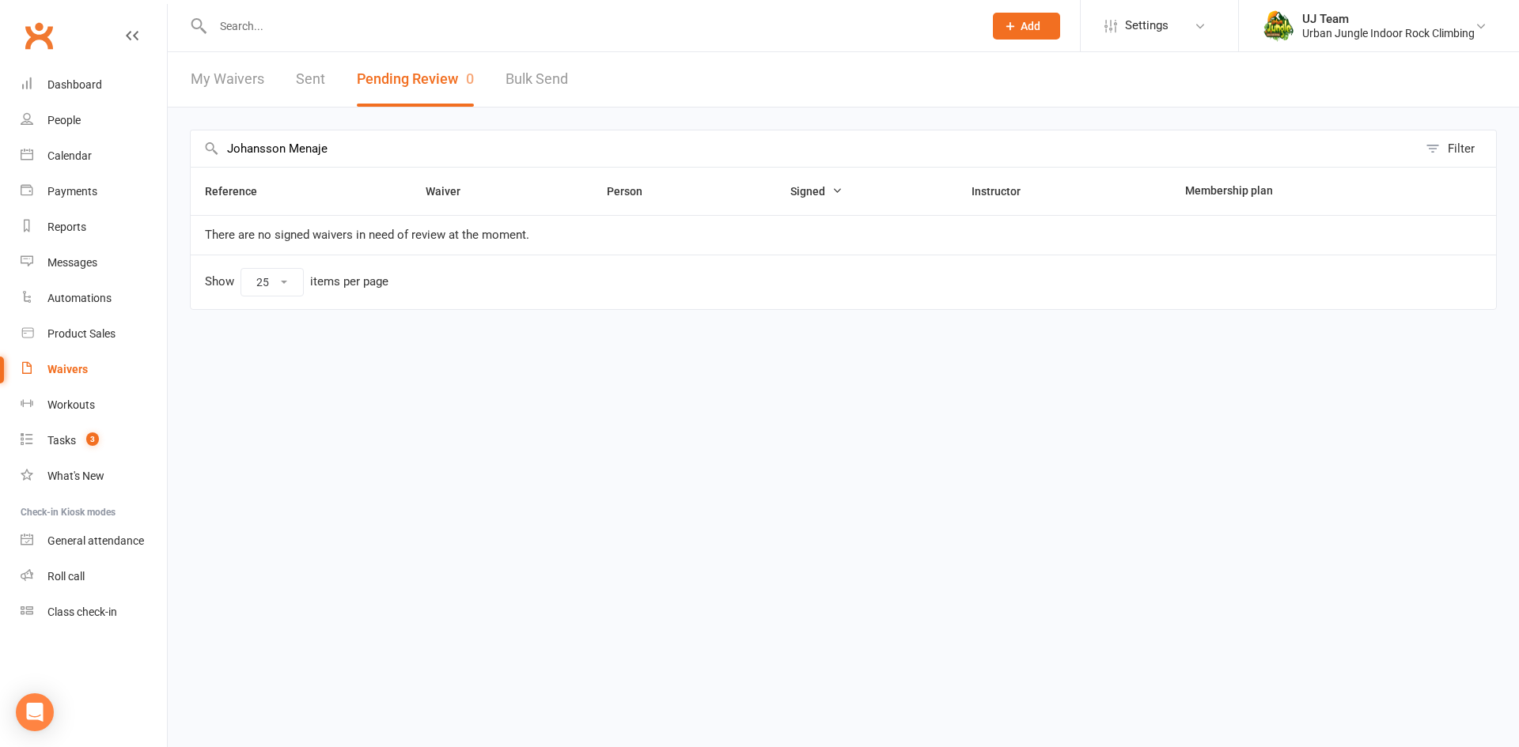
drag, startPoint x: 382, startPoint y: 147, endPoint x: 0, endPoint y: 108, distance: 384.0
click at [0, 108] on ui-view "Prospect Member Non-attending contact Class / event Appointment Task Membership…" at bounding box center [759, 179] width 1519 height 350
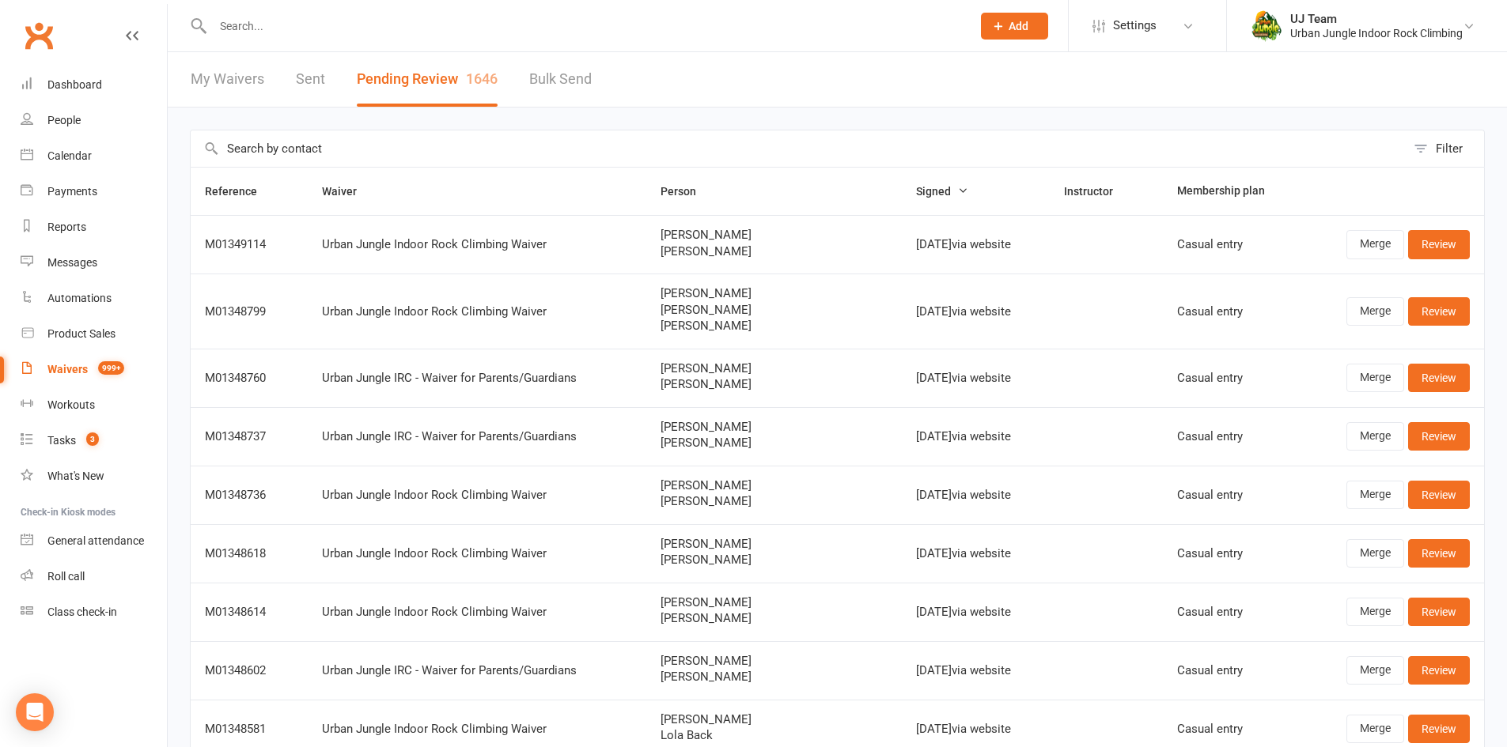
click at [338, 161] on input "text" at bounding box center [798, 148] width 1215 height 36
paste input "Jacob Melkus"
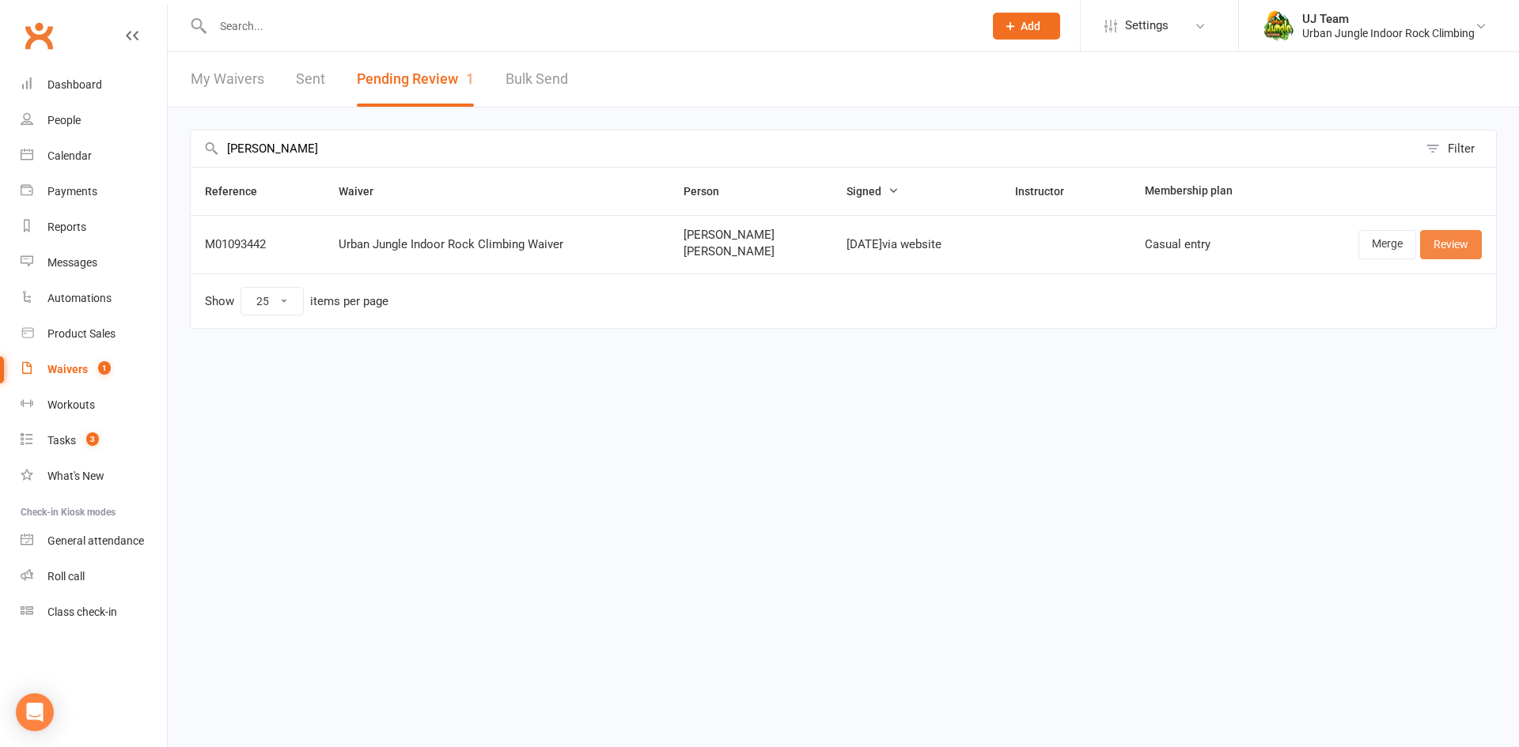
type input "Jacob Melkus"
click at [1455, 241] on link "Review" at bounding box center [1451, 244] width 62 height 28
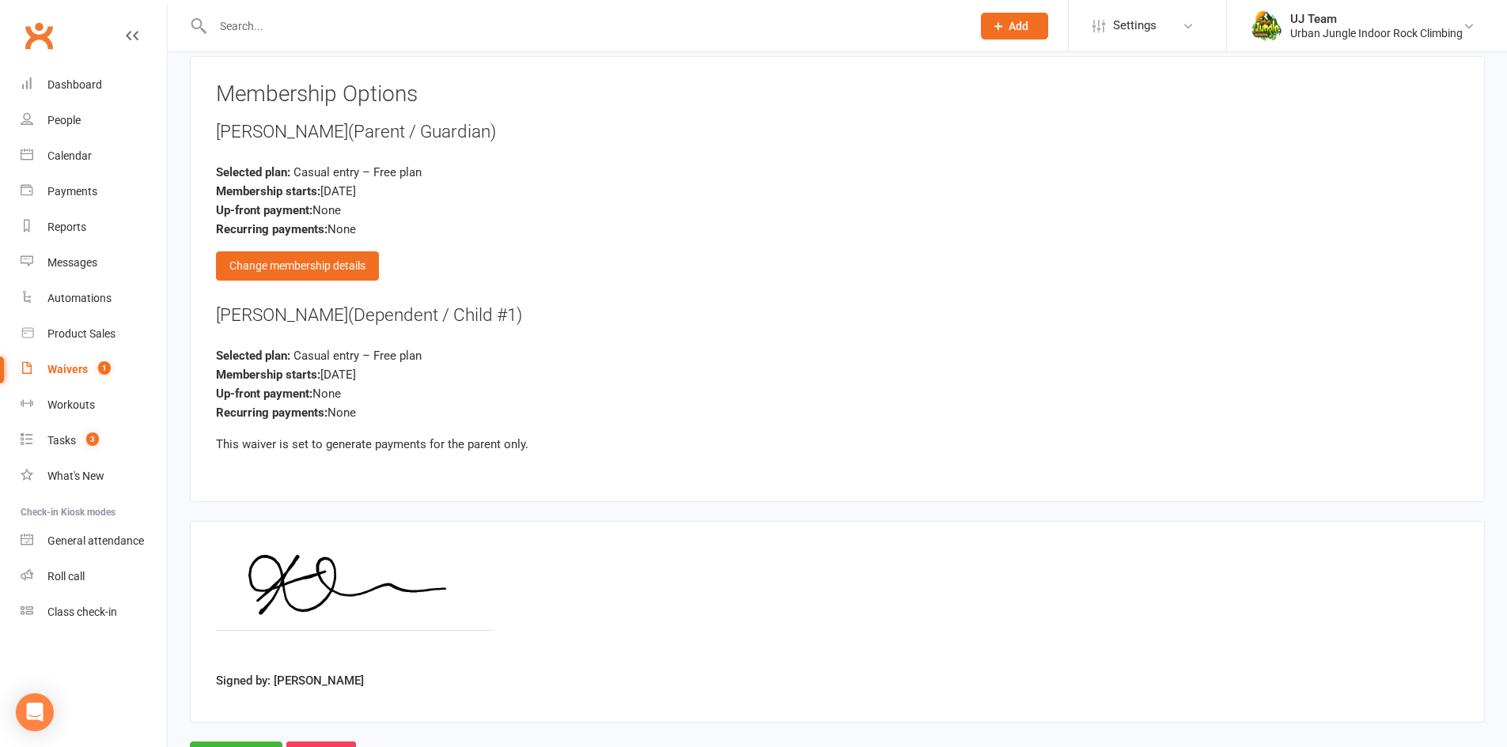
scroll to position [1730, 0]
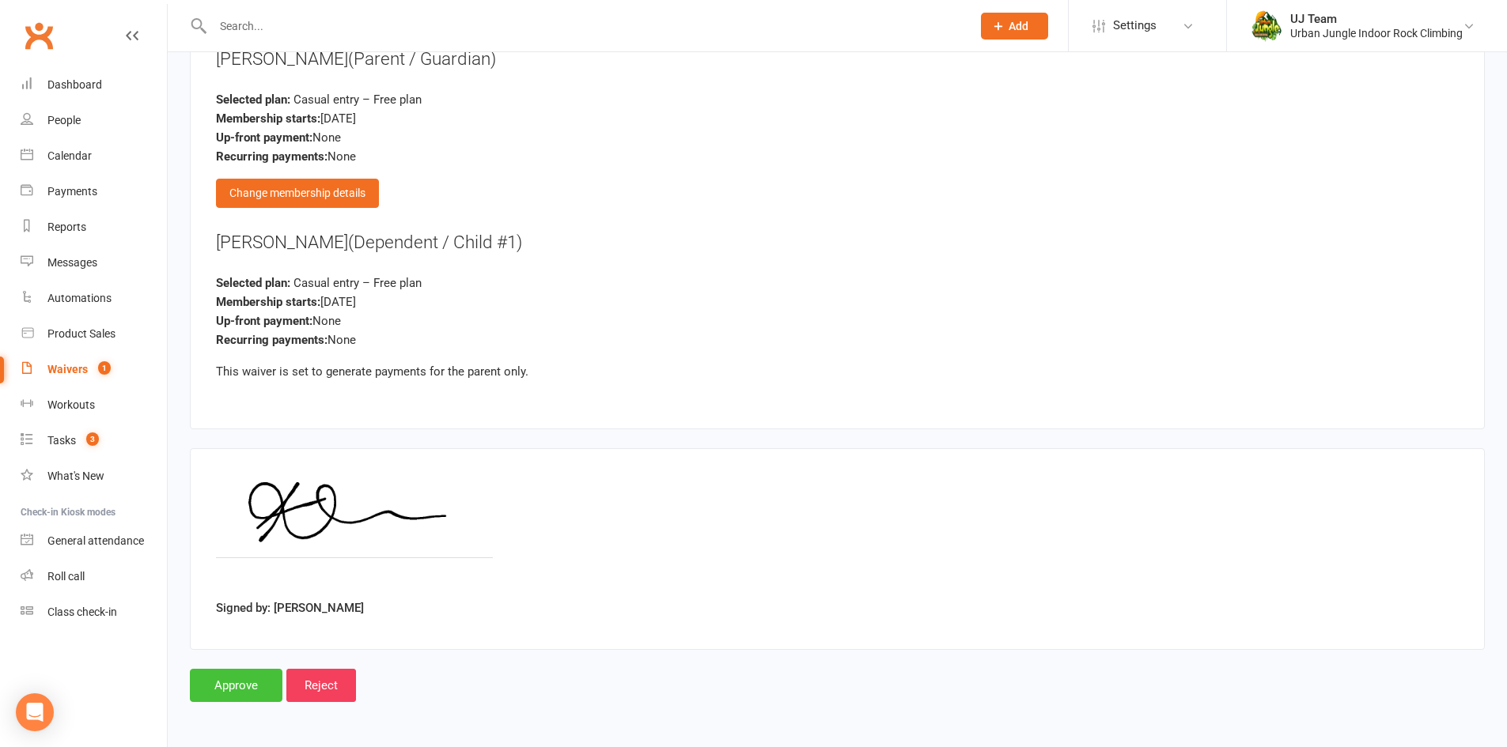
click at [251, 683] on input "Approve" at bounding box center [236, 685] width 93 height 33
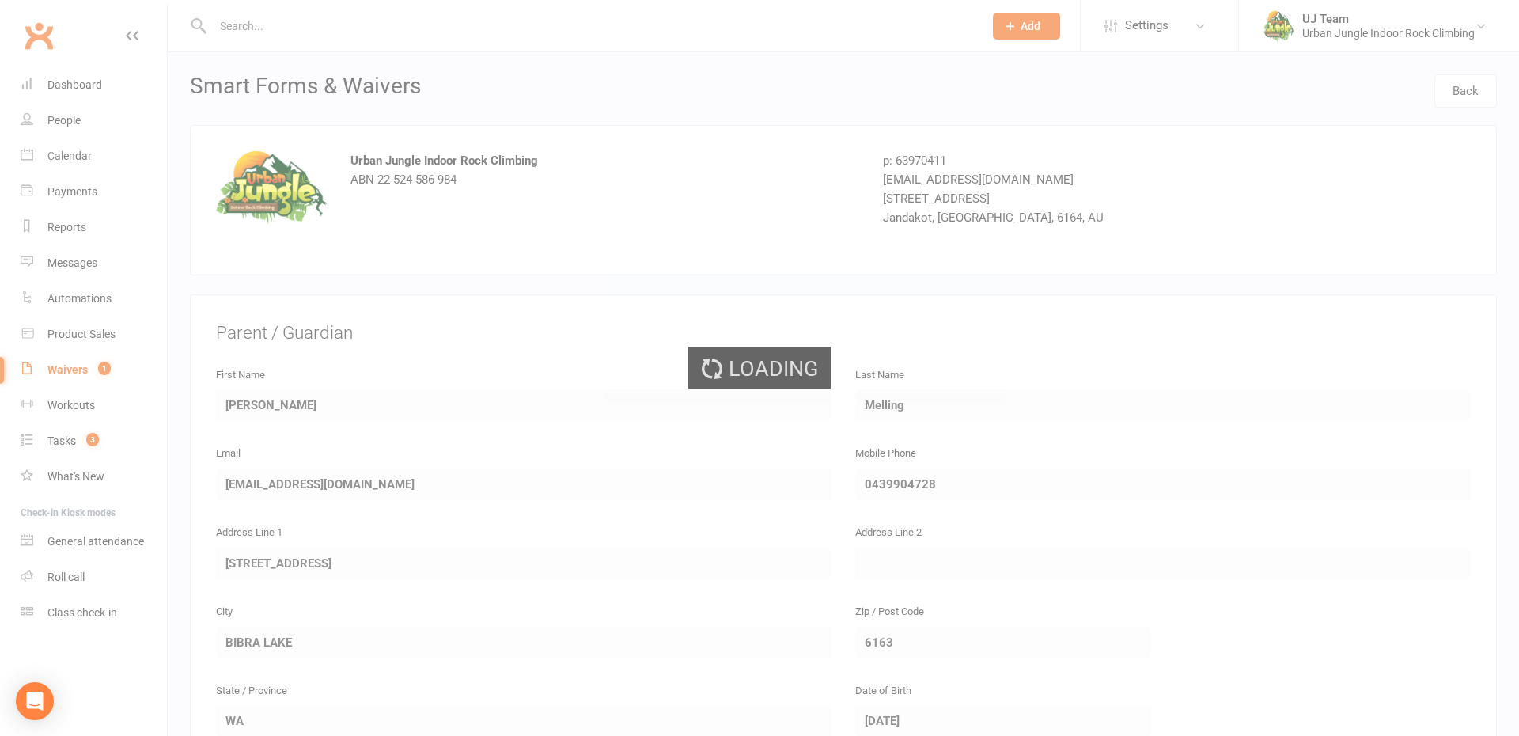
select select "25"
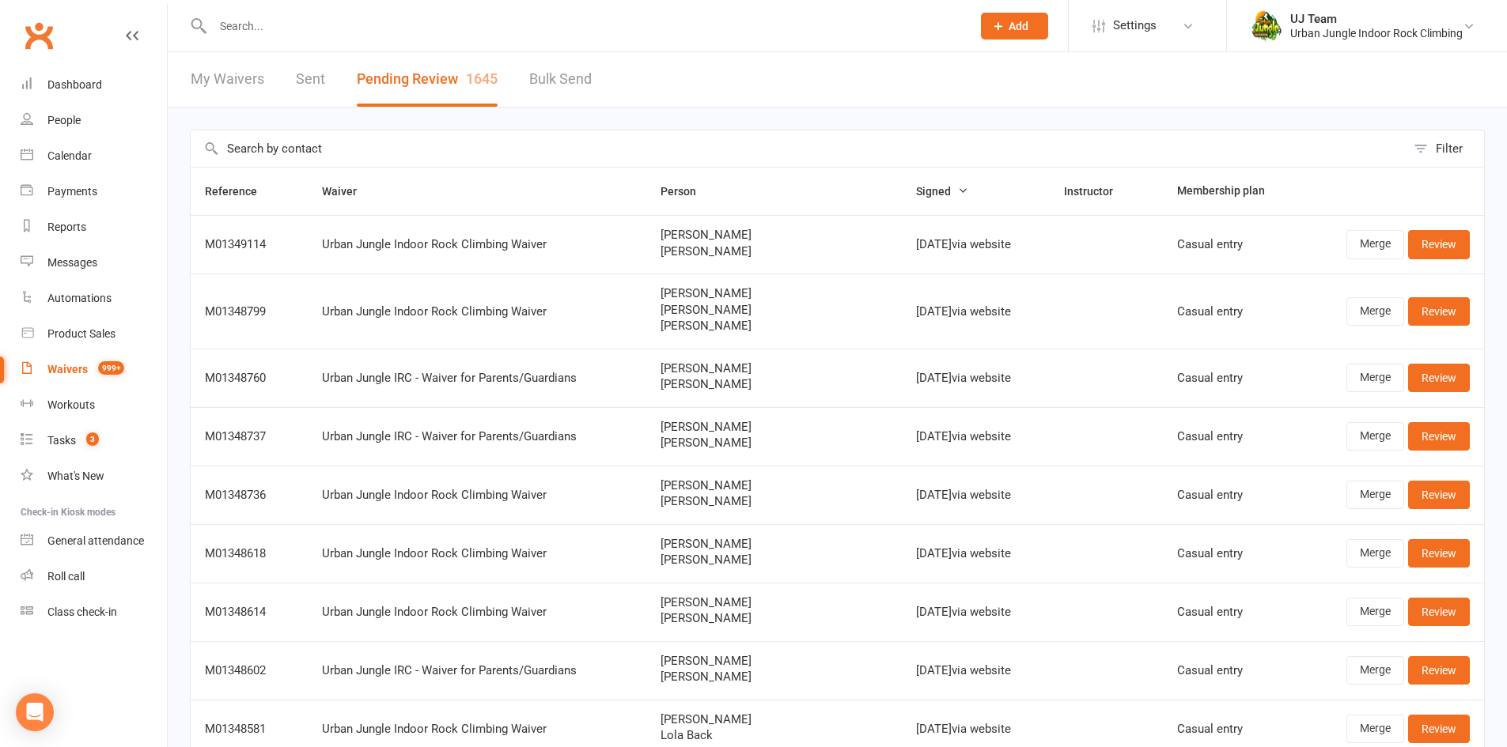
click at [368, 149] on input "text" at bounding box center [798, 148] width 1215 height 36
paste input "Nicholas Mangano"
type input "Nicholas Mangano"
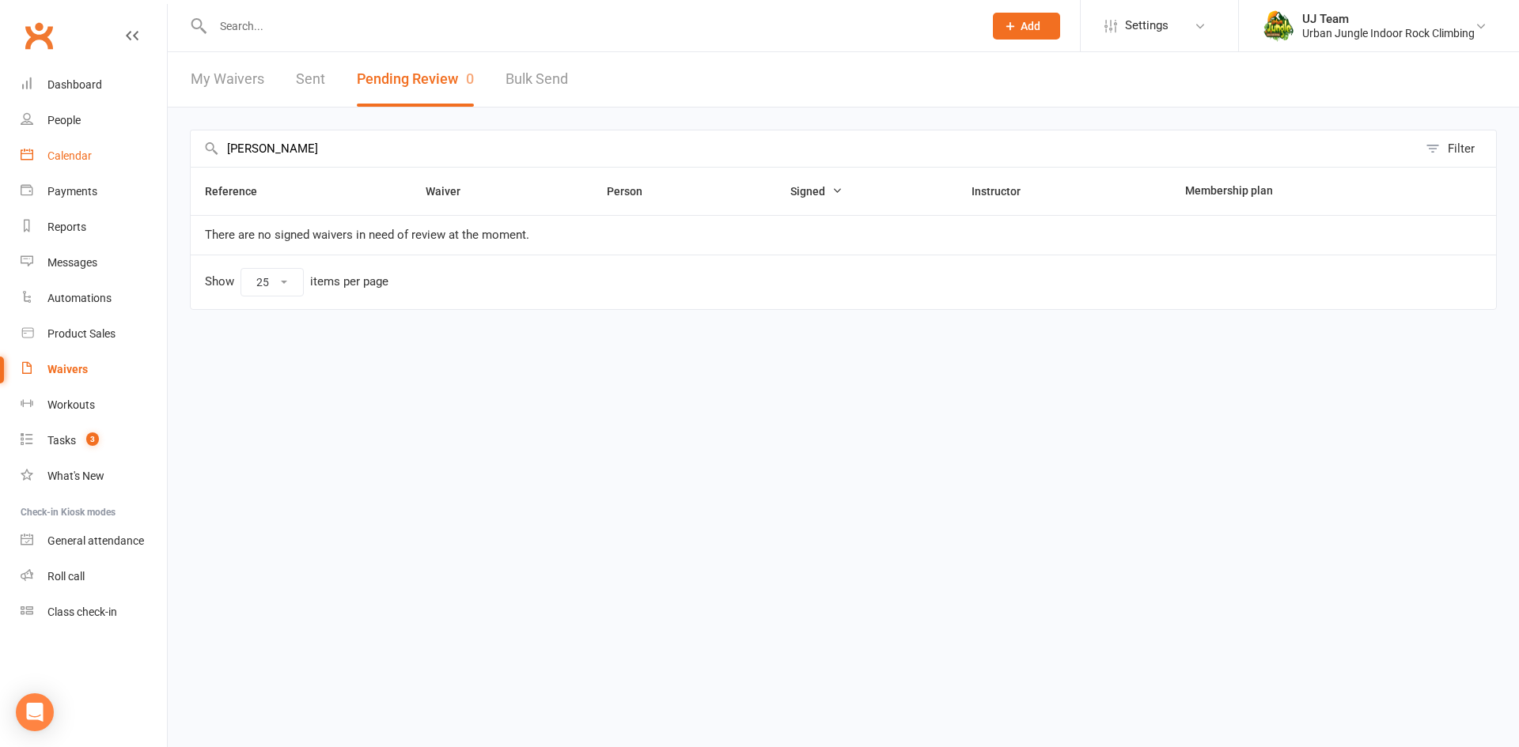
click at [112, 147] on ui-view "Prospect Member Non-attending contact Class / event Appointment Task Membership…" at bounding box center [759, 179] width 1519 height 350
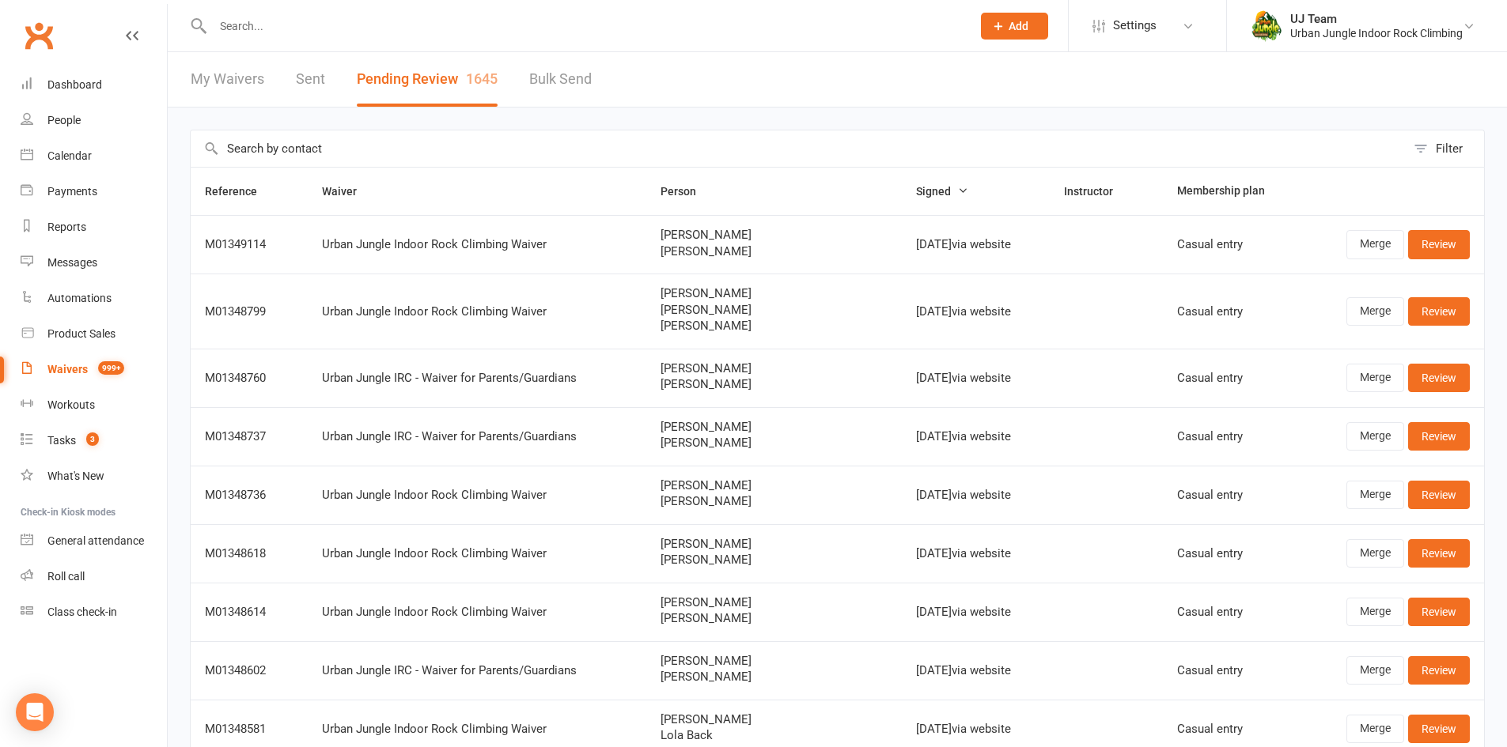
click at [326, 168] on th "Waiver" at bounding box center [477, 191] width 339 height 47
click at [332, 146] on input "text" at bounding box center [798, 148] width 1215 height 36
paste input "Joacquin Manela"
type input "Joacquin Manela"
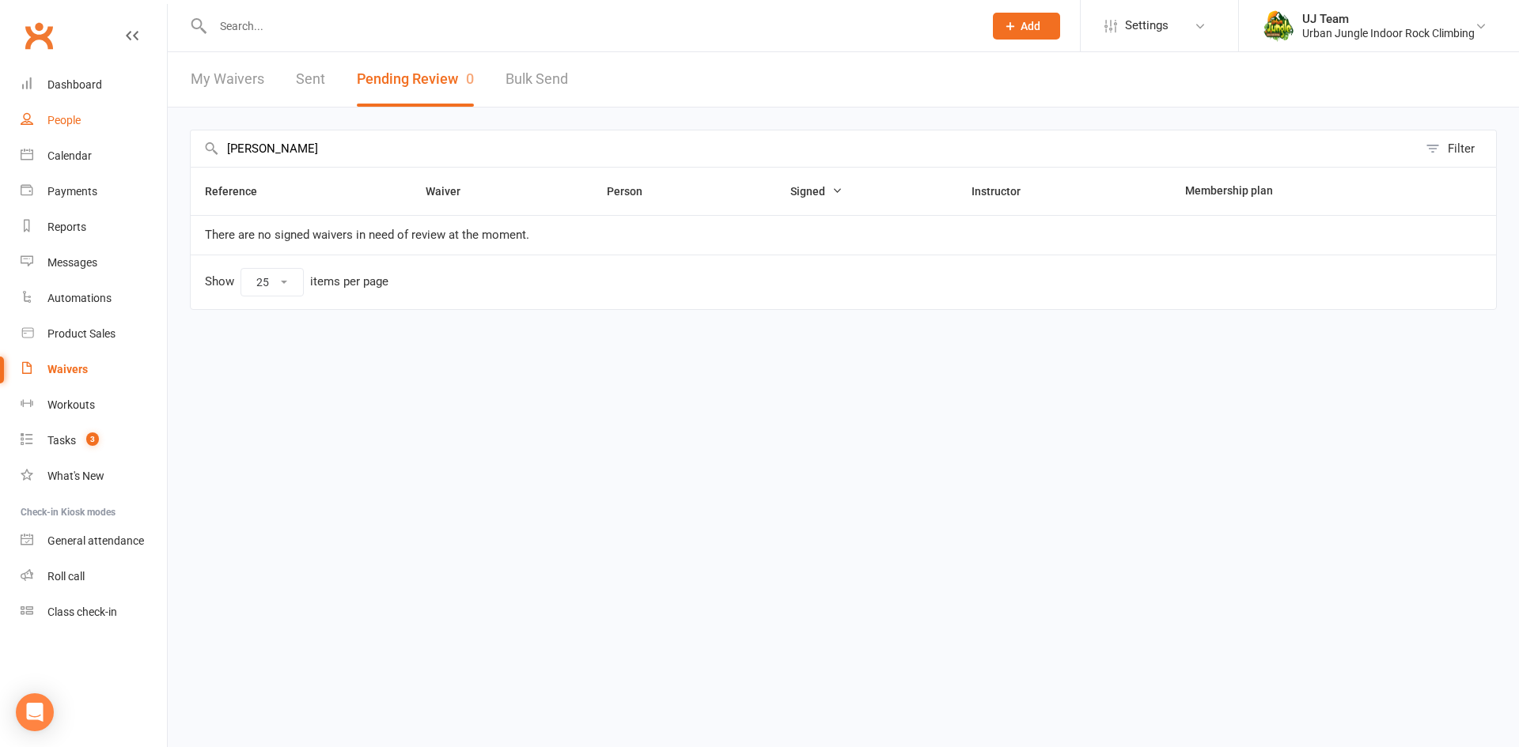
drag, startPoint x: 339, startPoint y: 158, endPoint x: 53, endPoint y: 125, distance: 287.4
click at [55, 126] on ui-view "Prospect Member Non-attending contact Class / event Appointment Task Membership…" at bounding box center [759, 179] width 1519 height 350
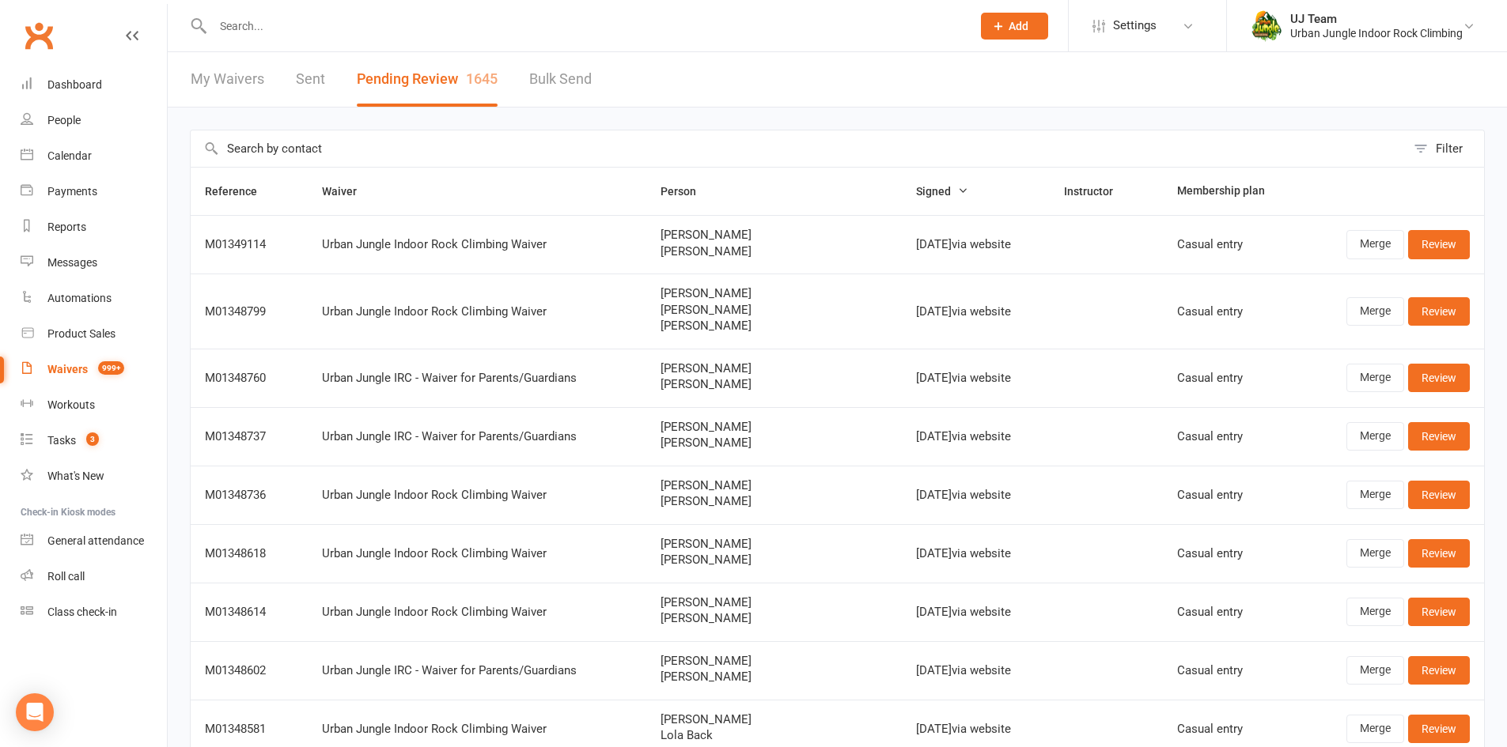
click at [296, 149] on input "text" at bounding box center [798, 148] width 1215 height 36
paste input "Chloe Mancuso"
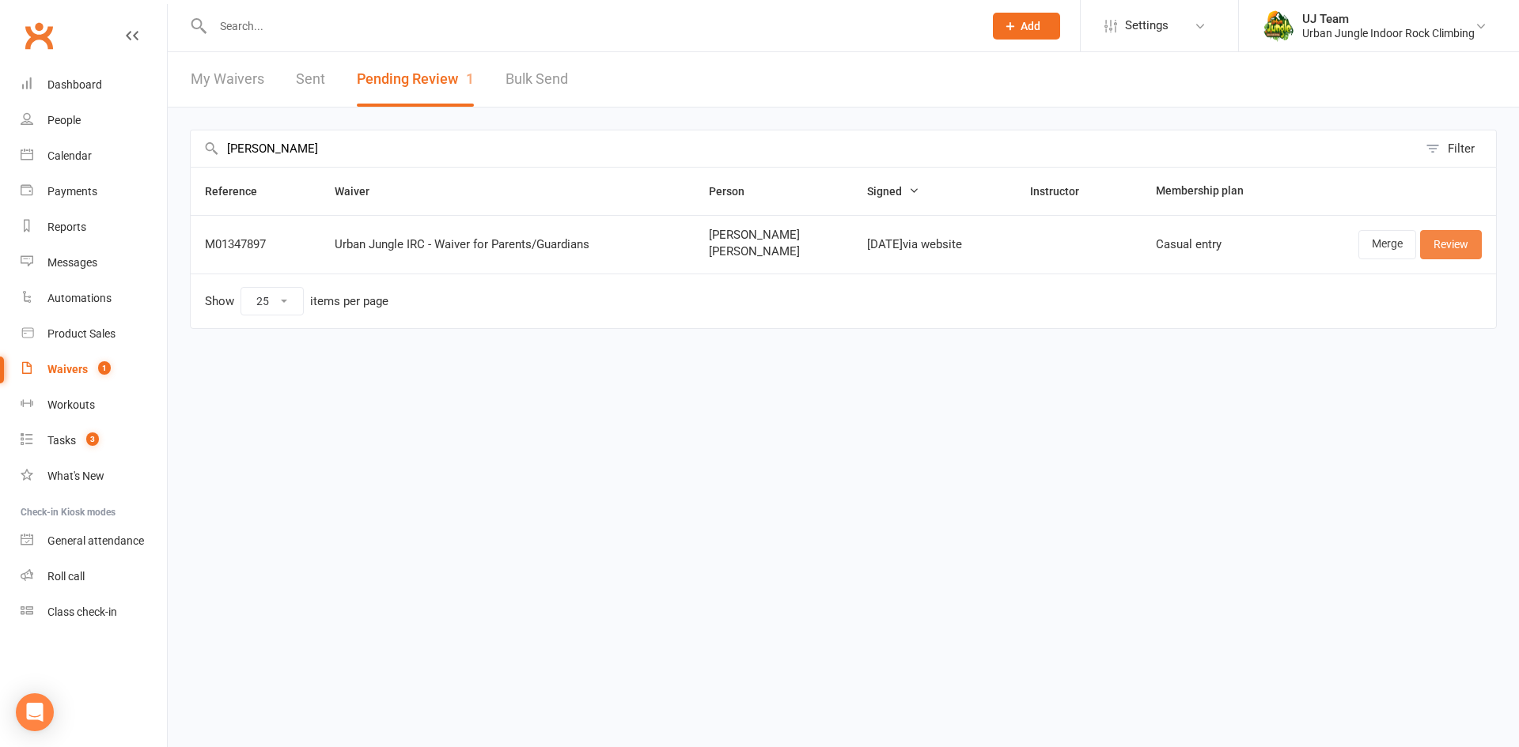
type input "Chloe Mancuso"
click at [1456, 252] on link "Review" at bounding box center [1451, 244] width 62 height 28
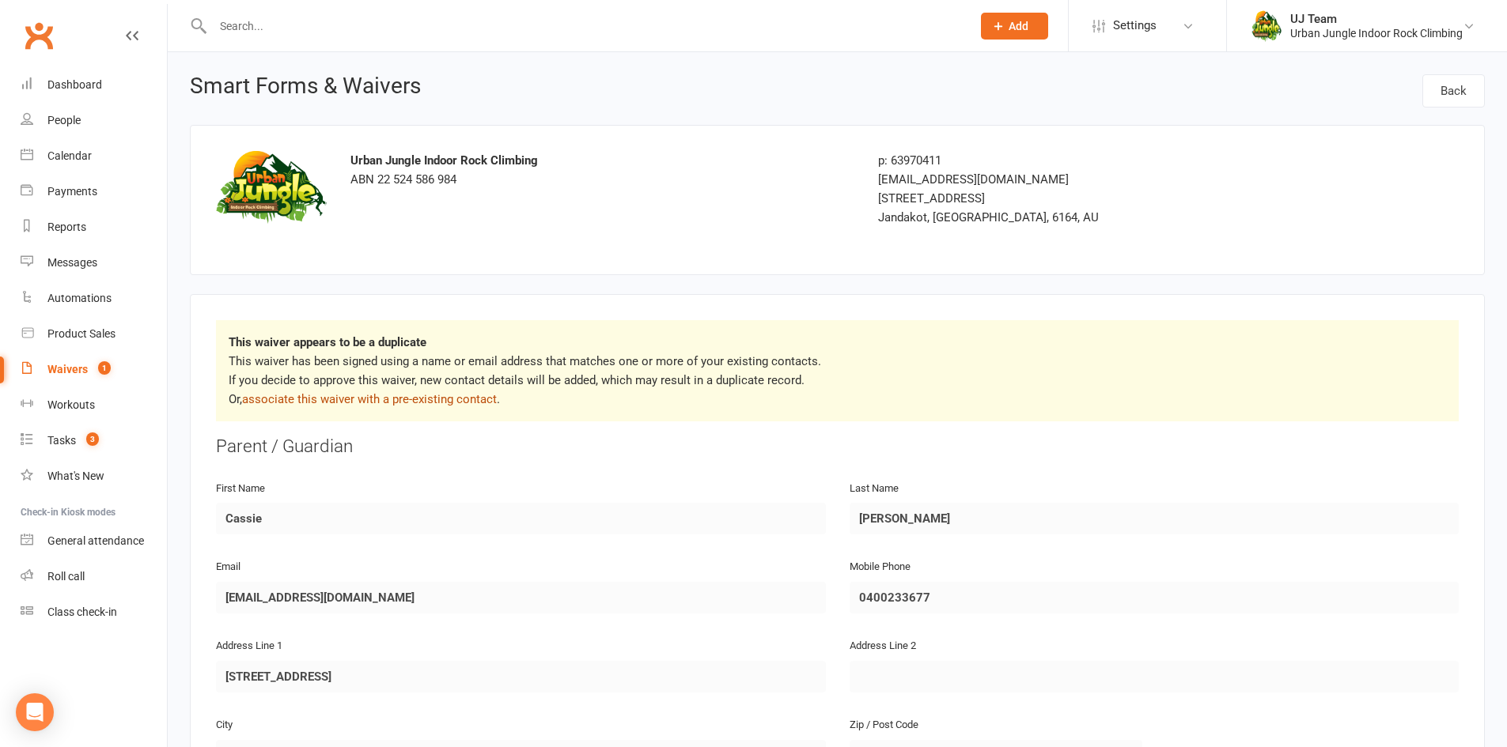
click at [445, 394] on link "associate this waiver with a pre-existing contact" at bounding box center [369, 399] width 255 height 14
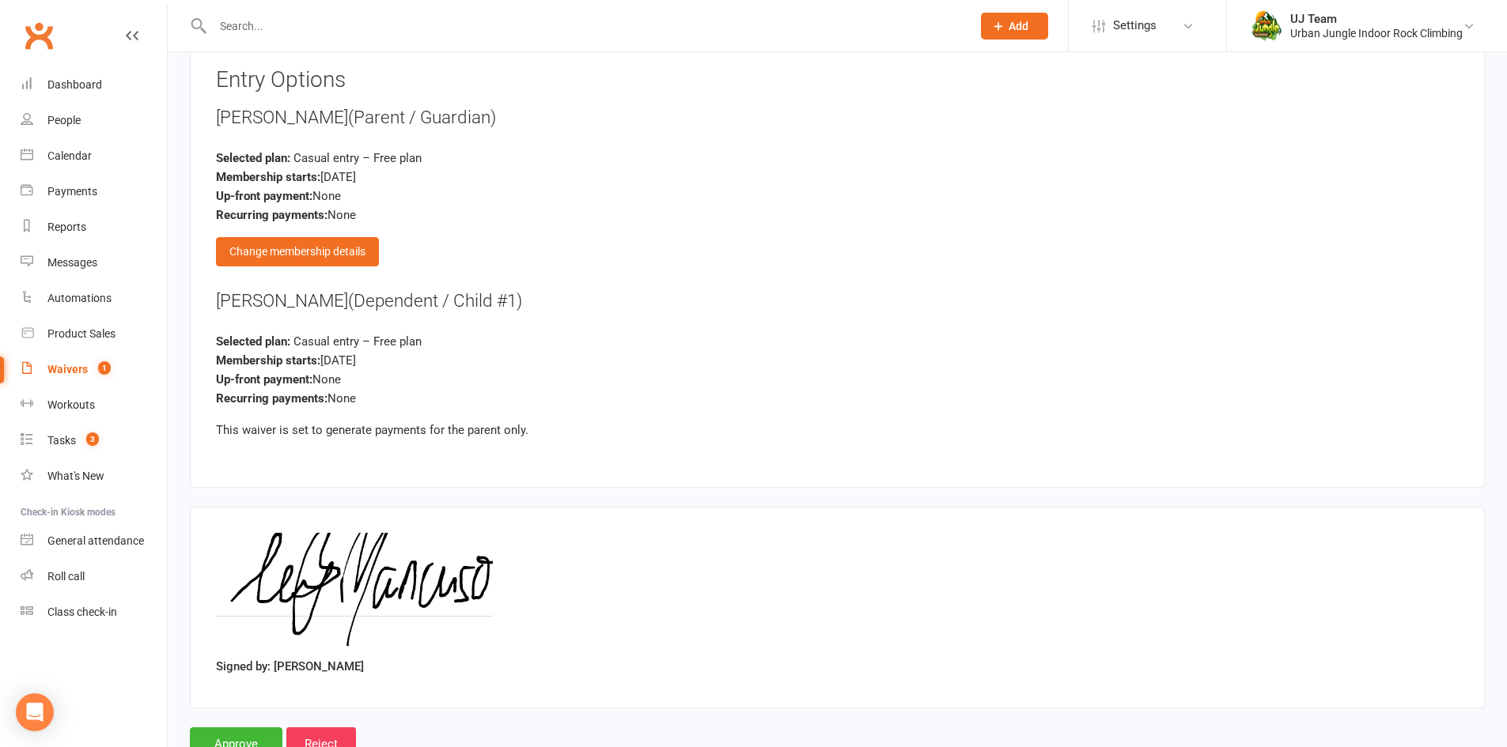
scroll to position [1819, 0]
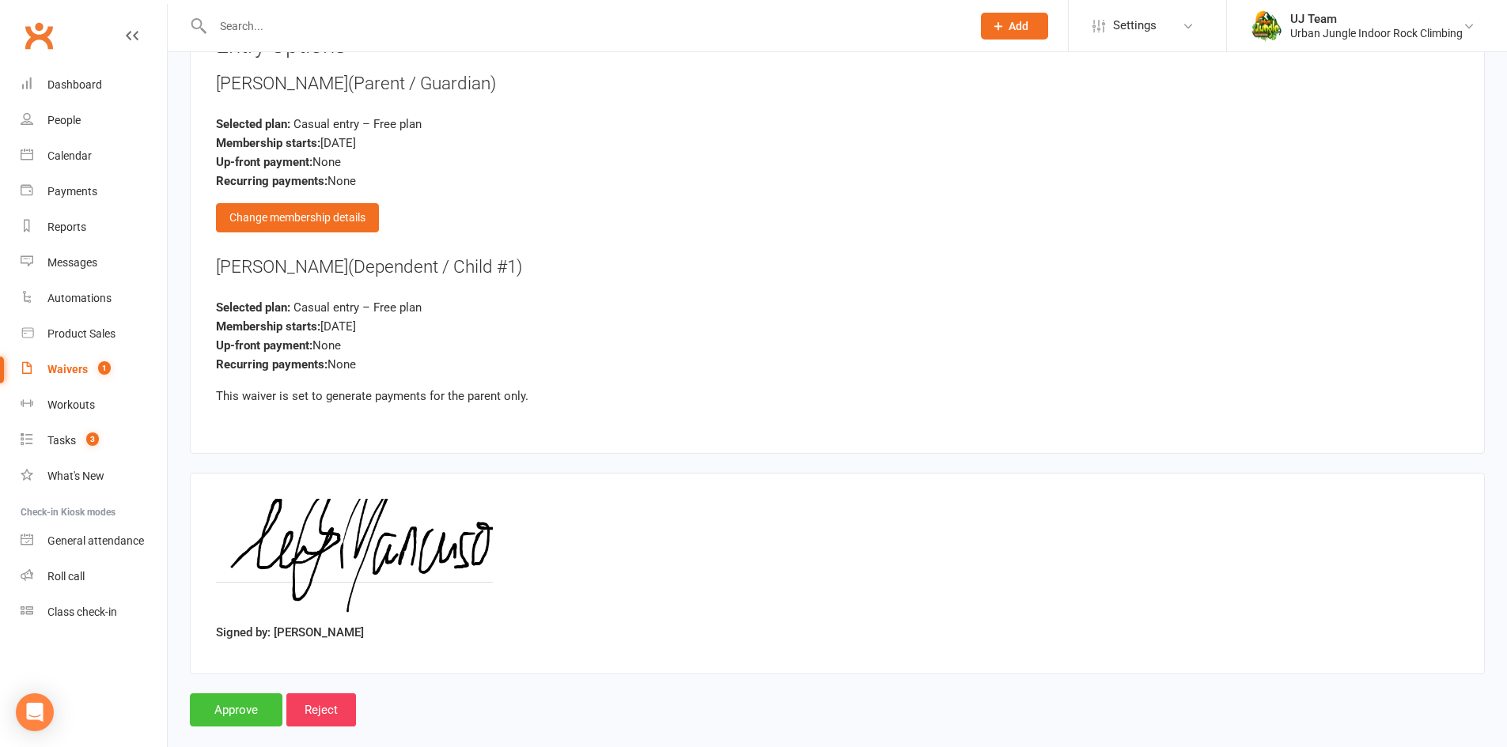
click at [243, 709] on input "Approve" at bounding box center [236, 710] width 93 height 33
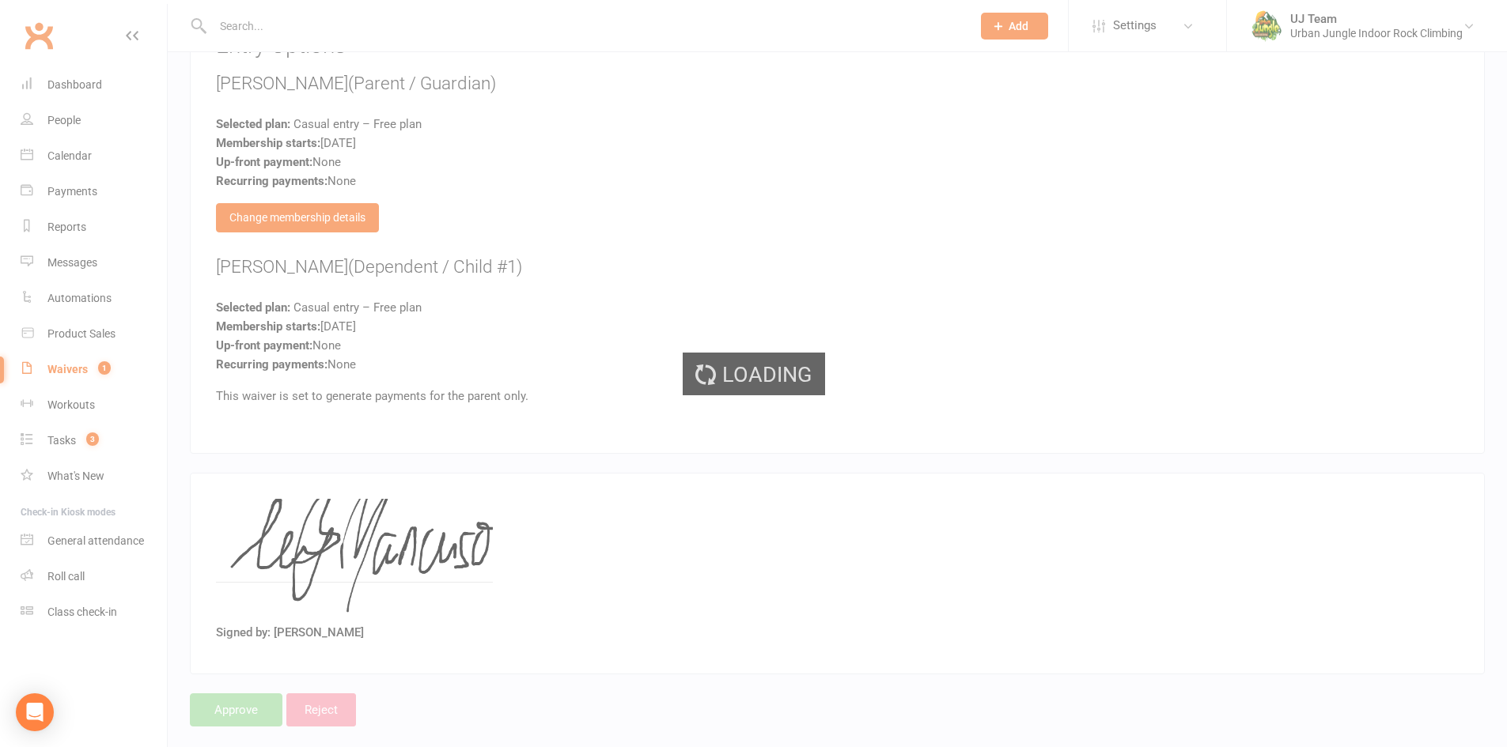
select select "25"
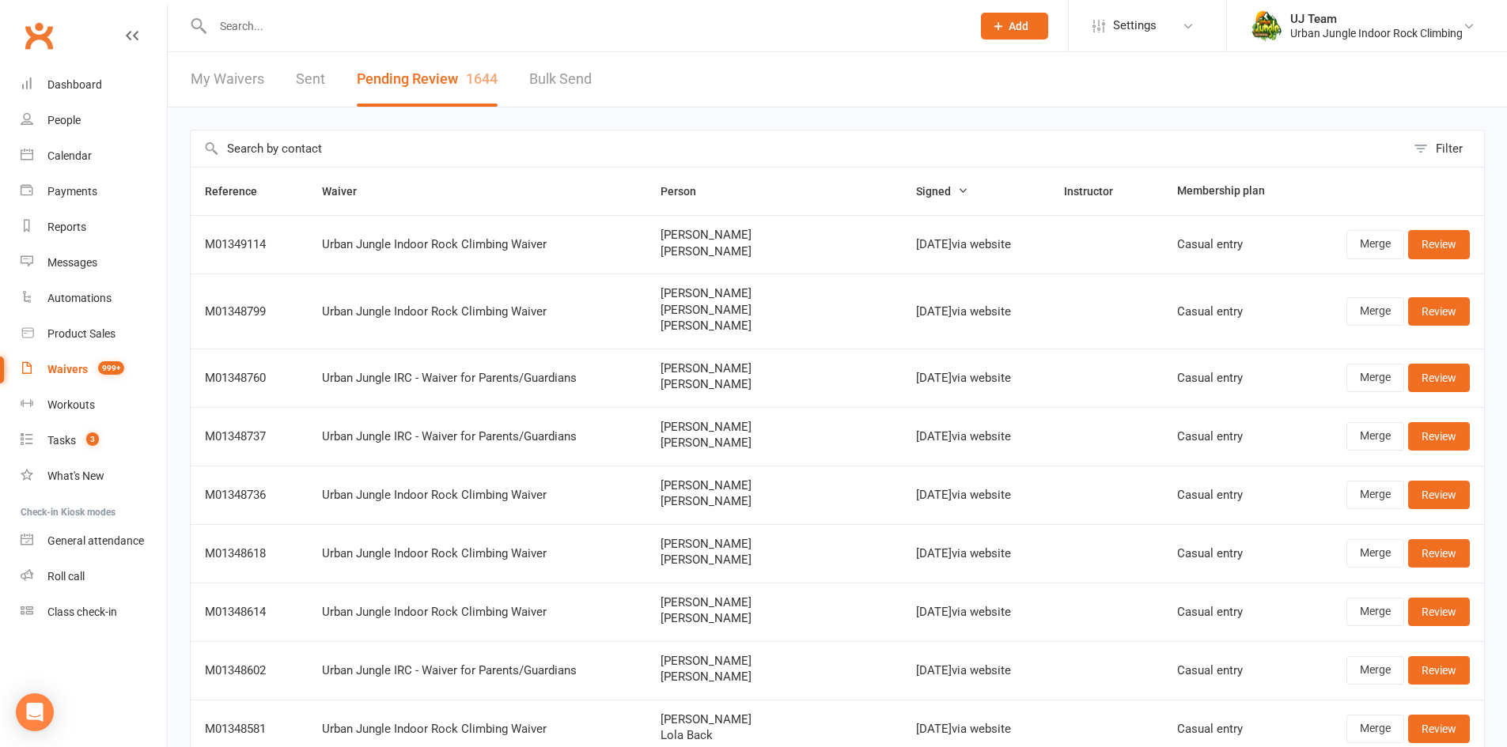
click at [383, 147] on input "text" at bounding box center [798, 148] width 1215 height 36
paste input "Stella Lomma"
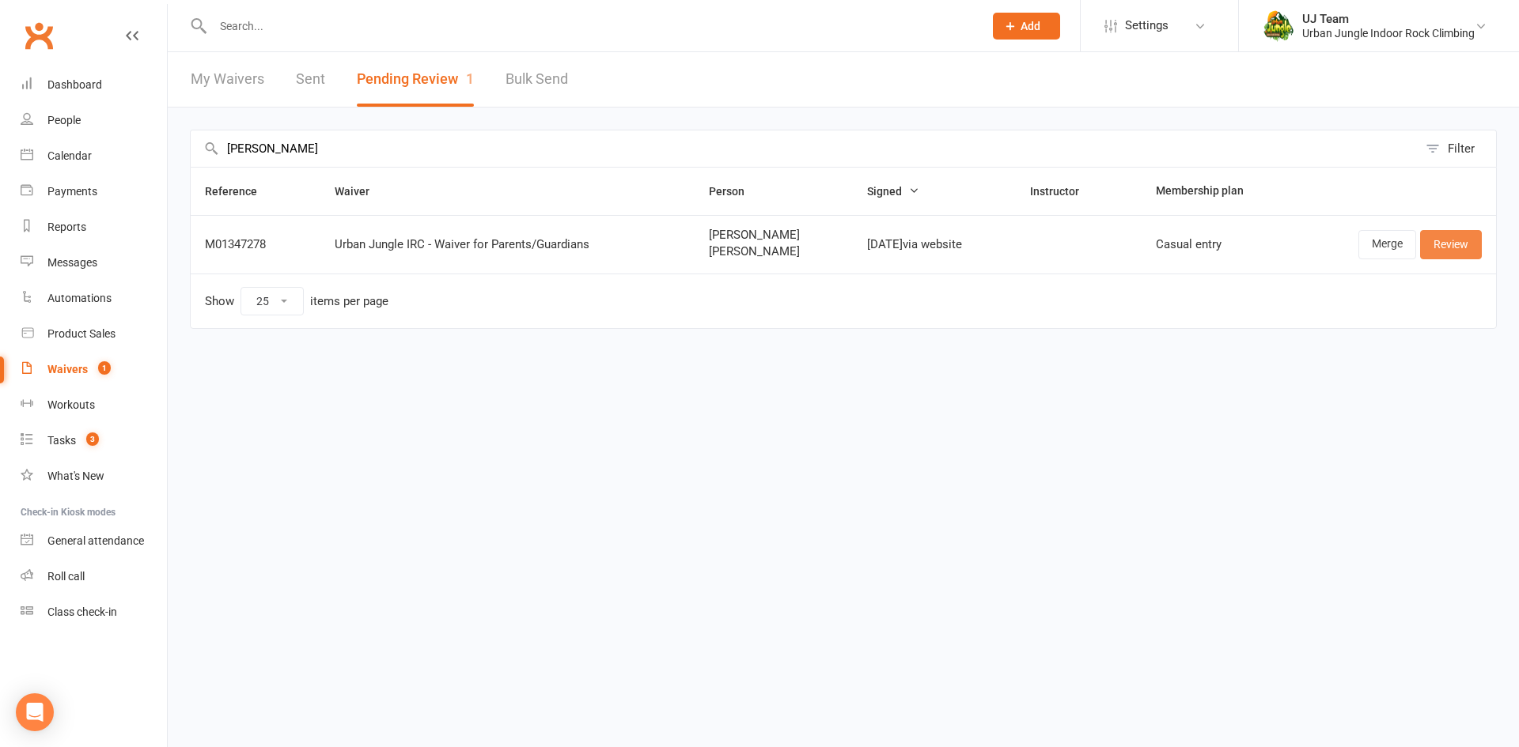
type input "Stella Lomma"
click at [1457, 252] on link "Review" at bounding box center [1451, 244] width 62 height 28
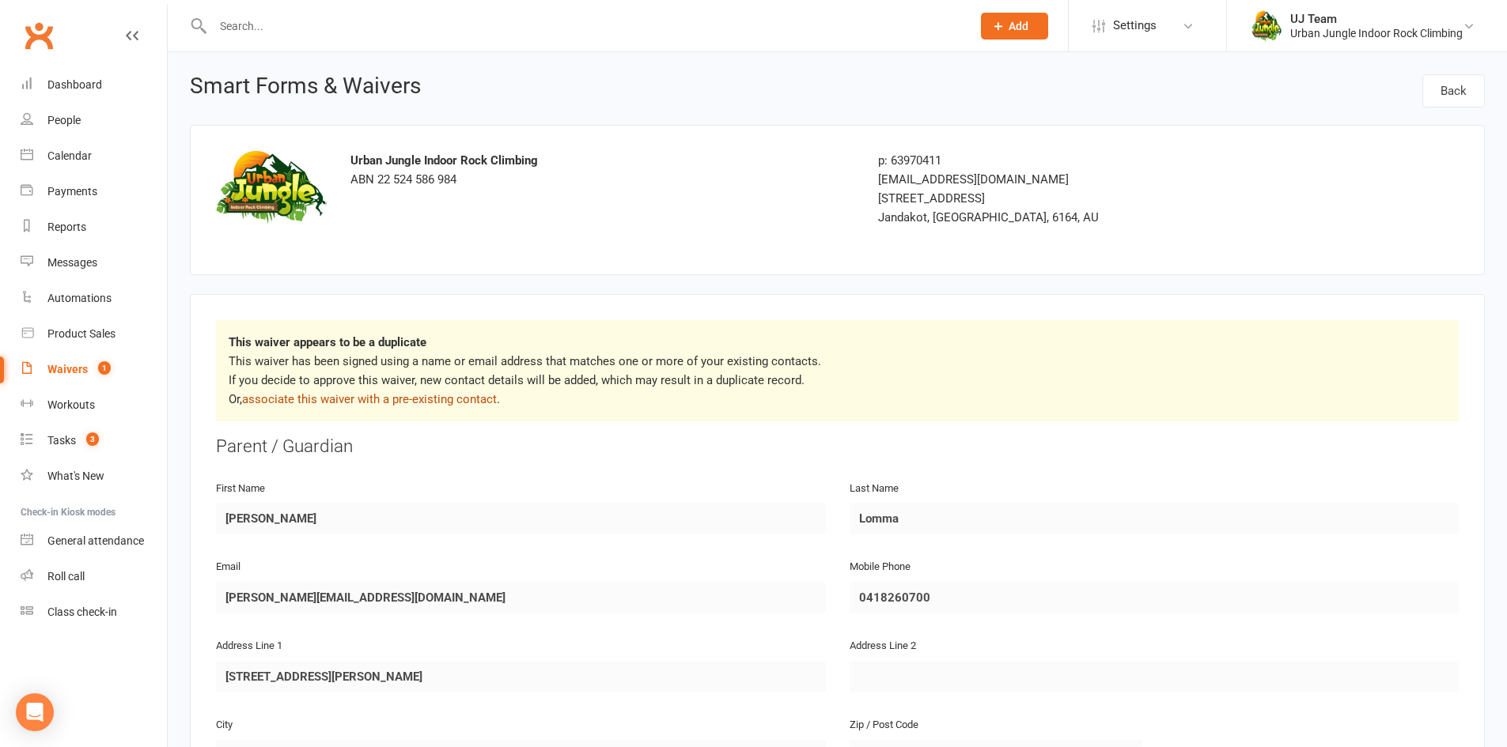
click at [401, 402] on link "associate this waiver with a pre-existing contact" at bounding box center [369, 399] width 255 height 14
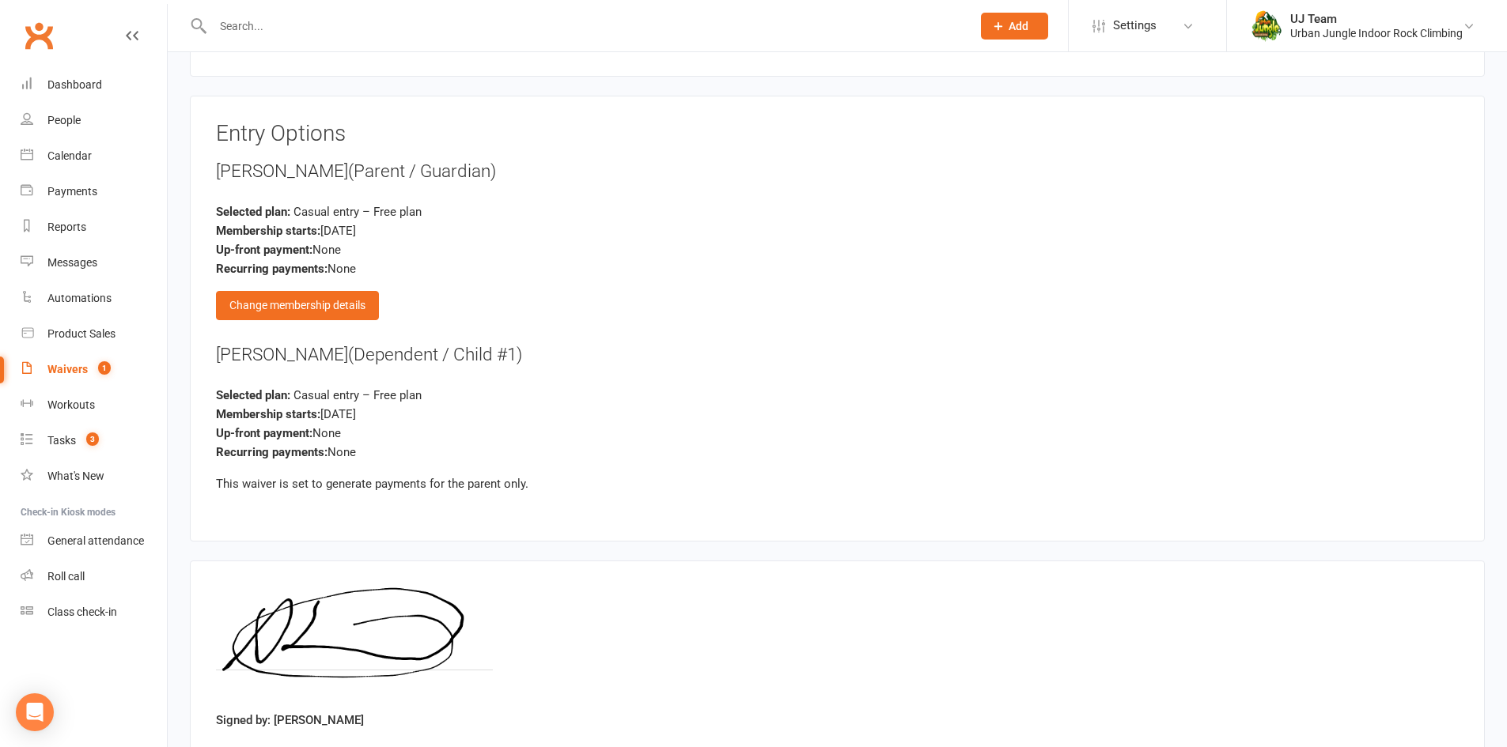
scroll to position [1844, 0]
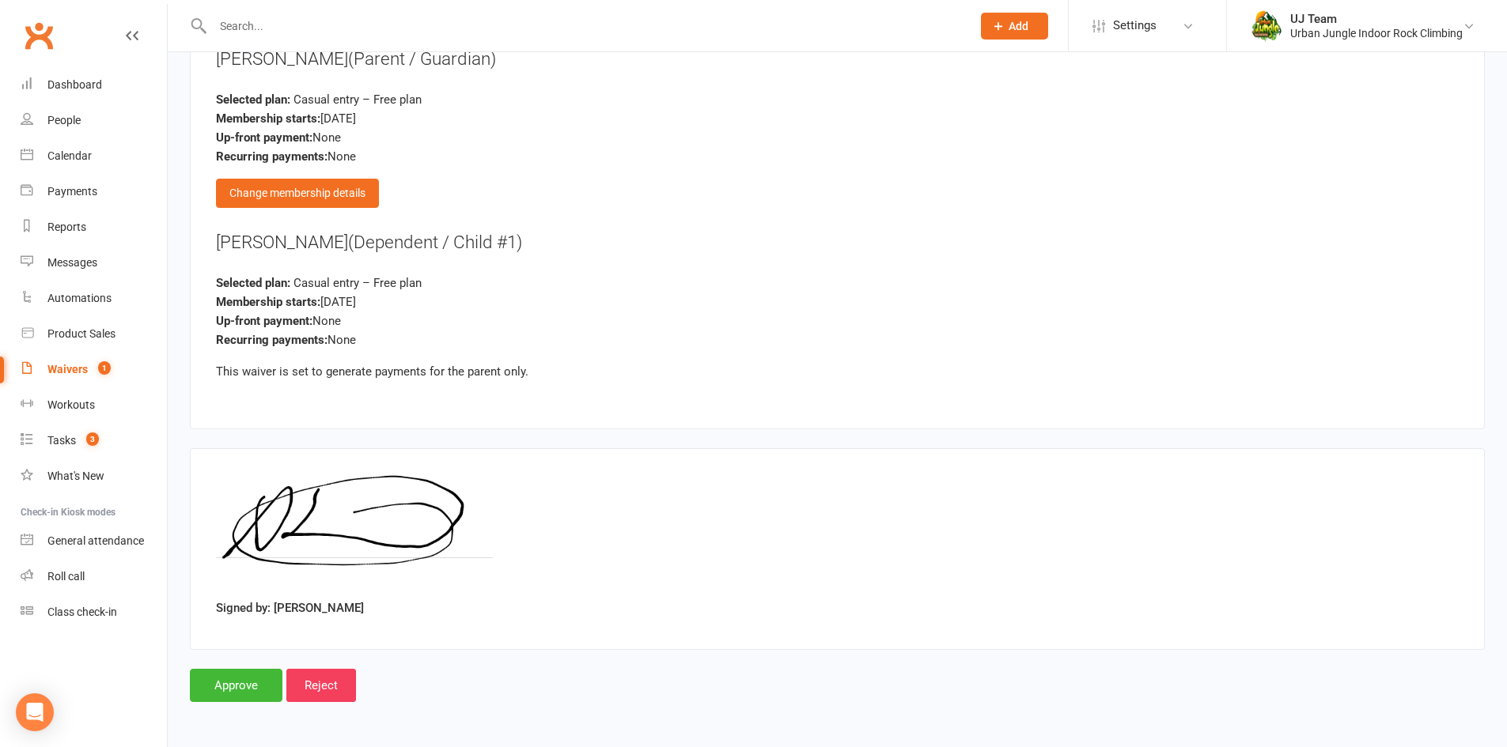
click at [369, 611] on div "Signed by: Sonia Lomma" at bounding box center [837, 549] width 1243 height 149
drag, startPoint x: 219, startPoint y: 689, endPoint x: 245, endPoint y: 197, distance: 492.6
click at [233, 679] on input "Approve" at bounding box center [236, 685] width 93 height 33
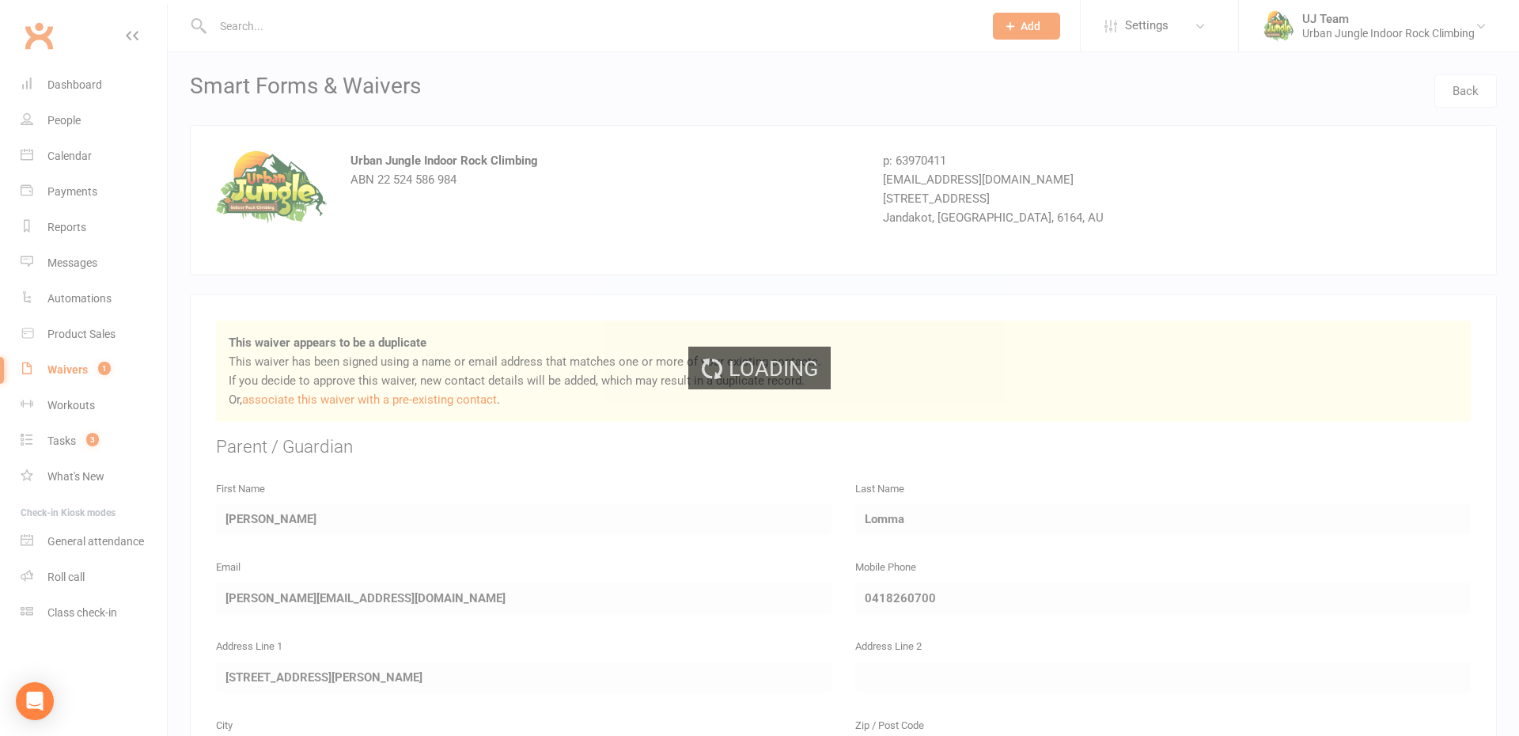
select select "25"
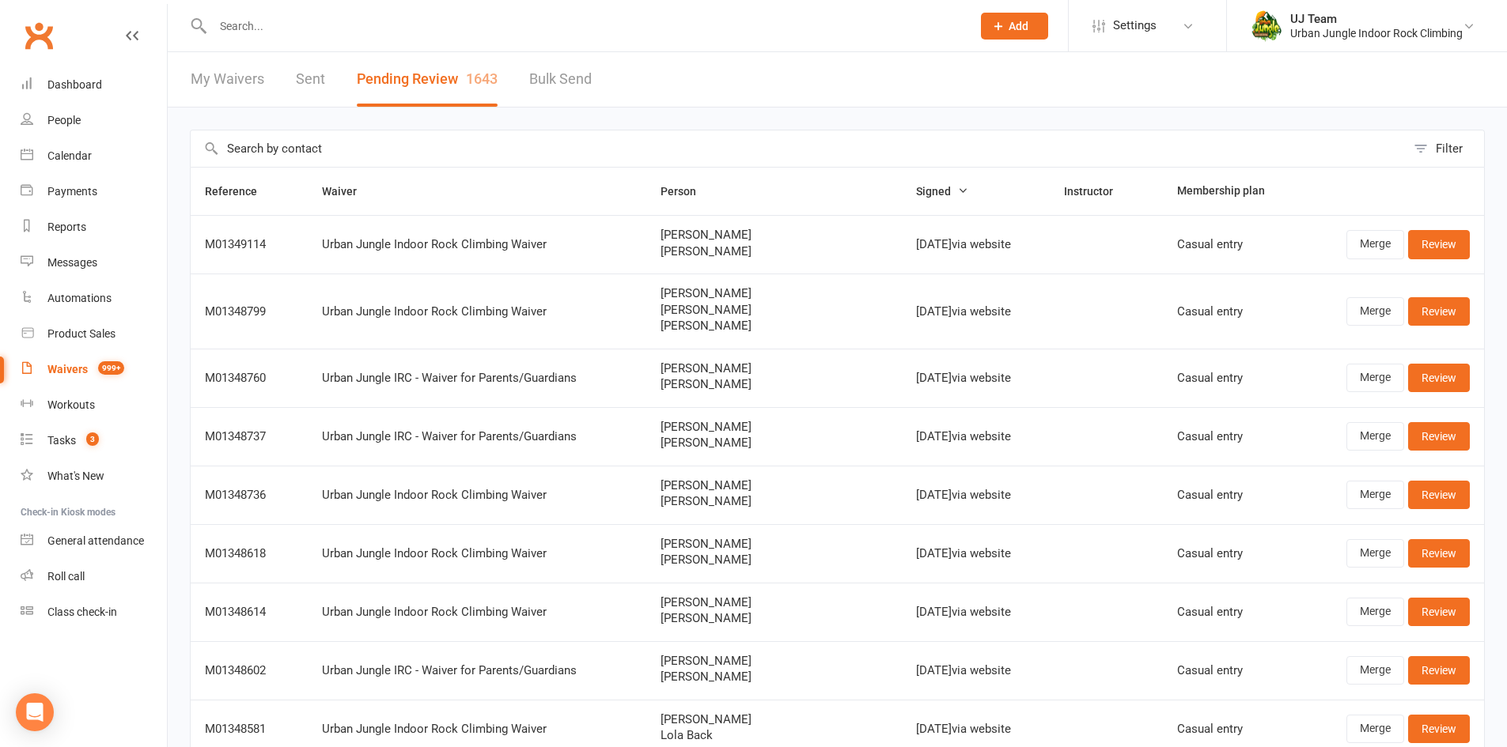
click at [304, 148] on input "text" at bounding box center [798, 148] width 1215 height 36
paste input "Sebastian Kovacevic"
type input "Sebastian Kovacevic"
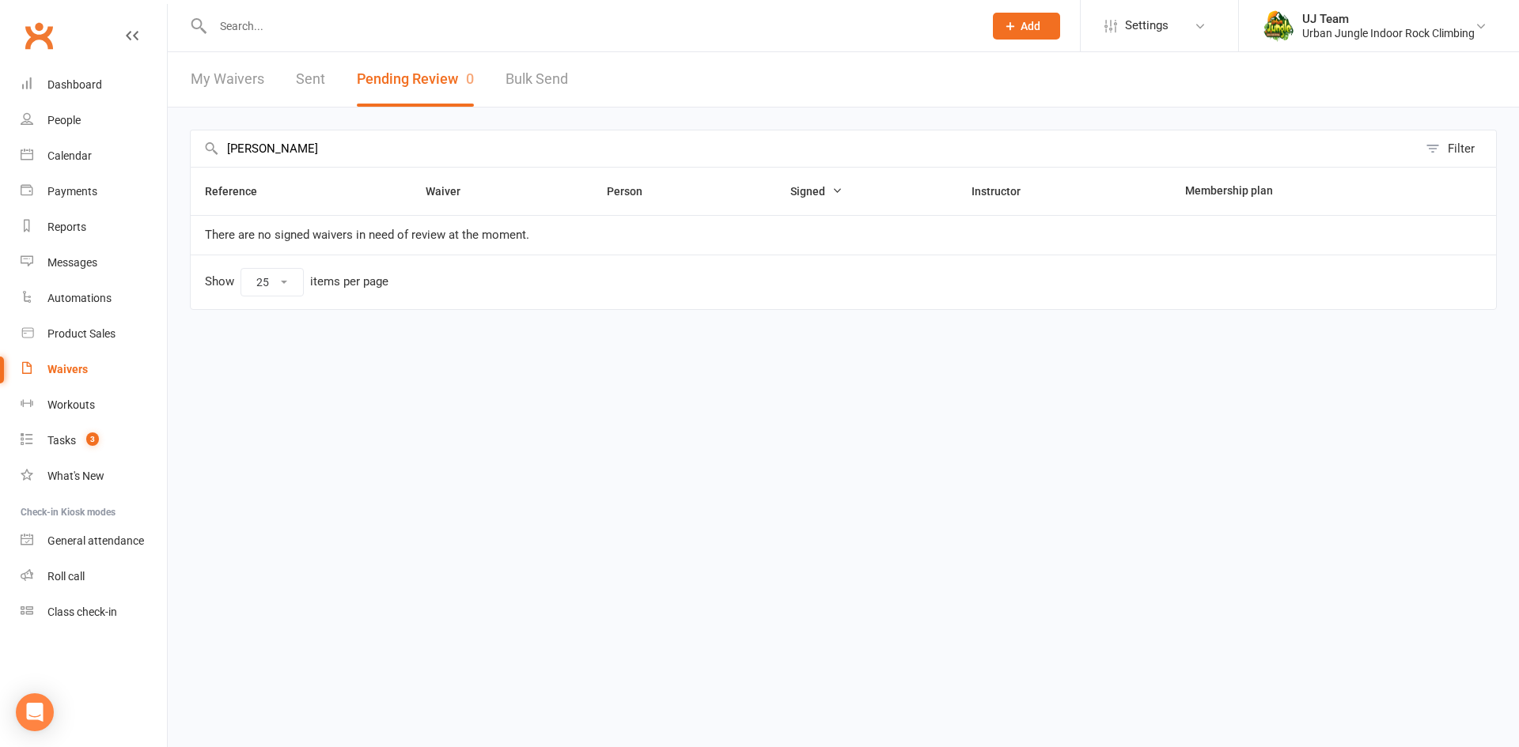
click at [0, 109] on ui-view "Prospect Member Non-attending contact Class / event Appointment Task Membership…" at bounding box center [759, 179] width 1519 height 350
click at [348, 158] on input "Sebastian Kovacevic" at bounding box center [804, 148] width 1227 height 36
drag, startPoint x: 350, startPoint y: 157, endPoint x: 55, endPoint y: 138, distance: 296.5
click at [55, 138] on ui-view "Prospect Member Non-attending contact Class / event Appointment Task Membership…" at bounding box center [759, 179] width 1519 height 350
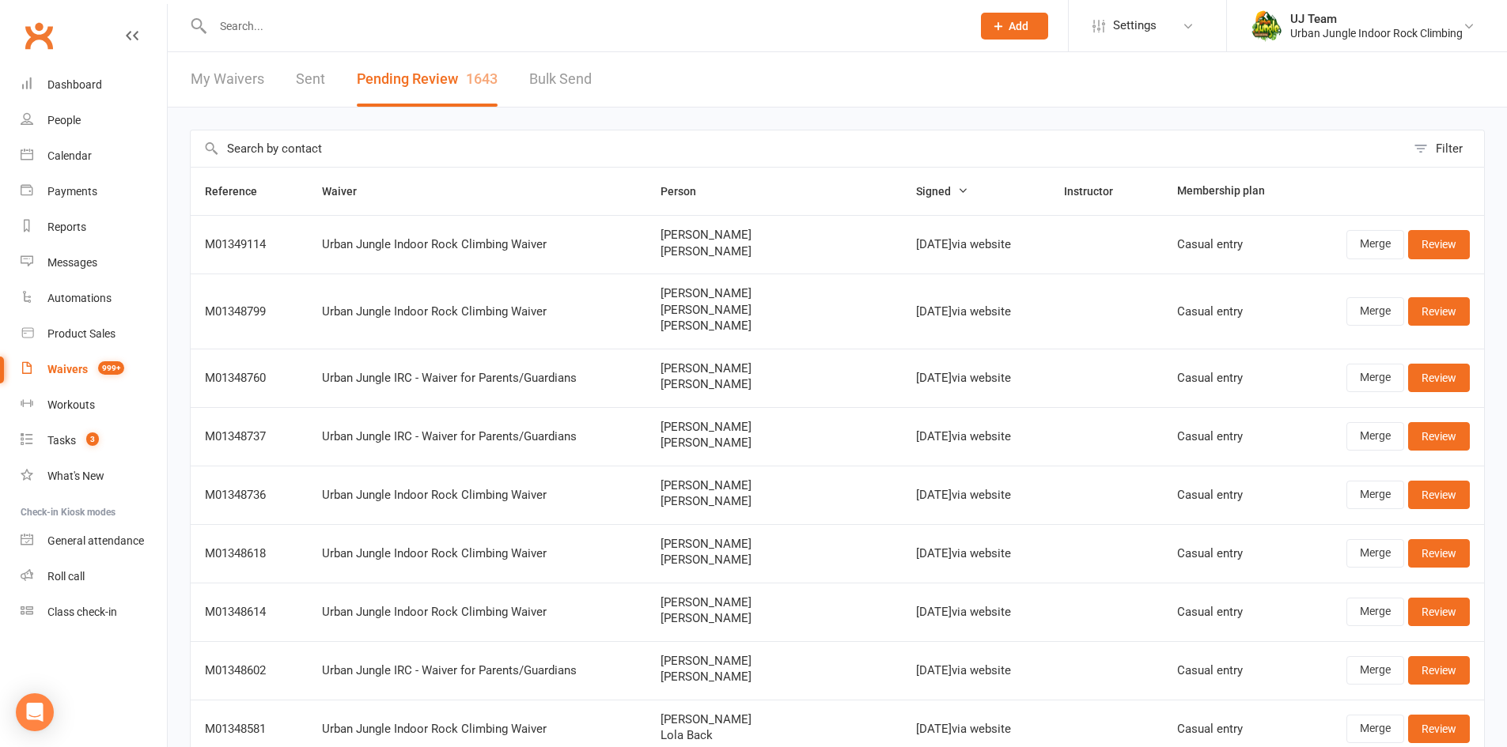
click at [310, 141] on input "text" at bounding box center [798, 148] width 1215 height 36
paste input "Kadija Johnson"
type input "Kadija Johnson"
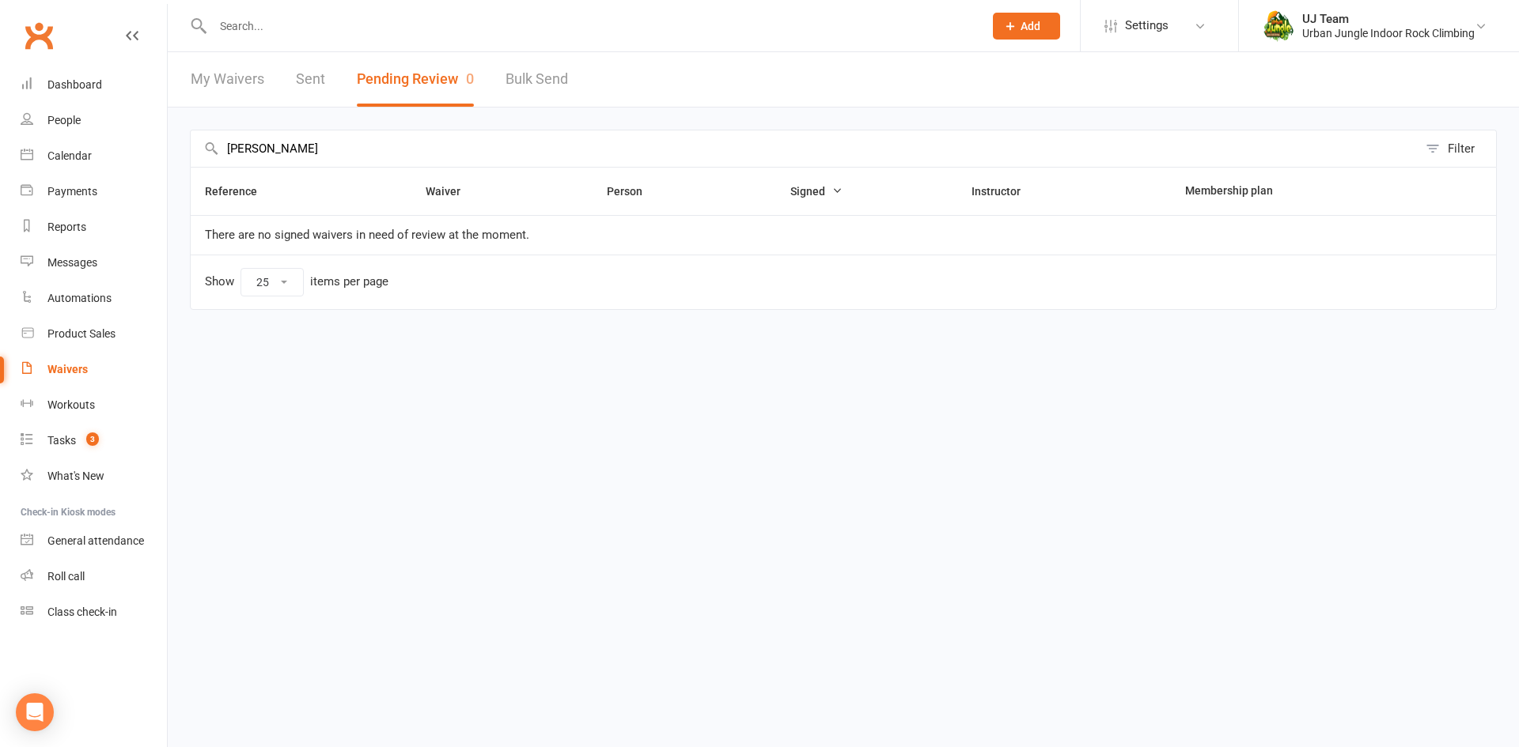
drag, startPoint x: 340, startPoint y: 161, endPoint x: 0, endPoint y: 115, distance: 343.3
click at [0, 115] on ui-view "Prospect Member Non-attending contact Class / event Appointment Task Membership…" at bounding box center [759, 179] width 1519 height 350
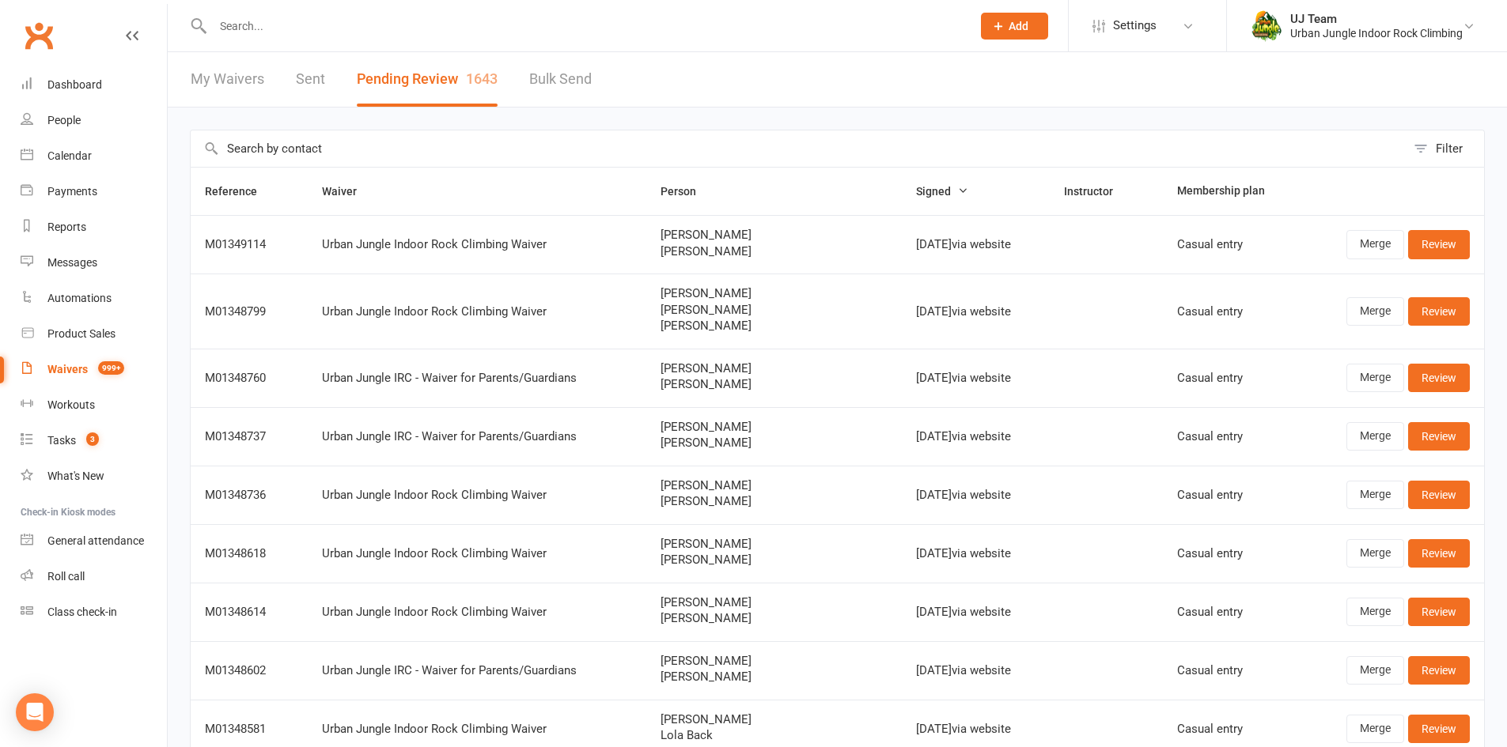
click at [292, 157] on input "text" at bounding box center [798, 148] width 1215 height 36
paste input "Teodor Jevtic"
type input "Teodor Jevtic"
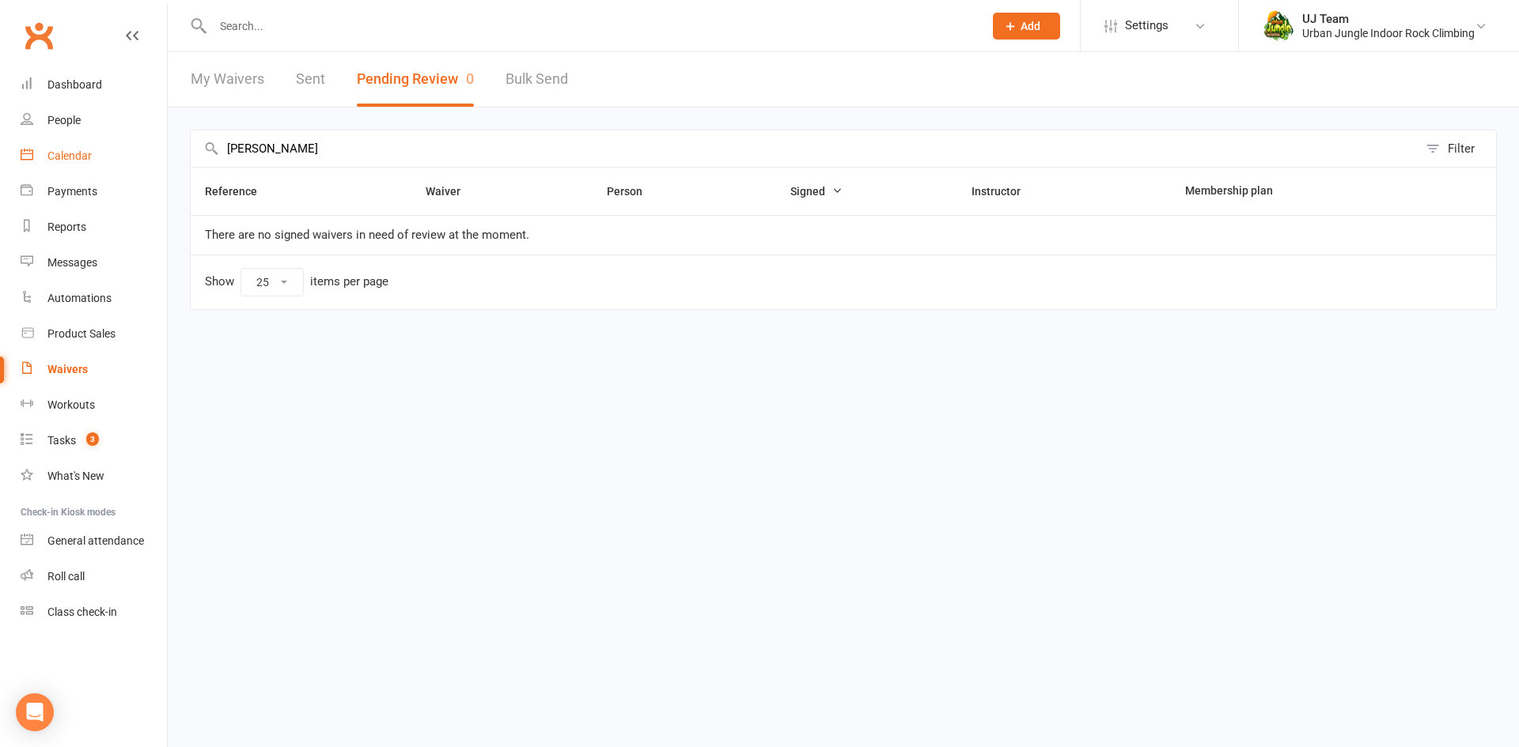
drag, startPoint x: 313, startPoint y: 148, endPoint x: 52, endPoint y: 160, distance: 261.3
click at [15, 159] on ui-view "Prospect Member Non-attending contact Class / event Appointment Task Membership…" at bounding box center [759, 179] width 1519 height 350
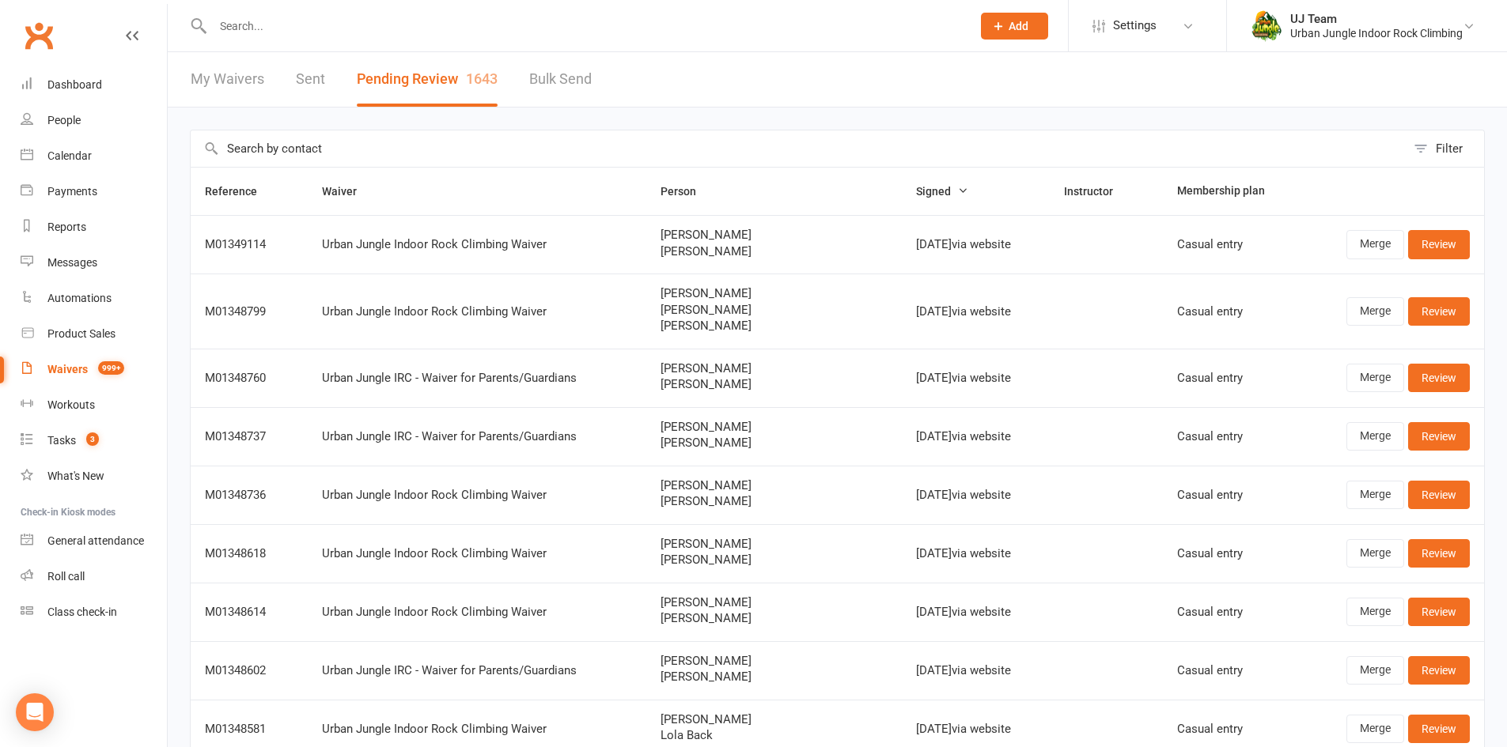
click at [272, 154] on input "text" at bounding box center [798, 148] width 1215 height 36
paste input "Xander Hosie"
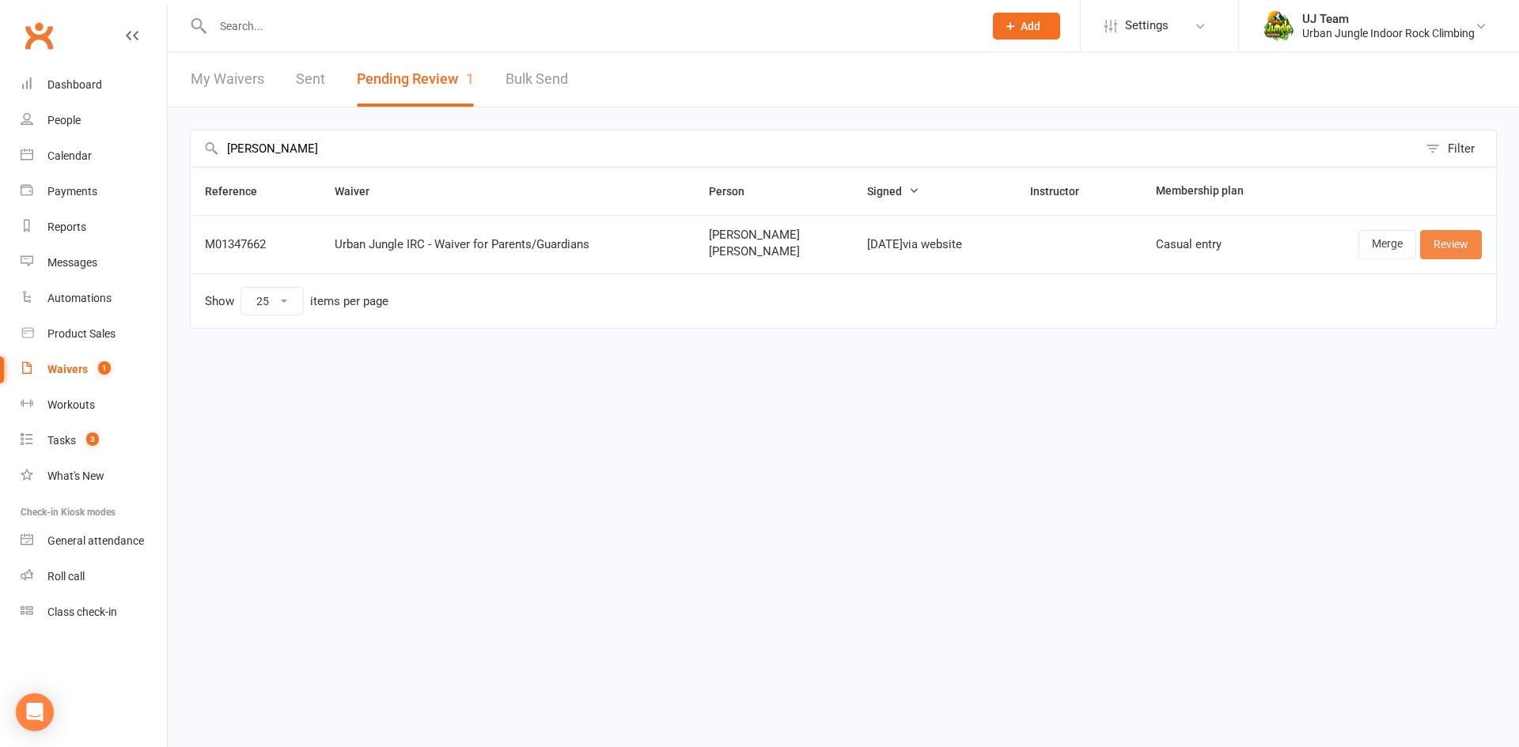
type input "Xander Hosie"
click at [1439, 238] on link "Review" at bounding box center [1451, 244] width 62 height 28
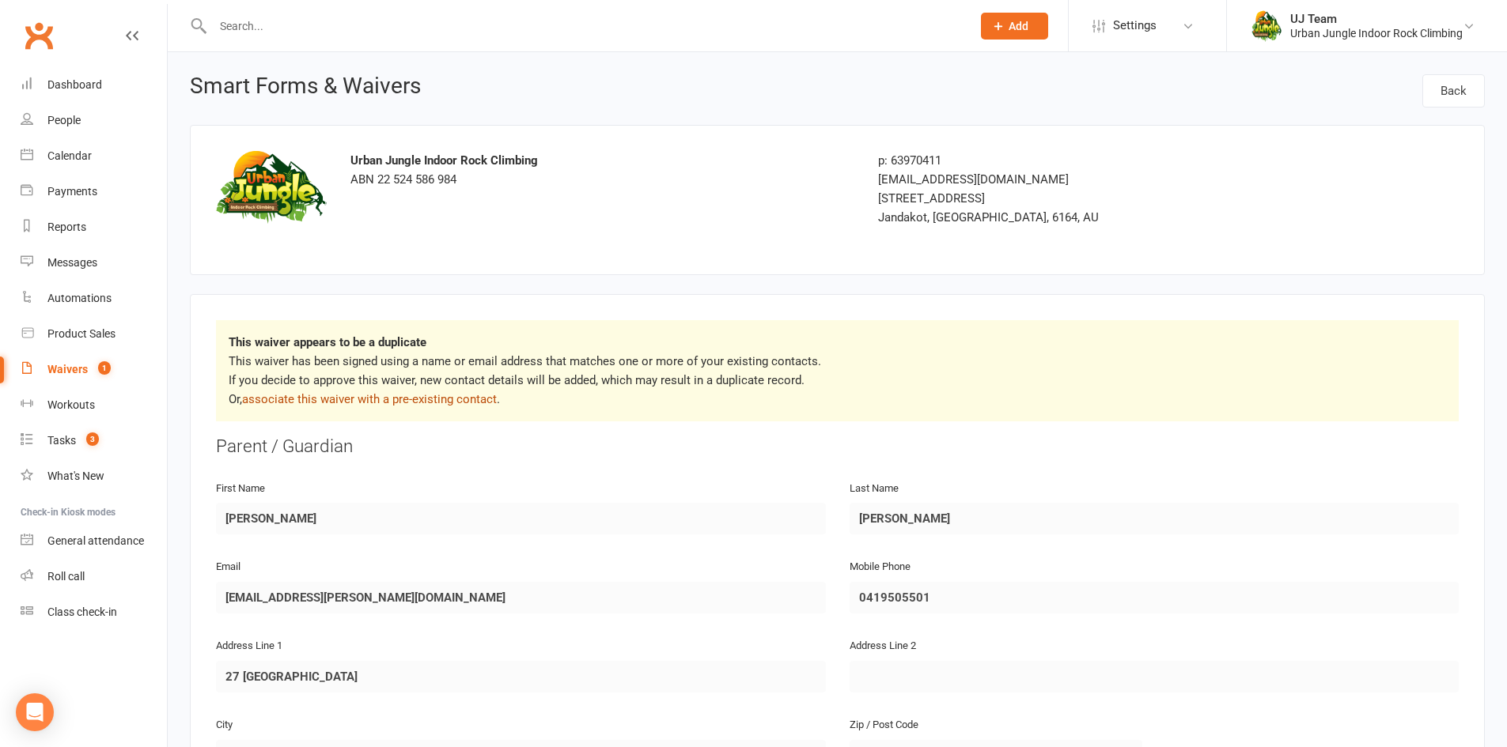
click at [409, 396] on link "associate this waiver with a pre-existing contact" at bounding box center [369, 399] width 255 height 14
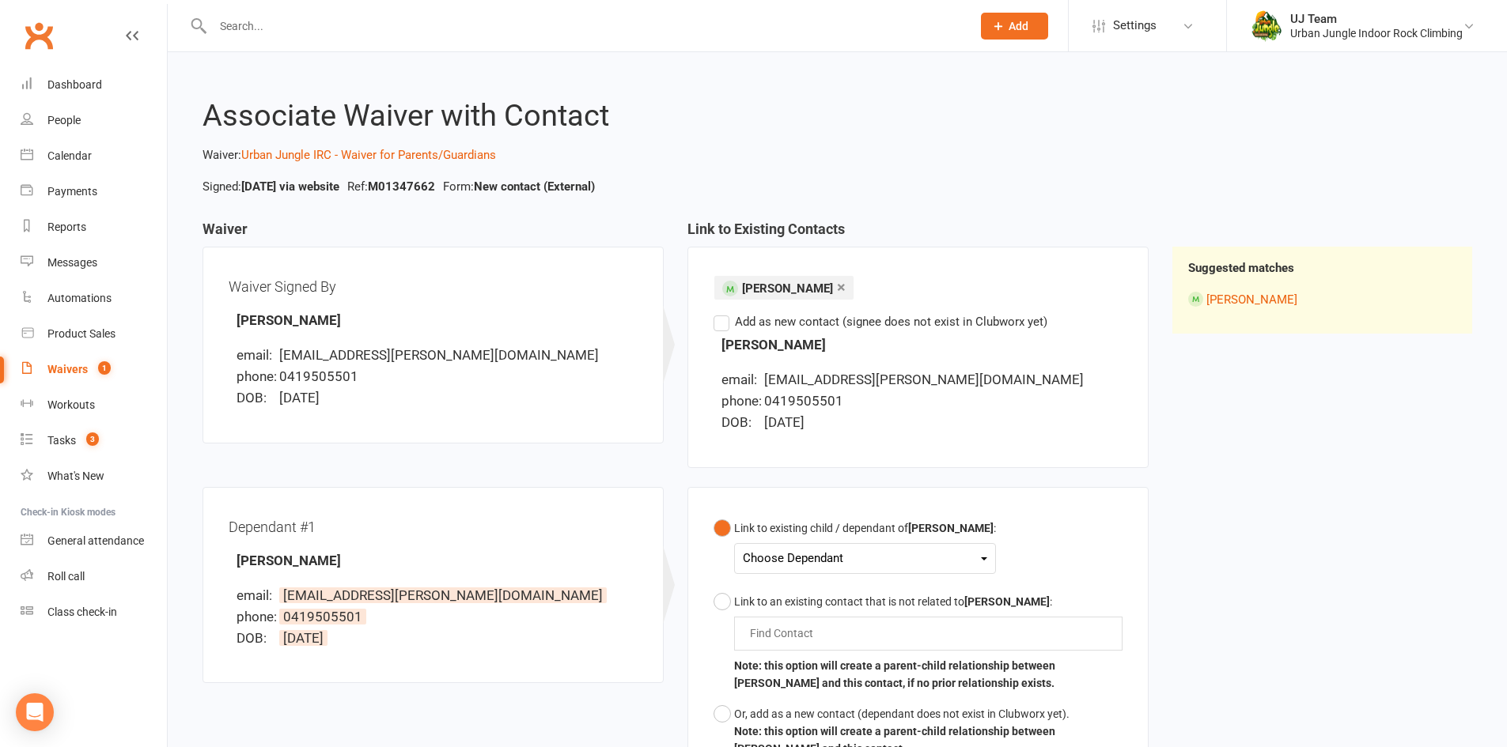
click at [878, 566] on div "Choose Dependant" at bounding box center [865, 558] width 244 height 21
click at [826, 600] on link "Xander Hosie" at bounding box center [821, 596] width 157 height 34
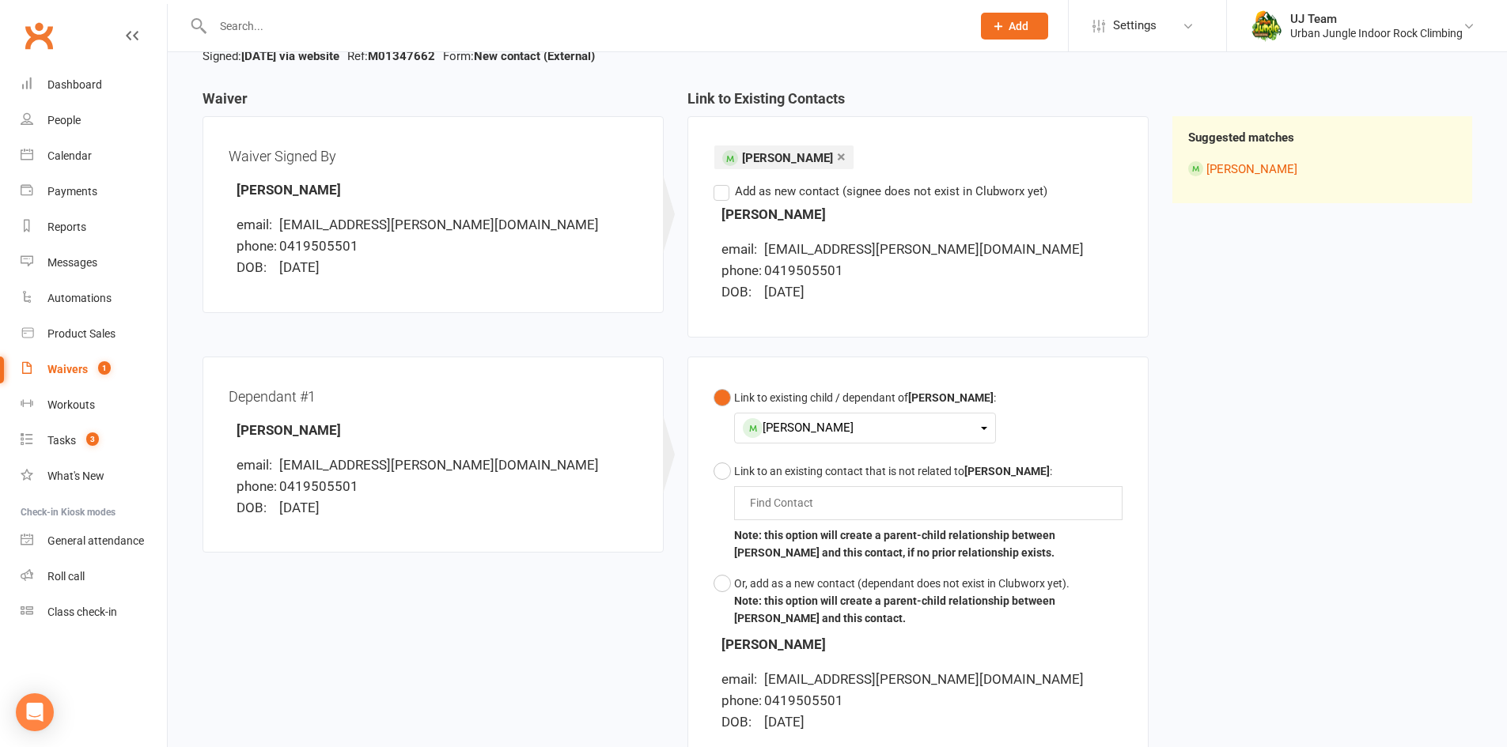
scroll to position [353, 0]
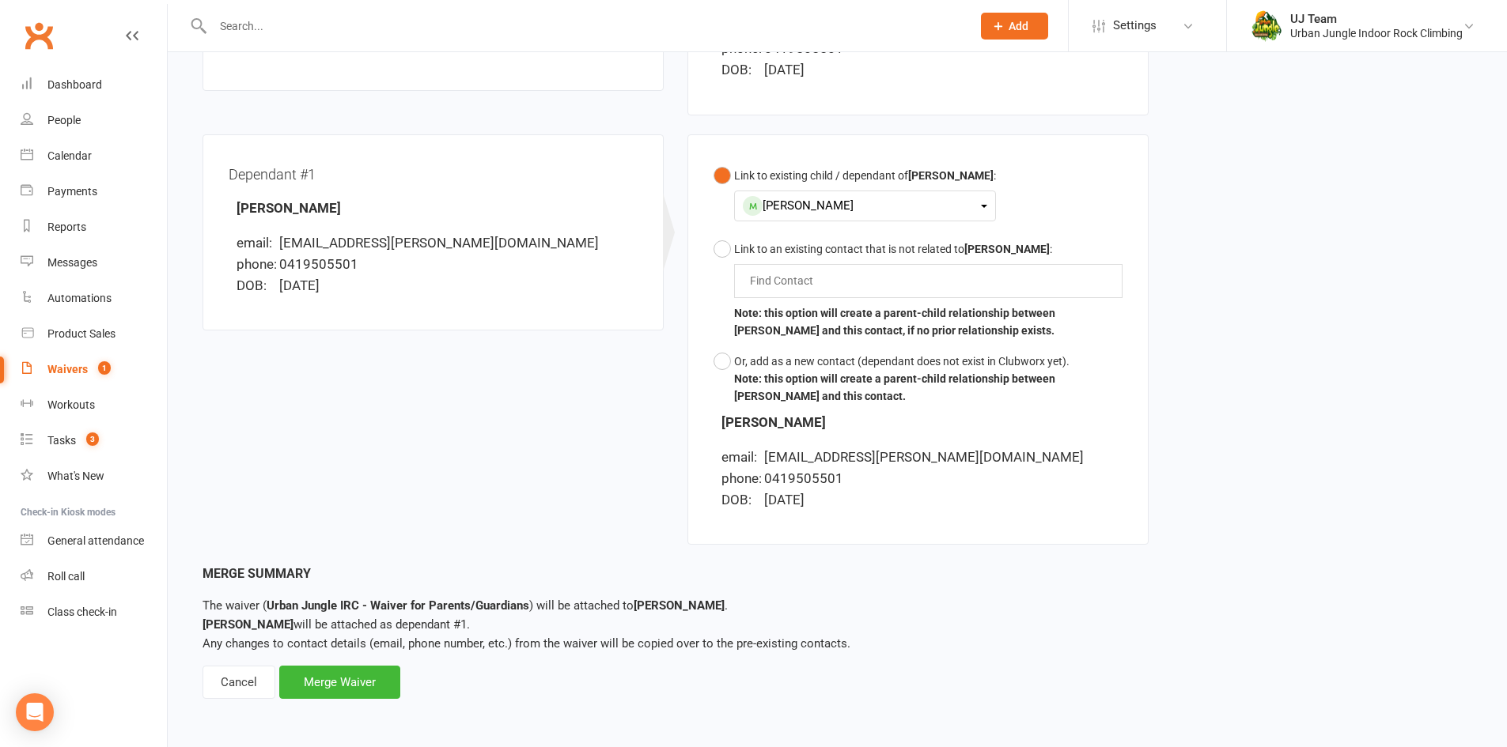
click at [335, 655] on div "Merge Summary The waiver ( Urban Jungle IRC - Waiver for Parents/Guardians ) wi…" at bounding box center [836, 631] width 1269 height 135
click at [364, 675] on div "Merge Waiver" at bounding box center [339, 682] width 121 height 33
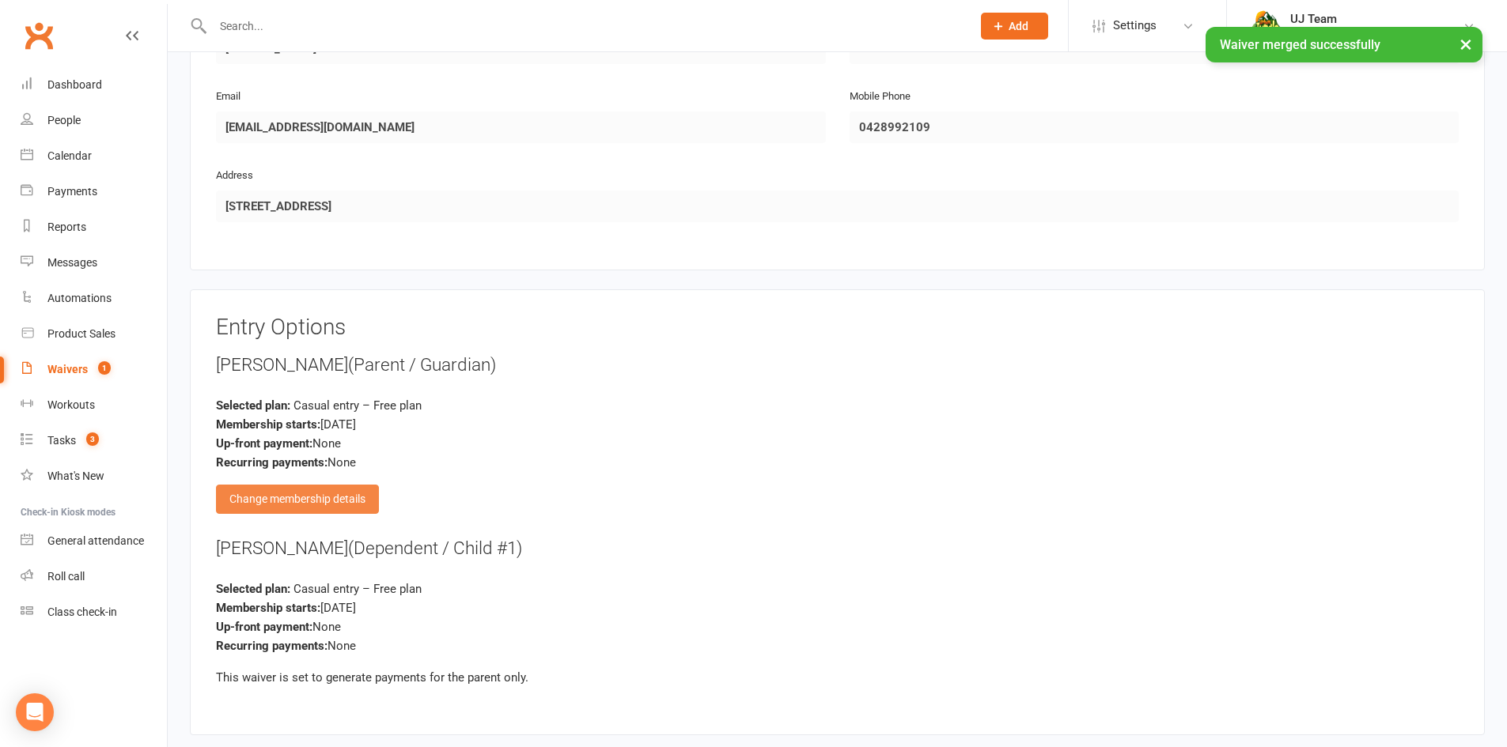
scroll to position [1730, 0]
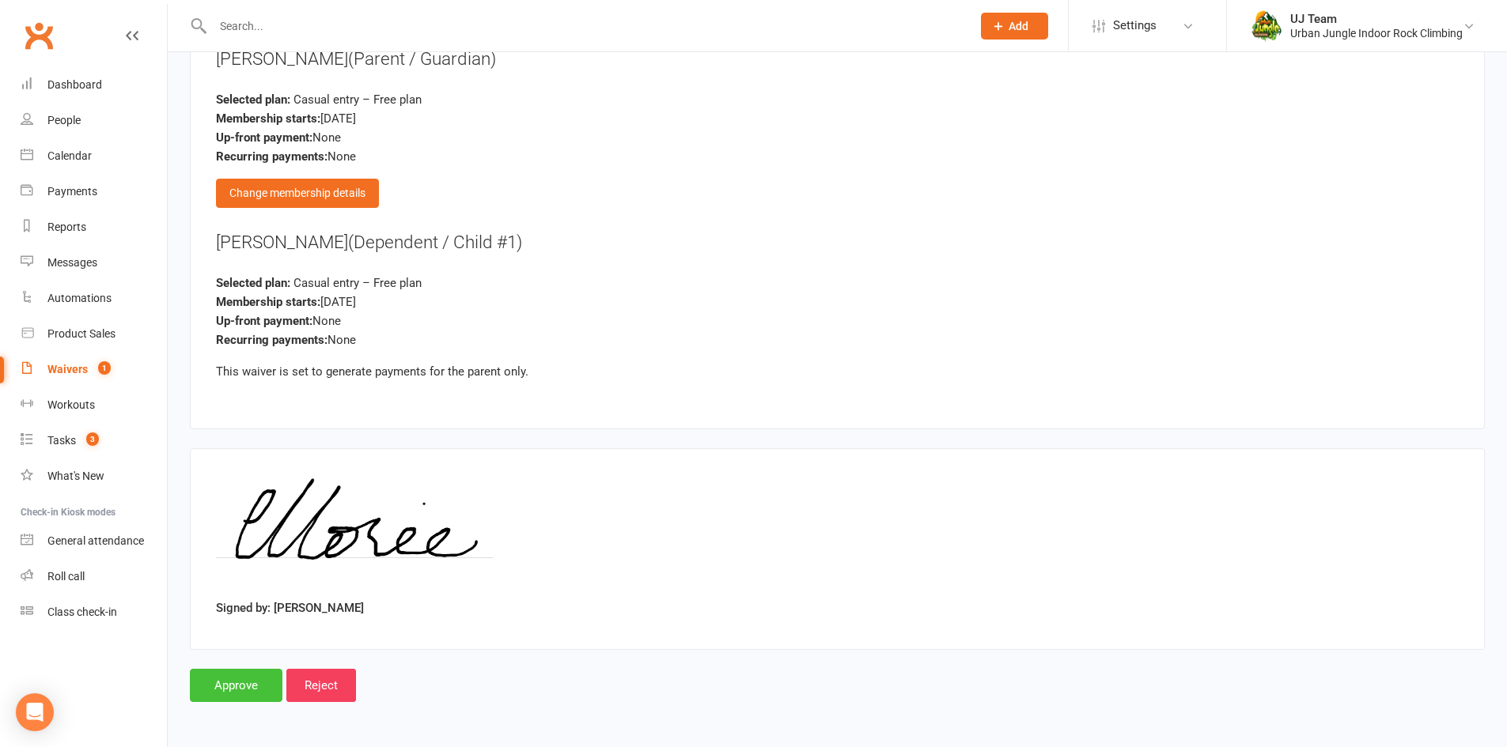
click at [242, 678] on input "Approve" at bounding box center [236, 685] width 93 height 33
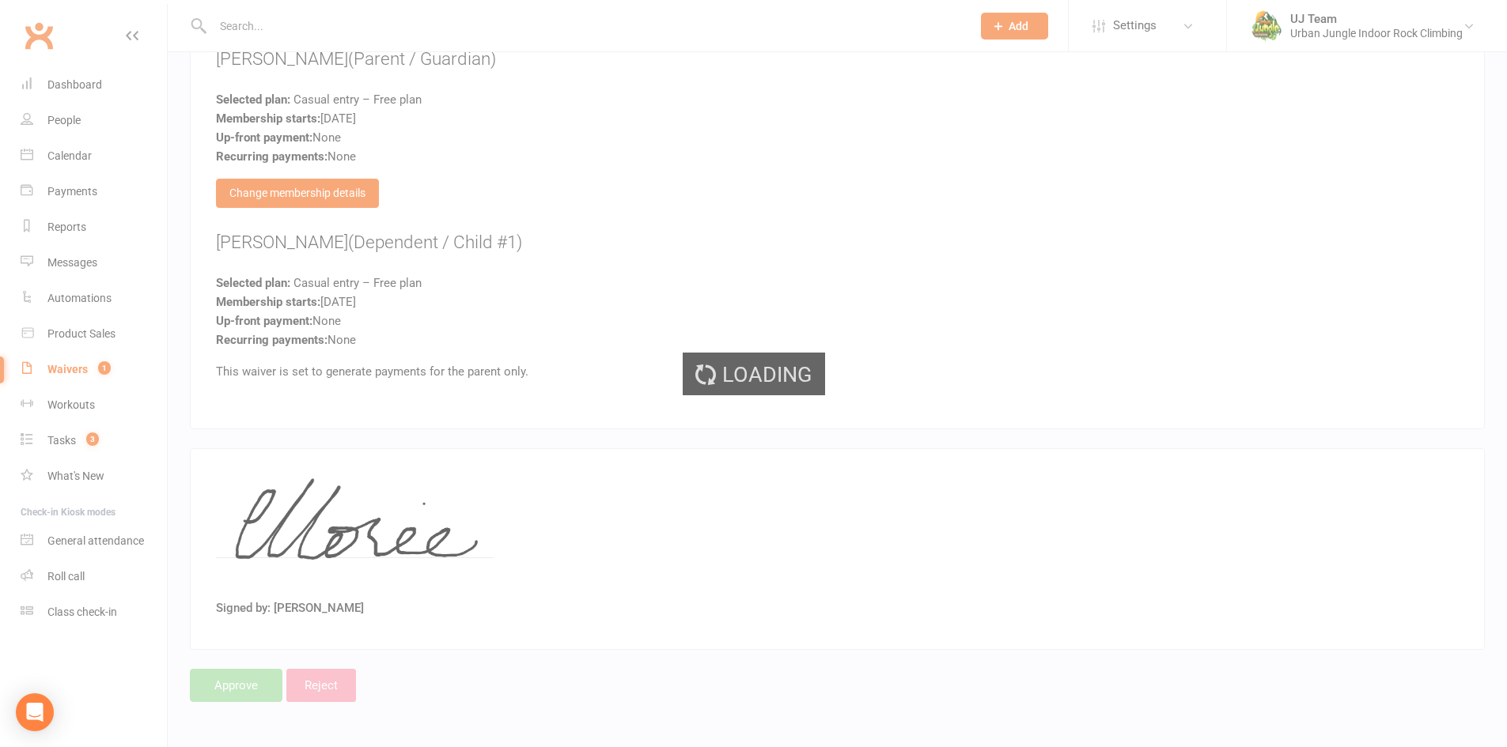
select select "25"
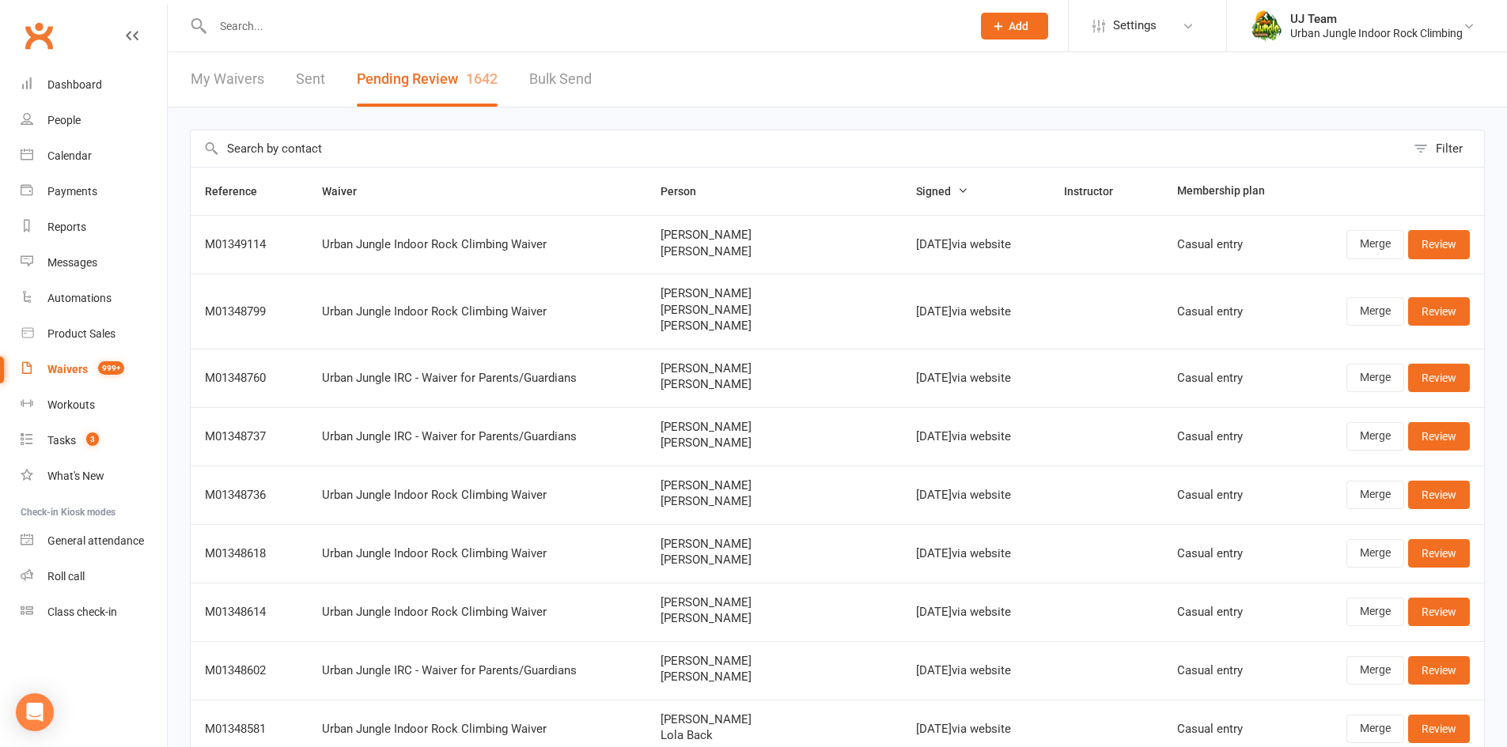
click at [349, 149] on input "text" at bounding box center [798, 148] width 1215 height 36
paste input "Sebastian Kovacevic"
type input "Sebastian Kovacevic"
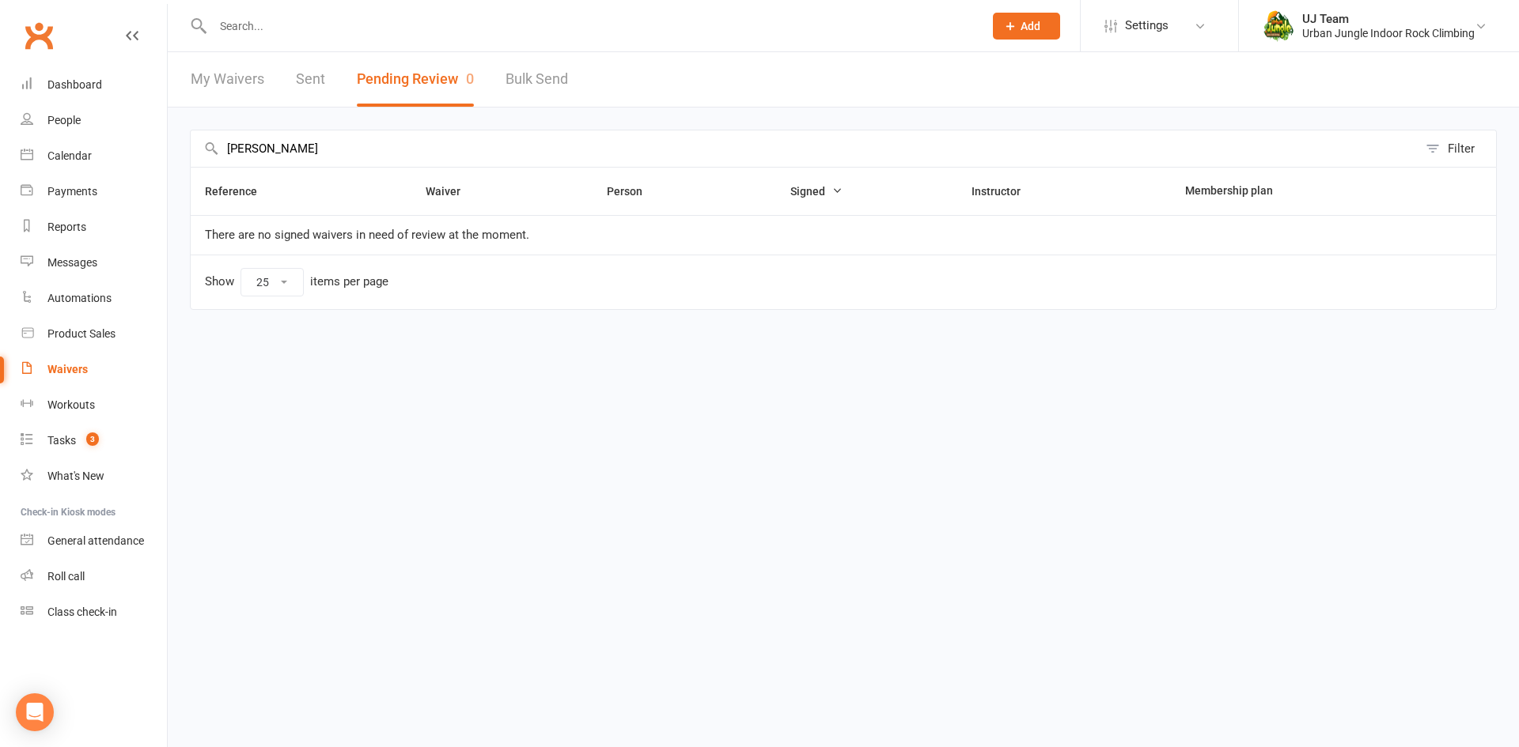
drag, startPoint x: 365, startPoint y: 149, endPoint x: 0, endPoint y: 80, distance: 371.2
click at [0, 97] on ui-view "Prospect Member Non-attending contact Class / event Appointment Task Membership…" at bounding box center [759, 179] width 1519 height 350
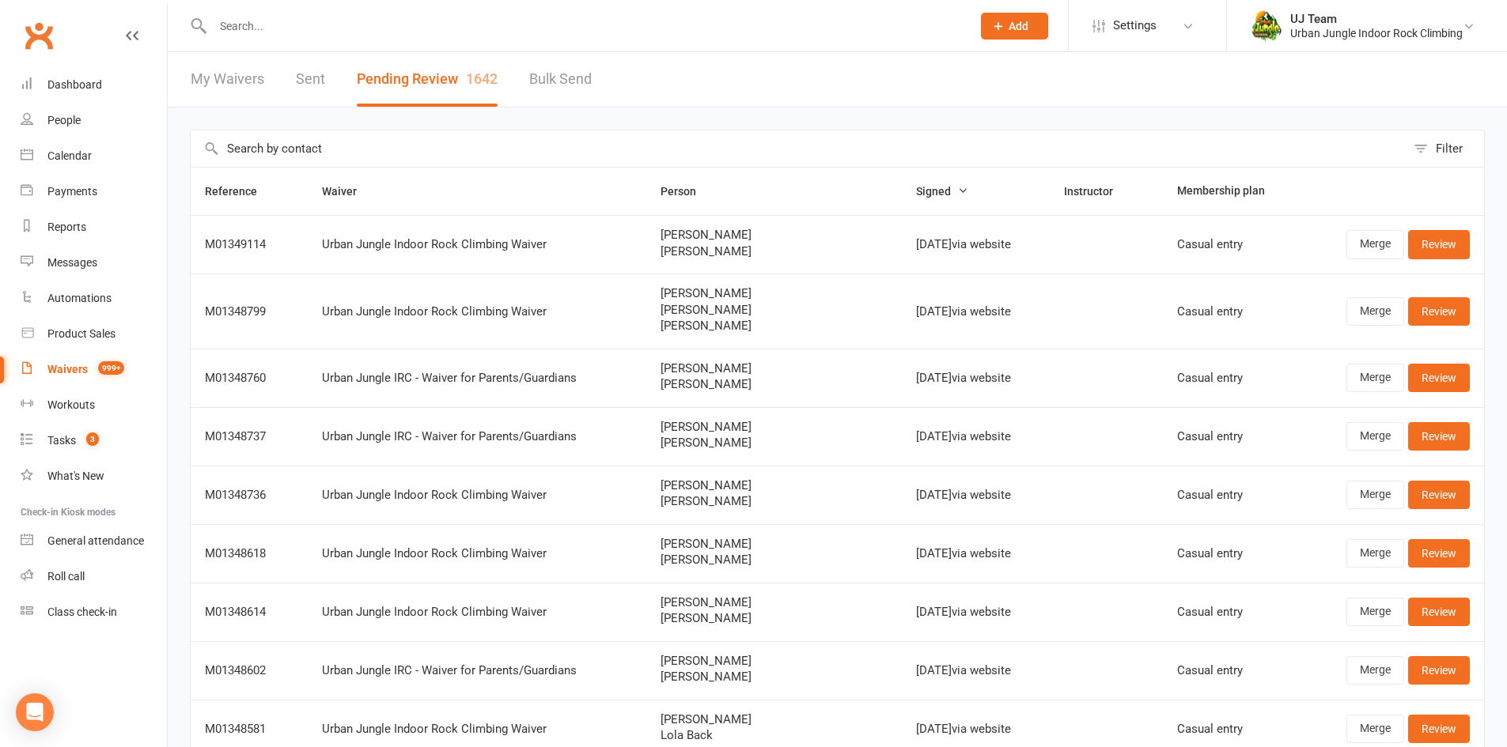
click at [301, 152] on input "text" at bounding box center [798, 148] width 1215 height 36
paste input "Kadija Johnson"
type input "Kadija Johnson"
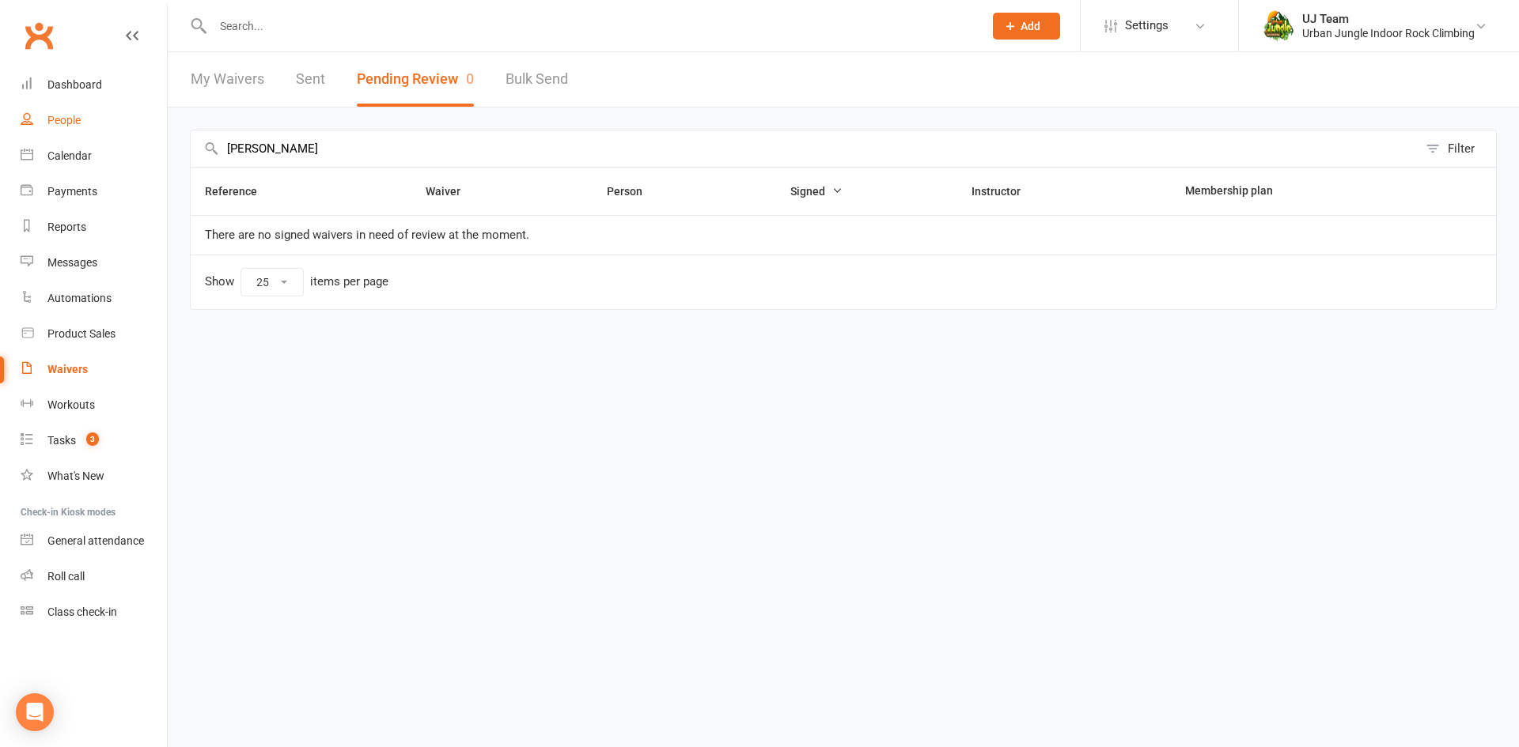
drag, startPoint x: 208, startPoint y: 149, endPoint x: 52, endPoint y: 130, distance: 157.0
click at [11, 147] on ui-view "Prospect Member Non-attending contact Class / event Appointment Task Membership…" at bounding box center [759, 179] width 1519 height 350
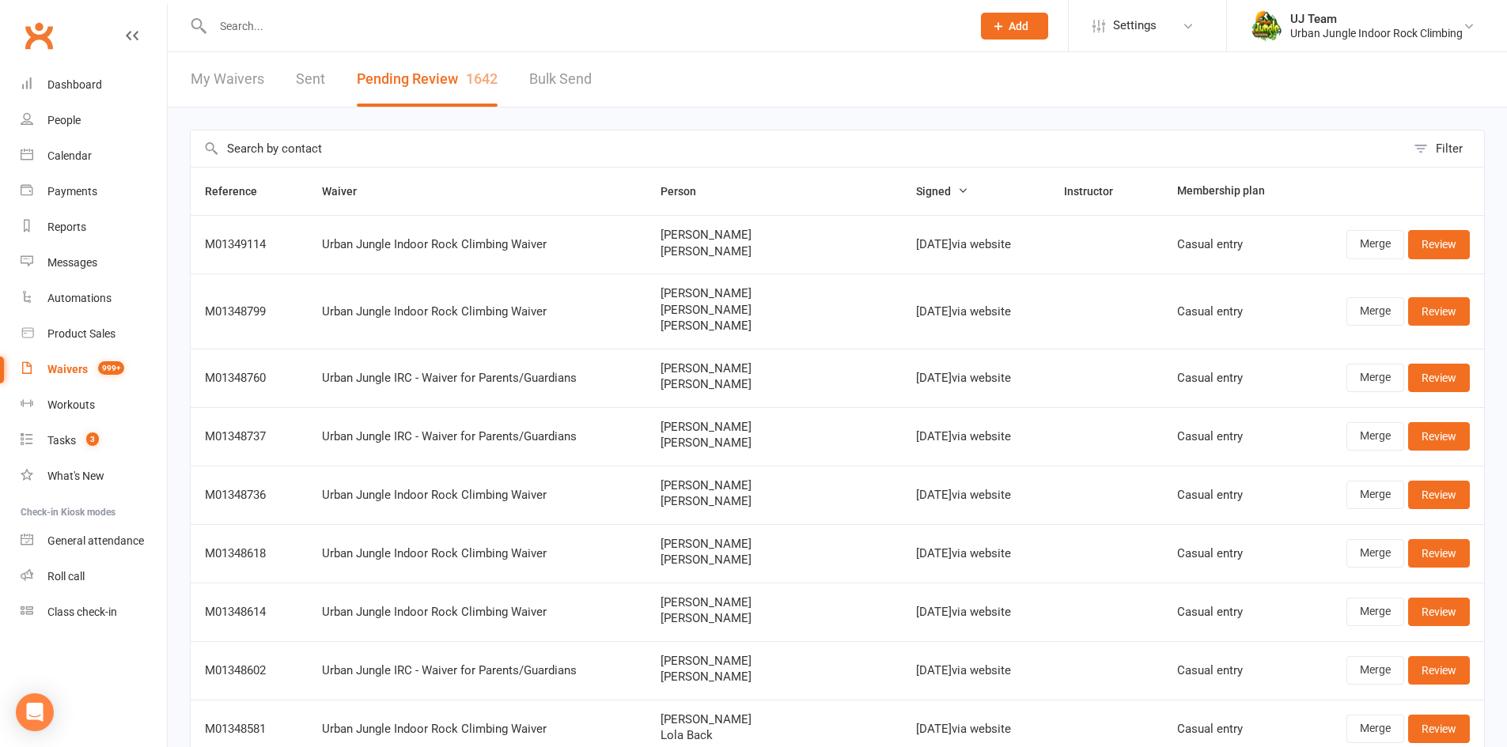
click at [328, 142] on input "text" at bounding box center [798, 148] width 1215 height 36
paste input "Teodor Jevtic"
type input "Teodor Jevtic"
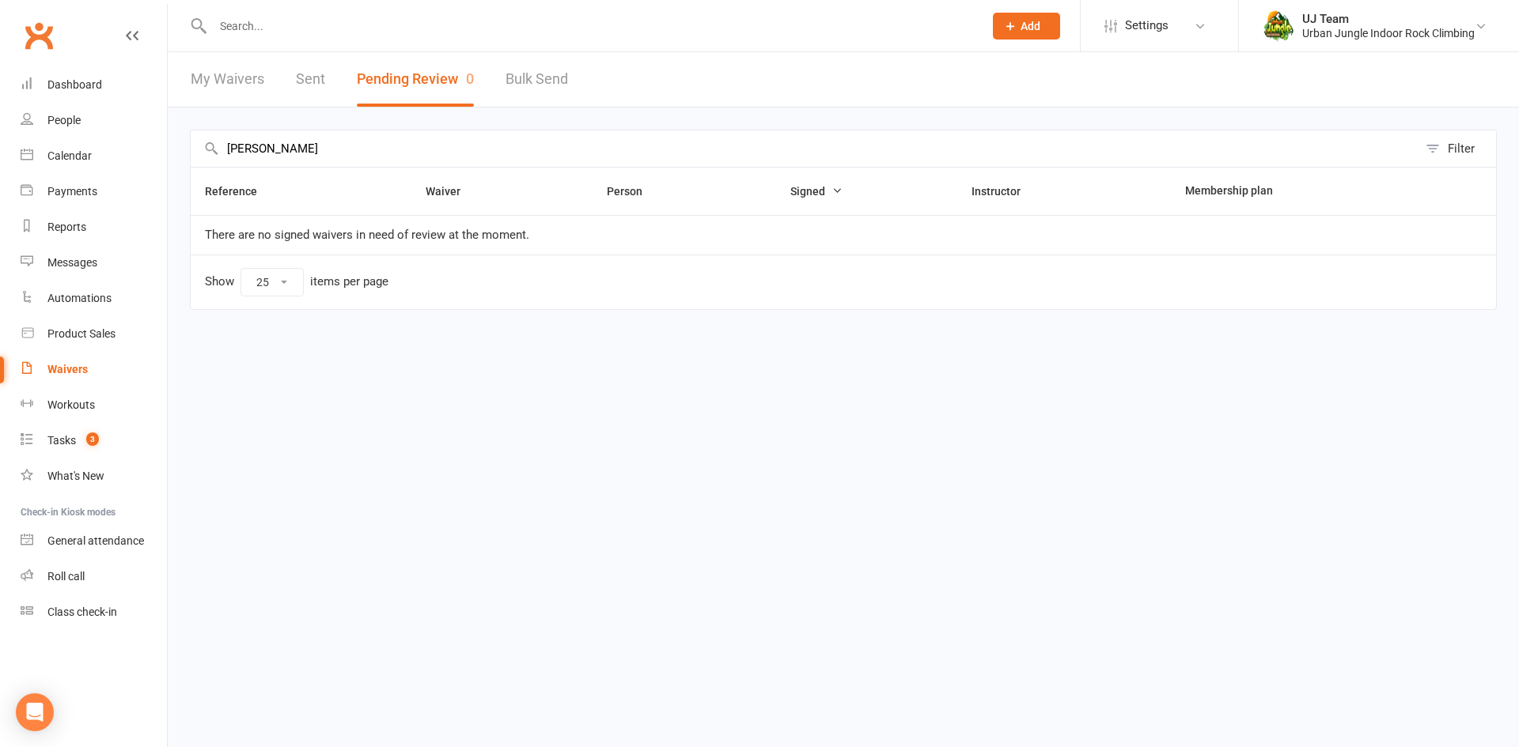
drag, startPoint x: 331, startPoint y: 154, endPoint x: 5, endPoint y: 124, distance: 327.2
click at [0, 131] on ui-view "Prospect Member Non-attending contact Class / event Appointment Task Membership…" at bounding box center [759, 179] width 1519 height 350
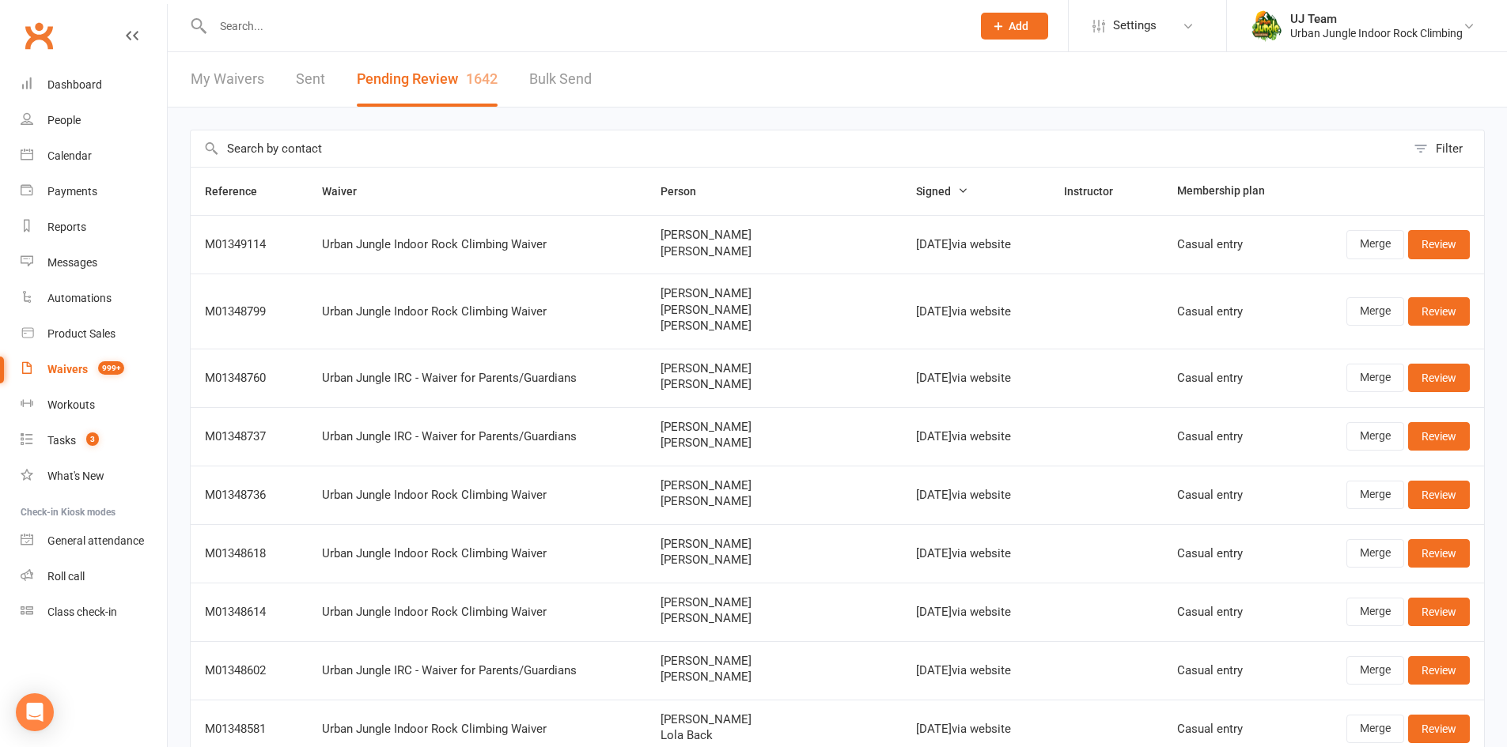
click at [306, 138] on input "text" at bounding box center [798, 148] width 1215 height 36
paste input "Anto Honey Joseph"
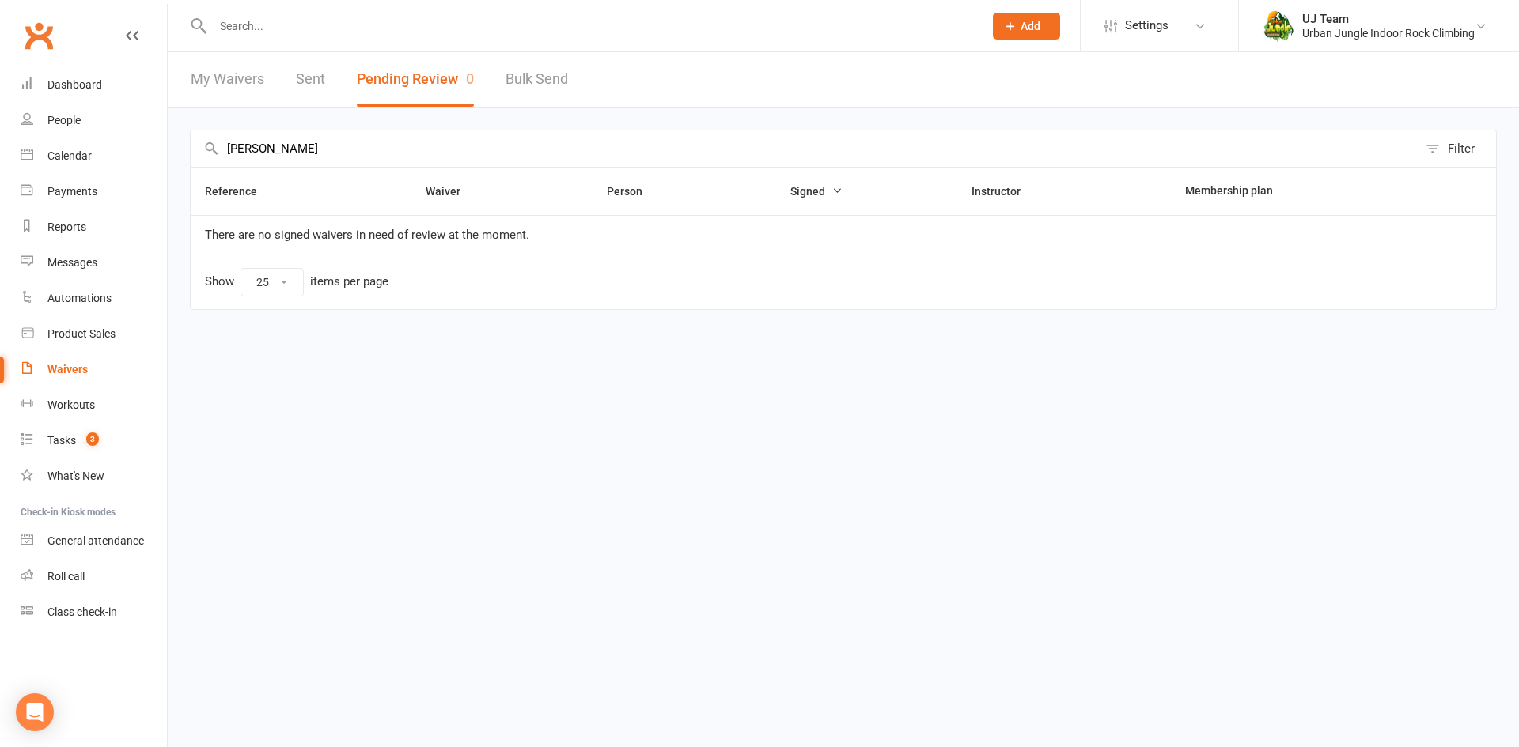
click at [287, 146] on input "Anto Honey Joseph" at bounding box center [804, 148] width 1227 height 36
click at [291, 148] on input "Anto Honey Joseph" at bounding box center [804, 148] width 1227 height 36
type input "Anto Joseph"
drag, startPoint x: 336, startPoint y: 149, endPoint x: 195, endPoint y: 150, distance: 141.6
click at [0, 149] on ui-view "Prospect Member Non-attending contact Class / event Appointment Task Membership…" at bounding box center [759, 179] width 1519 height 350
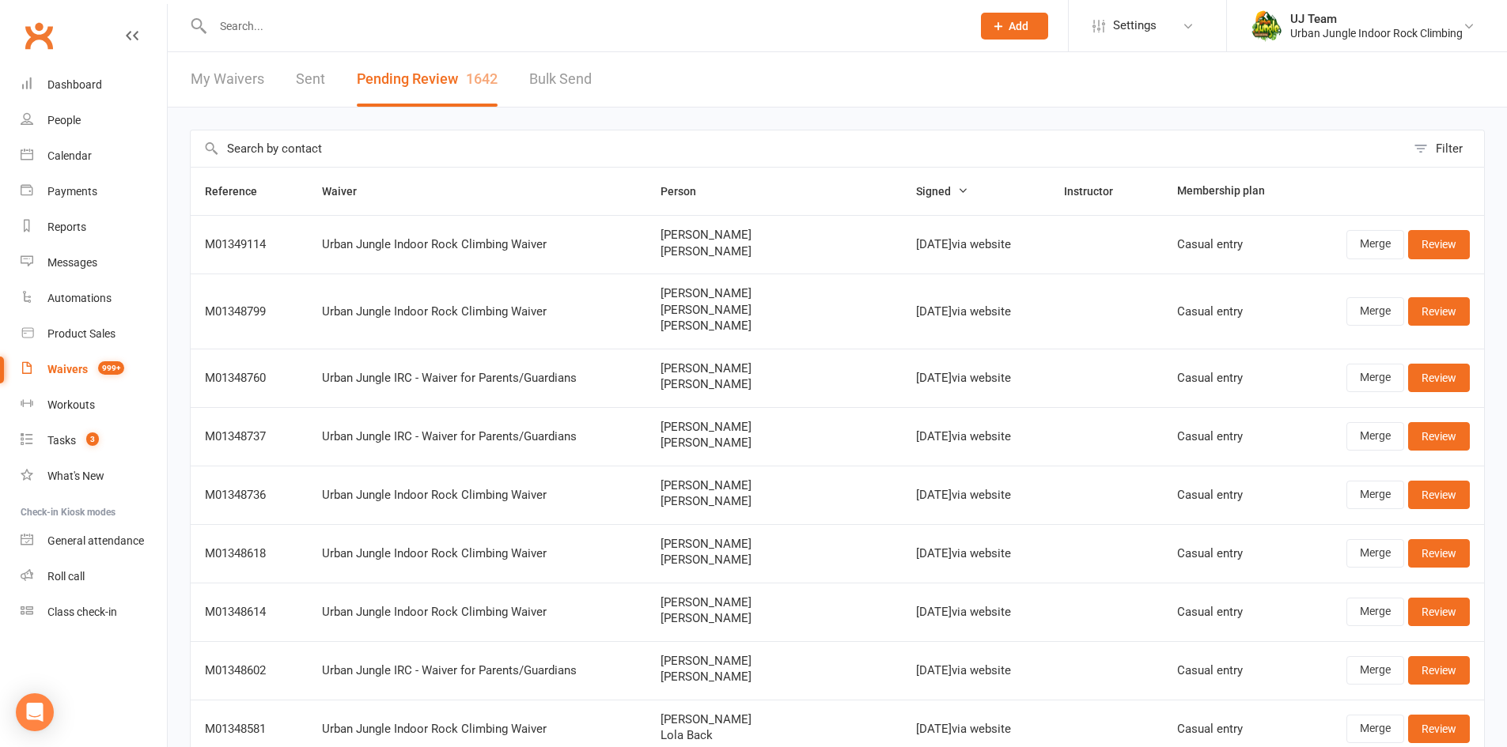
click at [284, 160] on input "text" at bounding box center [798, 148] width 1215 height 36
paste input "Maxwell (Max) Heitkonig"
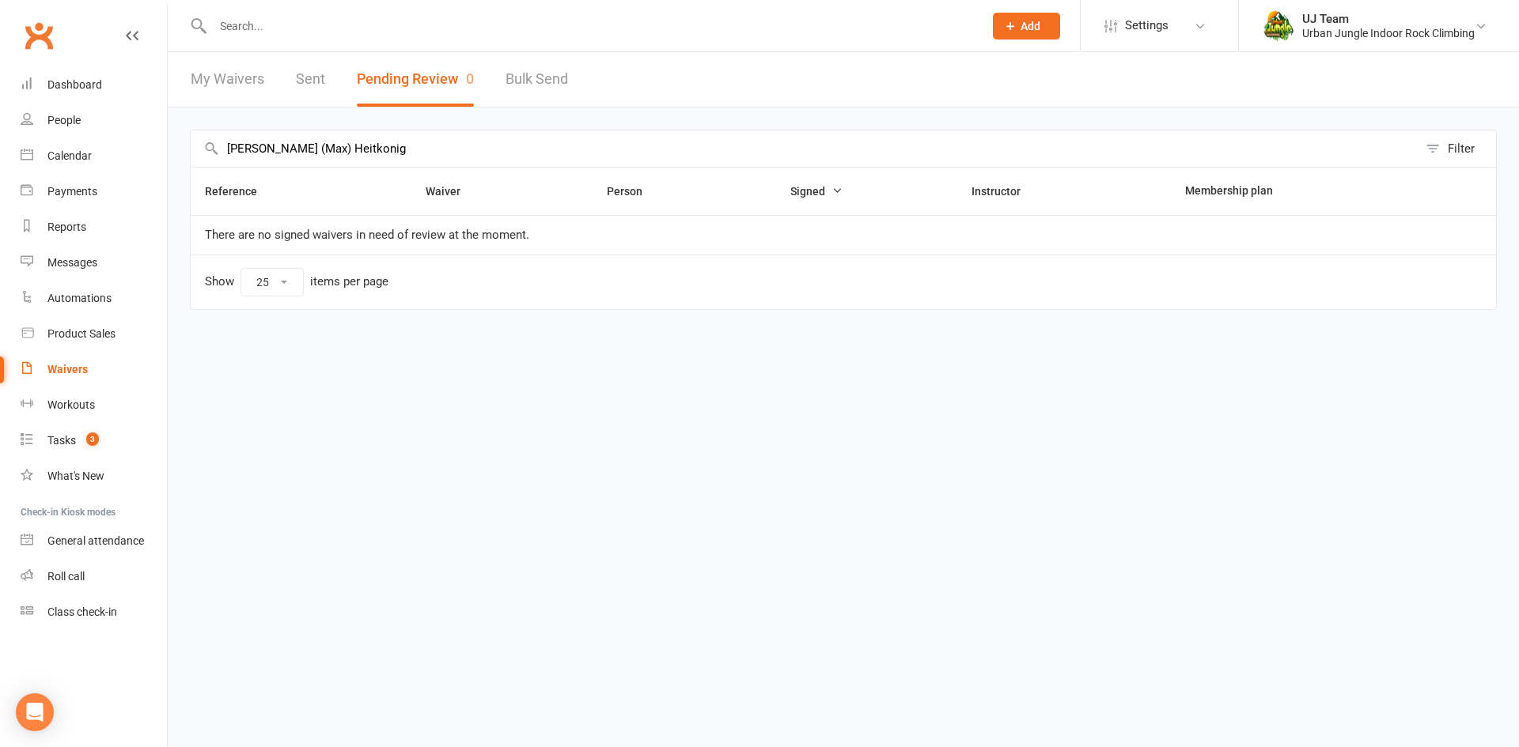
drag, startPoint x: 306, startPoint y: 148, endPoint x: 271, endPoint y: 150, distance: 34.9
click at [271, 150] on input "Maxwell (Max) Heitkonig" at bounding box center [804, 148] width 1227 height 36
click at [270, 149] on input "Maxwell Heitkonig" at bounding box center [804, 148] width 1227 height 36
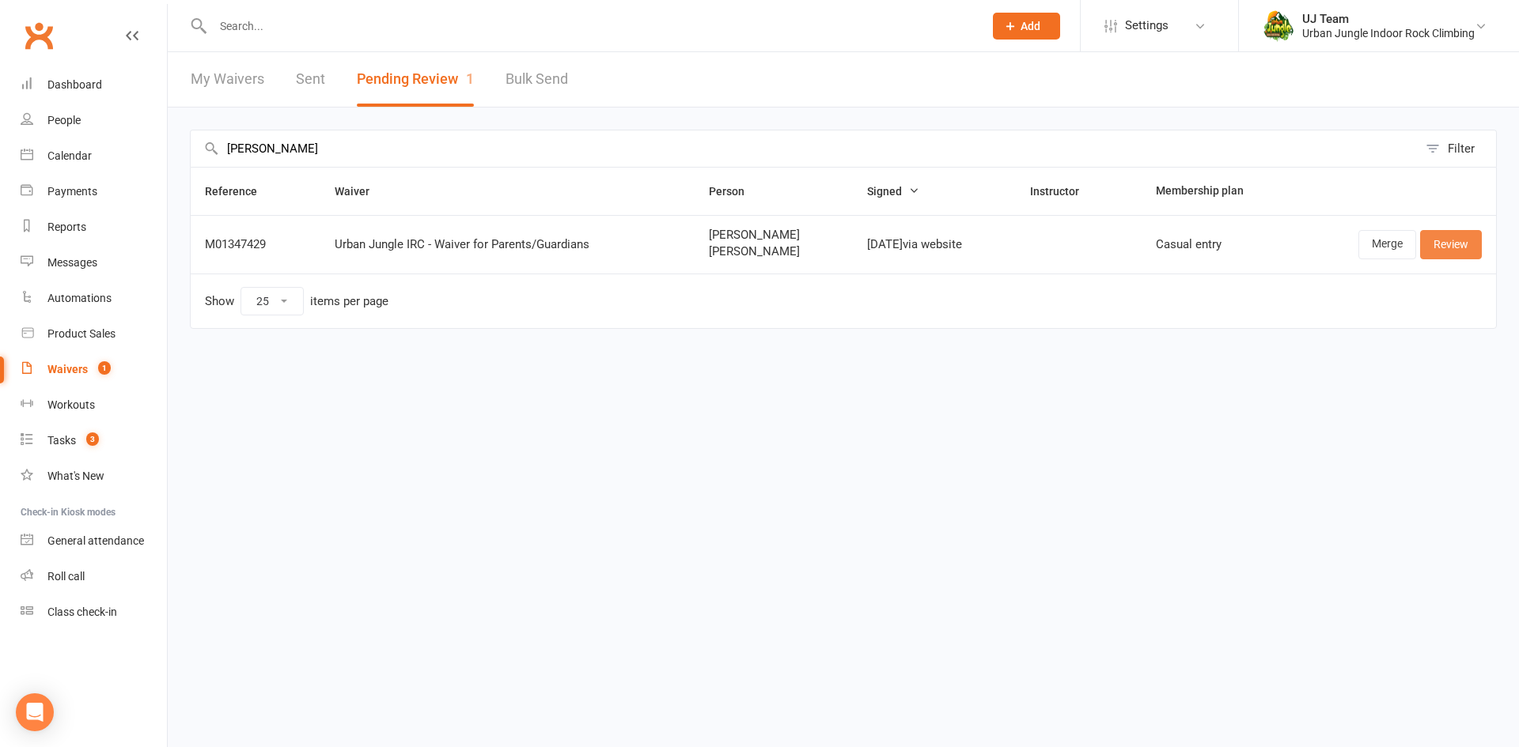
type input "Max Heitkonig"
click at [1431, 236] on link "Review" at bounding box center [1451, 244] width 62 height 28
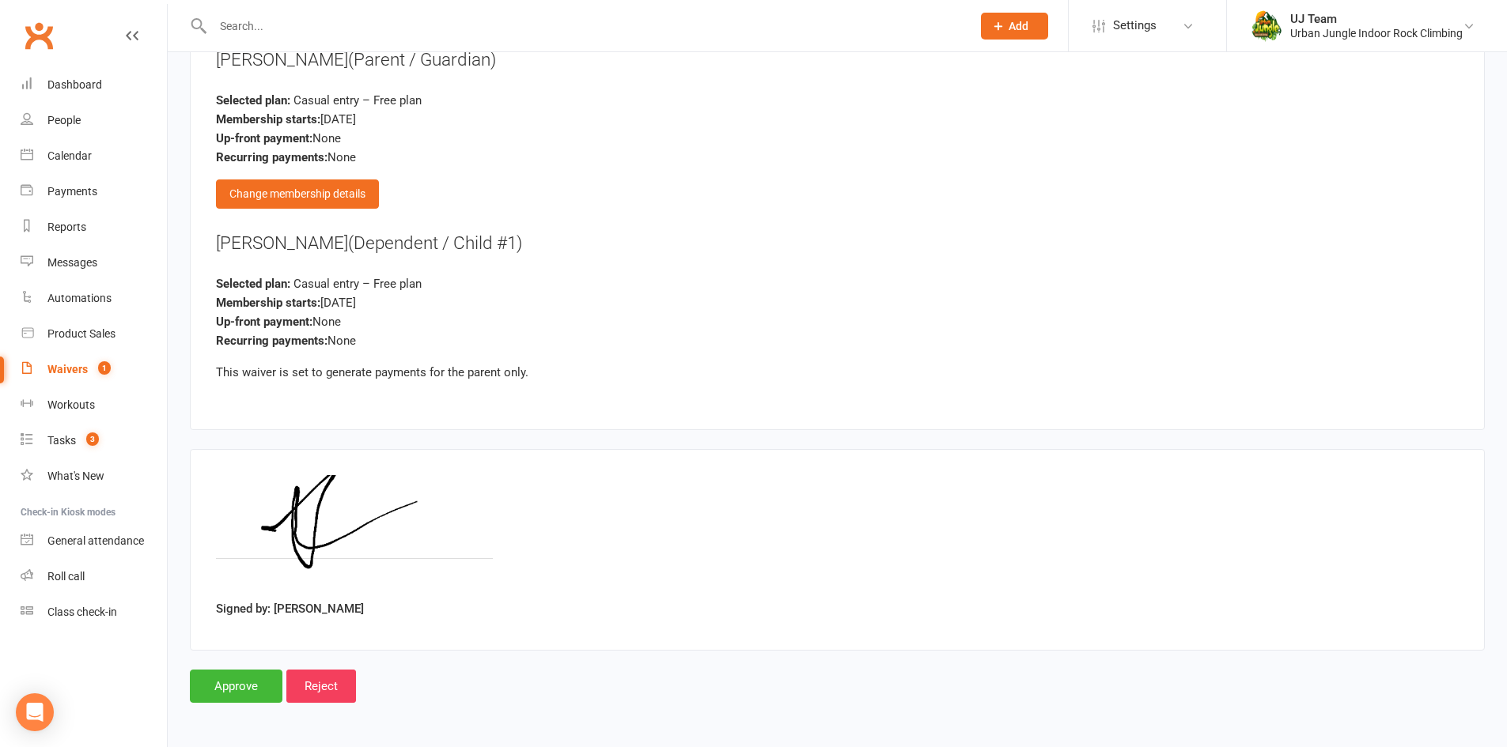
scroll to position [1730, 0]
click at [216, 700] on input "Approve" at bounding box center [236, 685] width 93 height 33
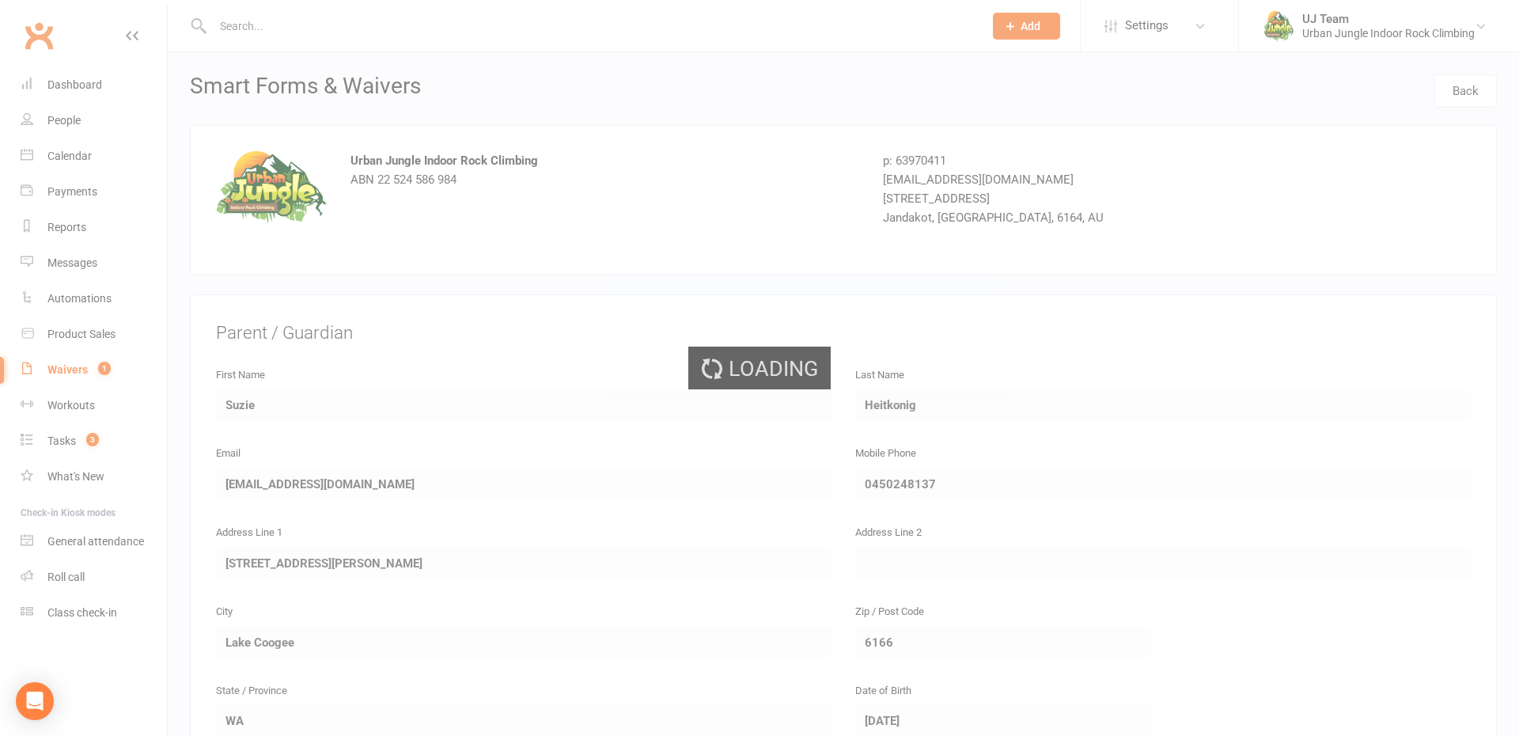
select select "25"
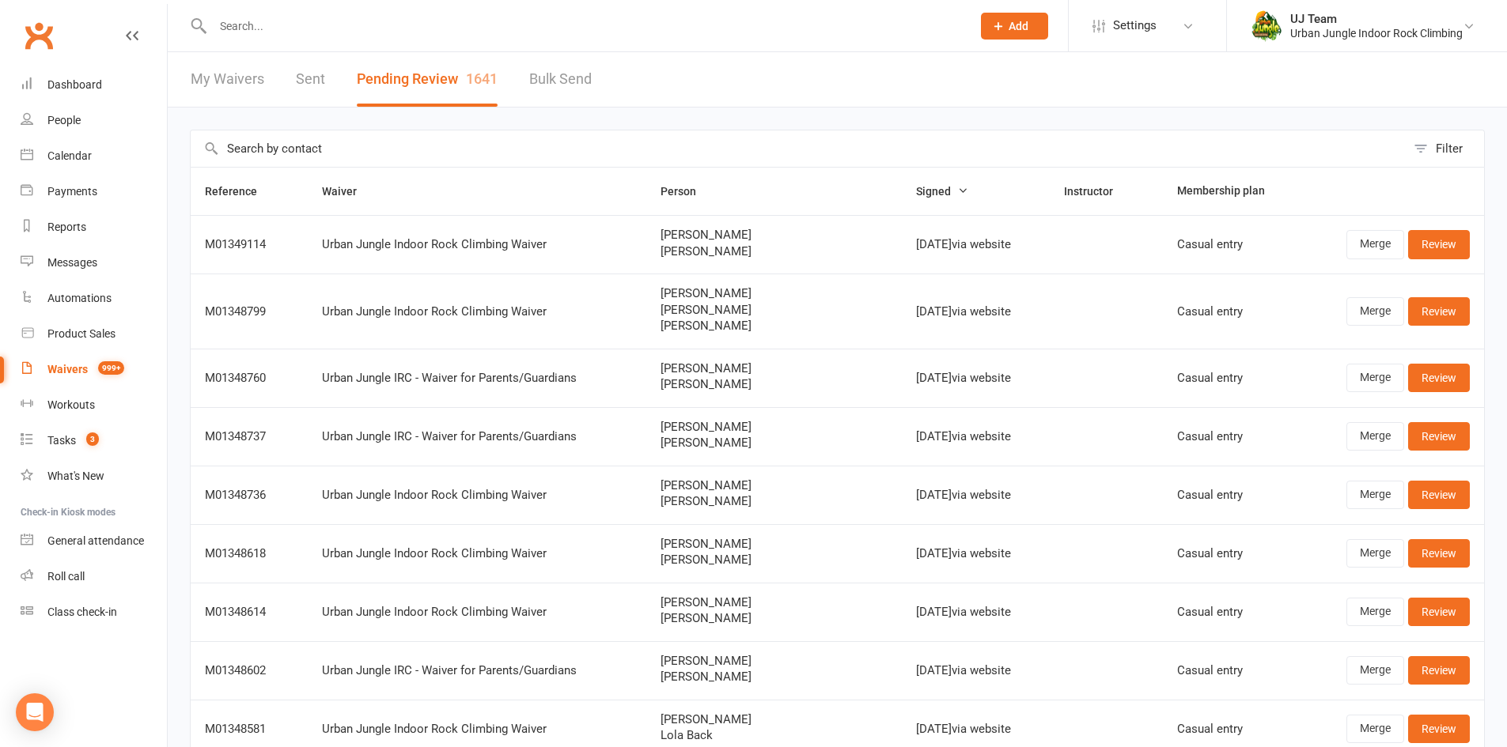
click at [337, 138] on input "text" at bounding box center [798, 148] width 1215 height 36
paste input "Charli Hawkins"
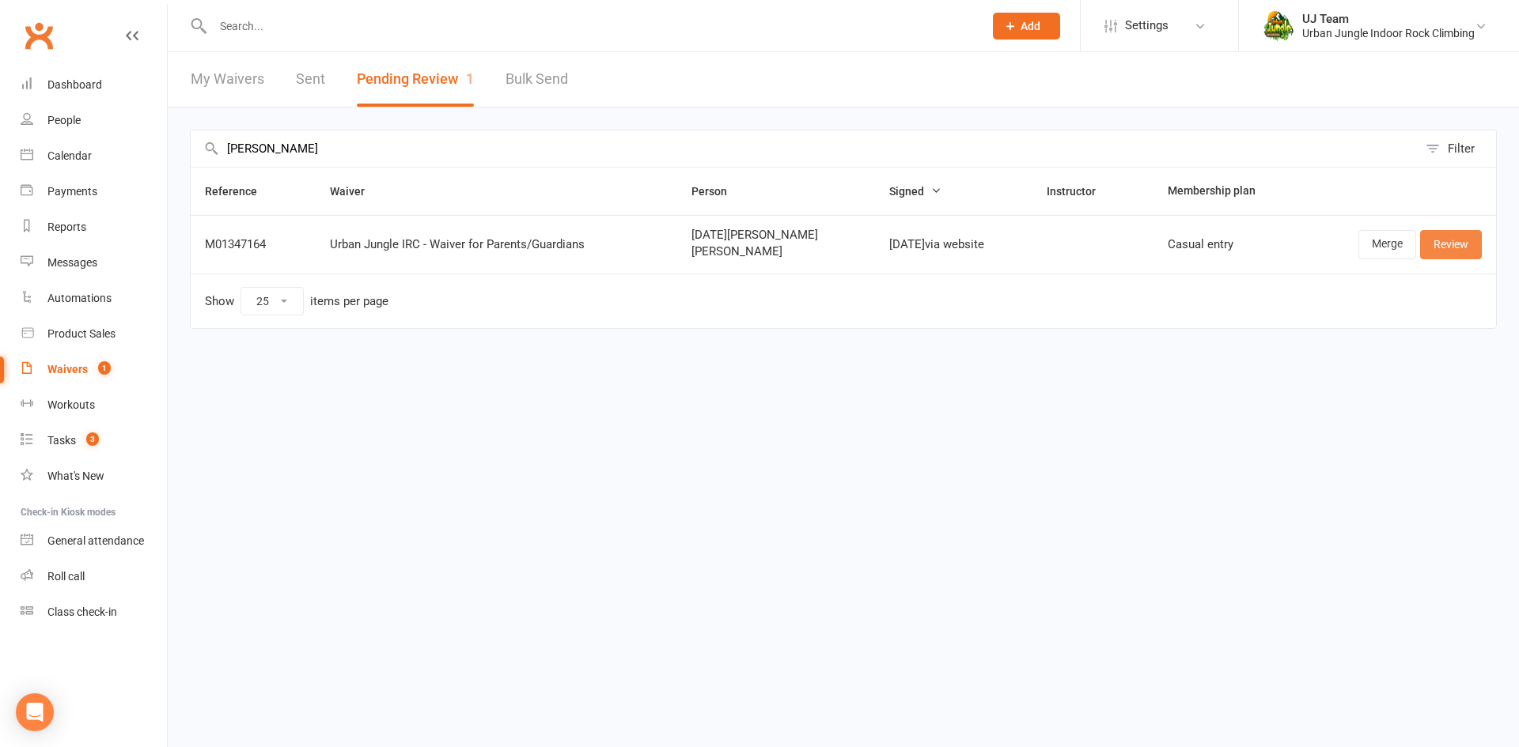
type input "Charli Hawkins"
click at [1462, 235] on link "Review" at bounding box center [1451, 244] width 62 height 28
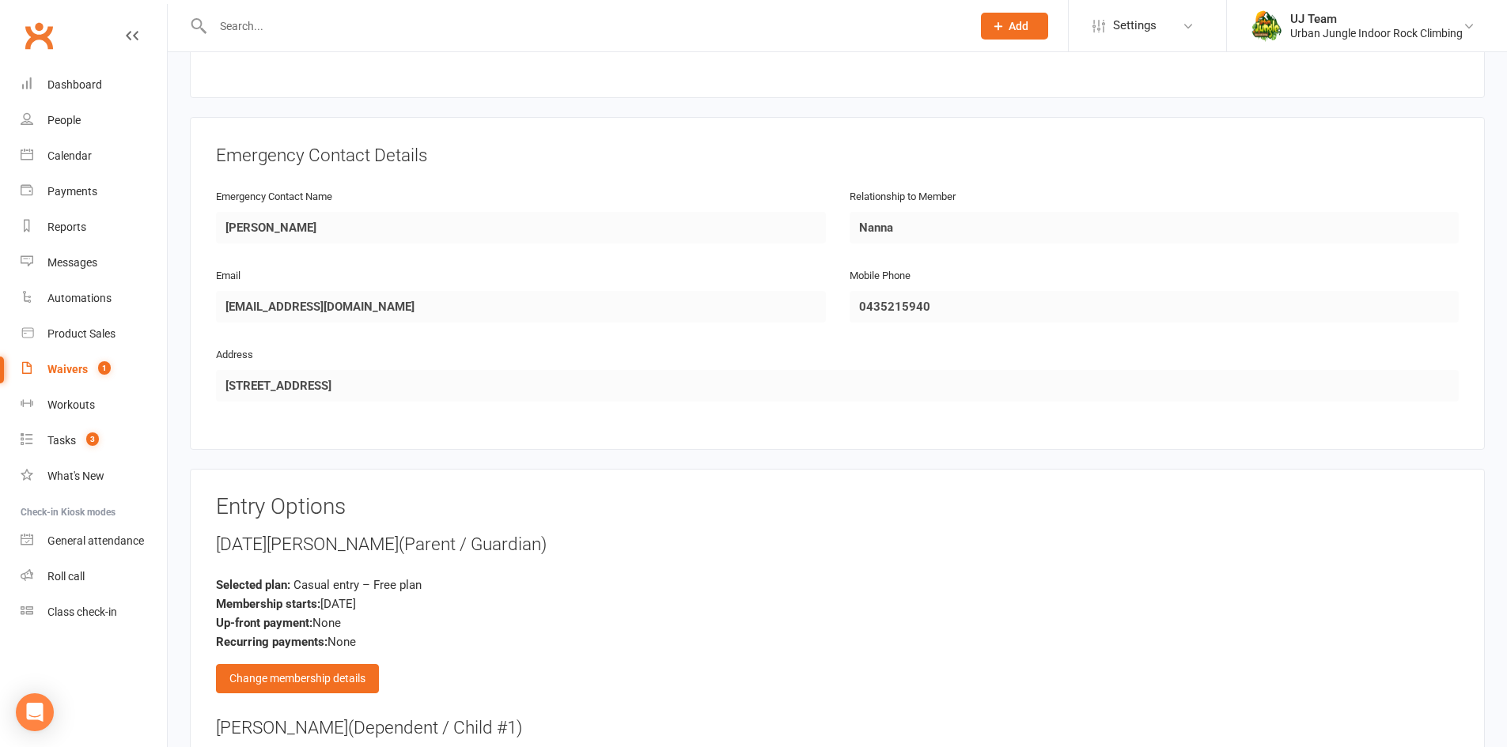
scroll to position [1730, 0]
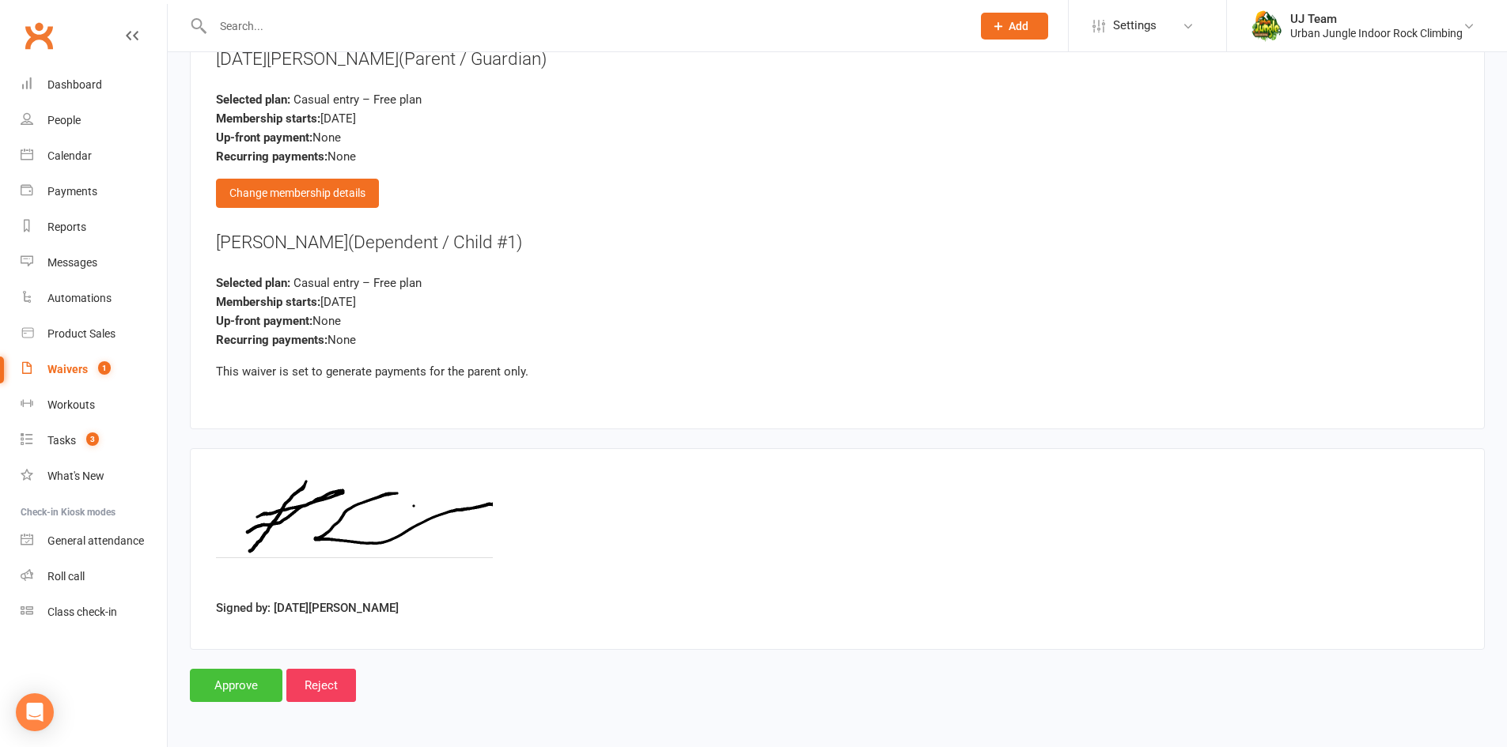
click at [259, 673] on input "Approve" at bounding box center [236, 685] width 93 height 33
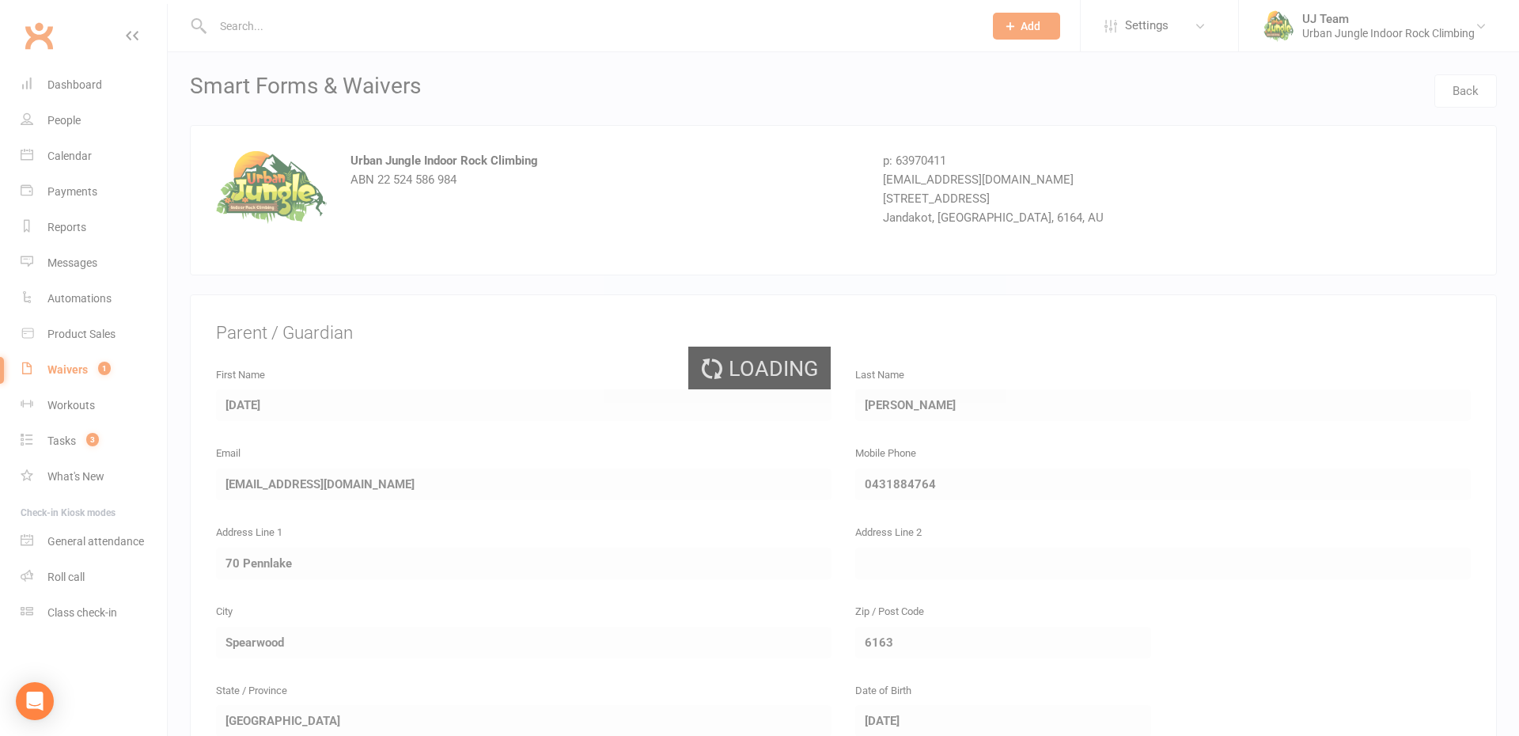
select select "25"
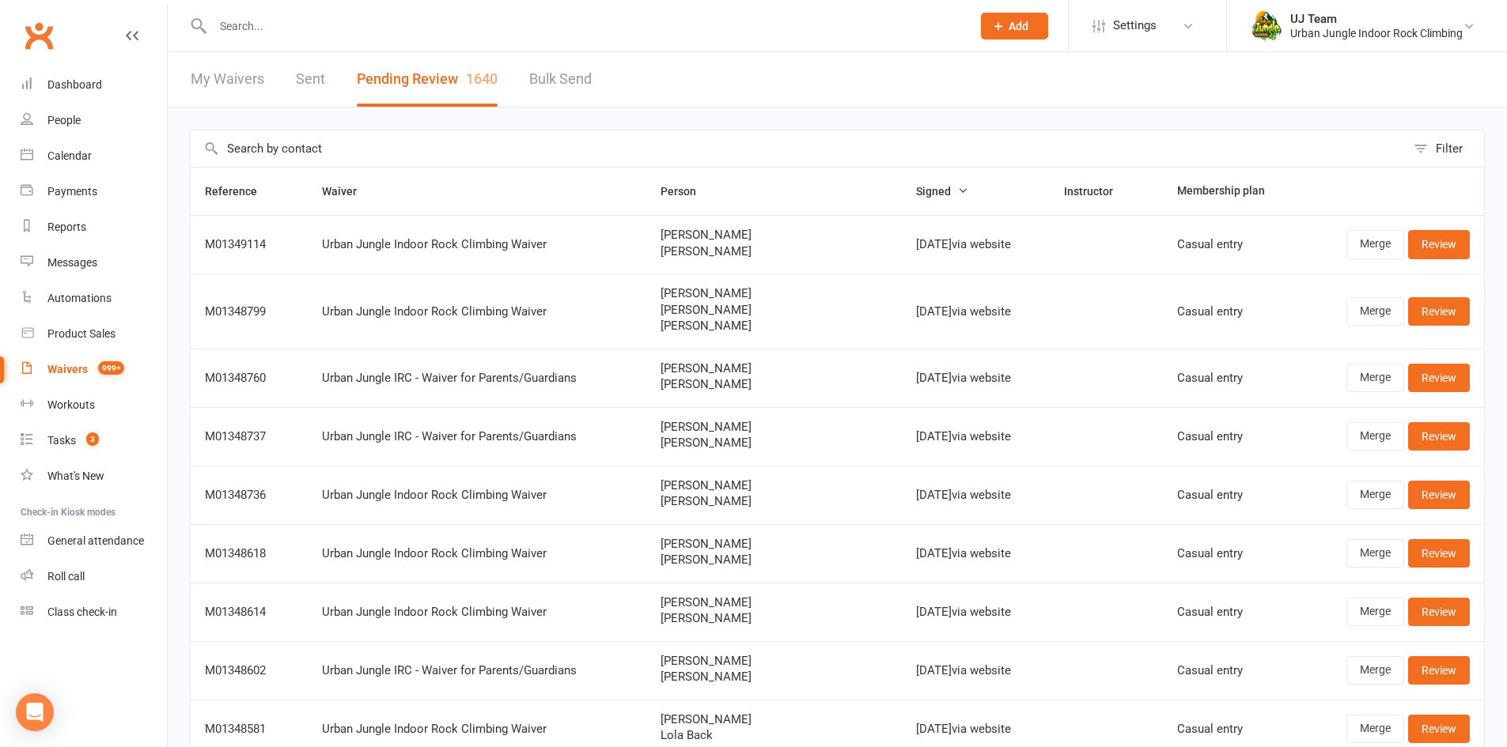
click at [385, 142] on input "text" at bounding box center [798, 148] width 1215 height 36
paste input "James Harvey"
type input "James Harvey"
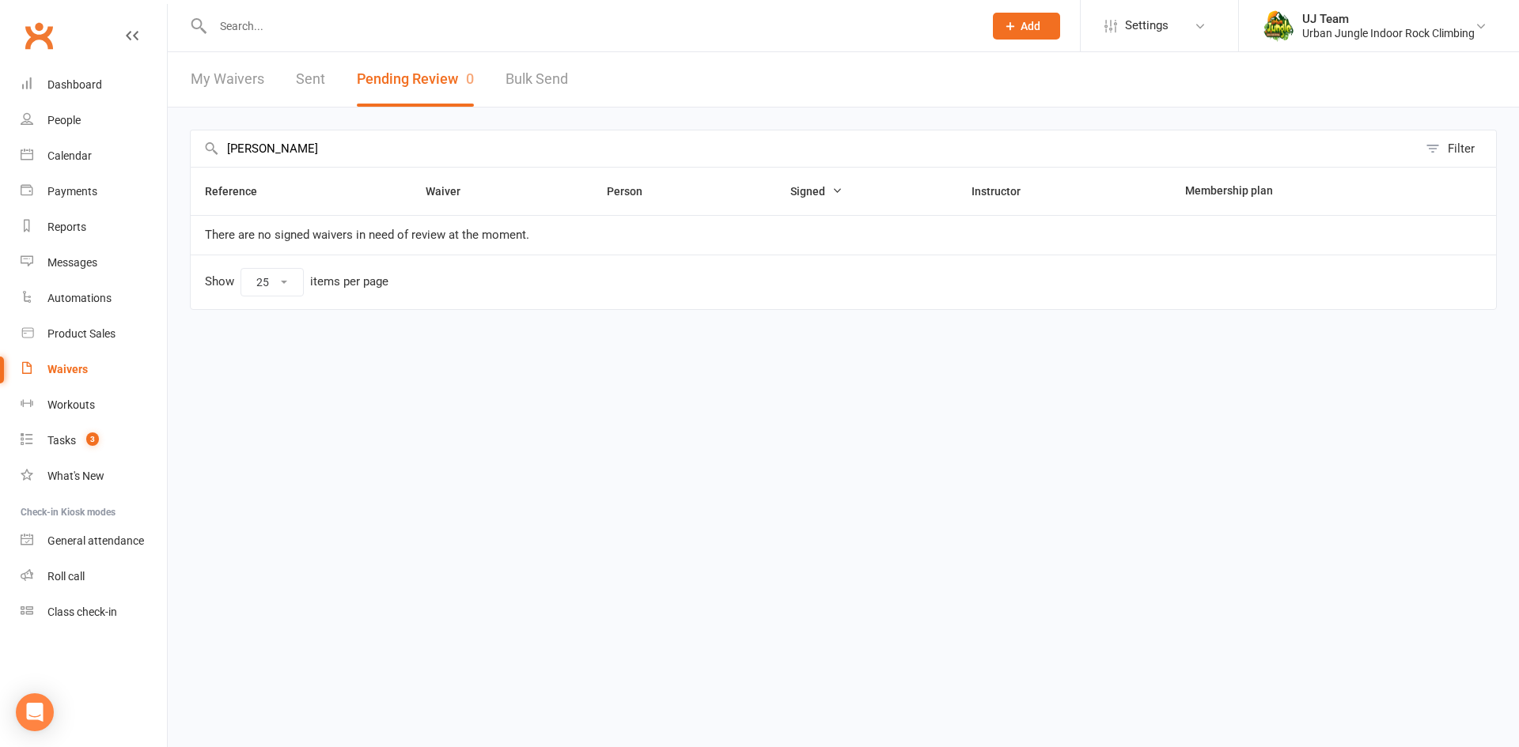
drag, startPoint x: 307, startPoint y: 151, endPoint x: 2, endPoint y: 84, distance: 312.6
click at [0, 91] on ui-view "Prospect Member Non-attending contact Class / event Appointment Task Membership…" at bounding box center [759, 179] width 1519 height 350
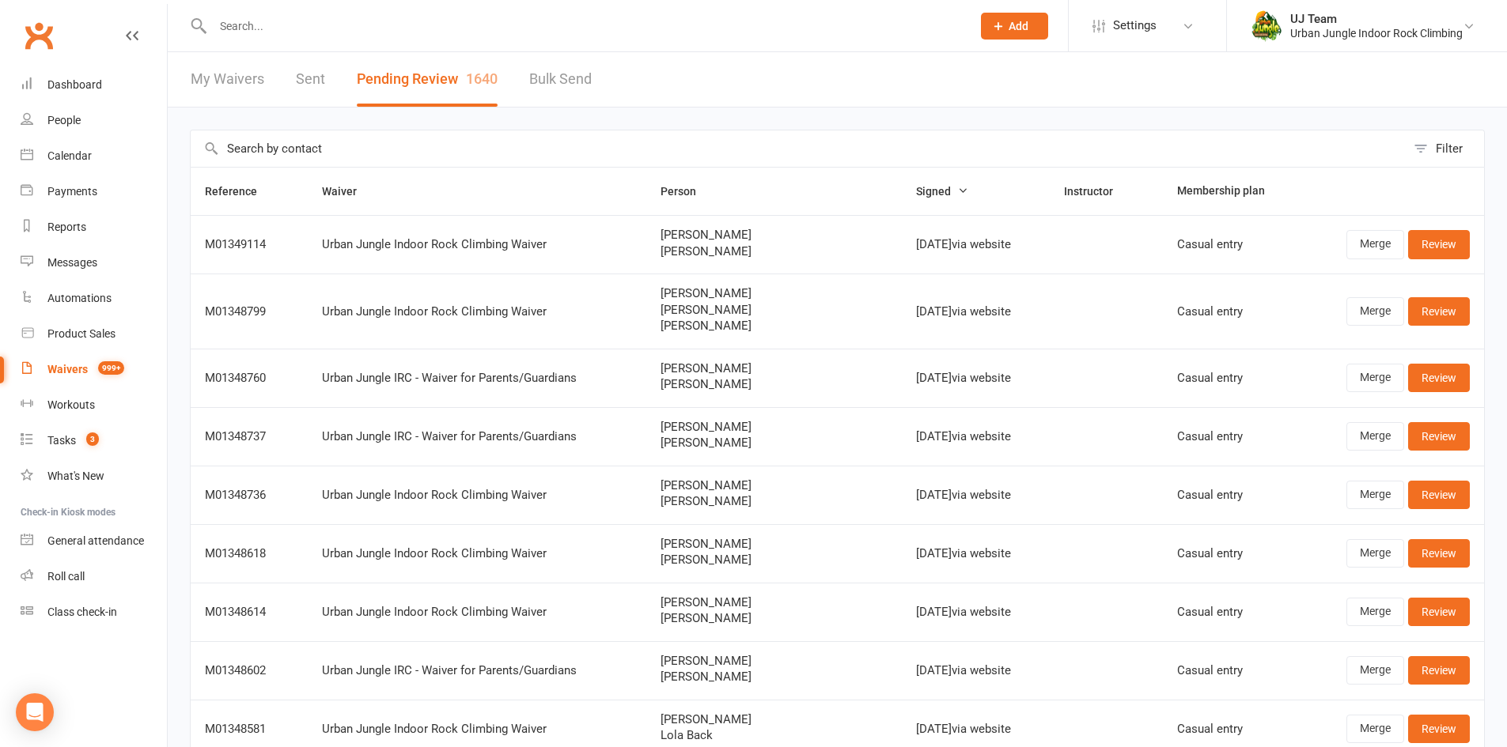
click at [309, 157] on input "text" at bounding box center [798, 148] width 1215 height 36
paste input "Sofia Hannaford"
type input "Sofia Hannaford"
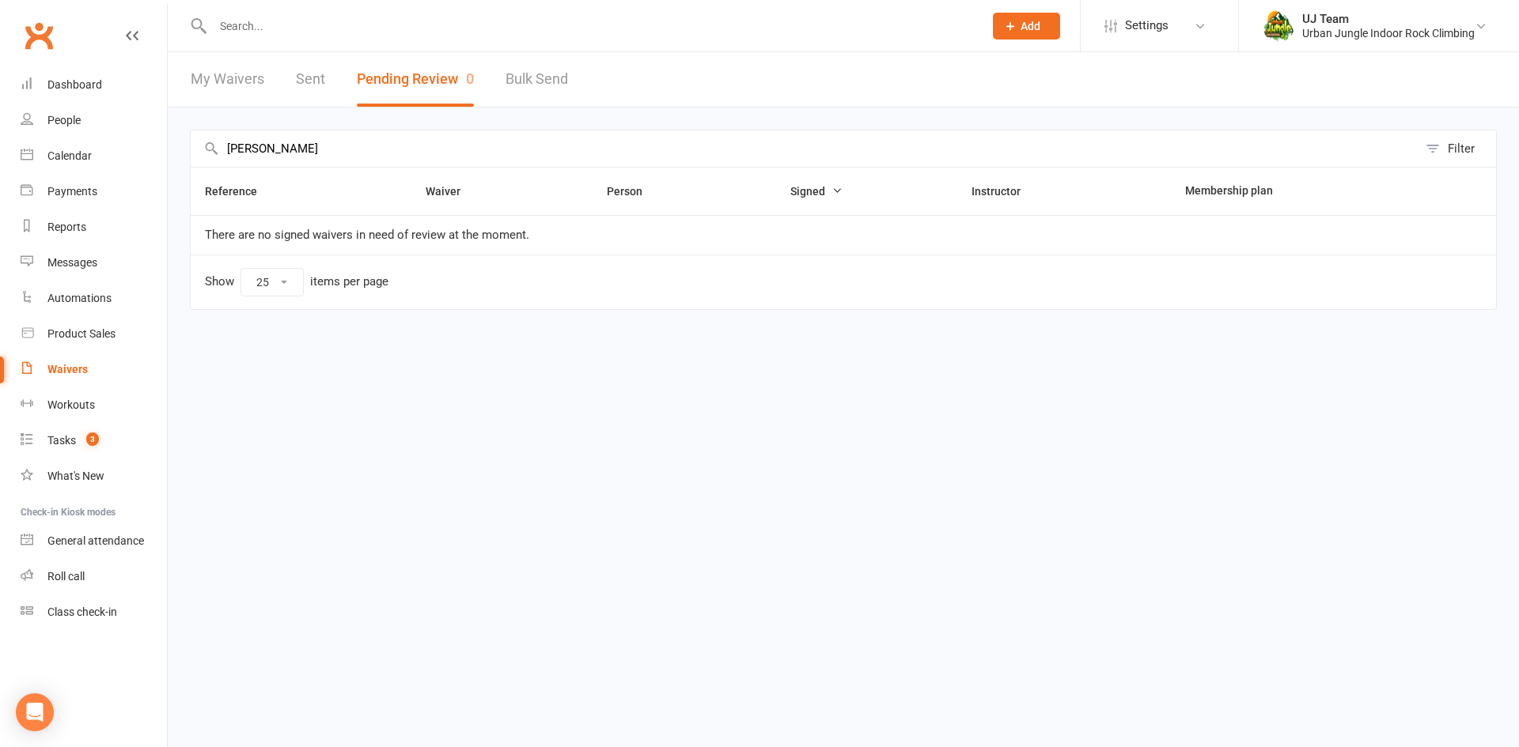
drag, startPoint x: 337, startPoint y: 142, endPoint x: 198, endPoint y: 94, distance: 147.3
click at [221, 108] on div "Sofia Hannaford Filter Reference Waiver Person Signed Instructor Membership pla…" at bounding box center [843, 231] width 1351 height 247
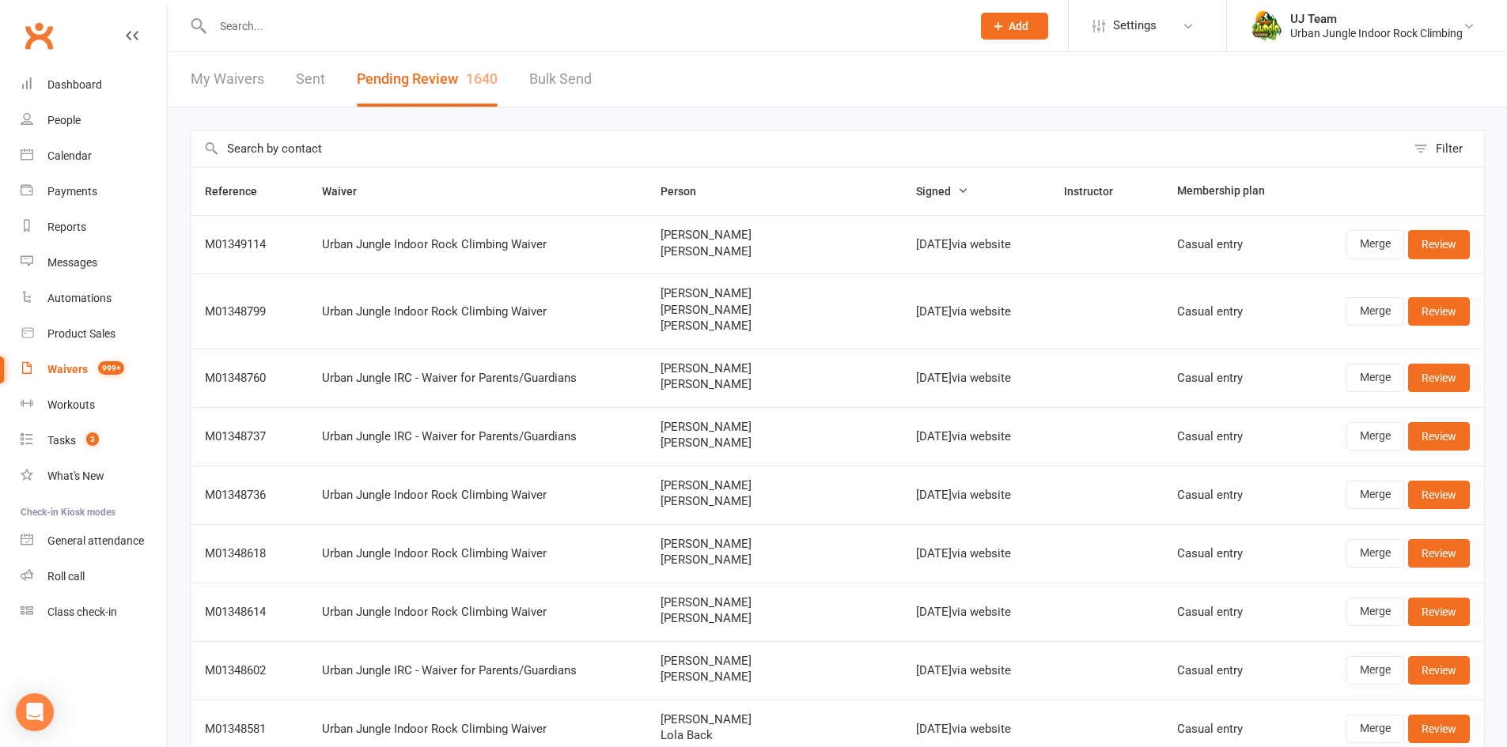
click at [327, 146] on input "text" at bounding box center [798, 148] width 1215 height 36
paste input "Hudson Greaves"
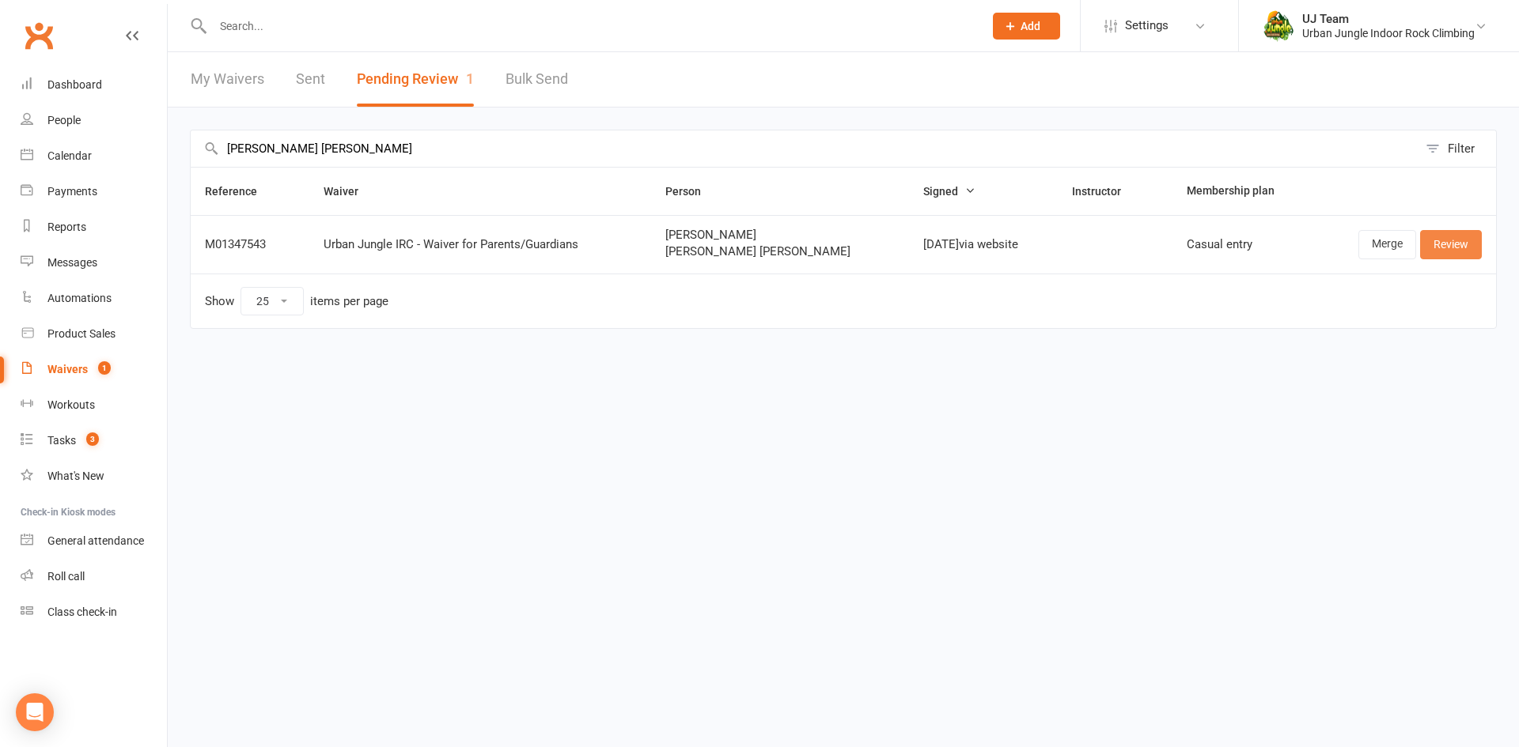
type input "Hudson Greaves"
click at [1466, 250] on link "Review" at bounding box center [1451, 244] width 62 height 28
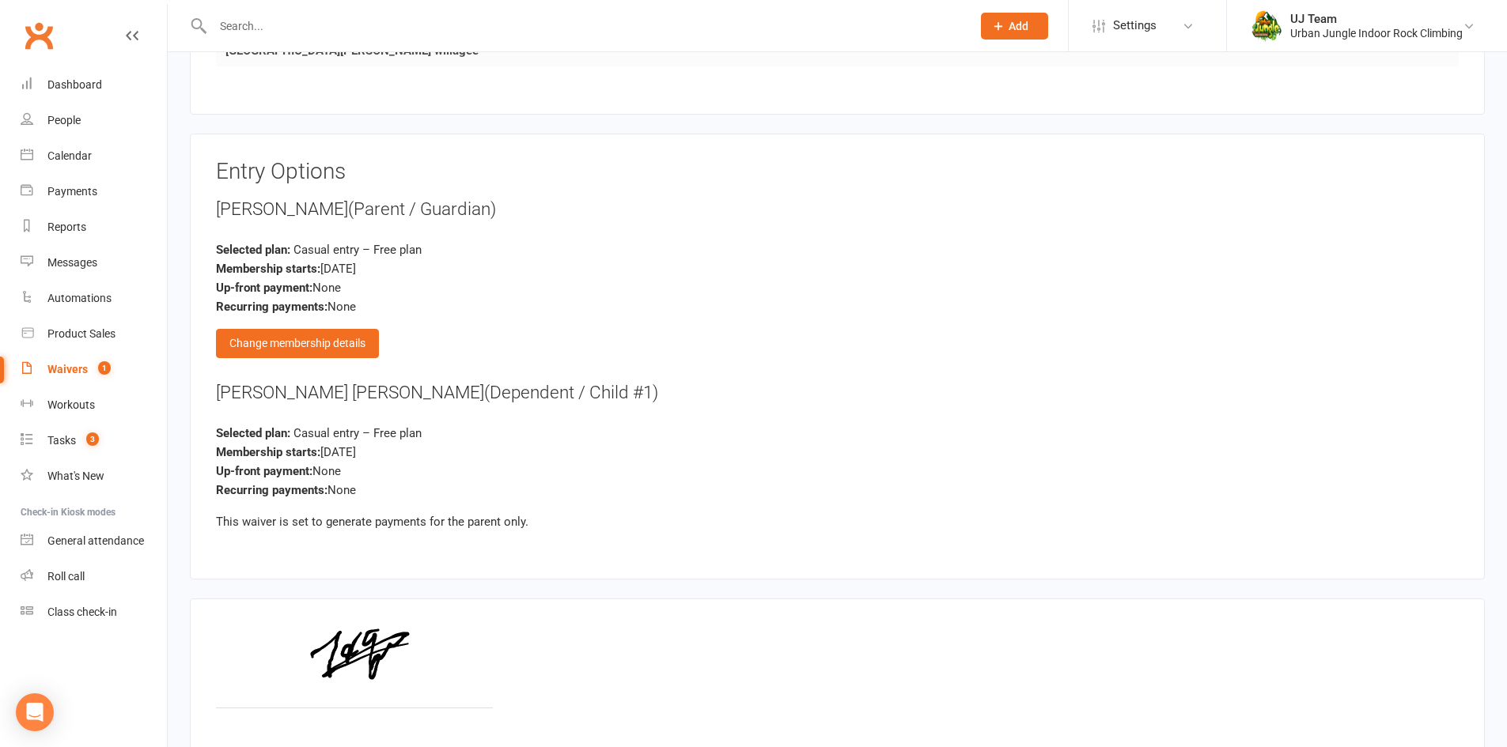
scroll to position [1730, 0]
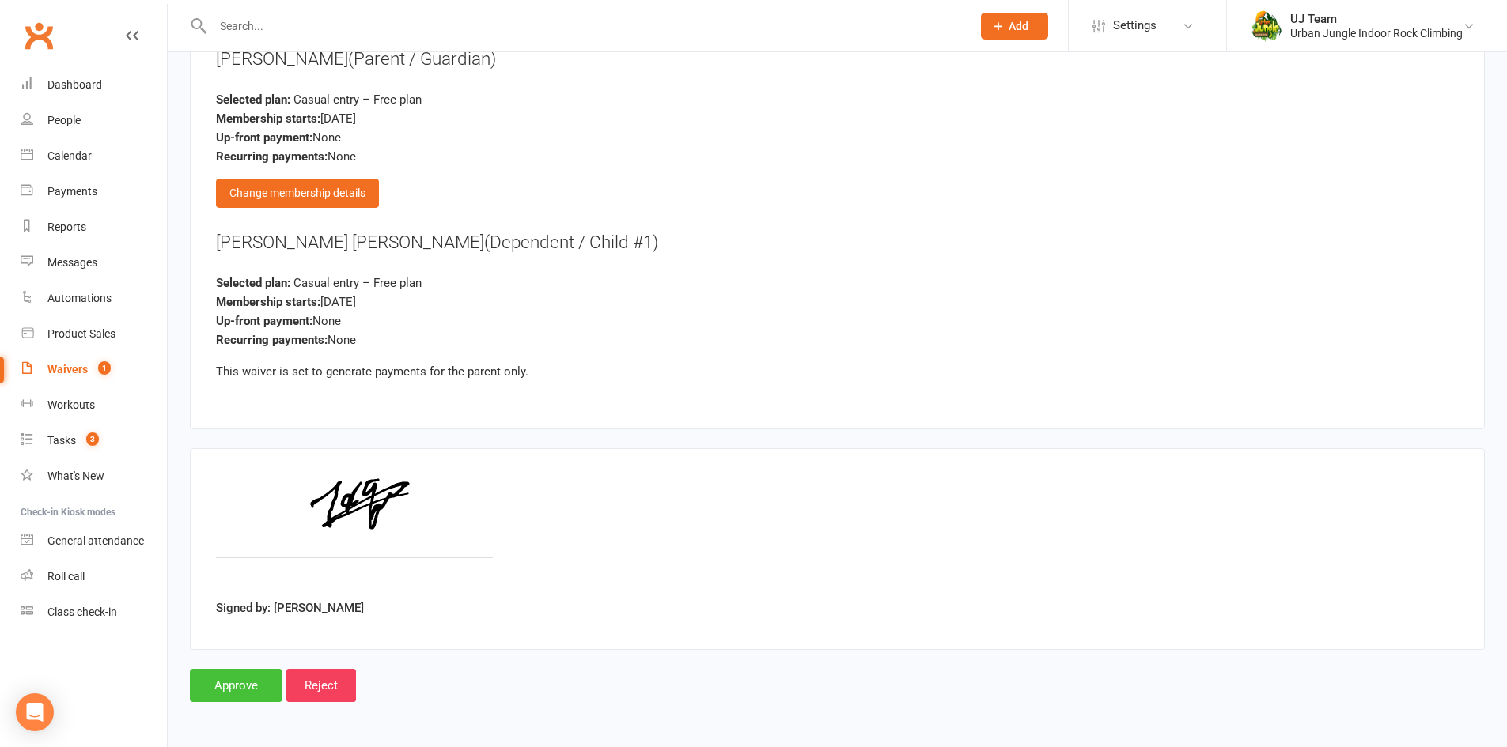
click at [228, 698] on input "Approve" at bounding box center [236, 685] width 93 height 33
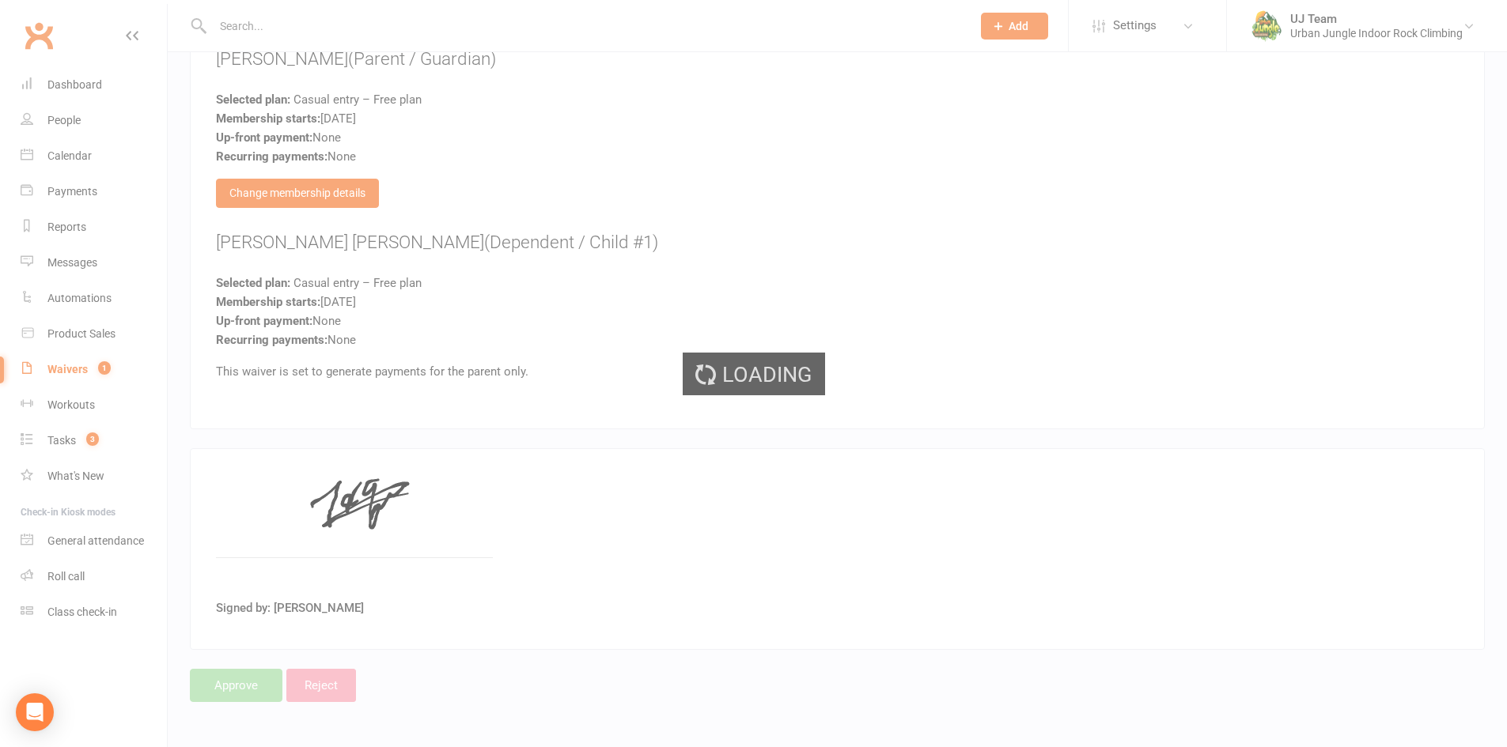
select select "25"
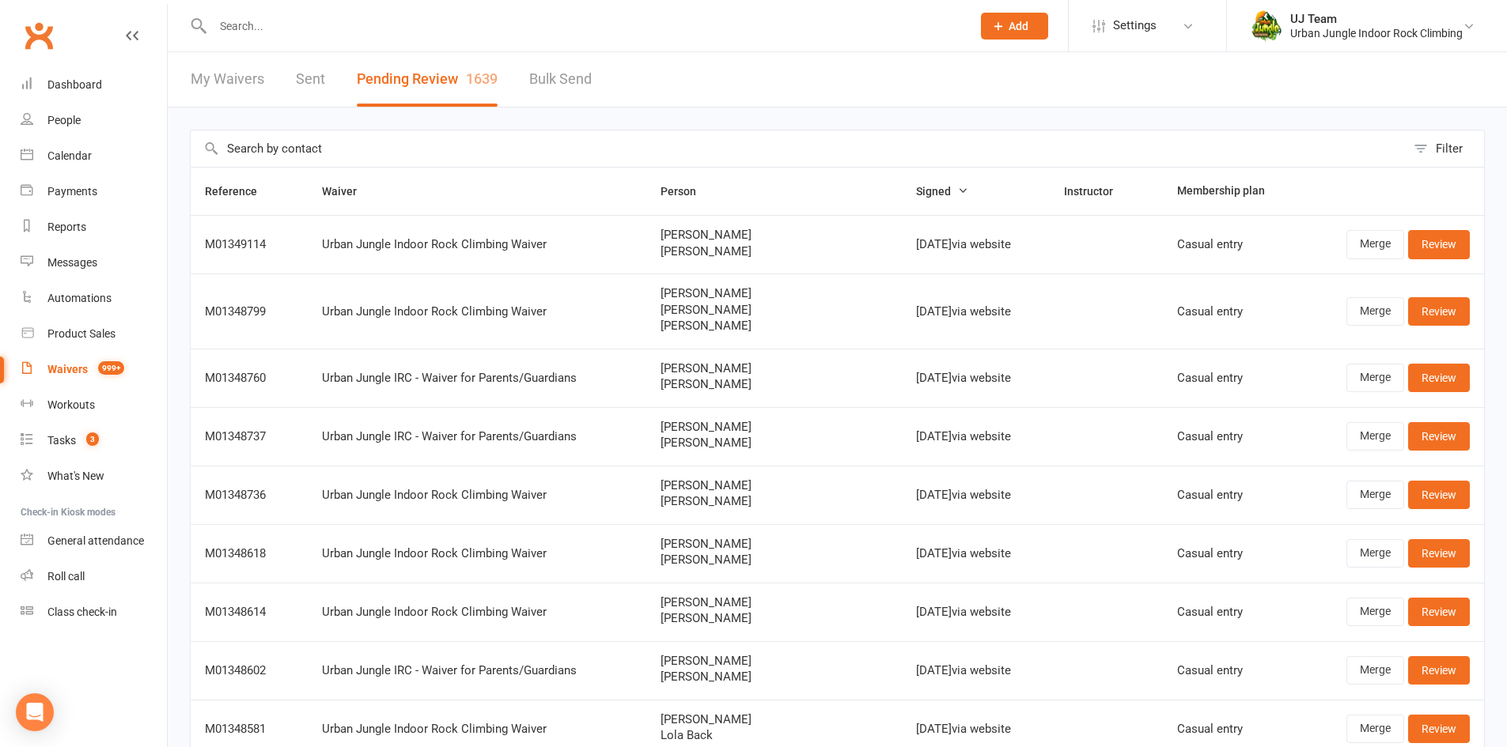
click at [305, 146] on input "text" at bounding box center [798, 148] width 1215 height 36
paste input "James Harvey"
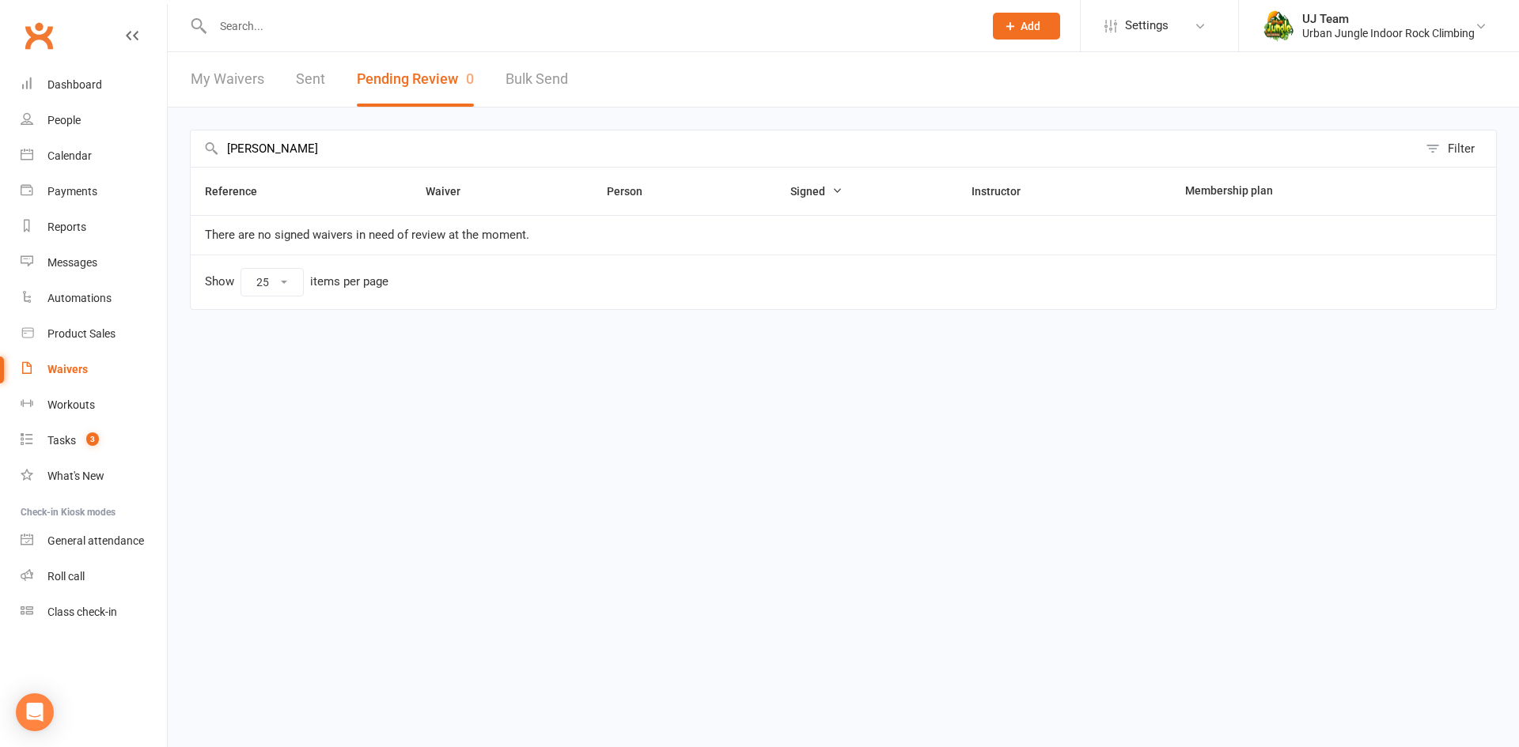
type input "James Harvey"
drag, startPoint x: 19, startPoint y: 151, endPoint x: 13, endPoint y: 143, distance: 10.1
click at [0, 151] on ui-view "Prospect Member Non-attending contact Class / event Appointment Task Membership…" at bounding box center [759, 179] width 1519 height 350
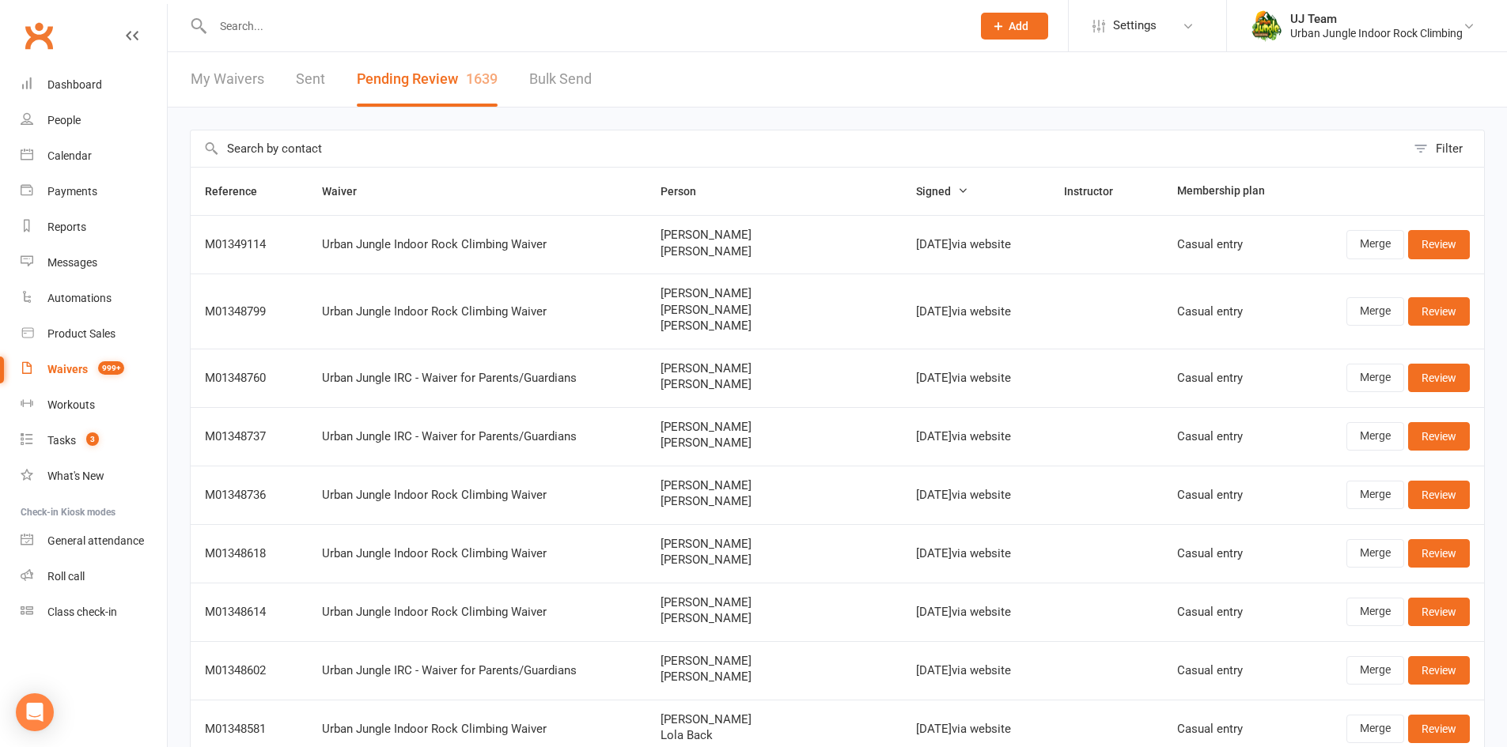
click at [314, 153] on input "text" at bounding box center [798, 148] width 1215 height 36
paste input "Sofia Hannaford"
type input "Sofia Hannaford"
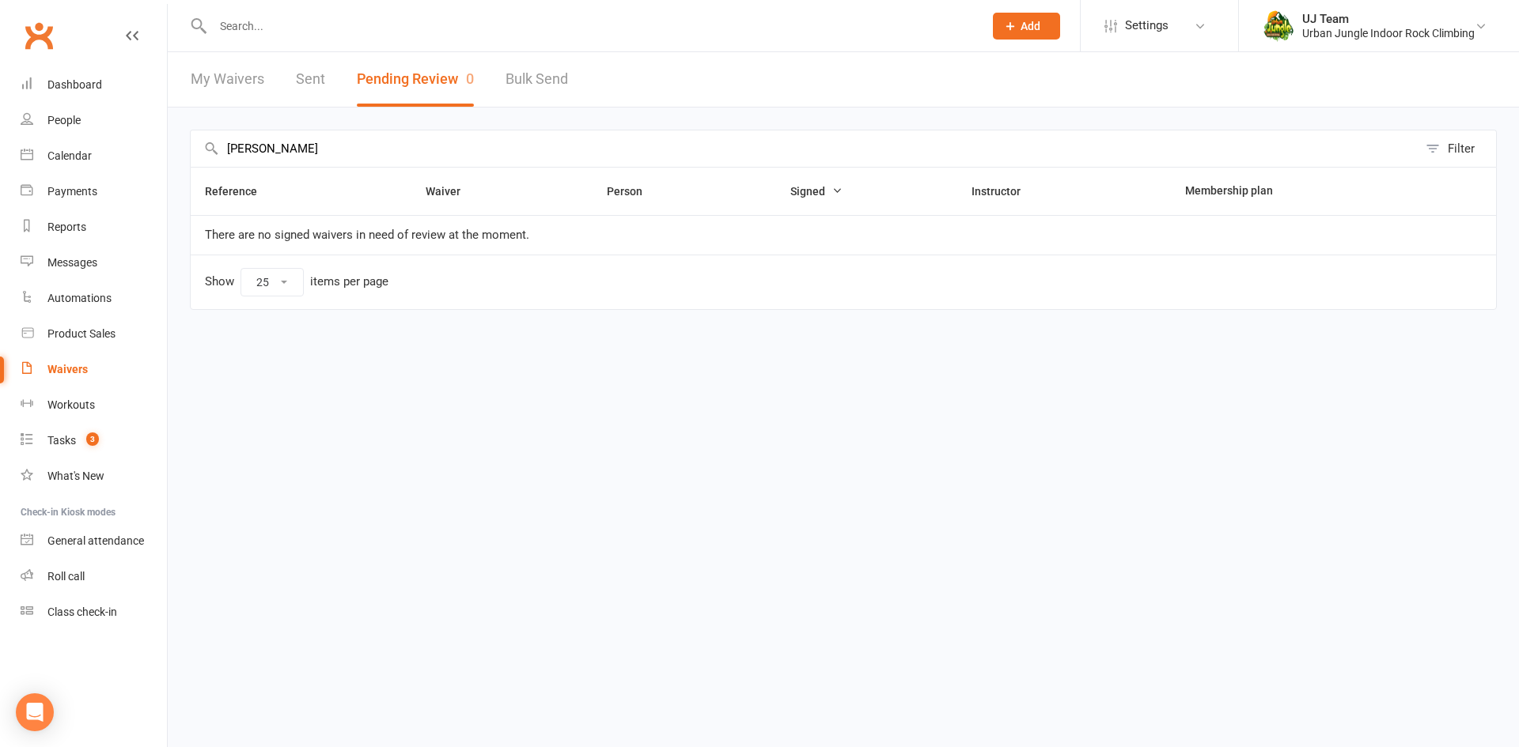
drag, startPoint x: 354, startPoint y: 155, endPoint x: 0, endPoint y: 143, distance: 353.7
click at [0, 143] on ui-view "Prospect Member Non-attending contact Class / event Appointment Task Membership…" at bounding box center [759, 179] width 1519 height 350
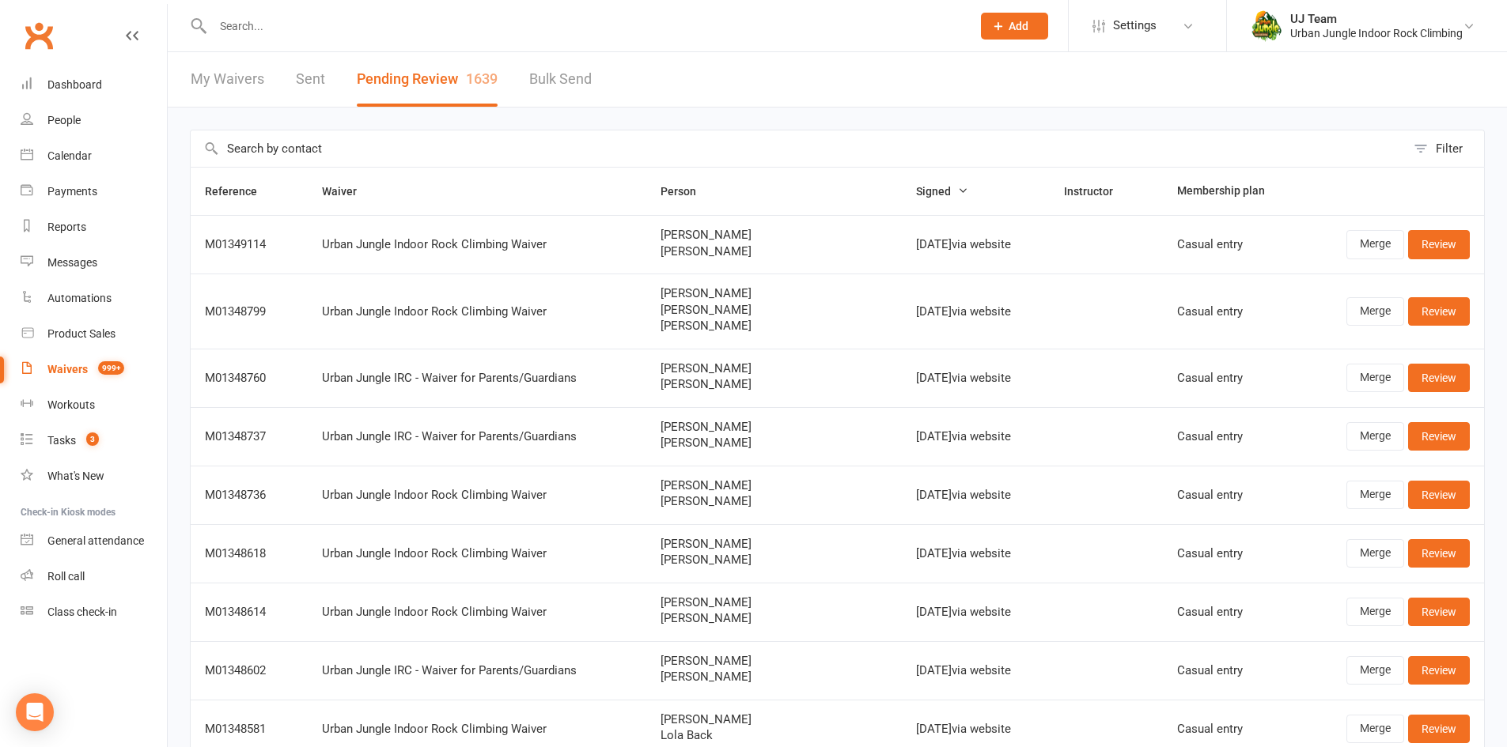
paste input "Jacob Giustiniano"
type input "Jacob Giustiniano"
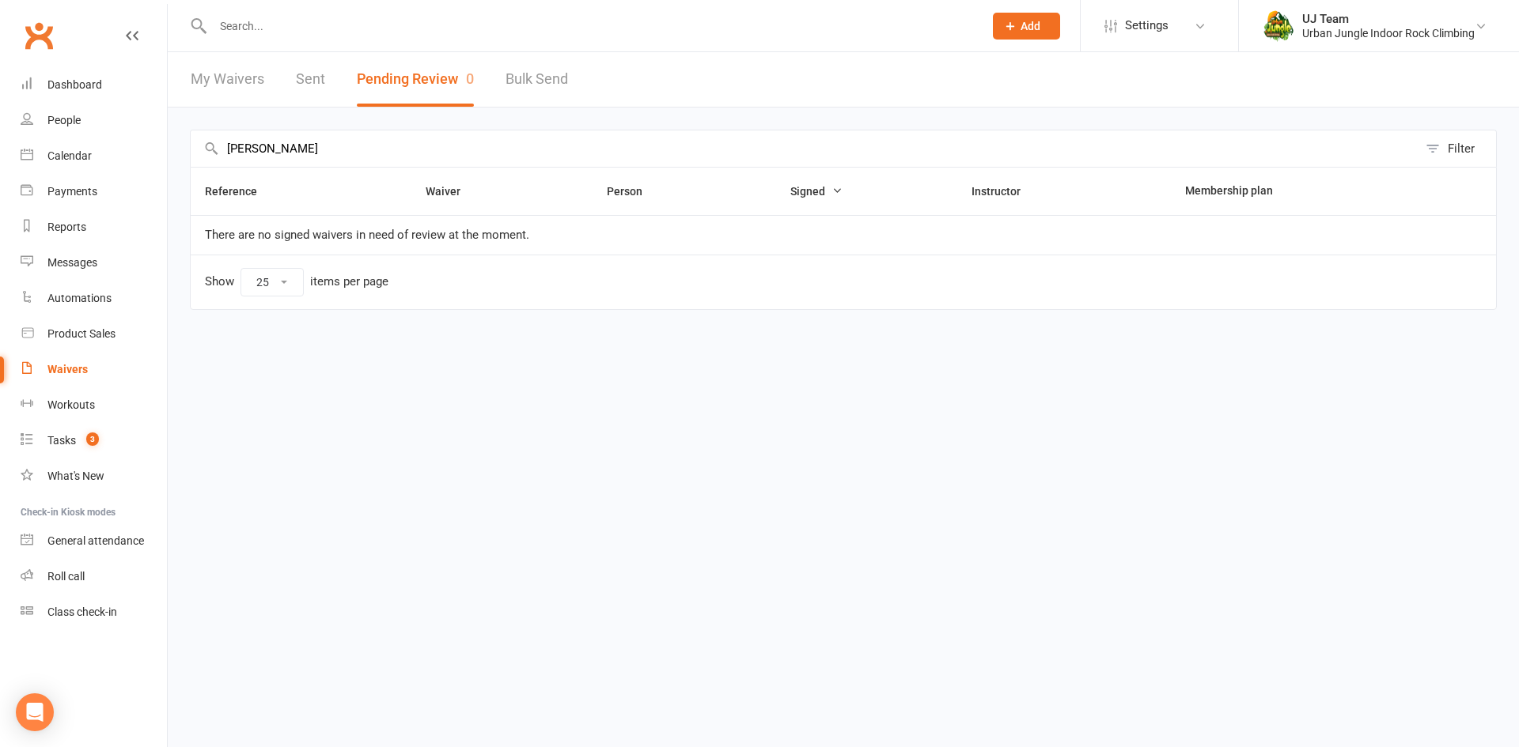
drag, startPoint x: 161, startPoint y: 157, endPoint x: 0, endPoint y: 168, distance: 161.7
click at [0, 168] on ui-view "Prospect Member Non-attending contact Class / event Appointment Task Membership…" at bounding box center [759, 179] width 1519 height 350
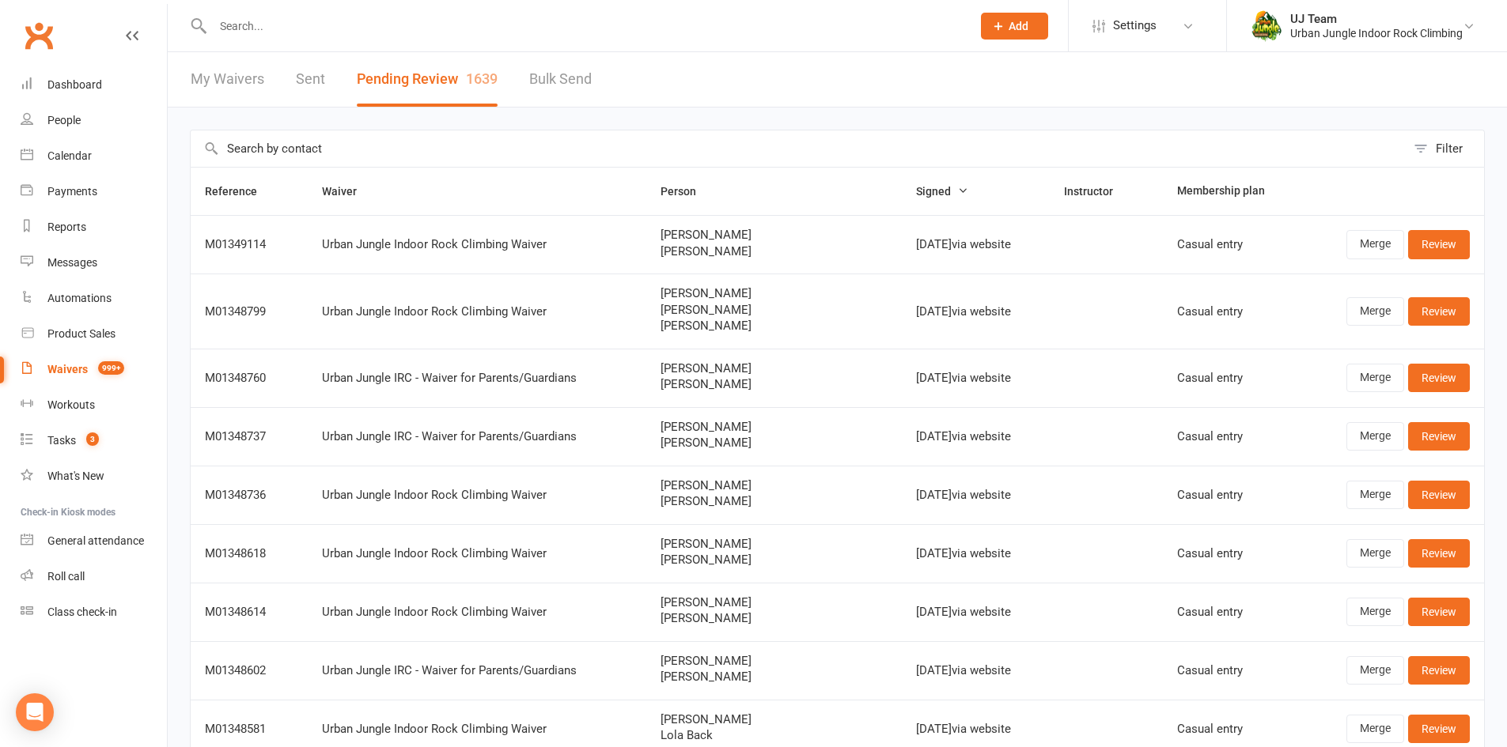
click at [263, 158] on input "text" at bounding box center [798, 148] width 1215 height 36
paste input "Lyla Gentile"
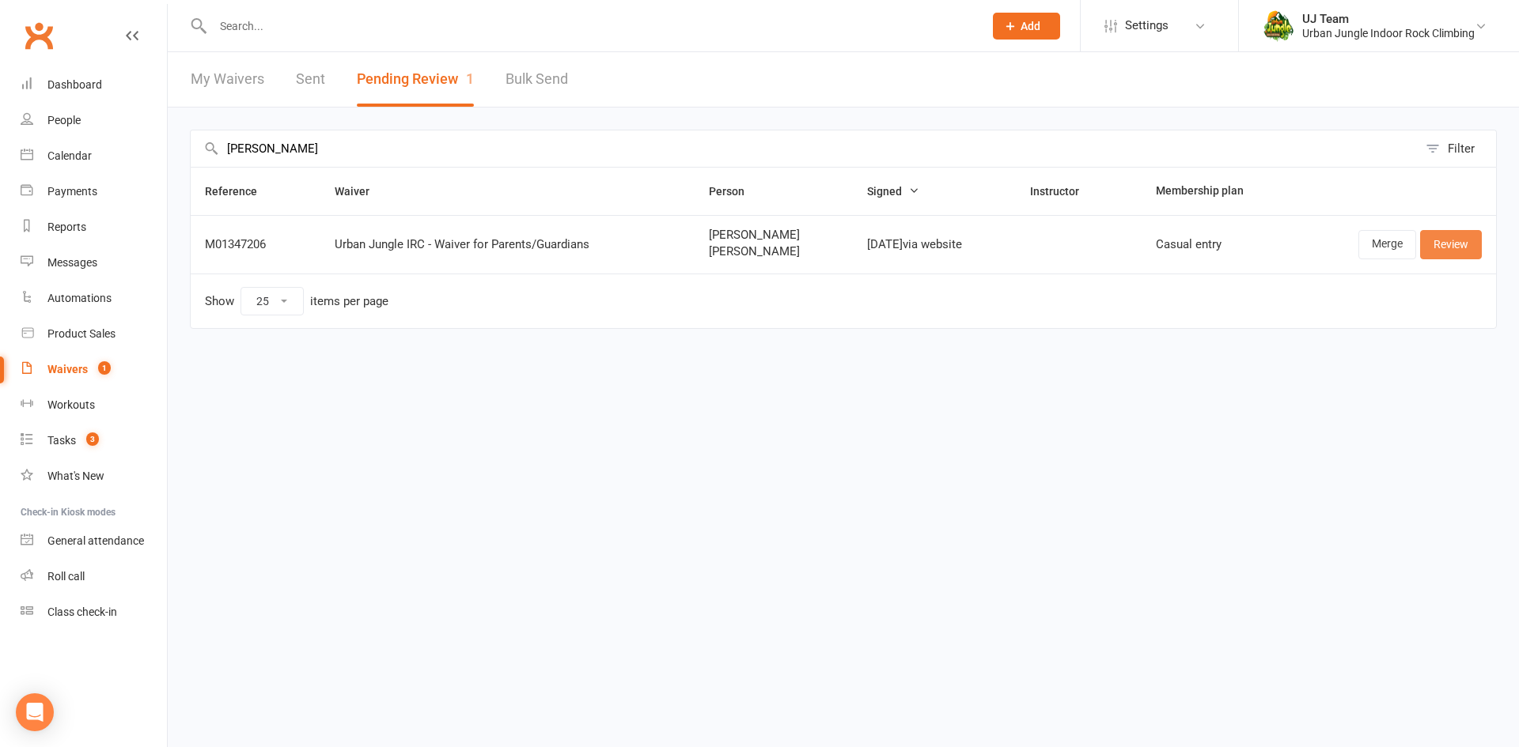
type input "Lyla Gentile"
click at [1456, 238] on link "Review" at bounding box center [1451, 244] width 62 height 28
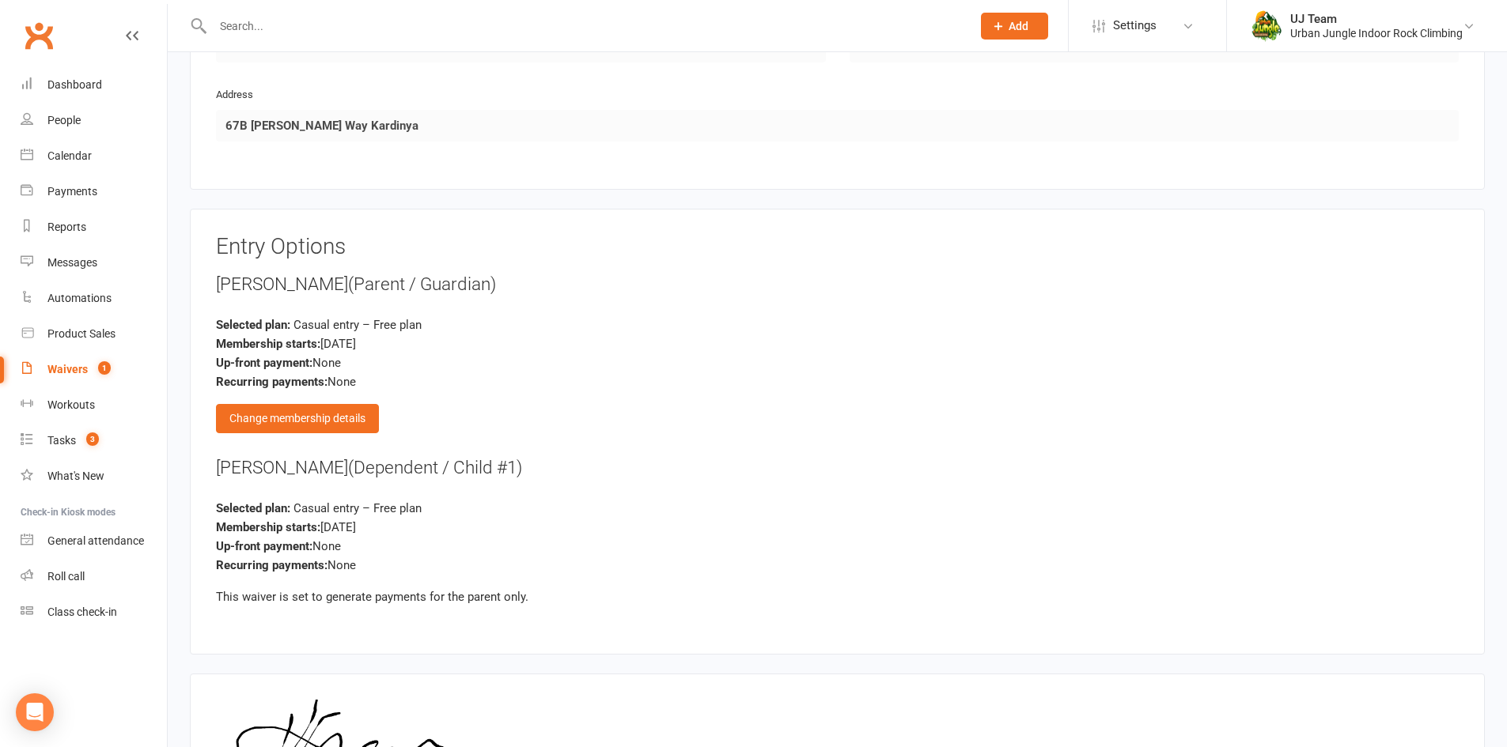
scroll to position [1730, 0]
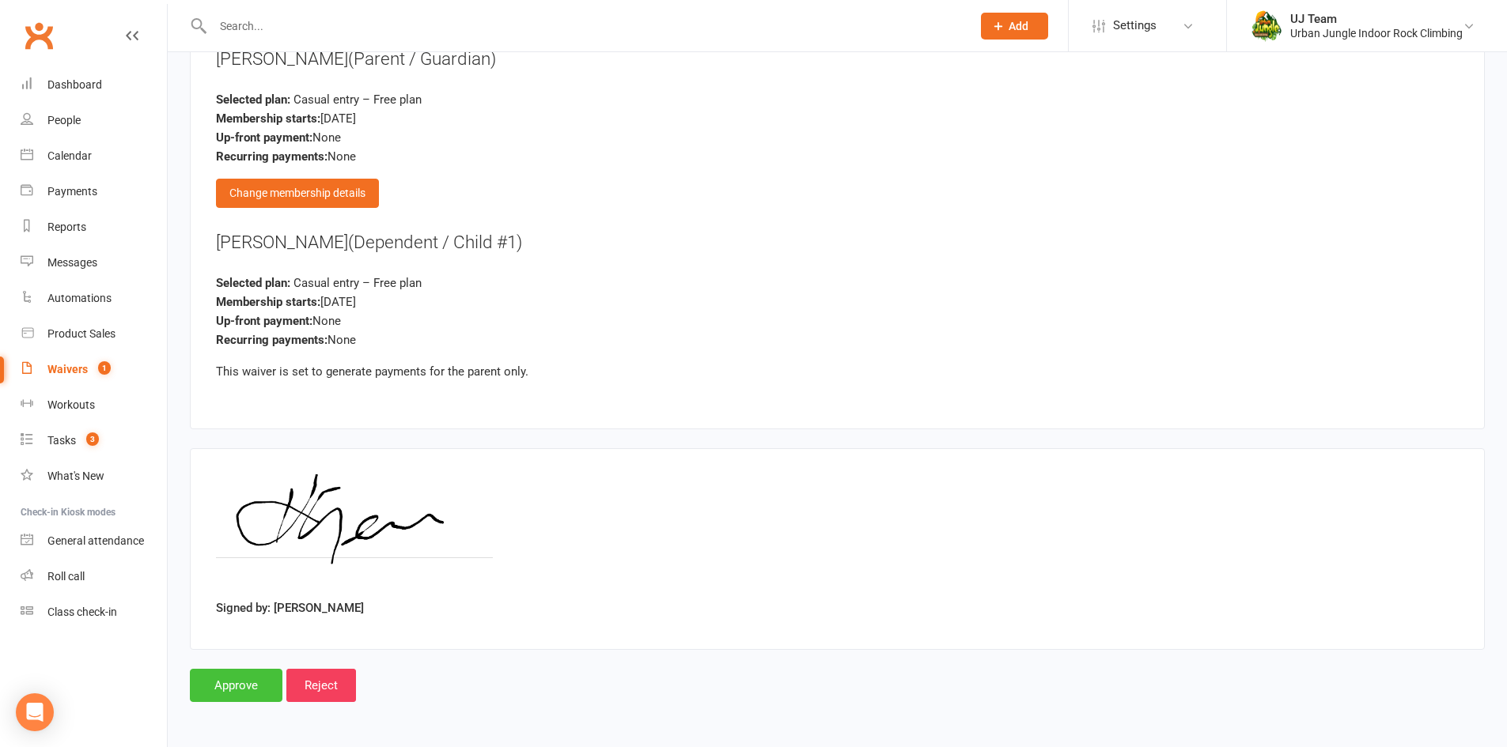
click at [219, 688] on input "Approve" at bounding box center [236, 685] width 93 height 33
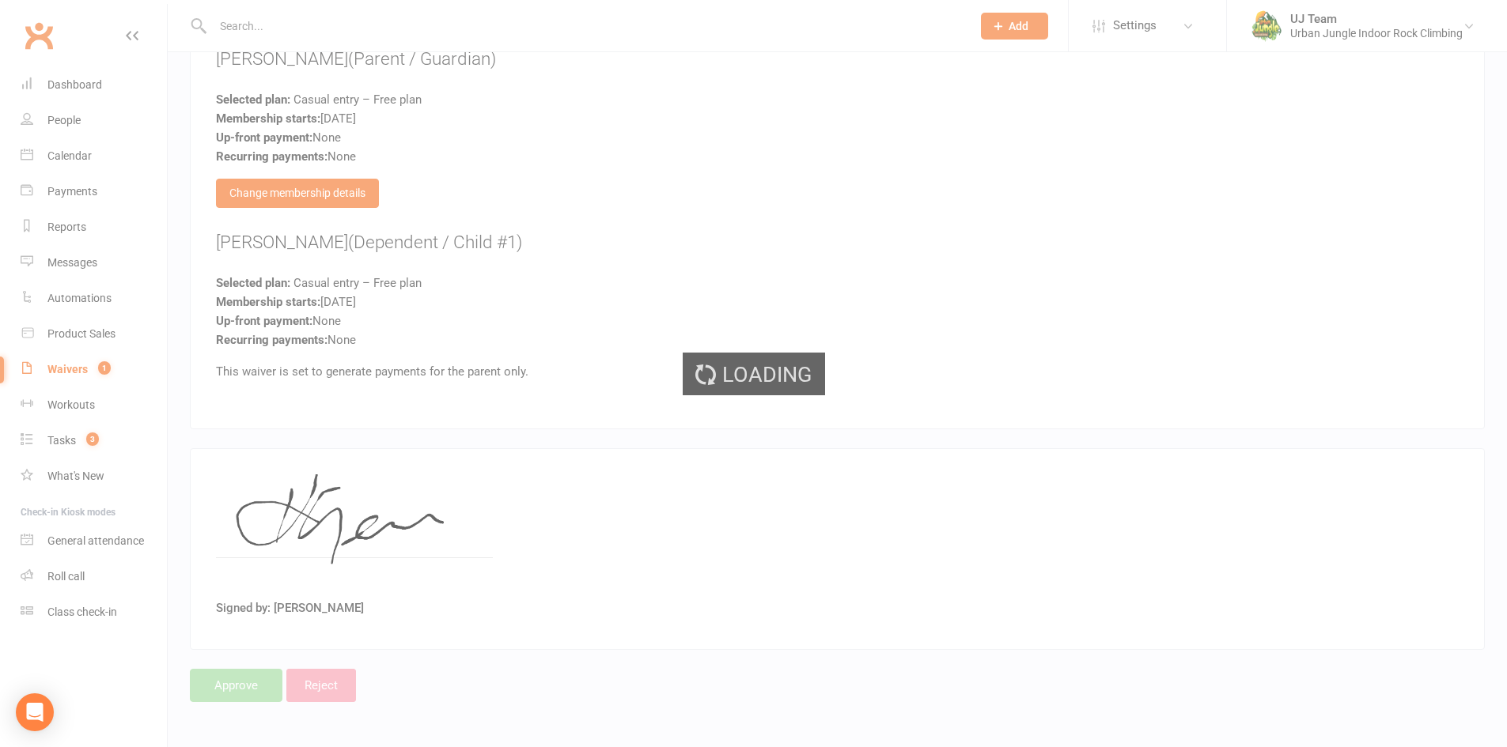
select select "25"
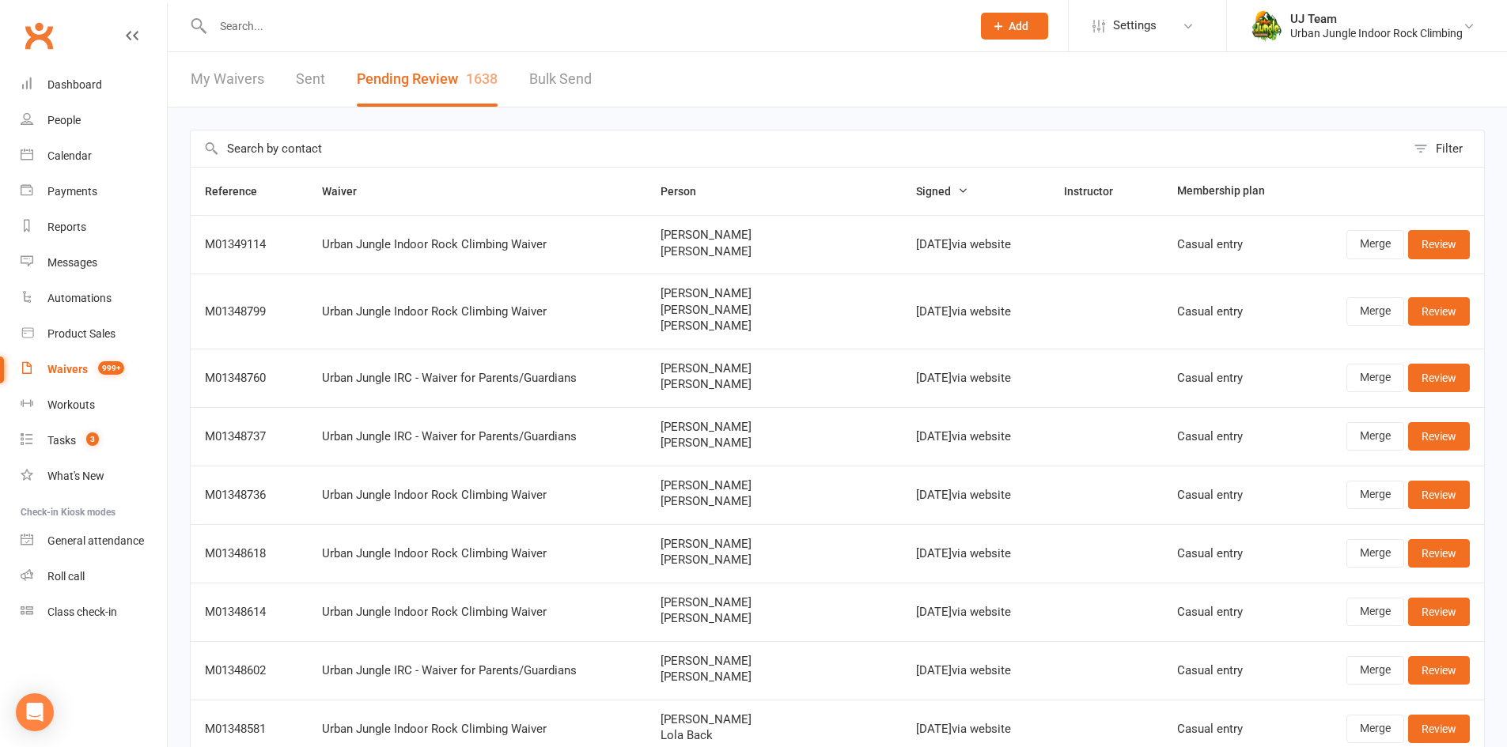
click at [325, 142] on input "text" at bounding box center [798, 148] width 1215 height 36
paste input "Declan Ferguson"
type input "Declan Ferguson"
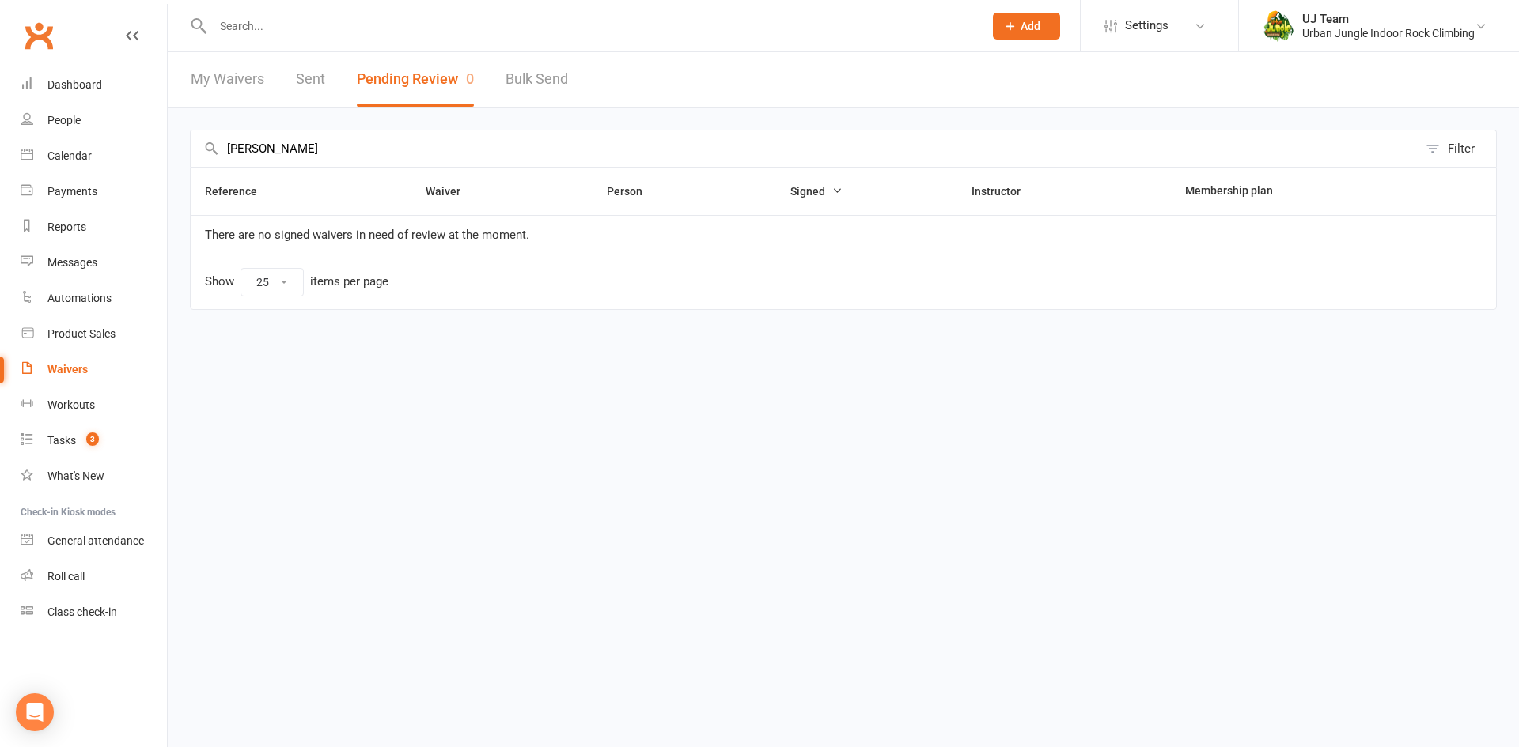
drag, startPoint x: 346, startPoint y: 151, endPoint x: 0, endPoint y: 63, distance: 356.6
click at [0, 63] on ui-view "Prospect Member Non-attending contact Class / event Appointment Task Membership…" at bounding box center [759, 179] width 1519 height 350
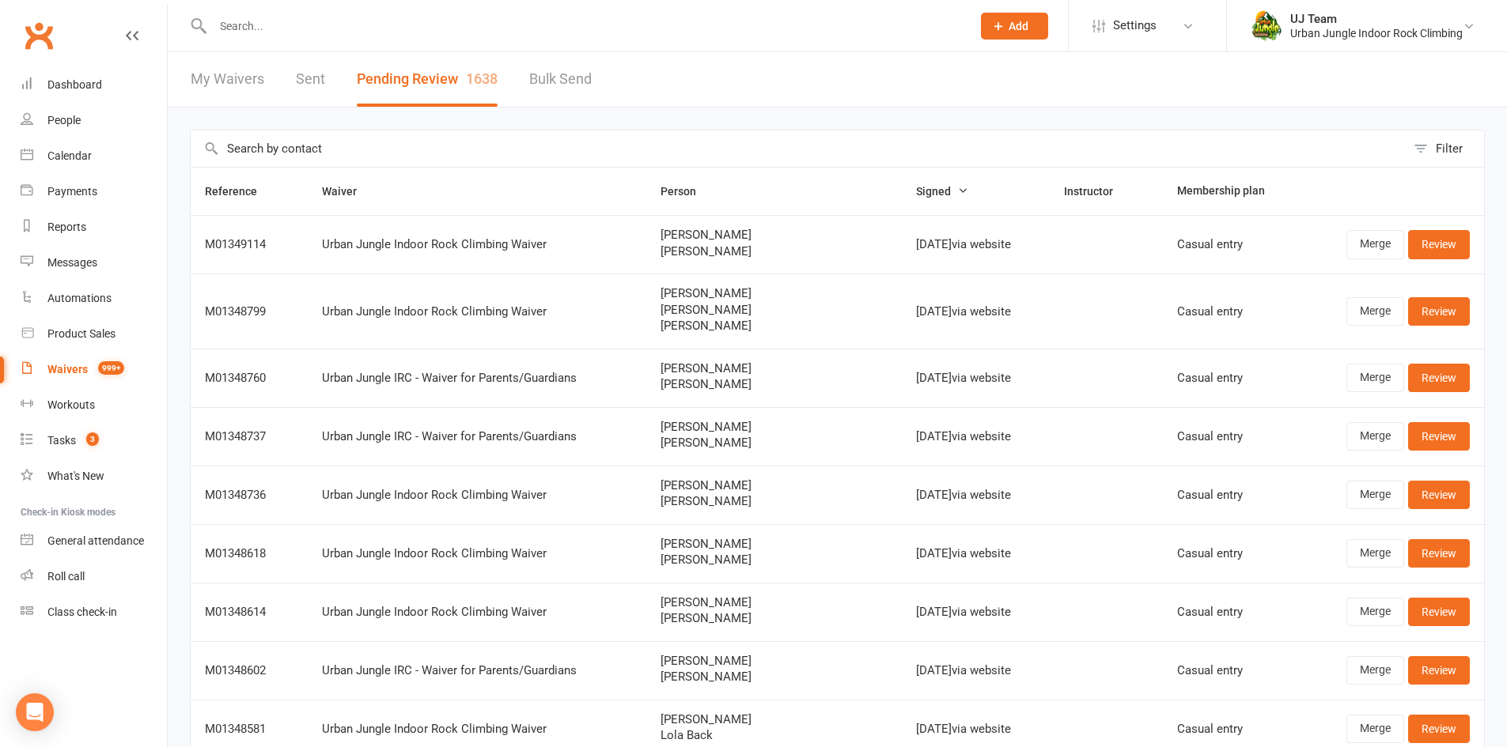
click at [370, 135] on input "text" at bounding box center [798, 148] width 1215 height 36
paste input "Zana Farinola"
type input "Zana Farinola"
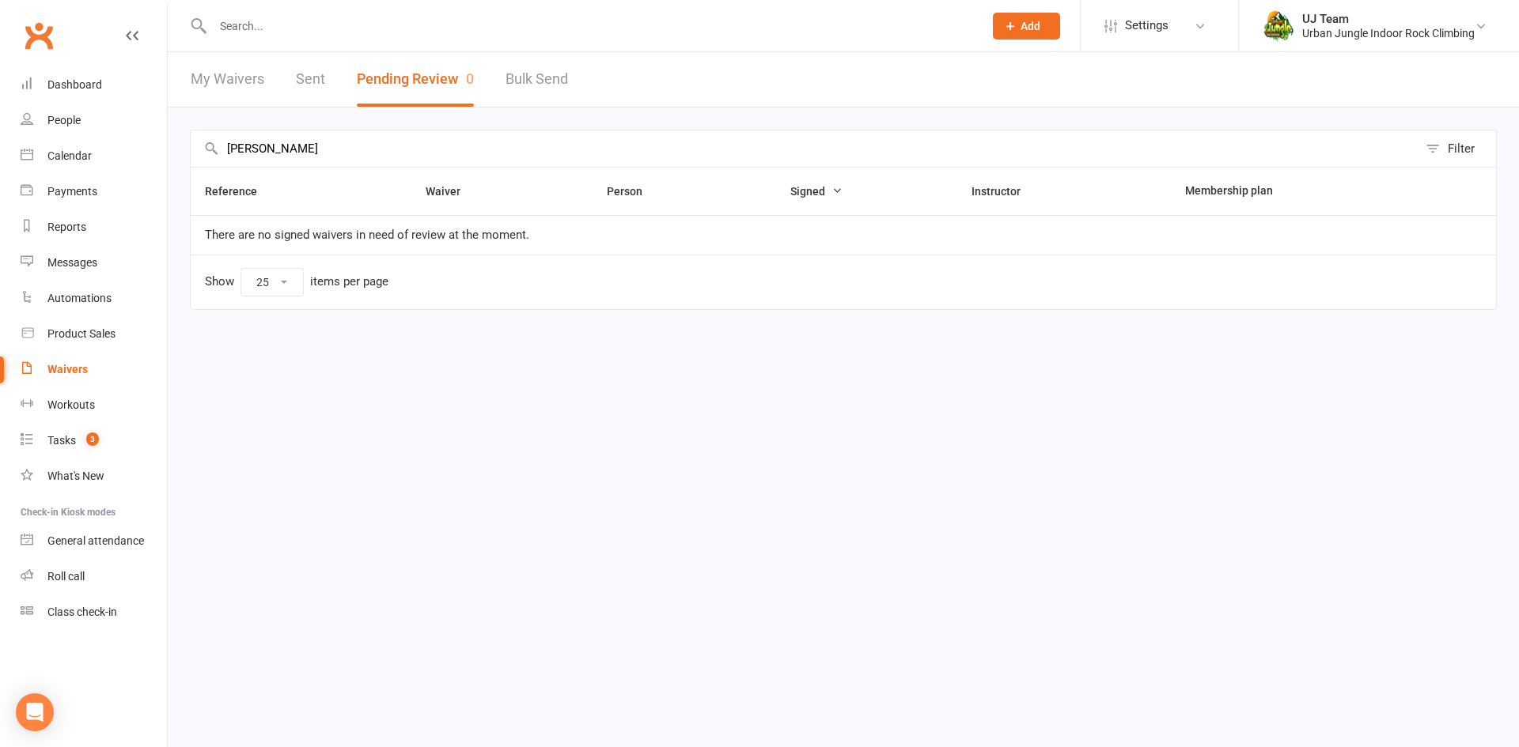
drag, startPoint x: 363, startPoint y: 152, endPoint x: 0, endPoint y: 152, distance: 363.0
click at [0, 152] on ui-view "Prospect Member Non-attending contact Class / event Appointment Task Membership…" at bounding box center [759, 179] width 1519 height 350
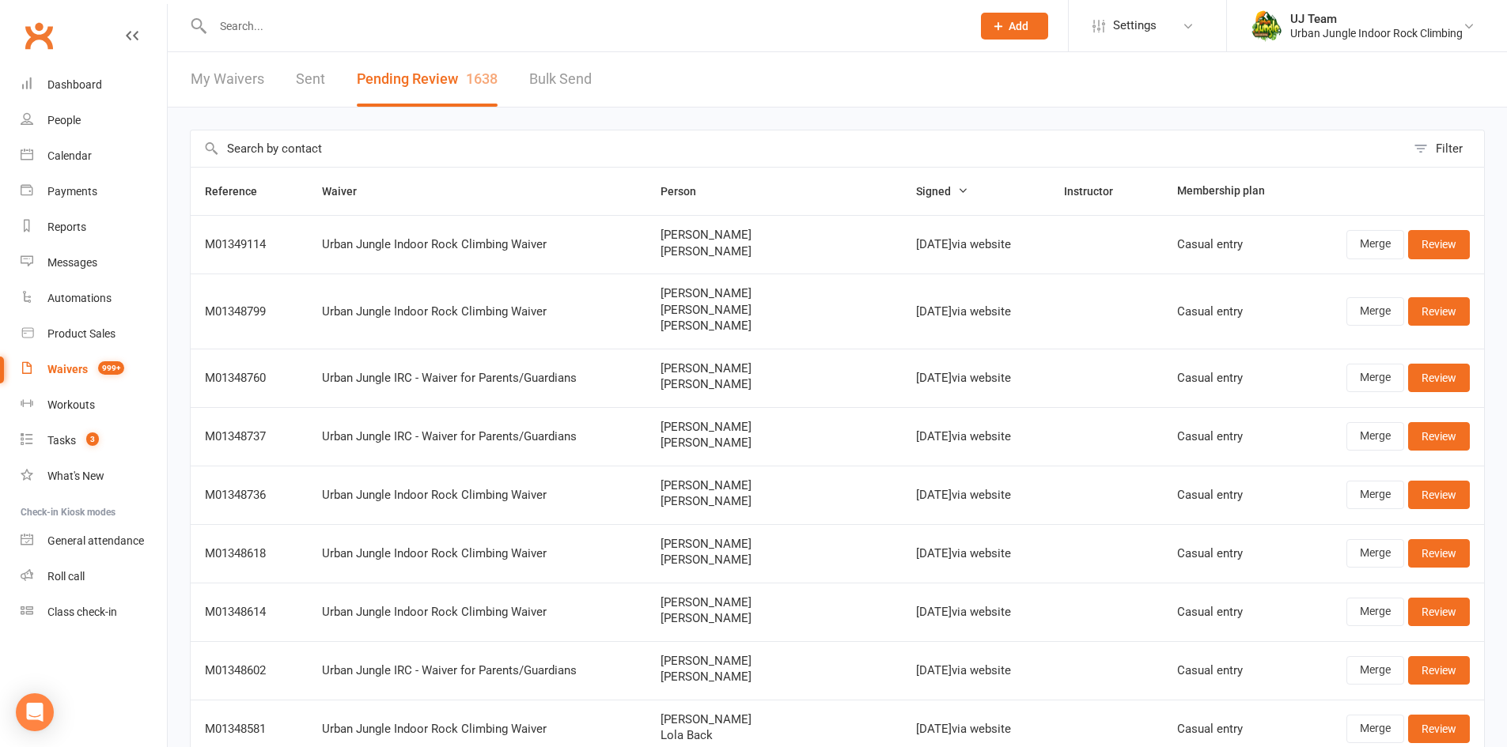
drag, startPoint x: 386, startPoint y: 128, endPoint x: 303, endPoint y: 149, distance: 85.7
click at [303, 149] on input "text" at bounding box center [798, 148] width 1215 height 36
paste input "Tomas Dragicevic"
type input "Tomas Dragicevic"
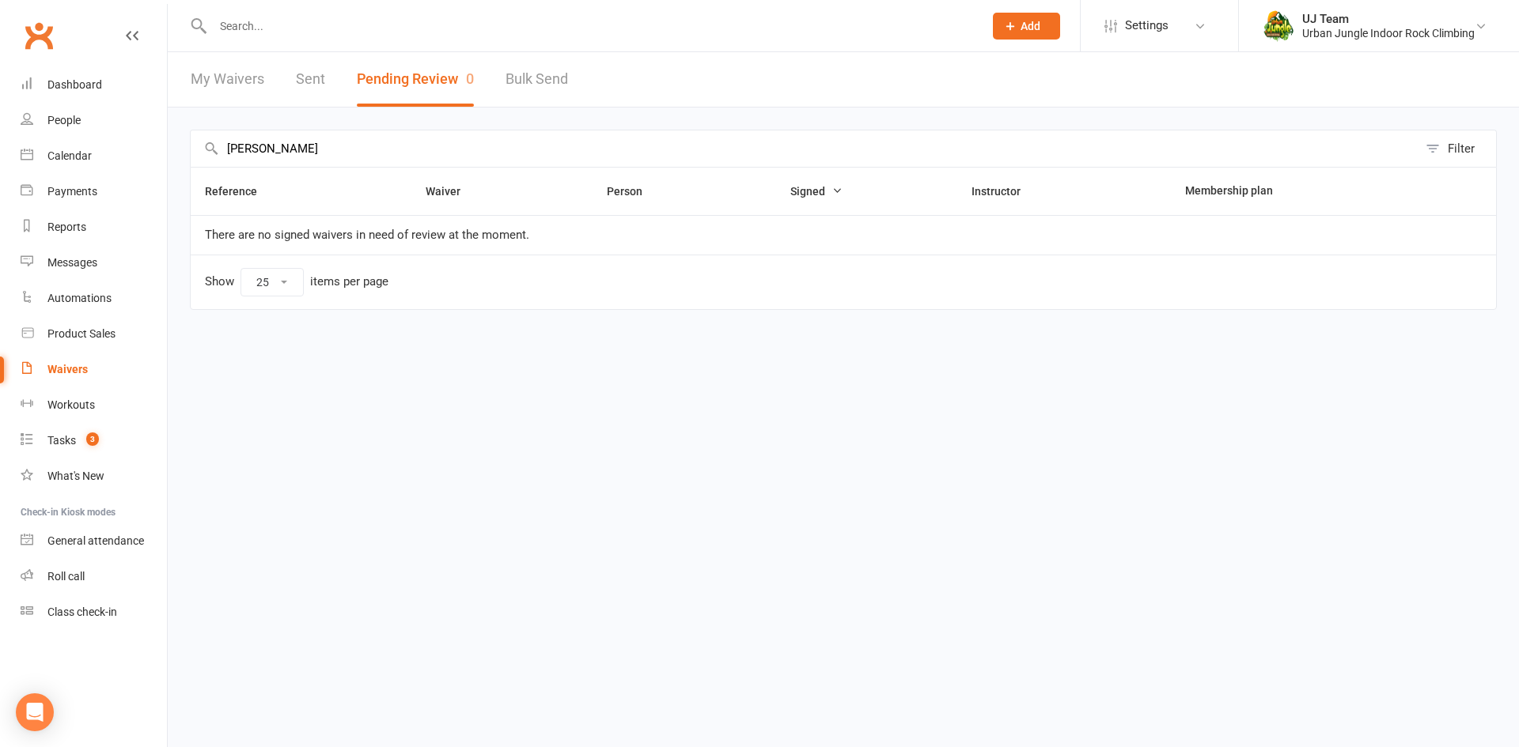
drag, startPoint x: 342, startPoint y: 148, endPoint x: 0, endPoint y: 127, distance: 343.1
click at [0, 127] on ui-view "Prospect Member Non-attending contact Class / event Appointment Task Membership…" at bounding box center [759, 179] width 1519 height 350
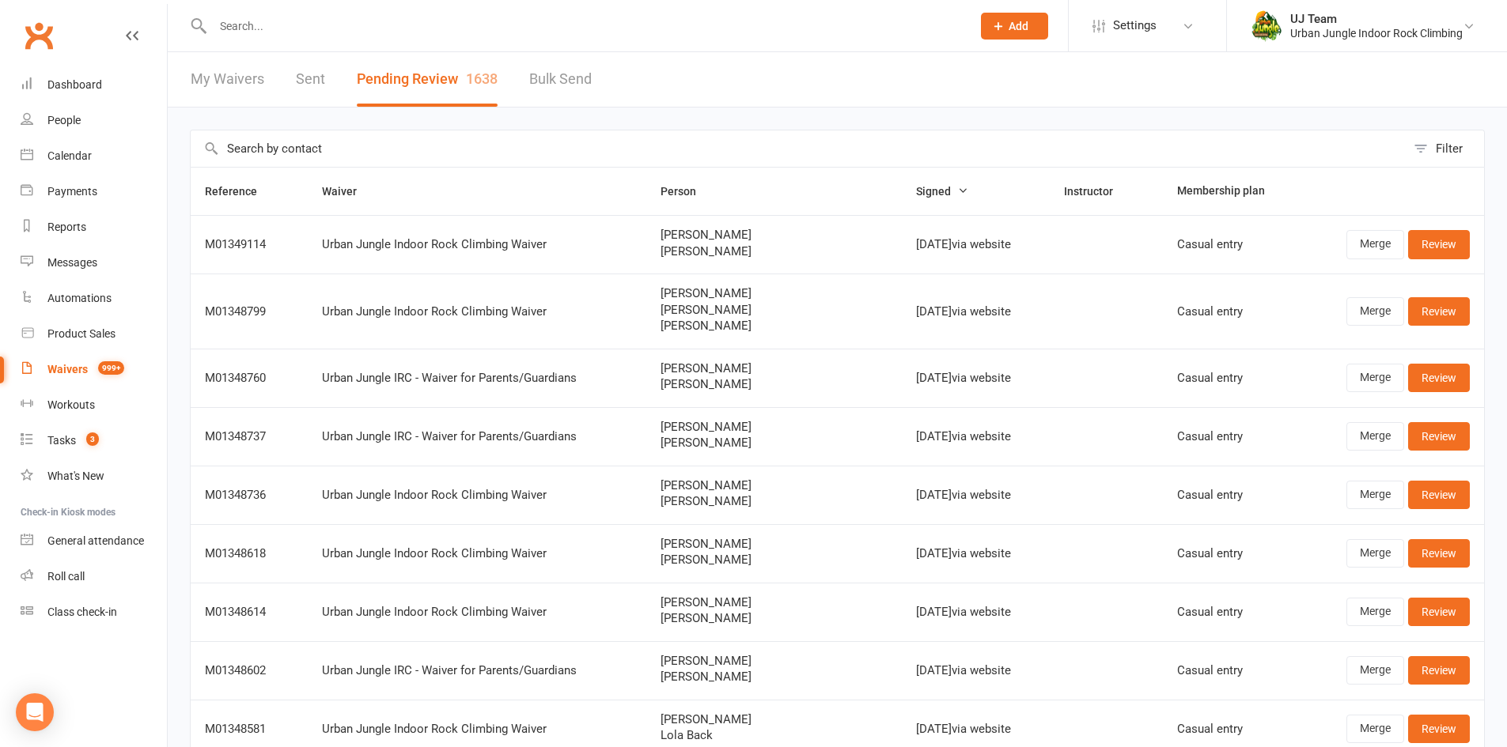
click at [395, 160] on input "text" at bounding box center [798, 148] width 1215 height 36
paste input "Georgia Downey"
type input "Georgia Downey"
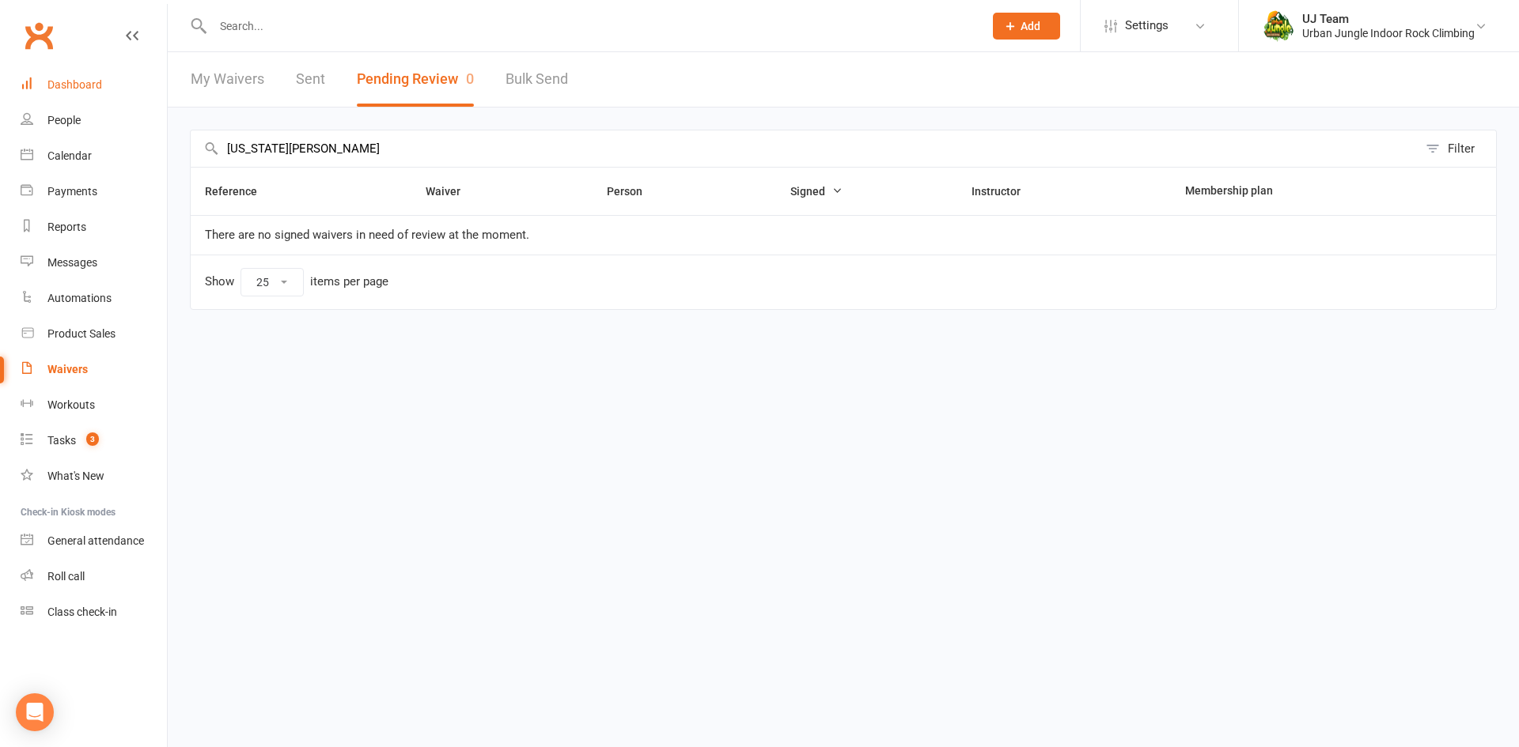
drag, startPoint x: 337, startPoint y: 155, endPoint x: 62, endPoint y: 101, distance: 280.4
click at [54, 101] on ui-view "Prospect Member Non-attending contact Class / event Appointment Task Membership…" at bounding box center [759, 179] width 1519 height 350
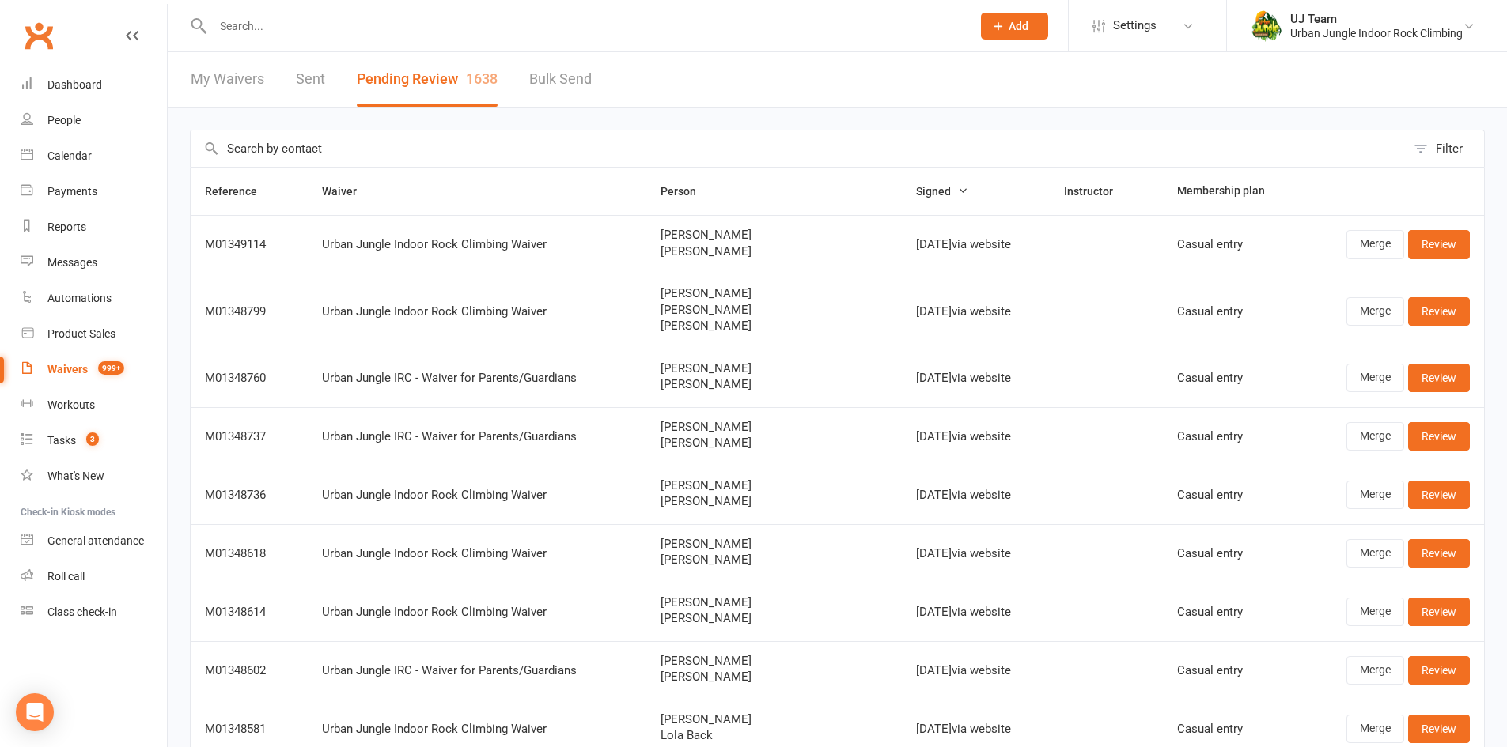
click at [346, 153] on input "text" at bounding box center [798, 148] width 1215 height 36
paste input "Levi Dos Santos"
type input "Levi Dos Santos"
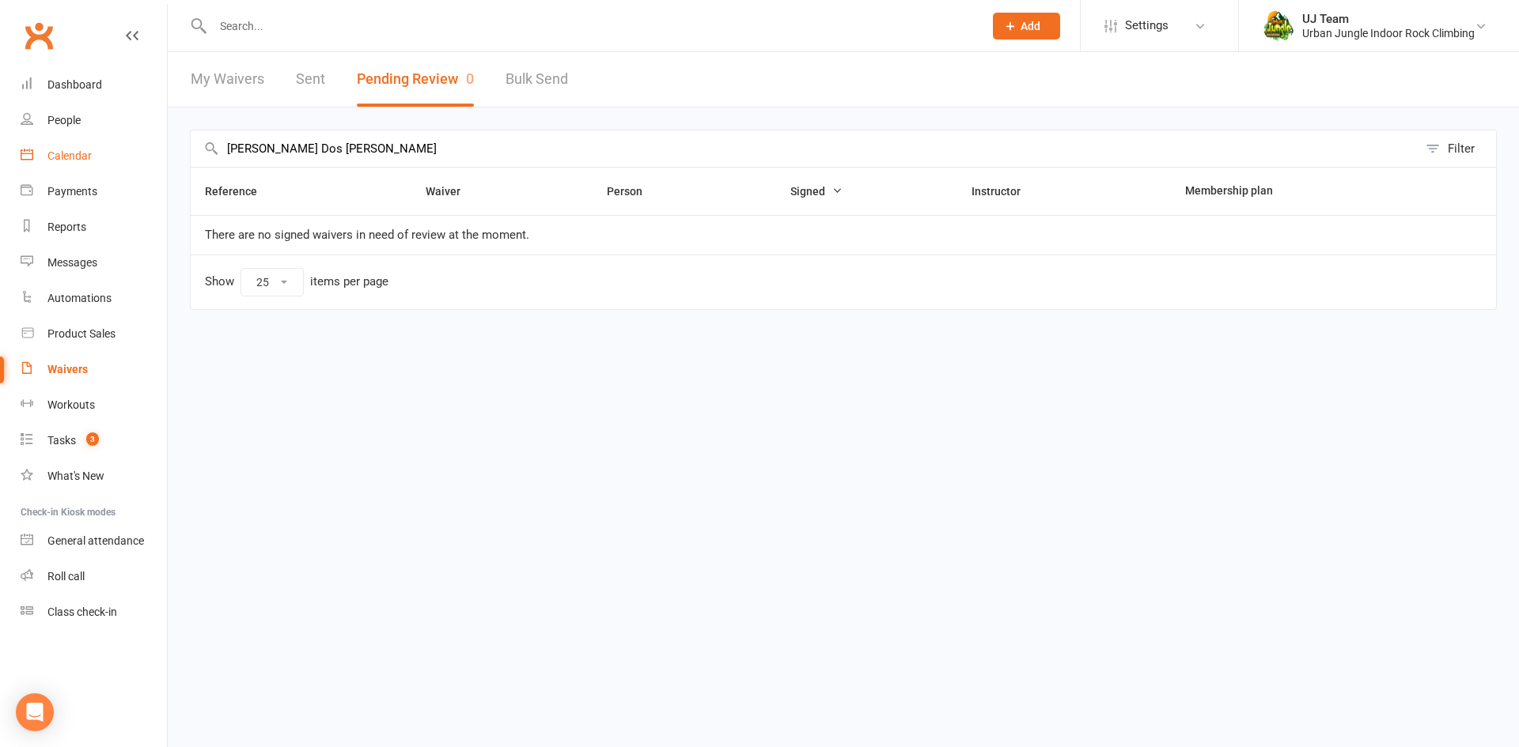
drag, startPoint x: 403, startPoint y: 153, endPoint x: 161, endPoint y: 146, distance: 242.1
click at [170, 148] on div "Levi Dos Santos Filter Reference Waiver Person Signed Instructor Membership pla…" at bounding box center [843, 231] width 1351 height 247
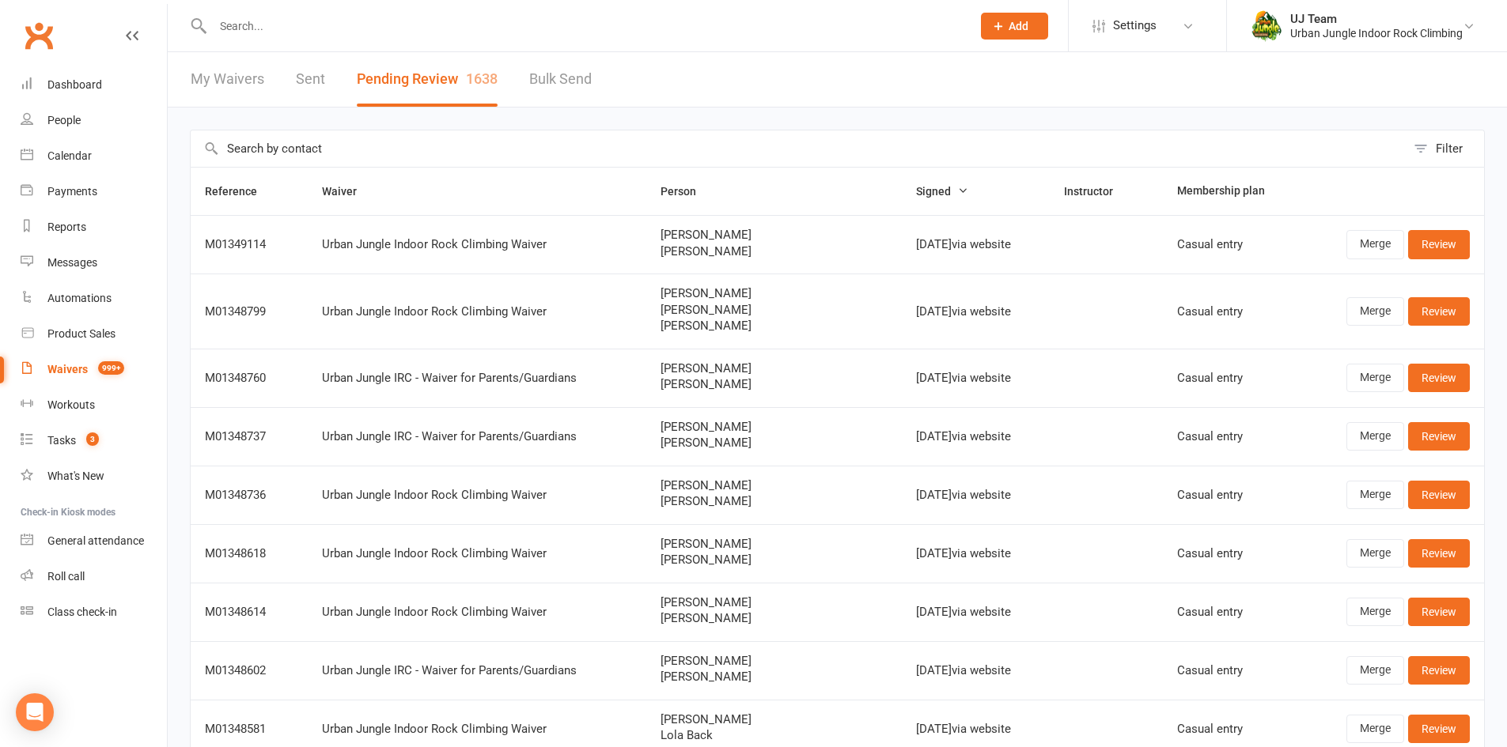
drag, startPoint x: 369, startPoint y: 167, endPoint x: 370, endPoint y: 147, distance: 19.8
click at [370, 147] on input "text" at bounding box center [798, 148] width 1215 height 36
paste input "Parker Deas"
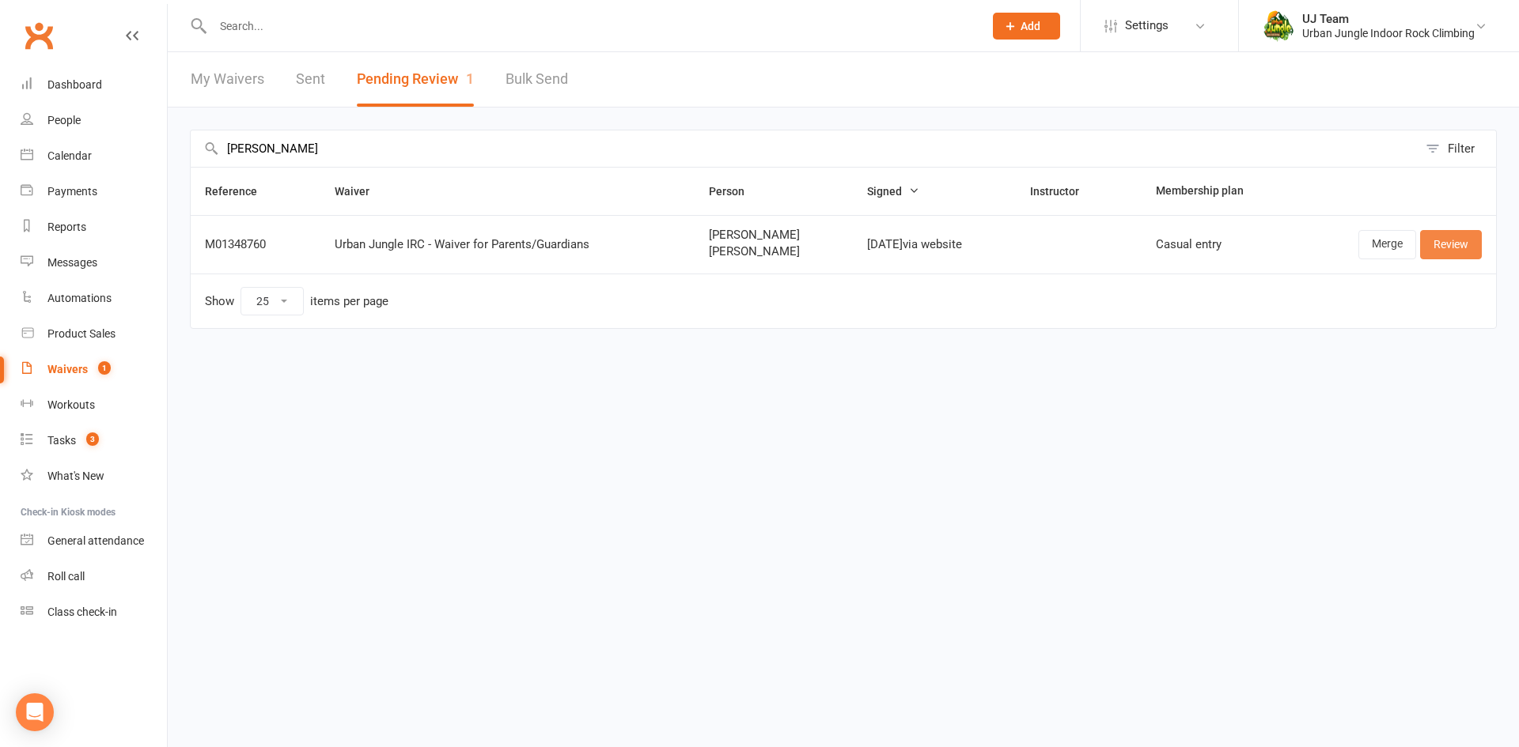
type input "Parker Deas"
click at [1456, 251] on link "Review" at bounding box center [1451, 244] width 62 height 28
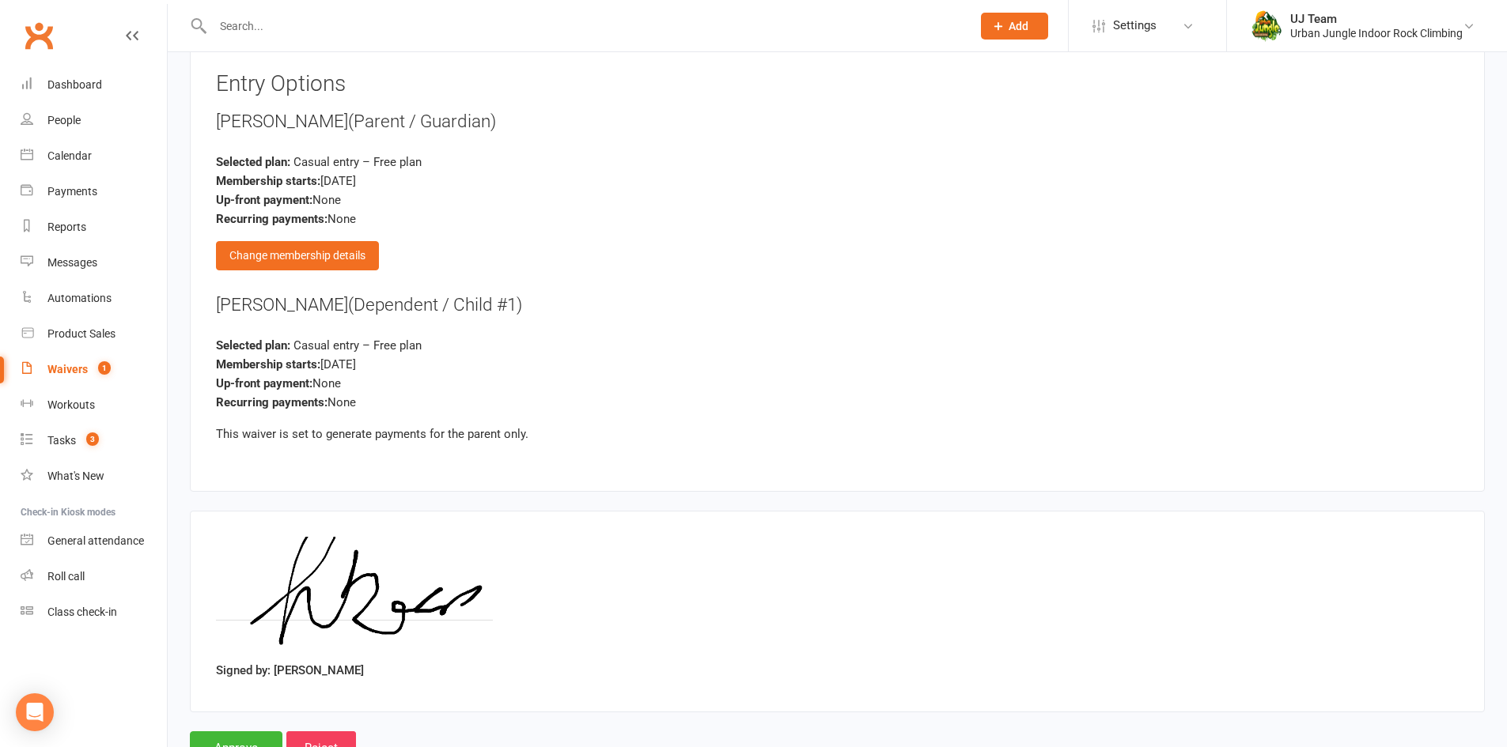
scroll to position [1730, 0]
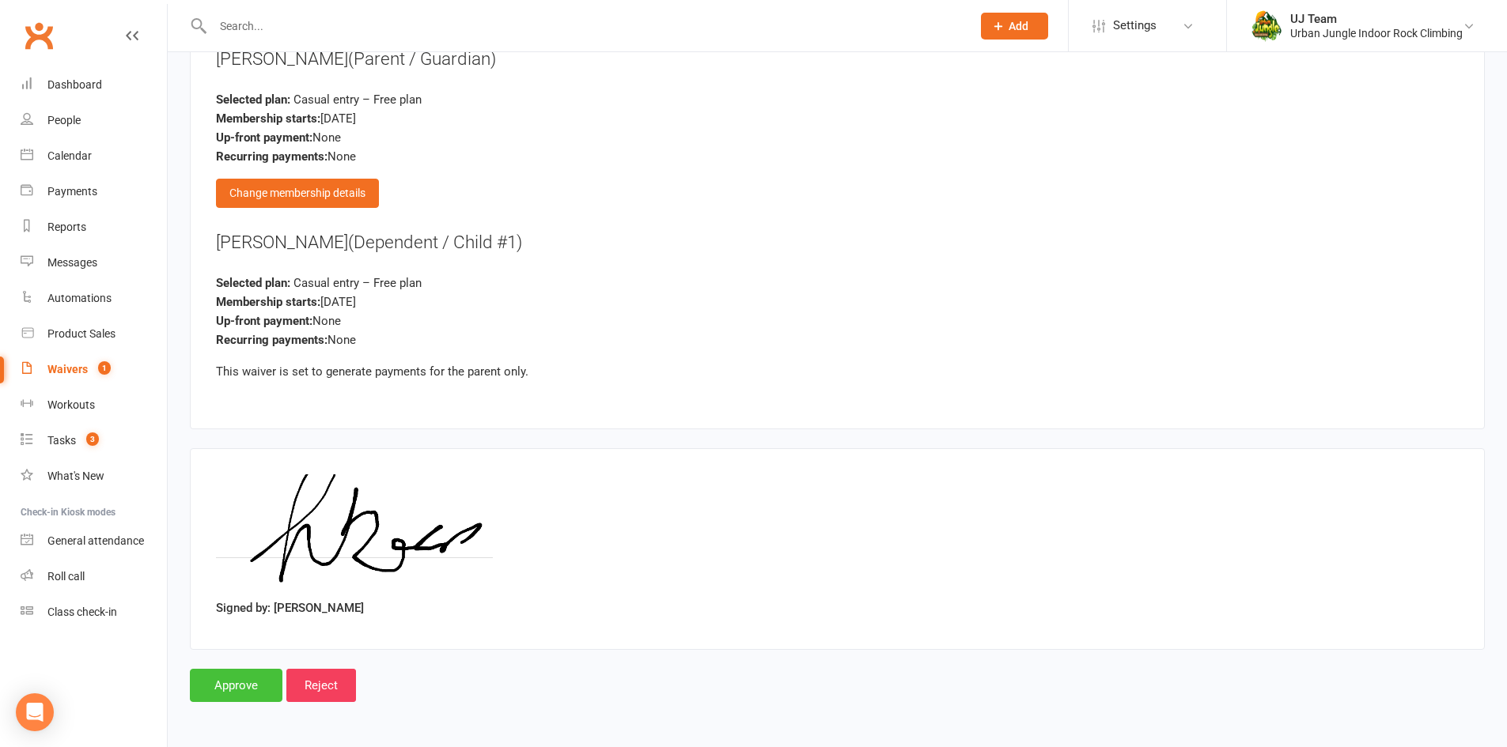
click at [210, 695] on input "Approve" at bounding box center [236, 685] width 93 height 33
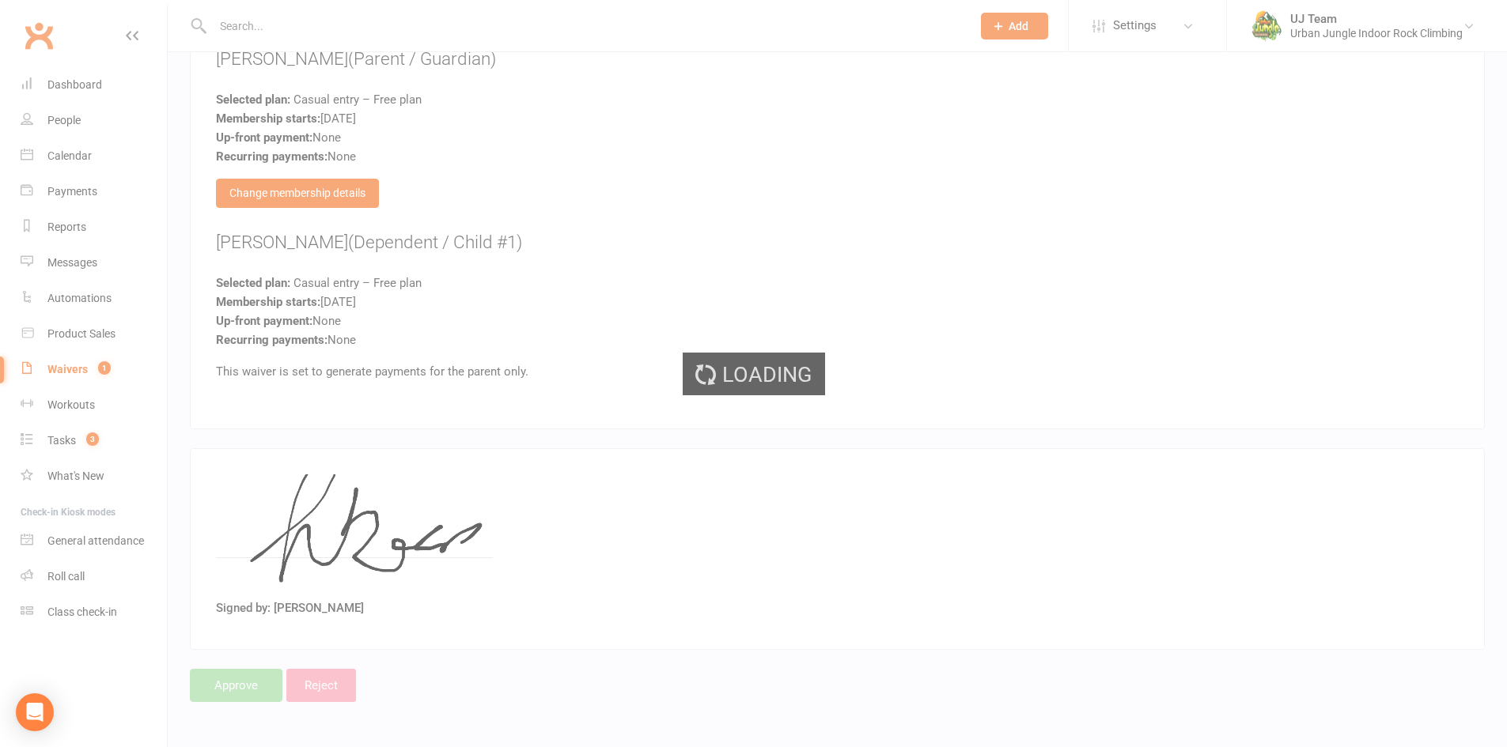
select select "25"
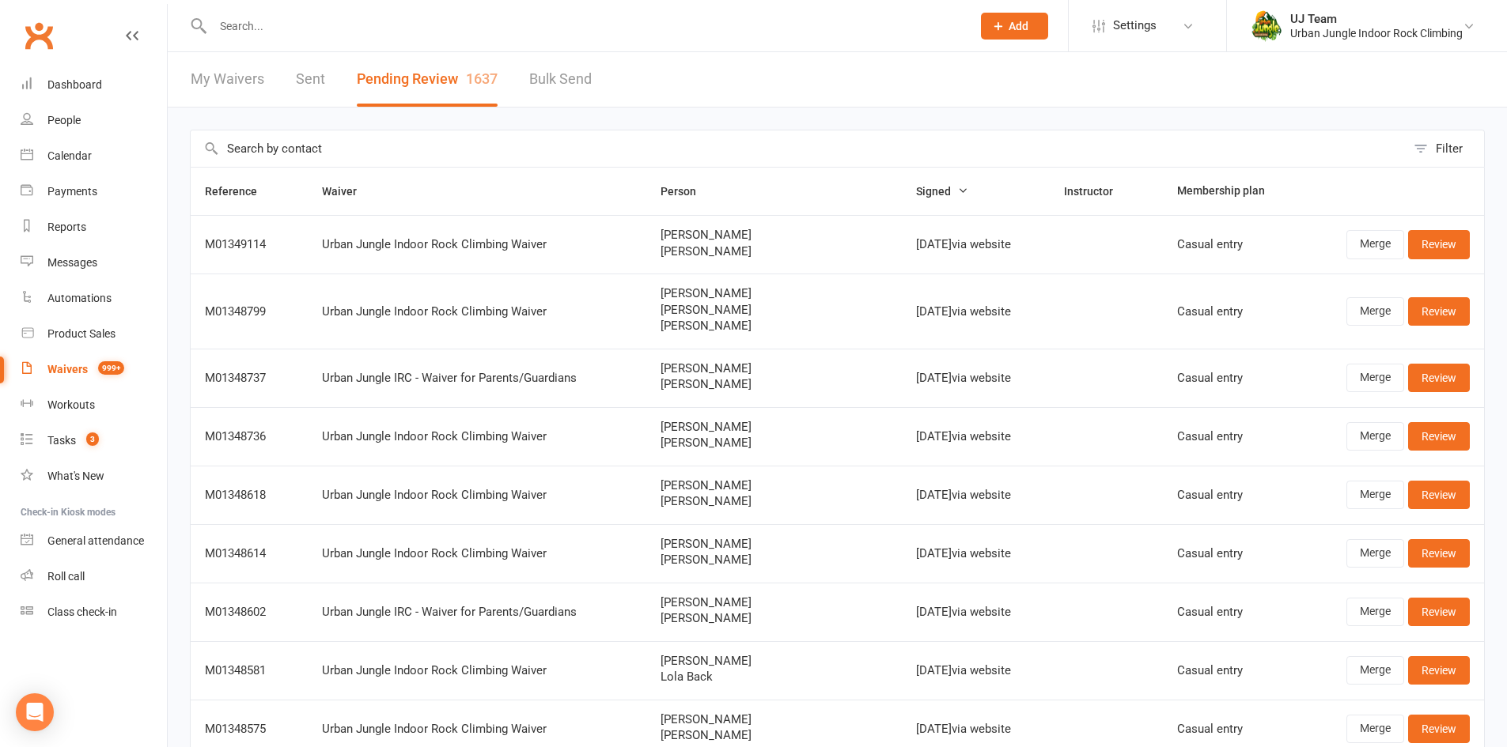
click at [449, 130] on div "Filter" at bounding box center [837, 148] width 1295 height 37
click at [362, 151] on input "text" at bounding box center [798, 148] width 1215 height 36
paste input "Kai Dawson"
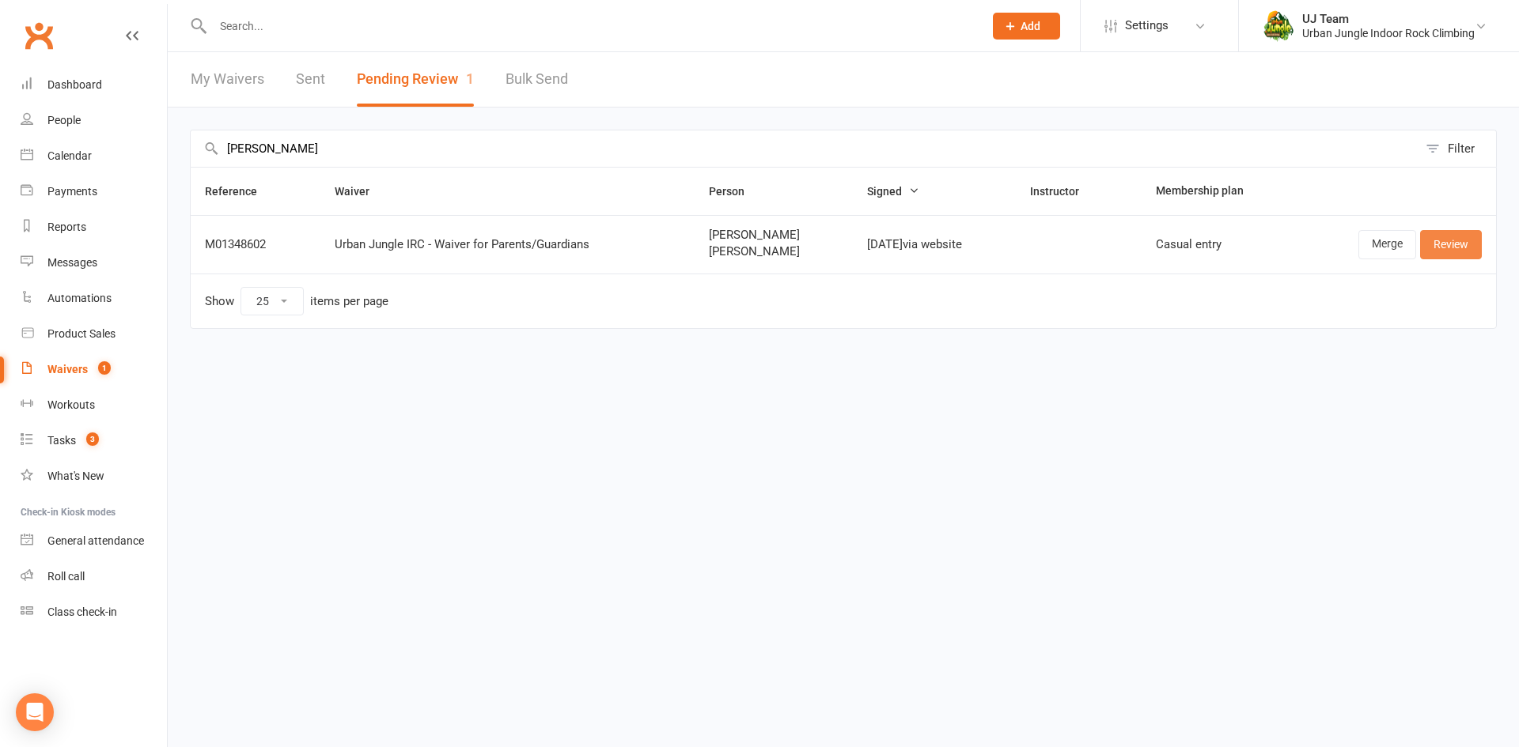
type input "Kai Dawson"
click at [1440, 240] on link "Review" at bounding box center [1451, 244] width 62 height 28
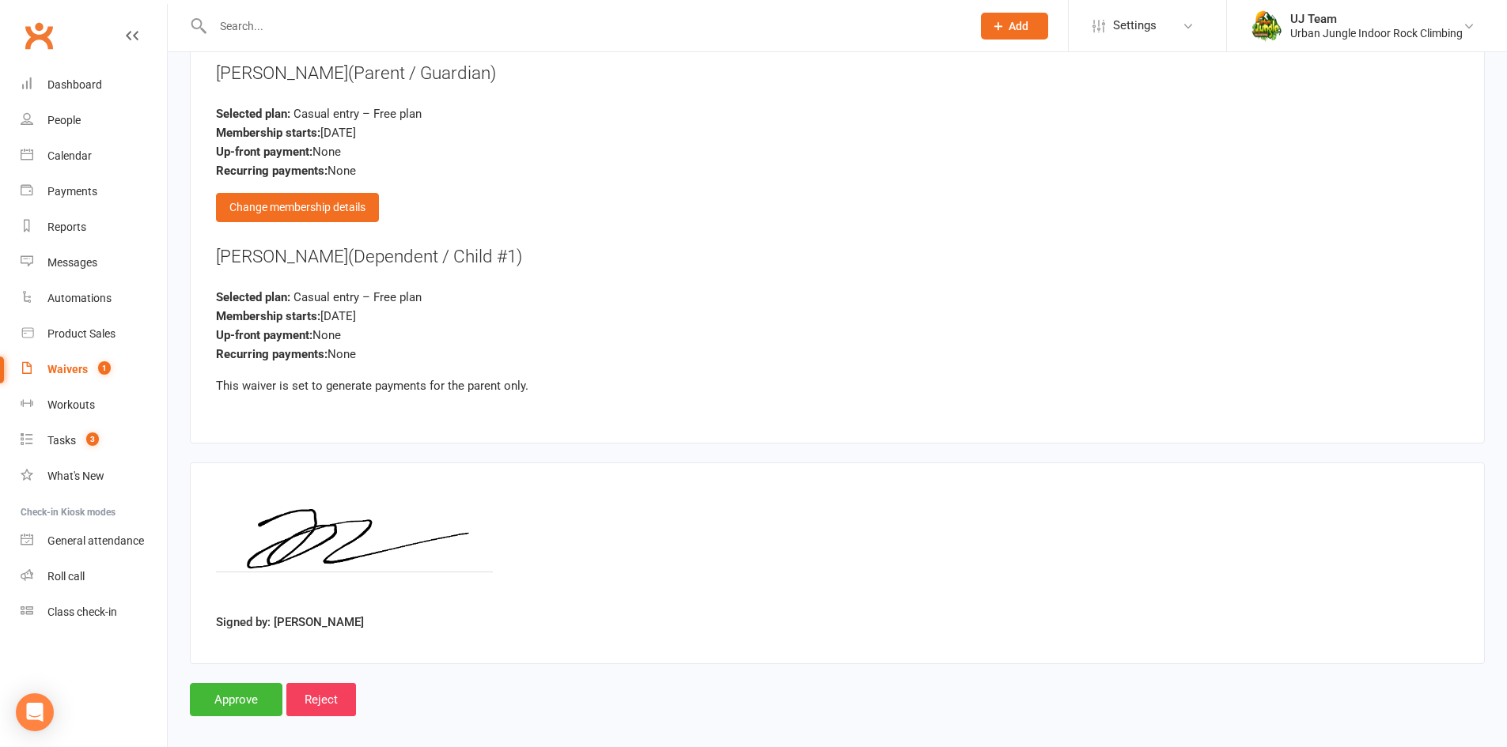
scroll to position [1730, 0]
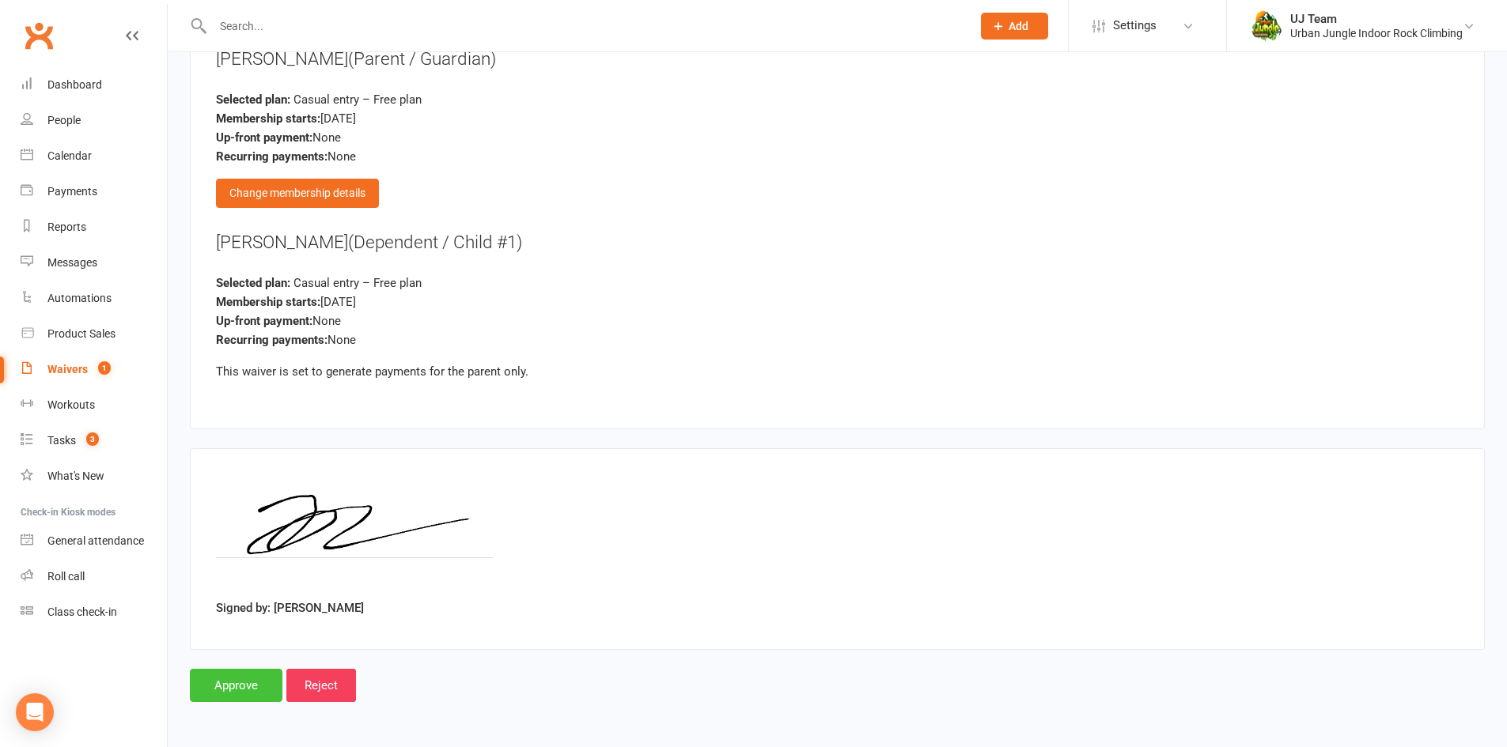
click at [255, 683] on input "Approve" at bounding box center [236, 685] width 93 height 33
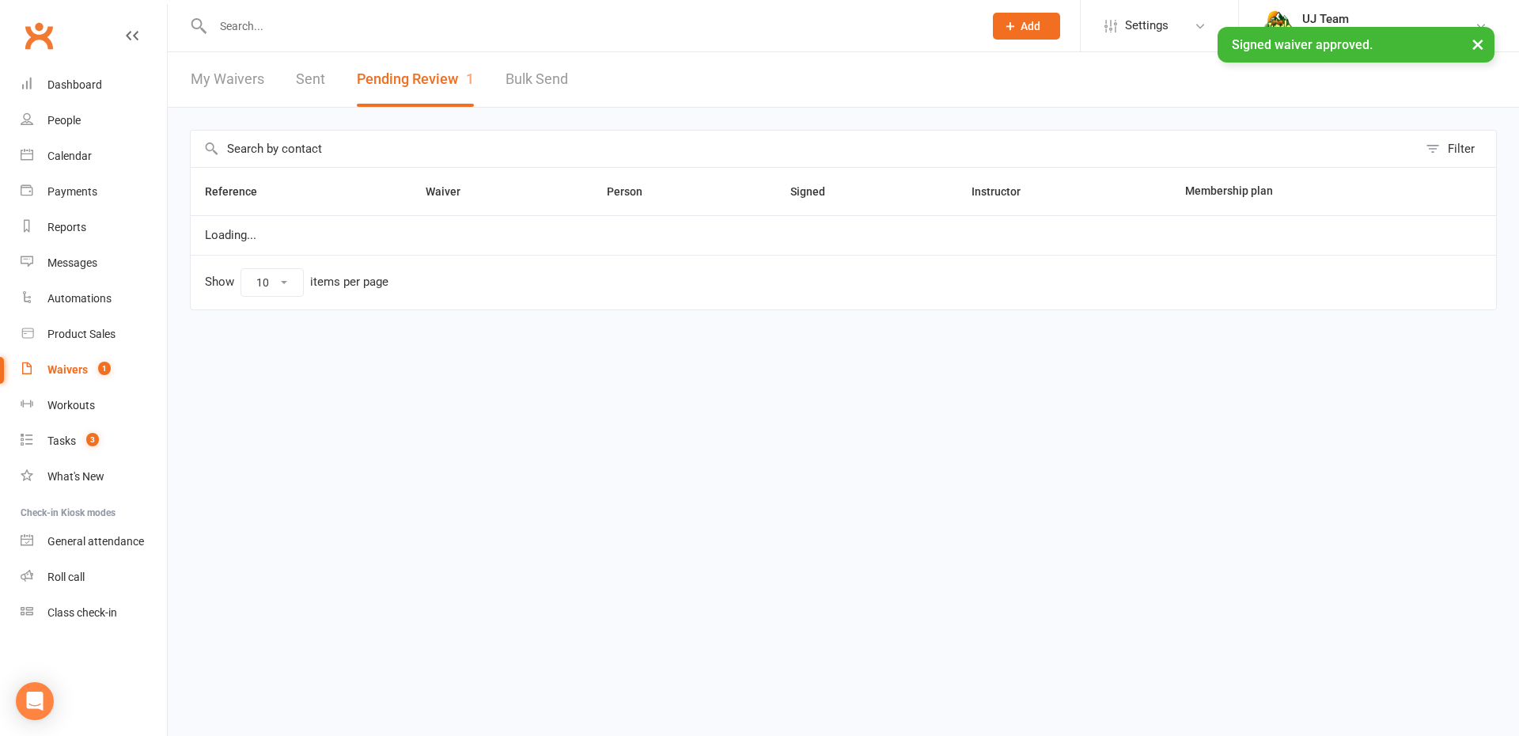
select select "25"
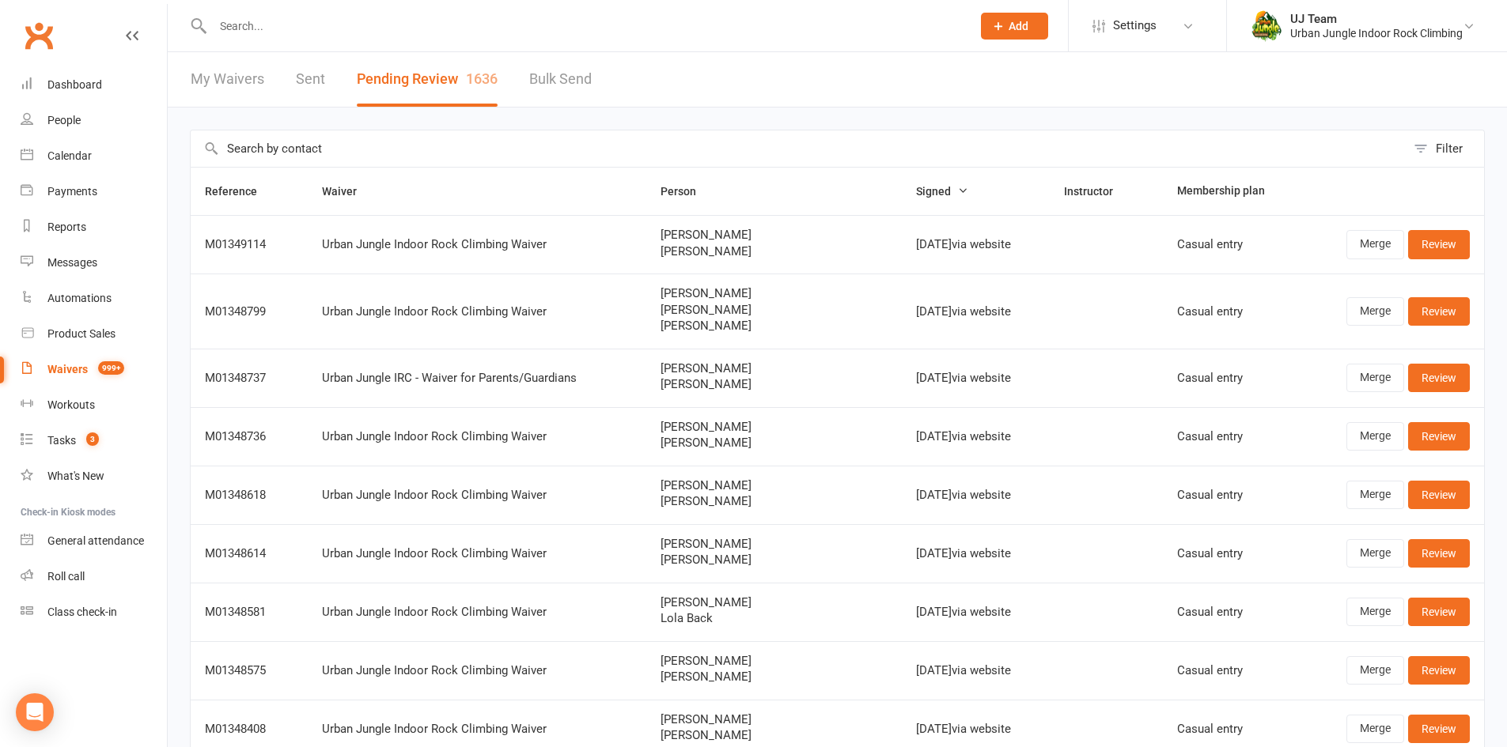
click at [332, 145] on input "text" at bounding box center [798, 148] width 1215 height 36
paste input "Charlotte D'Arcy-Willis"
type input "Charlotte D'Arcy-Willis"
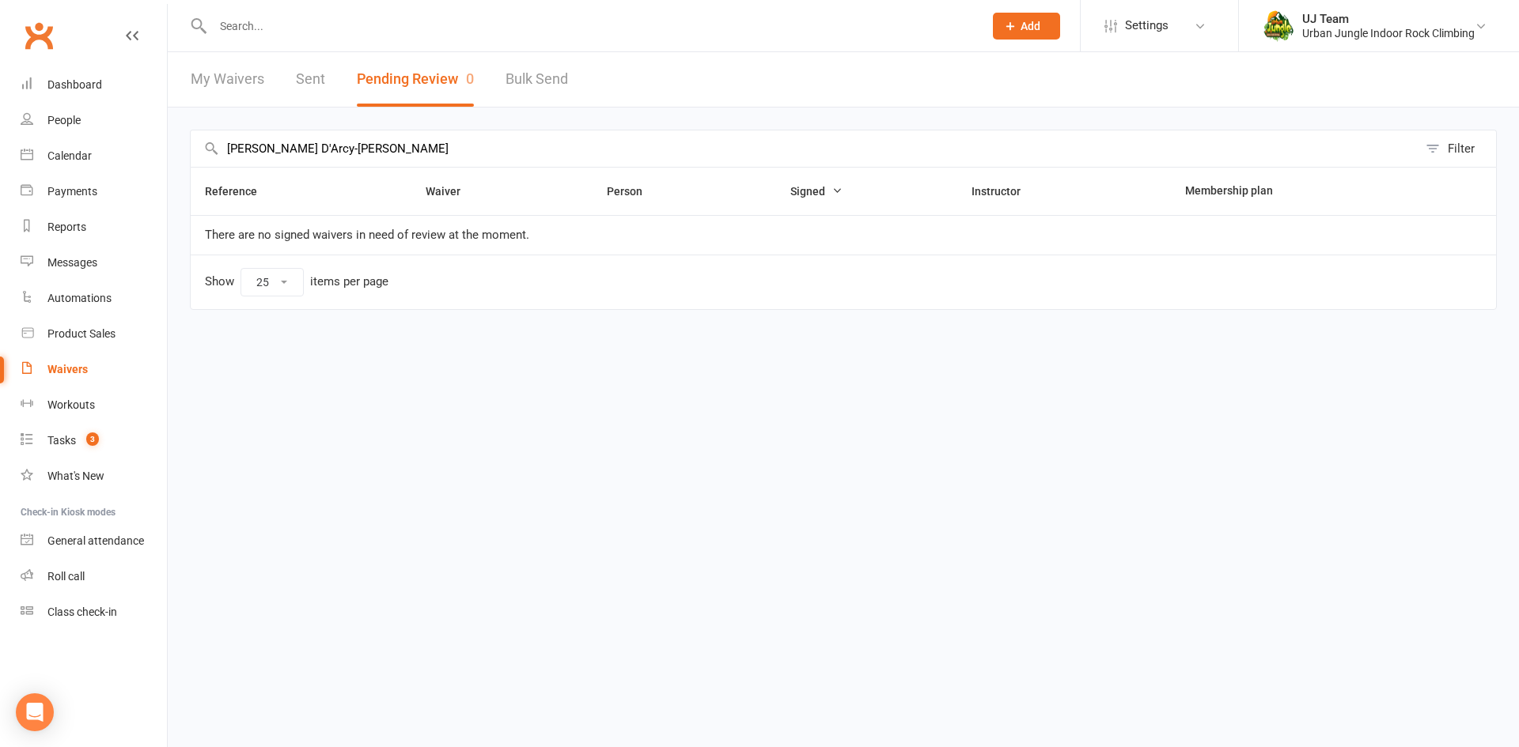
drag, startPoint x: 348, startPoint y: 157, endPoint x: 0, endPoint y: 137, distance: 348.6
click at [0, 137] on ui-view "Prospect Member Non-attending contact Class / event Appointment Task Membership…" at bounding box center [759, 179] width 1519 height 350
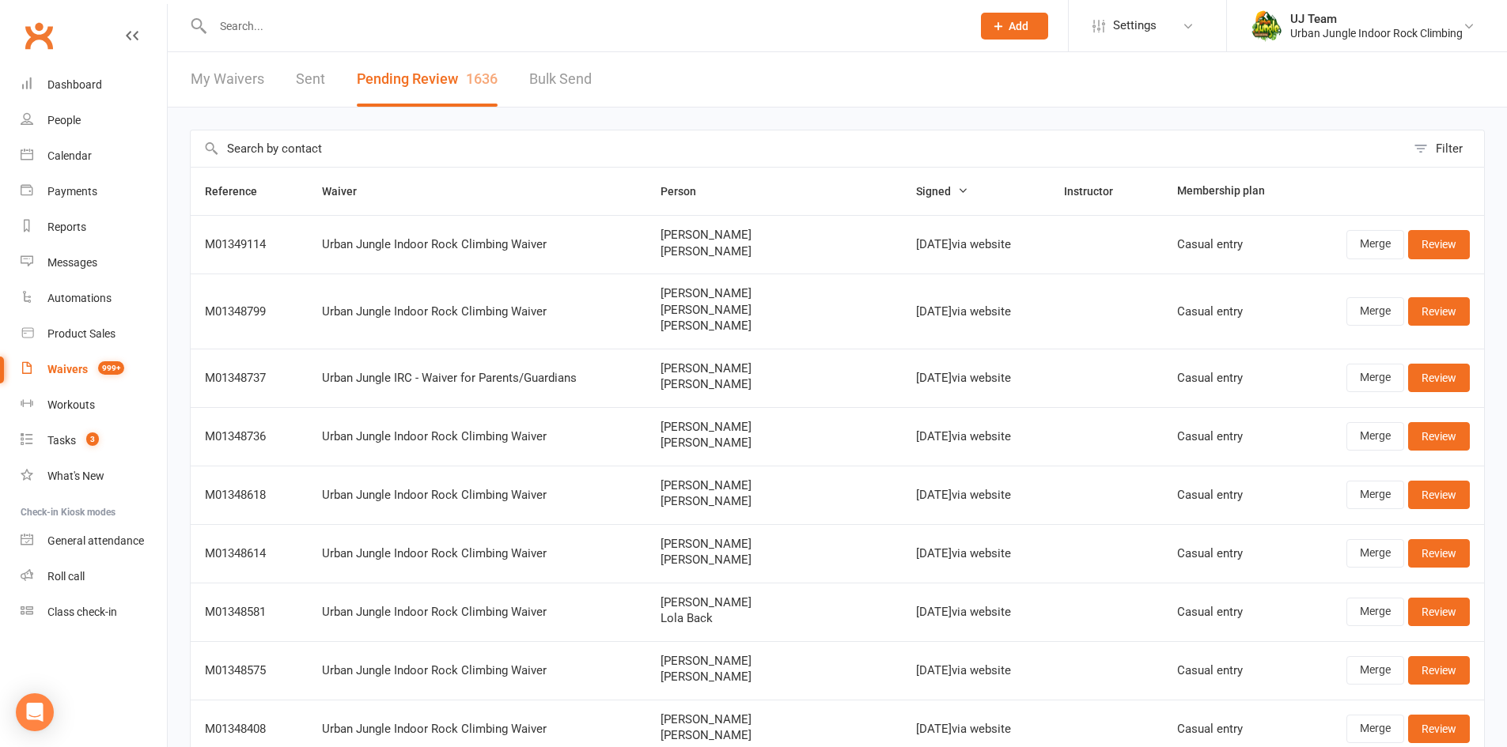
click at [302, 139] on input "text" at bounding box center [798, 148] width 1215 height 36
paste input "Riley Clark"
type input "Riley Clark"
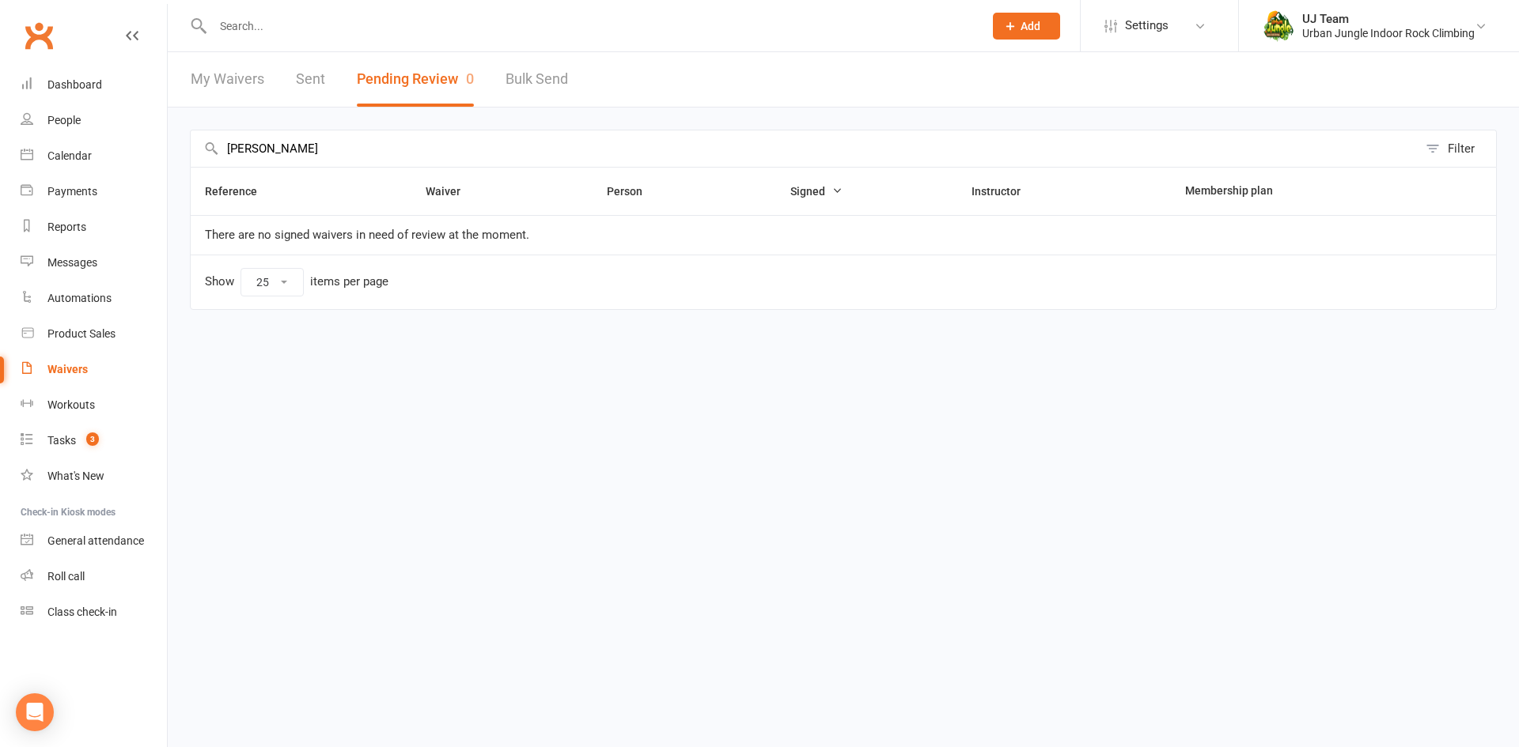
drag, startPoint x: 288, startPoint y: 154, endPoint x: 2, endPoint y: 155, distance: 286.3
click at [2, 155] on ui-view "Prospect Member Non-attending contact Class / event Appointment Task Membership…" at bounding box center [759, 179] width 1519 height 350
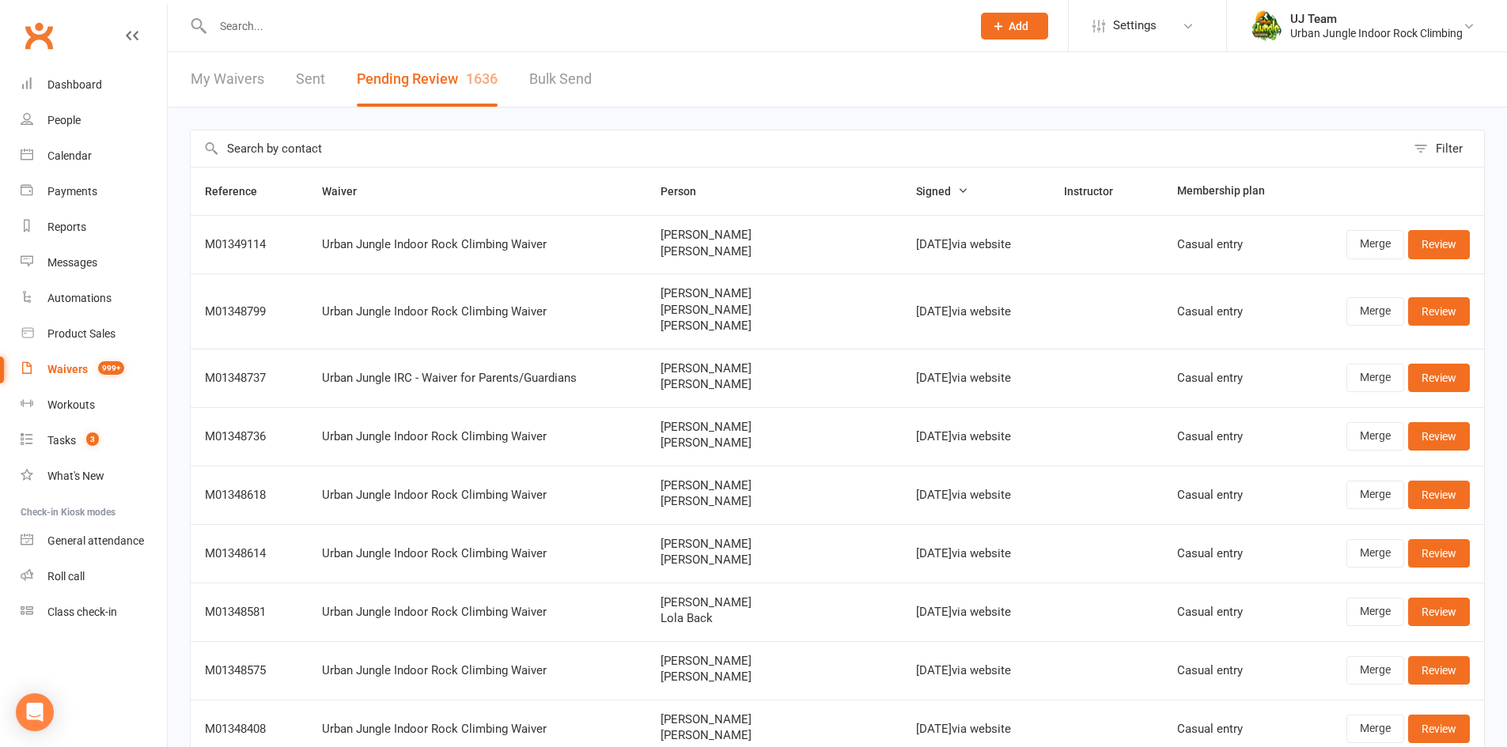
click at [354, 149] on input "text" at bounding box center [798, 148] width 1215 height 36
paste input "Desiree Bozanic"
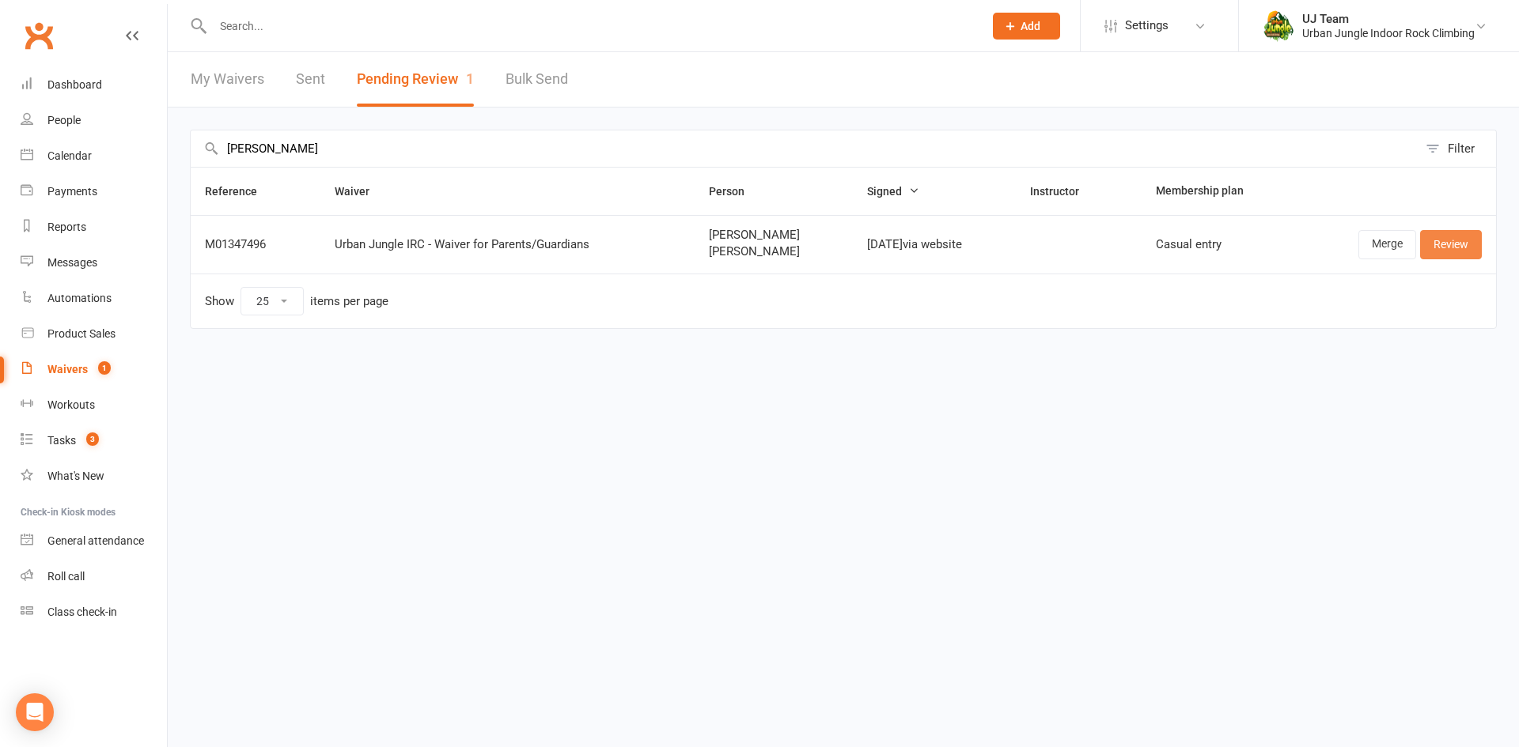
type input "Desiree Bozanic"
click at [1426, 244] on link "Review" at bounding box center [1451, 244] width 62 height 28
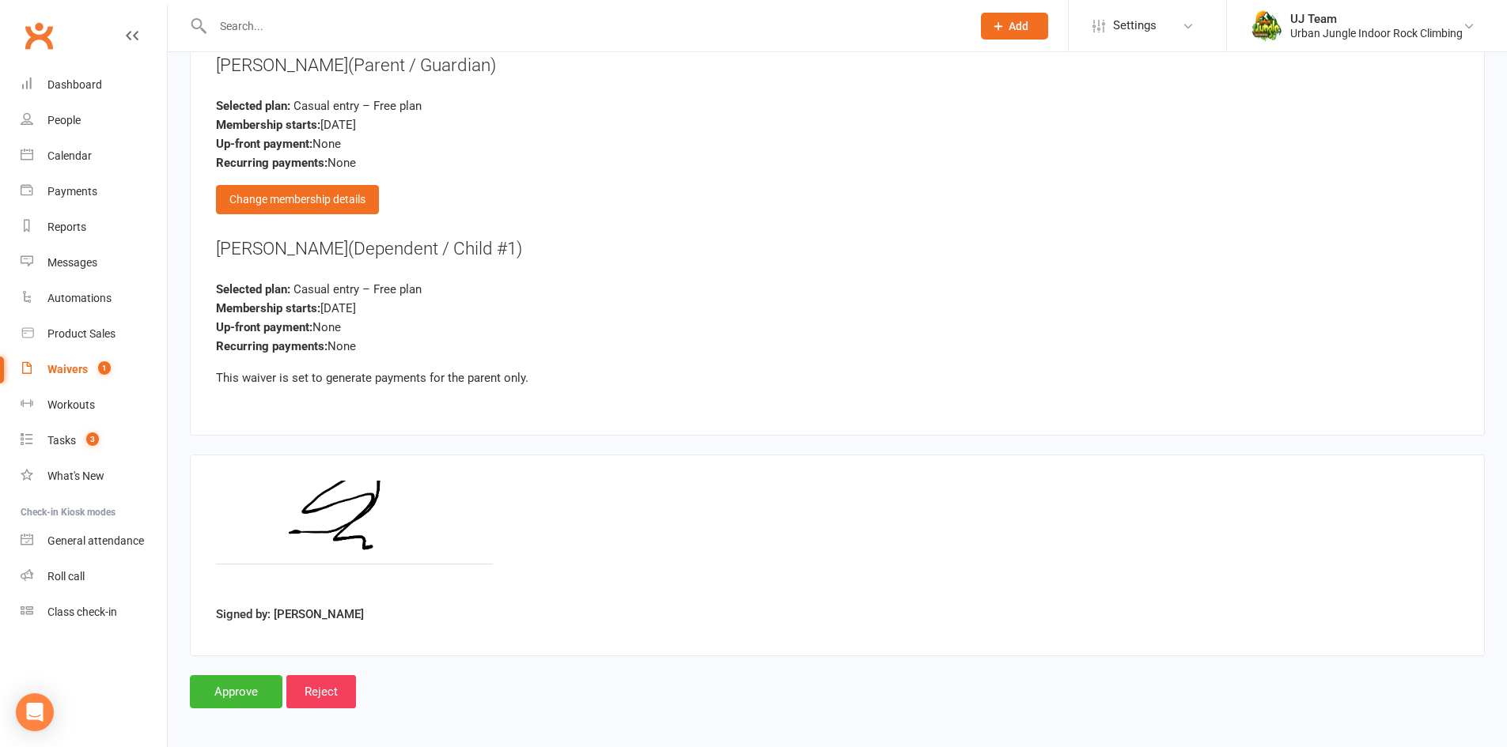
scroll to position [1730, 0]
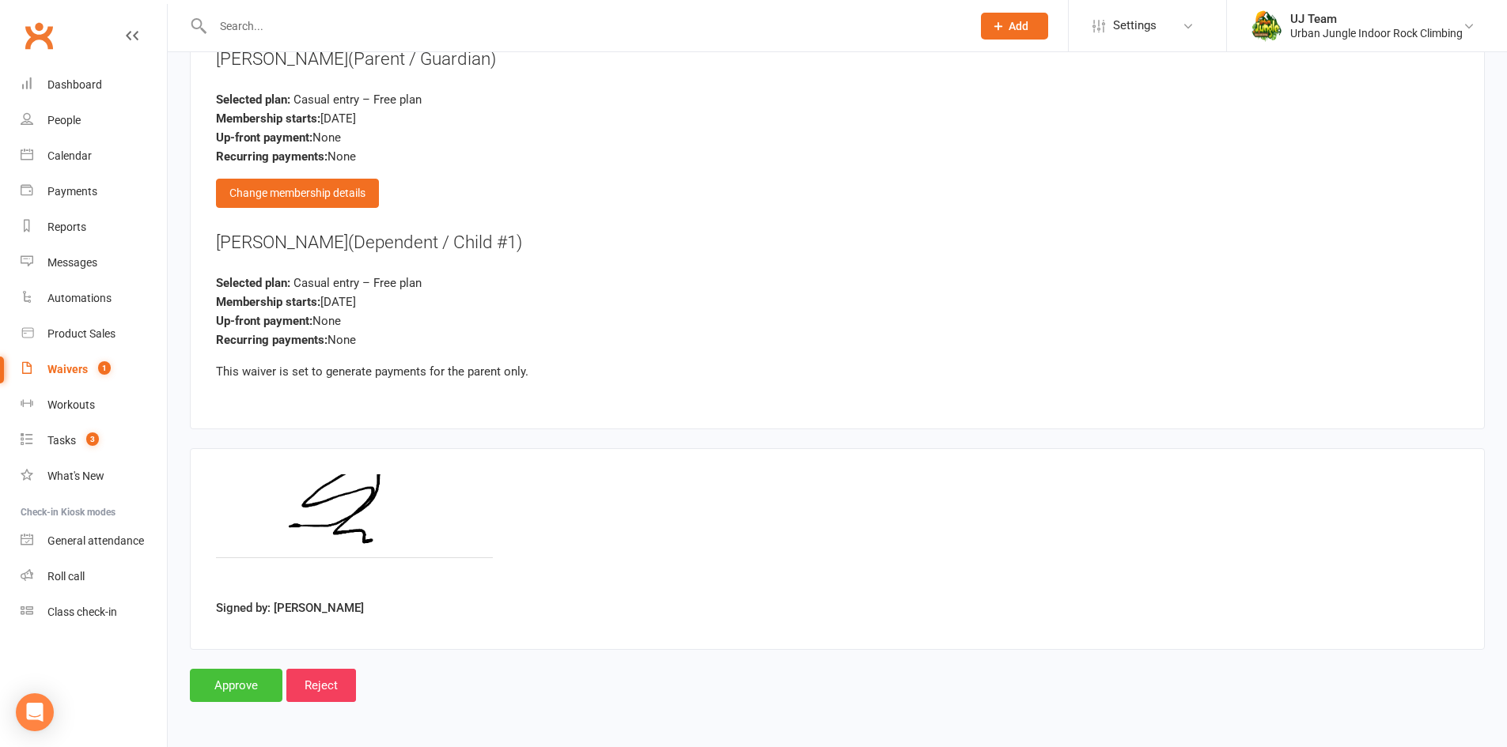
click at [238, 674] on input "Approve" at bounding box center [236, 685] width 93 height 33
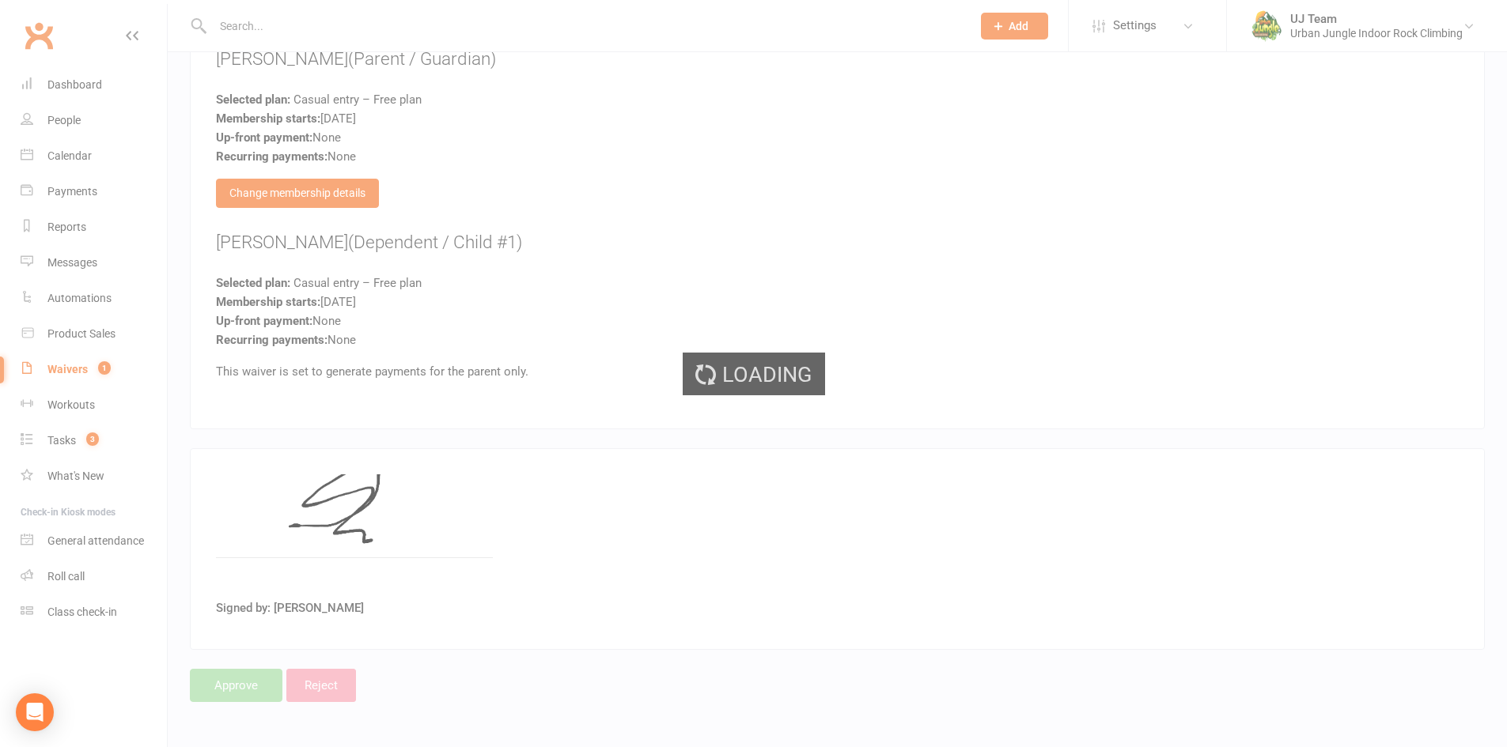
select select "25"
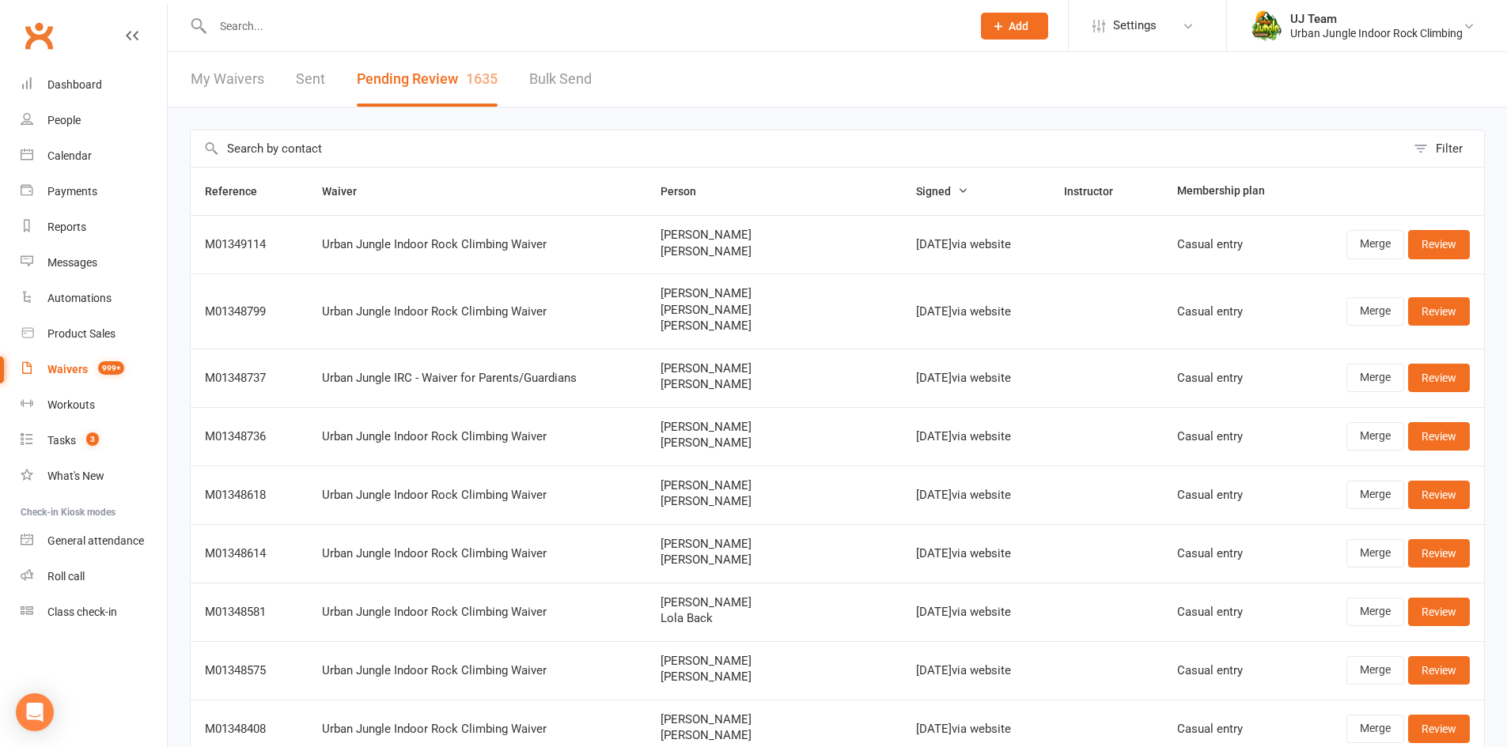
click at [391, 156] on input "text" at bounding box center [798, 148] width 1215 height 36
paste input "Riley Clark"
type input "Riley Clark"
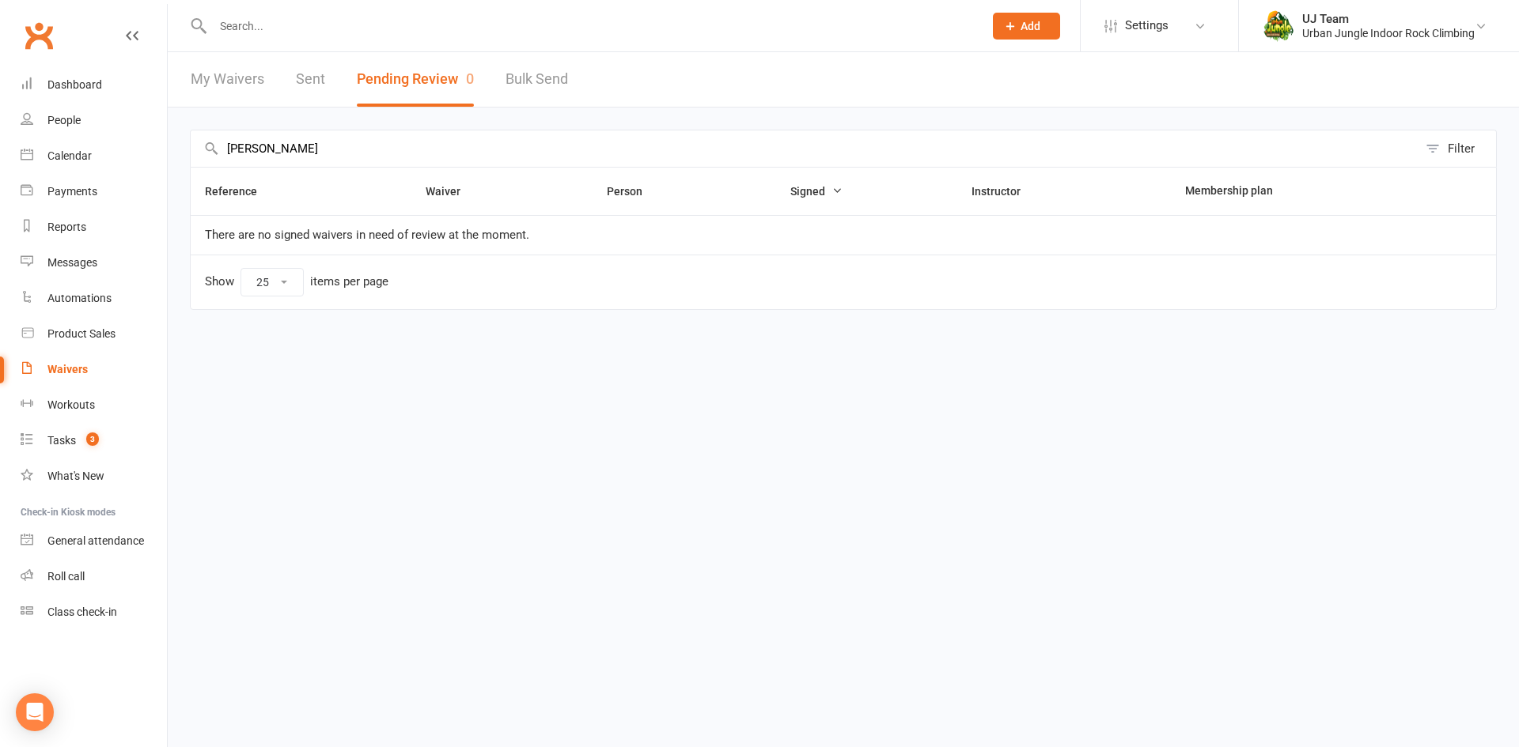
drag, startPoint x: 311, startPoint y: 156, endPoint x: 0, endPoint y: 139, distance: 311.3
click at [0, 139] on ui-view "Prospect Member Non-attending contact Class / event Appointment Task Membership…" at bounding box center [759, 179] width 1519 height 350
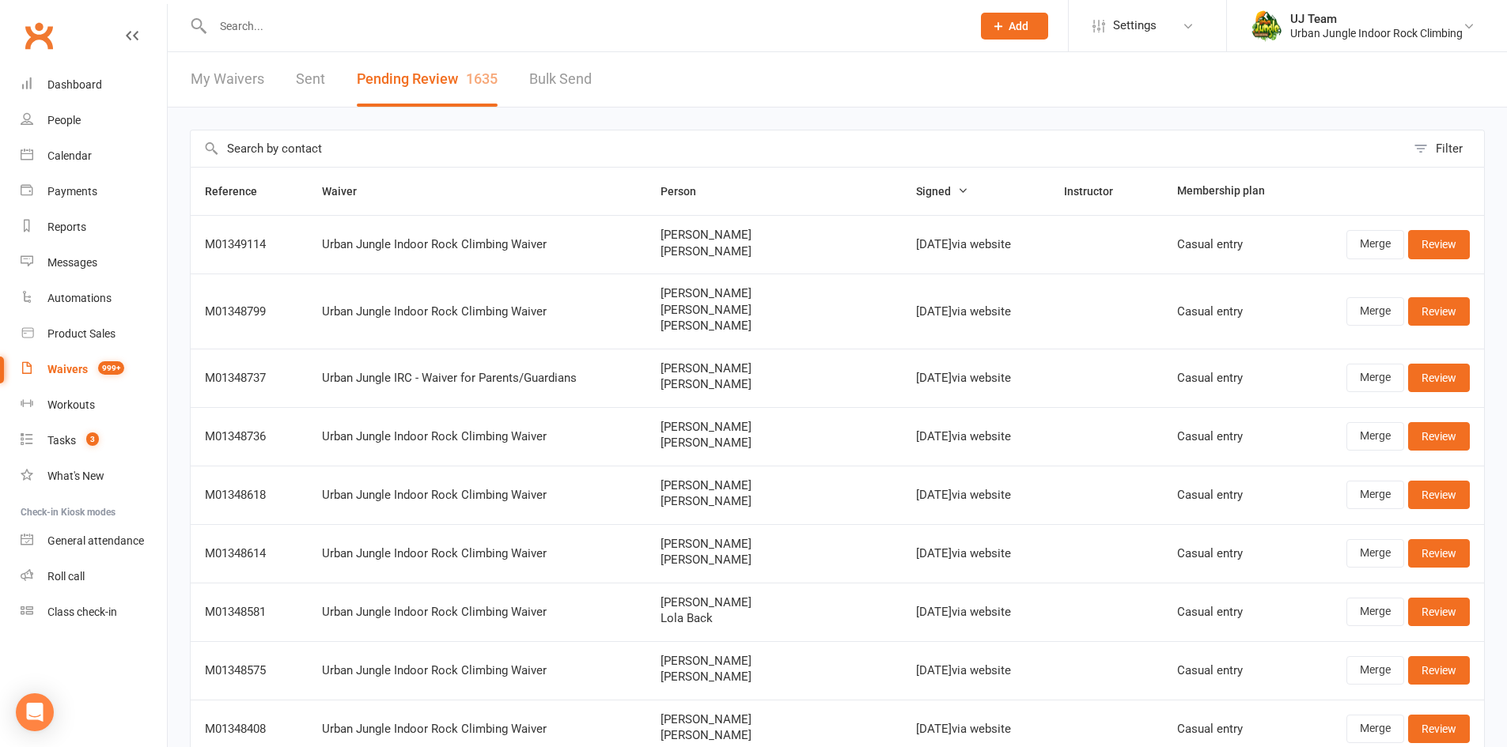
click at [274, 157] on input "text" at bounding box center [798, 148] width 1215 height 36
paste input "Poet Bosie-Amponsa"
type input "Poet Bosie-Amponsa"
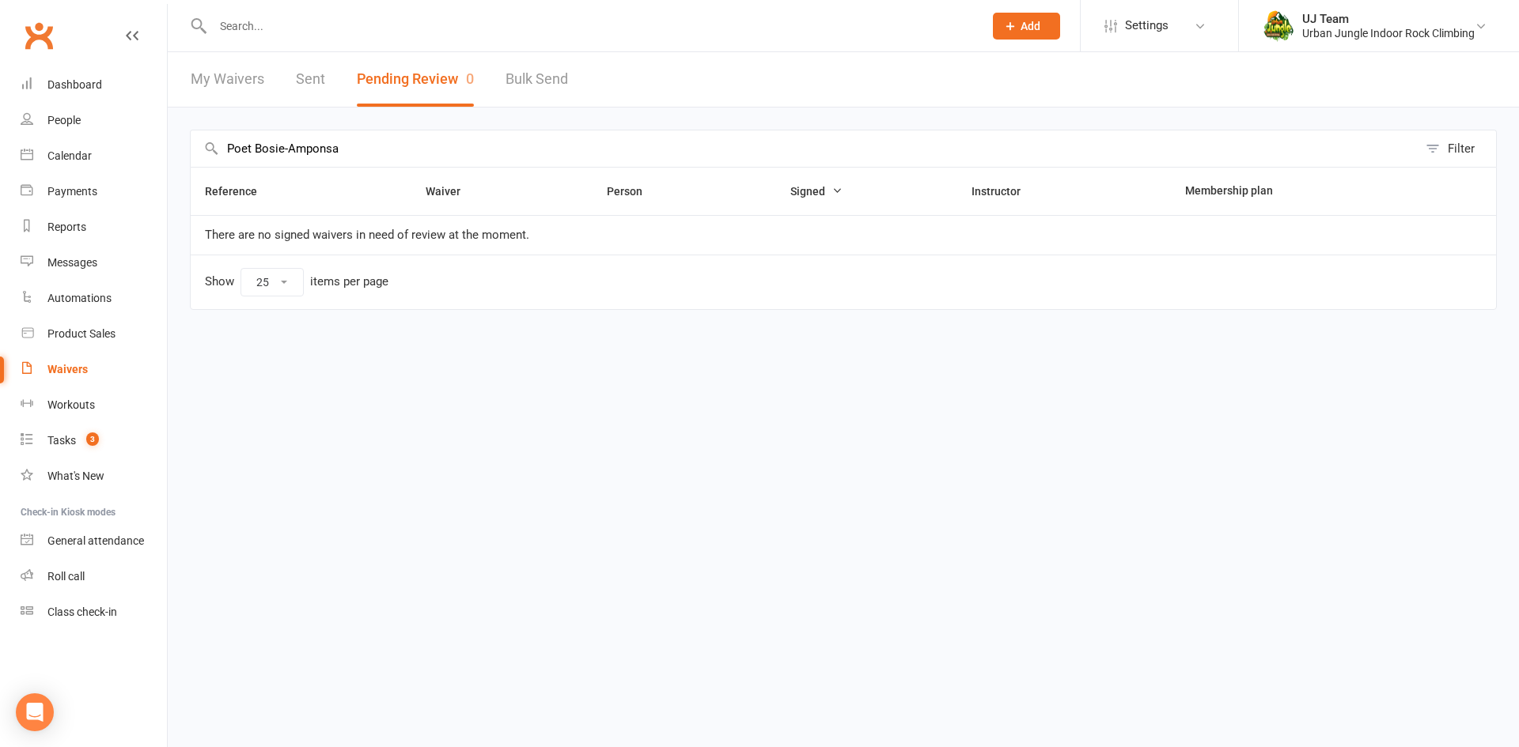
drag, startPoint x: 395, startPoint y: 146, endPoint x: 0, endPoint y: 111, distance: 397.1
click at [0, 111] on ui-view "Prospect Member Non-attending contact Class / event Appointment Task Membership…" at bounding box center [759, 179] width 1519 height 350
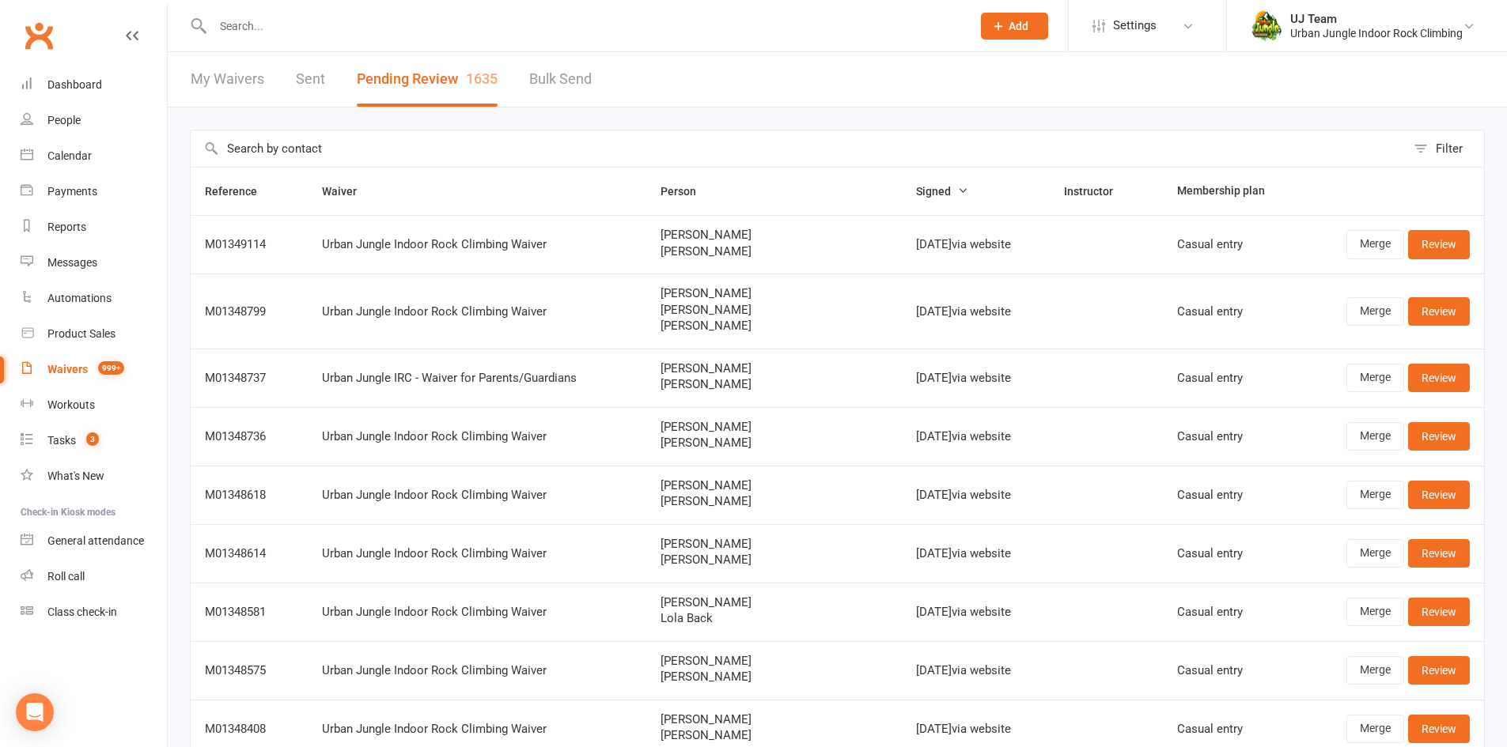
click at [269, 152] on input "text" at bounding box center [798, 148] width 1215 height 36
paste input "Max Blake"
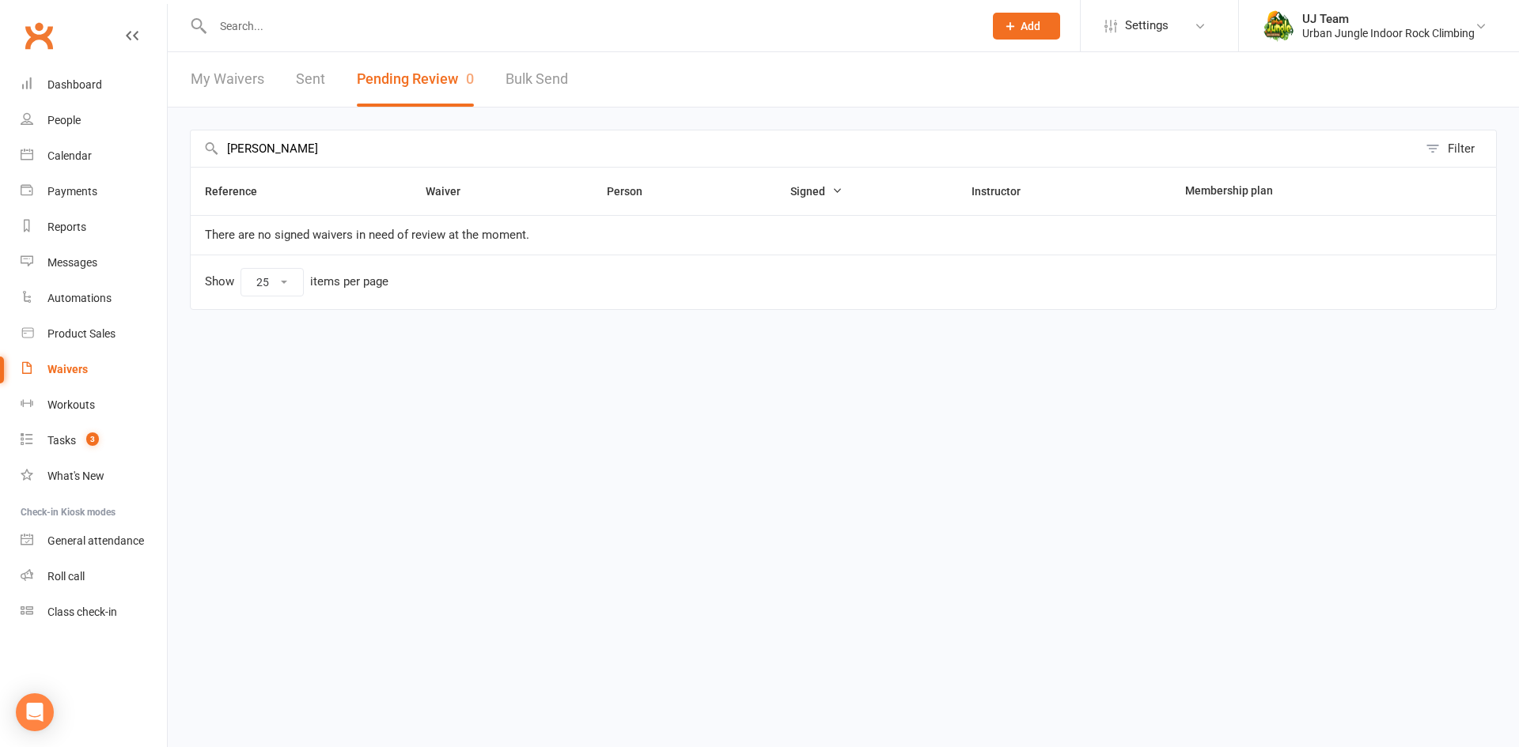
type input "Max Blake"
drag, startPoint x: 296, startPoint y: 150, endPoint x: 119, endPoint y: 142, distance: 177.3
click at [119, 142] on ui-view "Prospect Member Non-attending contact Class / event Appointment Task Membership…" at bounding box center [759, 179] width 1519 height 350
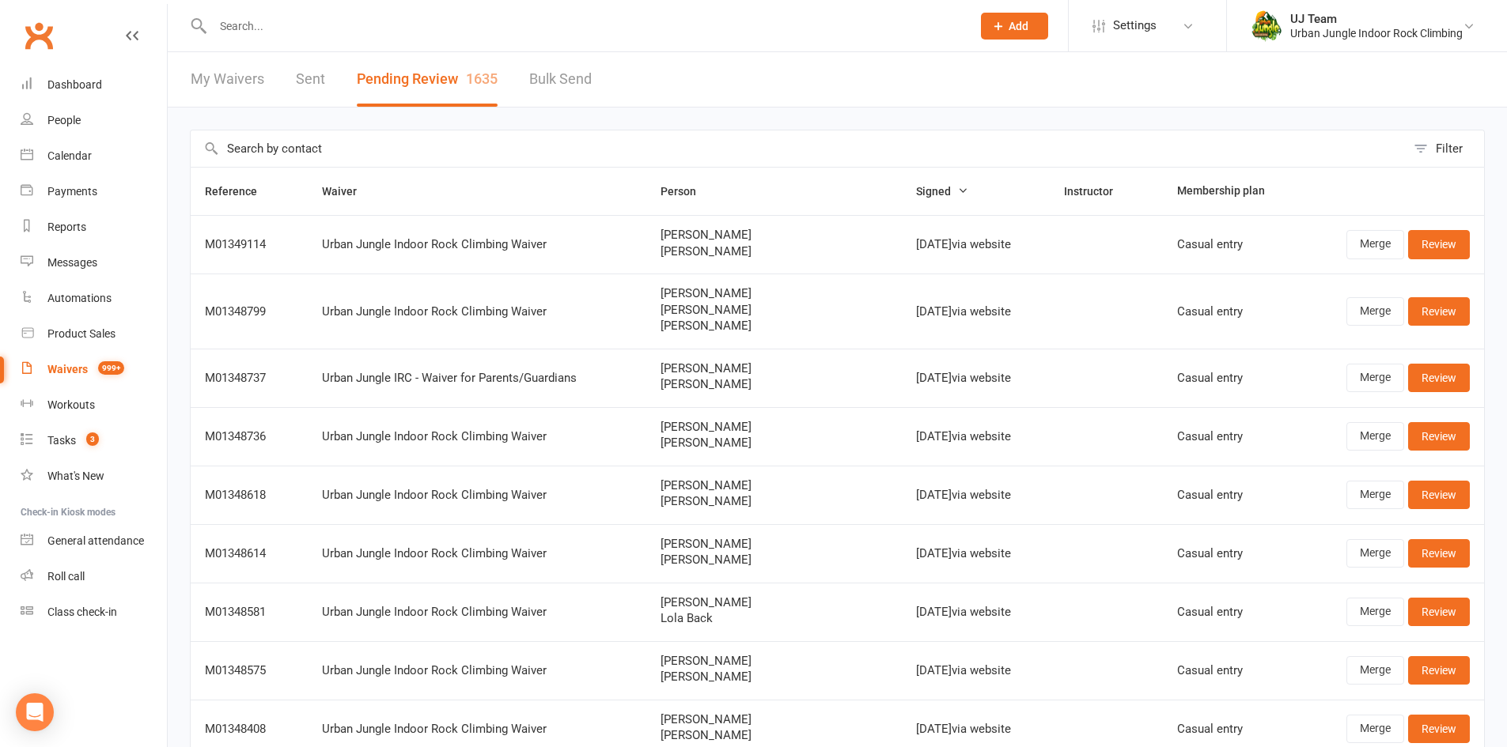
click at [286, 162] on input "text" at bounding box center [798, 148] width 1215 height 36
paste input "Pippa Baker"
type input "Pippa Baker"
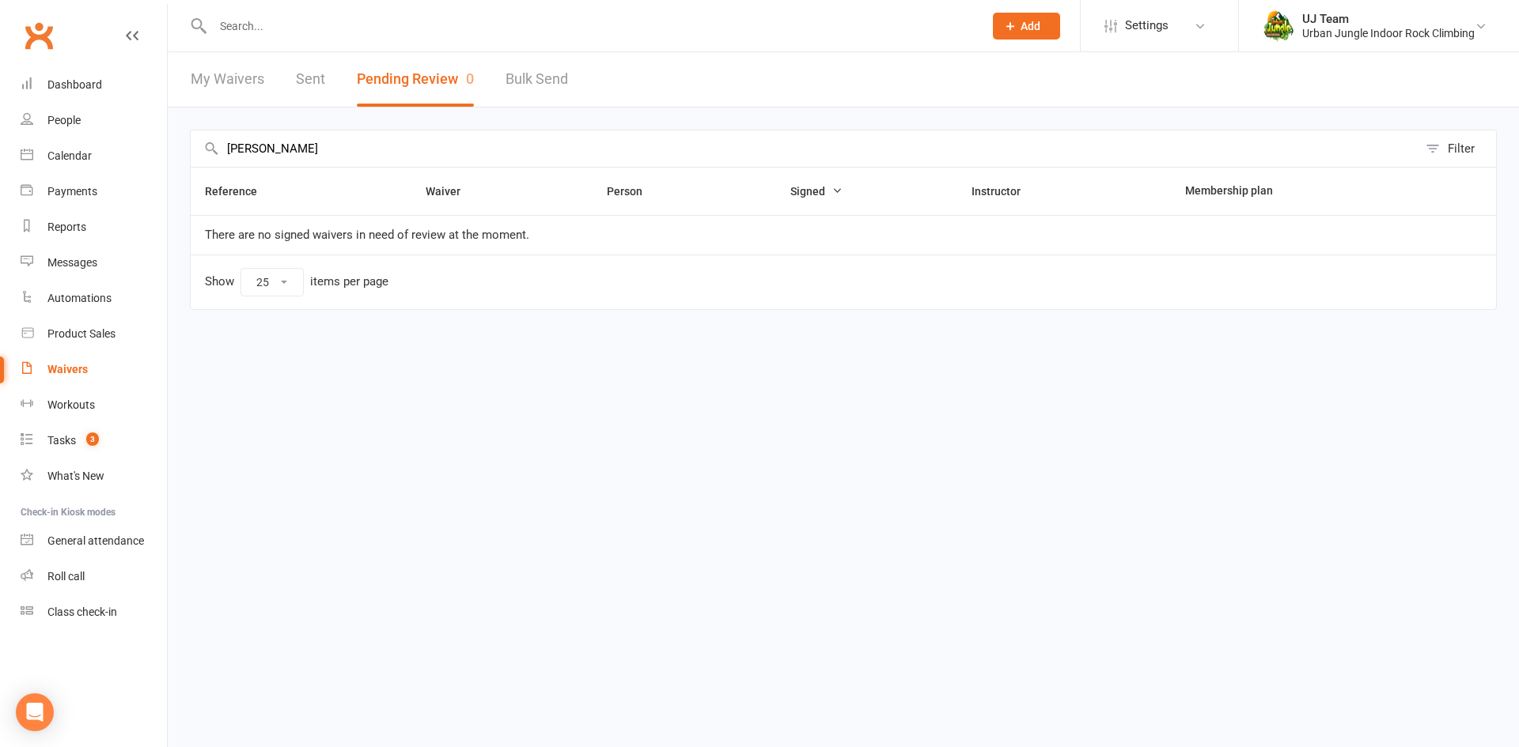
drag, startPoint x: 322, startPoint y: 156, endPoint x: 0, endPoint y: 174, distance: 322.4
click at [0, 175] on ui-view "Prospect Member Non-attending contact Class / event Appointment Task Membership…" at bounding box center [759, 179] width 1519 height 350
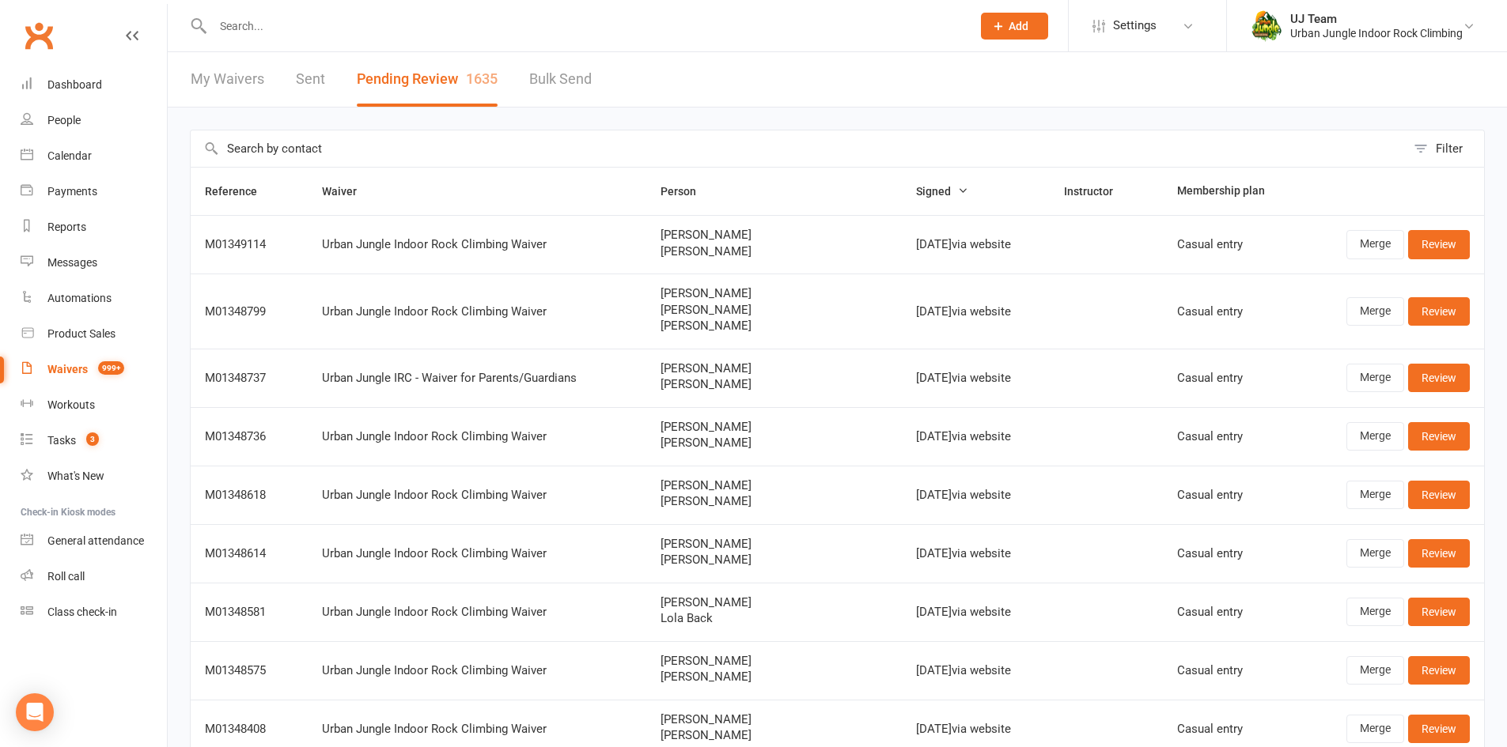
click at [308, 159] on input "text" at bounding box center [798, 148] width 1215 height 36
paste input "Isaac Abraham"
type input "Isaac Abraham"
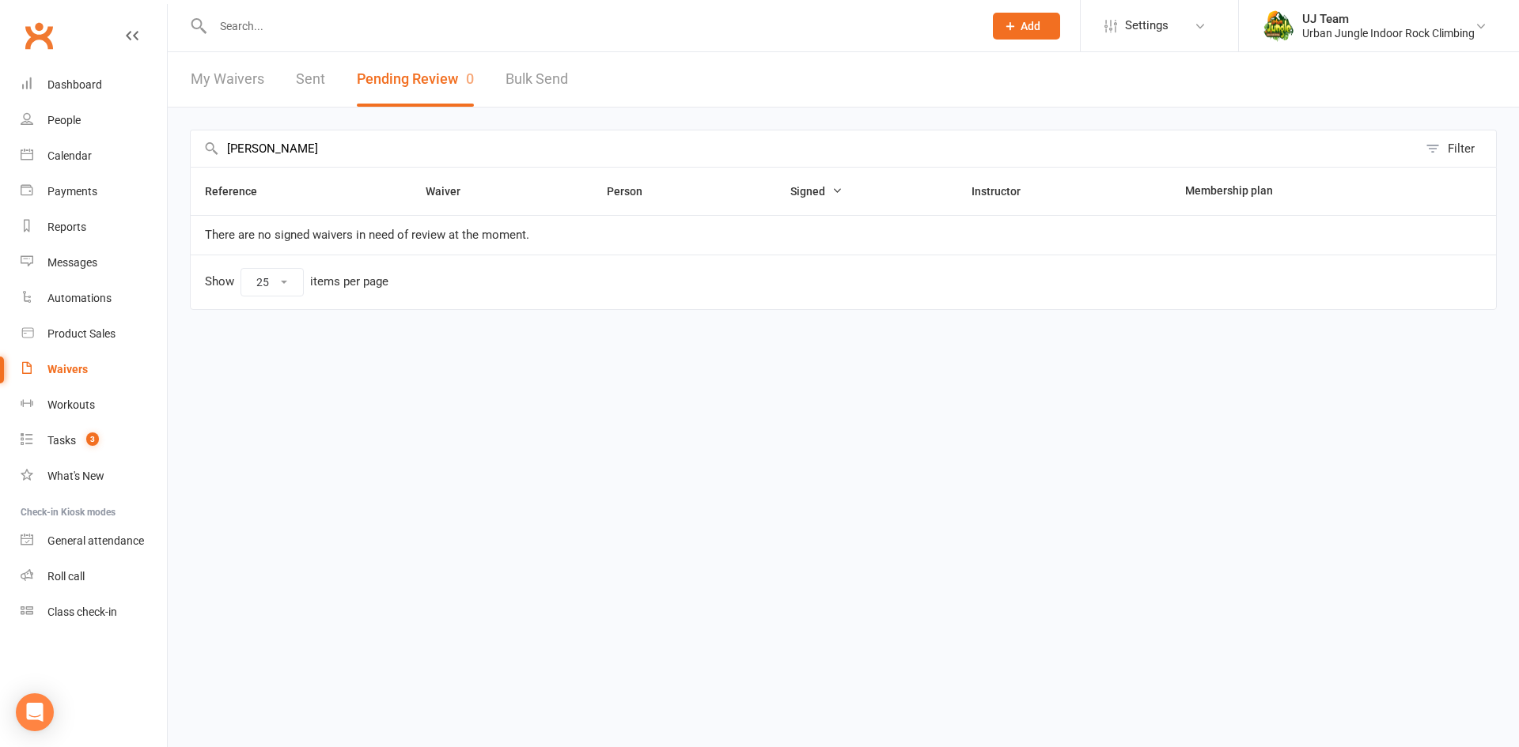
drag, startPoint x: 316, startPoint y: 147, endPoint x: 0, endPoint y: 166, distance: 316.9
click at [0, 167] on ui-view "Prospect Member Non-attending contact Class / event Appointment Task Membership…" at bounding box center [759, 179] width 1519 height 350
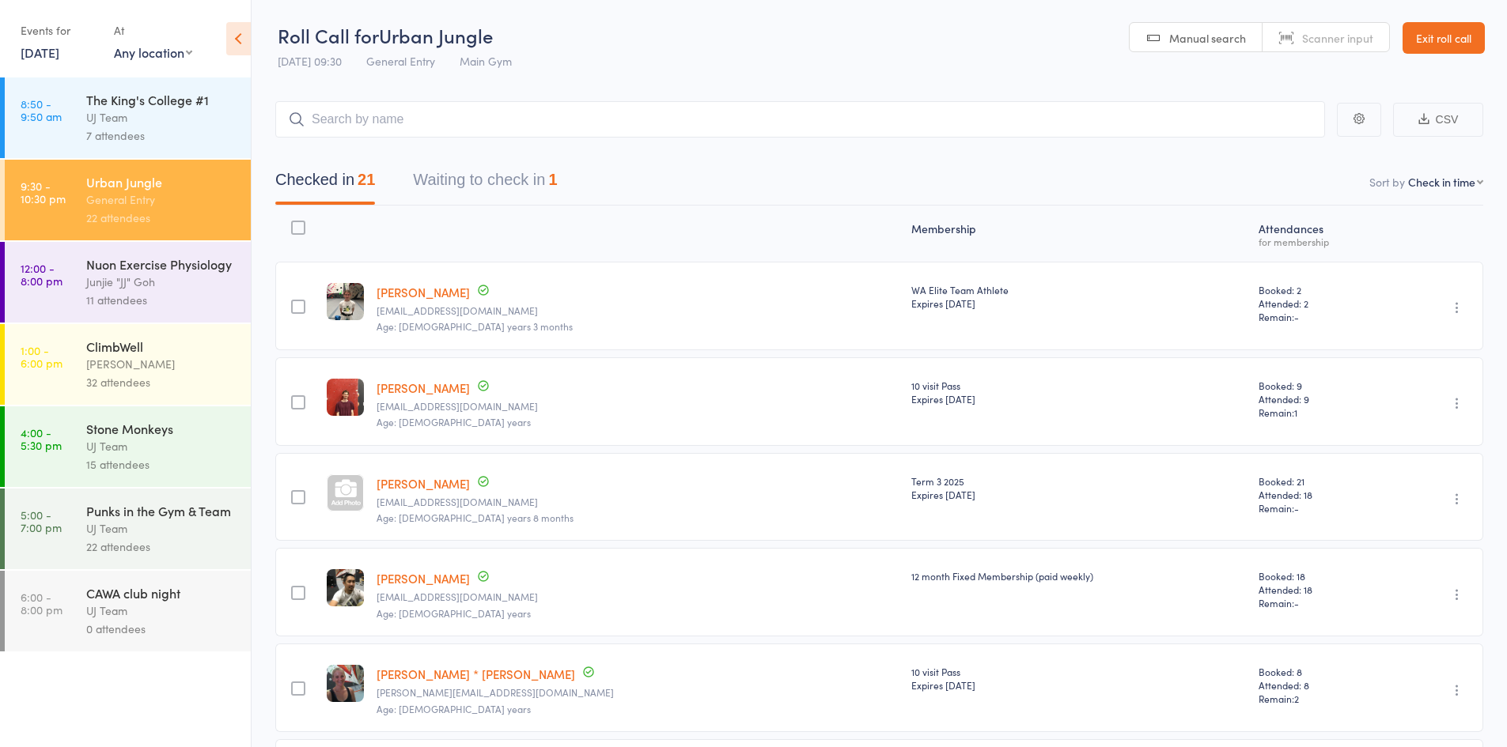
click at [411, 300] on link "[PERSON_NAME]" at bounding box center [422, 292] width 93 height 17
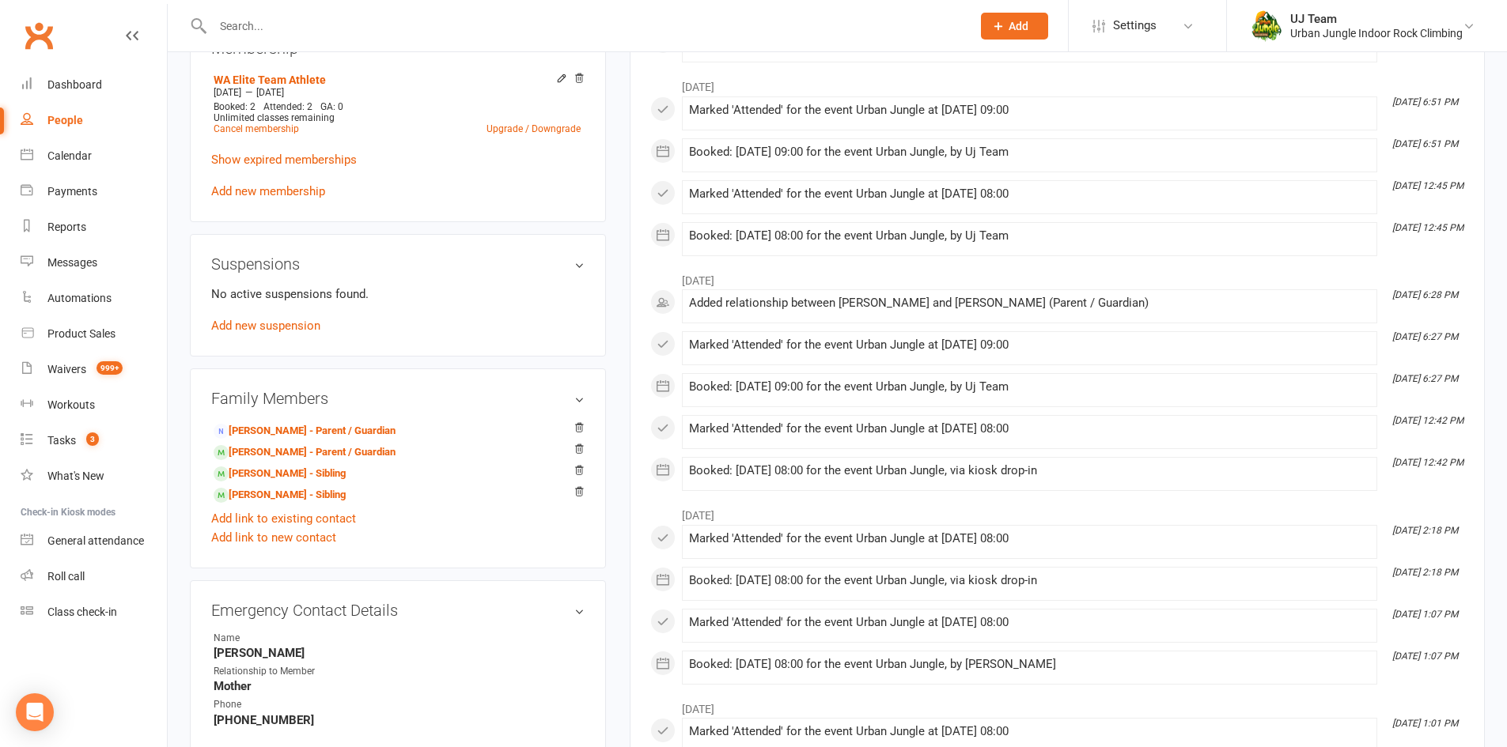
scroll to position [791, 0]
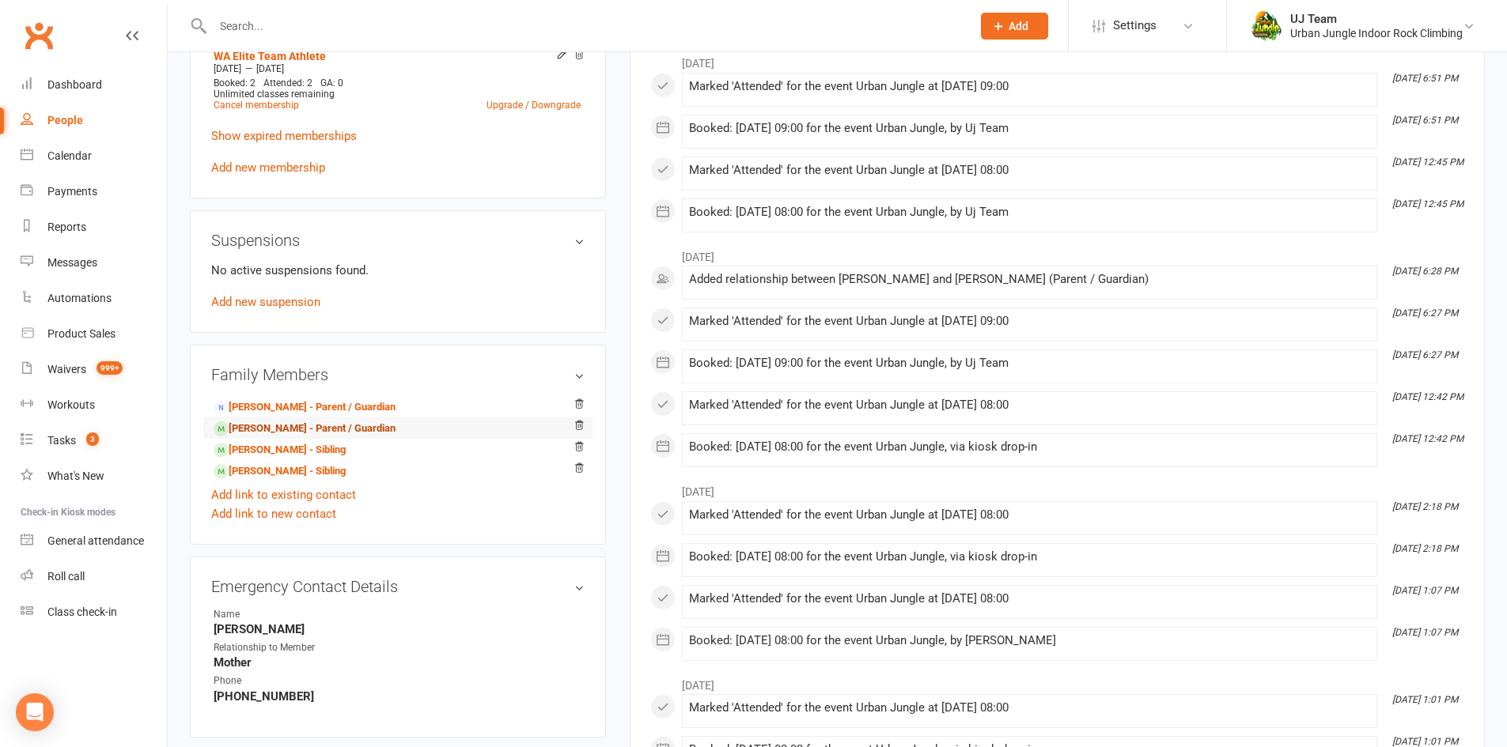
click at [273, 432] on link "[PERSON_NAME] - Parent / Guardian" at bounding box center [305, 429] width 182 height 17
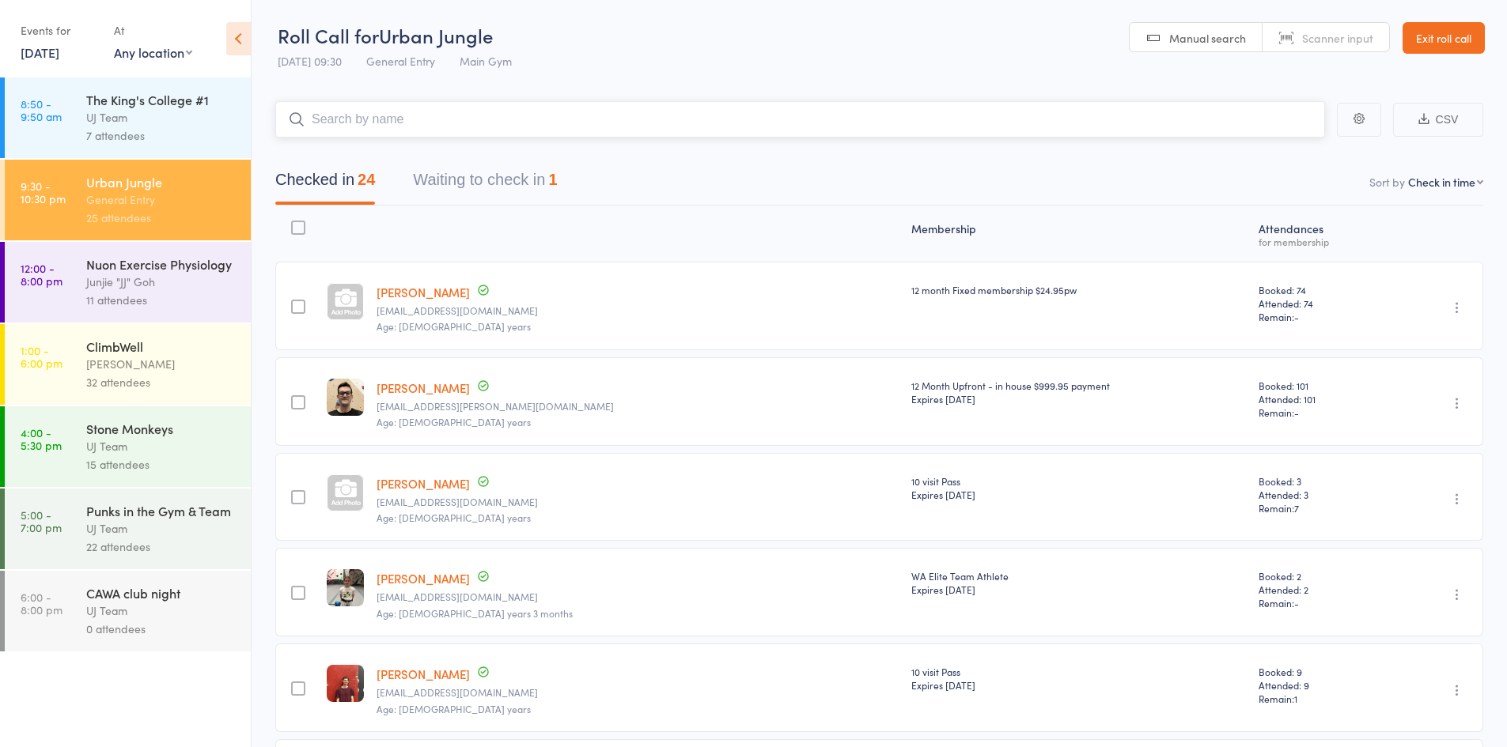
click at [483, 130] on input "search" at bounding box center [800, 119] width 1050 height 36
type input "n"
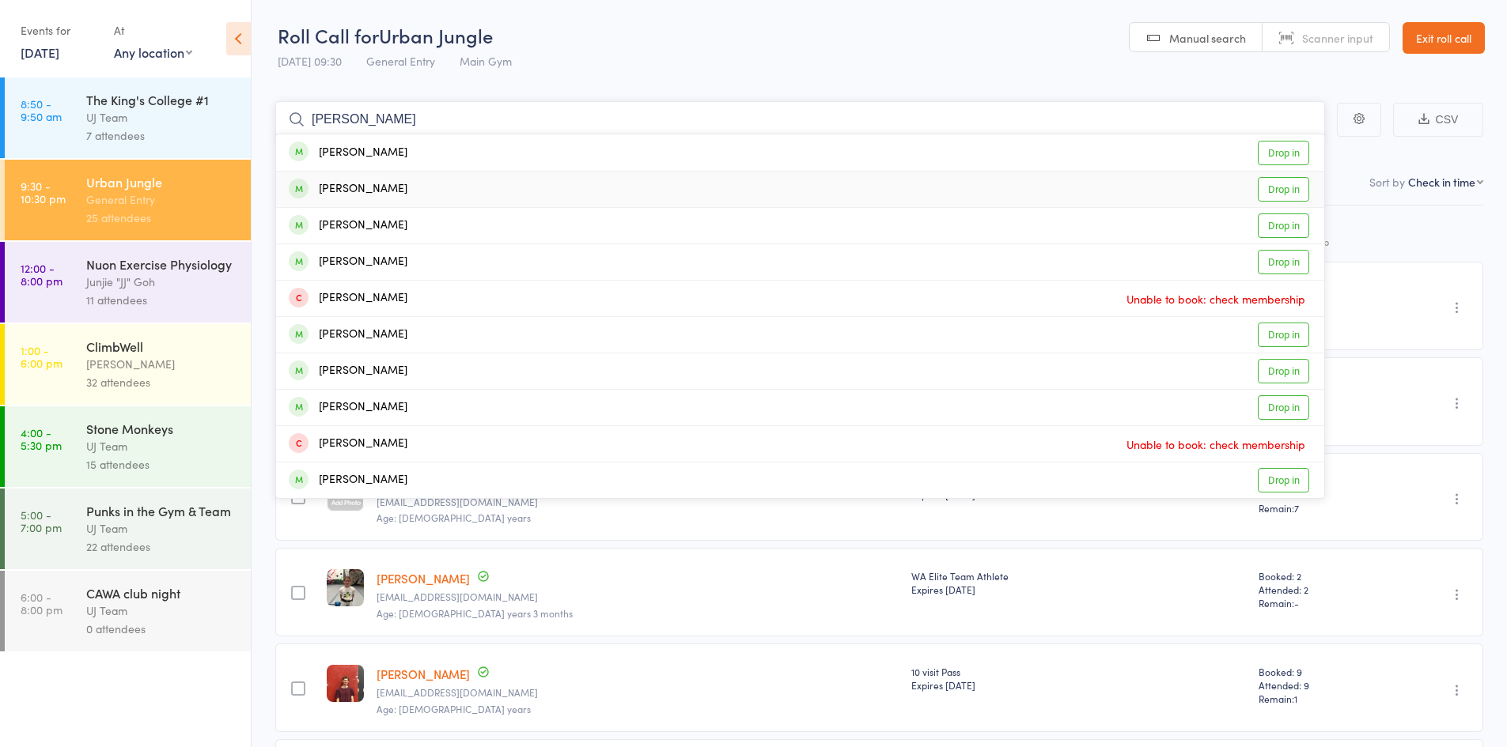
type input "[PERSON_NAME]"
click at [1286, 192] on link "Drop in" at bounding box center [1283, 189] width 51 height 25
